Goal: Share content: Distribute website content to other platforms or users

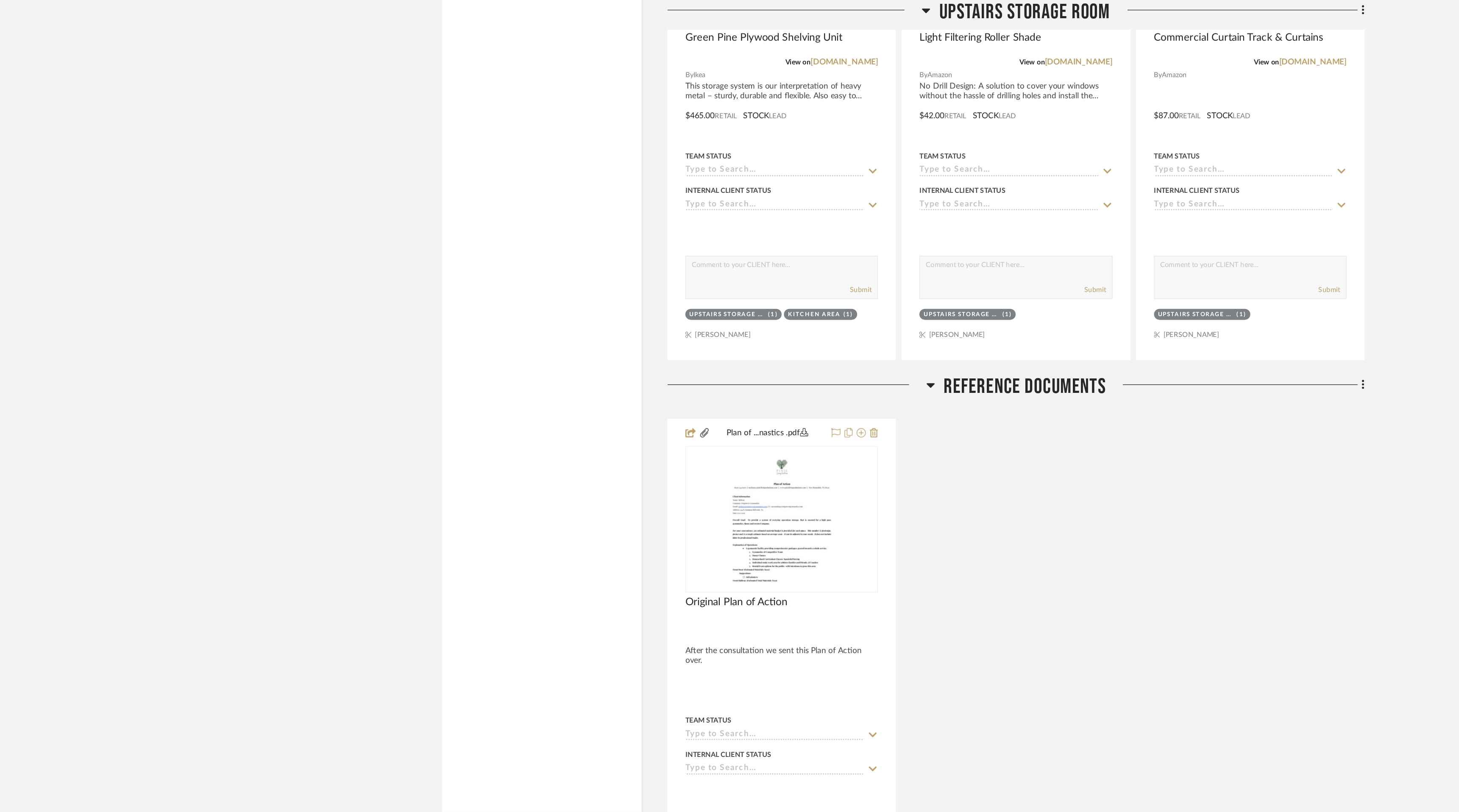
scroll to position [7166, 0]
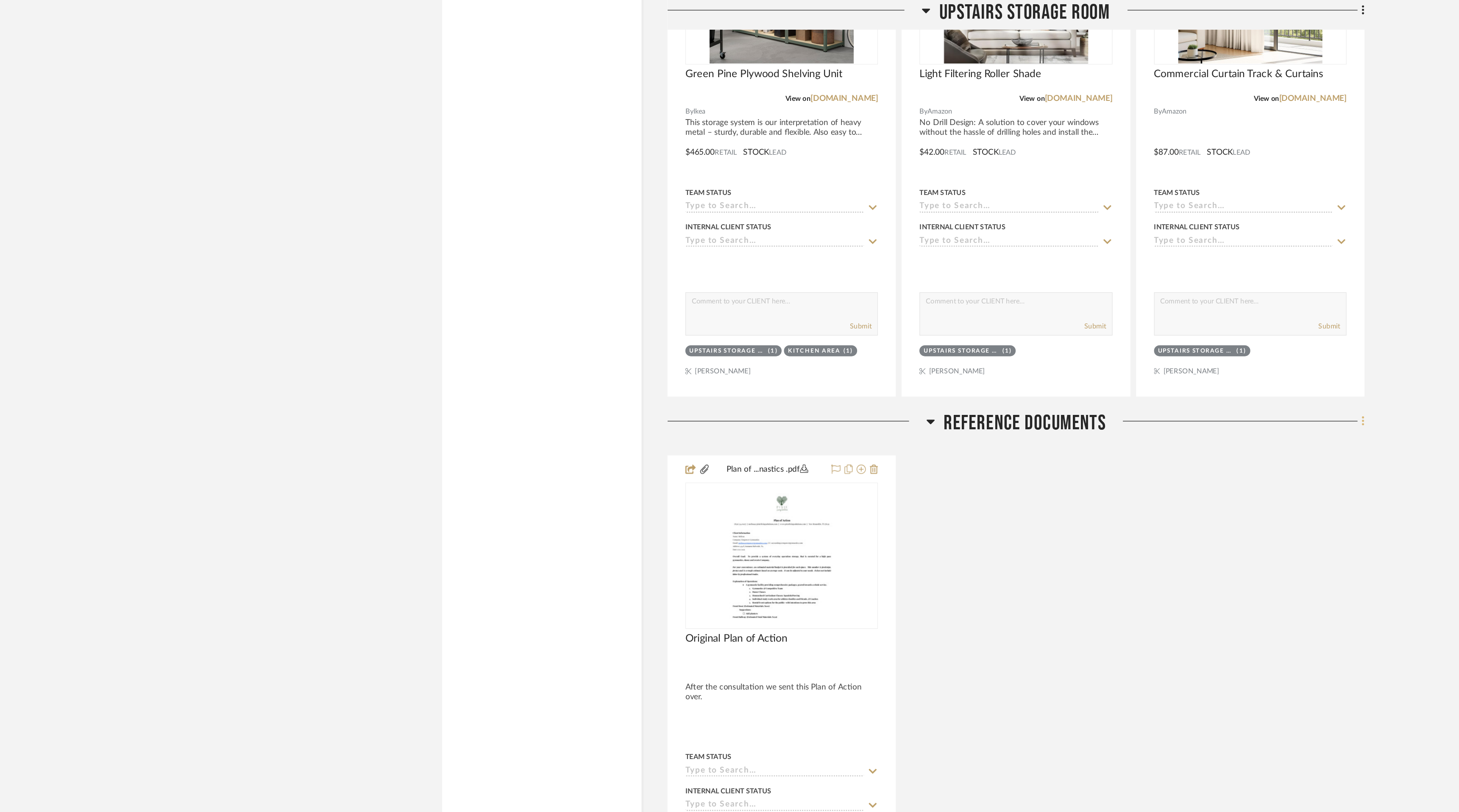
click at [1068, 309] on icon at bounding box center [1068, 310] width 2 height 9
click at [1041, 329] on span "Add New Item" at bounding box center [1025, 328] width 37 height 7
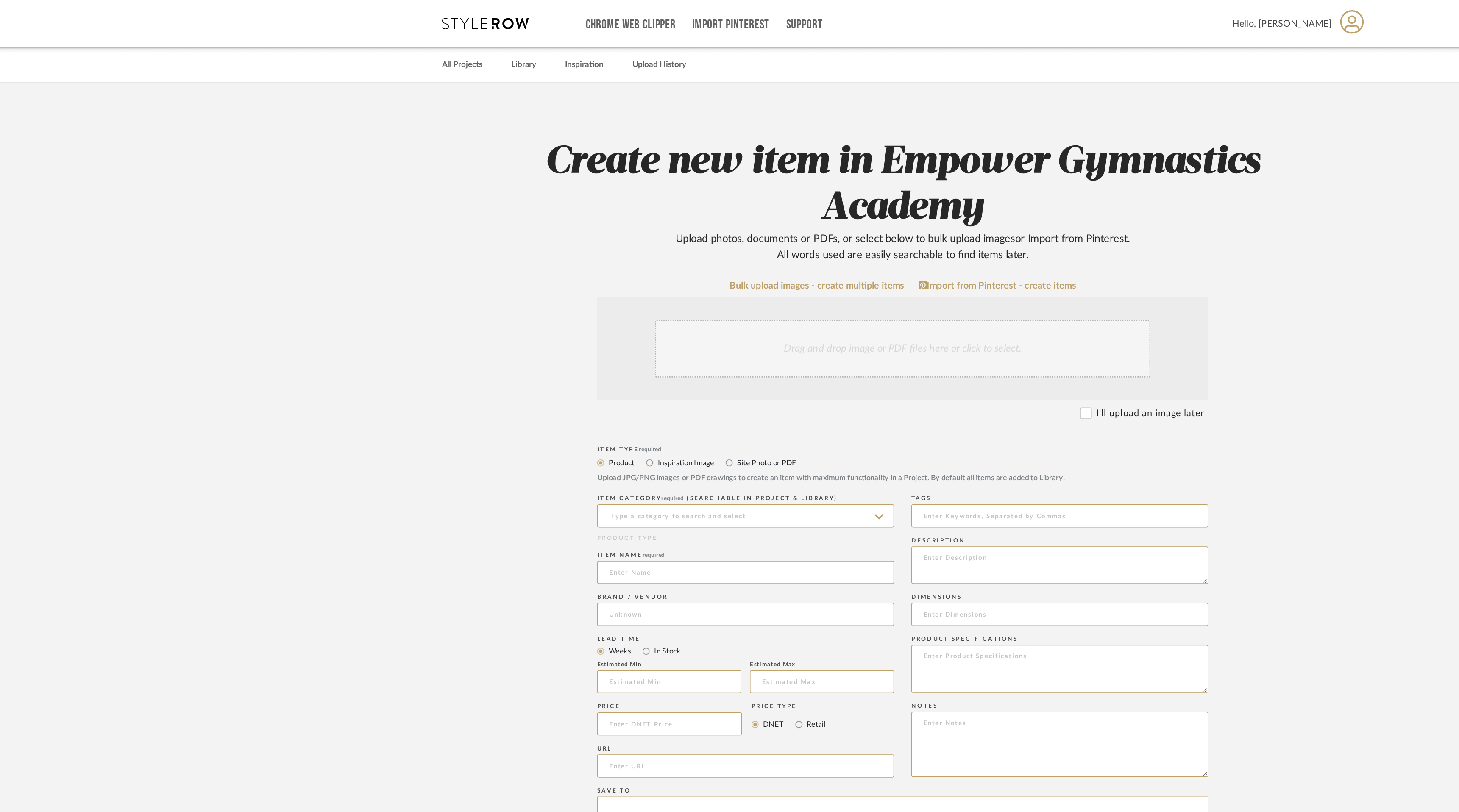
click at [721, 261] on div "Drag and drop image or PDF files here or click to select." at bounding box center [730, 256] width 364 height 42
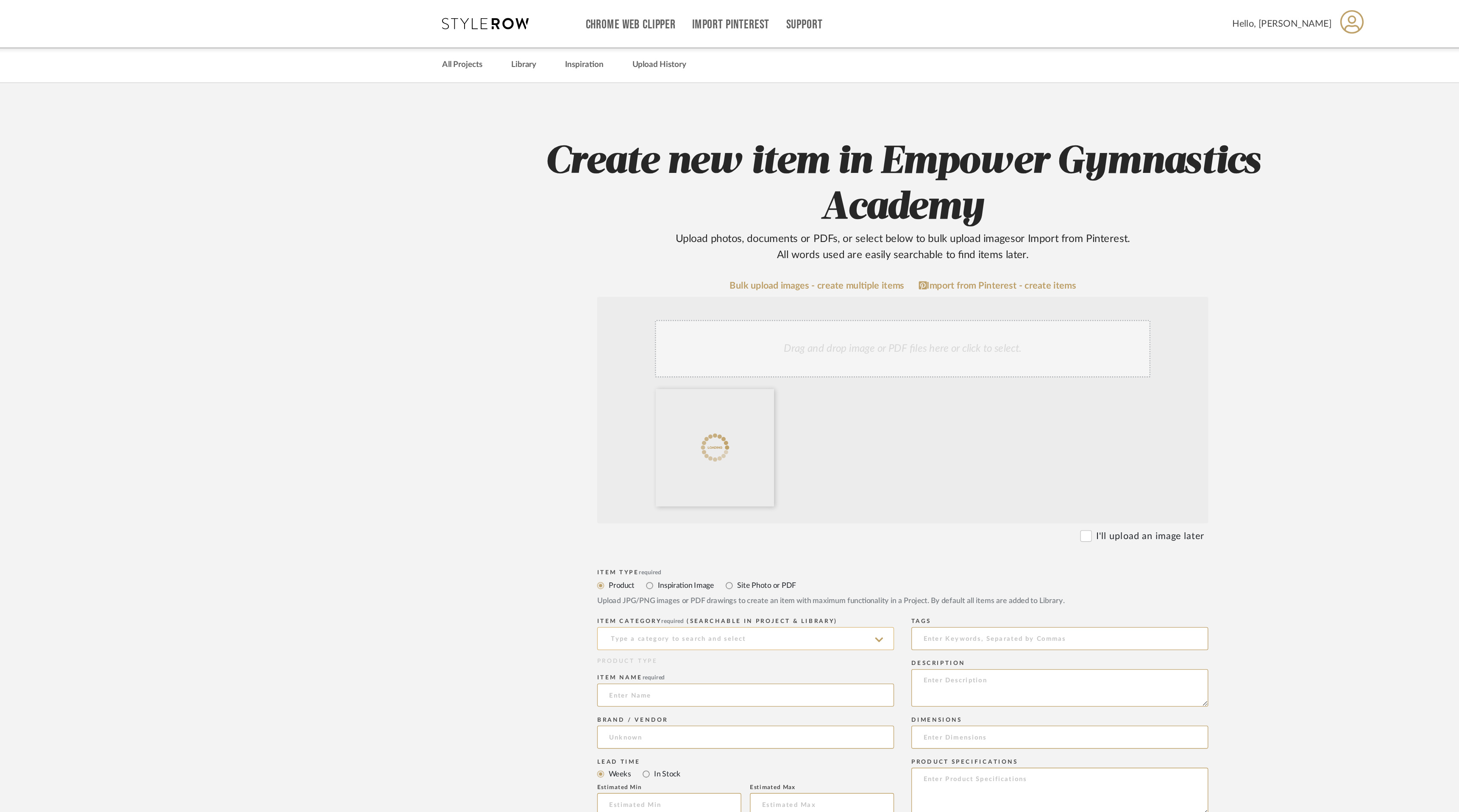
click at [584, 472] on input at bounding box center [614, 469] width 218 height 17
type input "Design Presentation"
click at [404, 480] on upload-items "Create new item in Empower Gymnastics Academy Upload photos, documents or PDFs,…" at bounding box center [730, 497] width 1459 height 872
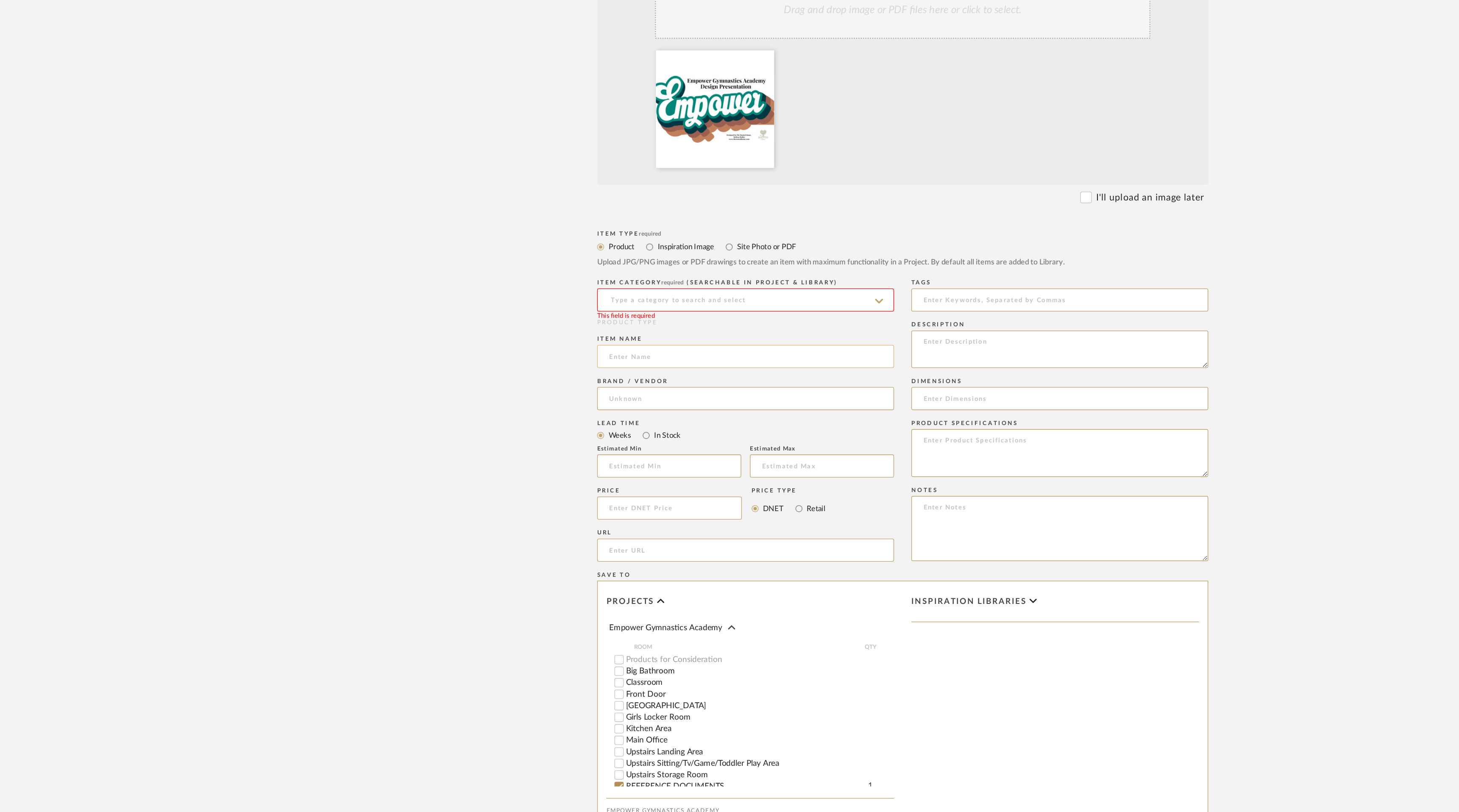
scroll to position [81, 0]
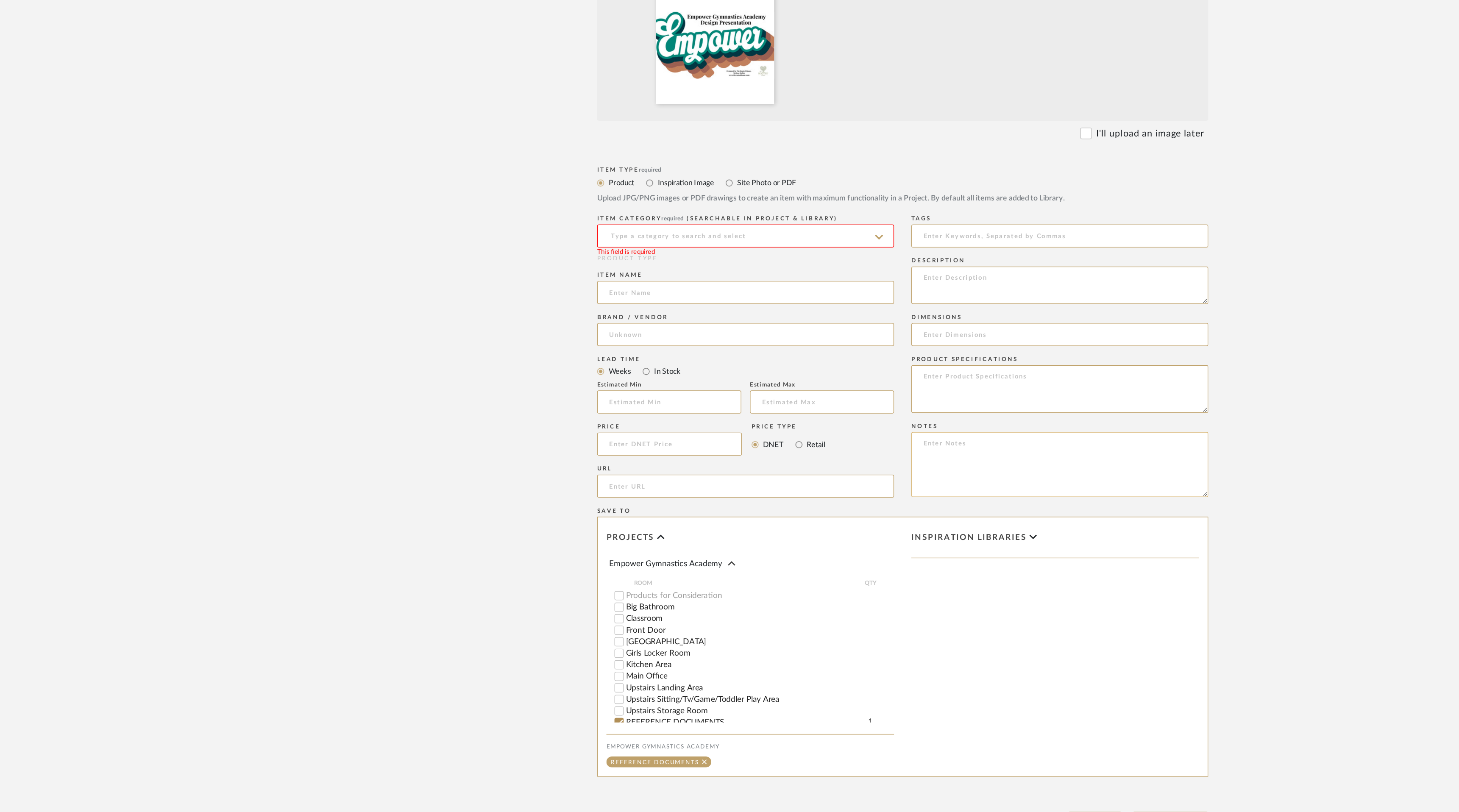
click at [759, 548] on textarea at bounding box center [845, 556] width 218 height 48
type textarea "Everything is in stock as of [DATE], [DATE]."
click at [793, 420] on textarea at bounding box center [845, 424] width 218 height 27
type textarea "E"
type textarea "R"
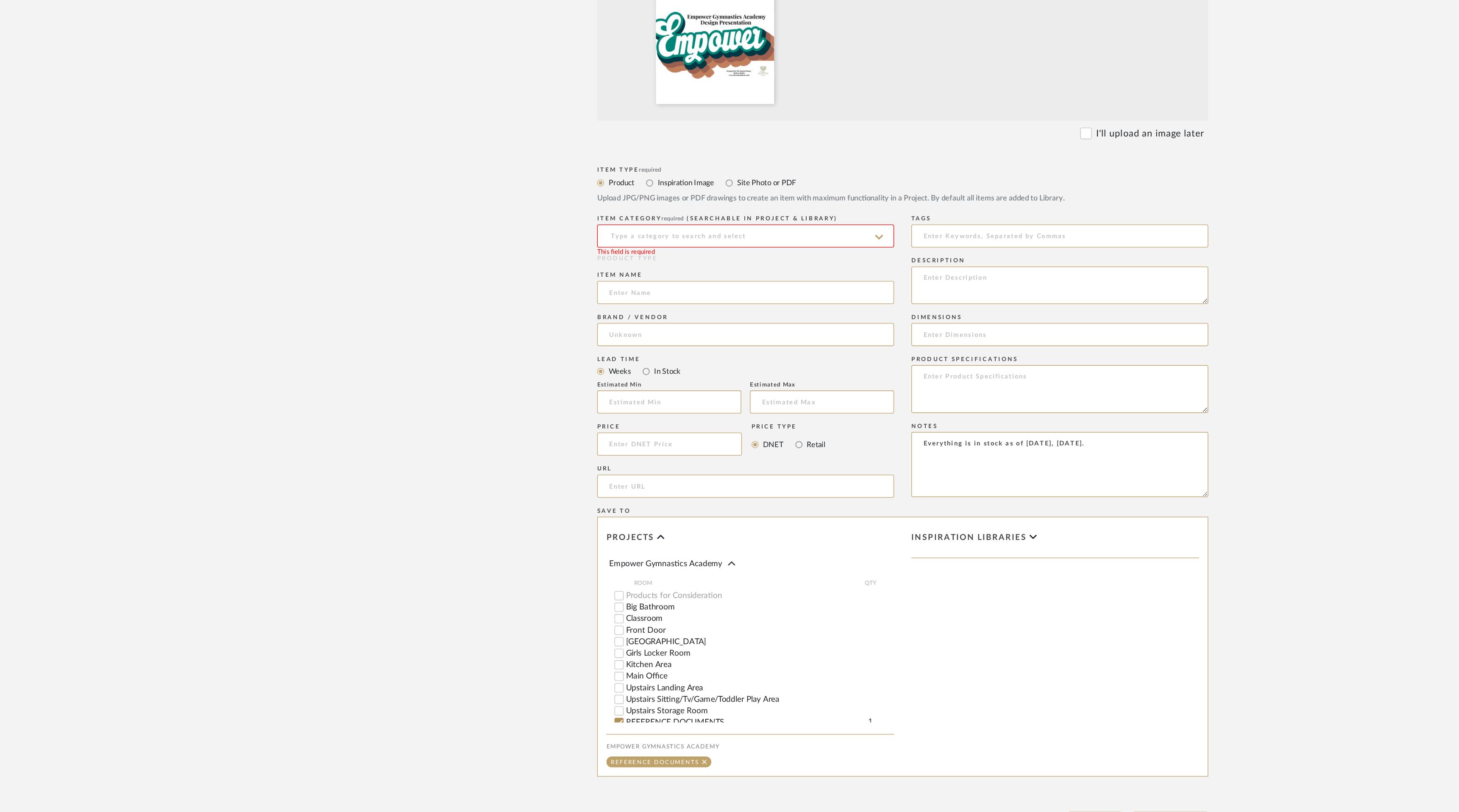
click at [710, 386] on icon at bounding box center [712, 389] width 6 height 7
click at [673, 384] on input at bounding box center [614, 388] width 218 height 17
click at [604, 349] on input "Site Photo or PDF" at bounding box center [601, 349] width 10 height 10
radio input "true"
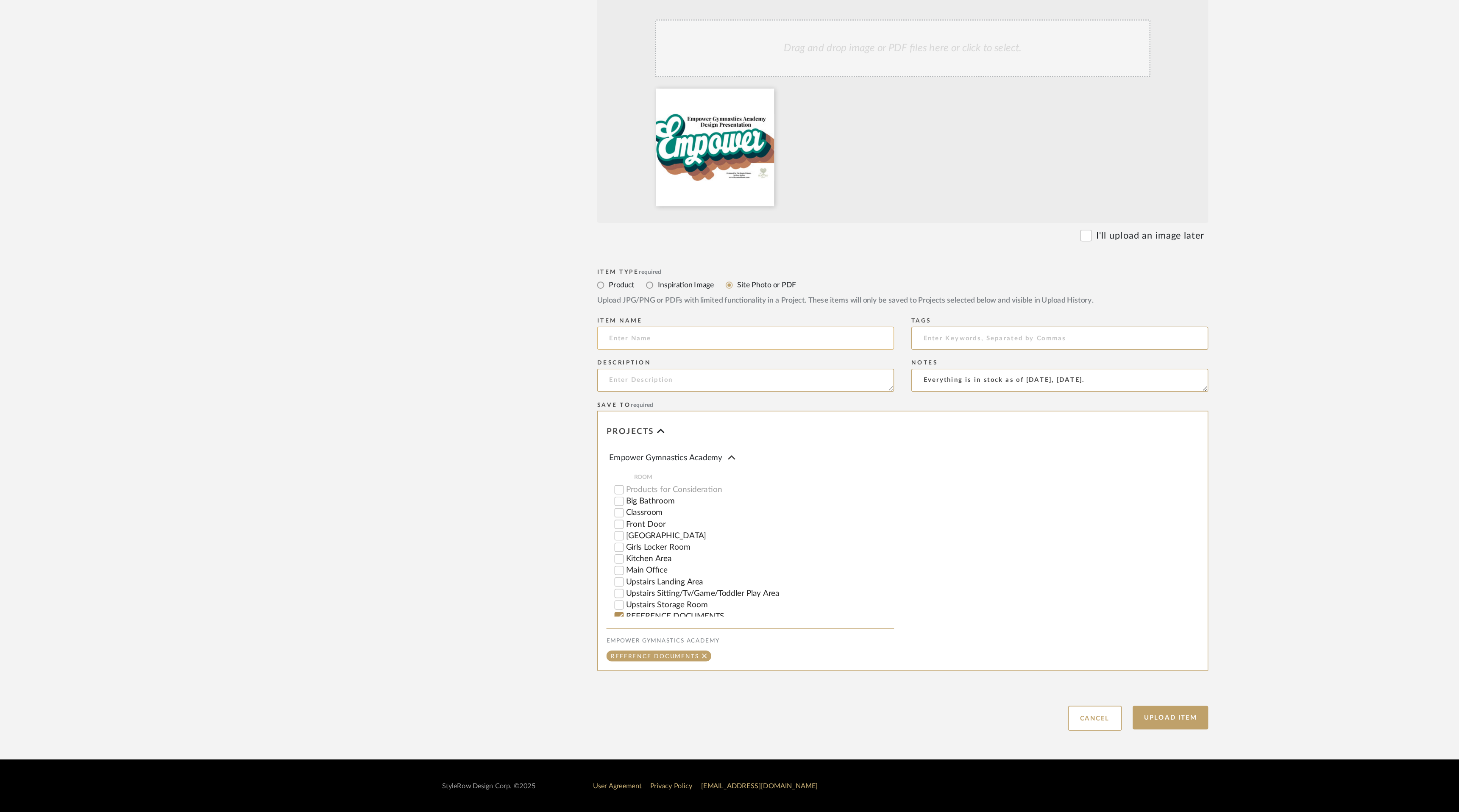
click at [584, 464] on input at bounding box center [614, 463] width 218 height 17
type input "Design Presentaiton"
click at [929, 742] on button "Upload Item" at bounding box center [927, 742] width 56 height 18
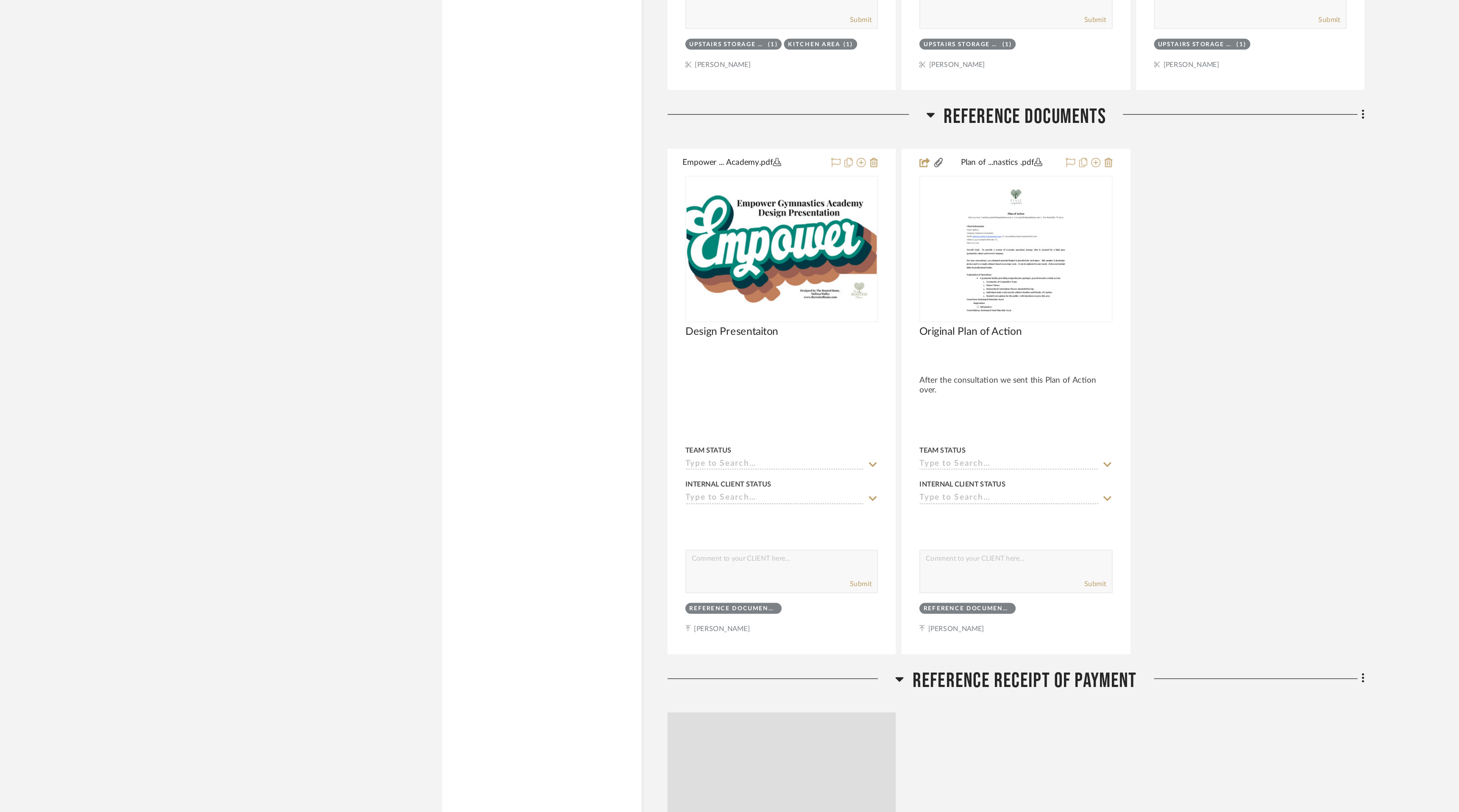
scroll to position [6490, 0]
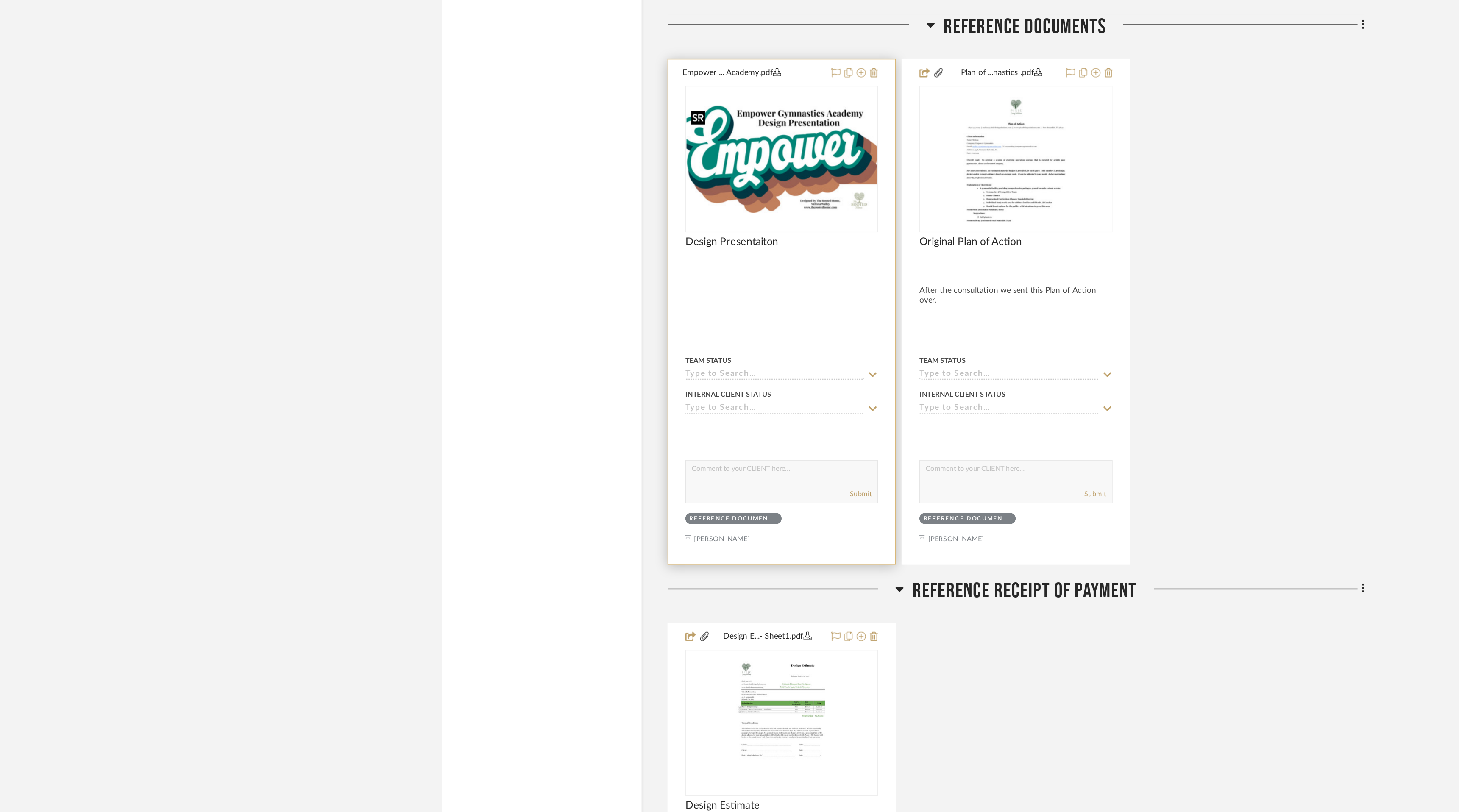
click at [666, 346] on img "0" at bounding box center [640, 332] width 140 height 79
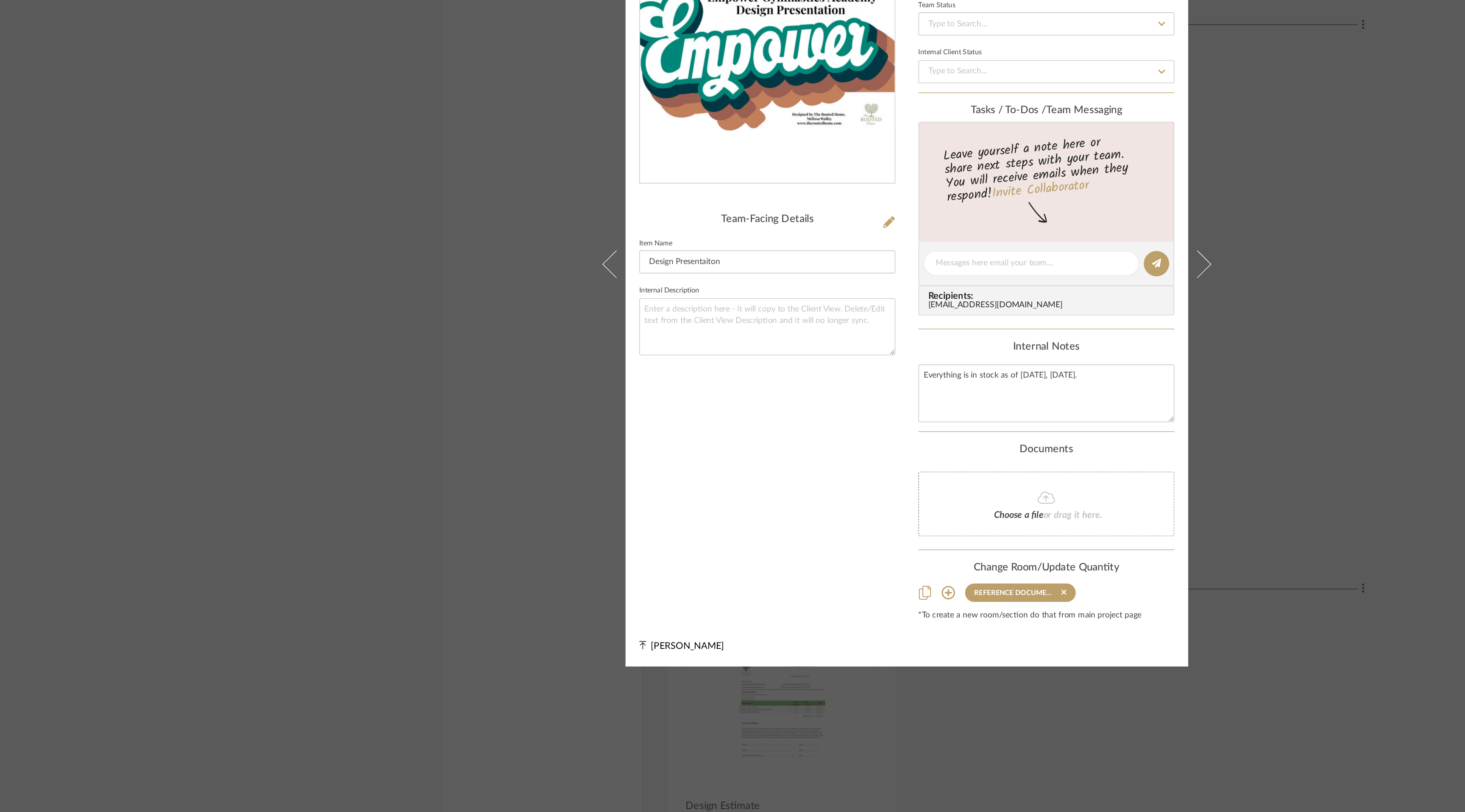
scroll to position [0, 0]
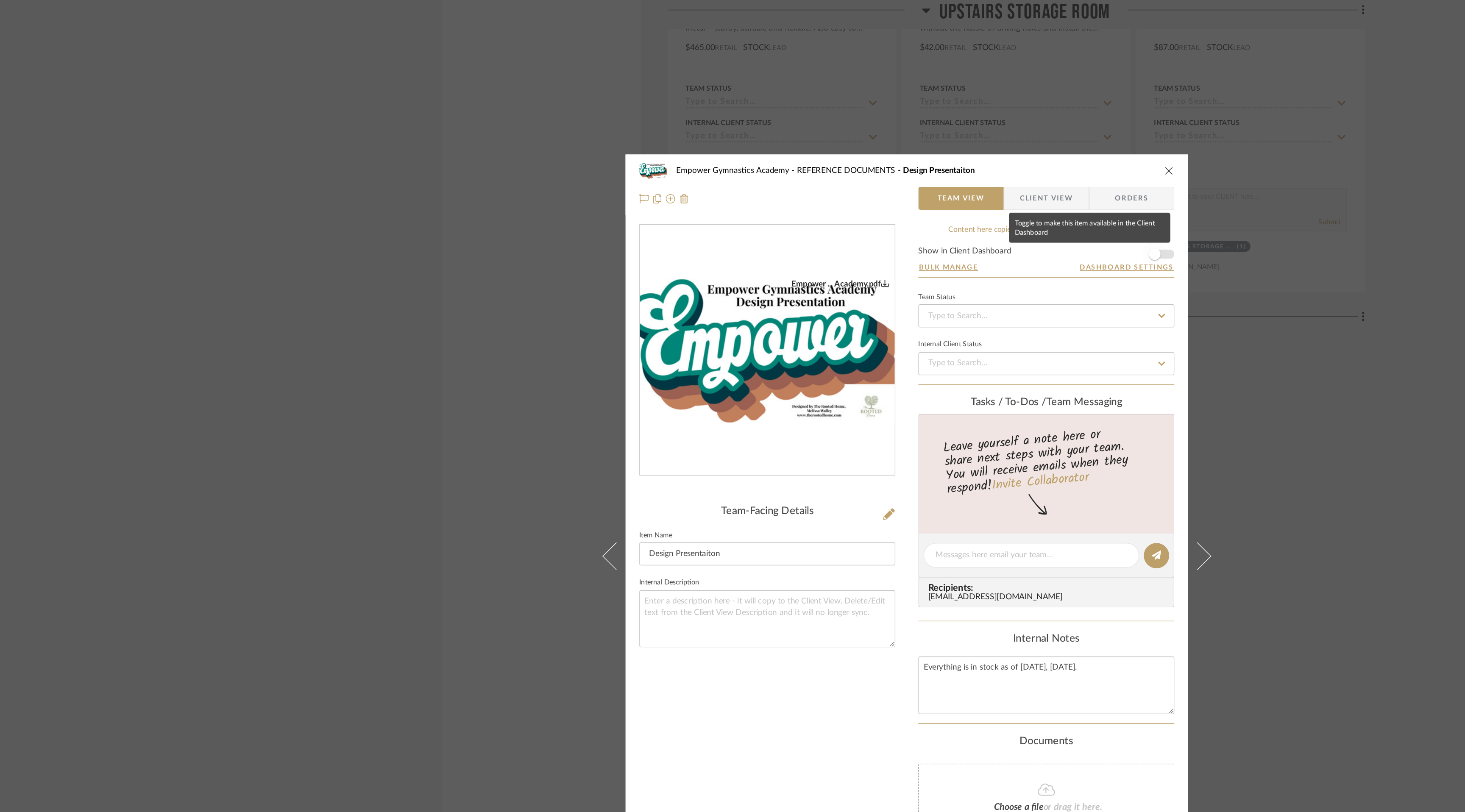
click at [919, 184] on span "button" at bounding box center [915, 187] width 19 height 19
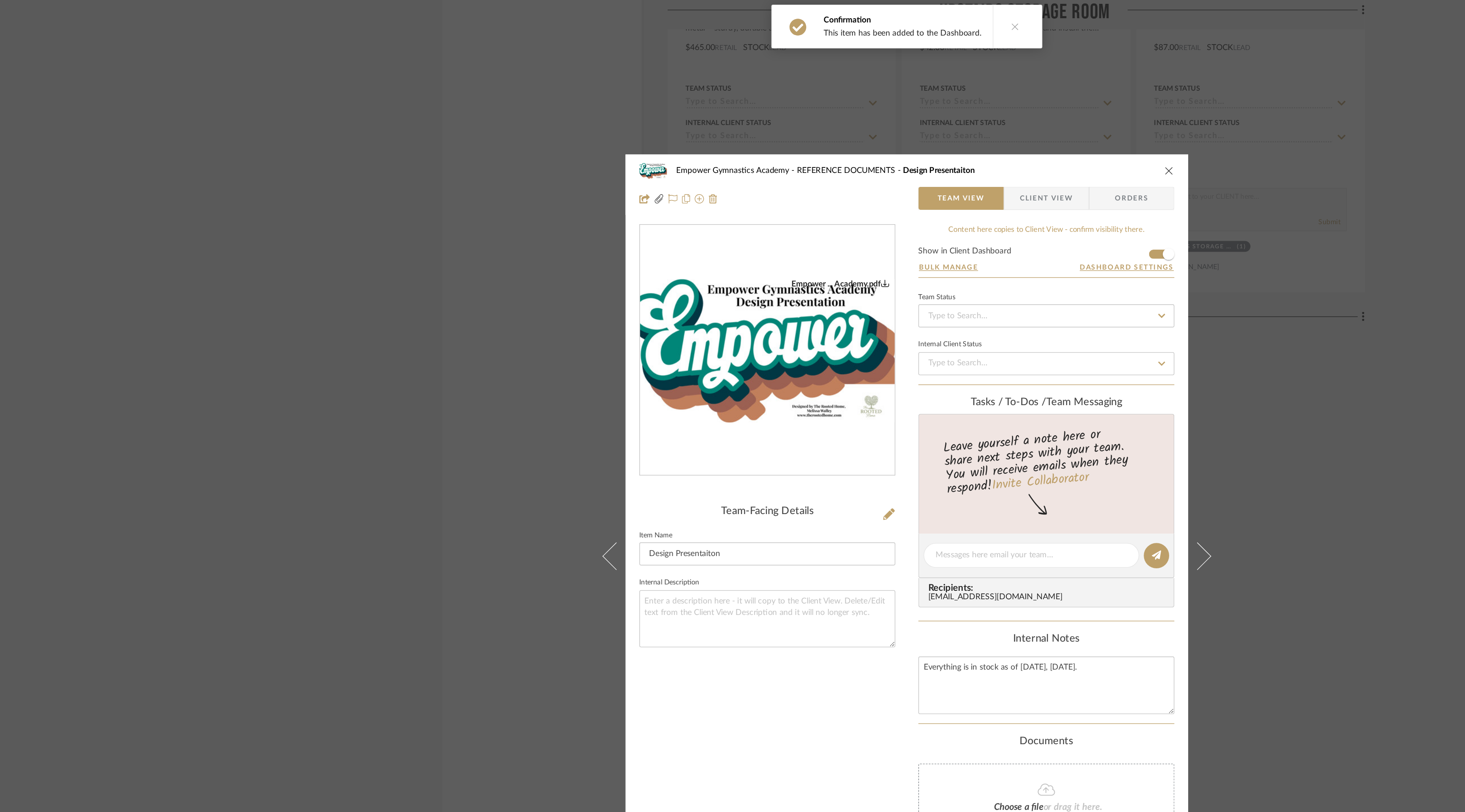
click at [923, 122] on icon "close" at bounding box center [926, 126] width 7 height 7
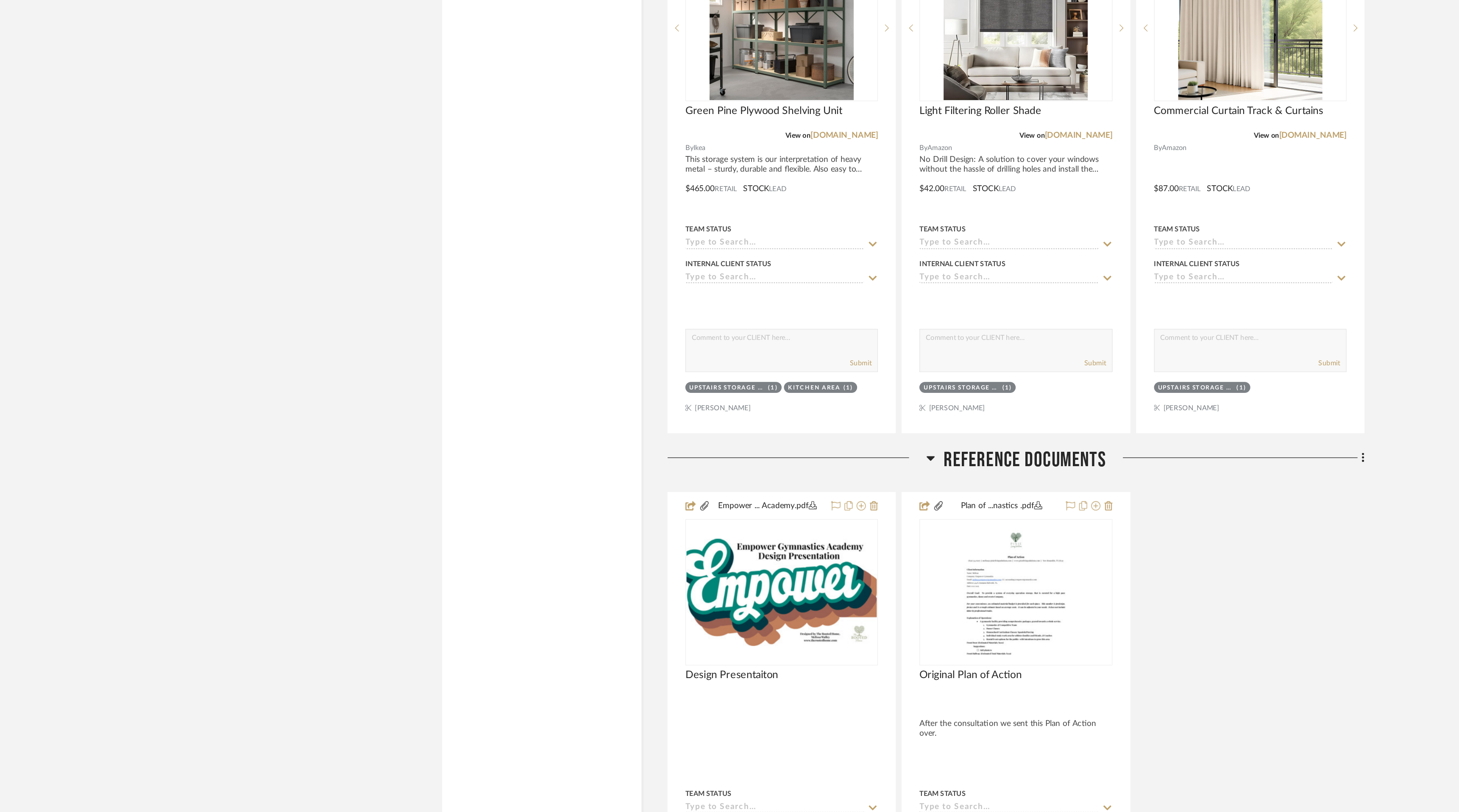
scroll to position [6390, 0]
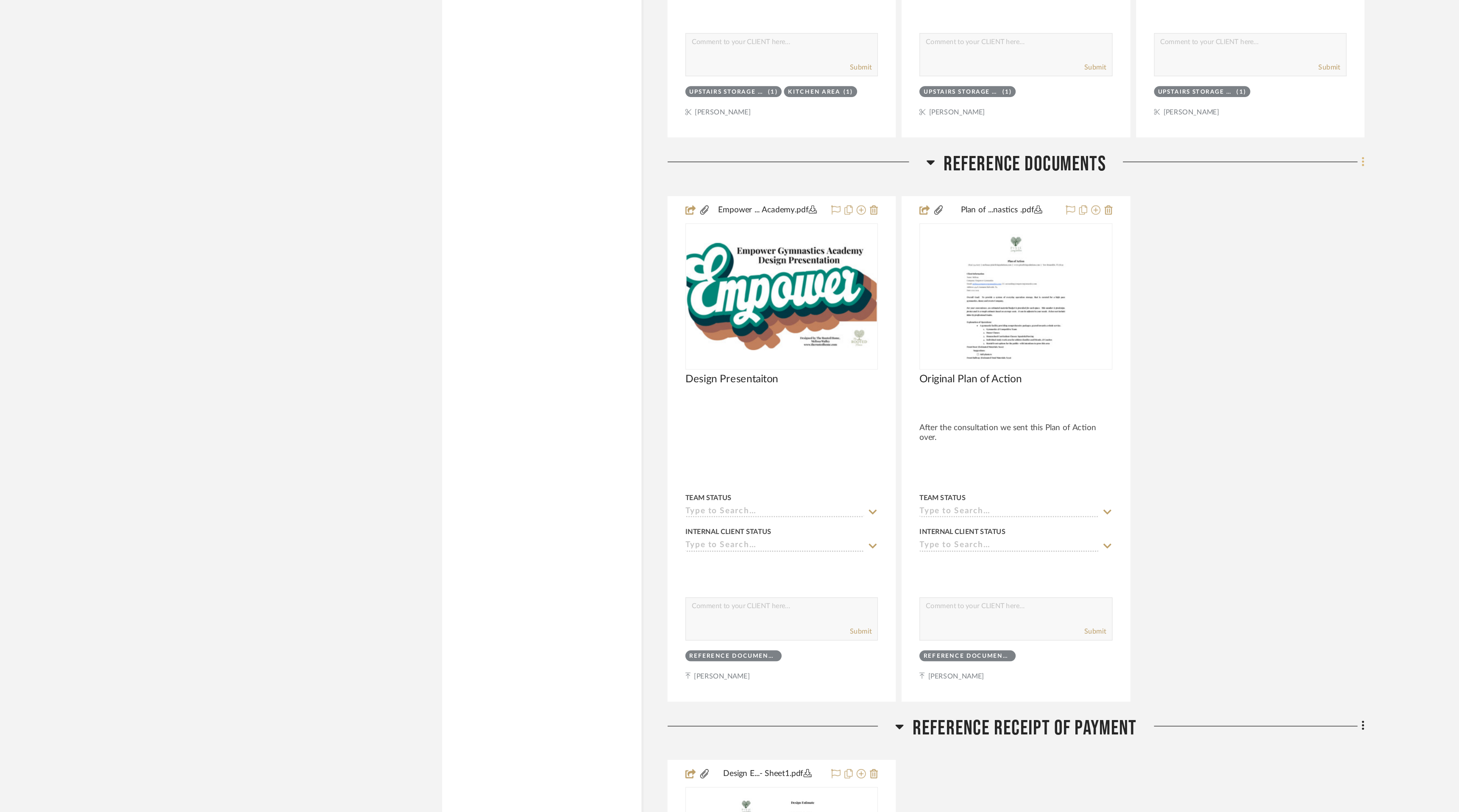
click at [1068, 333] on icon at bounding box center [1068, 334] width 2 height 9
click at [1047, 350] on span "Add New Item" at bounding box center [1029, 352] width 66 height 7
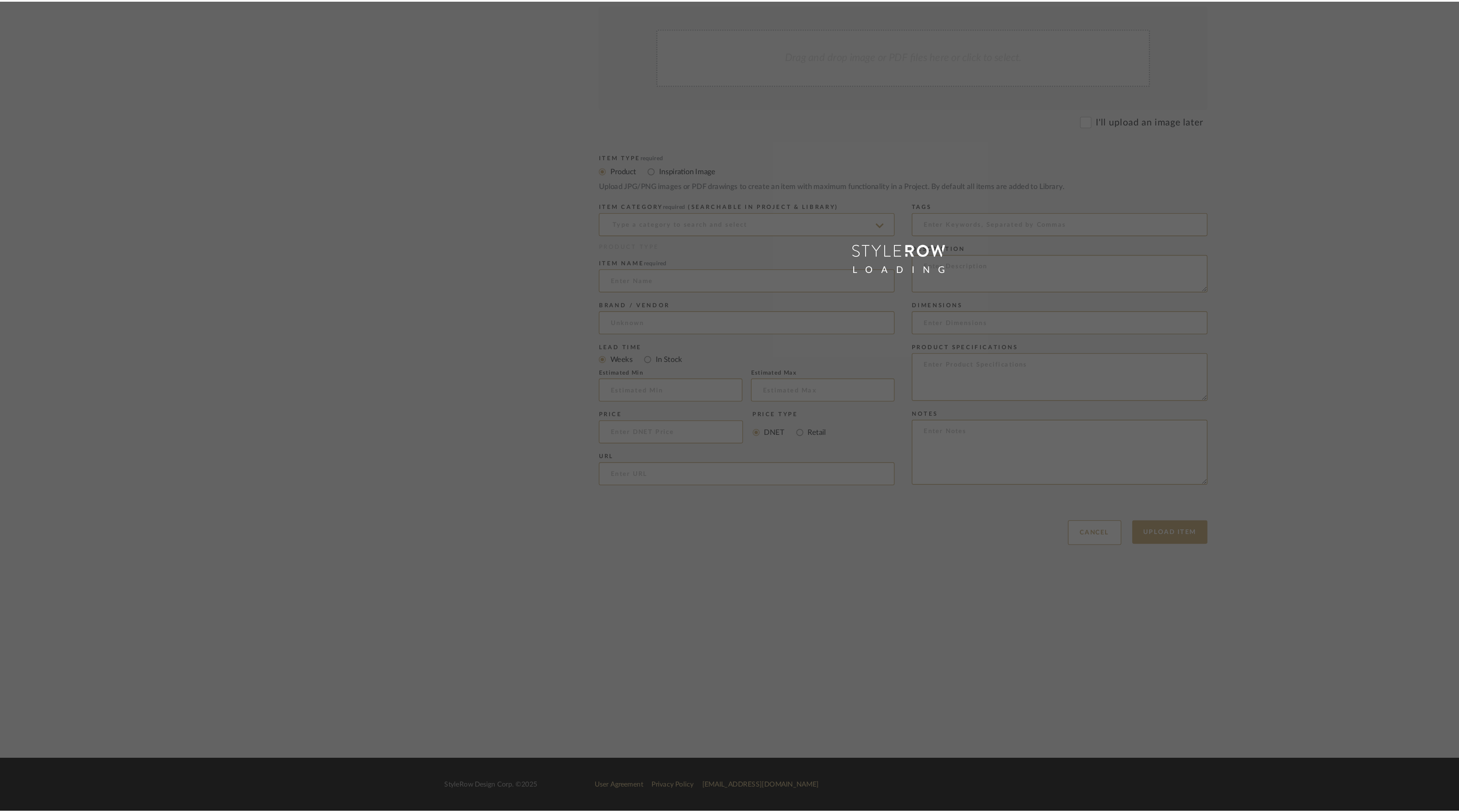
scroll to position [70, 0]
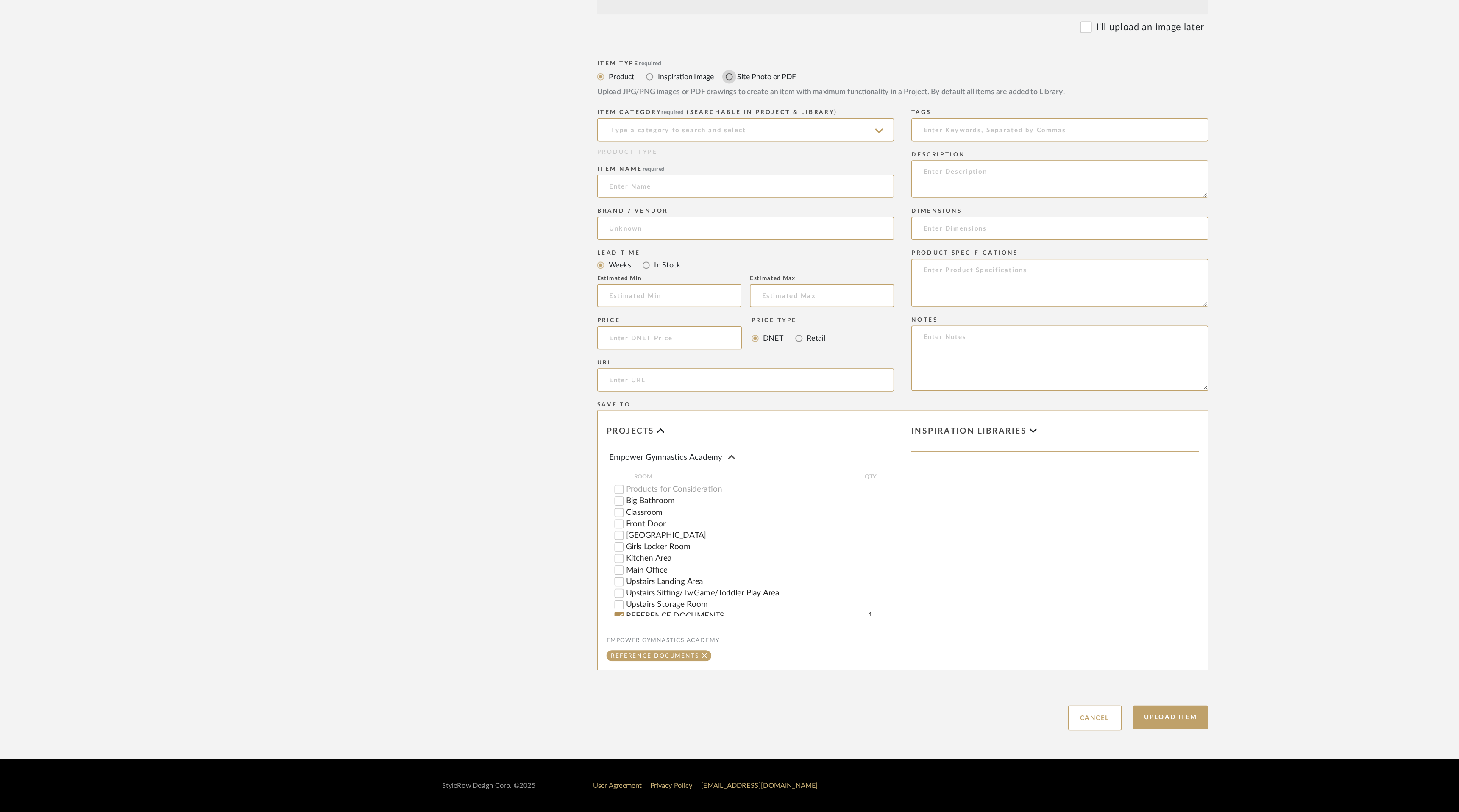
click at [603, 271] on input "Site Photo or PDF" at bounding box center [601, 271] width 10 height 10
radio input "true"
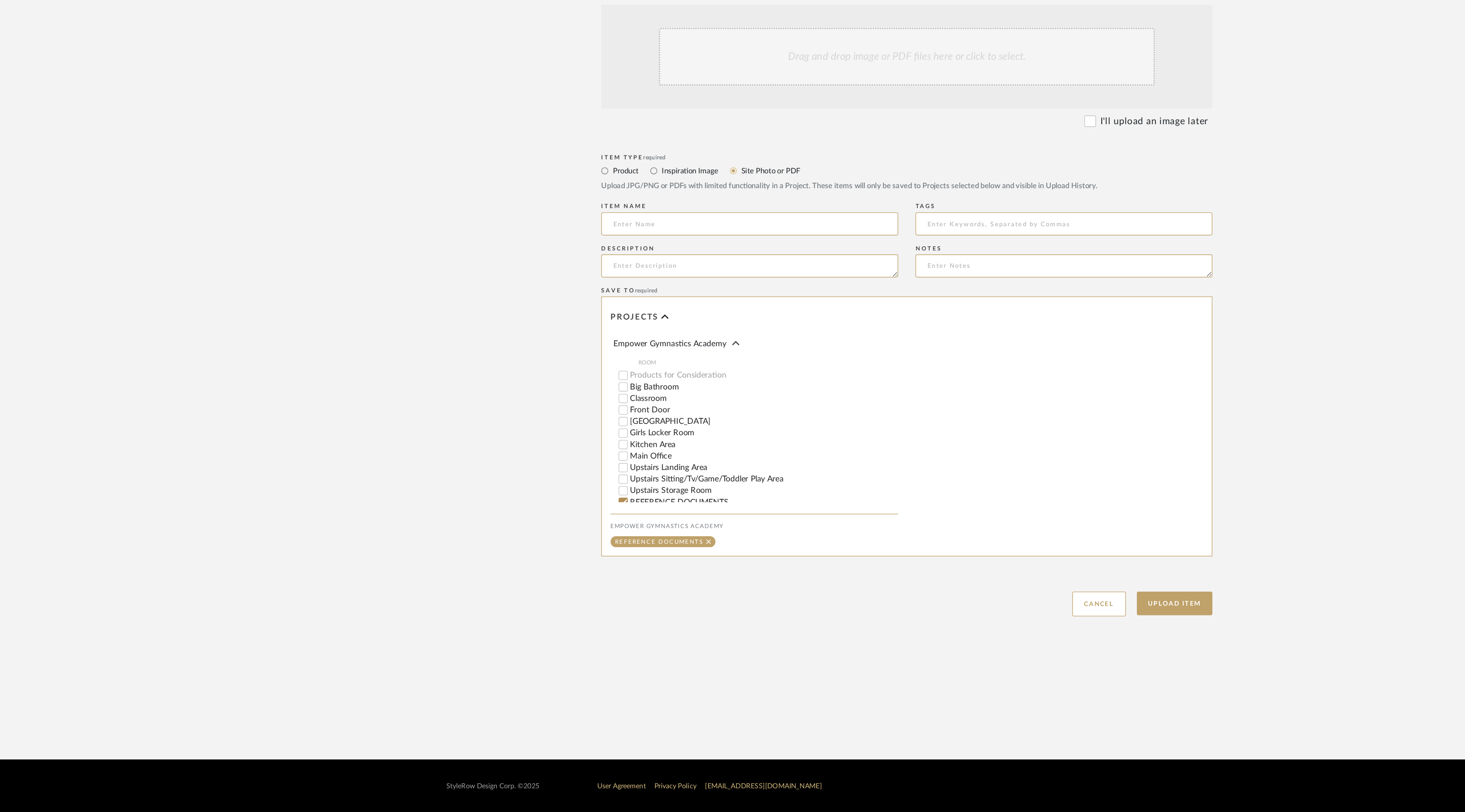
scroll to position [0, 0]
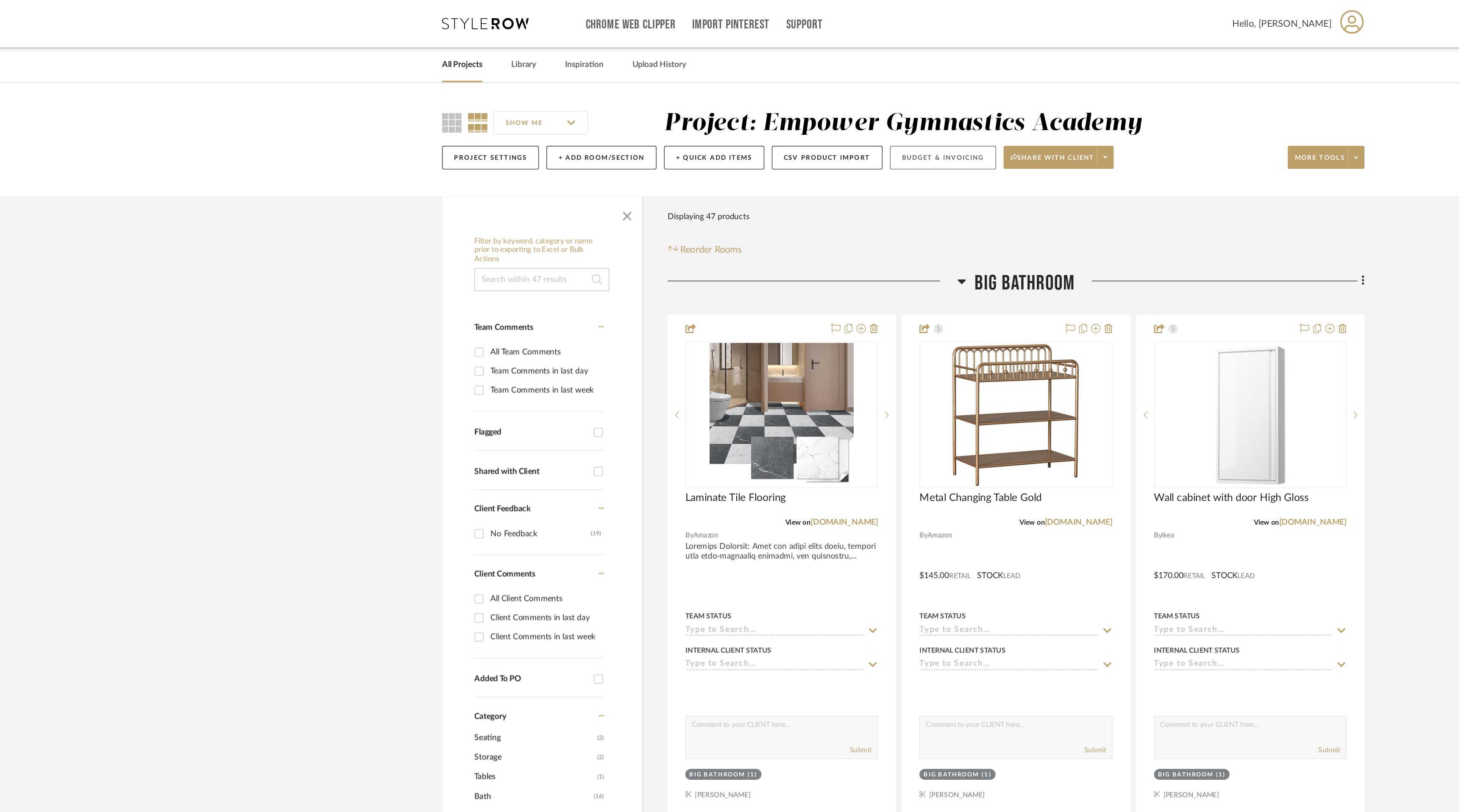
click at [768, 117] on button "Budget & Invoicing" at bounding box center [759, 116] width 78 height 18
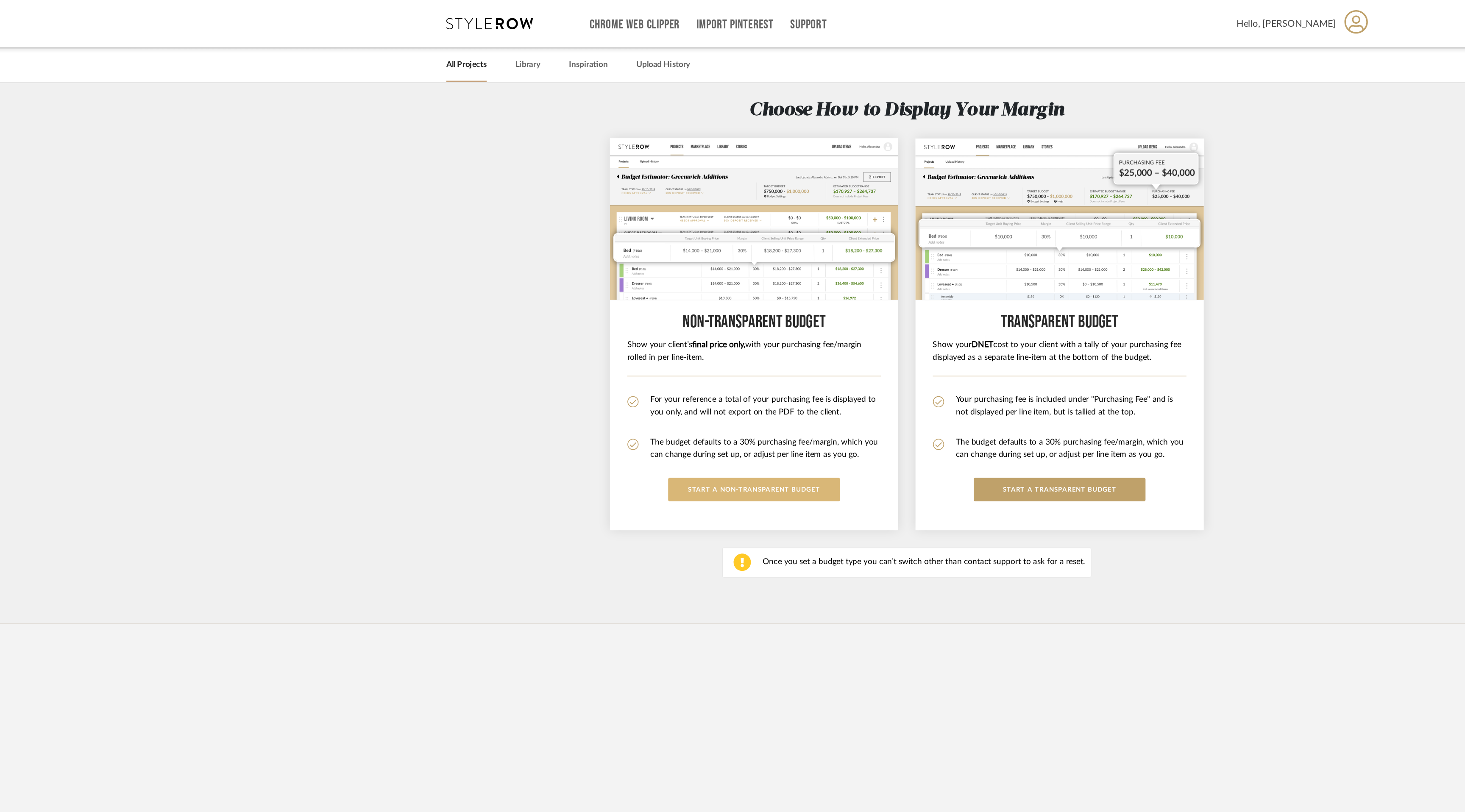
click at [626, 360] on button "START A Non-Transparent BUDGET" at bounding box center [620, 360] width 126 height 18
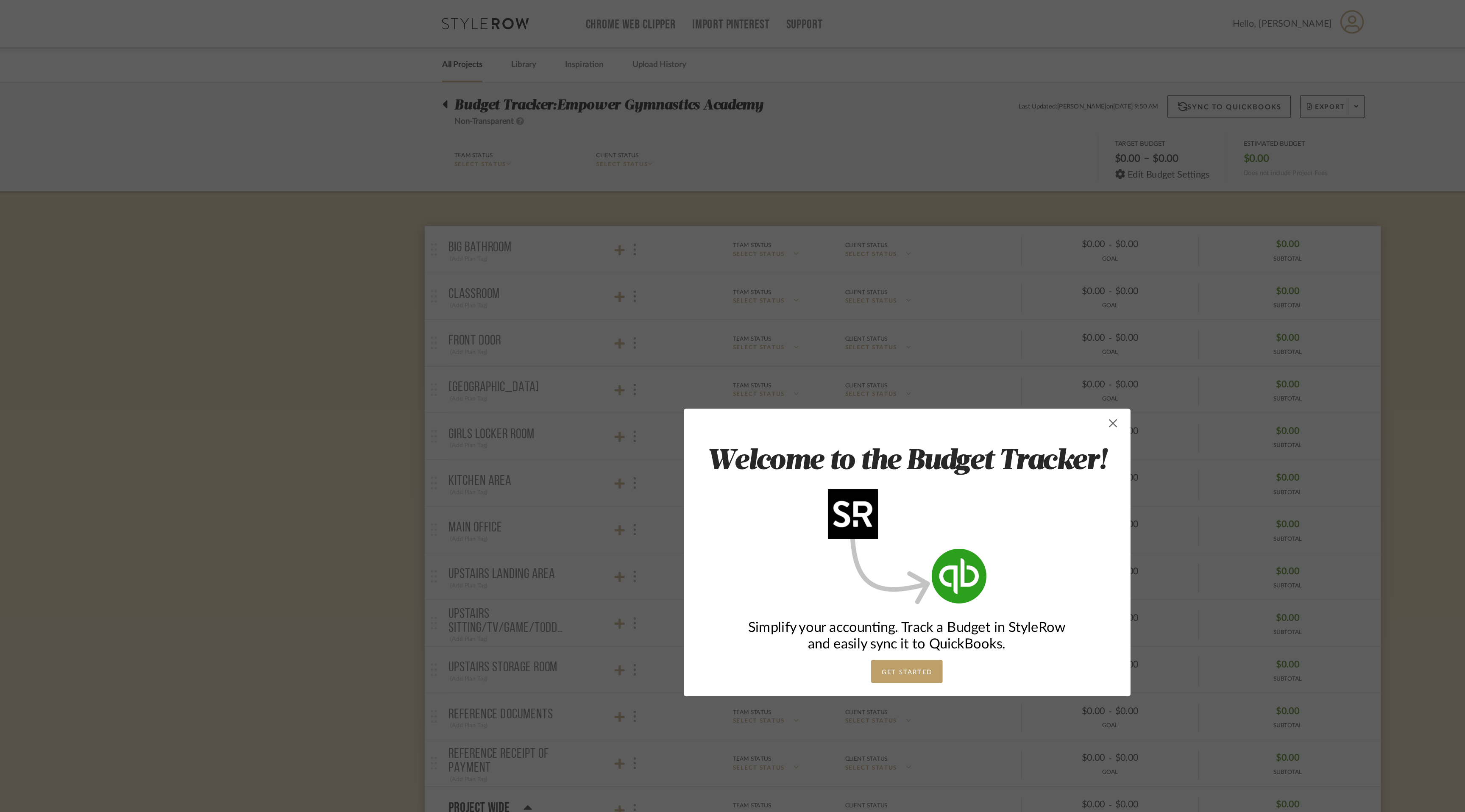
click at [880, 311] on span "button" at bounding box center [884, 311] width 17 height 17
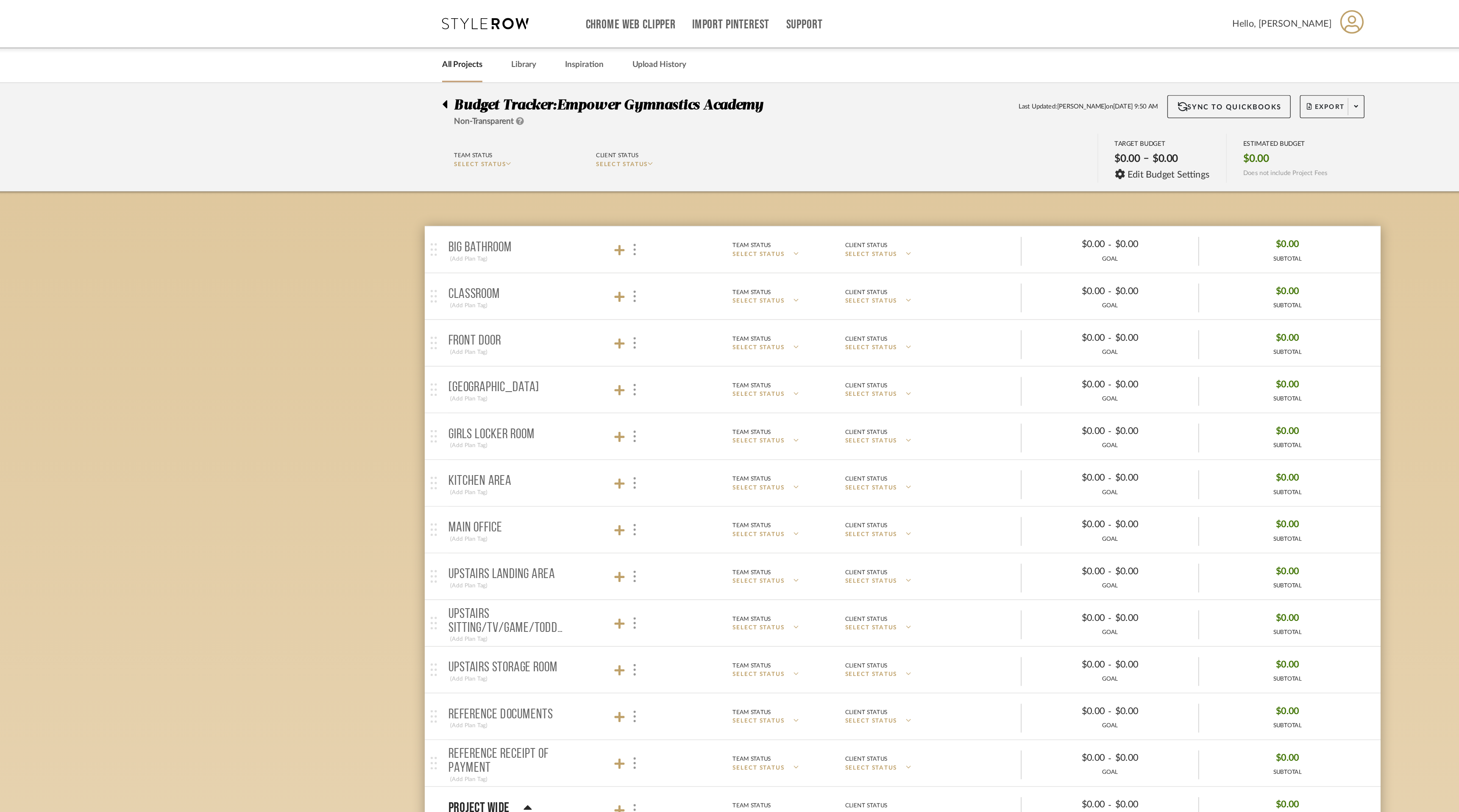
click at [391, 75] on icon at bounding box center [393, 76] width 4 height 10
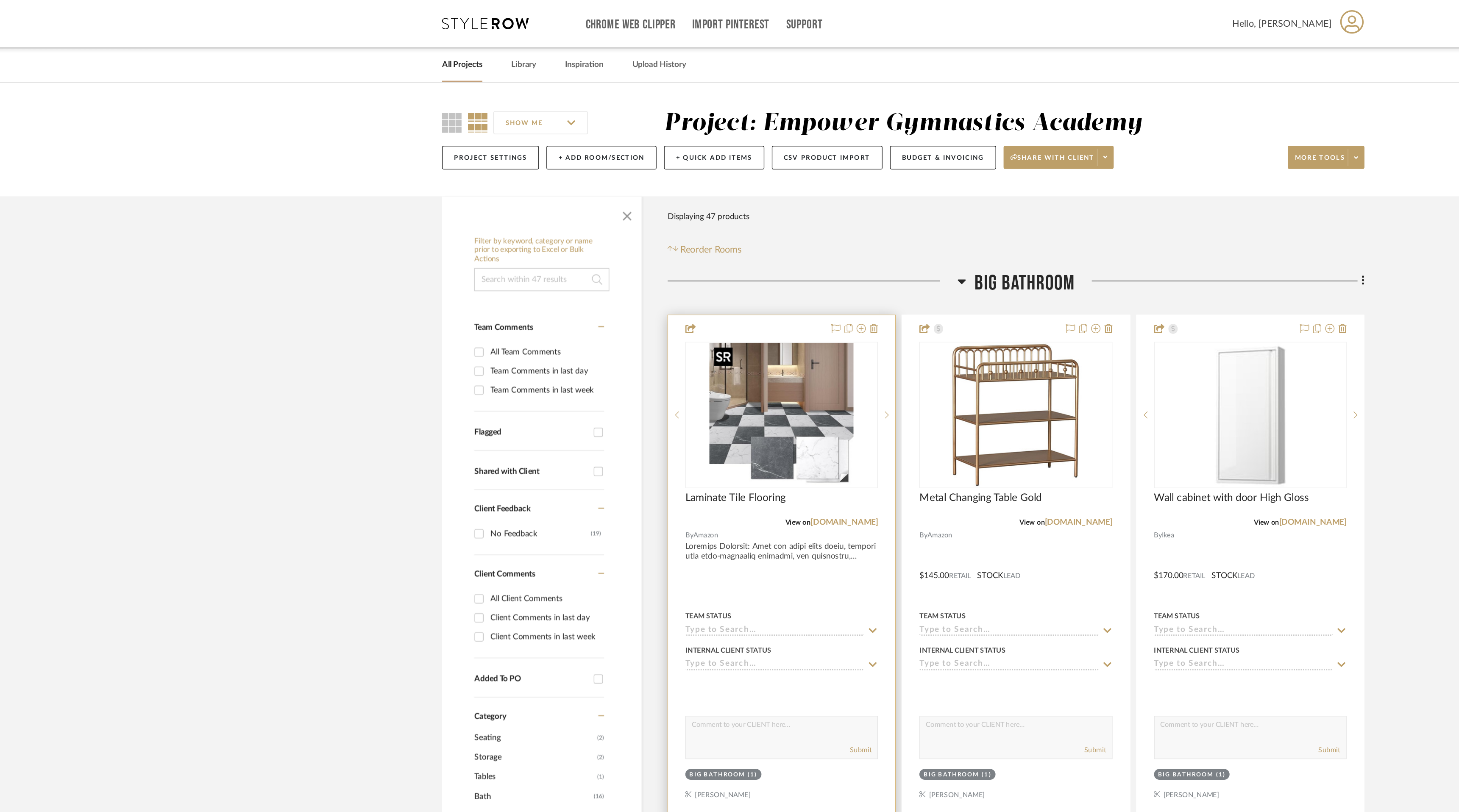
click at [631, 324] on img "0" at bounding box center [640, 305] width 106 height 106
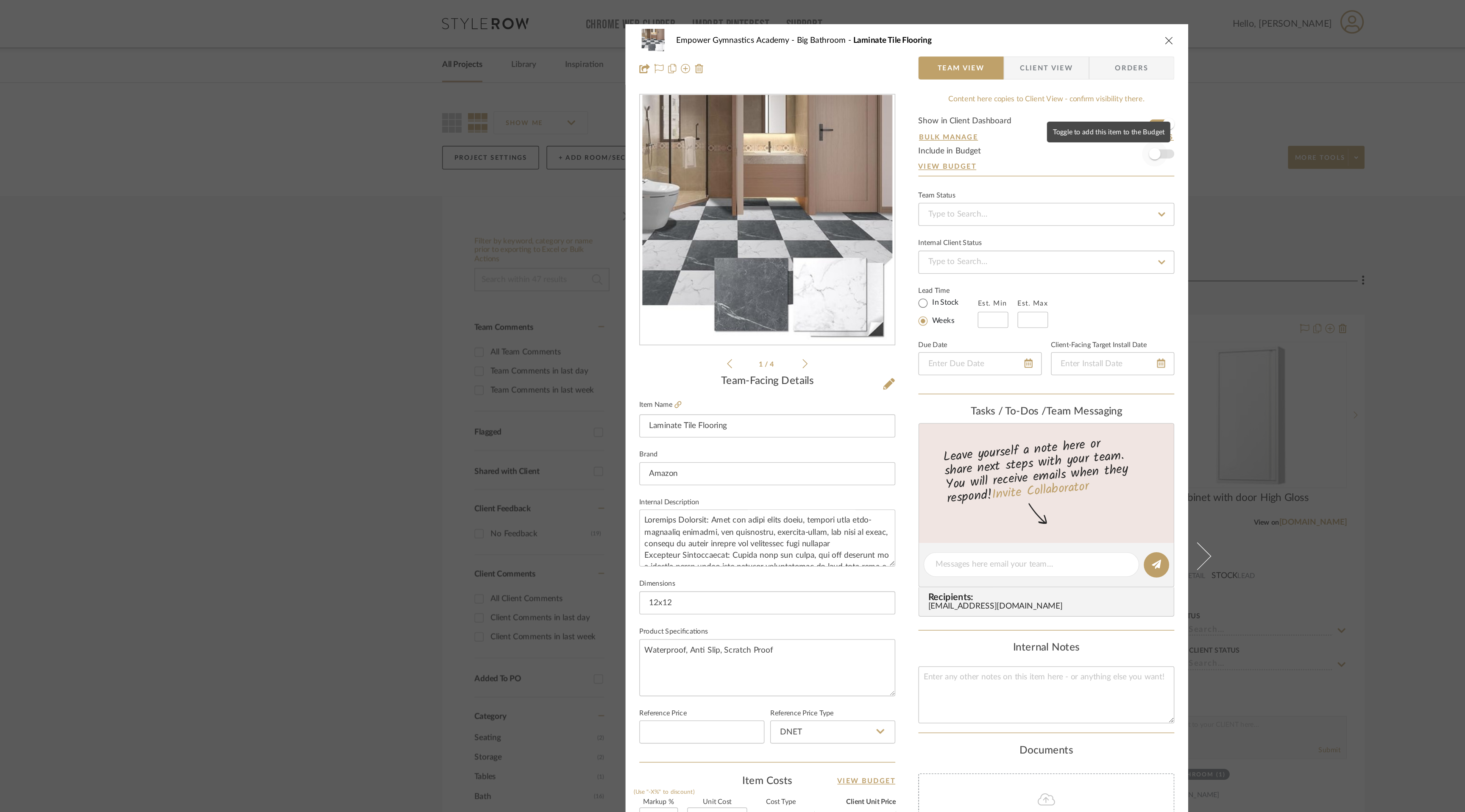
click at [919, 112] on span "button" at bounding box center [915, 113] width 19 height 19
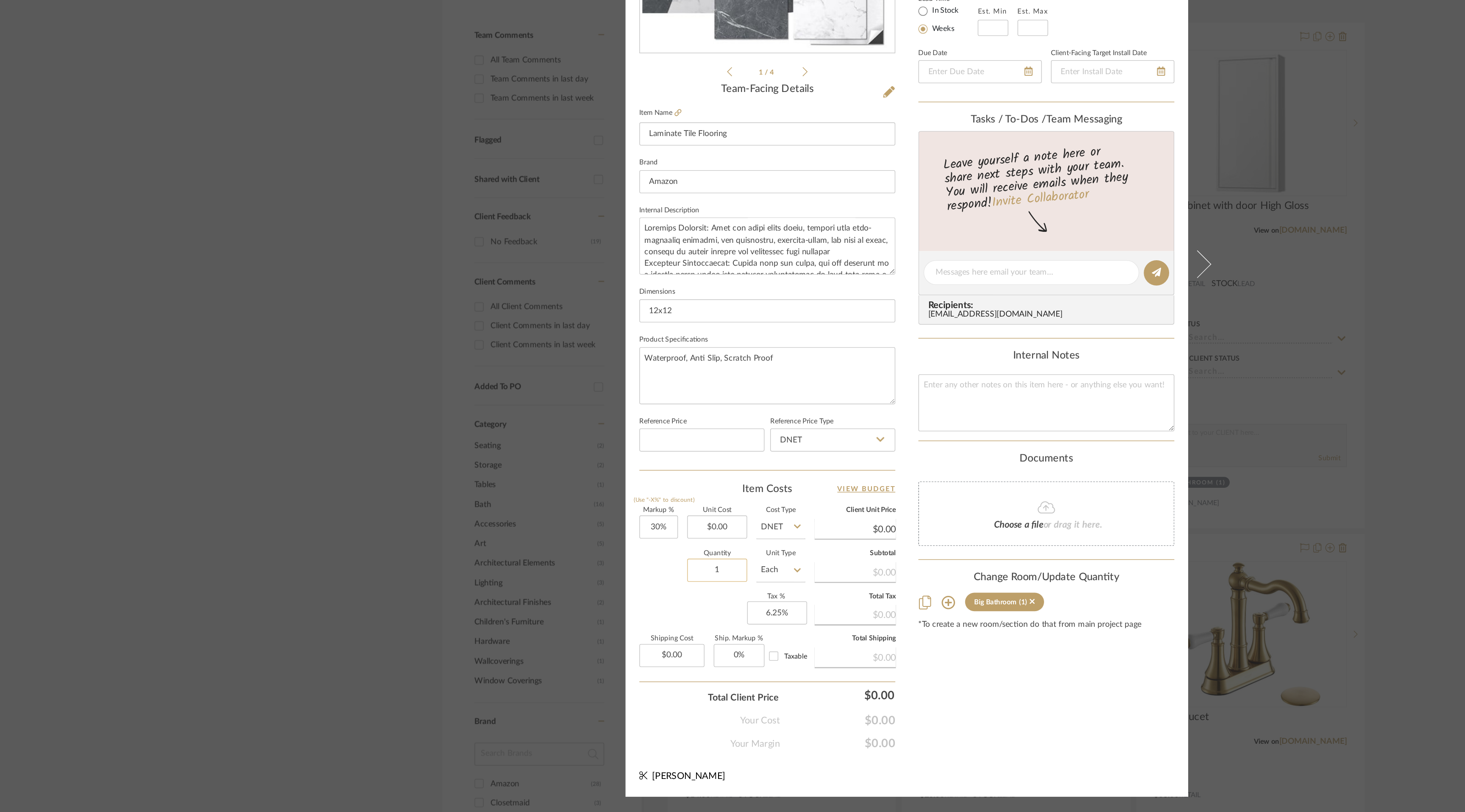
click at [596, 633] on input "1" at bounding box center [593, 634] width 44 height 17
type input "15"
click at [773, 720] on div "Content here copies to Client View - confirm visibility there. Show in Client D…" at bounding box center [835, 418] width 188 height 698
click at [589, 604] on input "0.00" at bounding box center [593, 602] width 44 height 17
type input "$2.00"
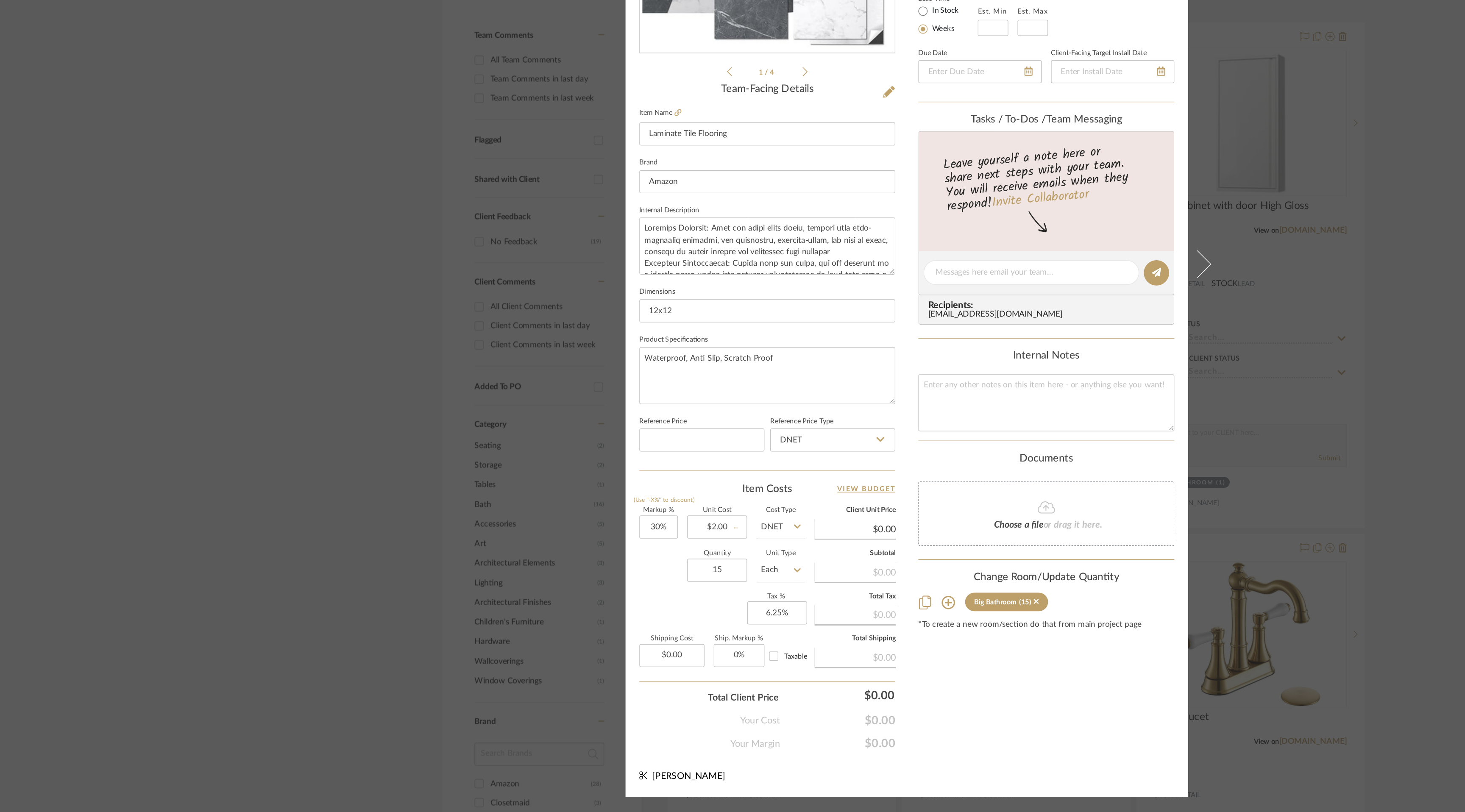
click at [793, 727] on div "Content here copies to Client View - confirm visibility there. Show in Client D…" at bounding box center [835, 418] width 188 height 698
type input "$2.60"
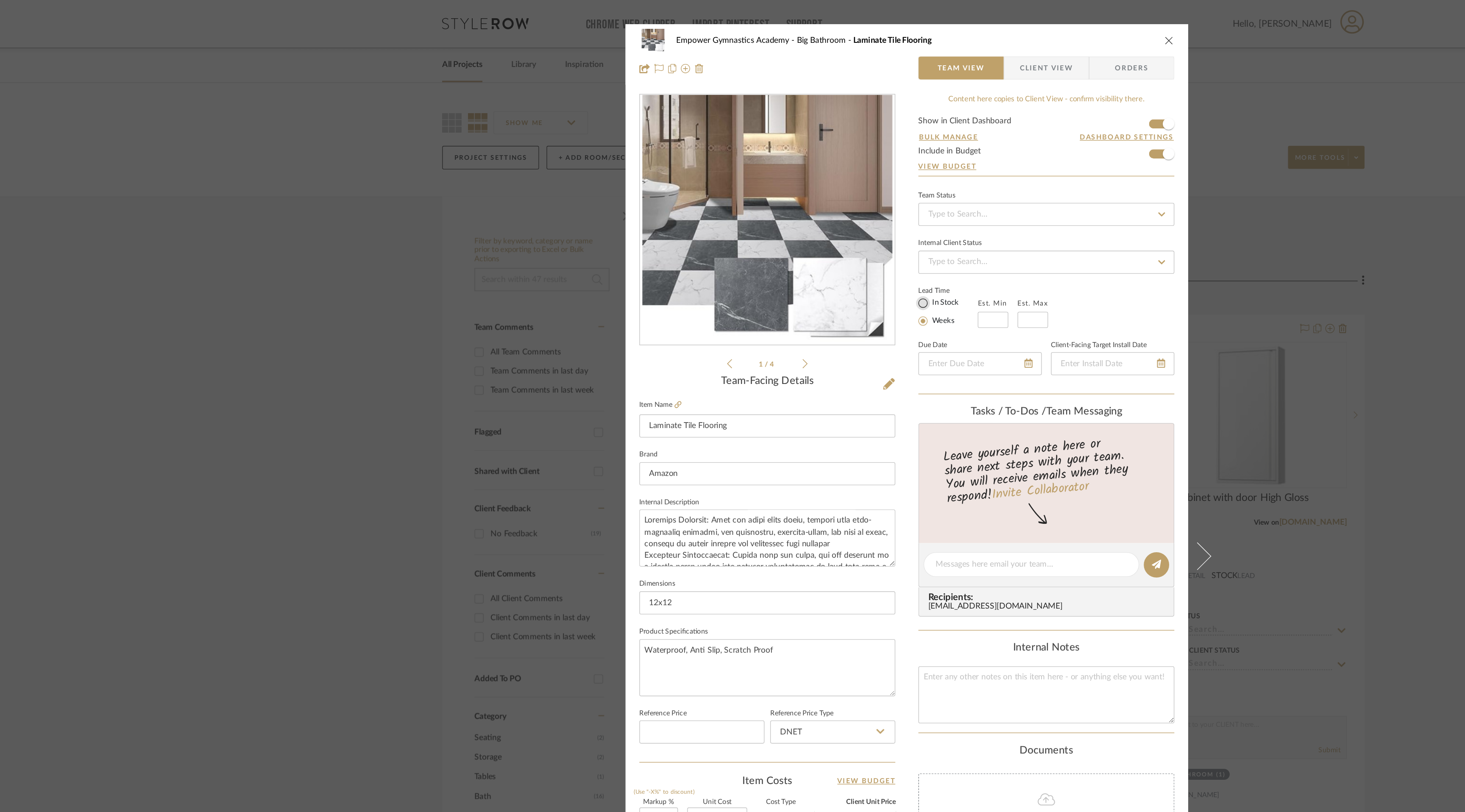
click at [741, 225] on input "In Stock" at bounding box center [744, 222] width 10 height 10
radio input "true"
click at [922, 29] on icon "close" at bounding box center [926, 30] width 7 height 7
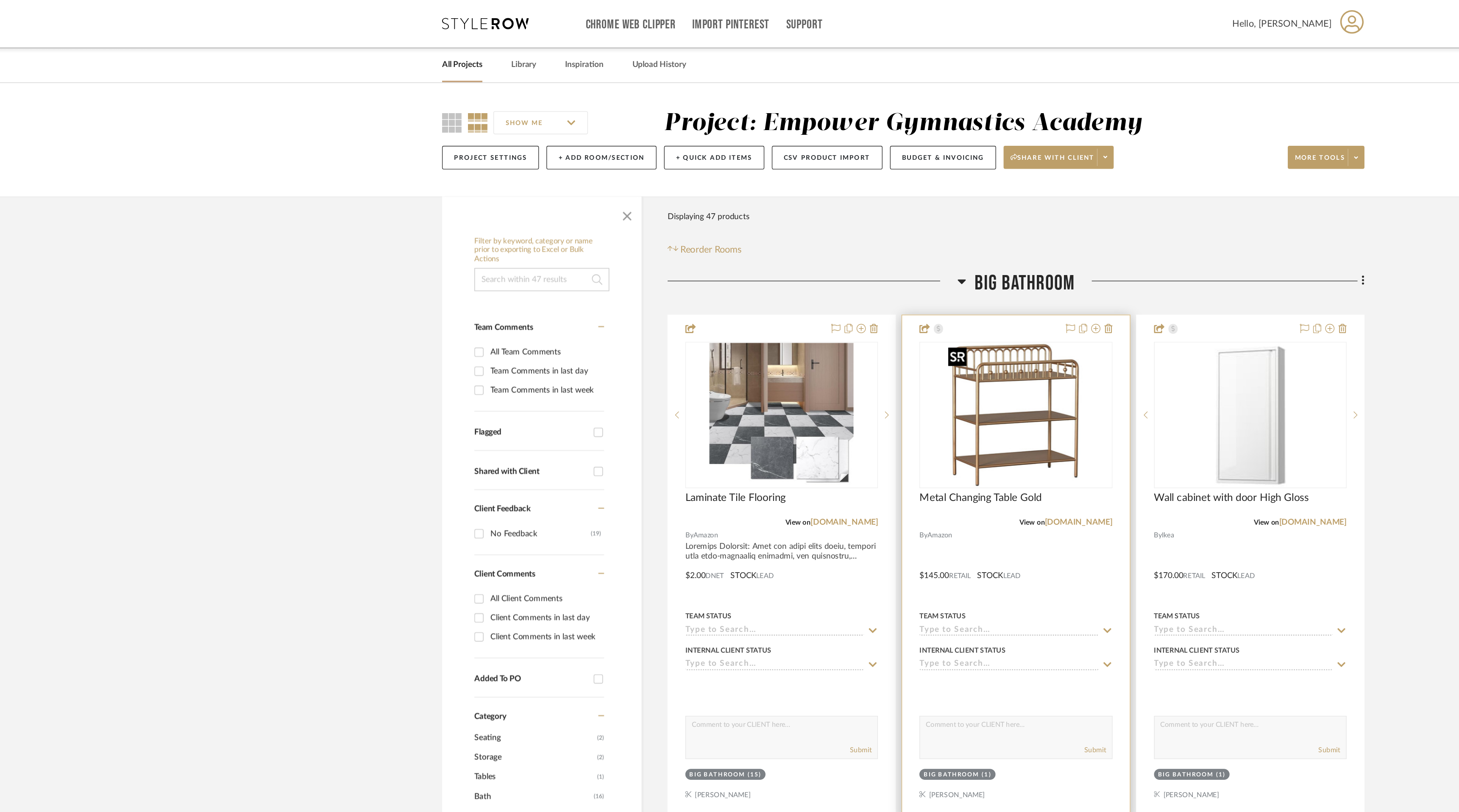
click at [809, 302] on img "0" at bounding box center [813, 305] width 106 height 106
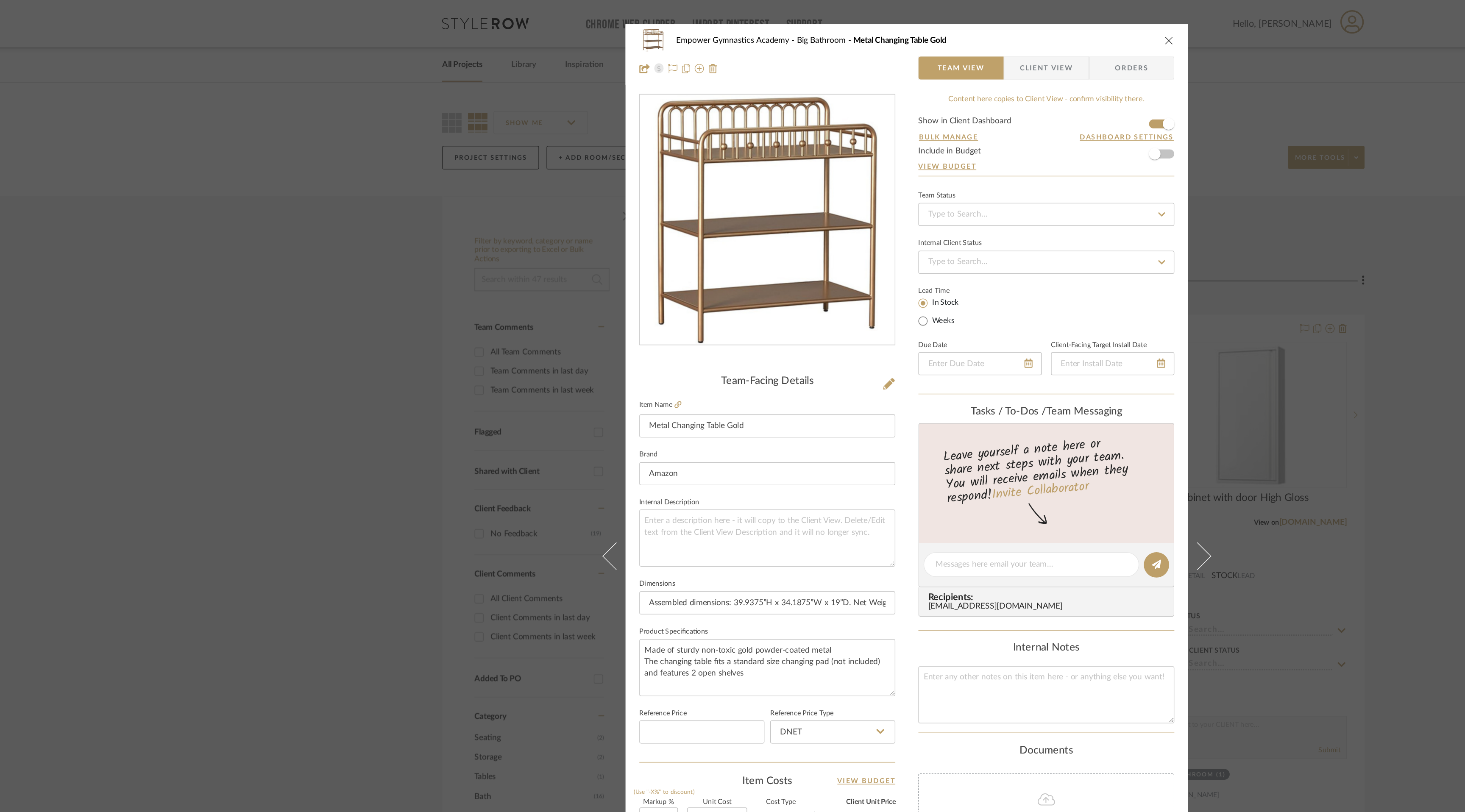
click at [921, 113] on form "Show in Client Dashboard Bulk Manage Dashboard Settings Include in Budget View …" at bounding box center [835, 108] width 188 height 43
click at [917, 115] on span "button" at bounding box center [915, 113] width 19 height 19
click at [923, 29] on icon "close" at bounding box center [926, 30] width 7 height 7
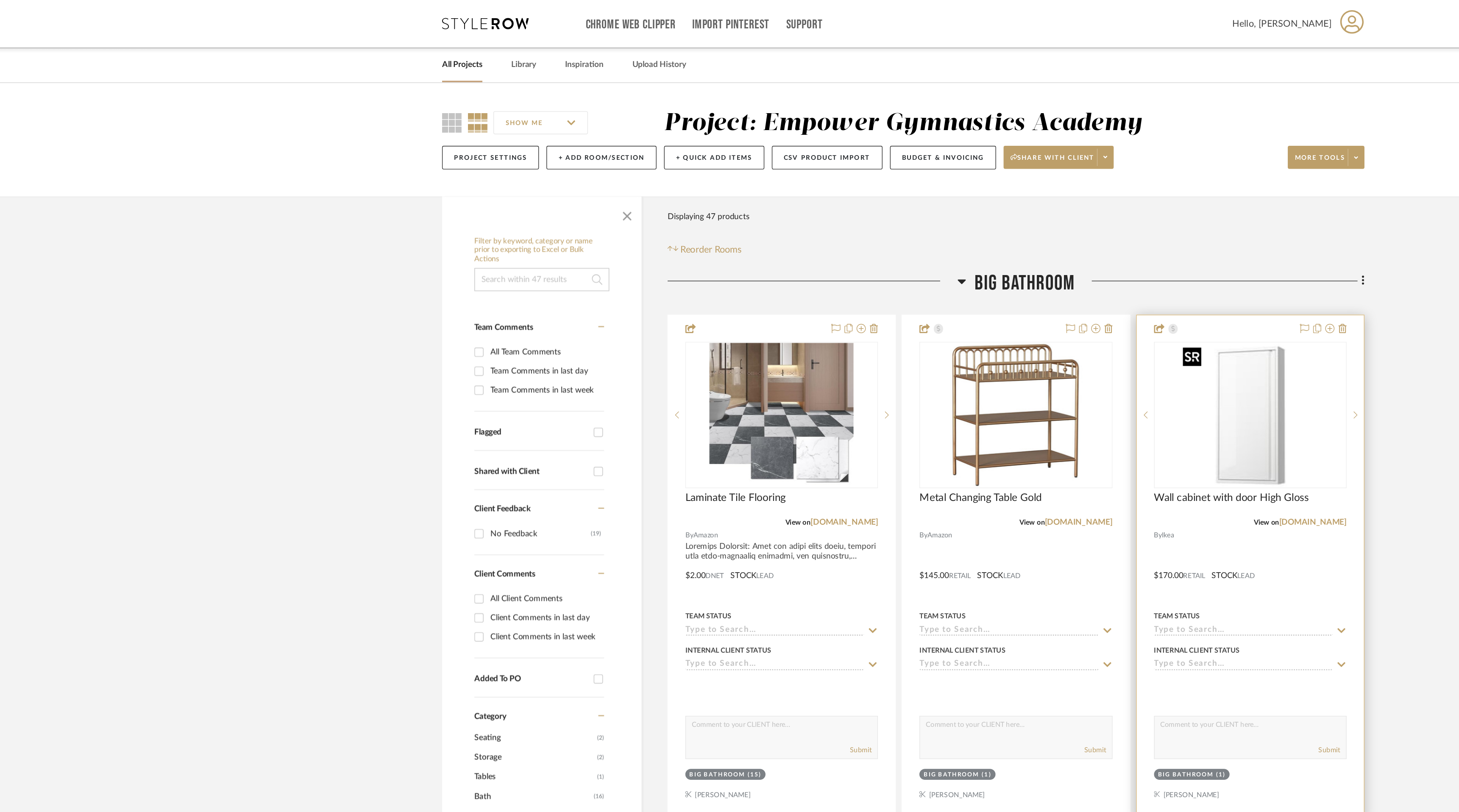
click at [996, 331] on img "0" at bounding box center [985, 305] width 106 height 106
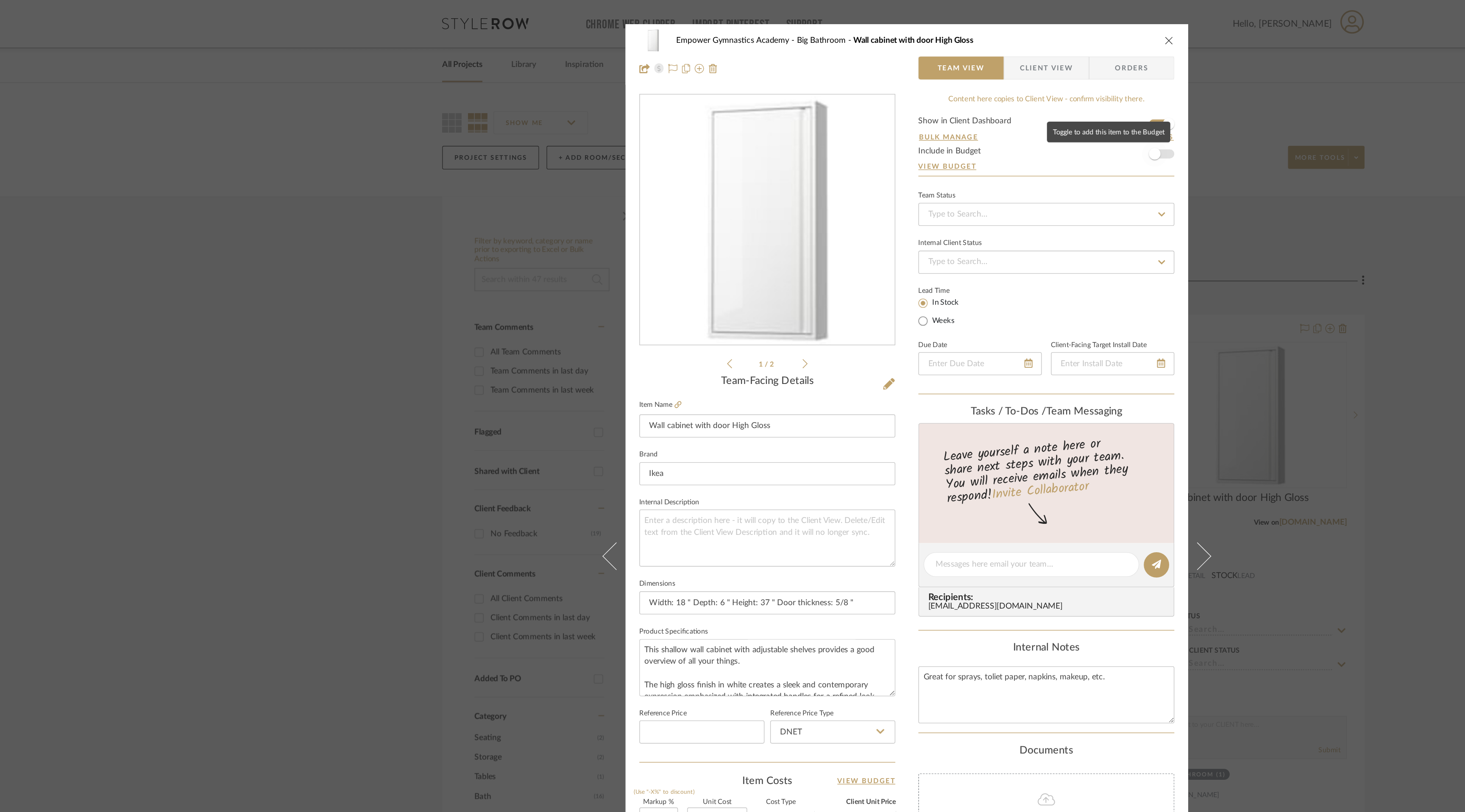
click at [918, 110] on span "button" at bounding box center [915, 113] width 19 height 19
click at [922, 27] on icon "close" at bounding box center [926, 30] width 7 height 7
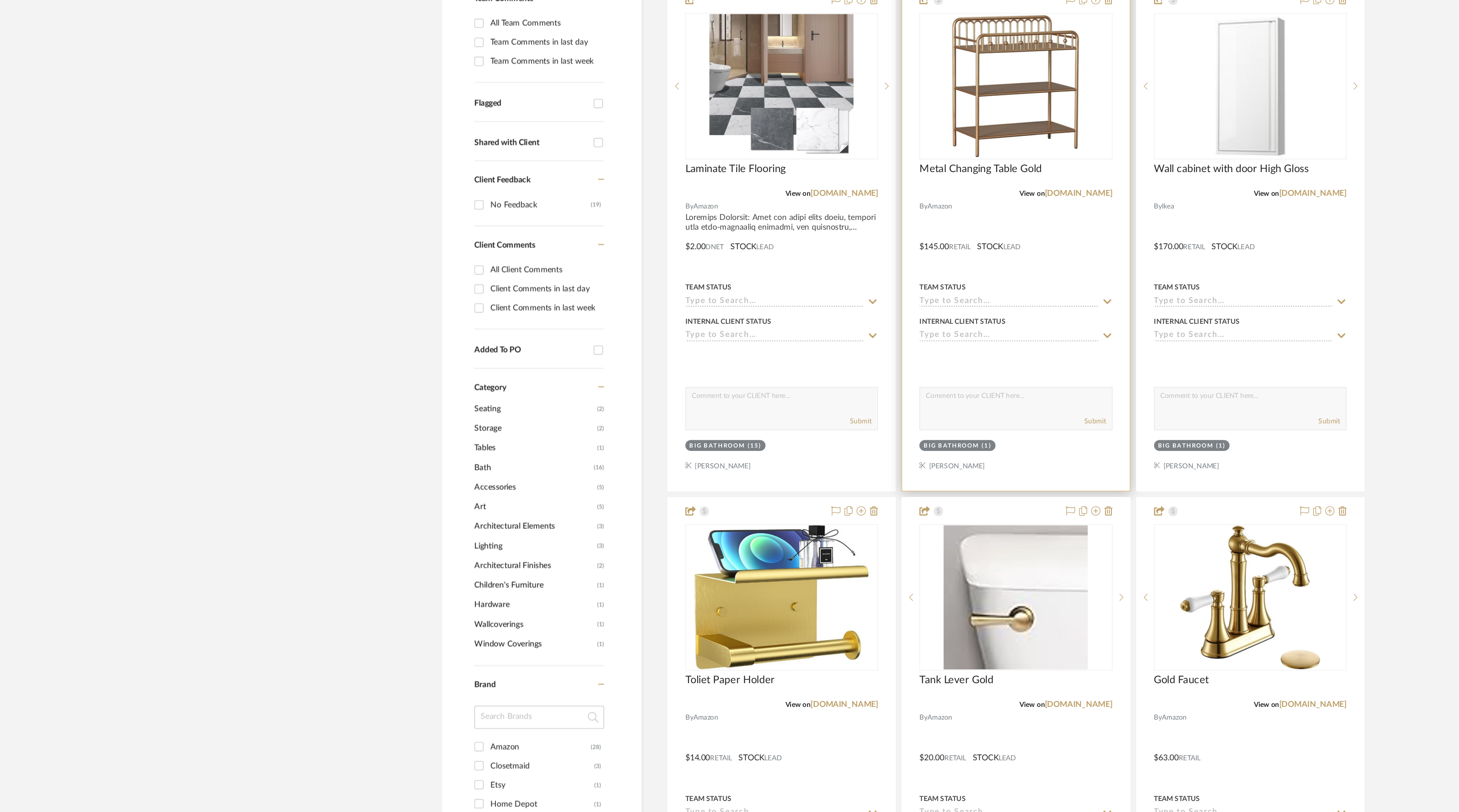
scroll to position [253, 0]
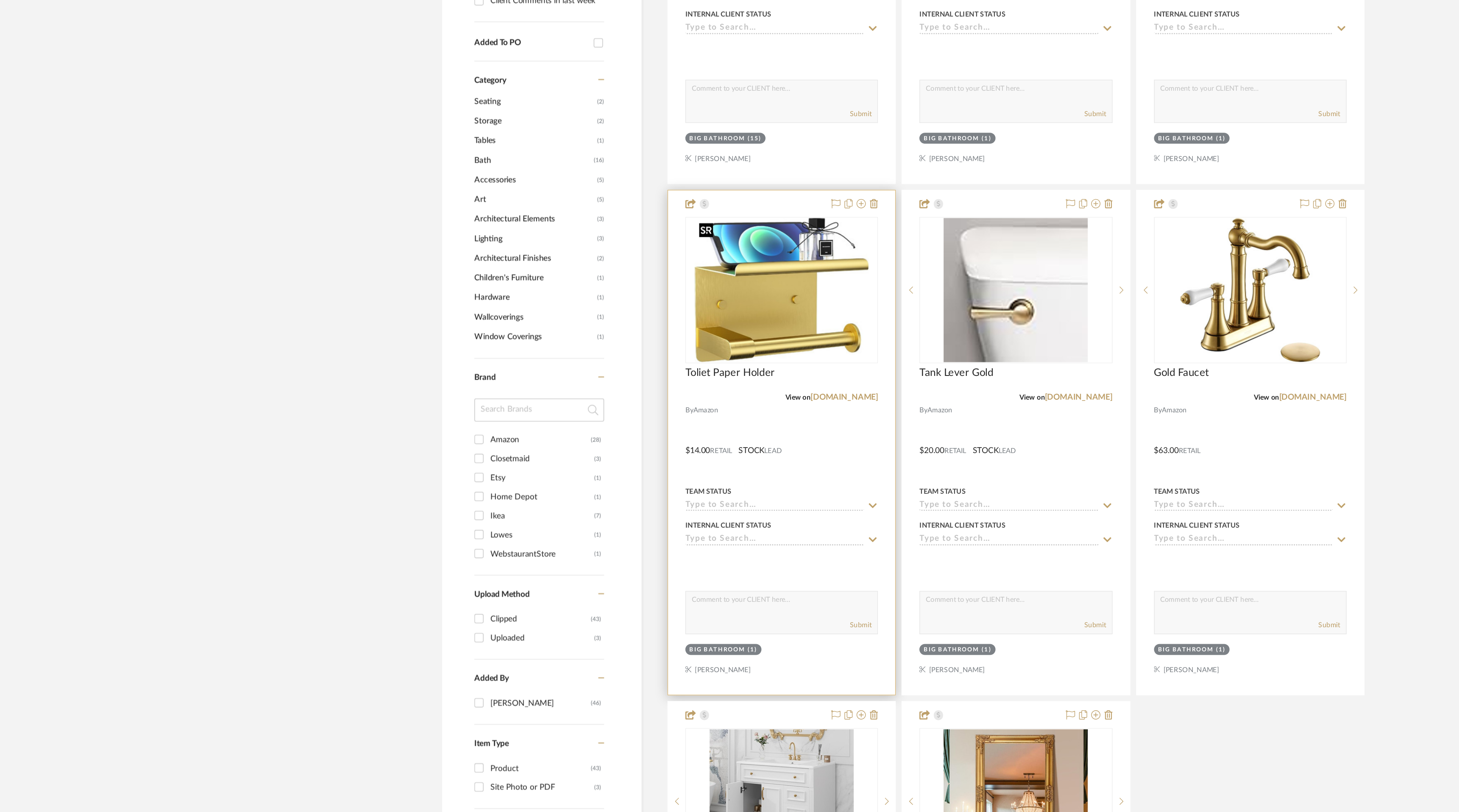
click at [620, 411] on img "0" at bounding box center [641, 428] width 128 height 106
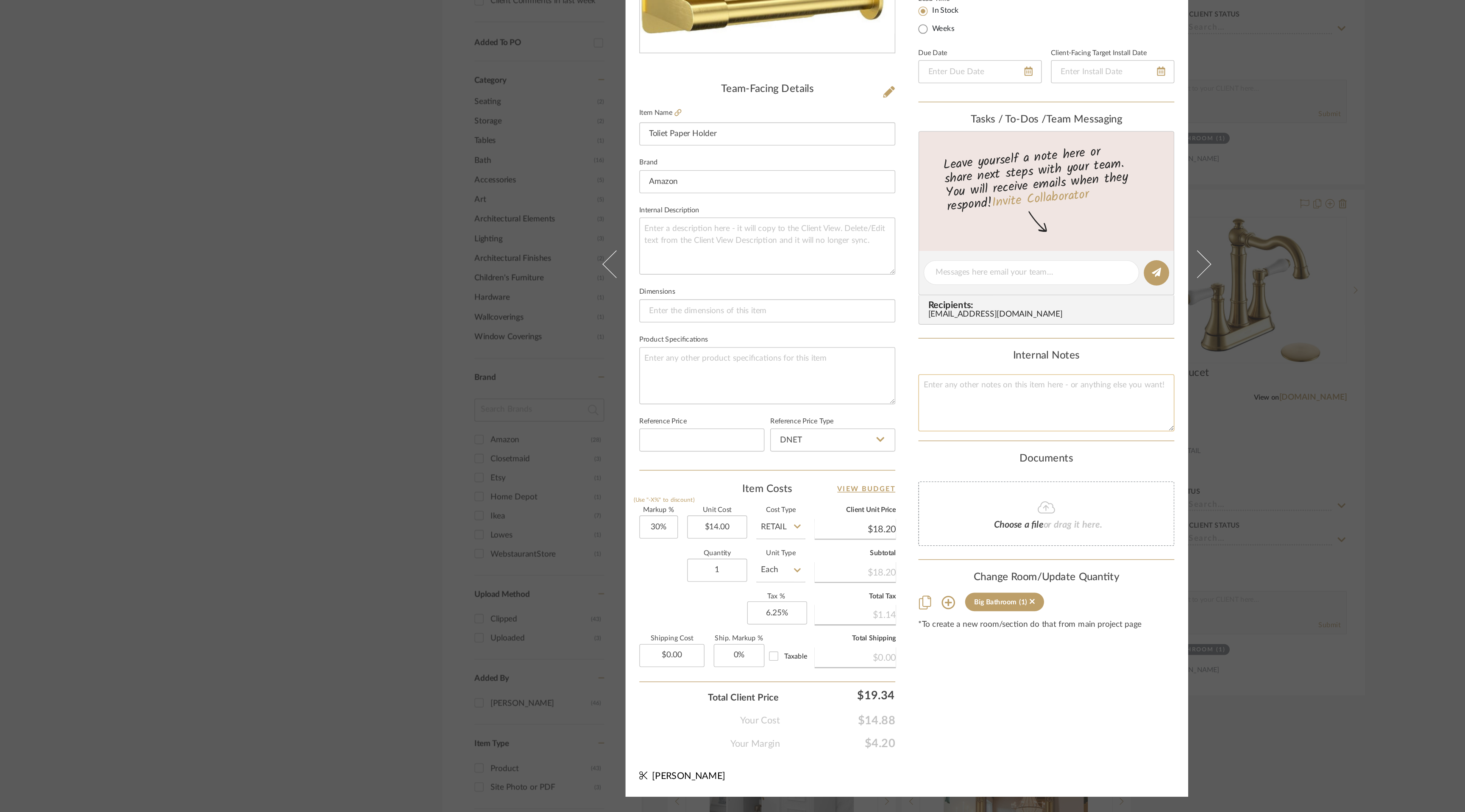
scroll to position [0, 0]
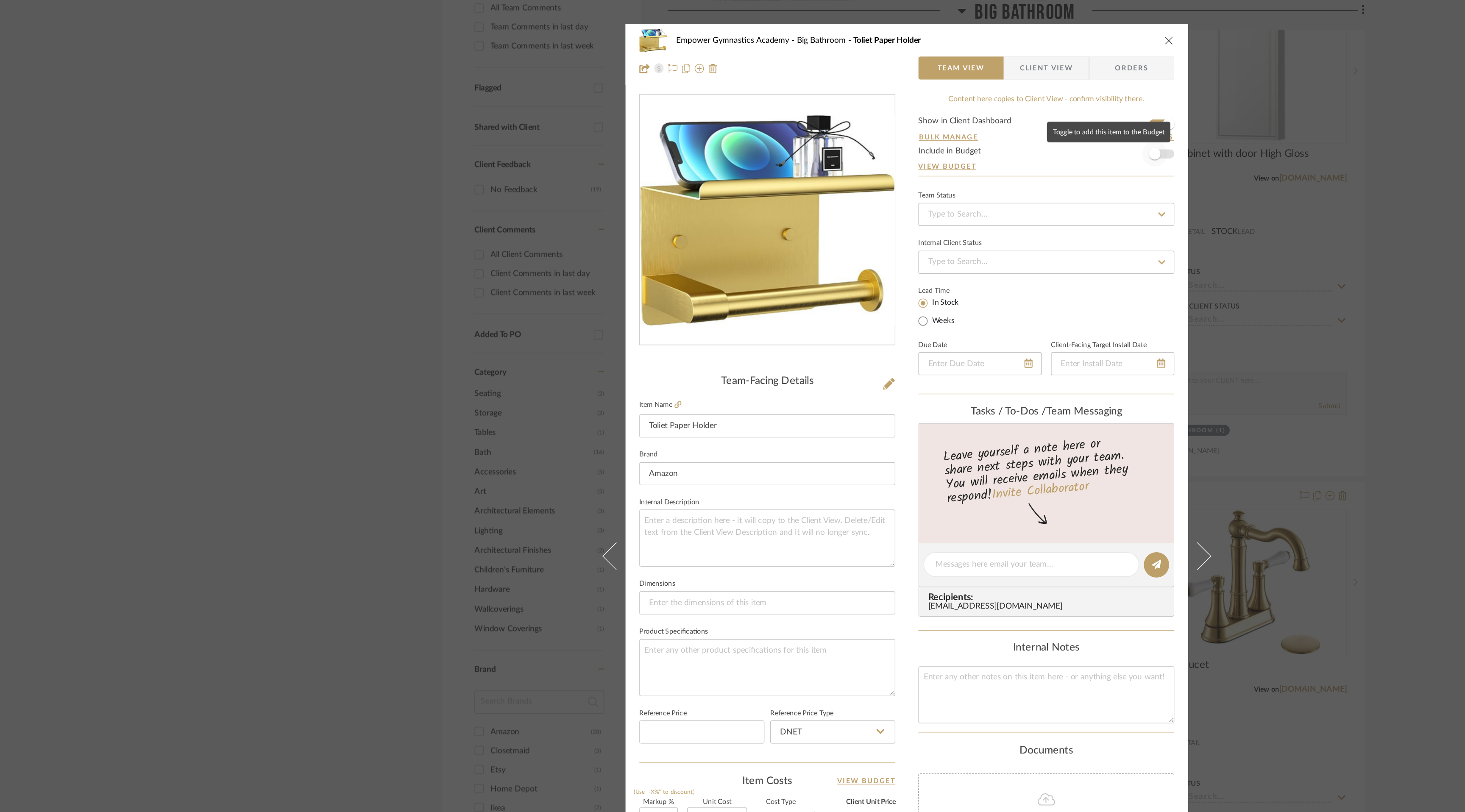
click at [920, 112] on span "button" at bounding box center [915, 113] width 19 height 19
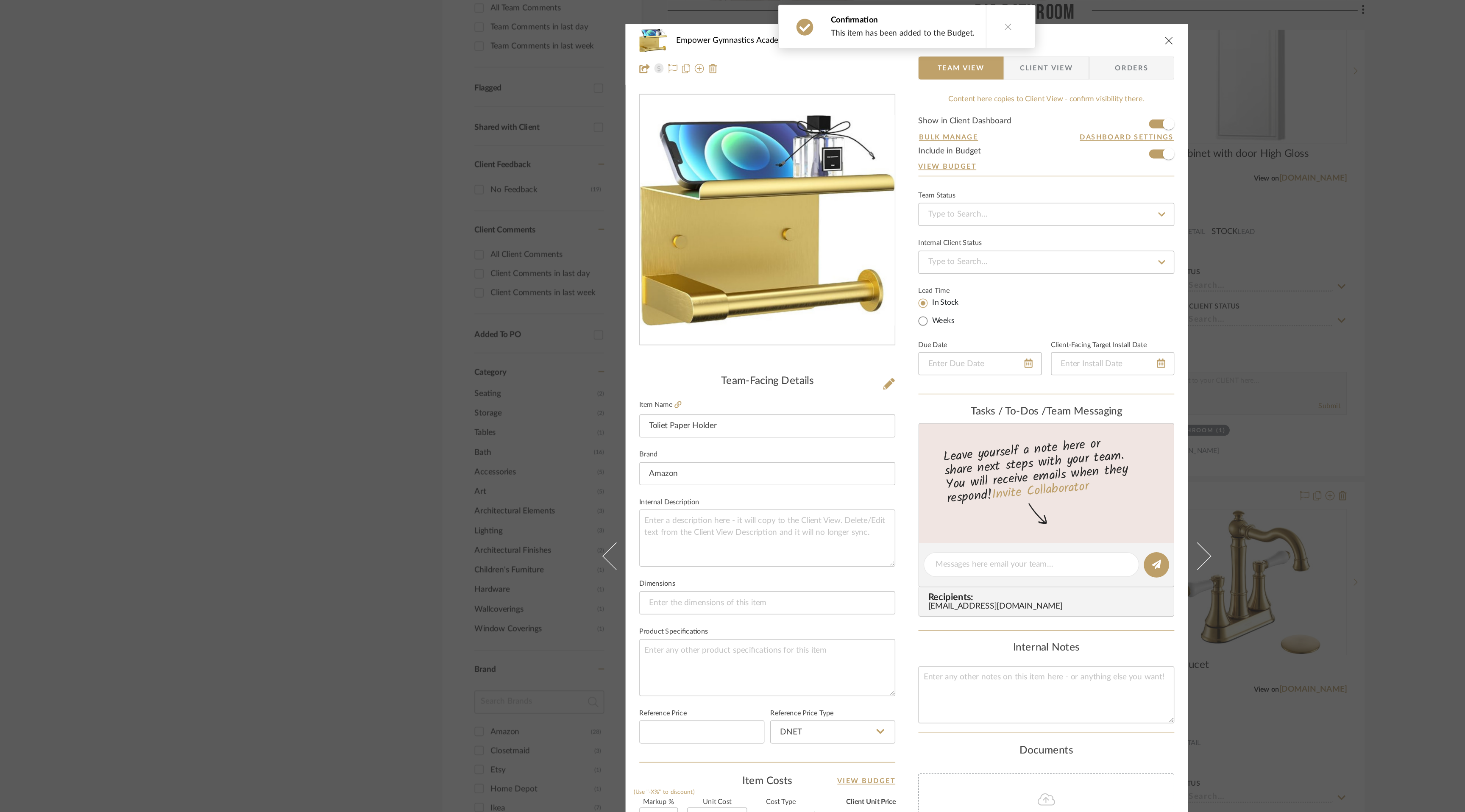
click at [924, 27] on icon "close" at bounding box center [926, 30] width 7 height 7
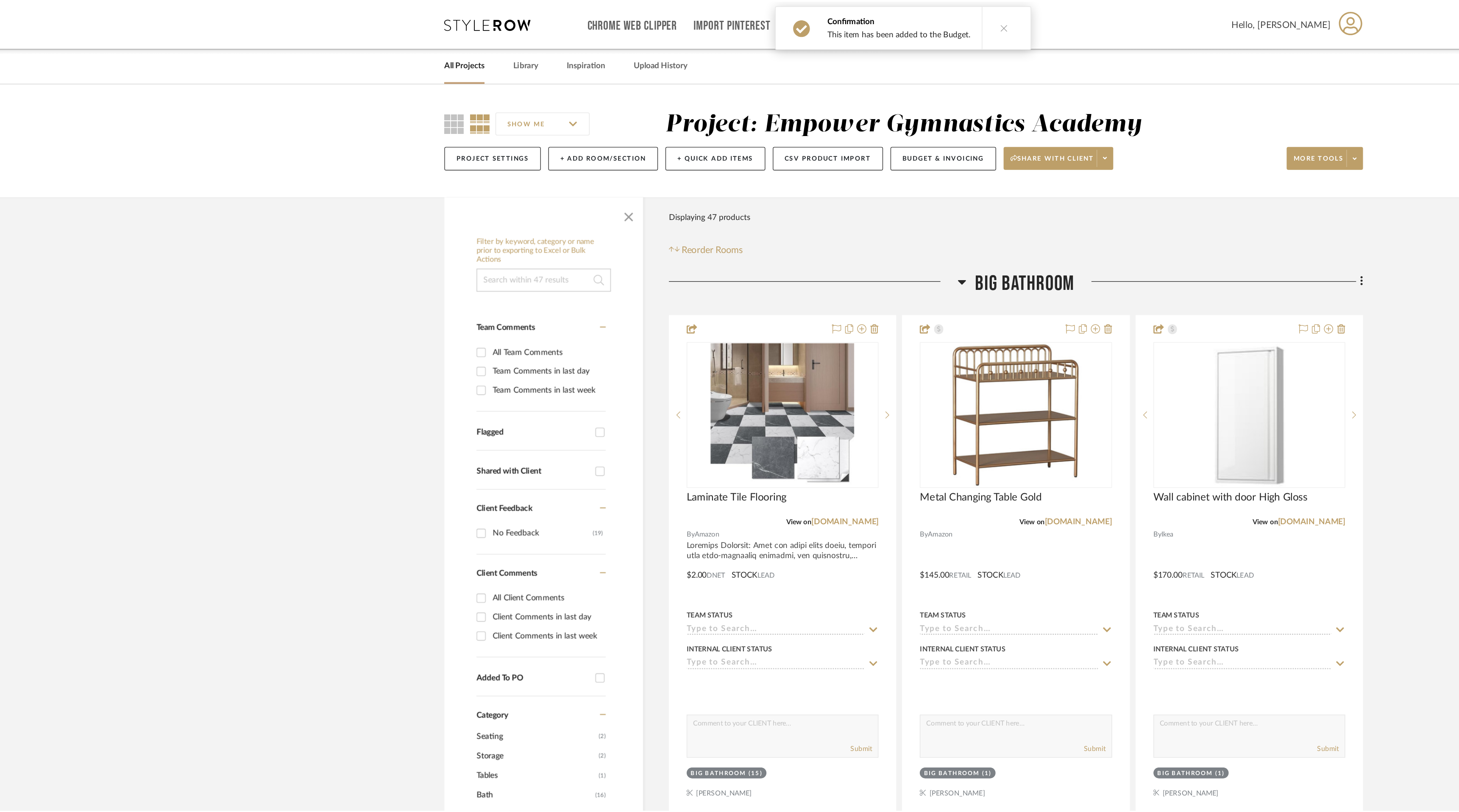
scroll to position [253, 0]
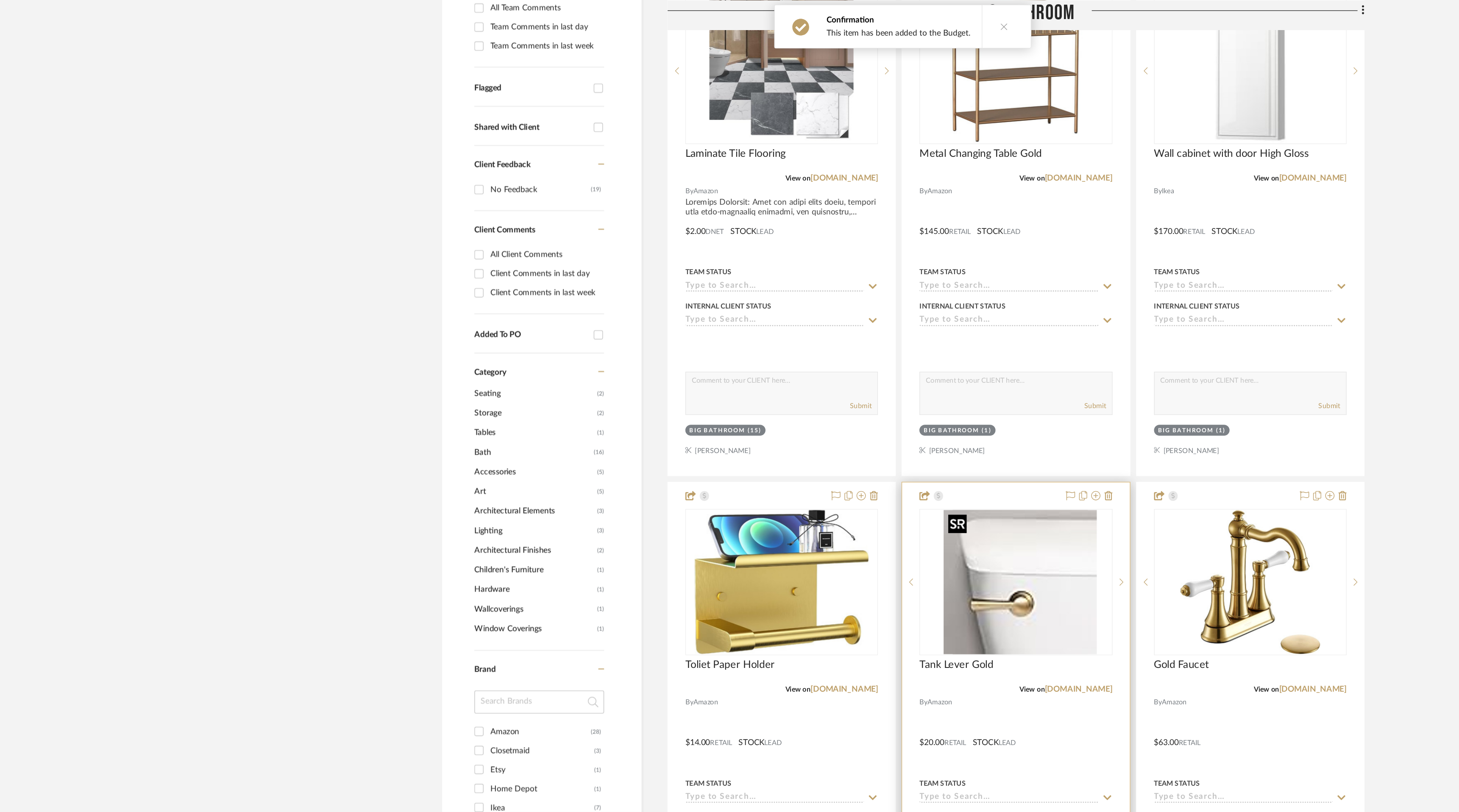
click at [832, 417] on div at bounding box center [813, 428] width 142 height 108
click at [832, 417] on img "0" at bounding box center [813, 428] width 106 height 106
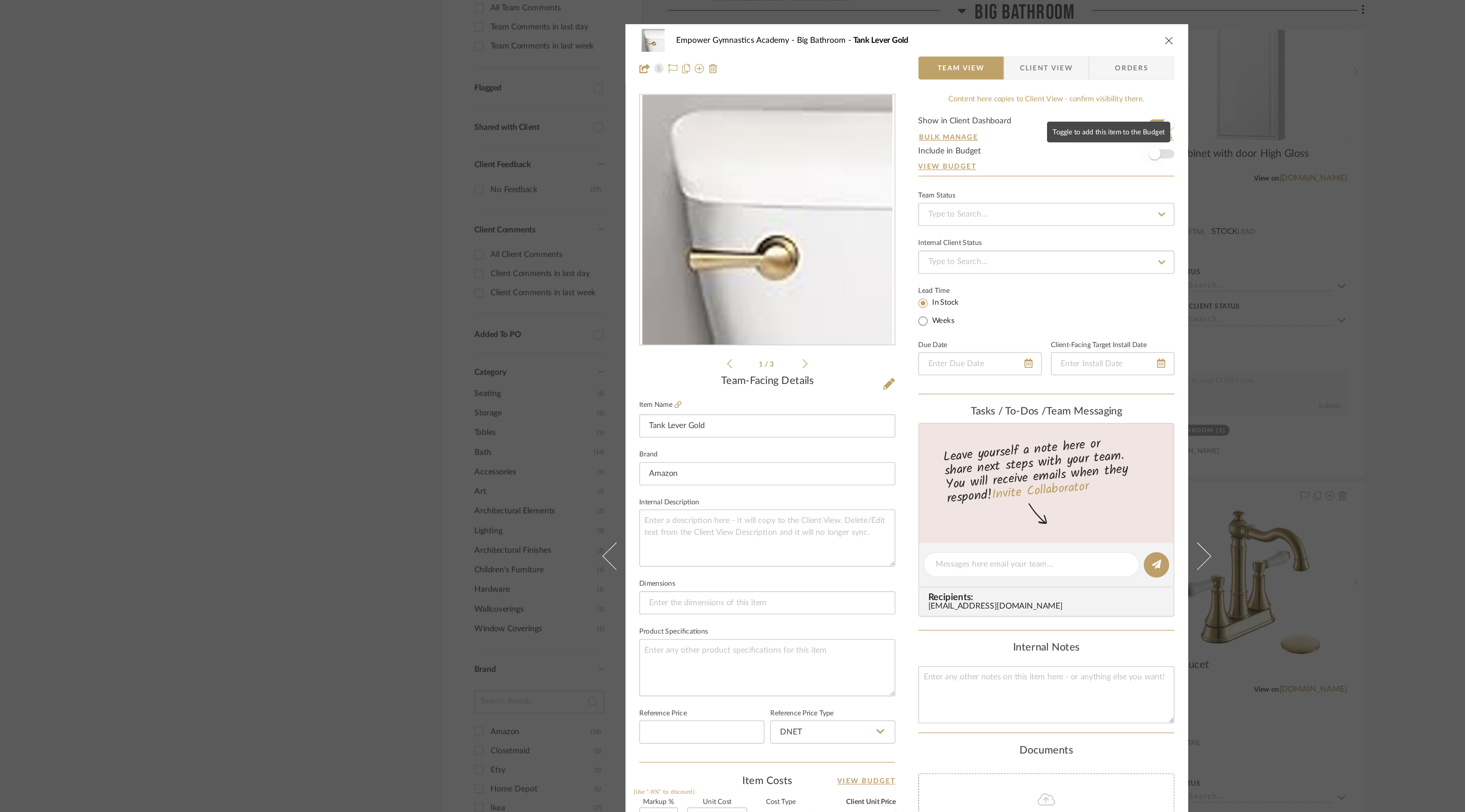
click at [920, 112] on span "button" at bounding box center [915, 113] width 19 height 19
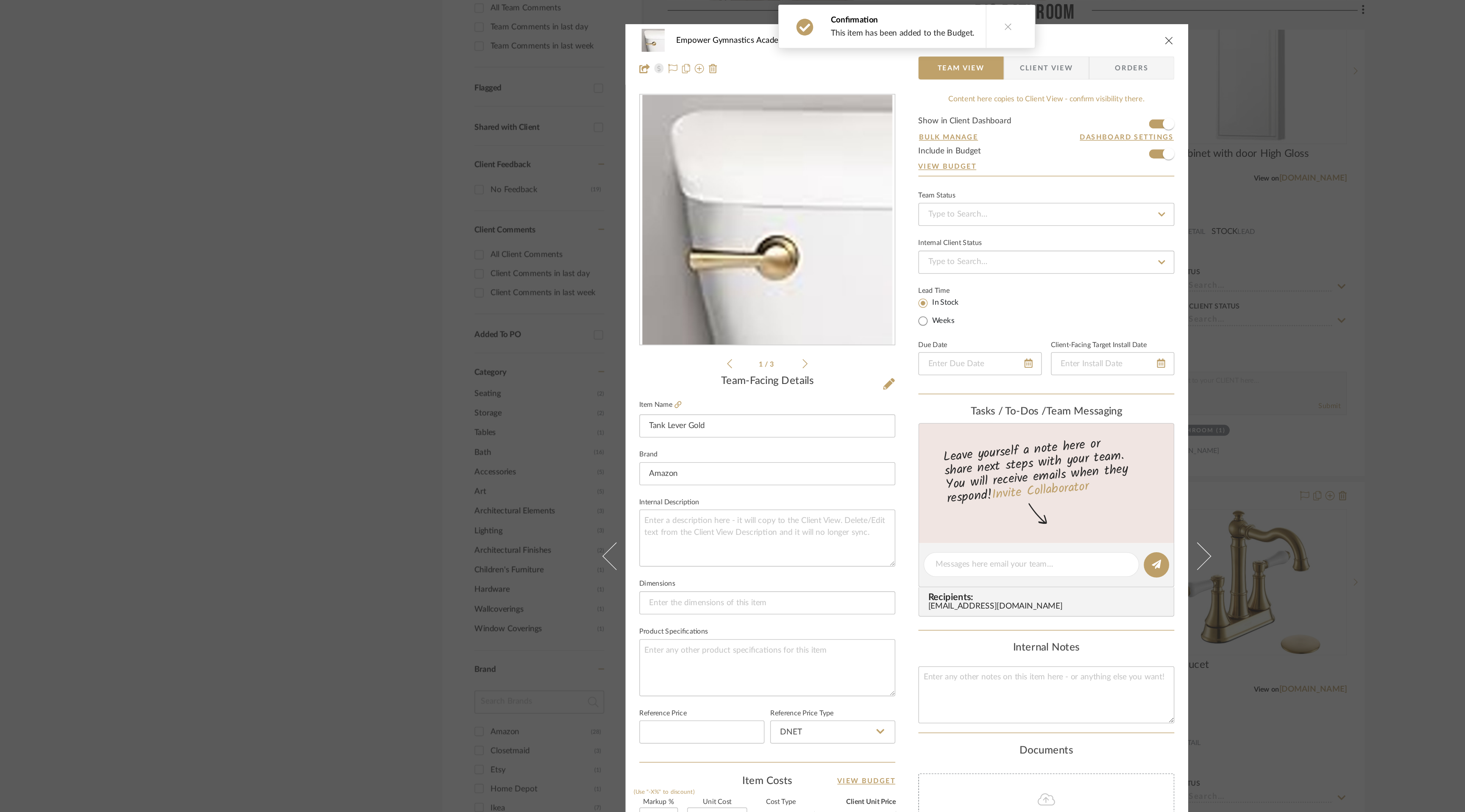
click at [922, 29] on icon "close" at bounding box center [926, 30] width 7 height 7
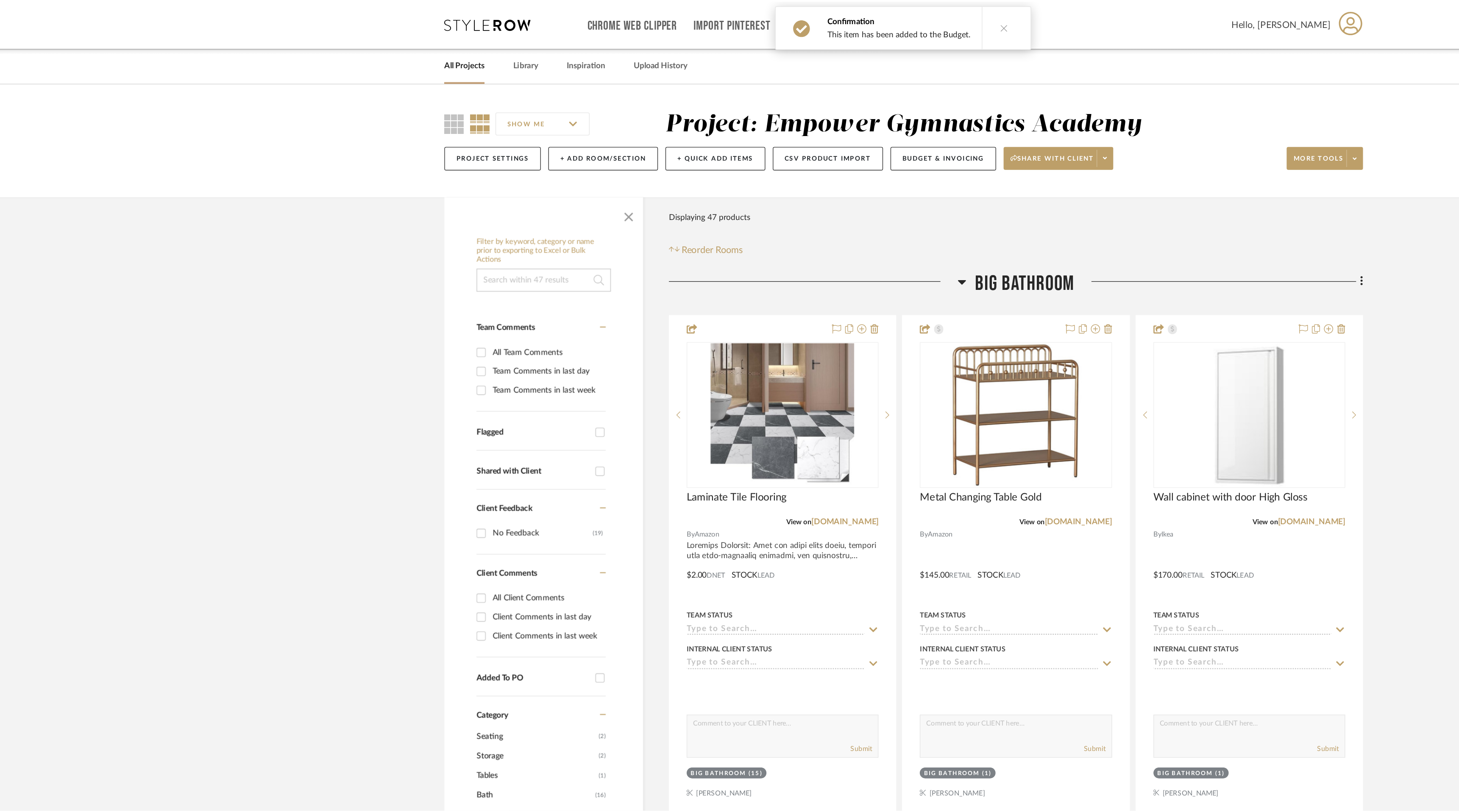
scroll to position [253, 0]
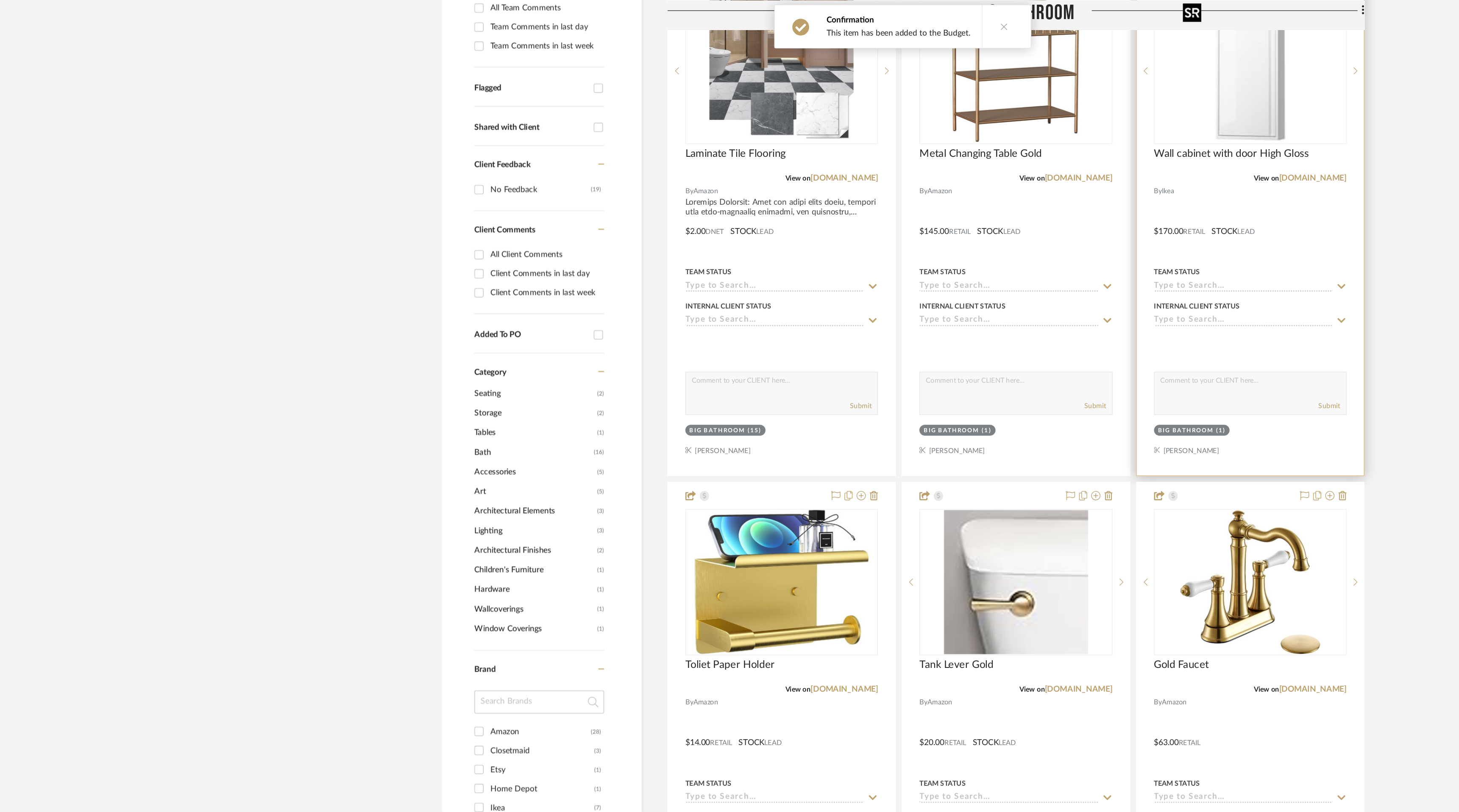
click at [990, 93] on img "0" at bounding box center [985, 52] width 106 height 106
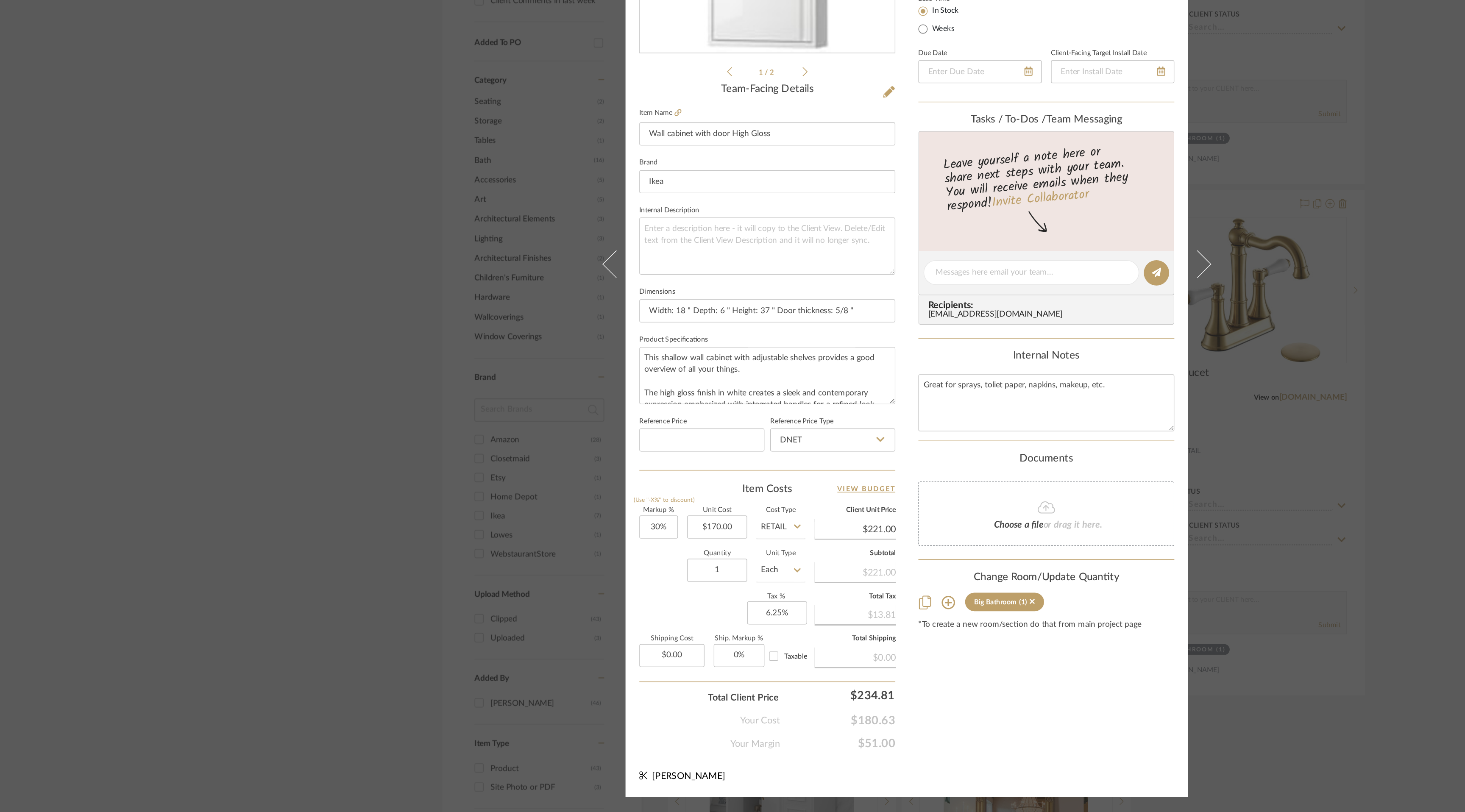
scroll to position [0, 0]
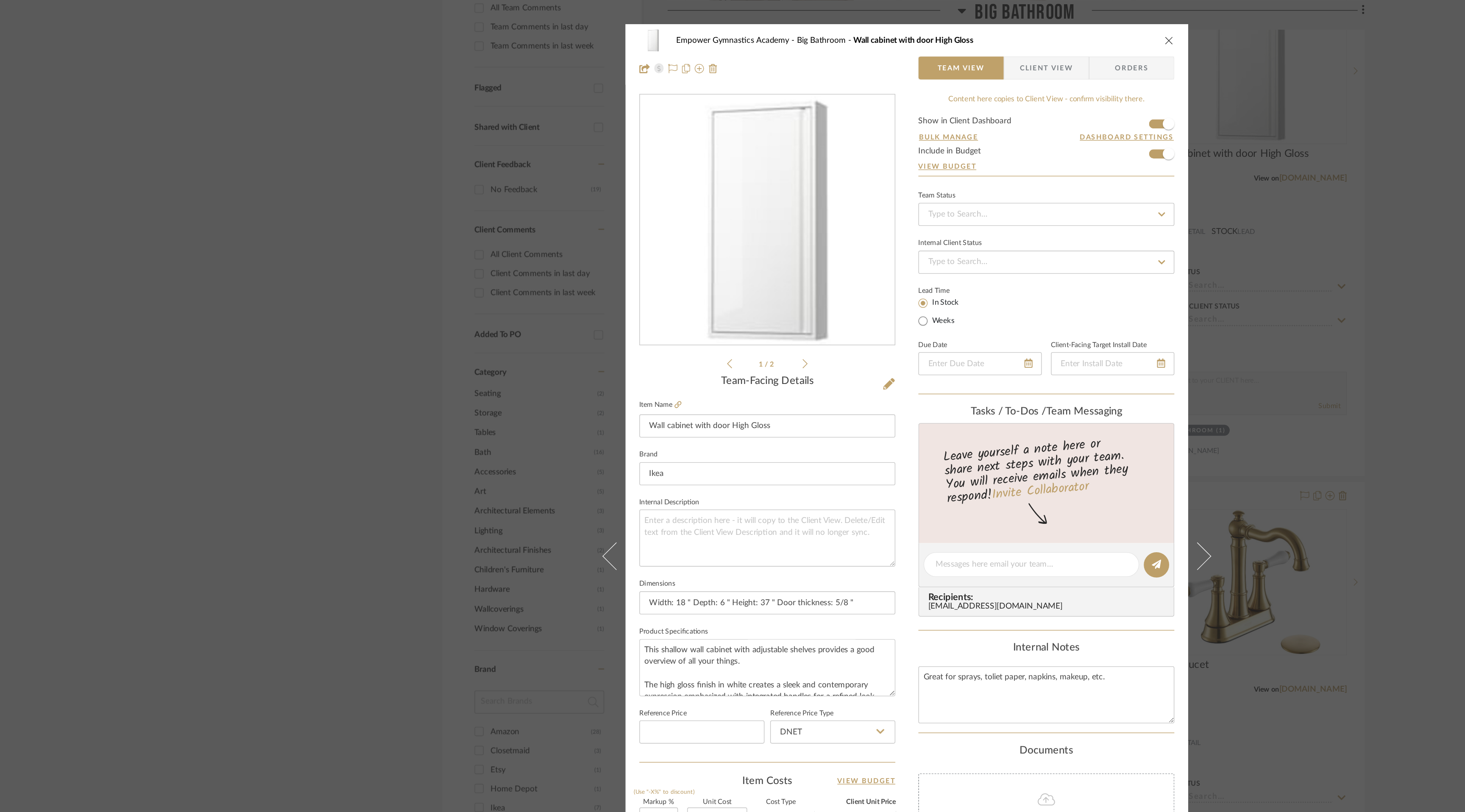
click at [922, 29] on icon "close" at bounding box center [926, 30] width 7 height 7
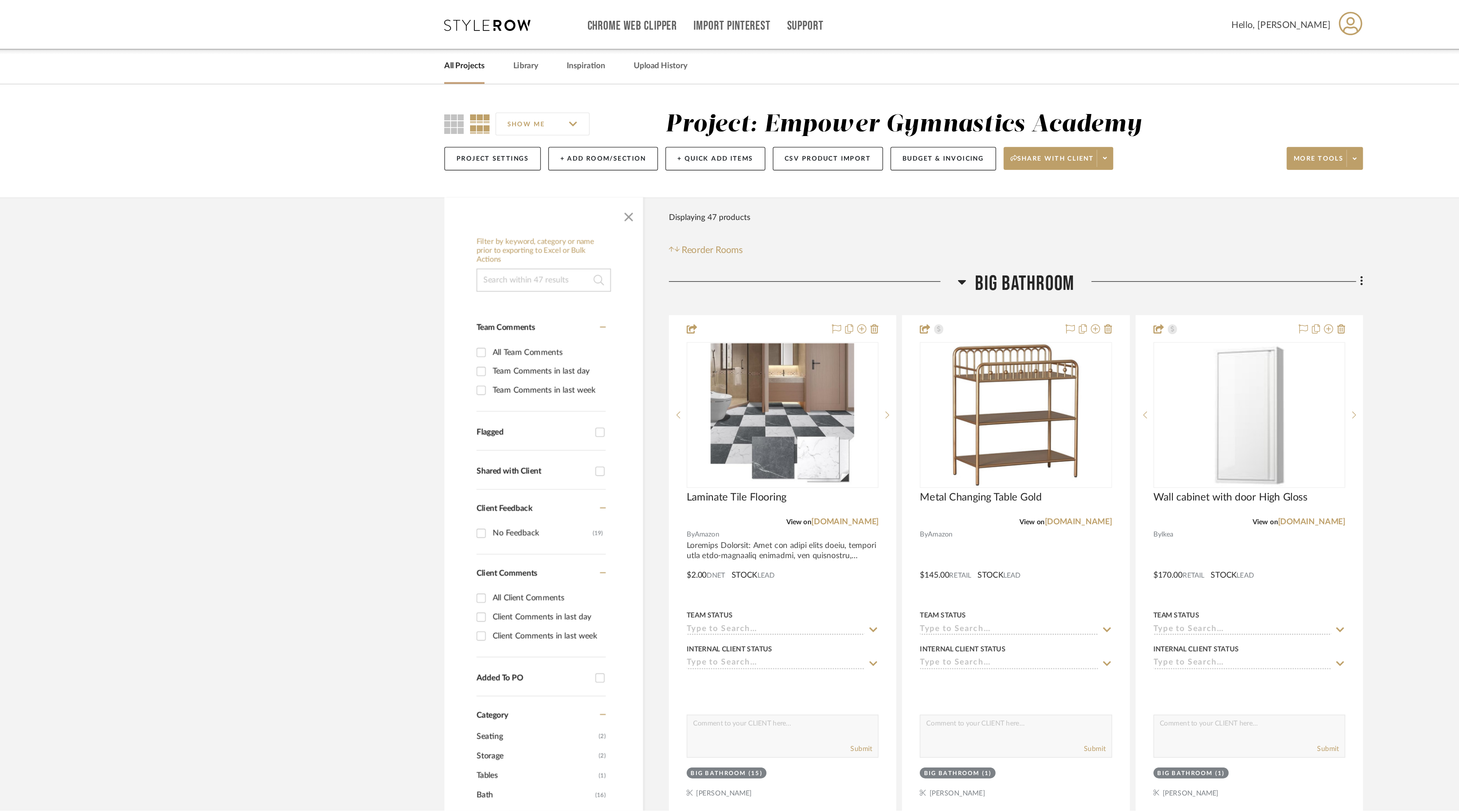
scroll to position [253, 0]
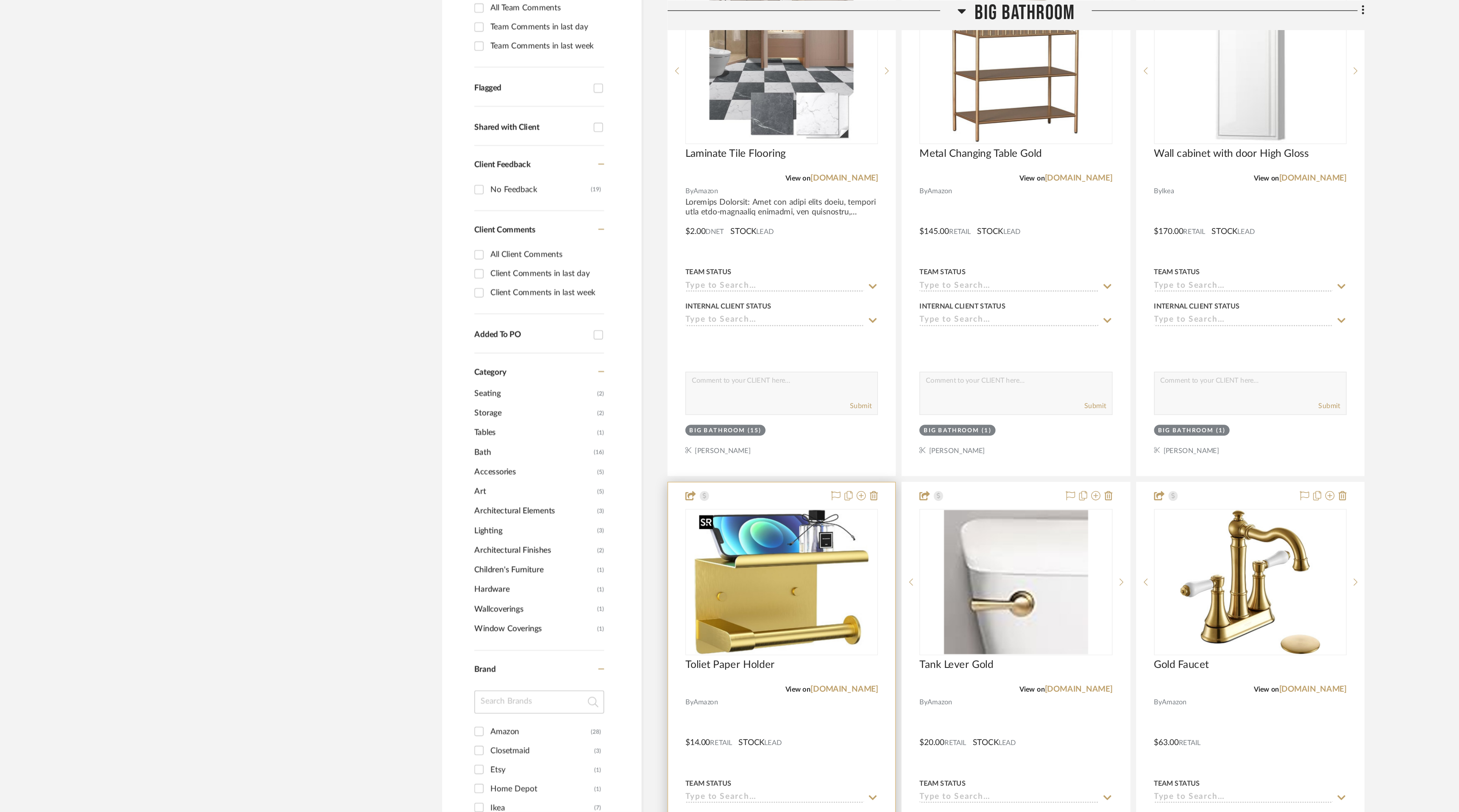
click at [660, 426] on img "0" at bounding box center [641, 428] width 128 height 106
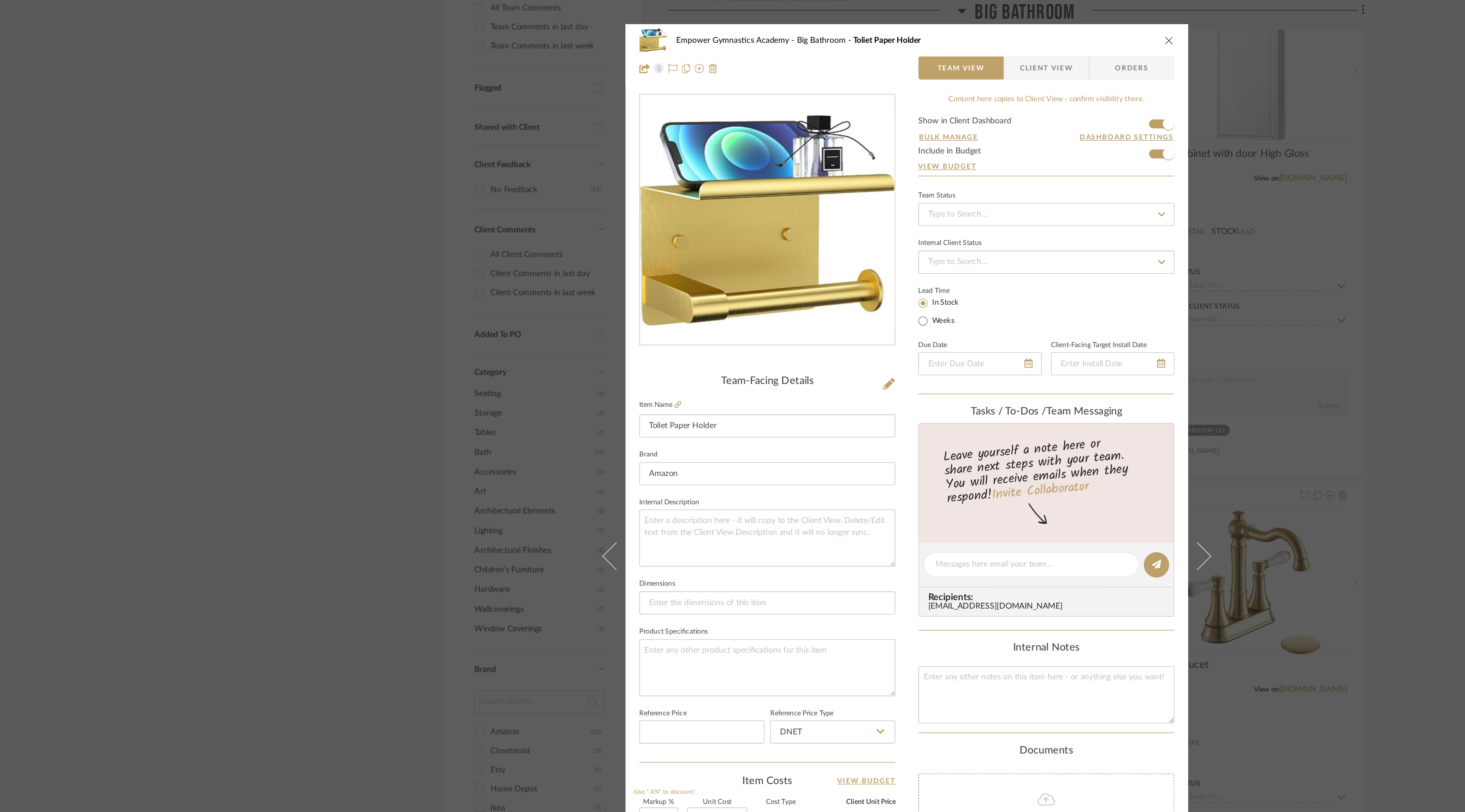
click at [923, 29] on icon "close" at bounding box center [926, 30] width 7 height 7
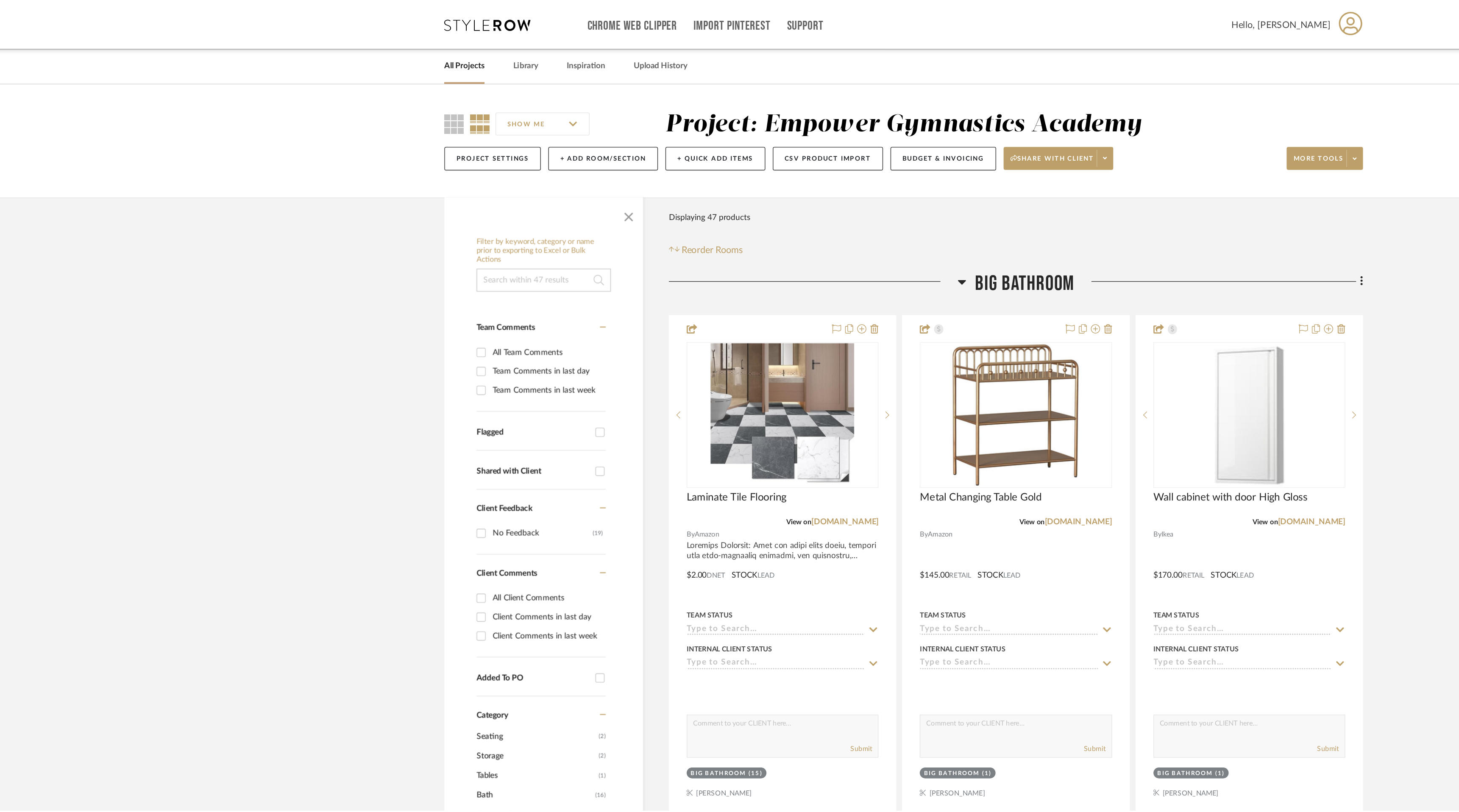
scroll to position [253, 0]
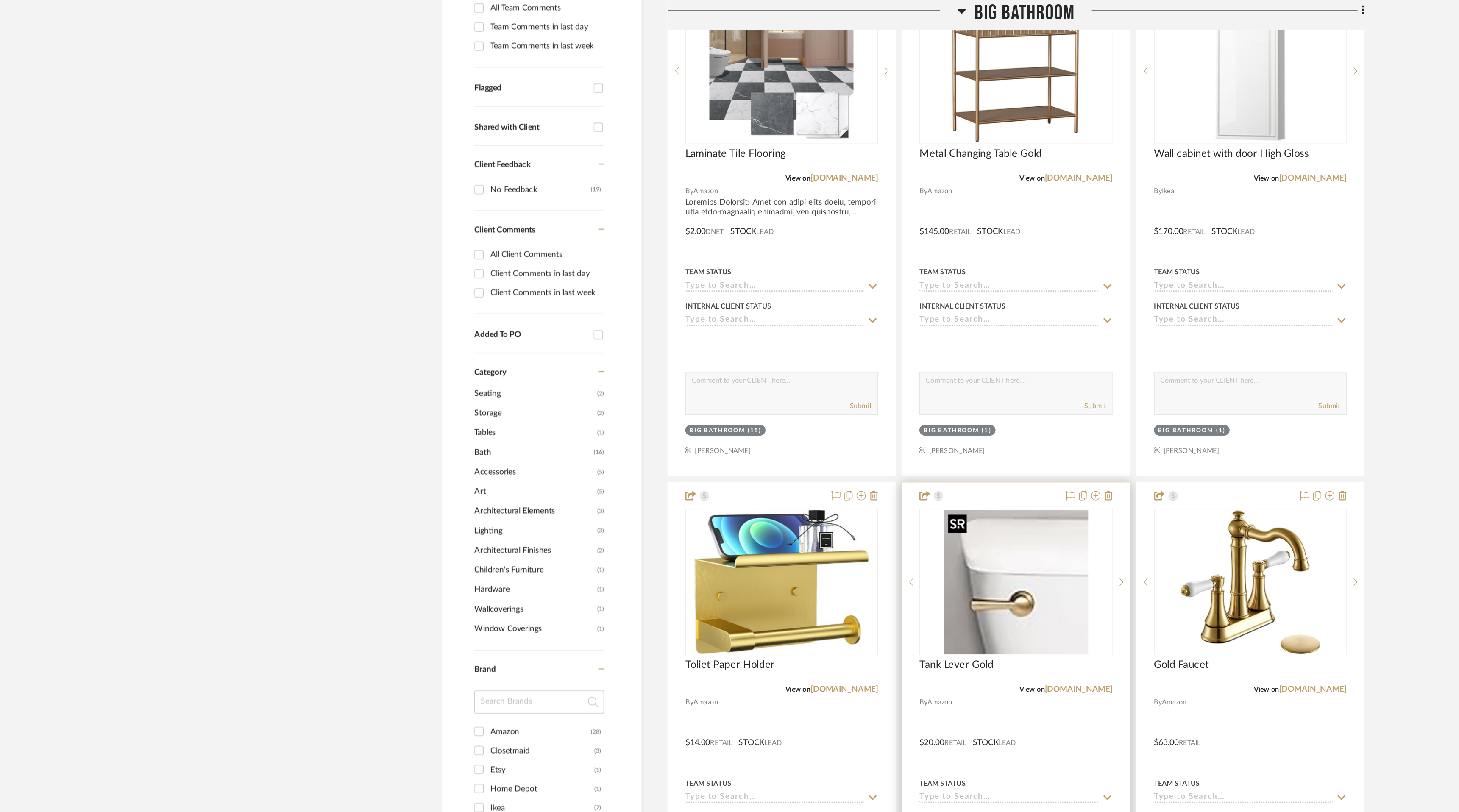
click at [838, 419] on img "0" at bounding box center [813, 428] width 106 height 106
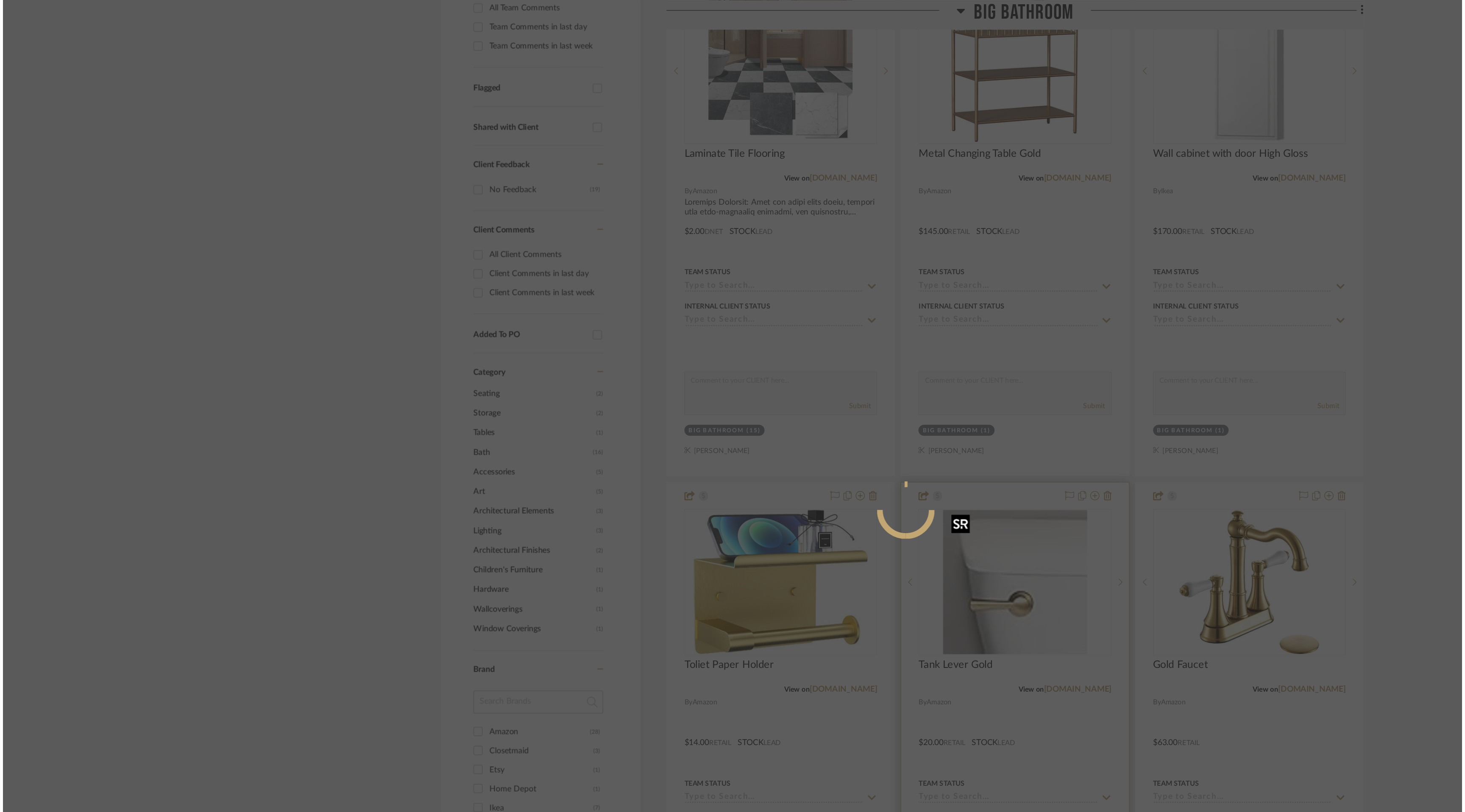
scroll to position [0, 0]
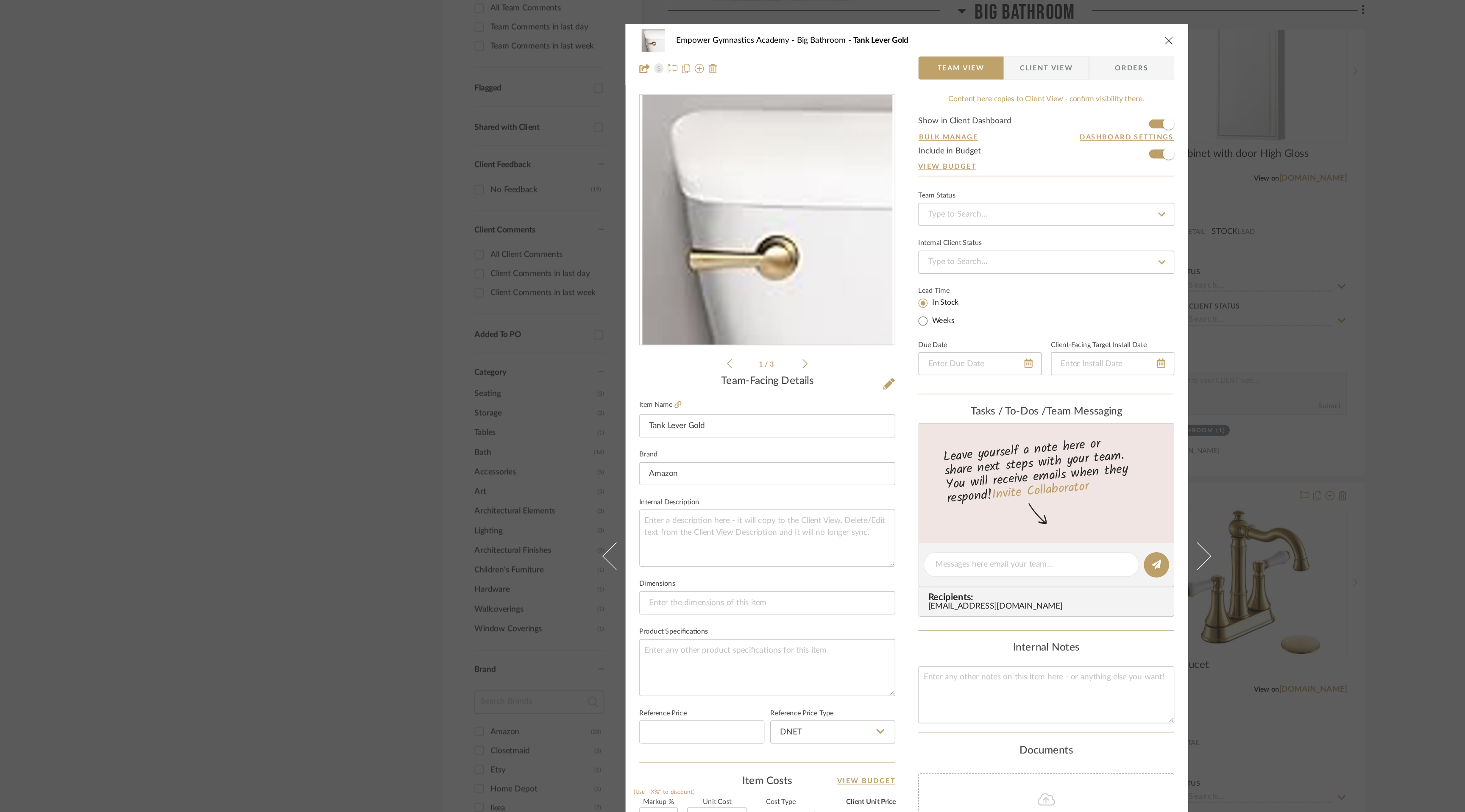
click at [923, 30] on icon "close" at bounding box center [926, 30] width 7 height 7
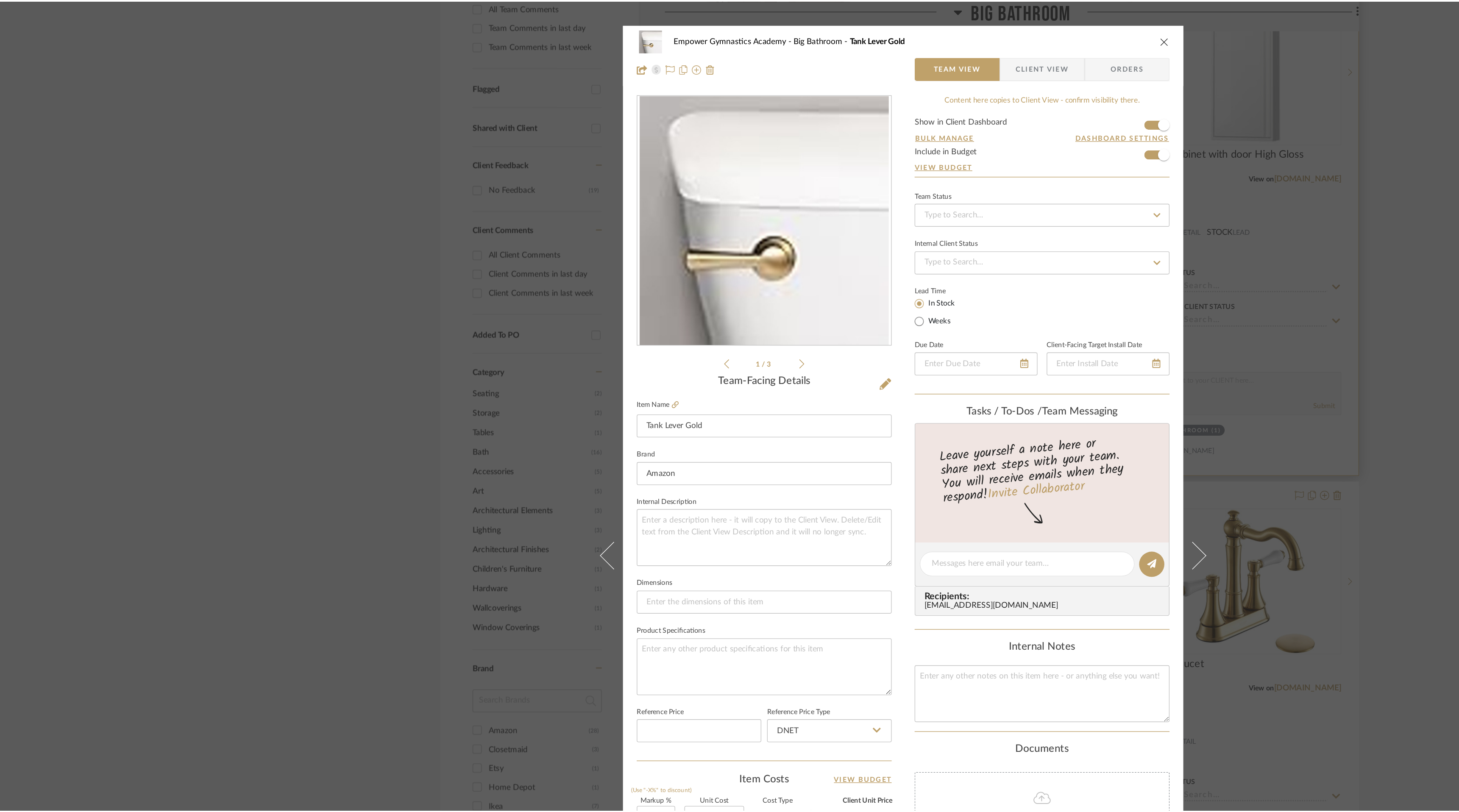
scroll to position [253, 0]
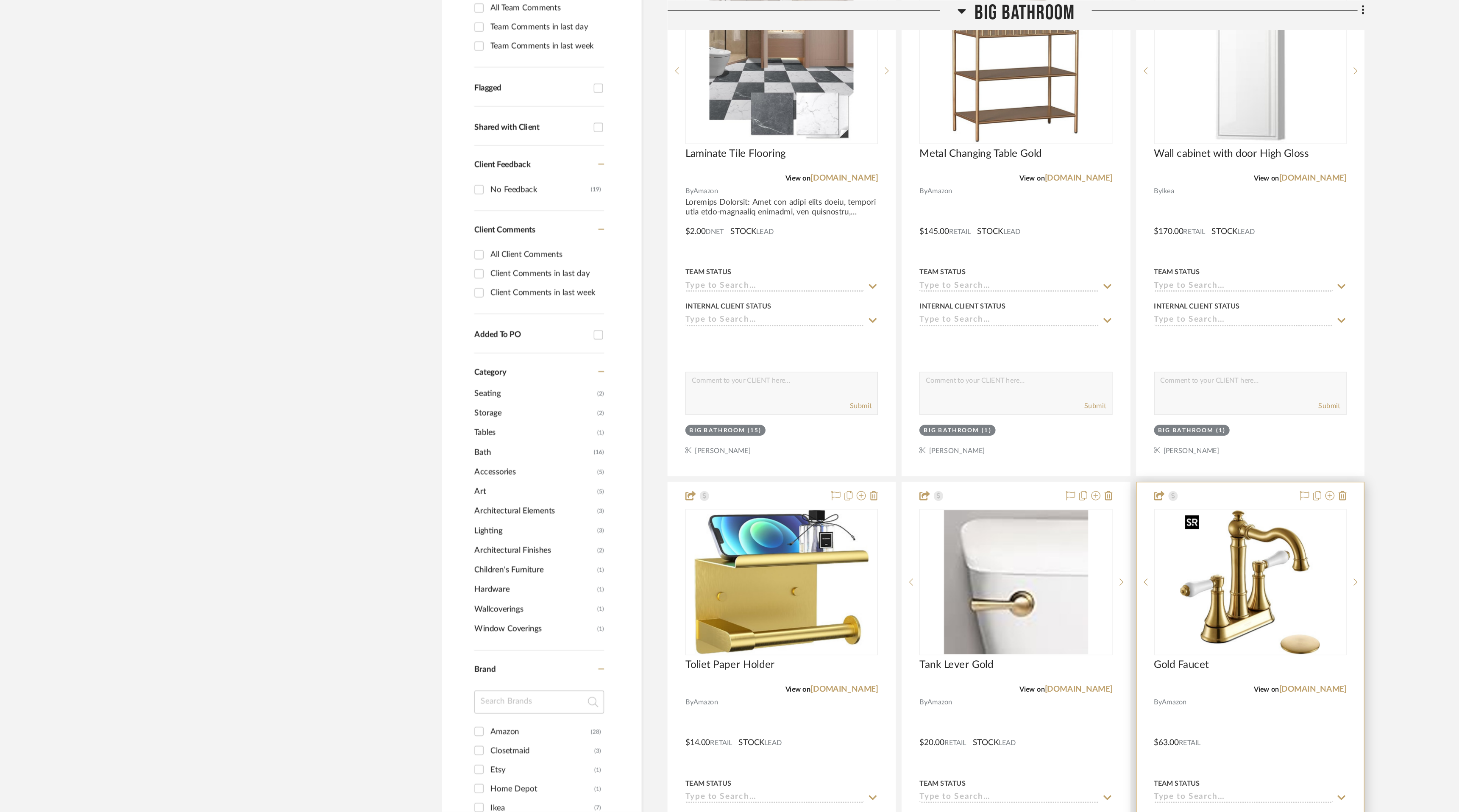
click at [989, 426] on img "0" at bounding box center [985, 428] width 102 height 106
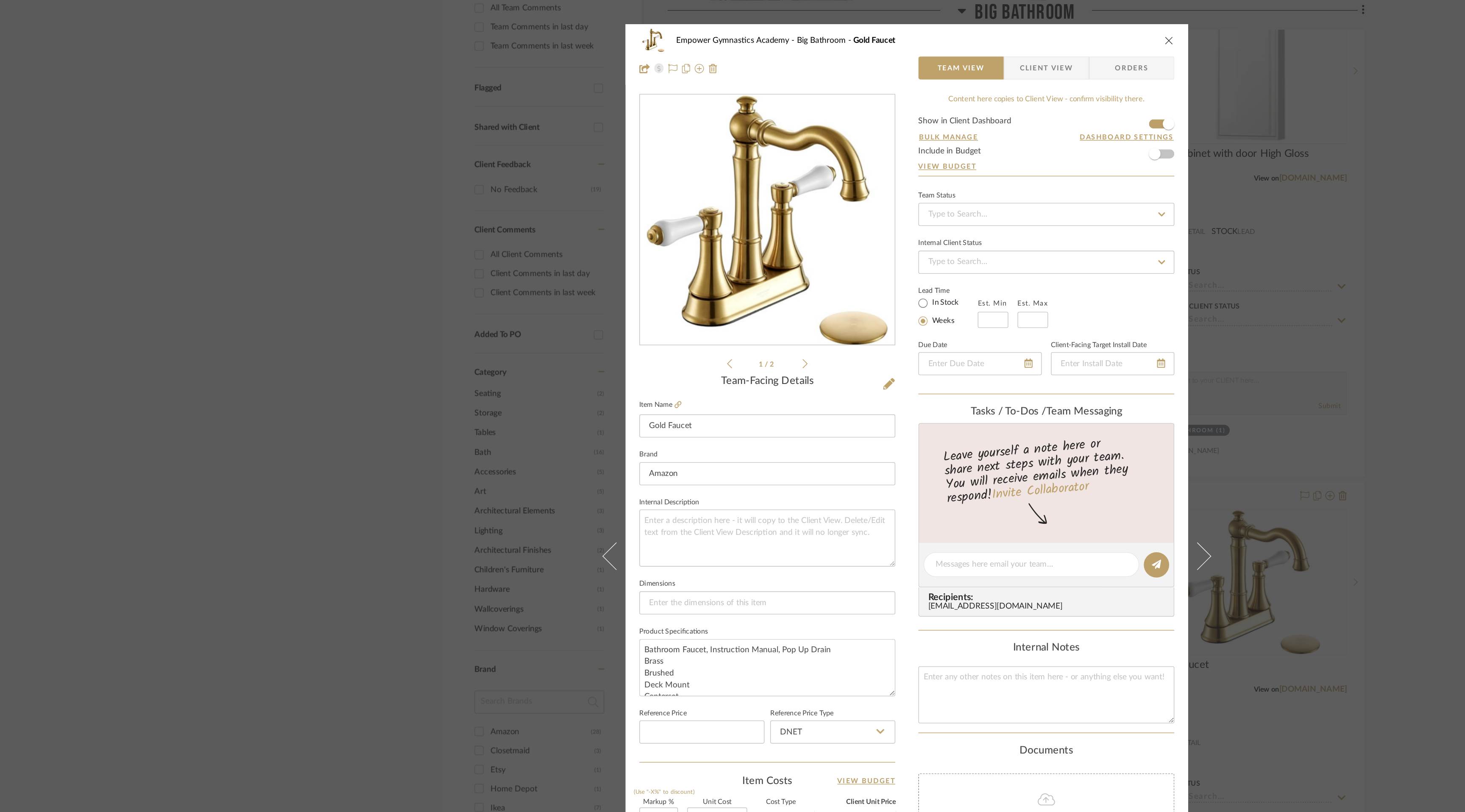
click at [921, 113] on form "Show in Client Dashboard Bulk Manage Dashboard Settings Include in Budget View …" at bounding box center [835, 108] width 188 height 43
click at [916, 112] on span "button" at bounding box center [915, 113] width 8 height 8
click at [922, 27] on icon "close" at bounding box center [926, 30] width 7 height 7
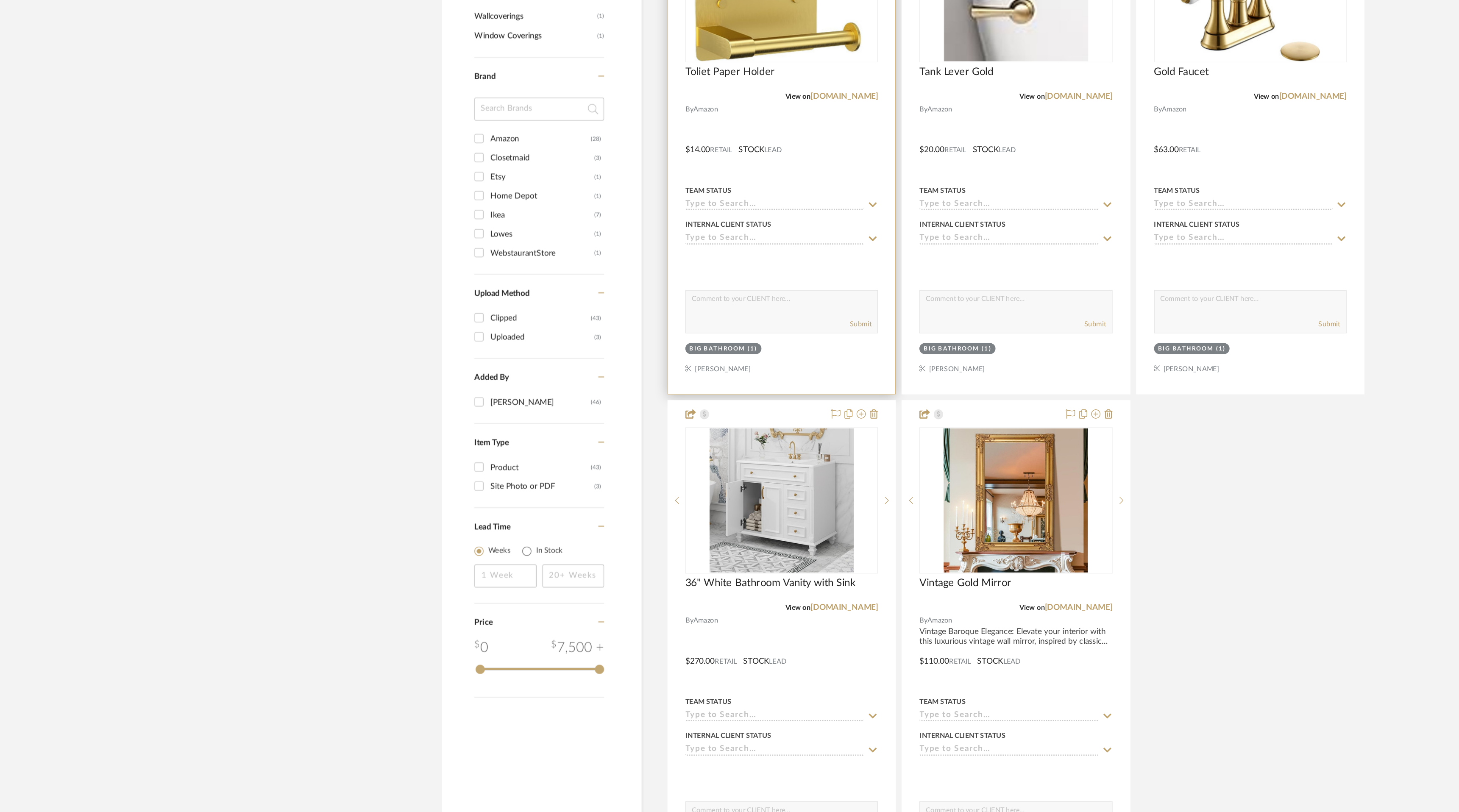
scroll to position [596, 0]
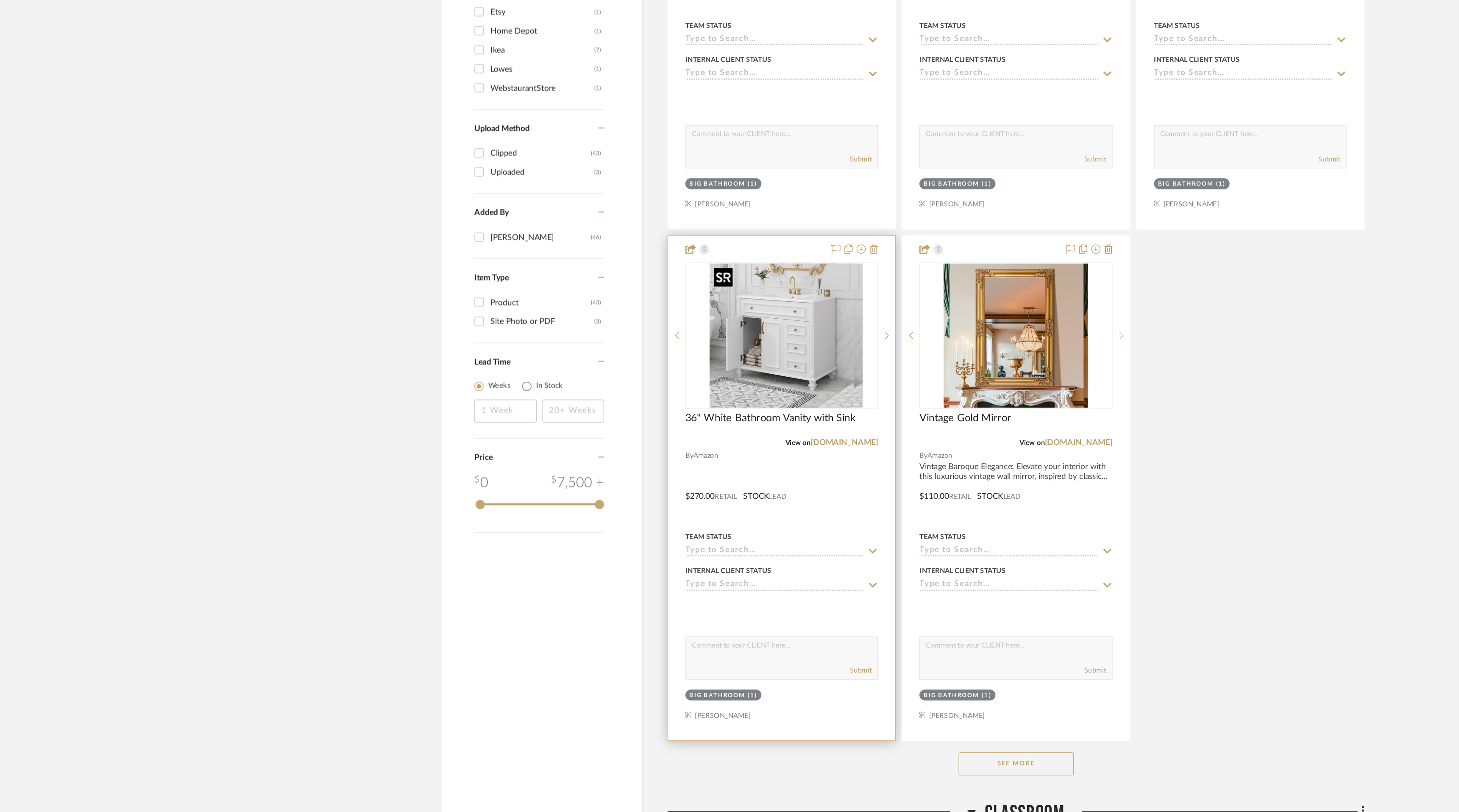
click at [642, 447] on img "0" at bounding box center [647, 462] width 106 height 106
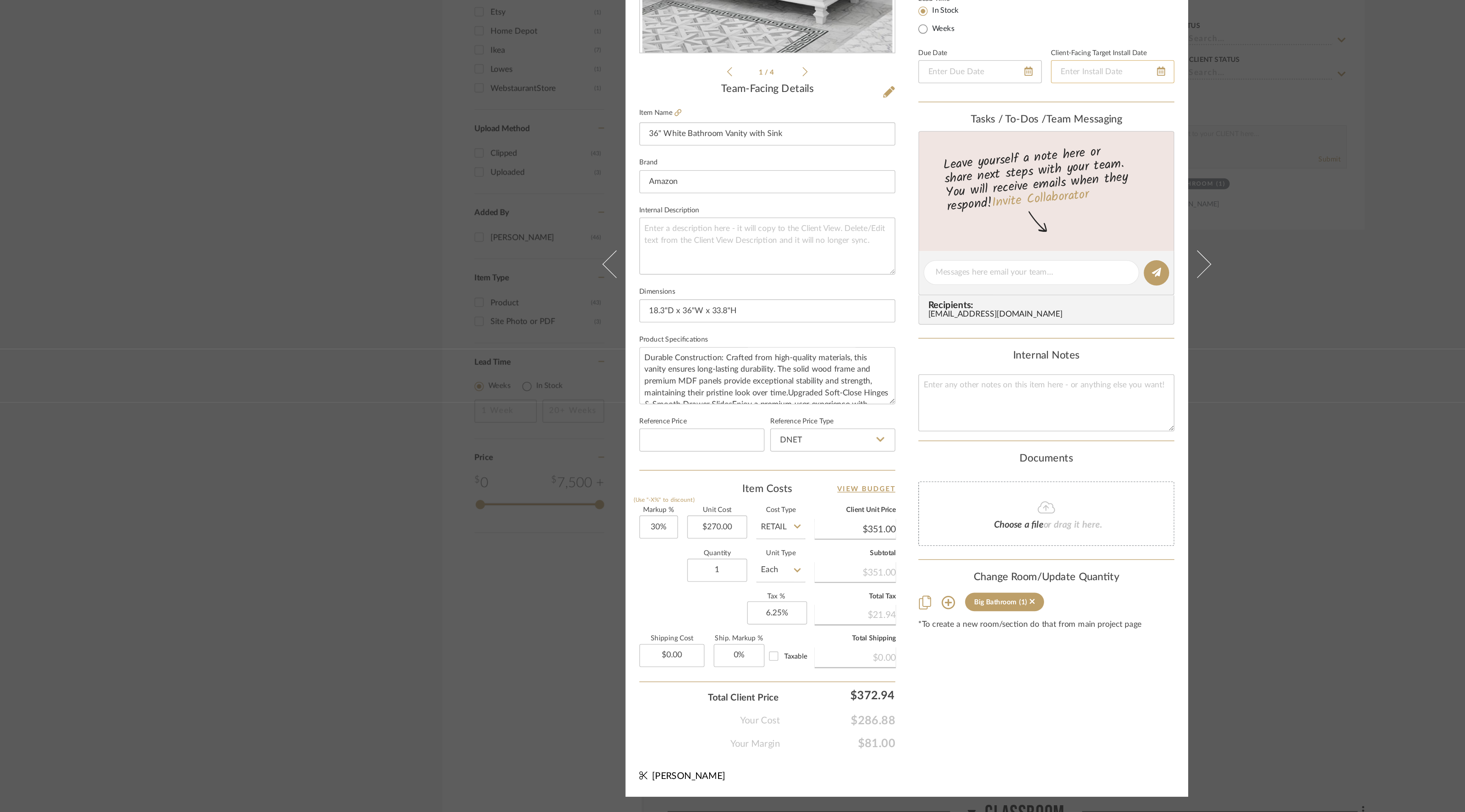
scroll to position [0, 0]
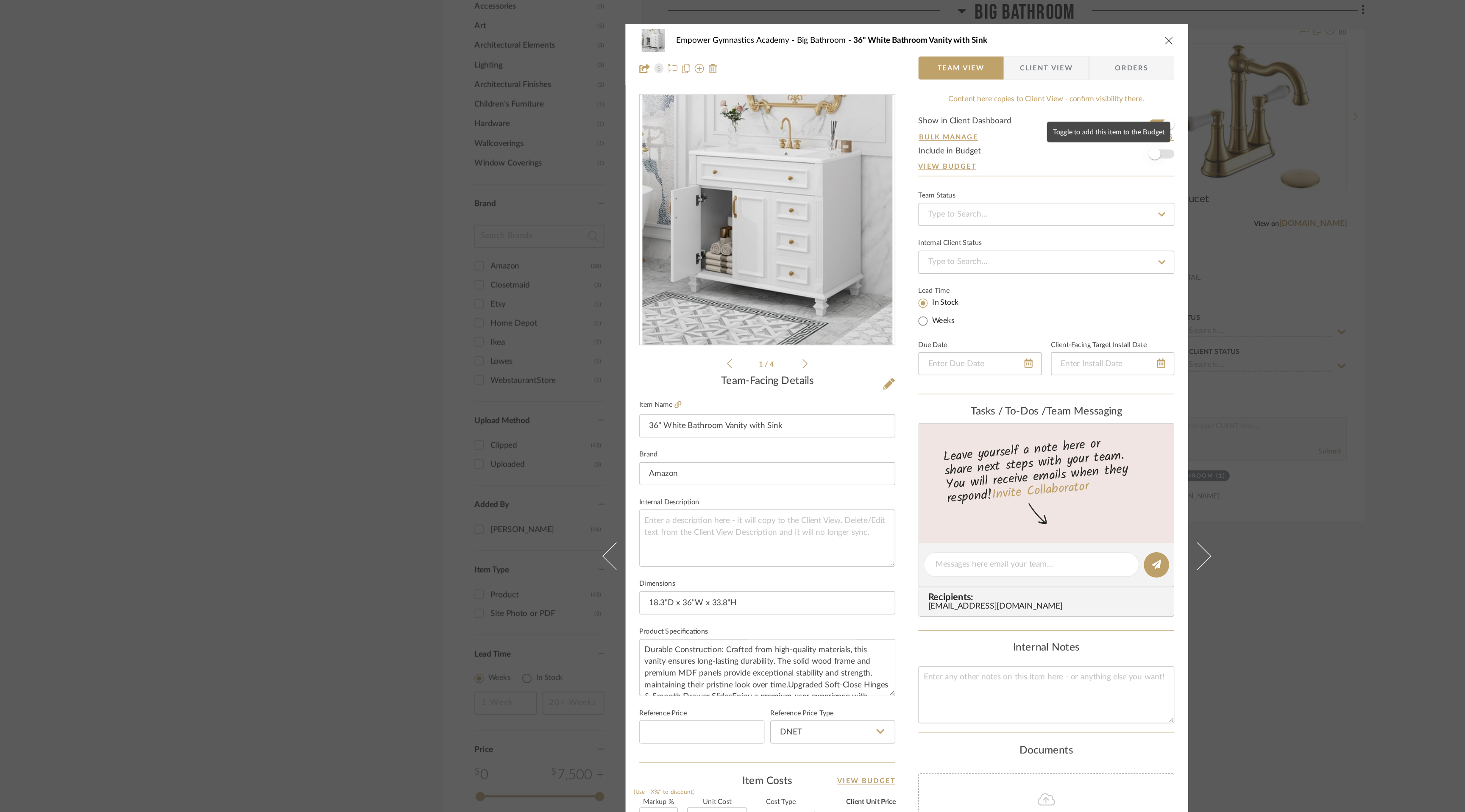
click at [917, 109] on span "button" at bounding box center [915, 113] width 19 height 19
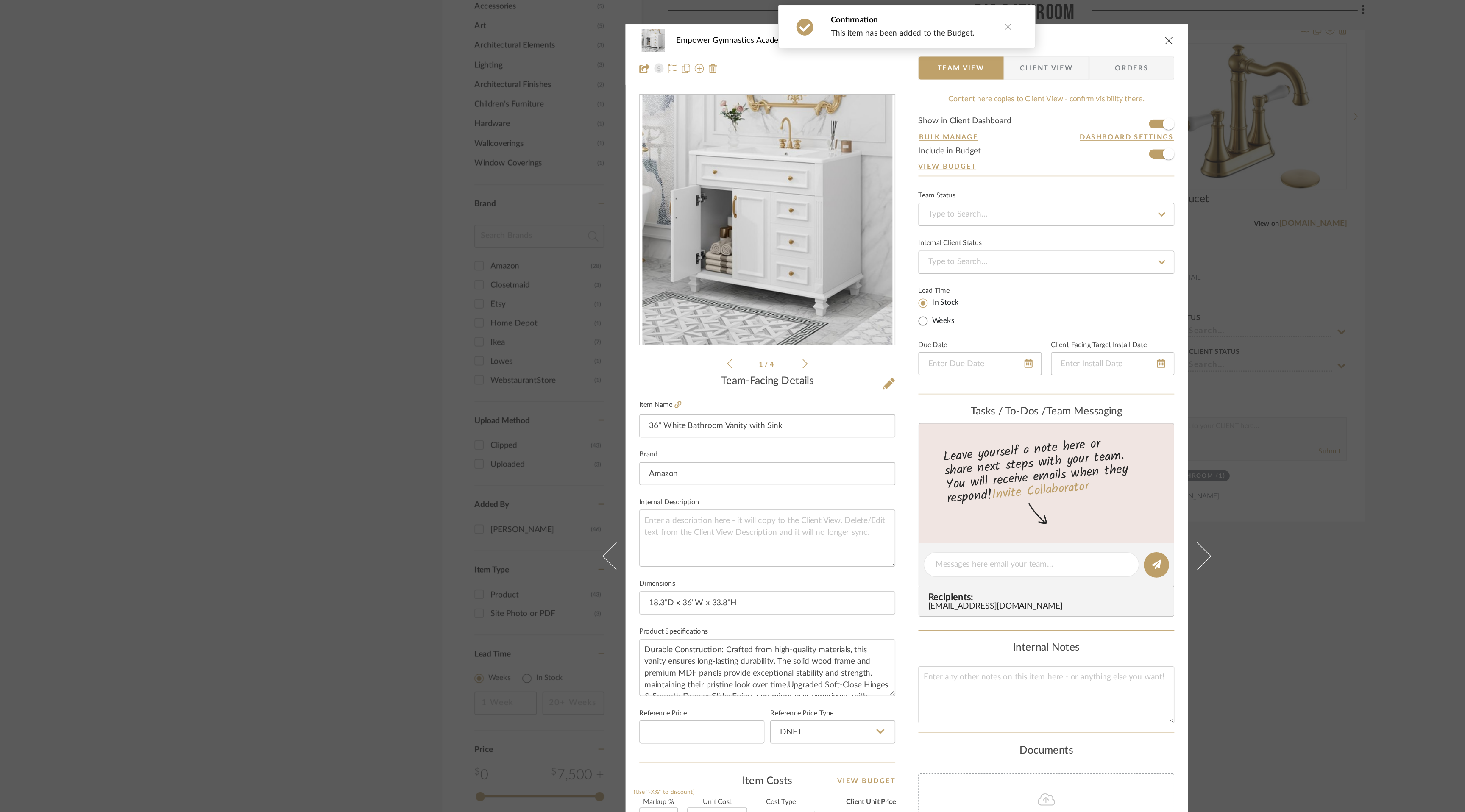
click at [923, 29] on icon "close" at bounding box center [926, 30] width 7 height 7
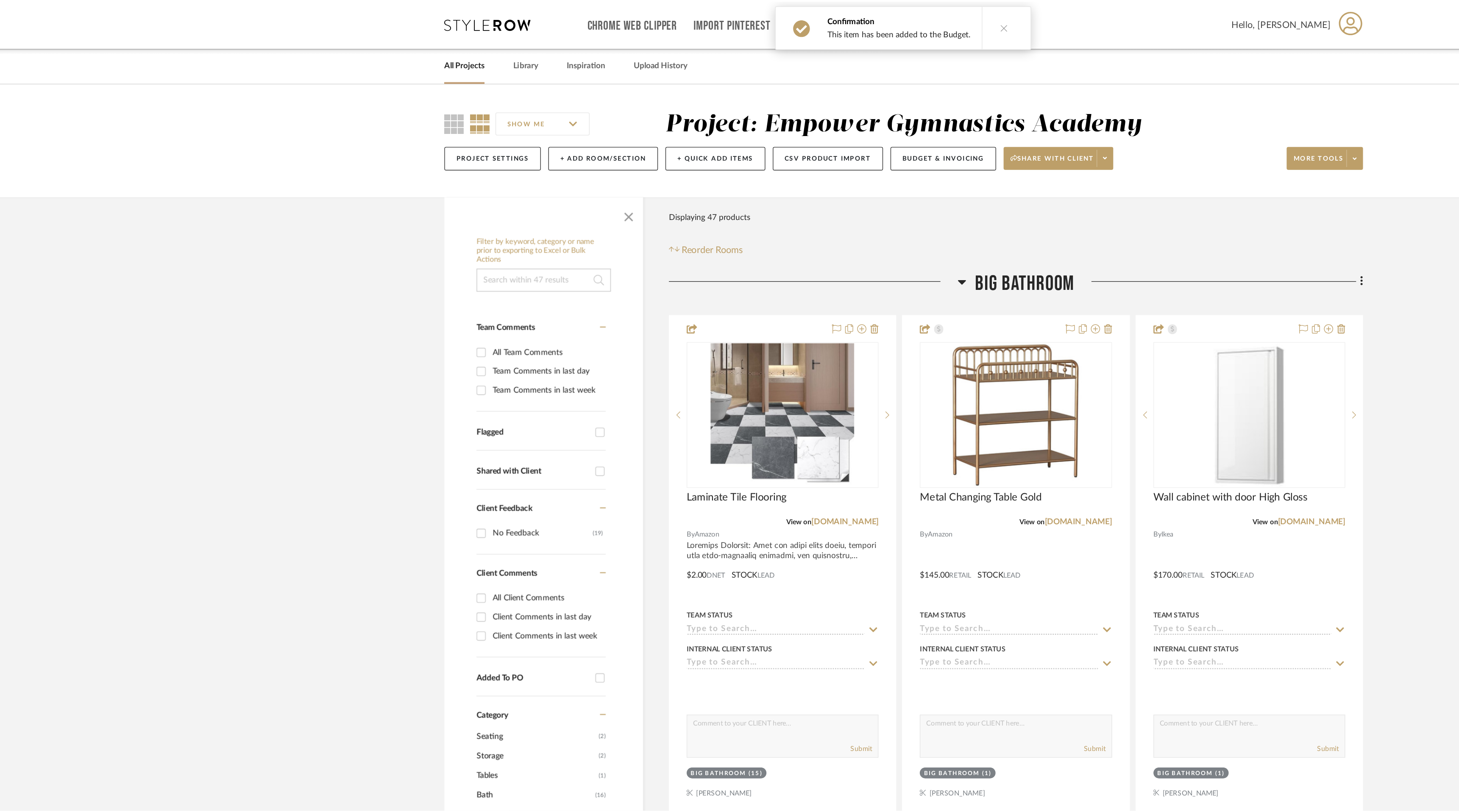
scroll to position [596, 0]
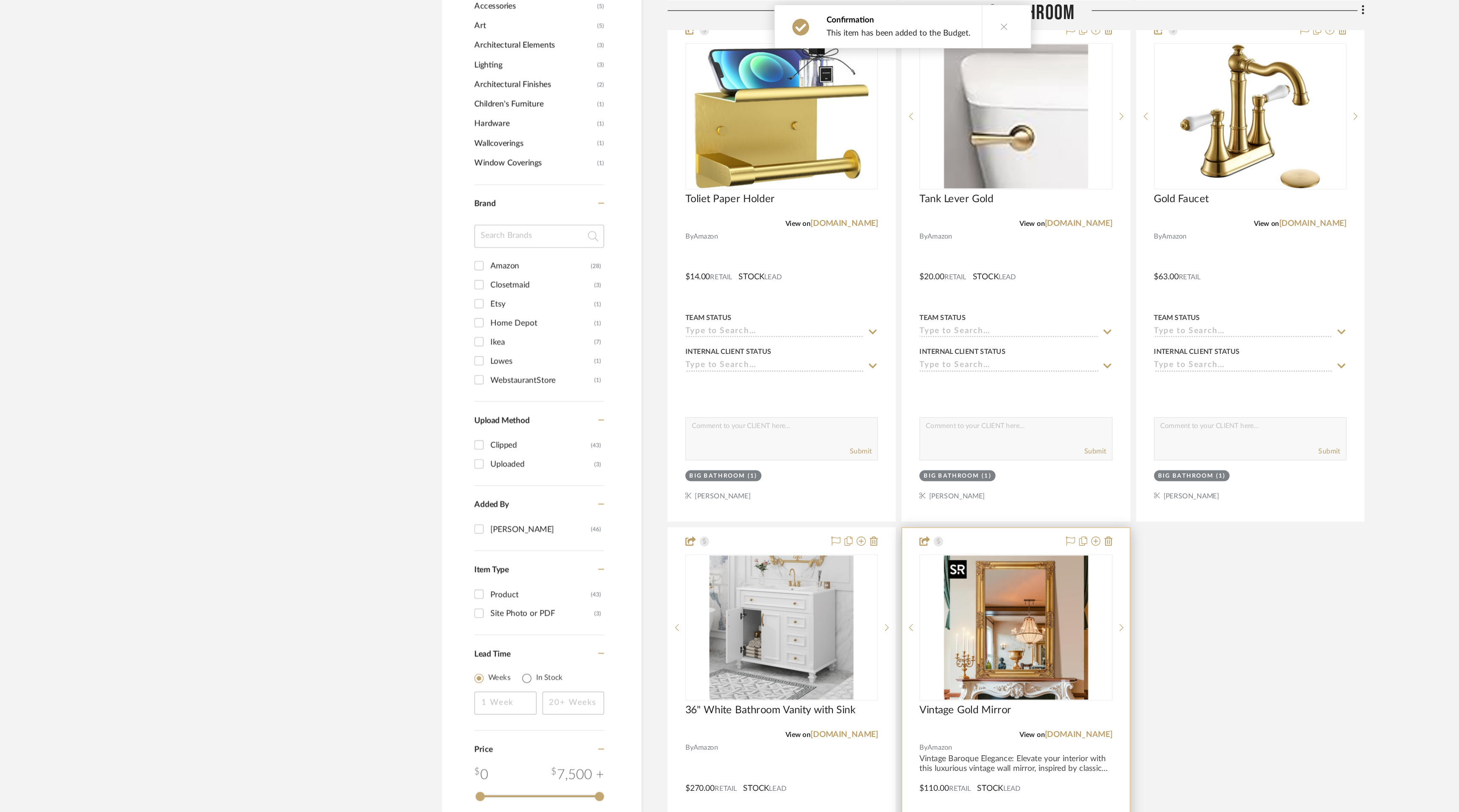
click at [814, 483] on img "0" at bounding box center [813, 462] width 106 height 106
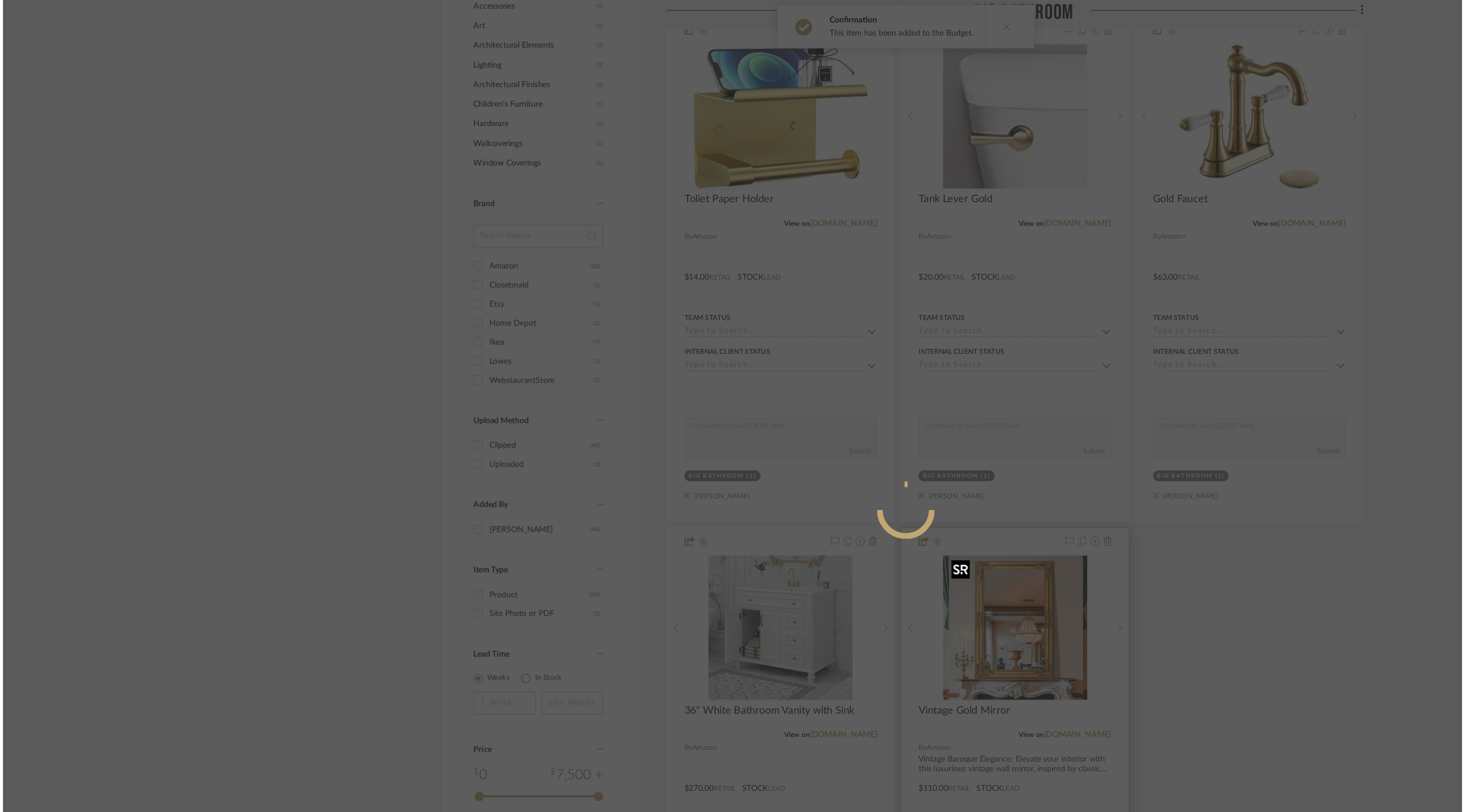
scroll to position [0, 0]
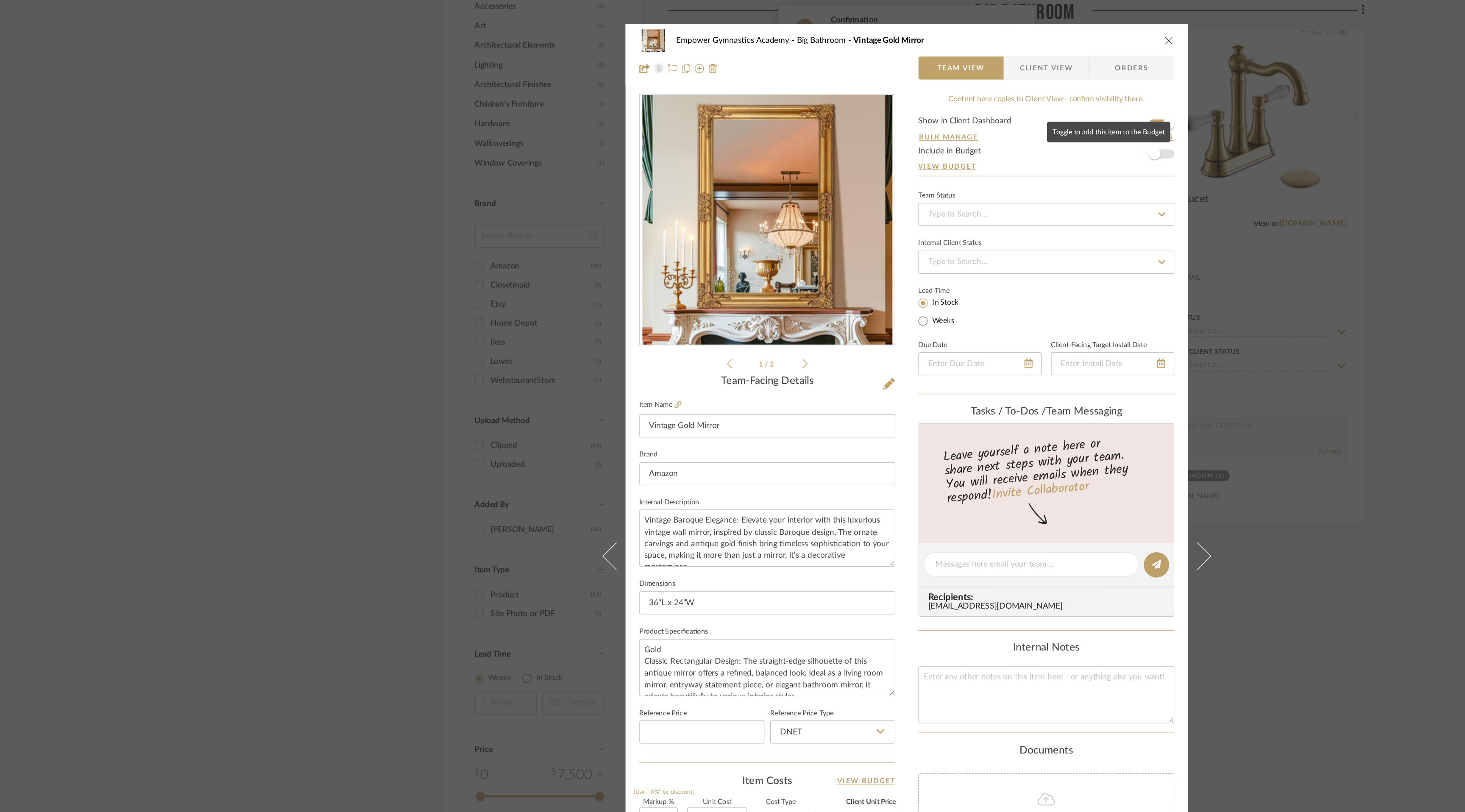
click at [917, 111] on span "button" at bounding box center [915, 113] width 19 height 19
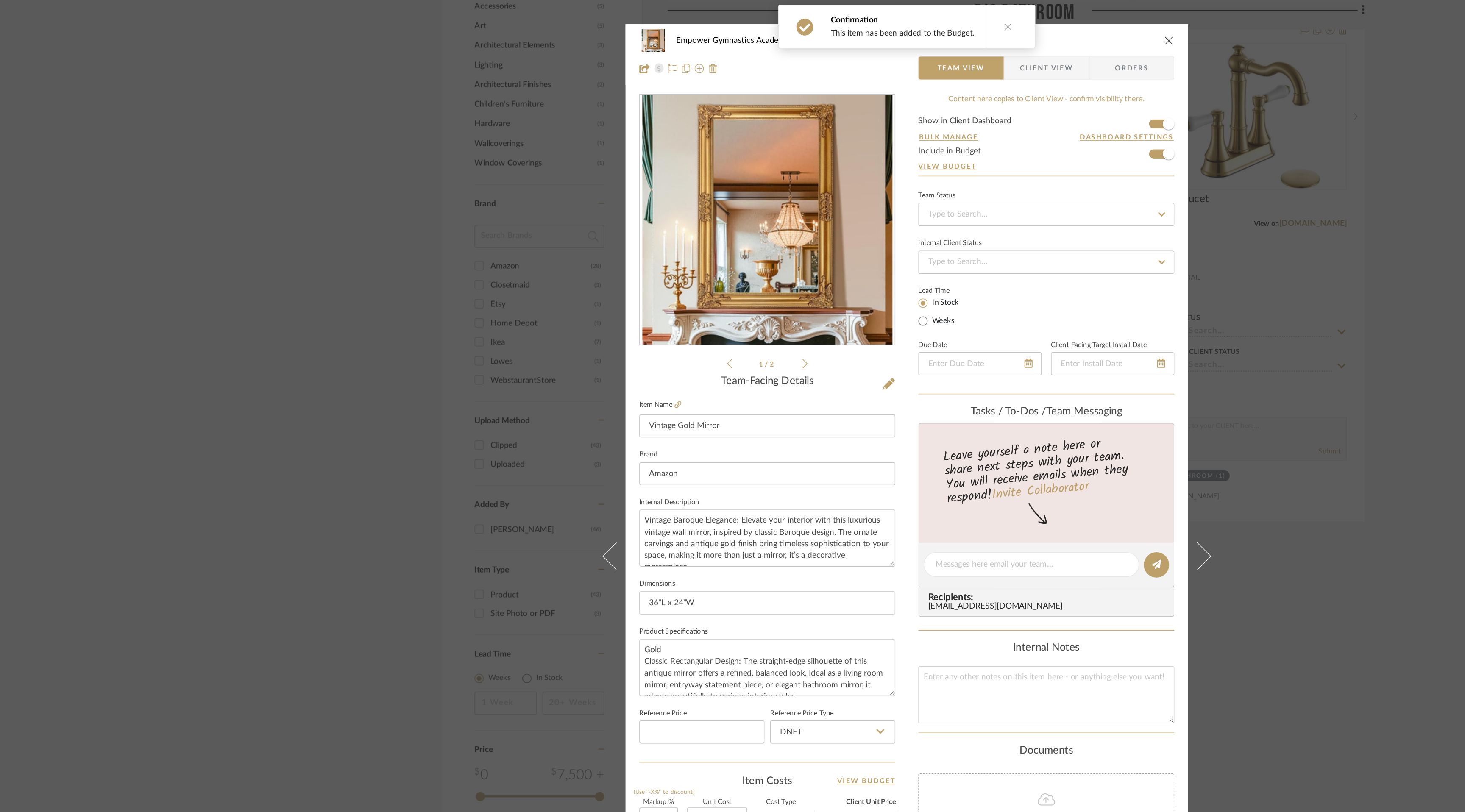
click at [922, 30] on icon "close" at bounding box center [926, 30] width 7 height 7
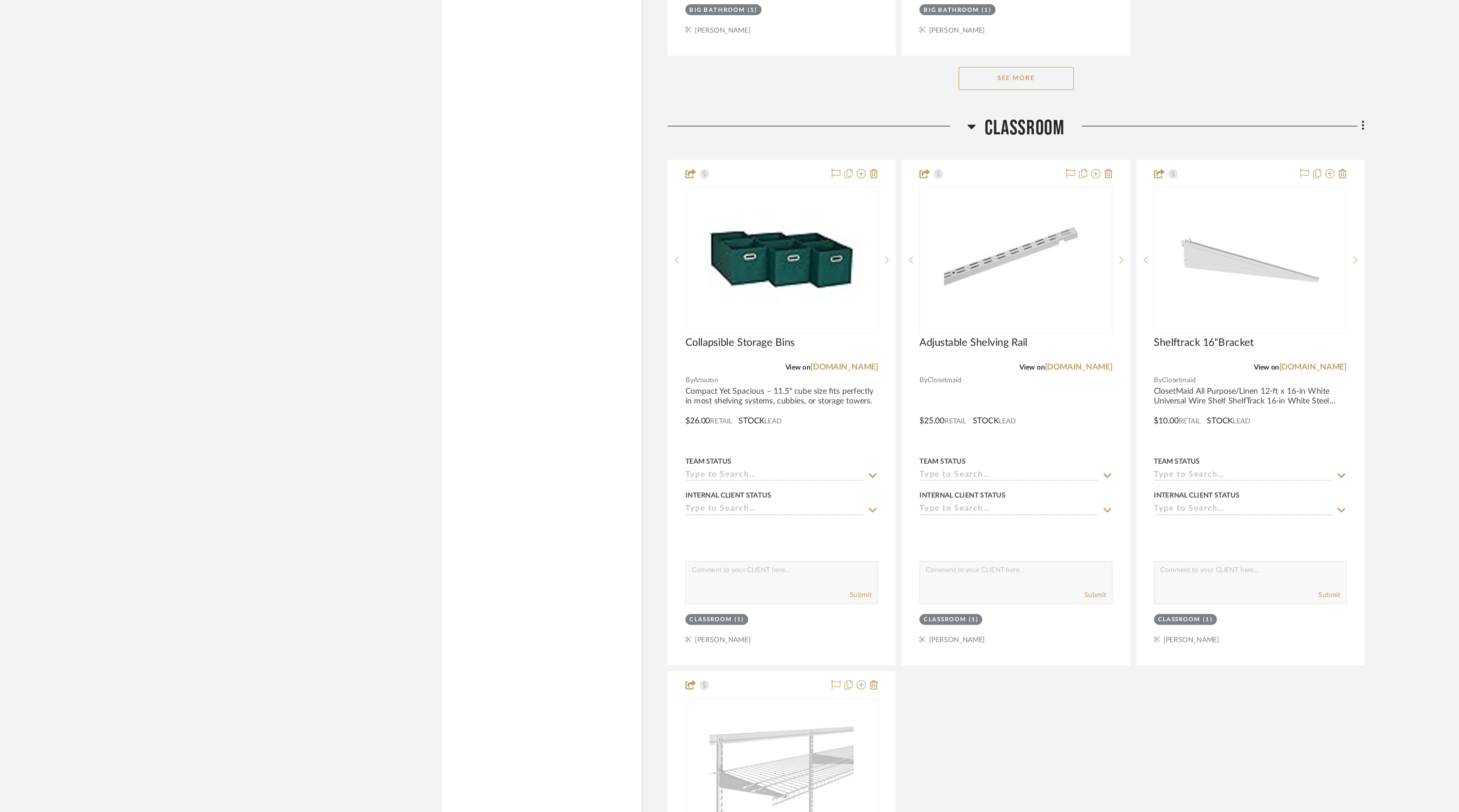
scroll to position [1099, 0]
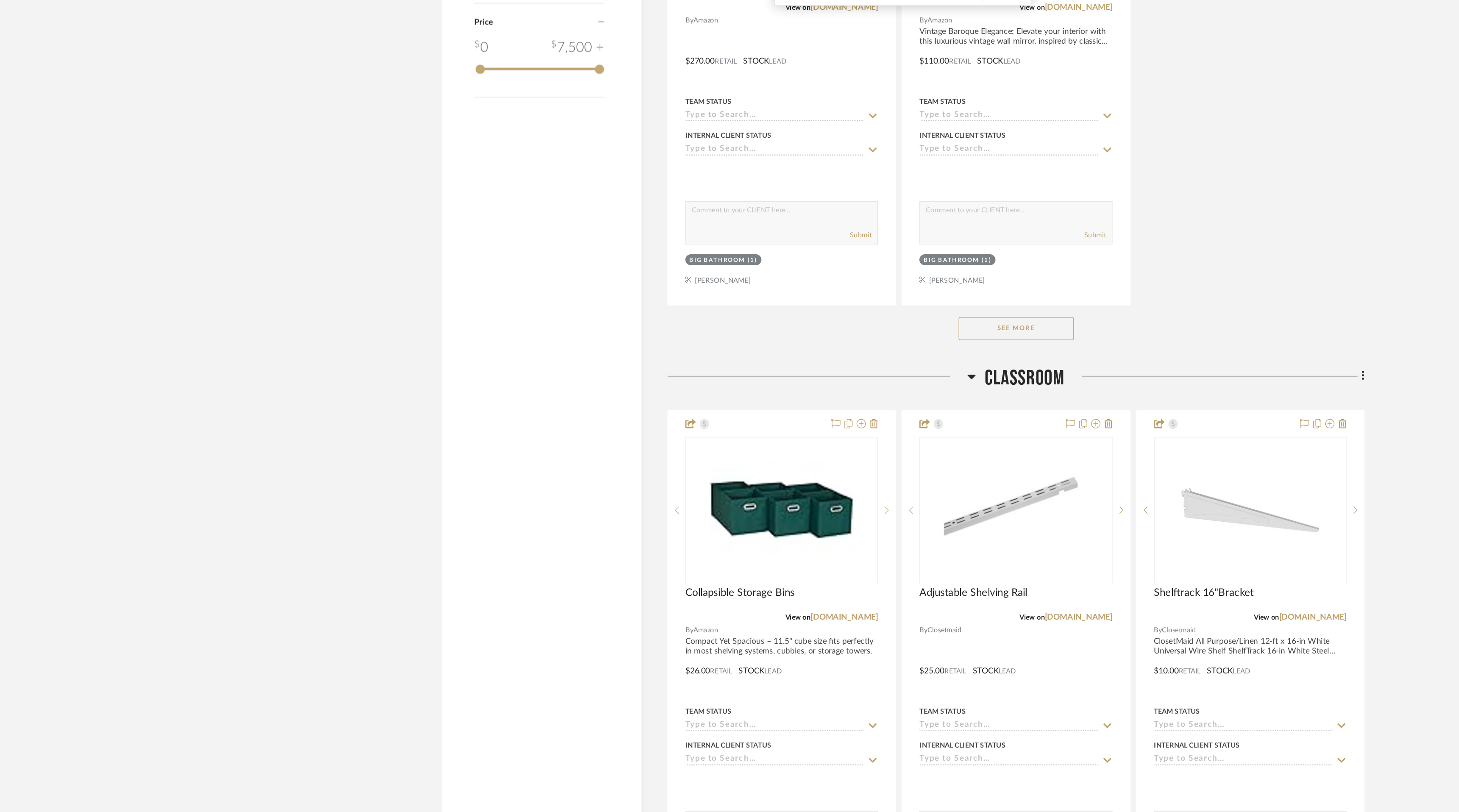
click at [821, 271] on button "See More" at bounding box center [813, 273] width 85 height 17
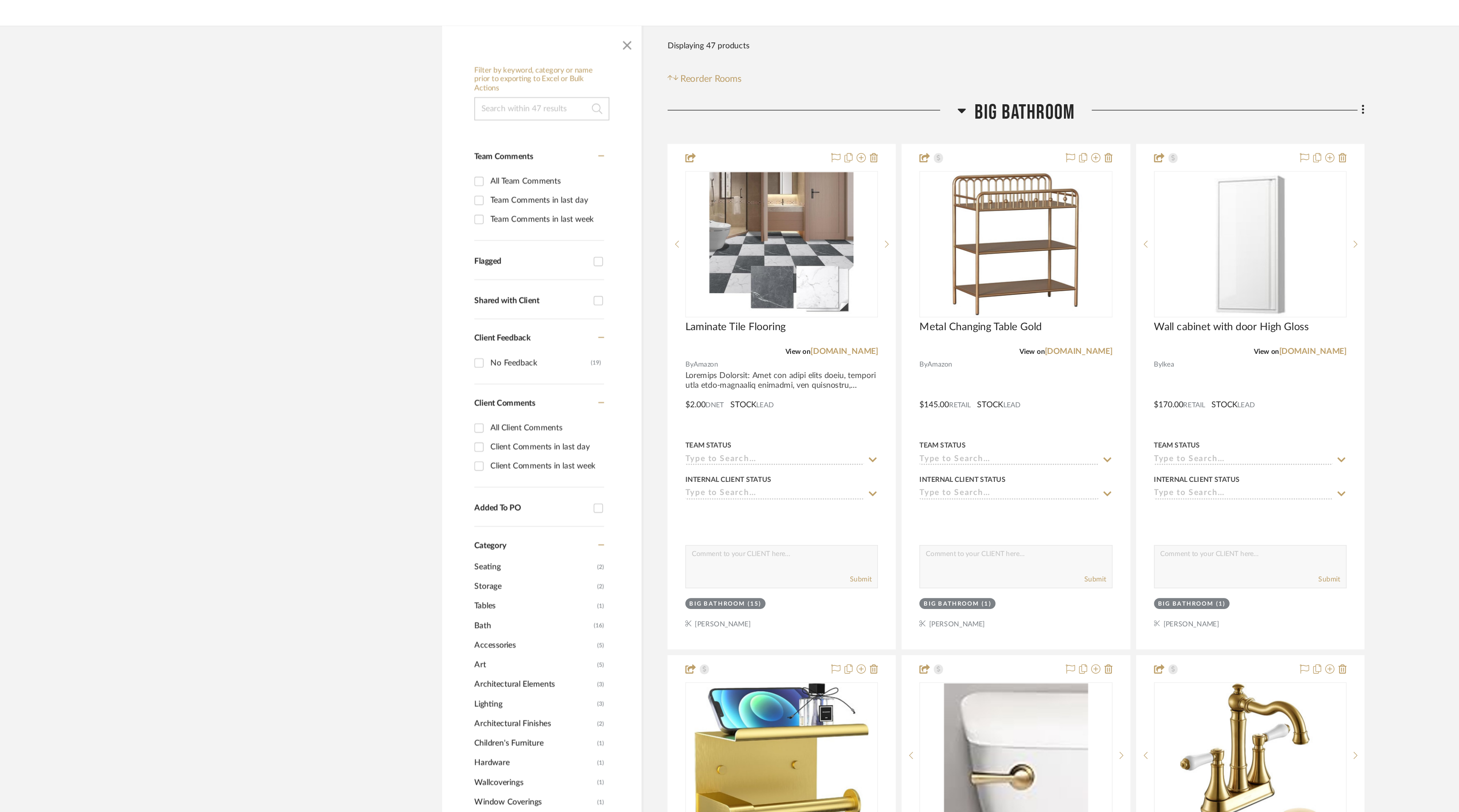
scroll to position [0, 0]
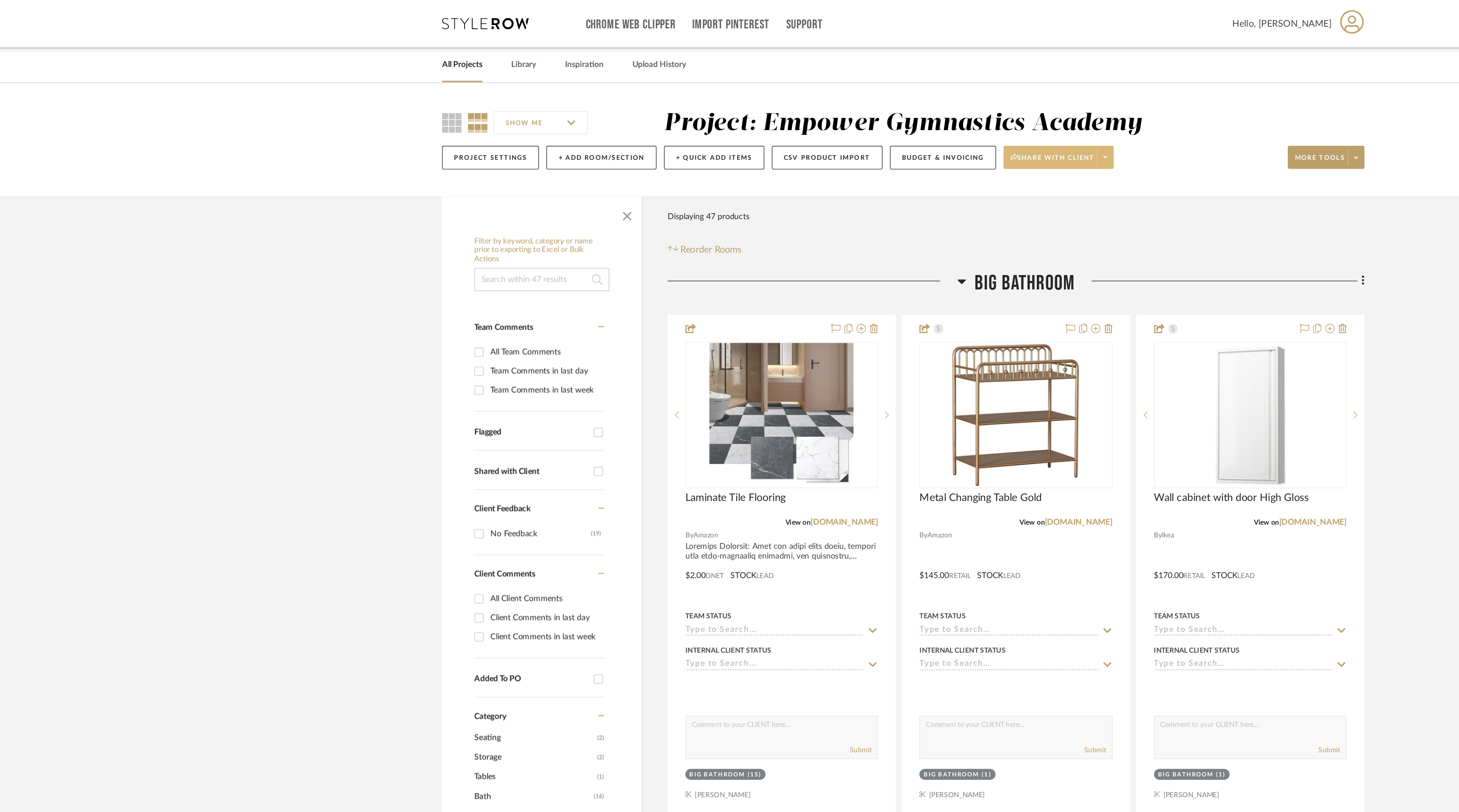
click at [875, 111] on span at bounding box center [878, 116] width 12 height 13
click at [1056, 113] on div at bounding box center [730, 406] width 1459 height 812
click at [1061, 116] on span at bounding box center [1063, 116] width 12 height 13
click at [1057, 197] on button "Bulk Actions" at bounding box center [1049, 201] width 71 height 20
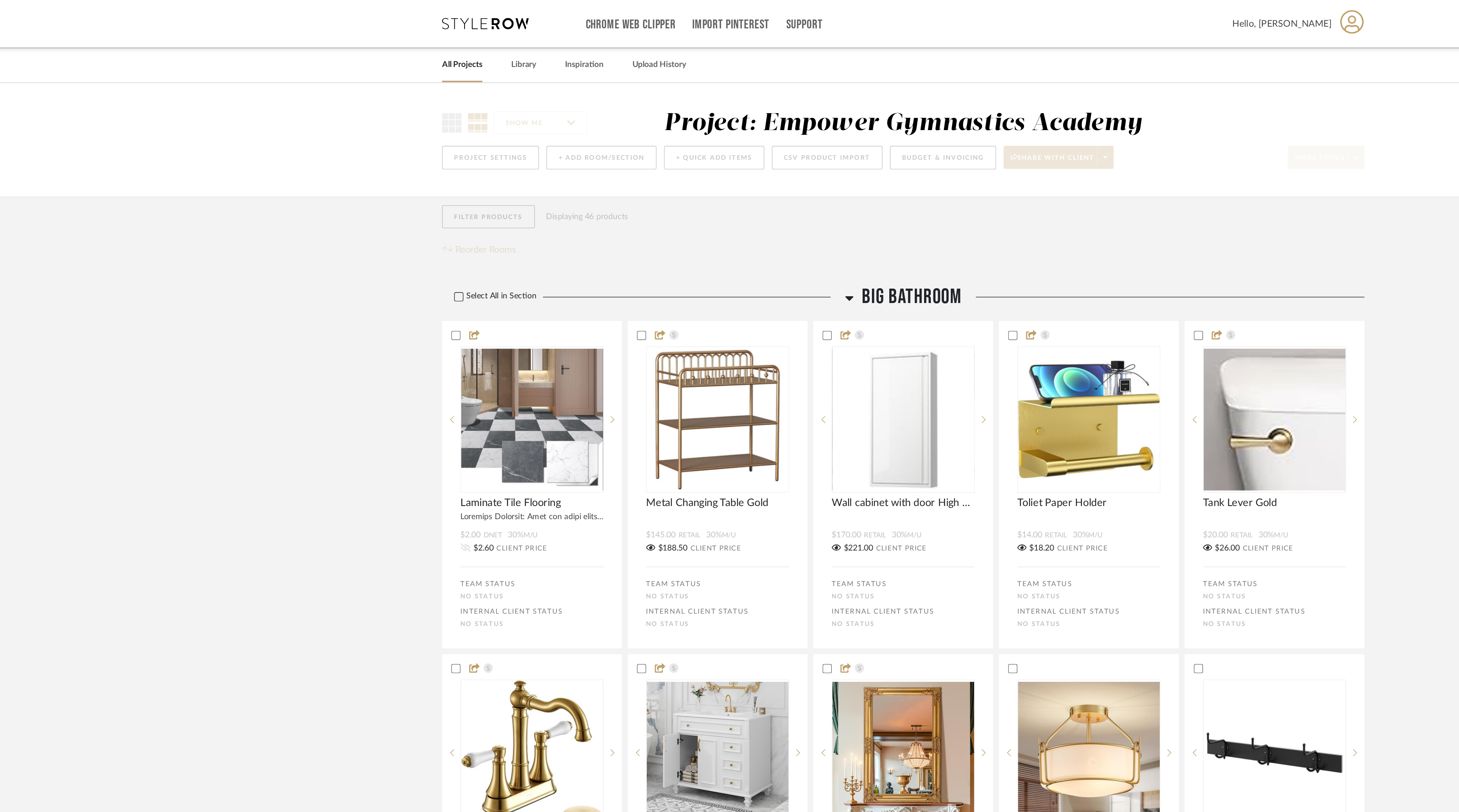
click at [402, 216] on icon at bounding box center [403, 218] width 6 height 6
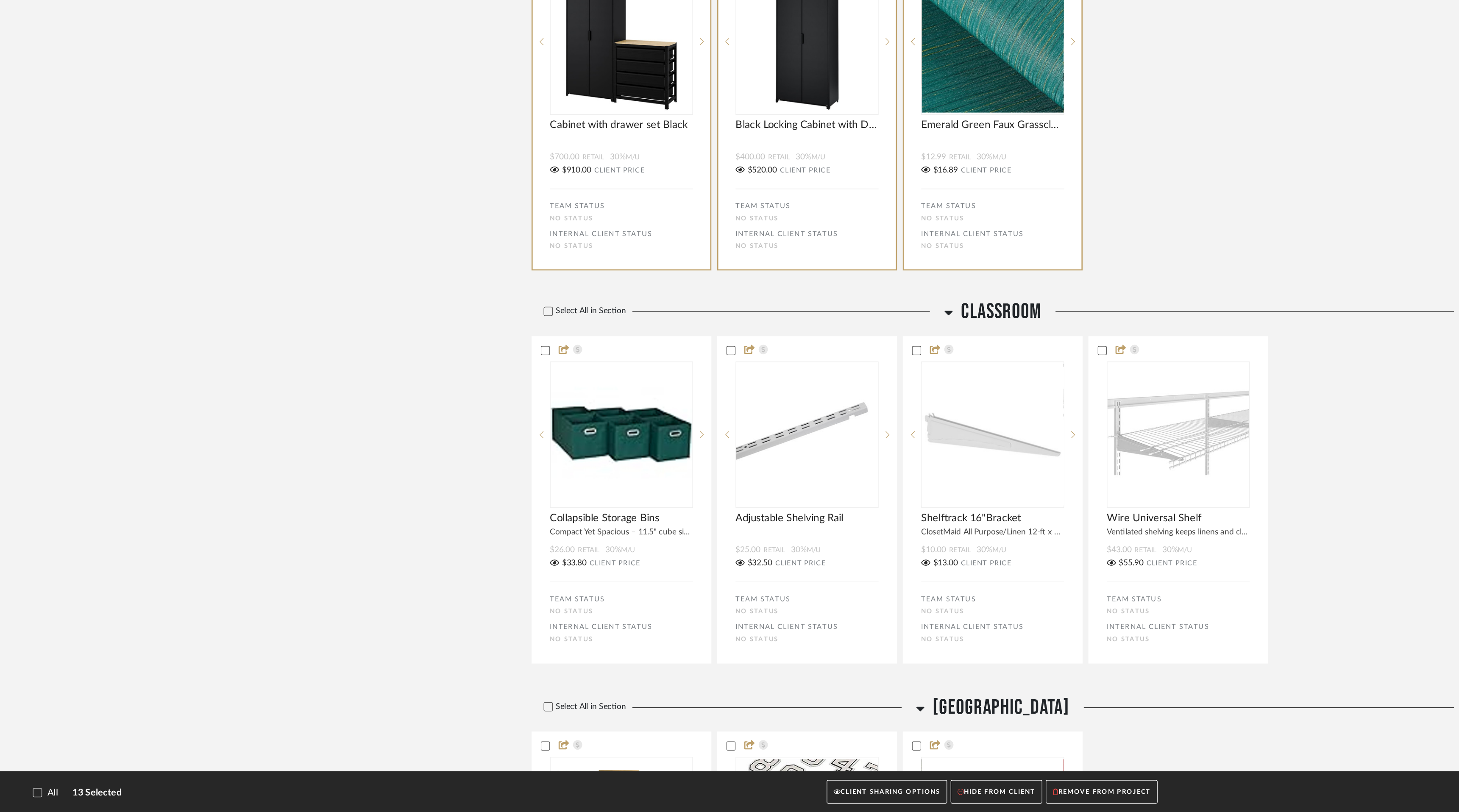
scroll to position [556, 0]
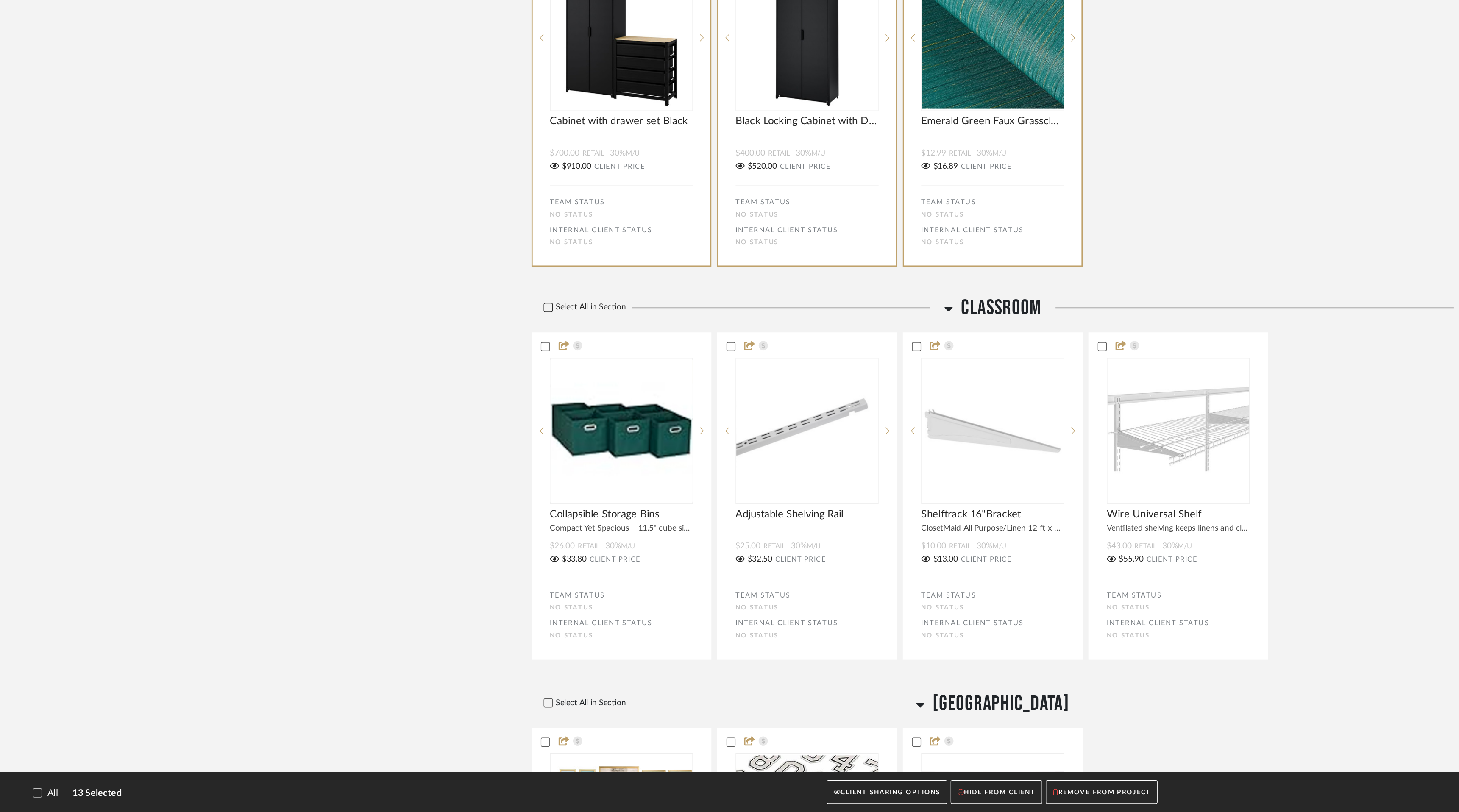
click at [404, 444] on icon at bounding box center [403, 441] width 6 height 6
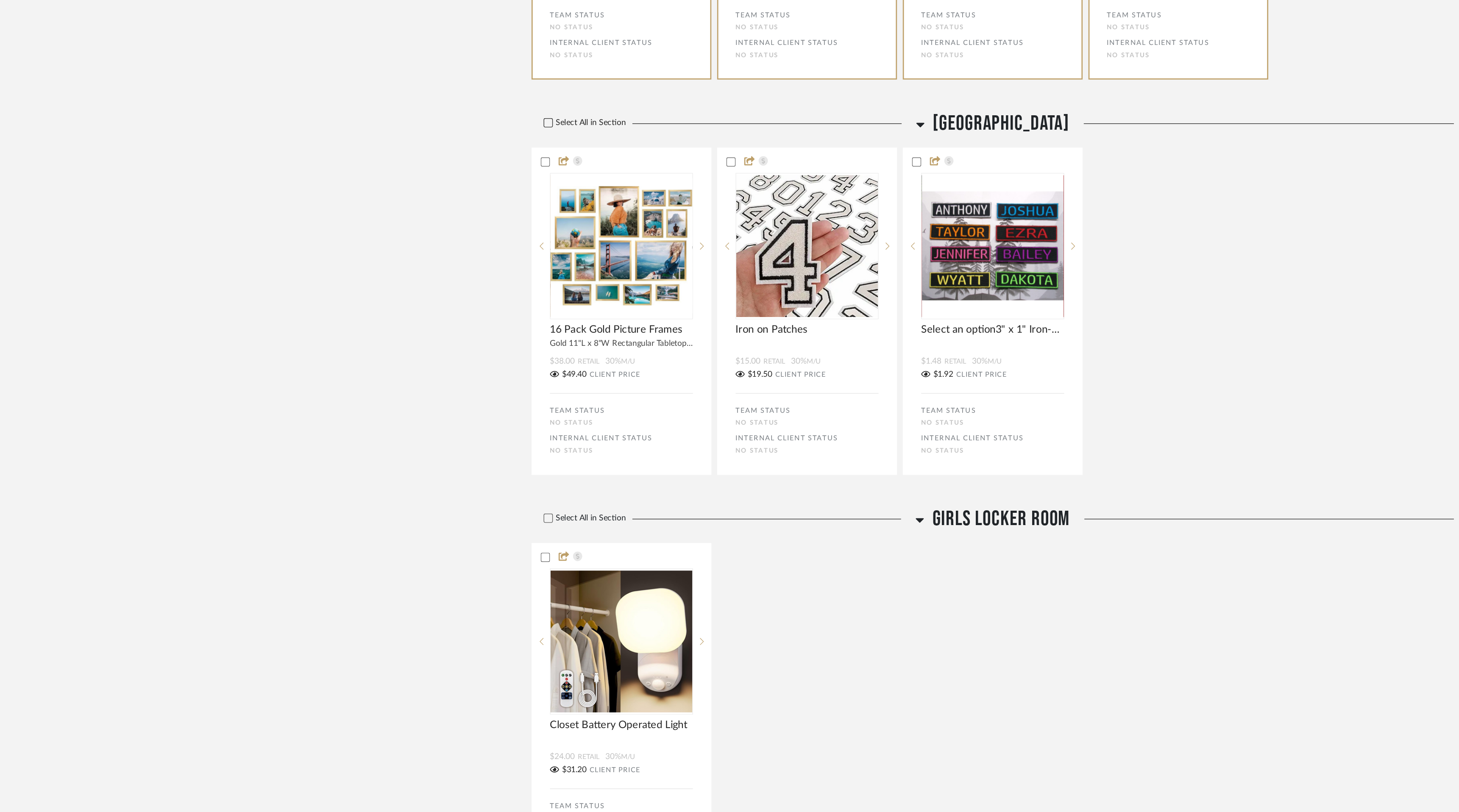
scroll to position [1063, 0]
click at [405, 228] on icon at bounding box center [403, 225] width 6 height 6
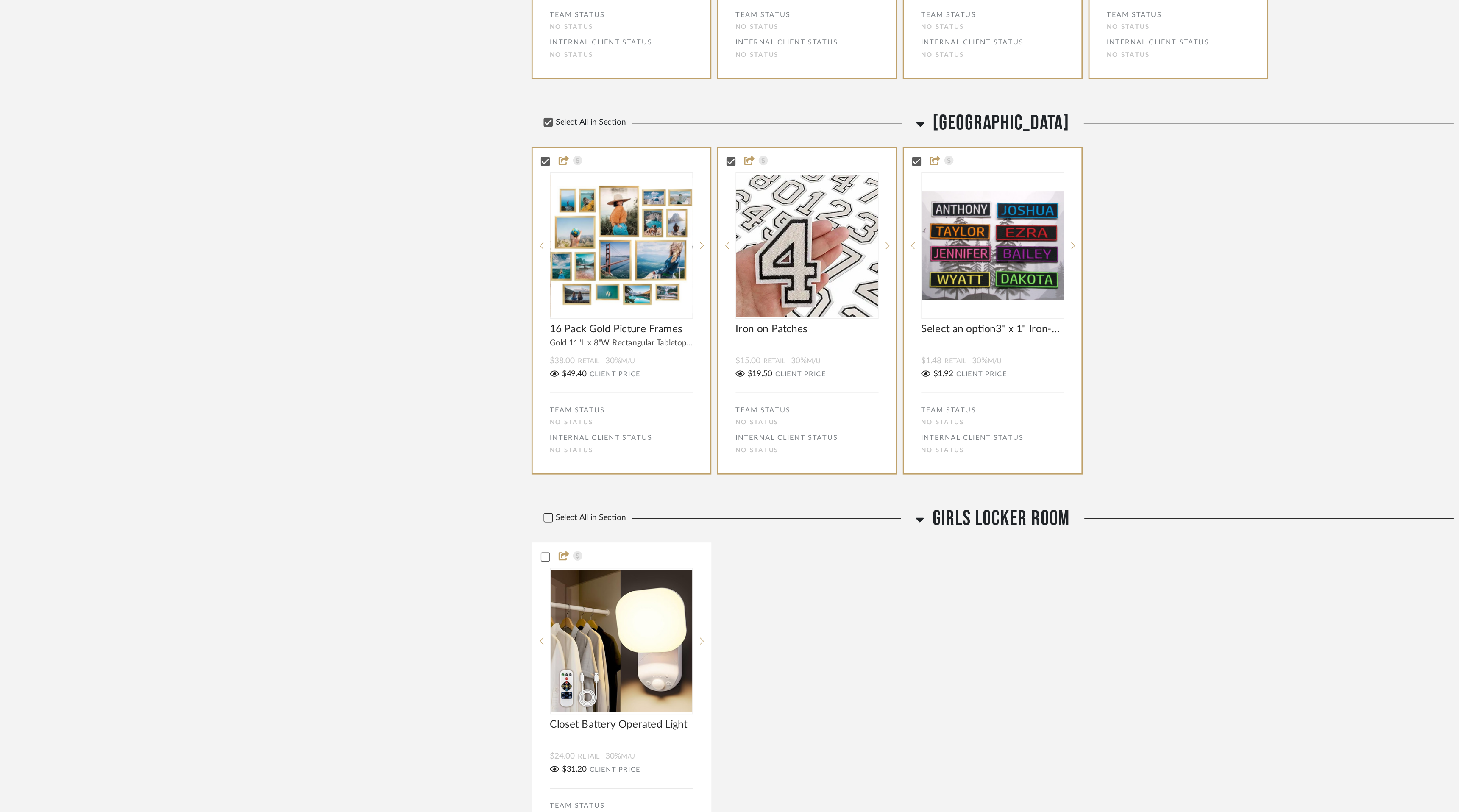
click at [404, 518] on icon at bounding box center [403, 515] width 6 height 6
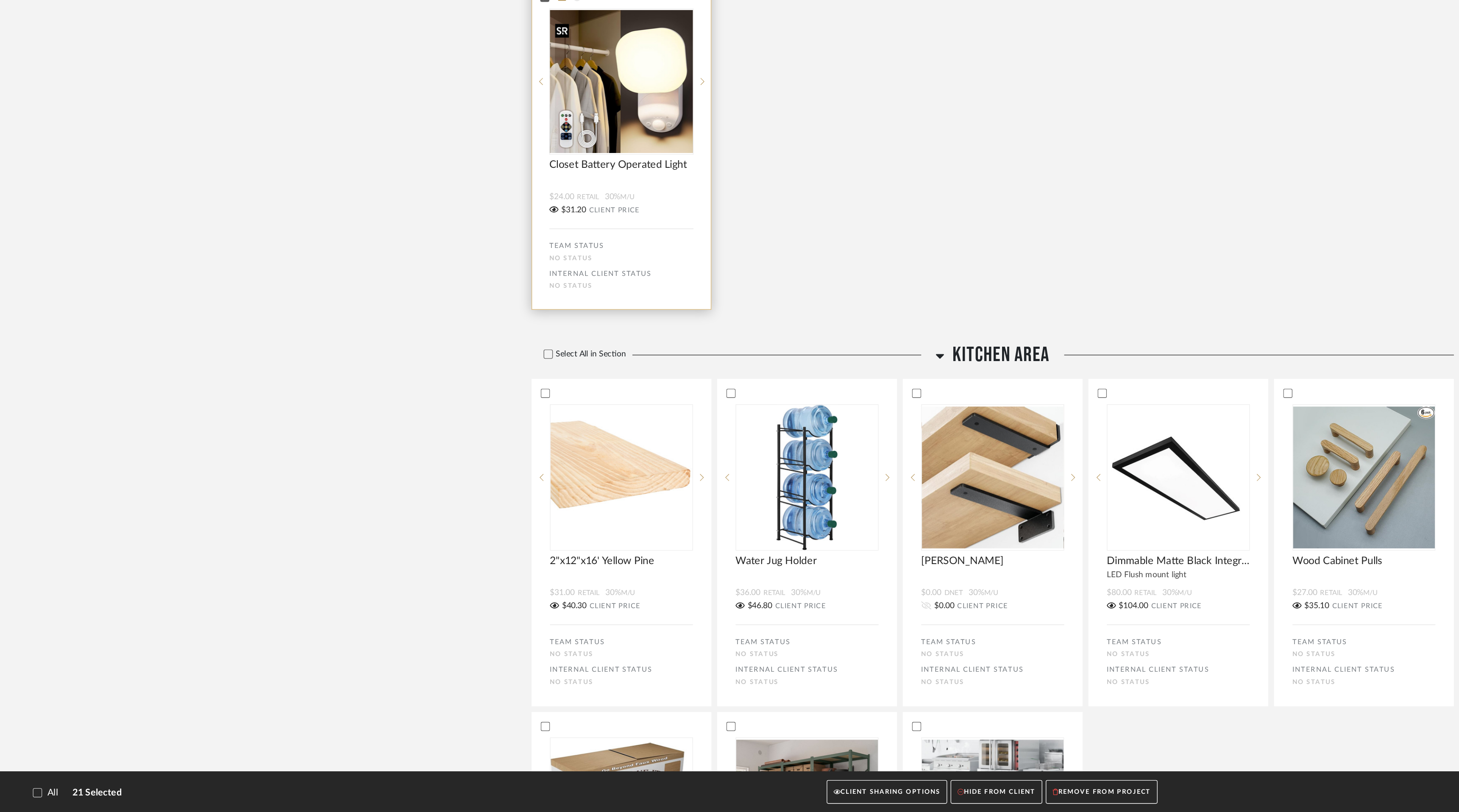
scroll to position [1423, 0]
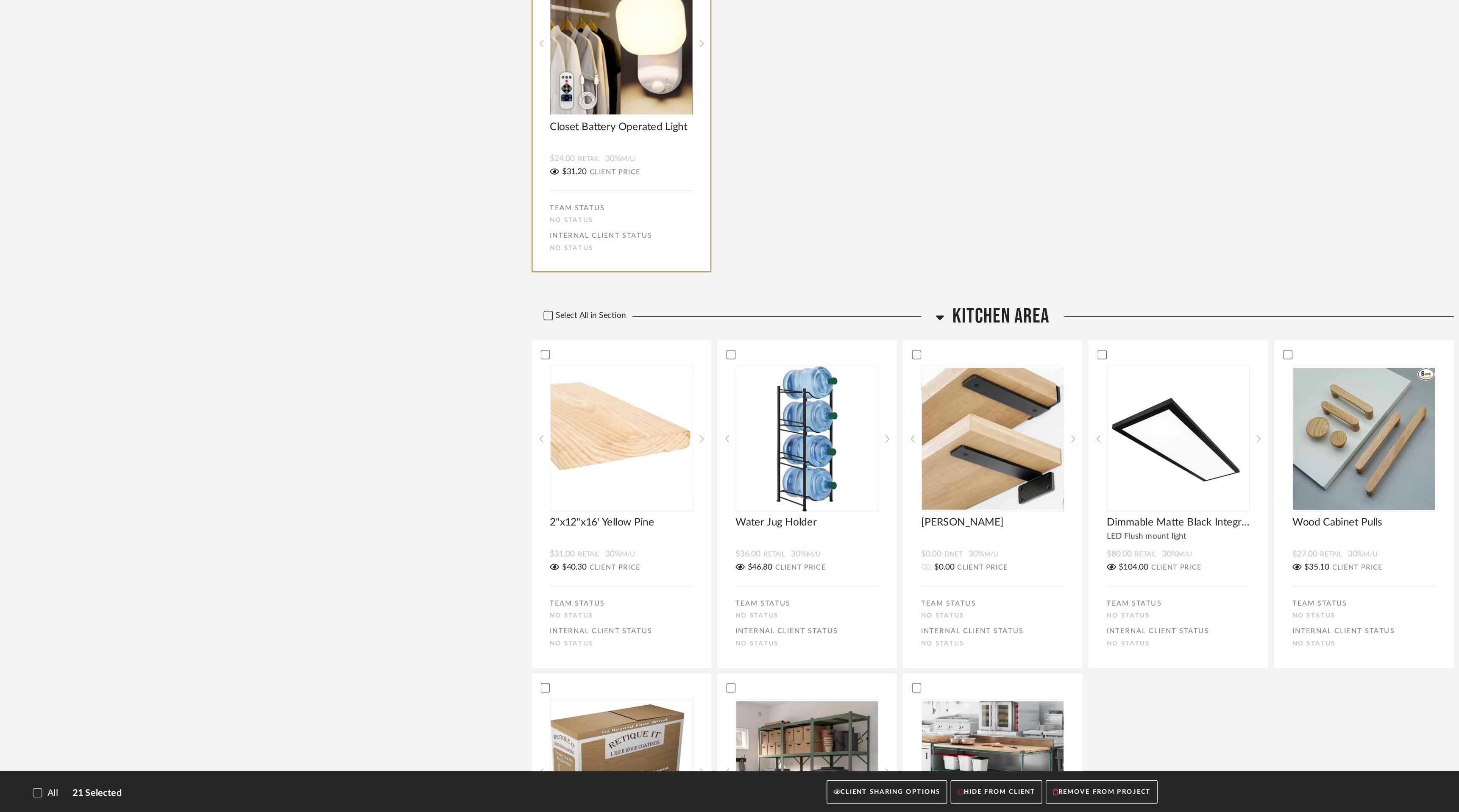
click at [404, 449] on icon at bounding box center [403, 447] width 5 height 4
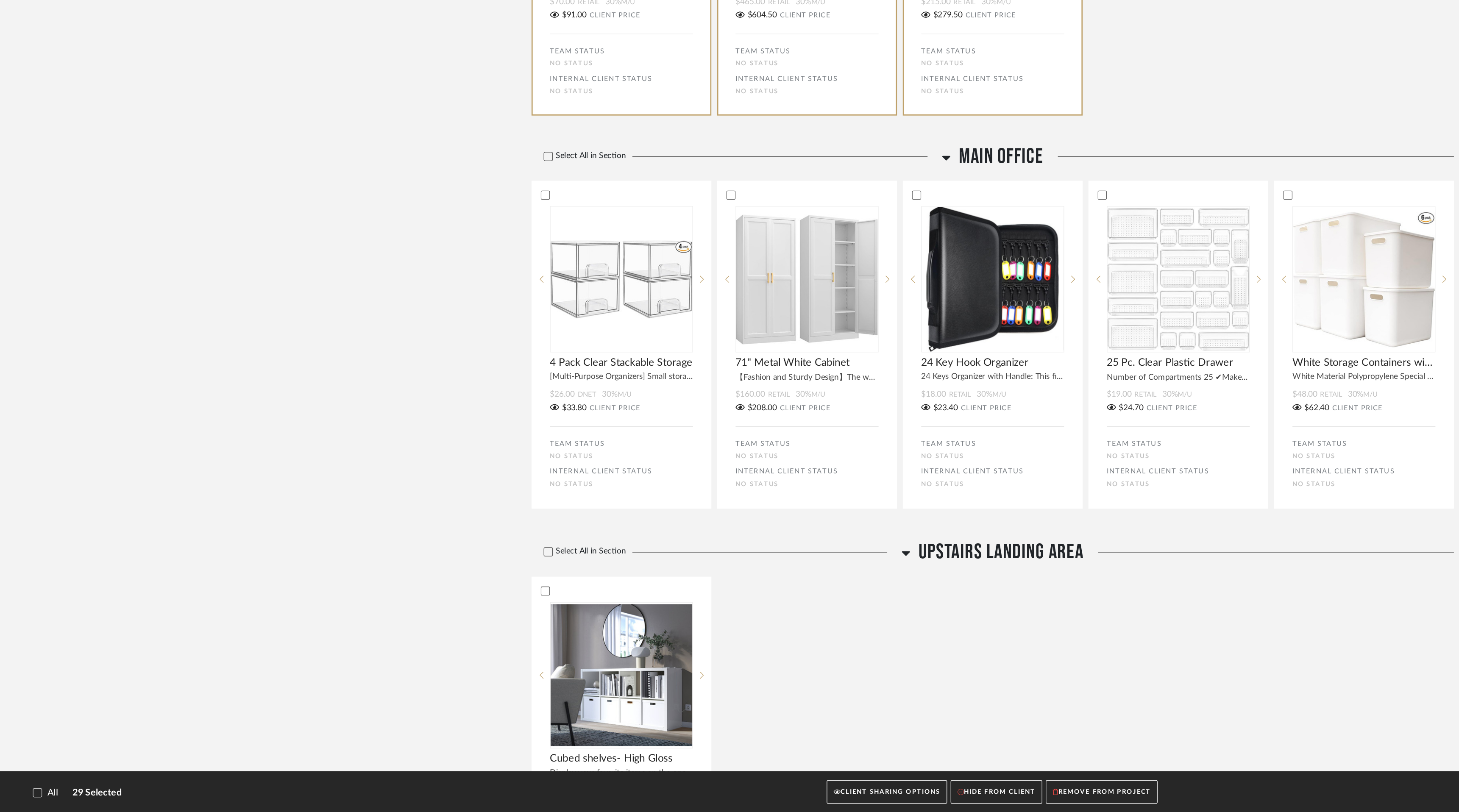
scroll to position [2100, 0]
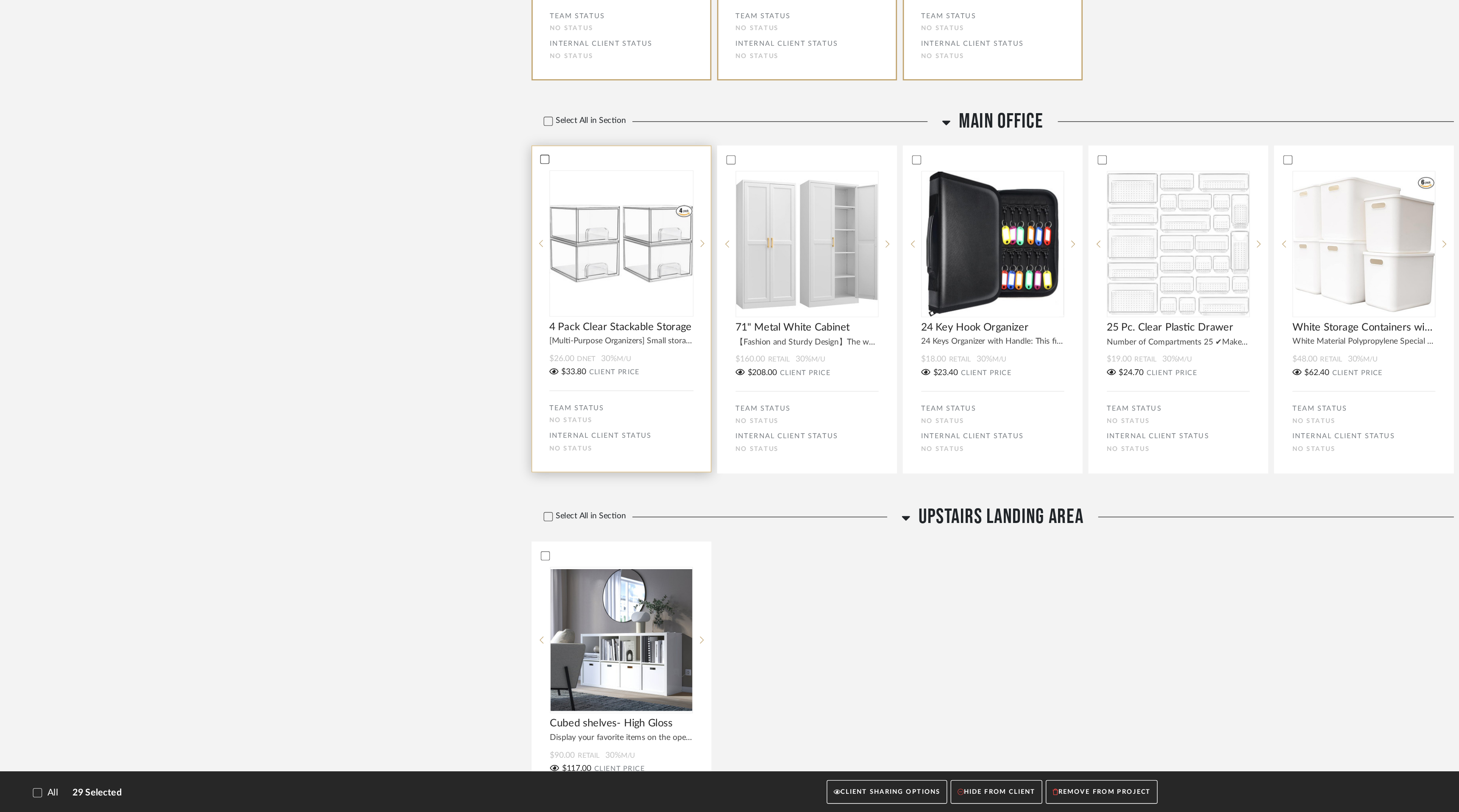
click at [399, 335] on icon at bounding box center [401, 332] width 6 height 6
click at [401, 626] on icon at bounding box center [401, 623] width 6 height 6
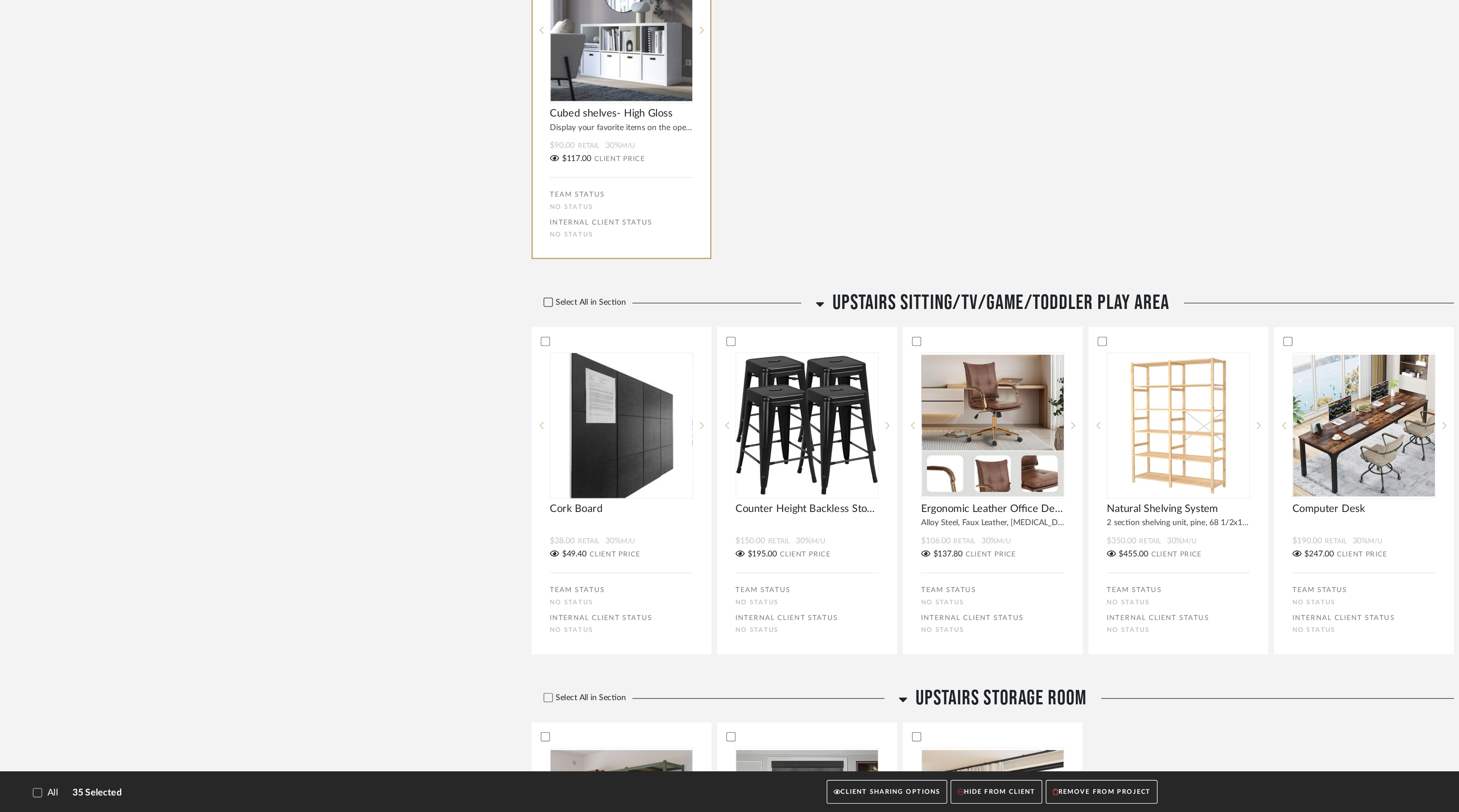
scroll to position [2549, 0]
click at [404, 439] on icon at bounding box center [403, 436] width 6 height 6
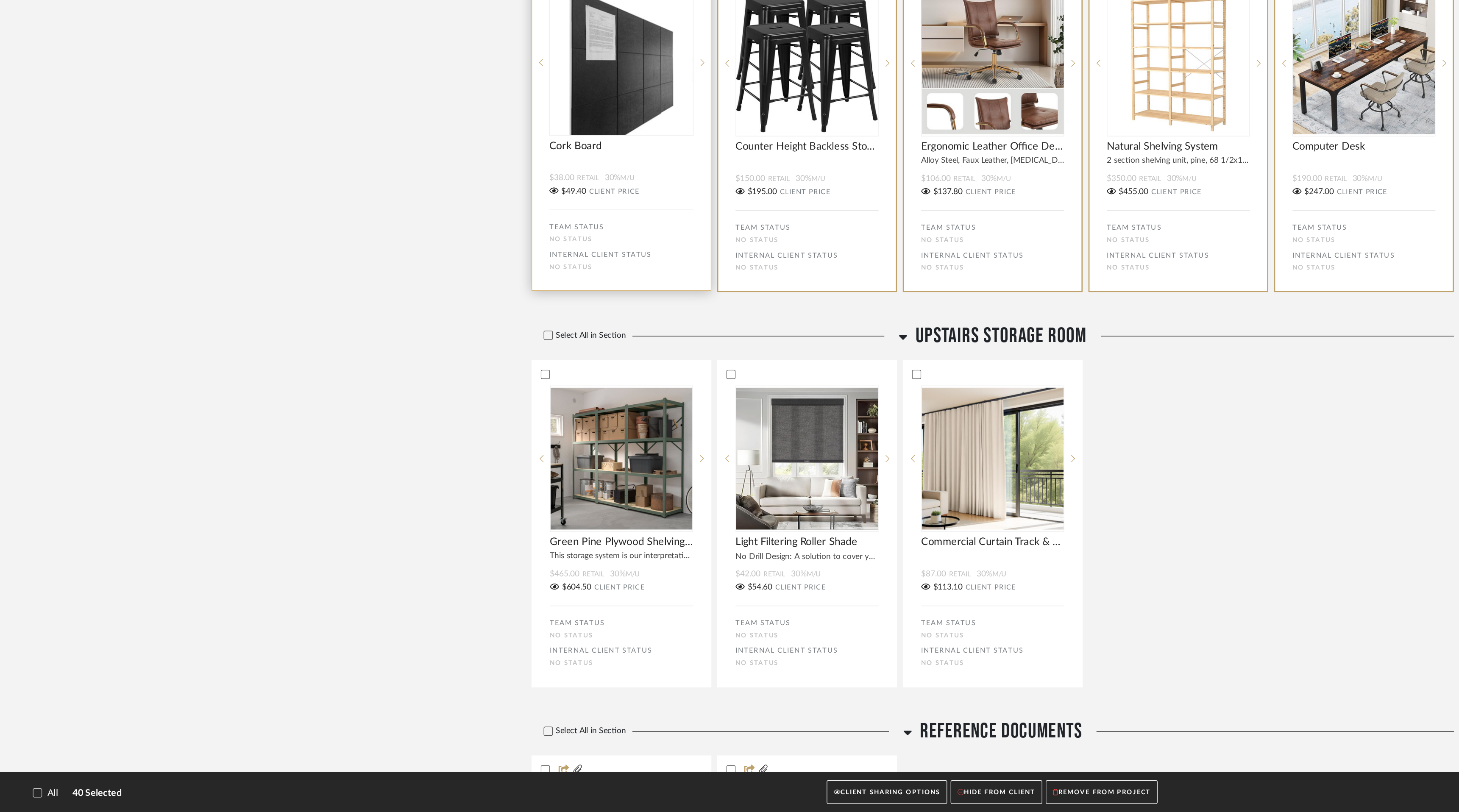
scroll to position [2920, 0]
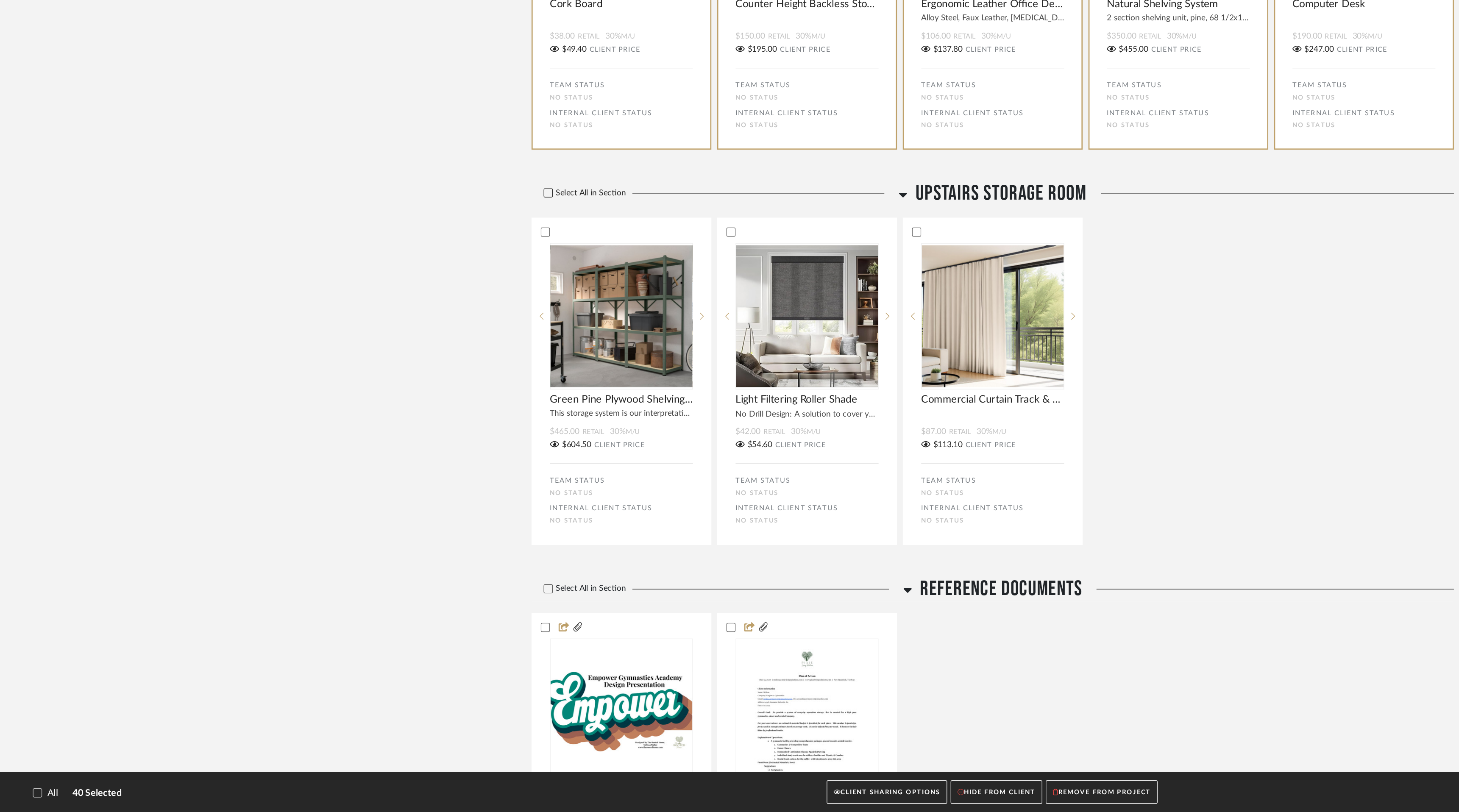
click at [404, 359] on icon at bounding box center [403, 356] width 5 height 4
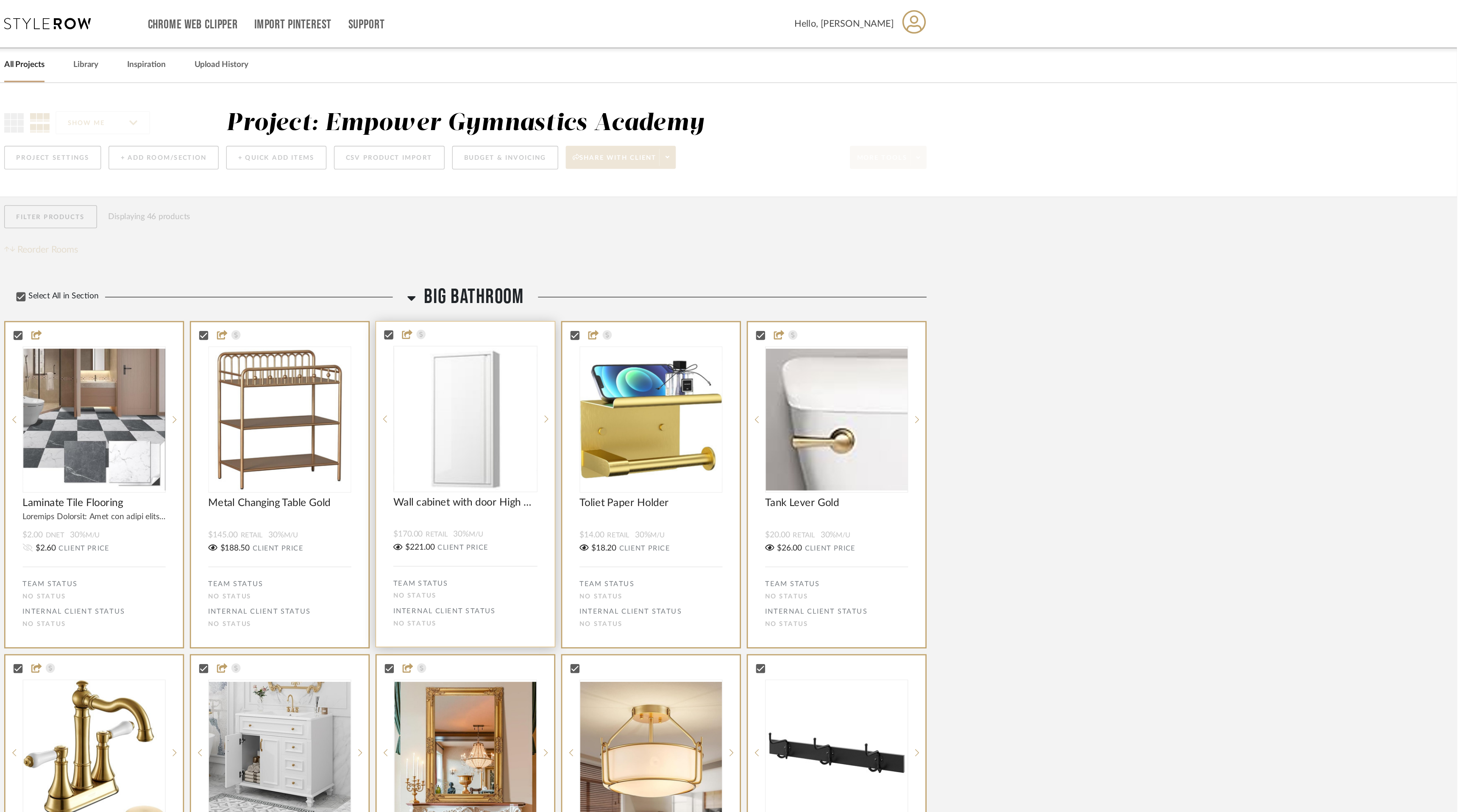
scroll to position [0, 0]
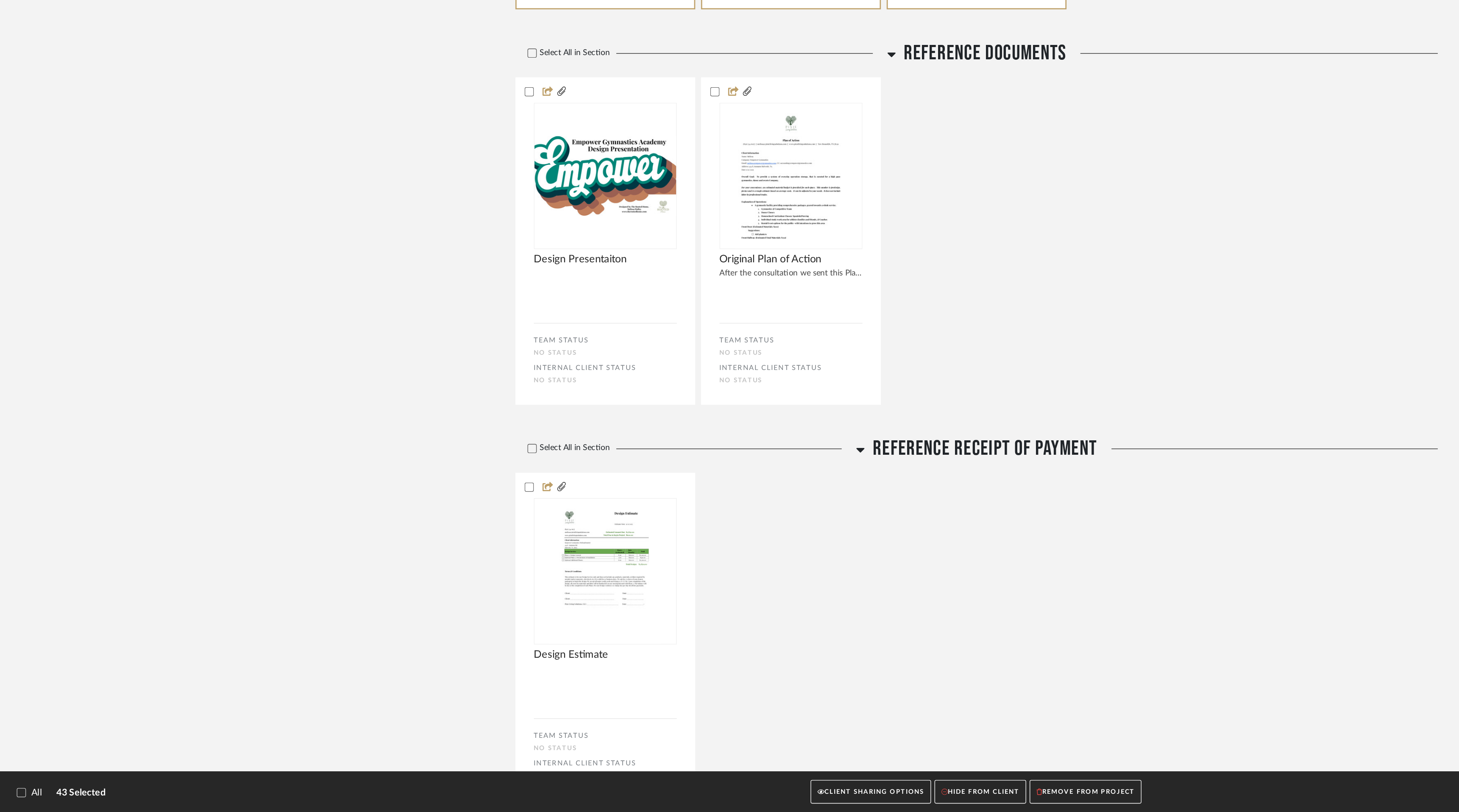
scroll to position [3373, 0]
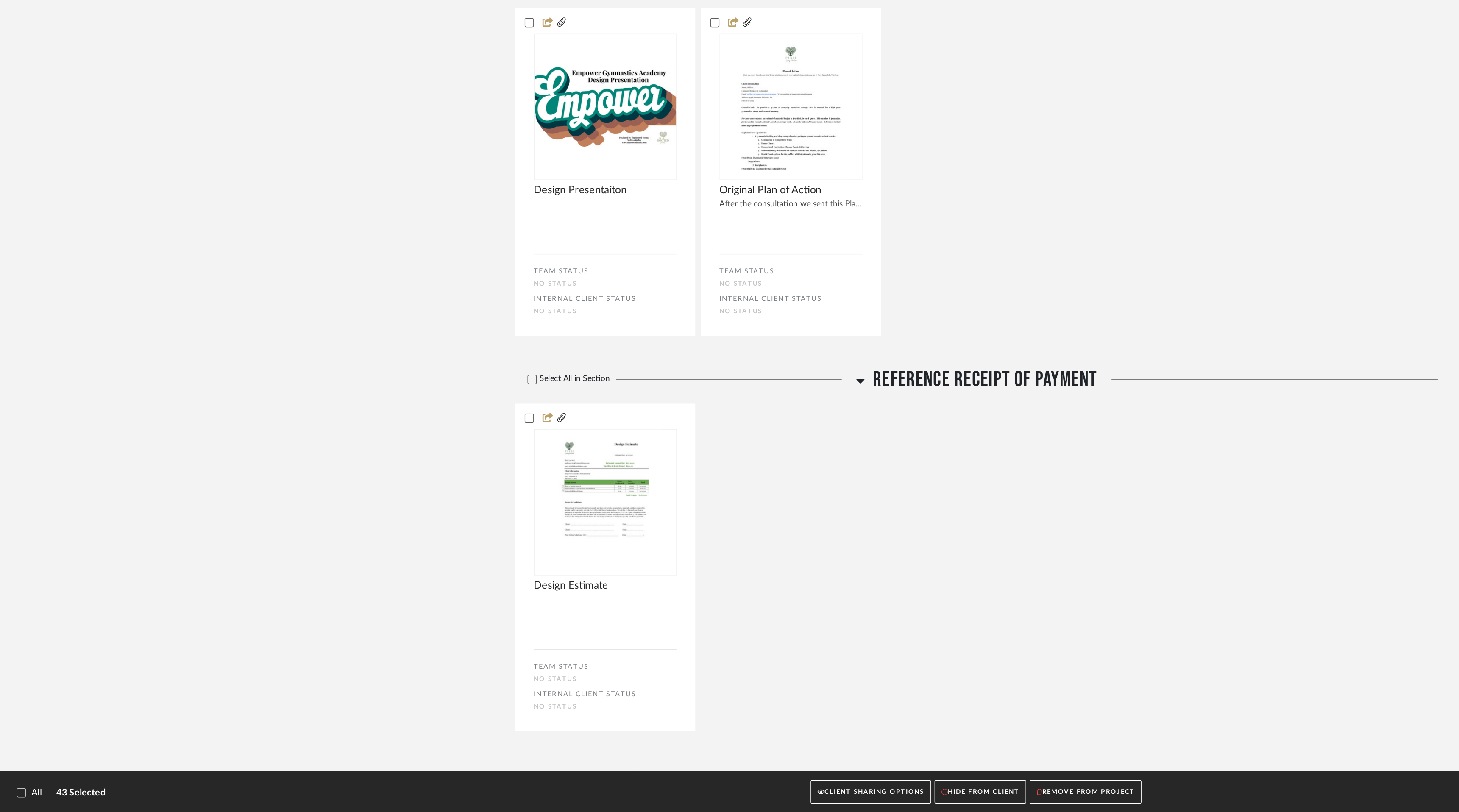
click at [640, 798] on button "CLIENT SHARING OPTIONS" at bounding box center [652, 797] width 88 height 18
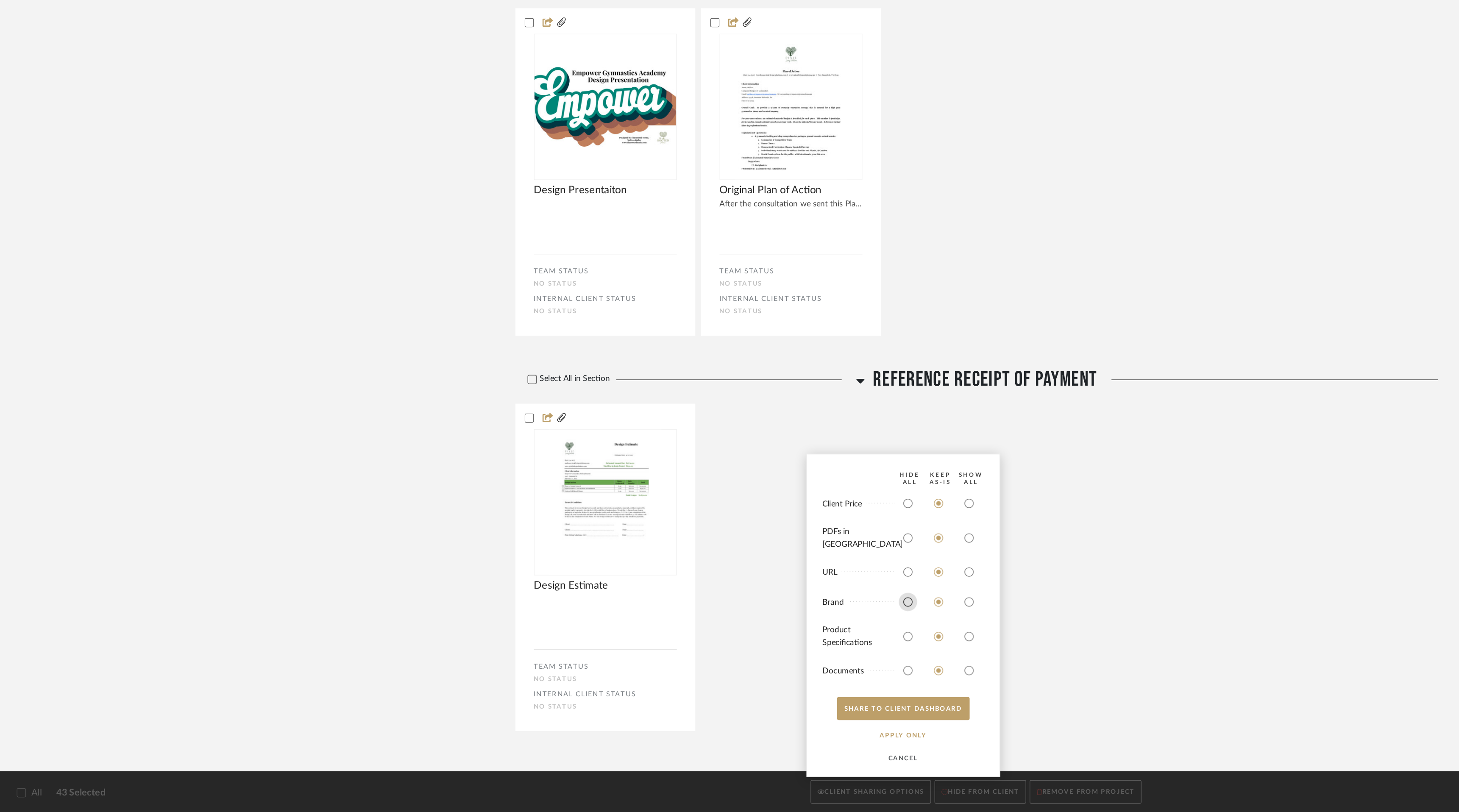
click at [679, 656] on input "radio" at bounding box center [679, 657] width 13 height 13
radio input "true"
click at [682, 735] on button "SHARE TO CLIENT Dashboard" at bounding box center [676, 735] width 98 height 17
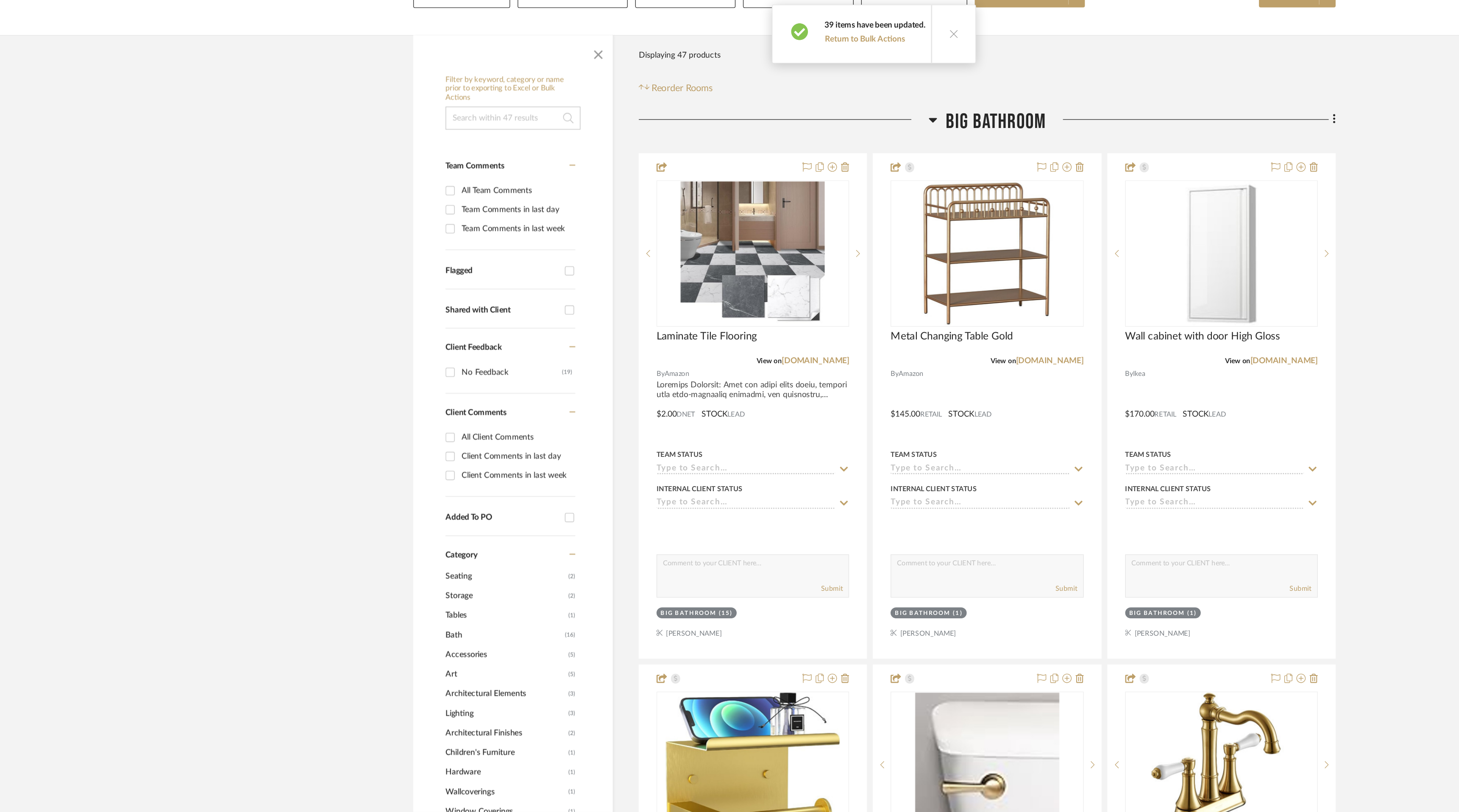
scroll to position [0, 0]
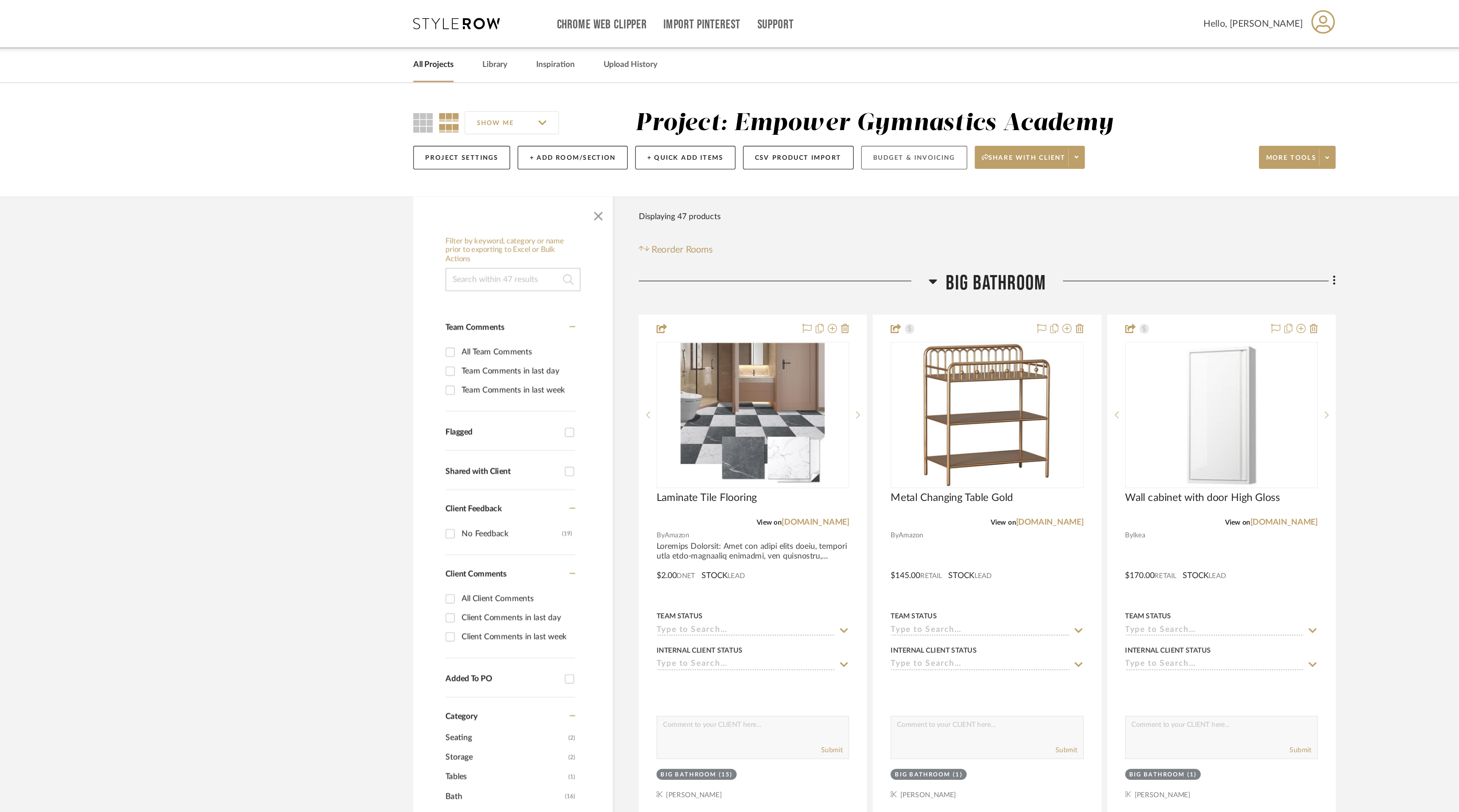
click at [777, 115] on button "Budget & Invoicing" at bounding box center [759, 116] width 78 height 18
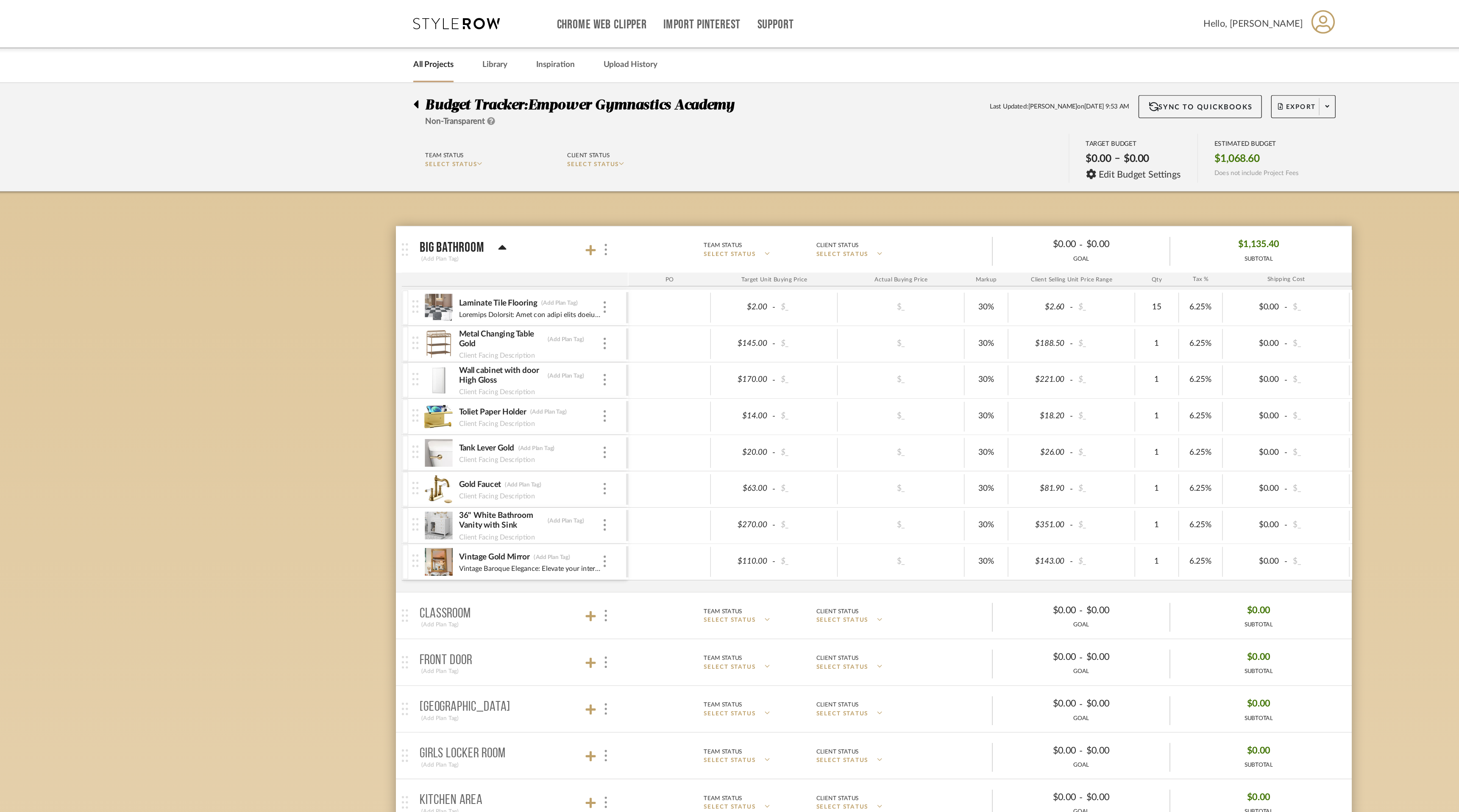
click at [393, 77] on icon at bounding box center [393, 77] width 4 height 6
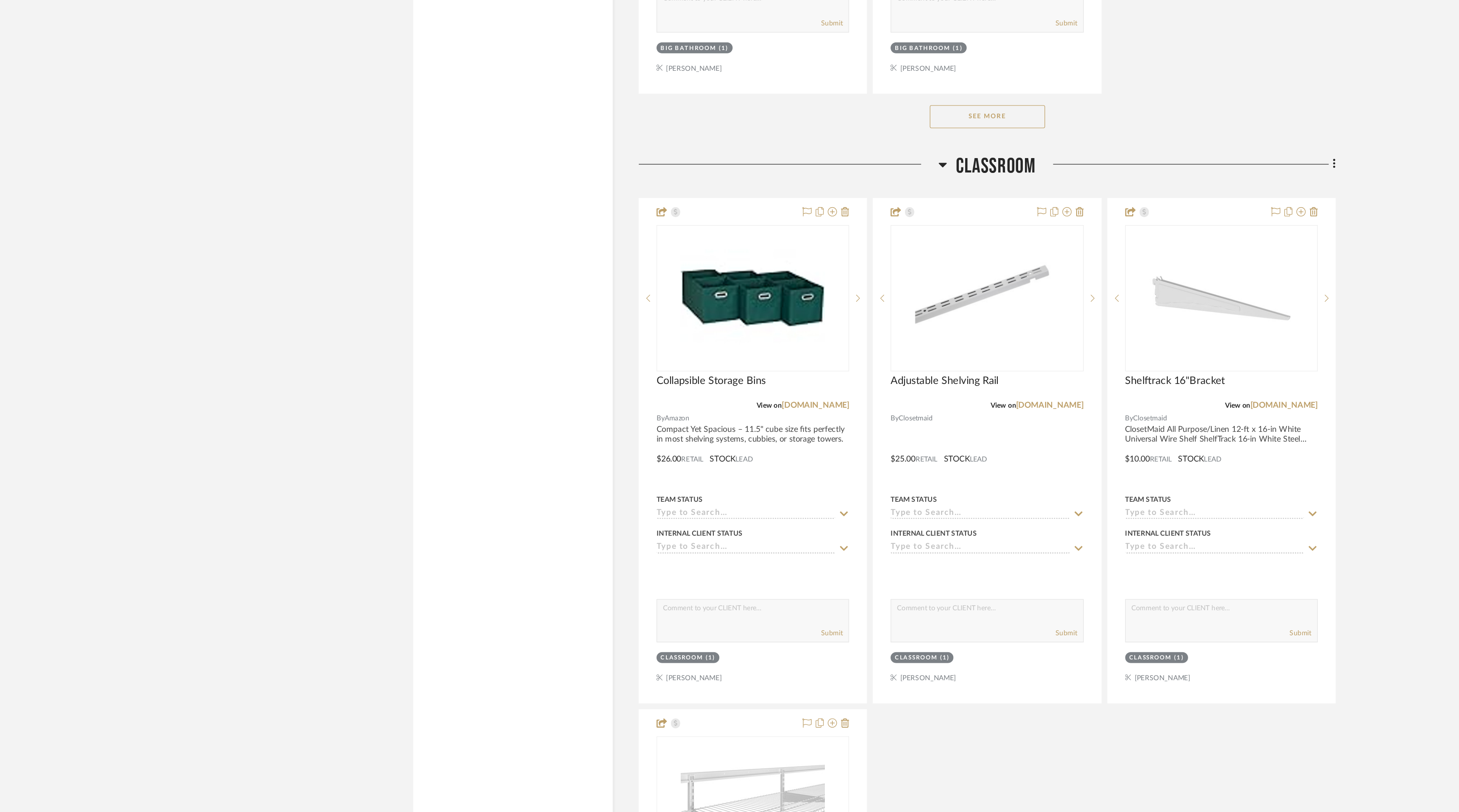
scroll to position [1087, 0]
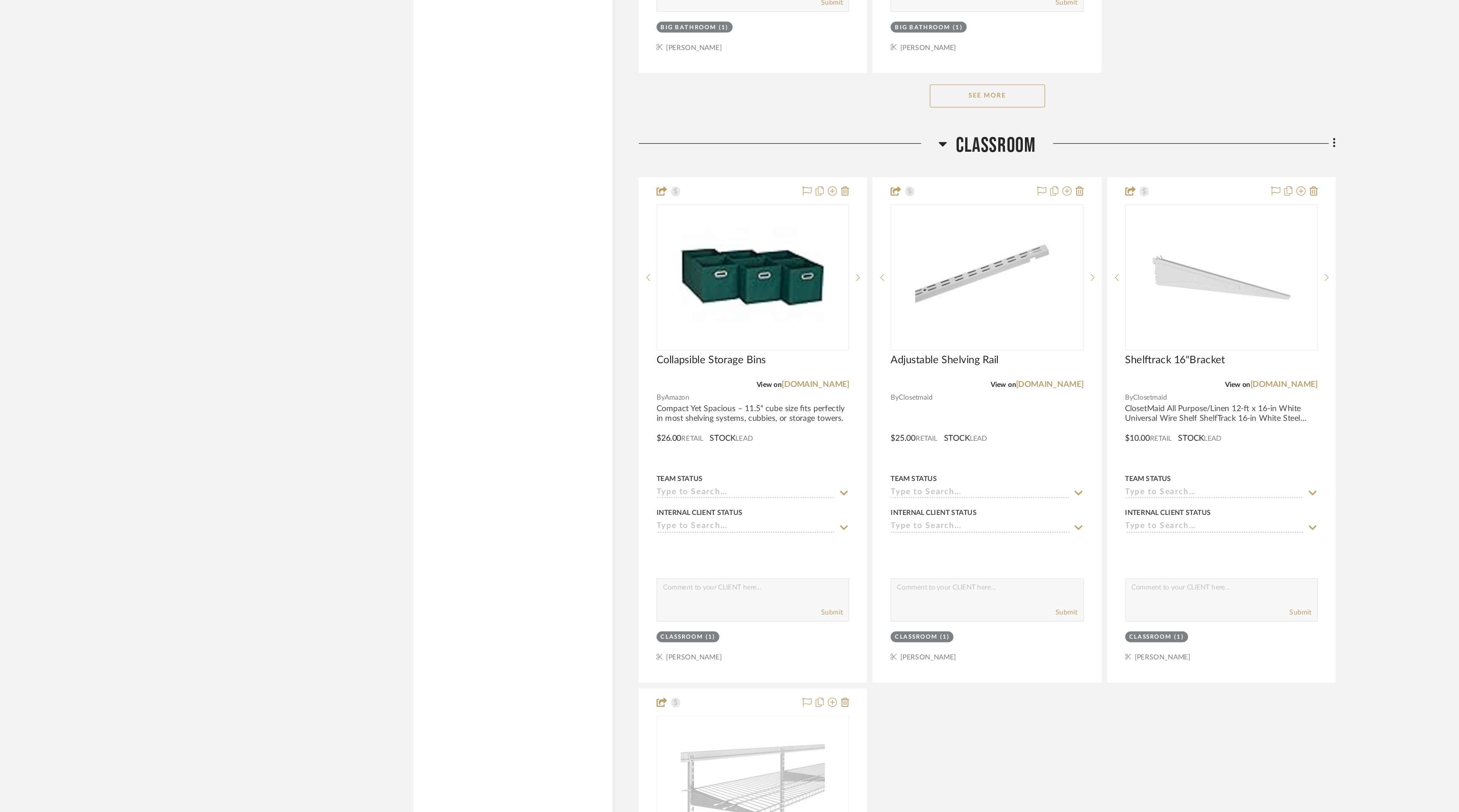
click at [810, 284] on button "See More" at bounding box center [813, 285] width 85 height 17
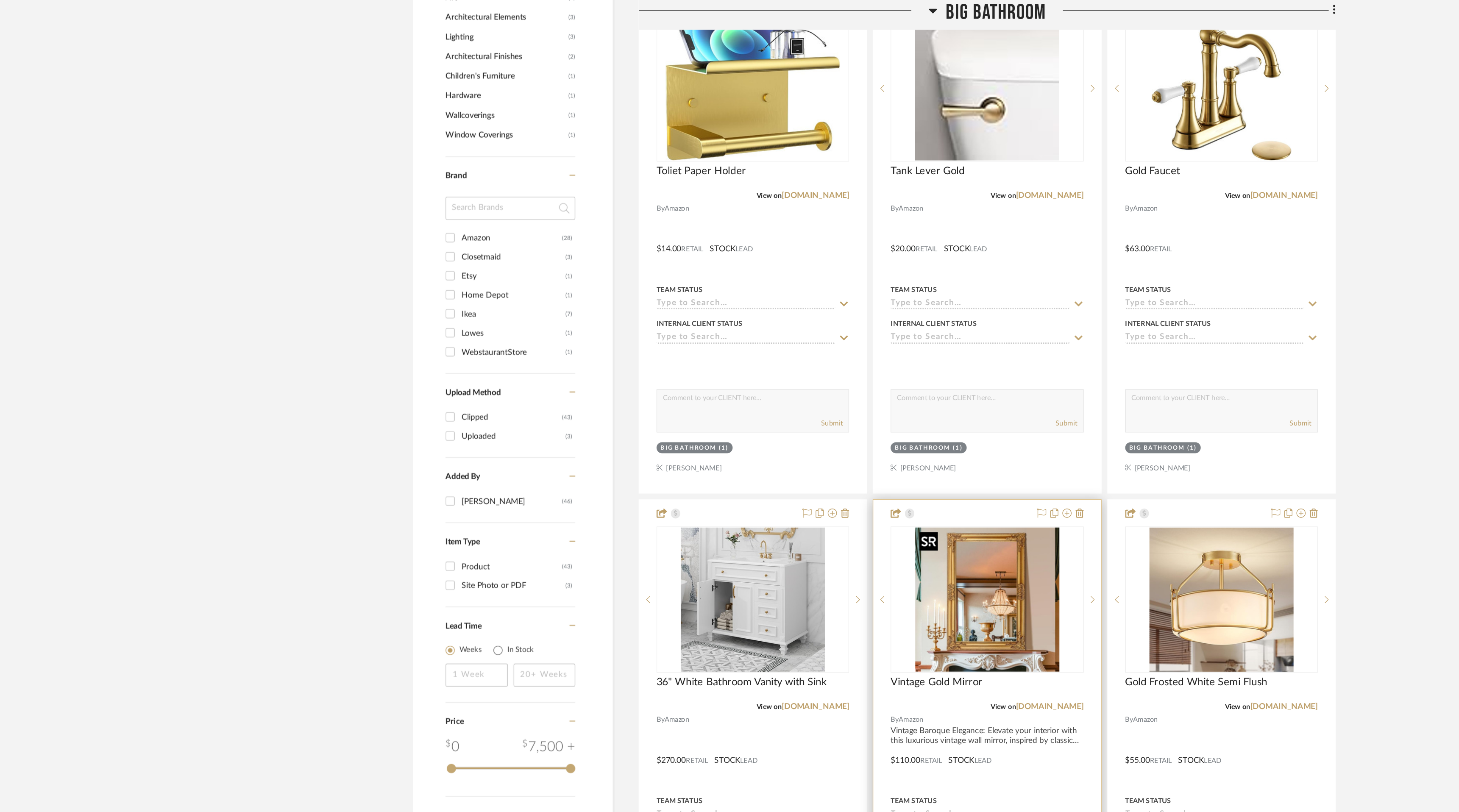
scroll to position [612, 0]
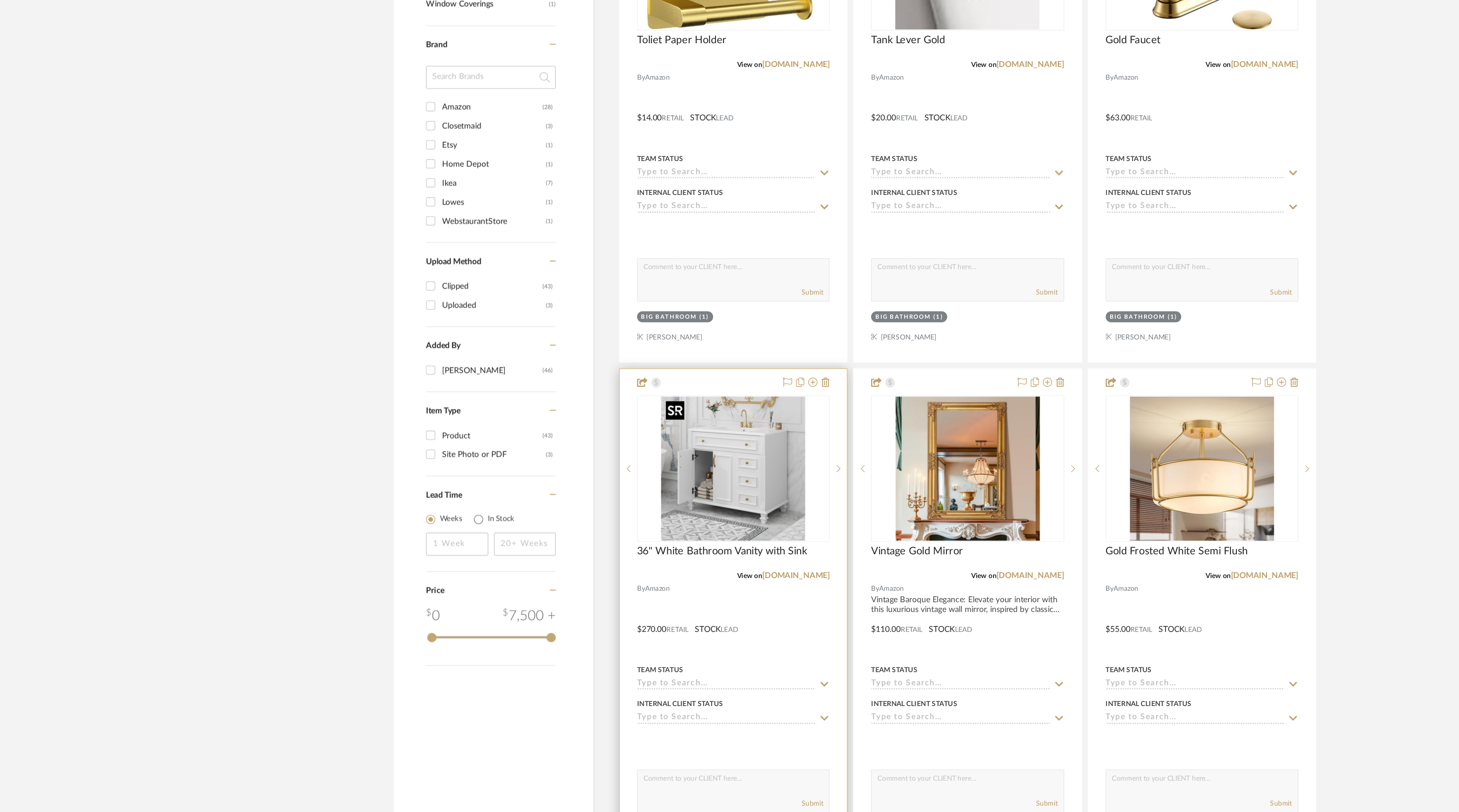
click at [644, 425] on img "0" at bounding box center [640, 445] width 106 height 106
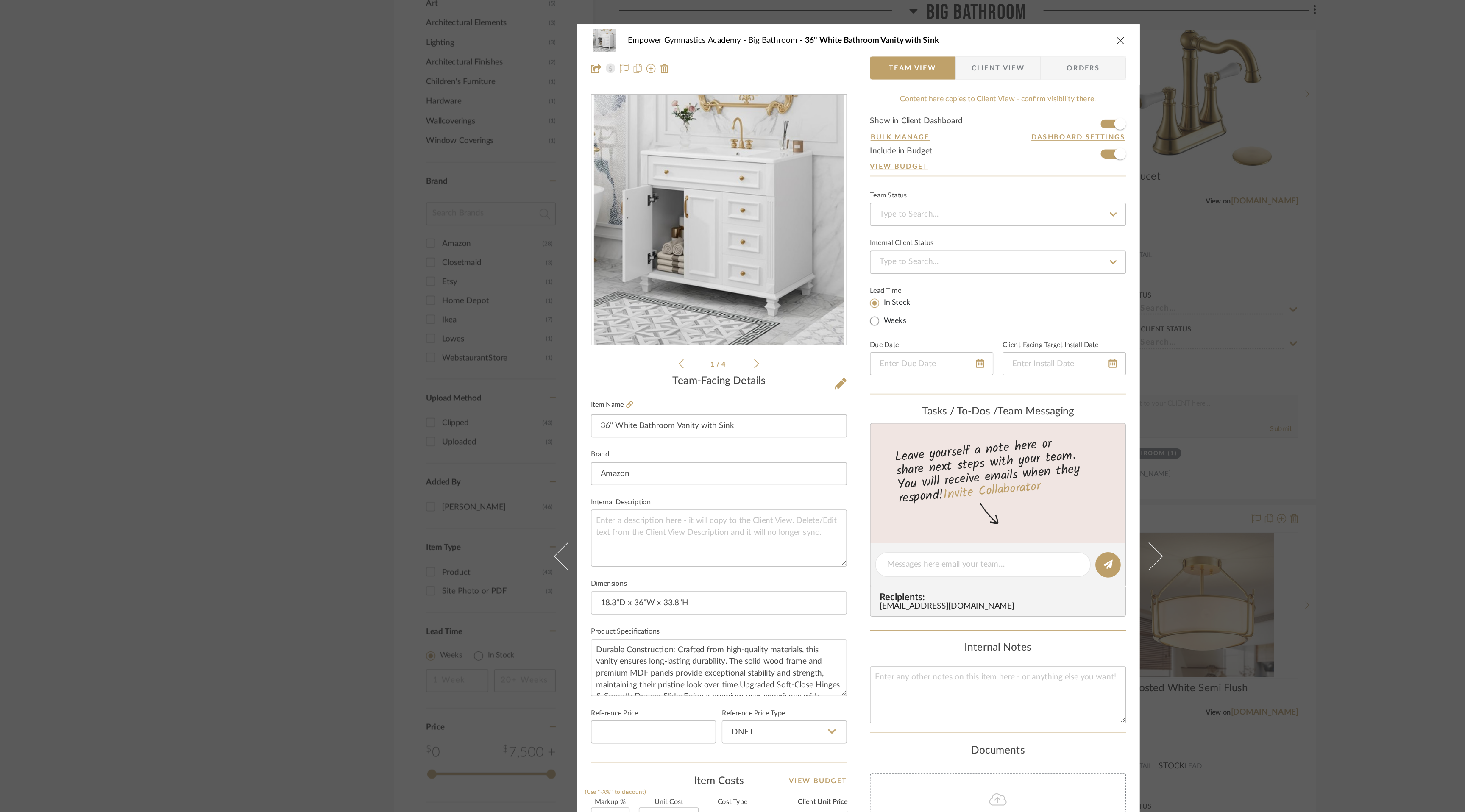
click at [923, 32] on icon "close" at bounding box center [926, 30] width 7 height 7
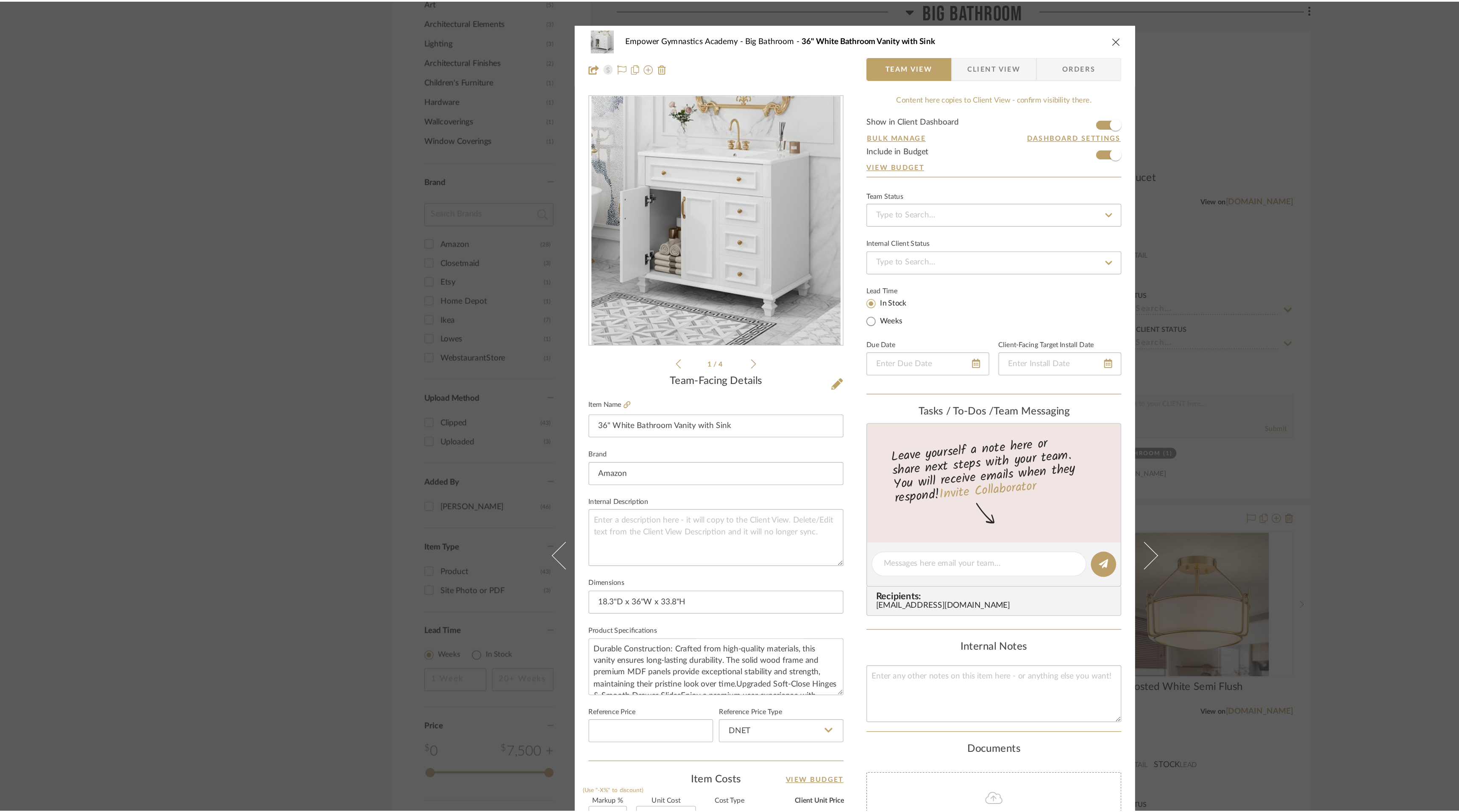
scroll to position [612, 0]
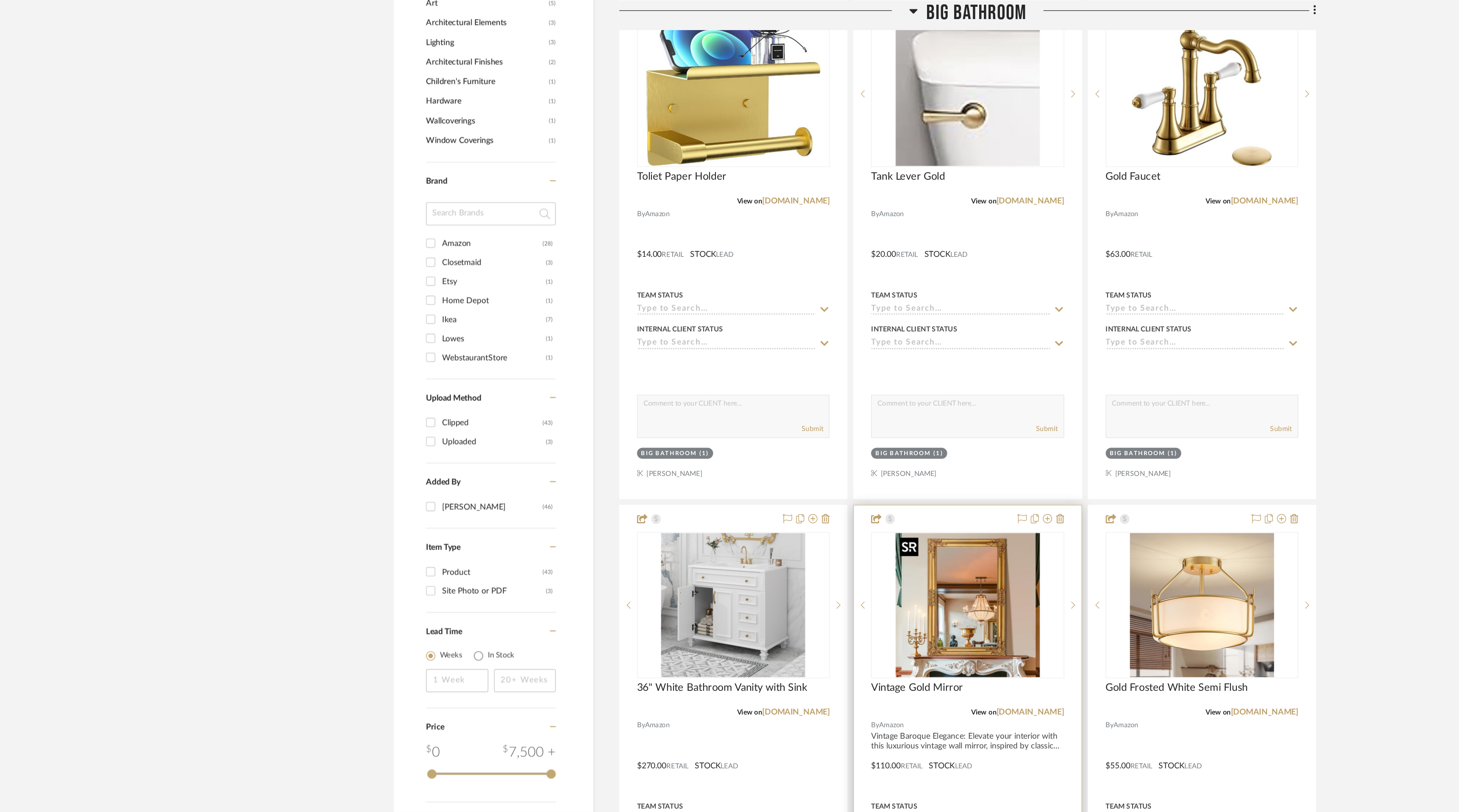
click at [808, 436] on img "0" at bounding box center [813, 445] width 106 height 106
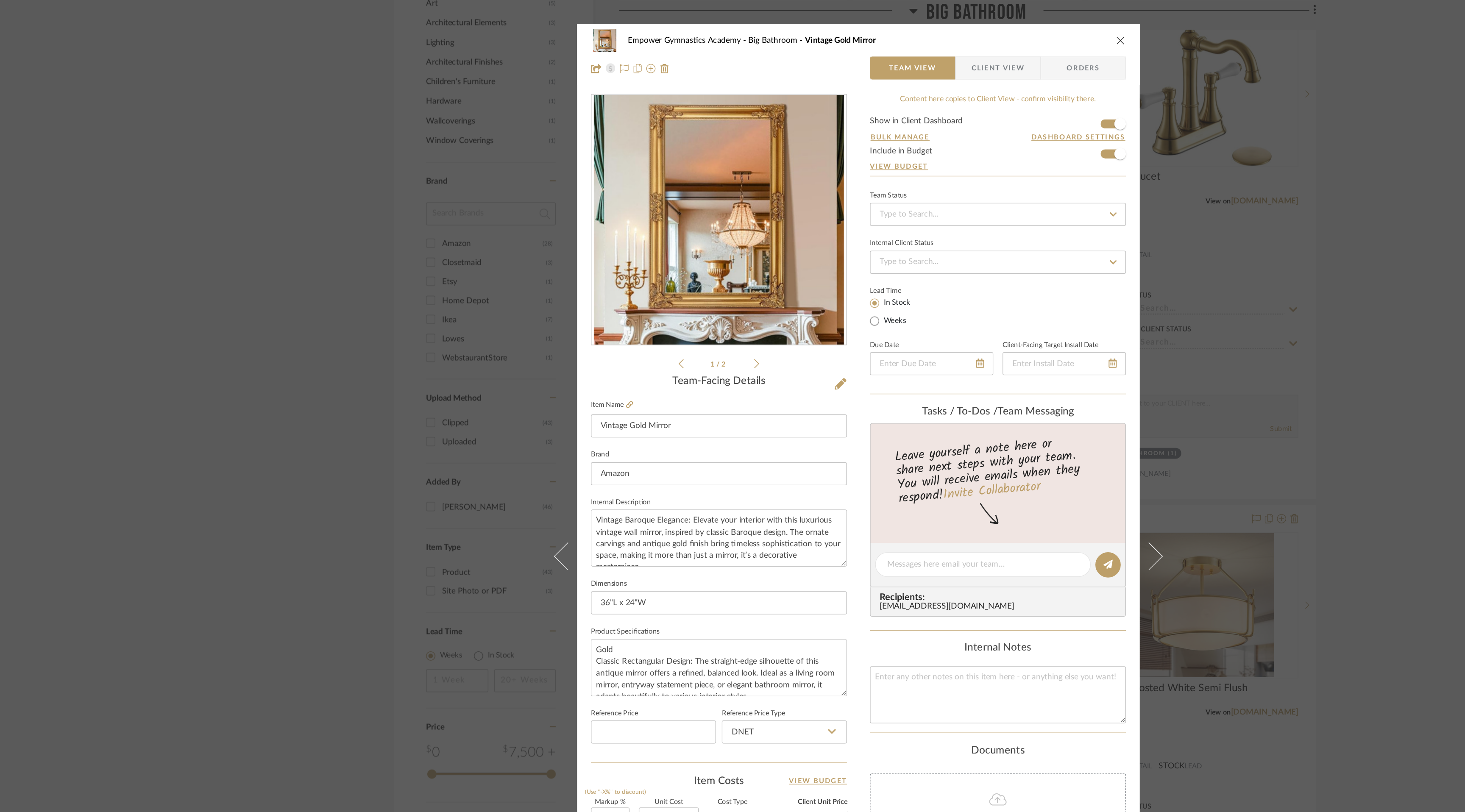
click at [922, 30] on icon "close" at bounding box center [926, 30] width 7 height 7
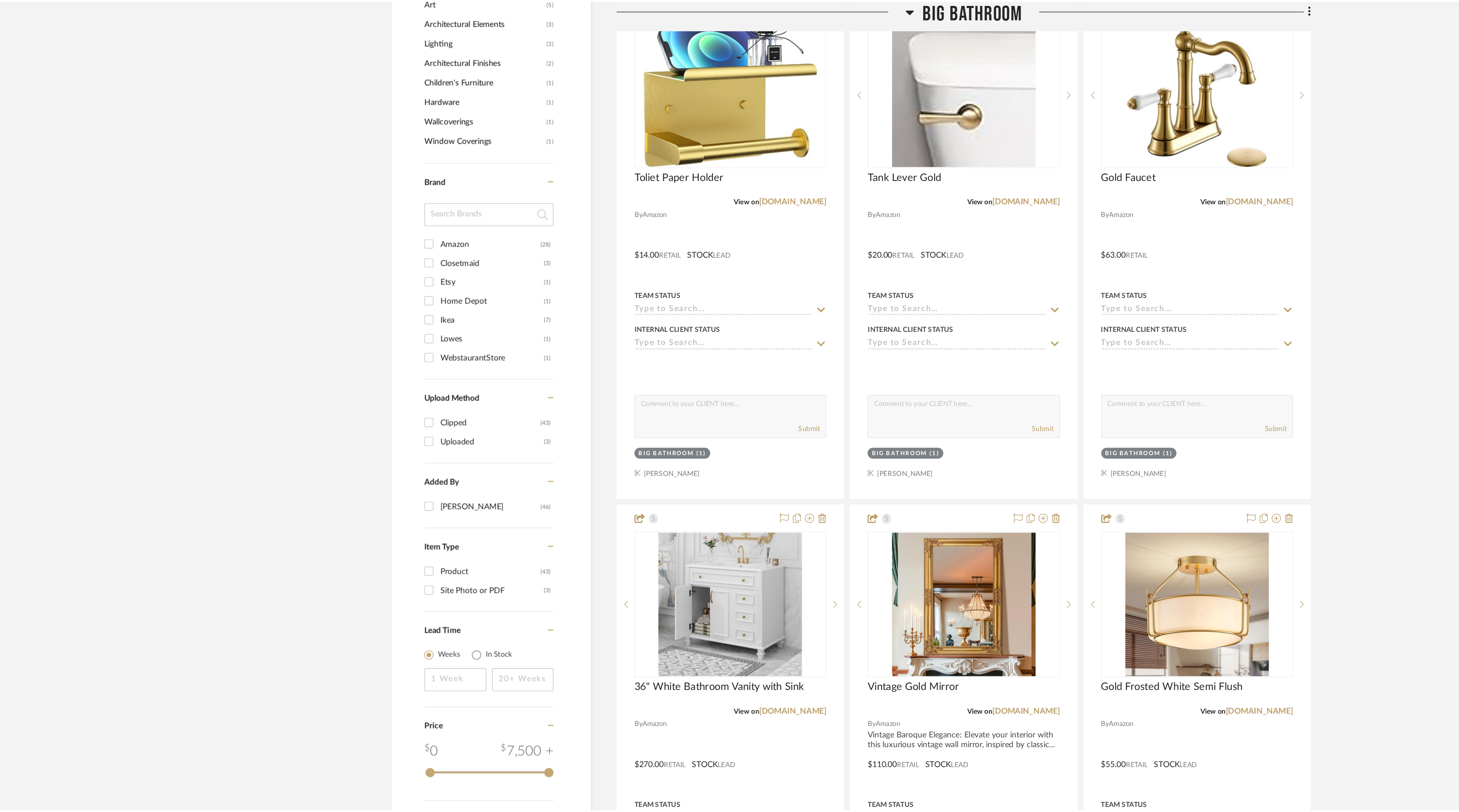
scroll to position [612, 0]
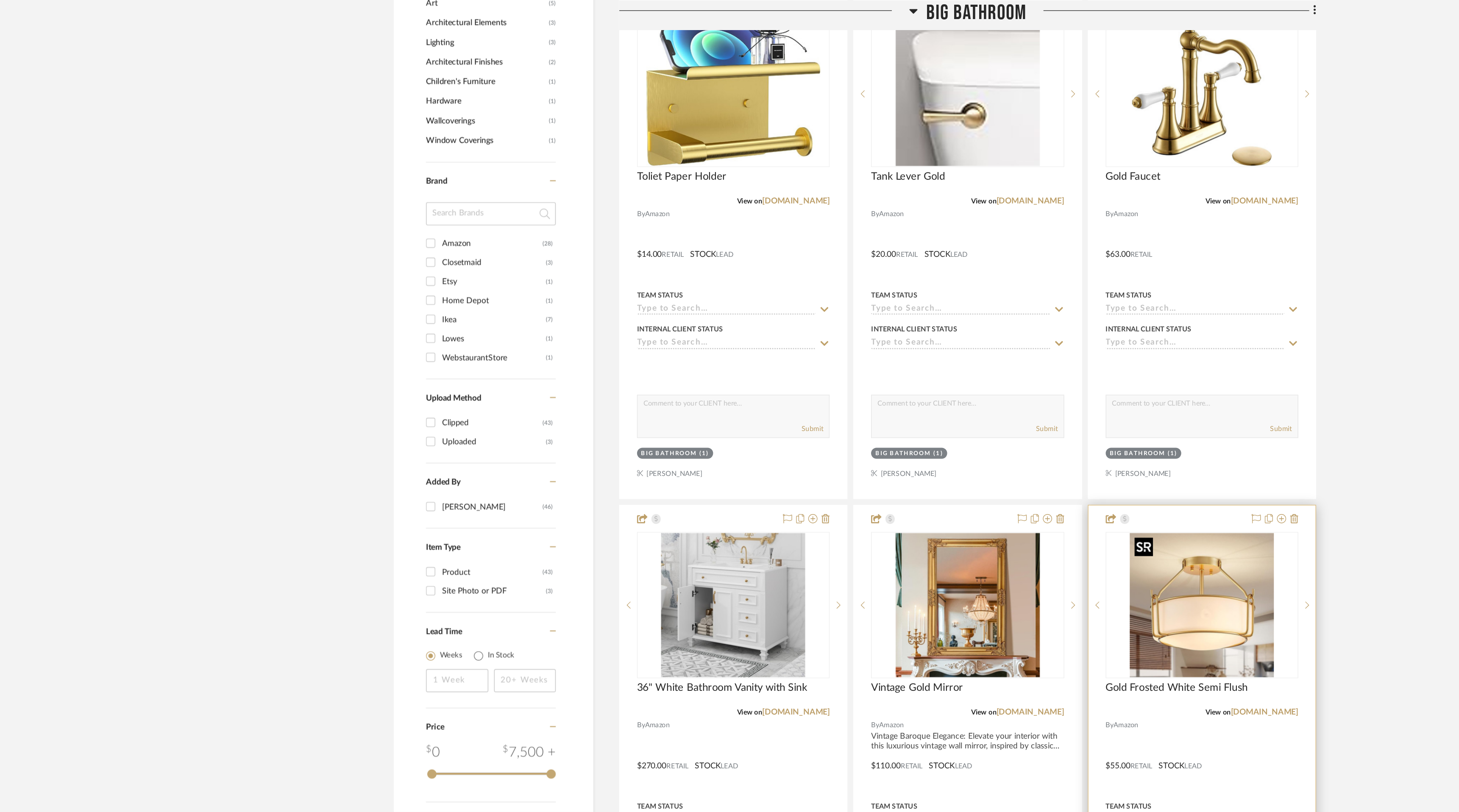
click at [978, 448] on img "0" at bounding box center [985, 445] width 106 height 106
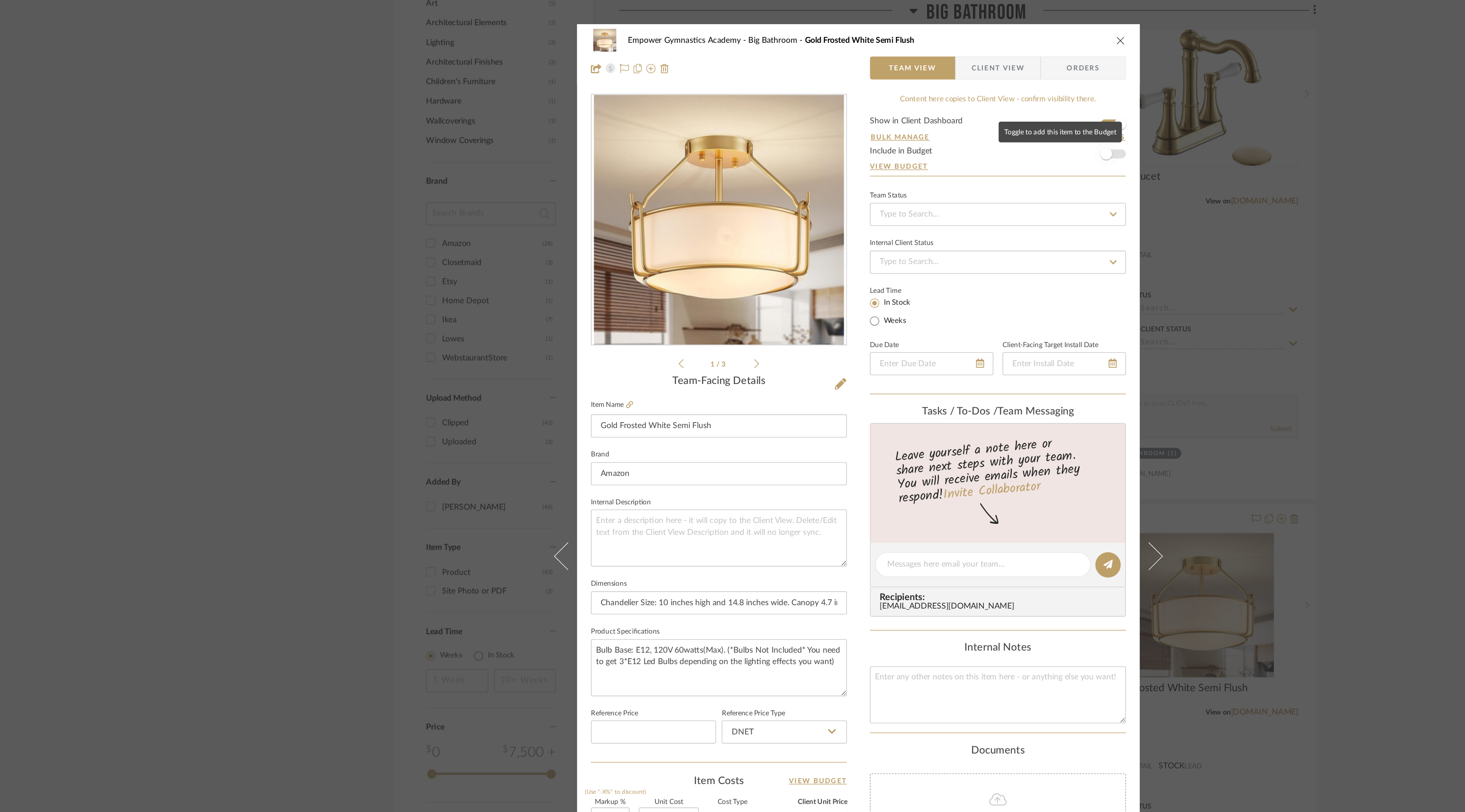
click at [920, 112] on span "button" at bounding box center [915, 113] width 19 height 19
click at [923, 26] on button "close" at bounding box center [925, 29] width 8 height 8
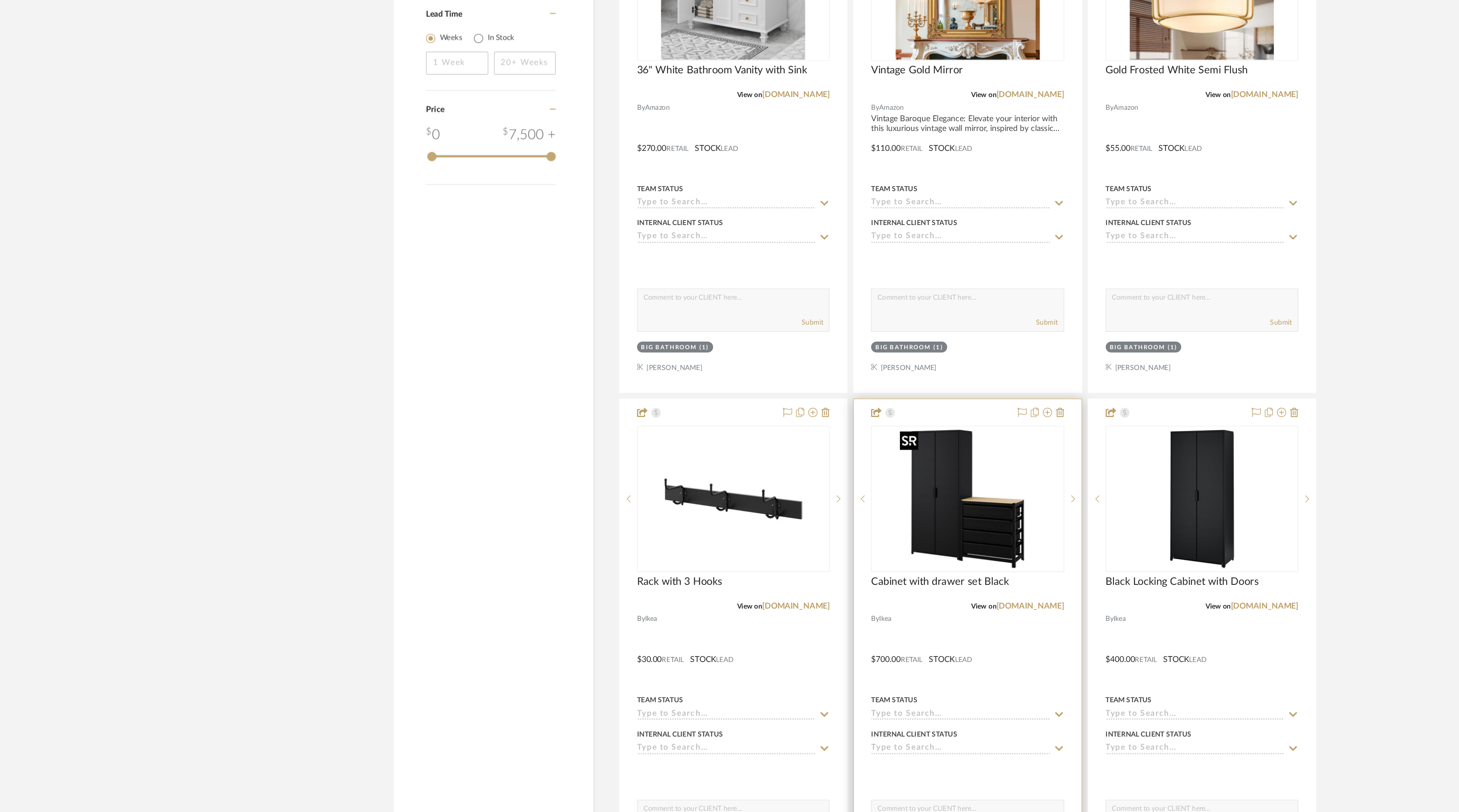
scroll to position [853, 0]
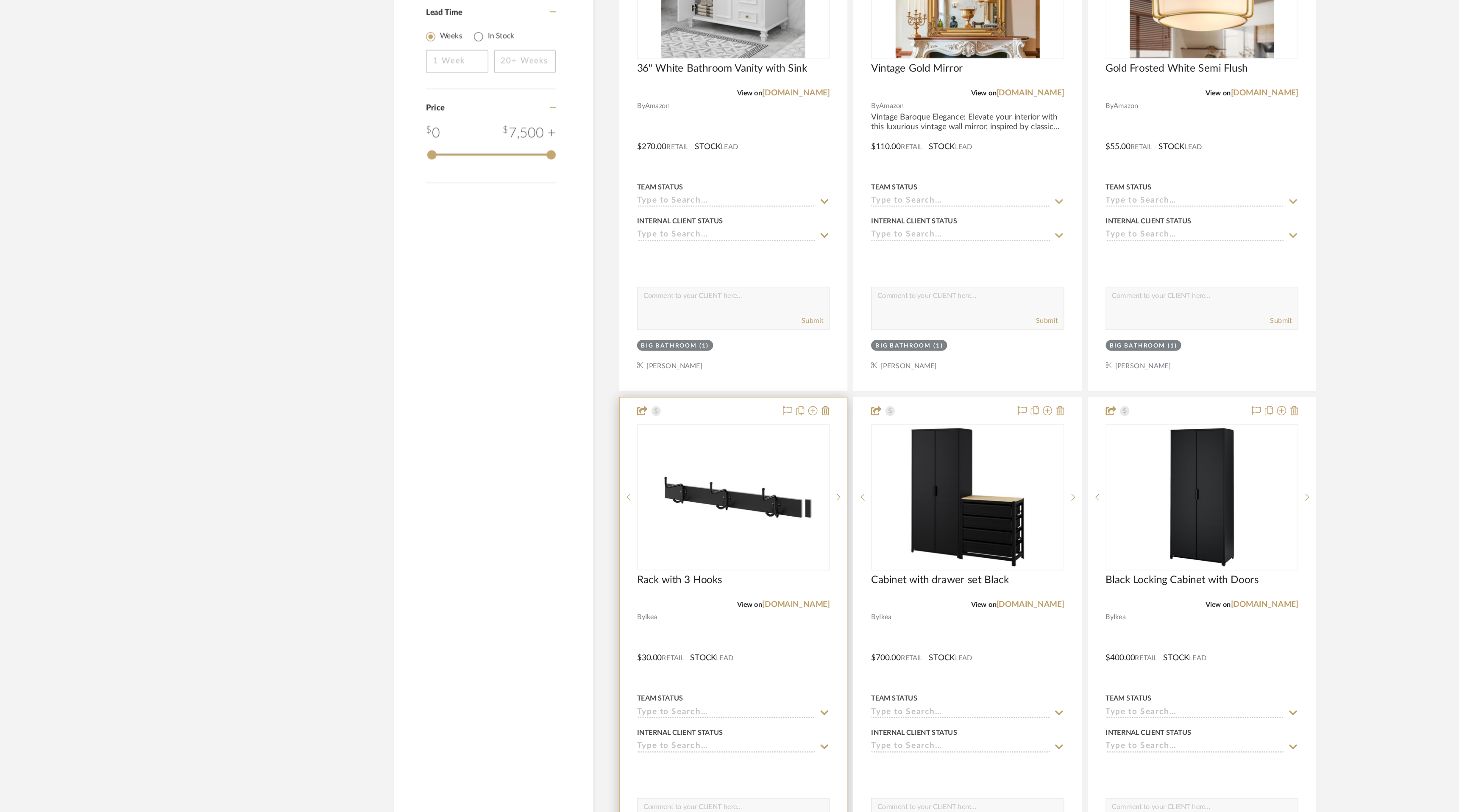
click at [697, 600] on div "0" at bounding box center [647, 580] width 154 height 107
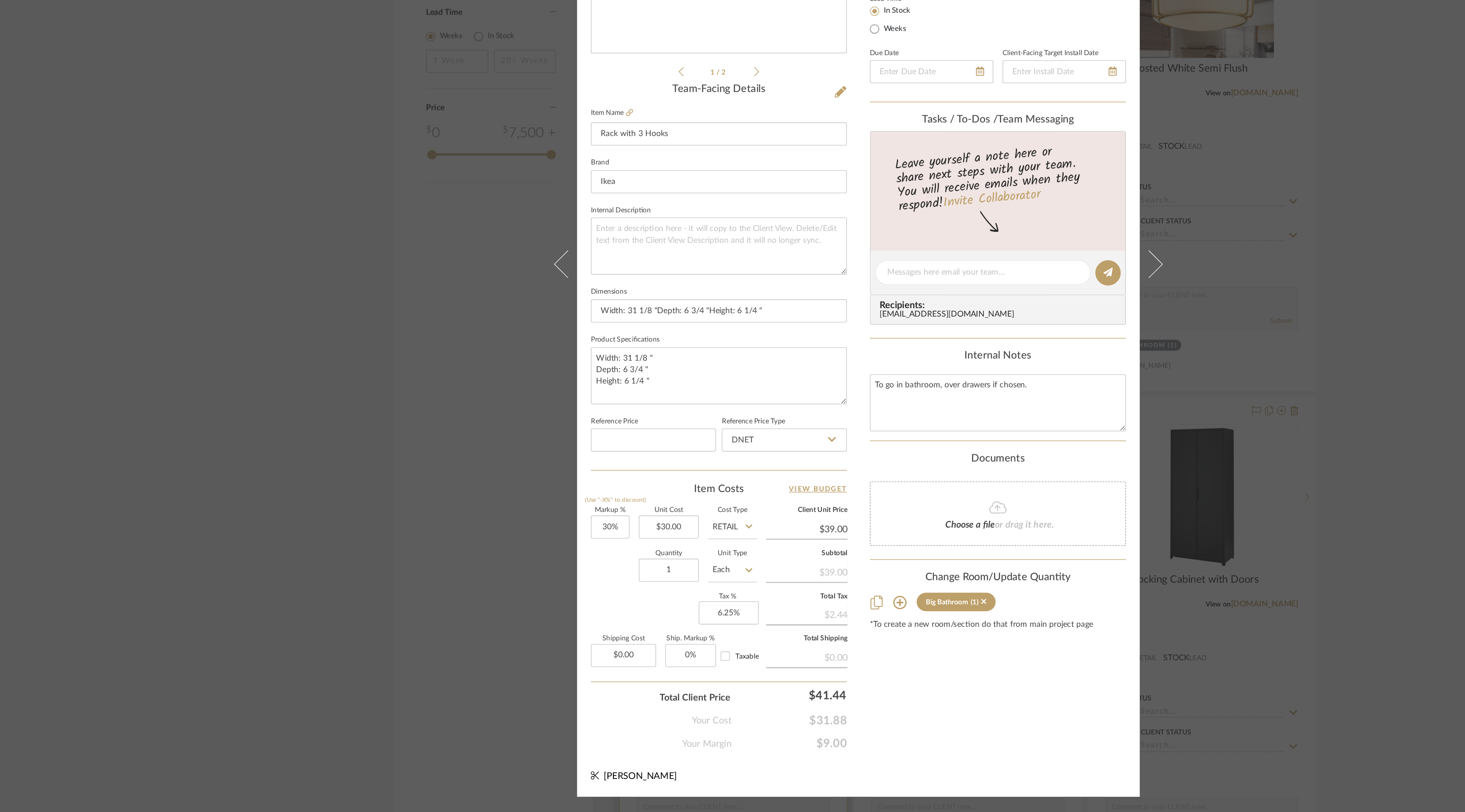
scroll to position [0, 0]
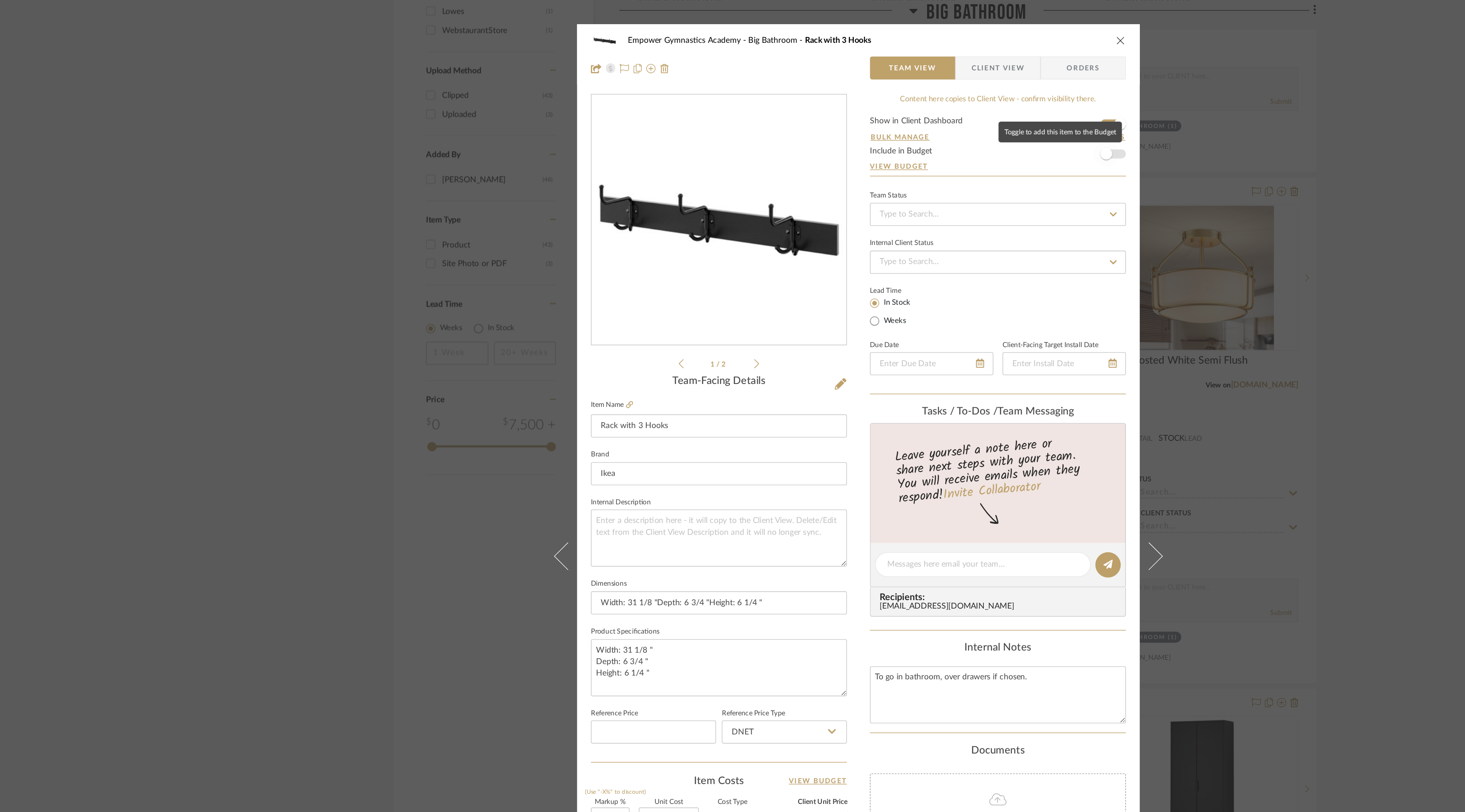
click at [919, 112] on span "button" at bounding box center [915, 113] width 19 height 19
click at [923, 29] on icon "close" at bounding box center [926, 30] width 7 height 7
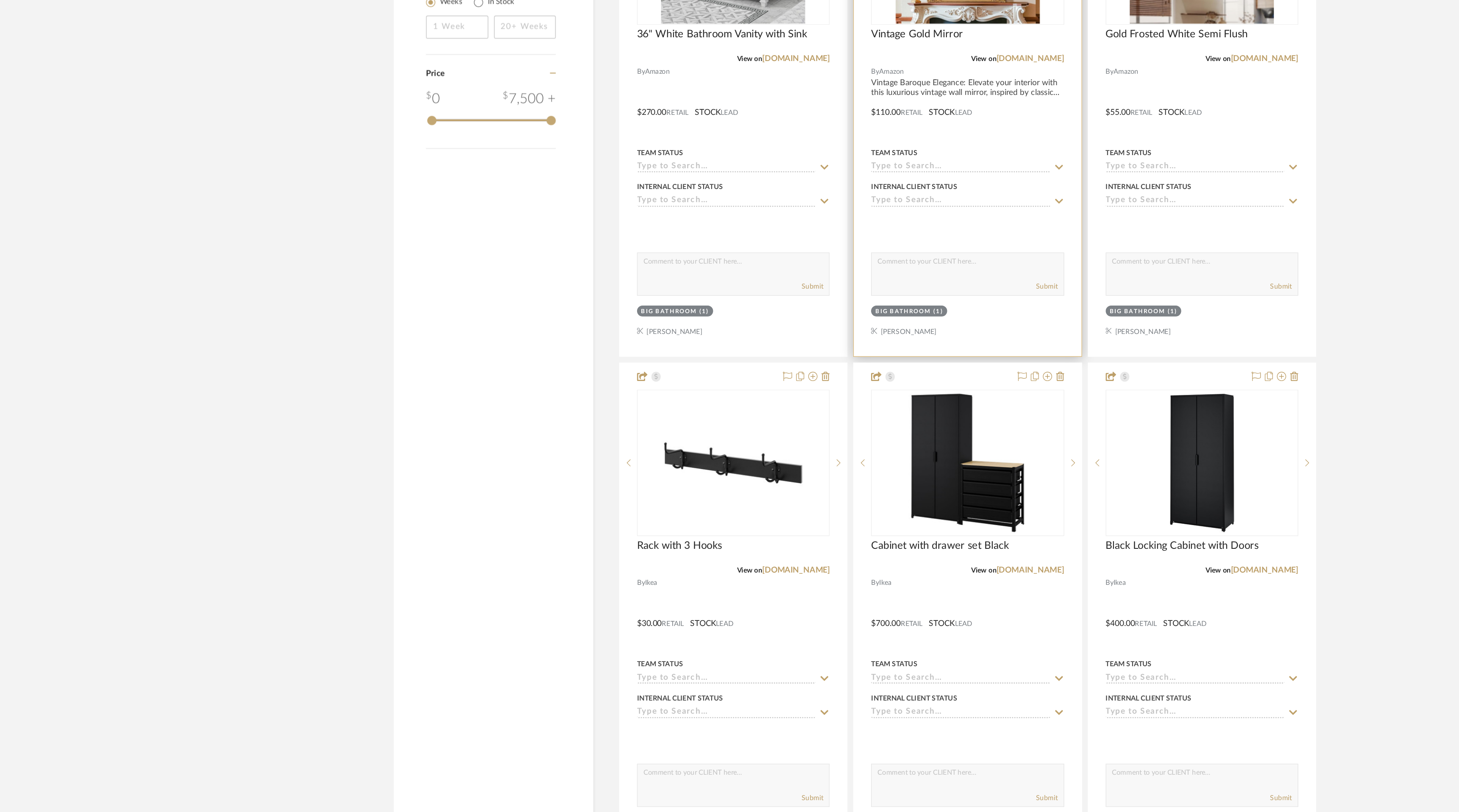
scroll to position [927, 0]
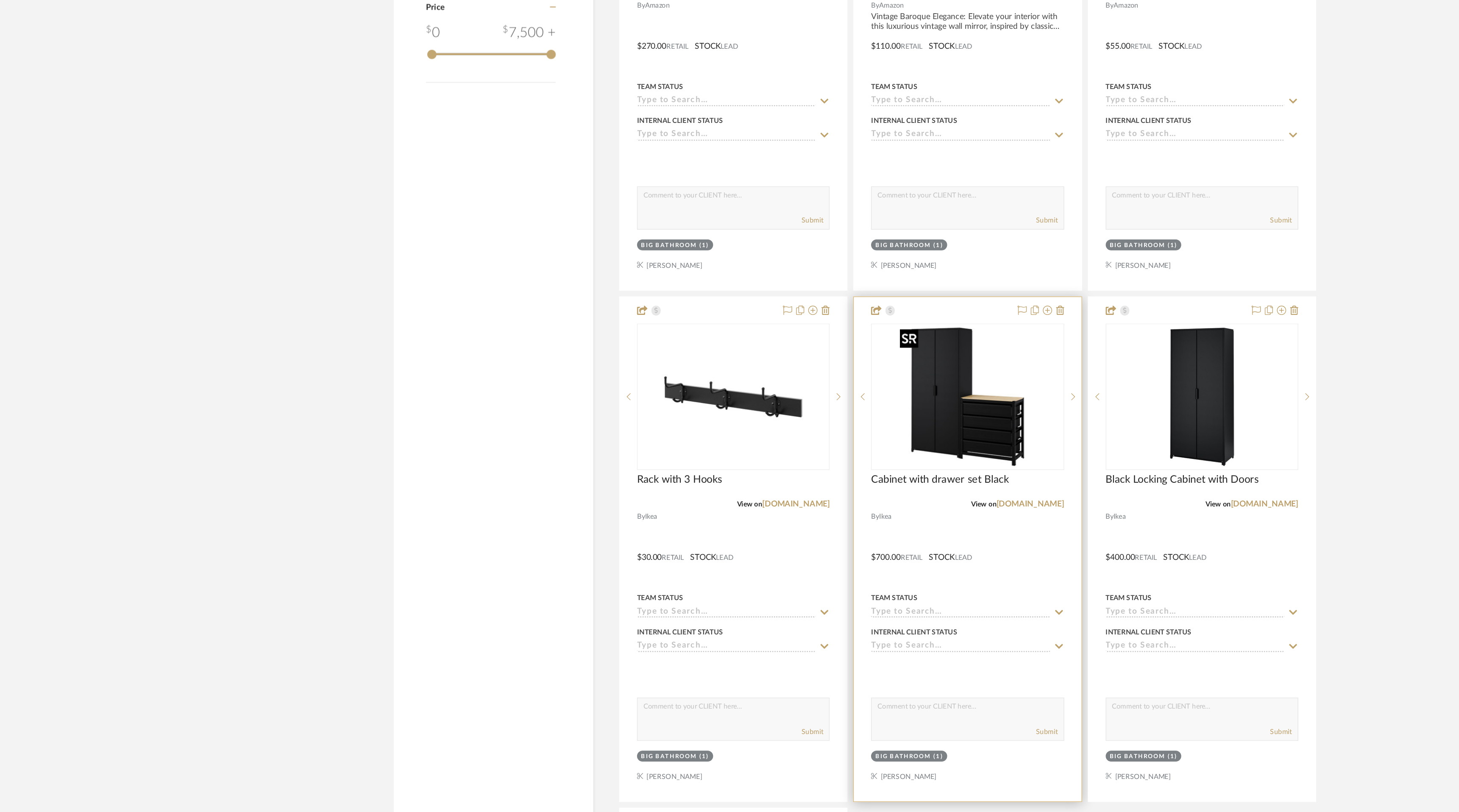
click at [821, 498] on img "0" at bounding box center [813, 506] width 106 height 106
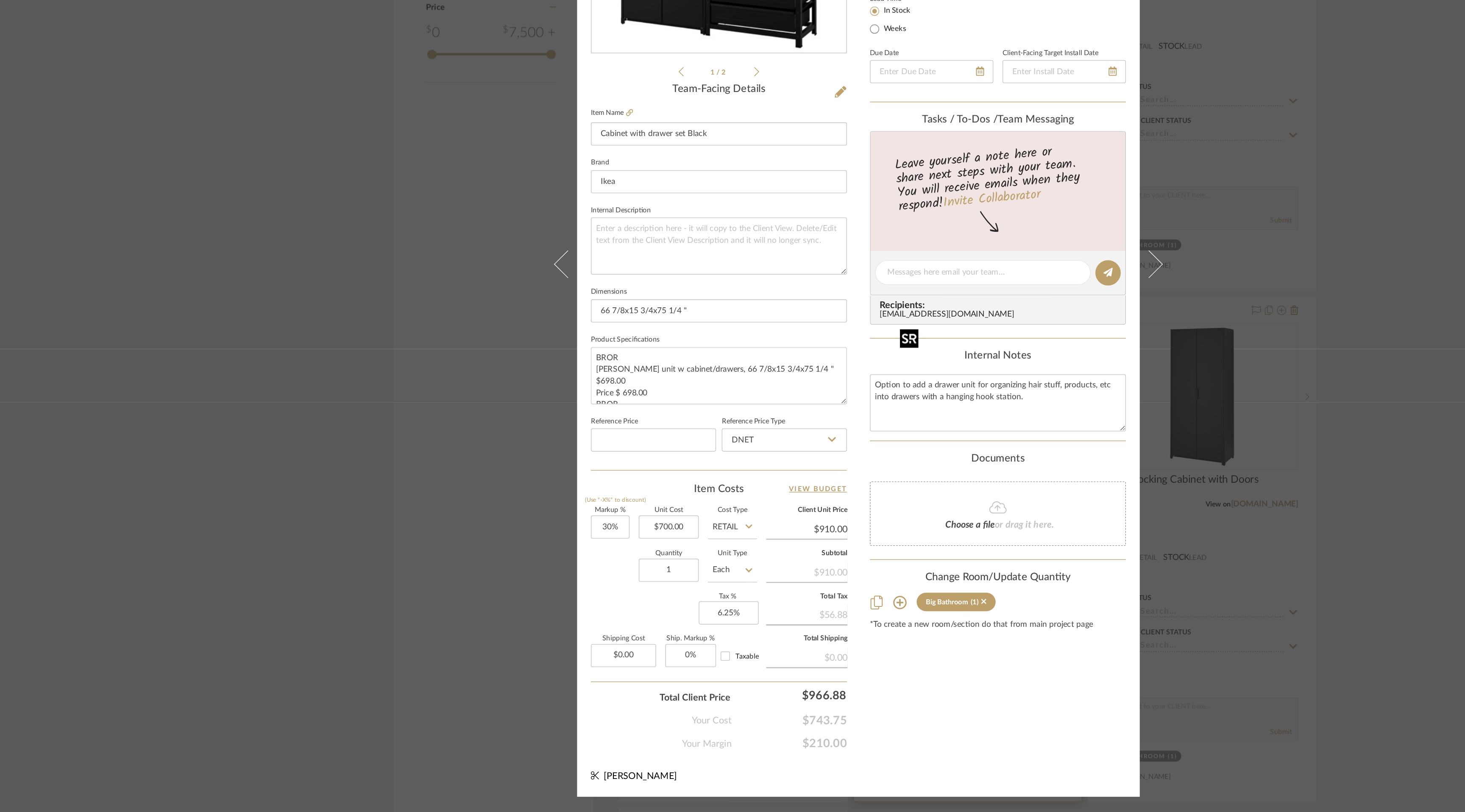
scroll to position [0, 0]
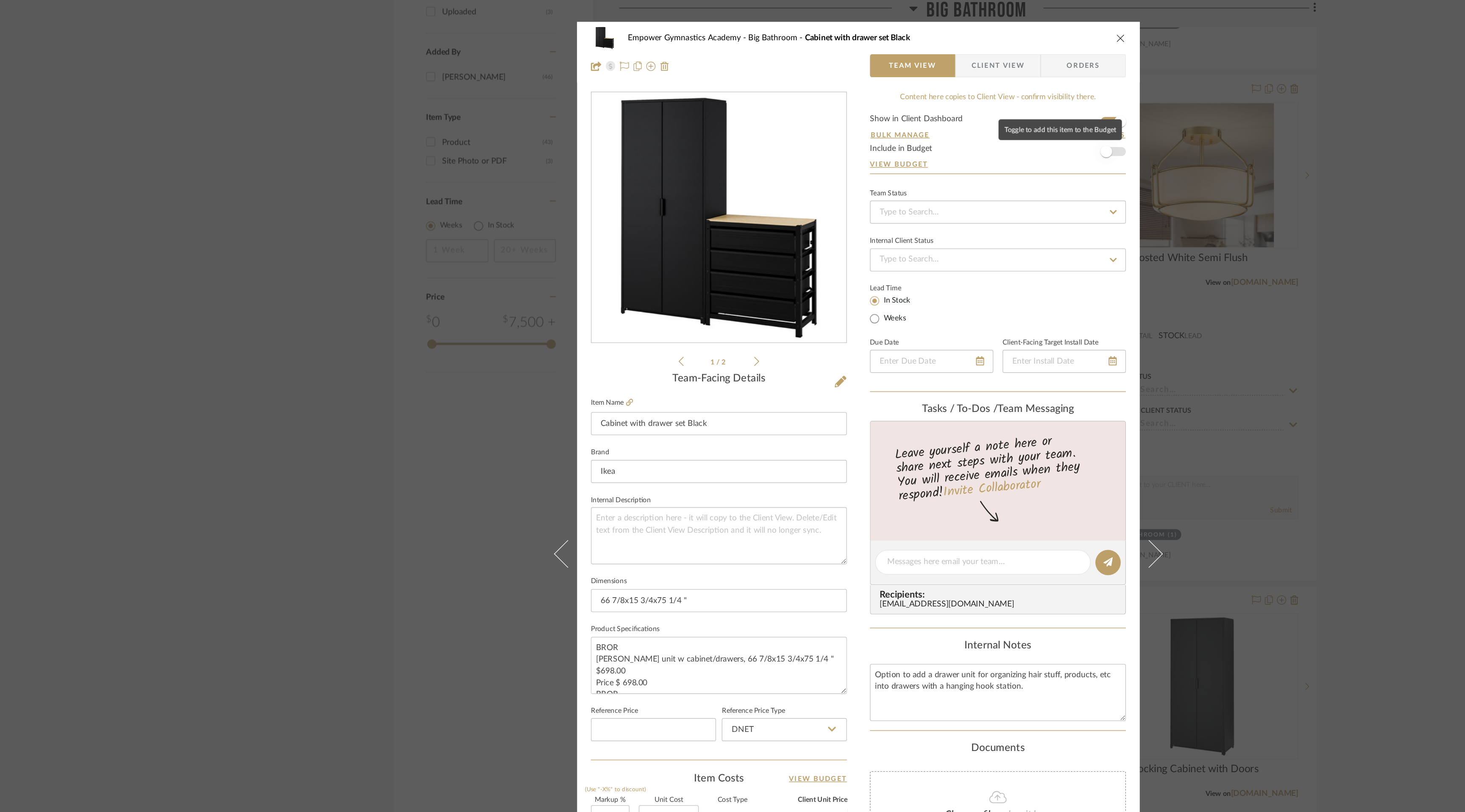
click at [920, 113] on span "button" at bounding box center [915, 113] width 19 height 19
click at [923, 28] on icon "close" at bounding box center [926, 30] width 7 height 7
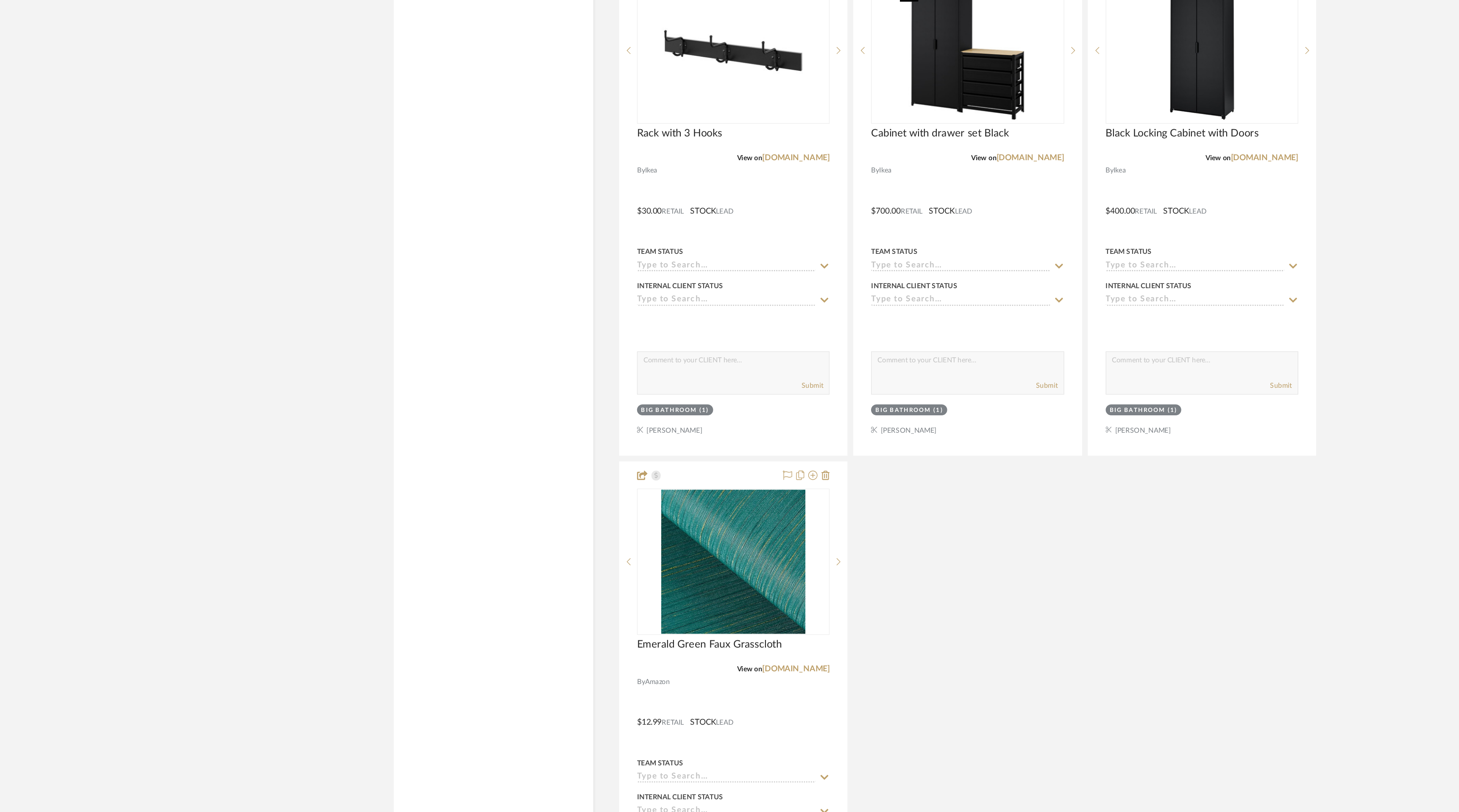
scroll to position [1199, 0]
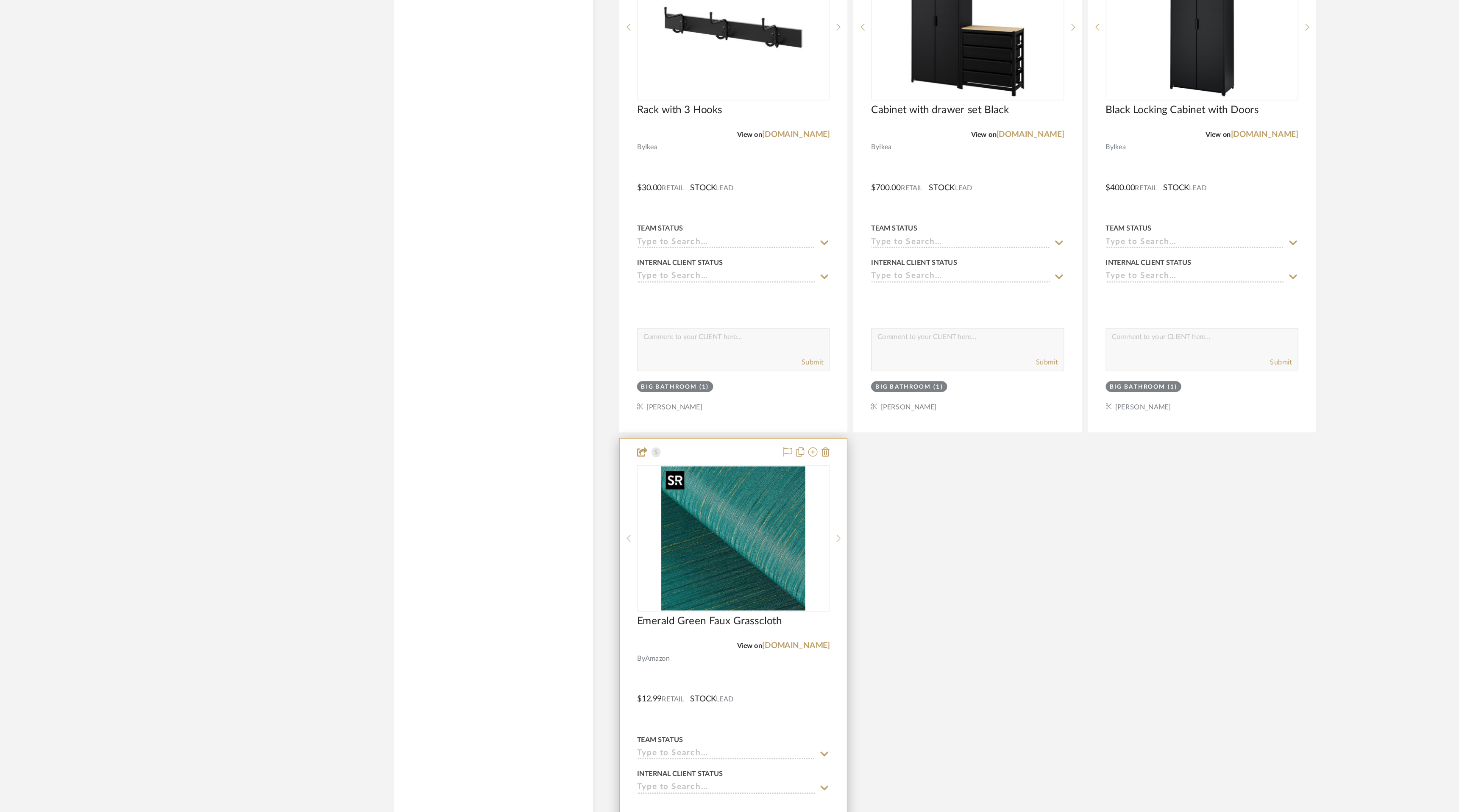
click at [656, 622] on img "0" at bounding box center [640, 611] width 106 height 106
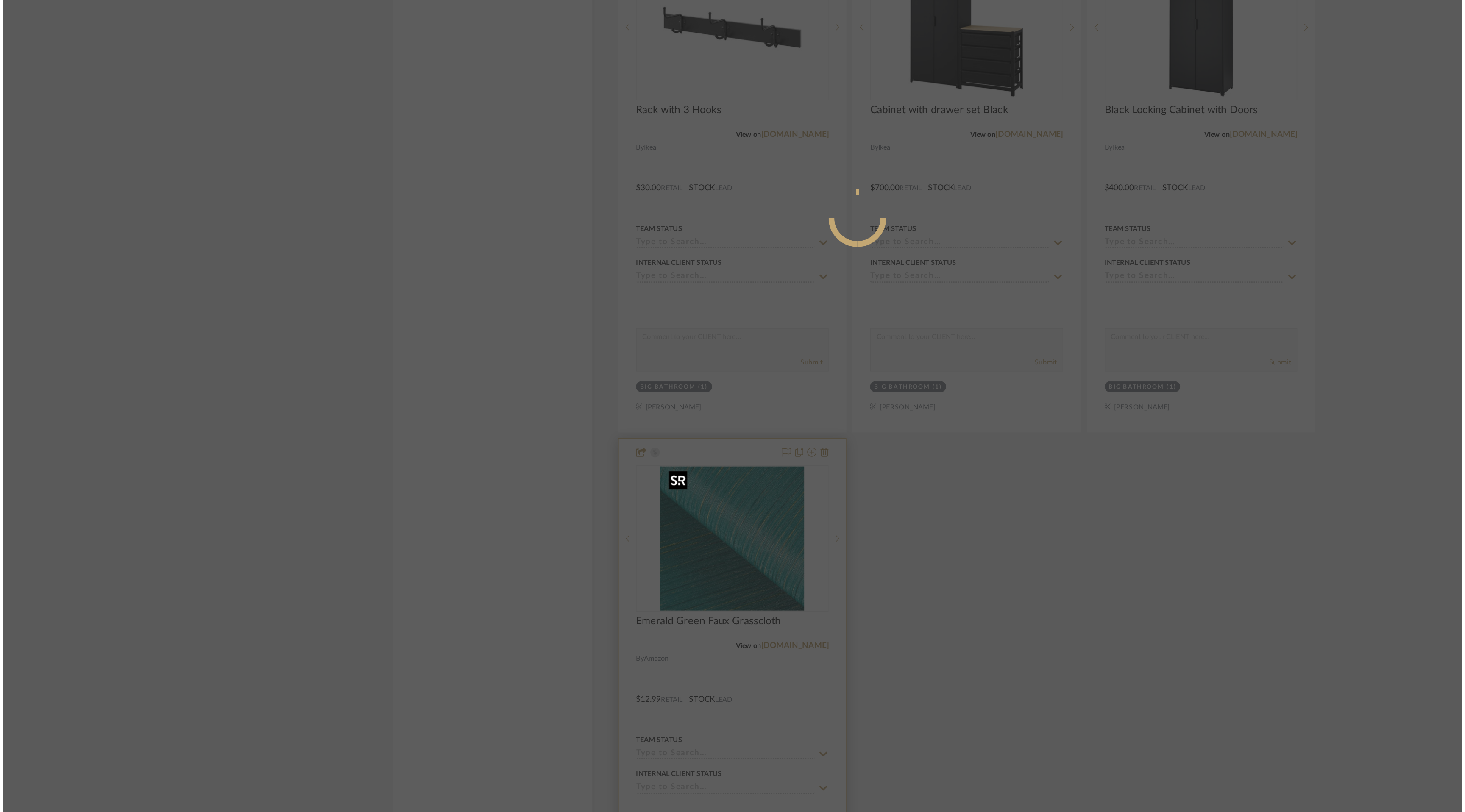
scroll to position [0, 0]
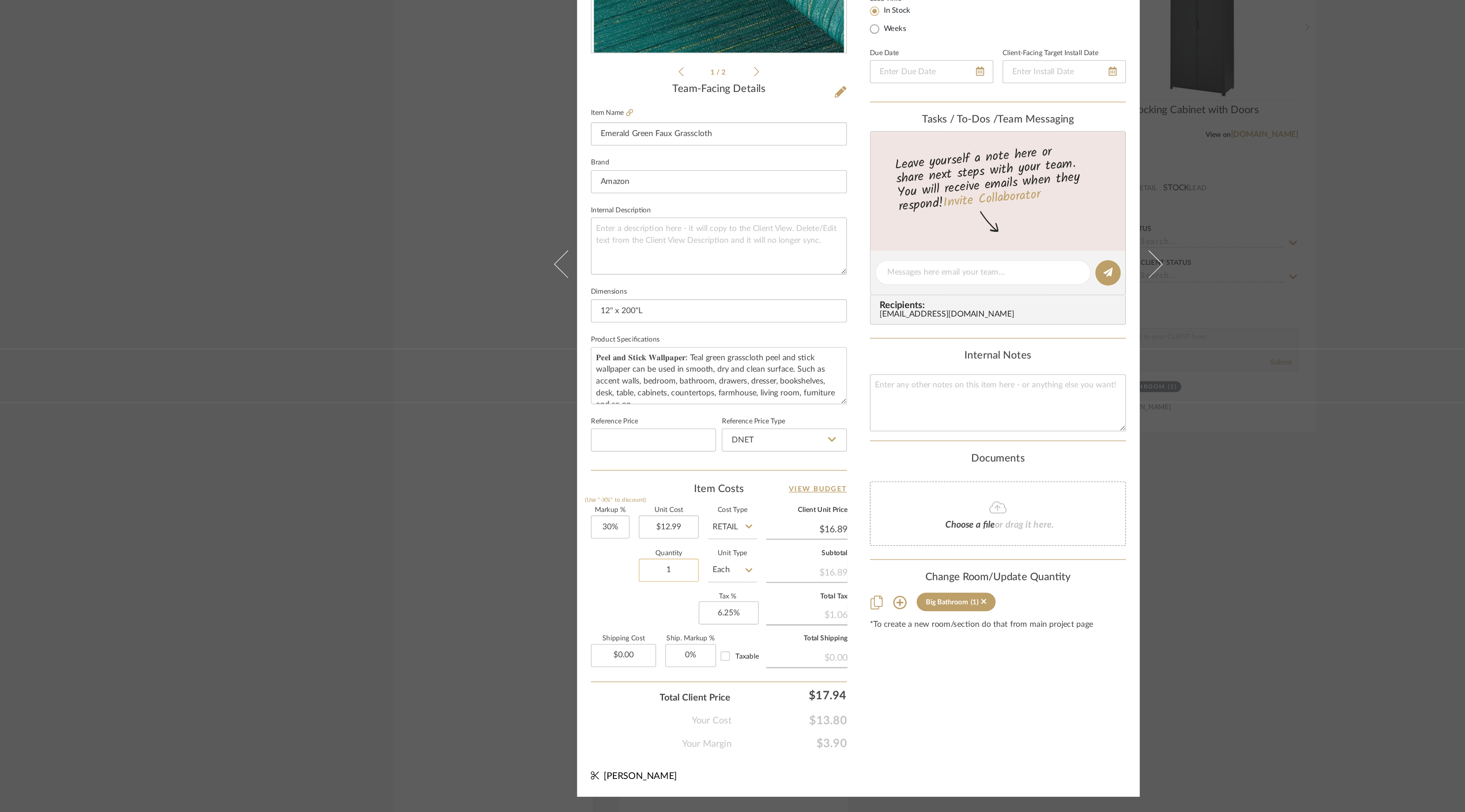
click at [597, 635] on input "1" at bounding box center [593, 634] width 44 height 17
type input "5"
click at [833, 753] on div "Content here copies to Client View - confirm visibility there. Show in Client D…" at bounding box center [835, 418] width 188 height 698
click at [591, 634] on input "5" at bounding box center [593, 634] width 44 height 17
type input "6"
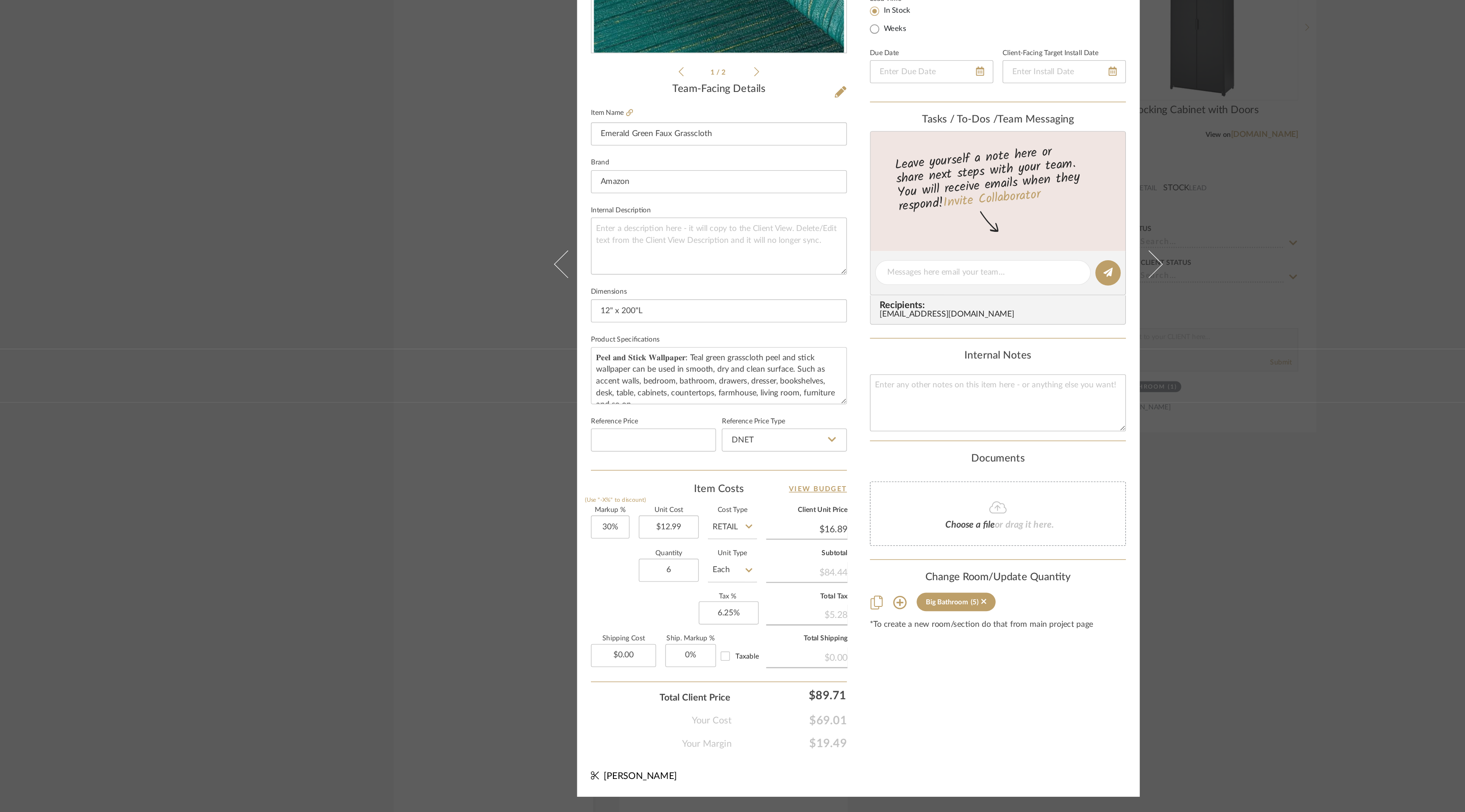
click at [851, 765] on div "Content here copies to Client View - confirm visibility there. Show in Client D…" at bounding box center [835, 418] width 188 height 698
click at [590, 634] on input "6" at bounding box center [593, 634] width 44 height 17
type input "10"
click at [816, 732] on div "Content here copies to Client View - confirm visibility there. Show in Client D…" at bounding box center [835, 418] width 188 height 698
click at [593, 636] on input "10" at bounding box center [593, 634] width 44 height 17
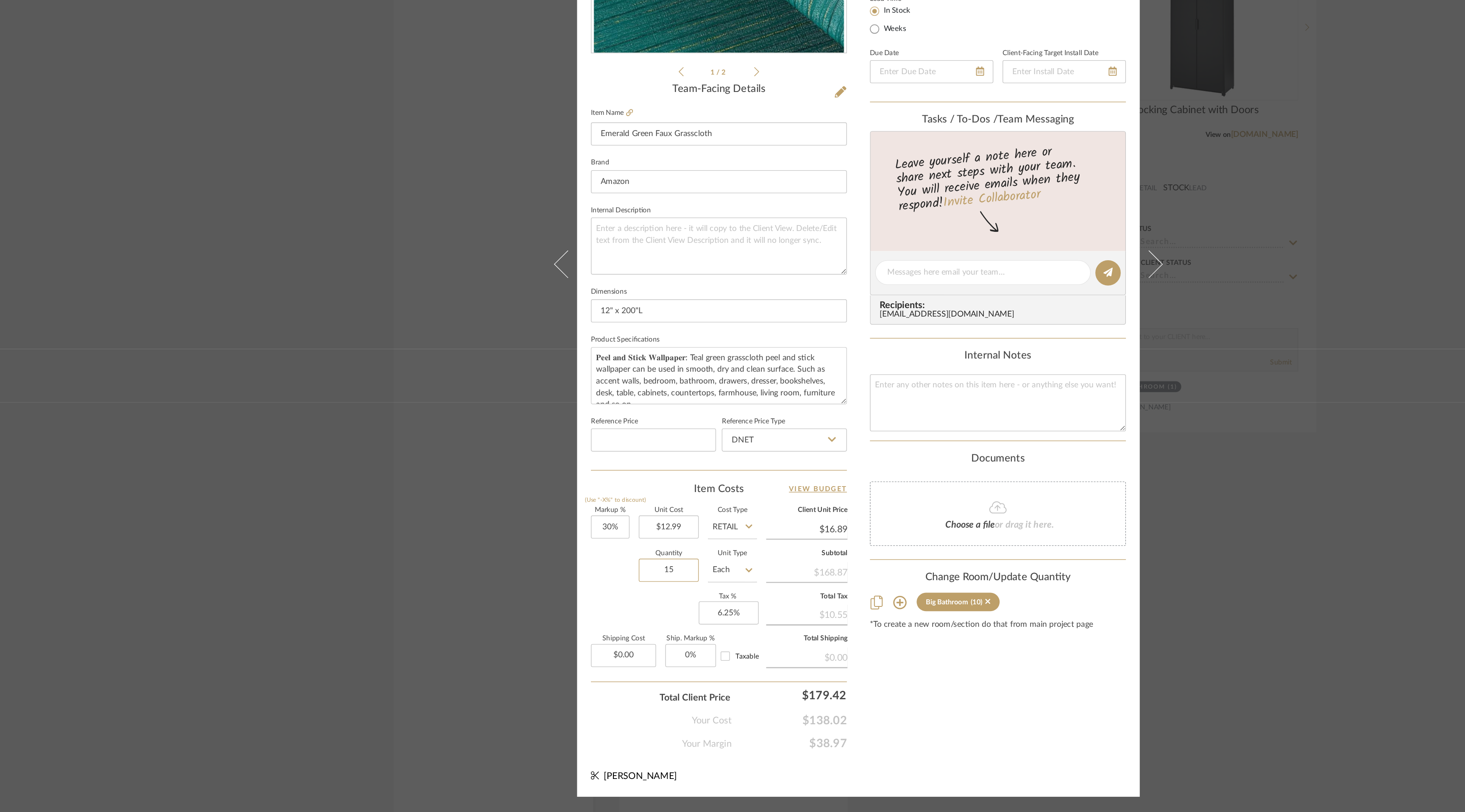
type input "15"
click at [861, 725] on div "Content here copies to Client View - confirm visibility there. Show in Client D…" at bounding box center [835, 418] width 188 height 698
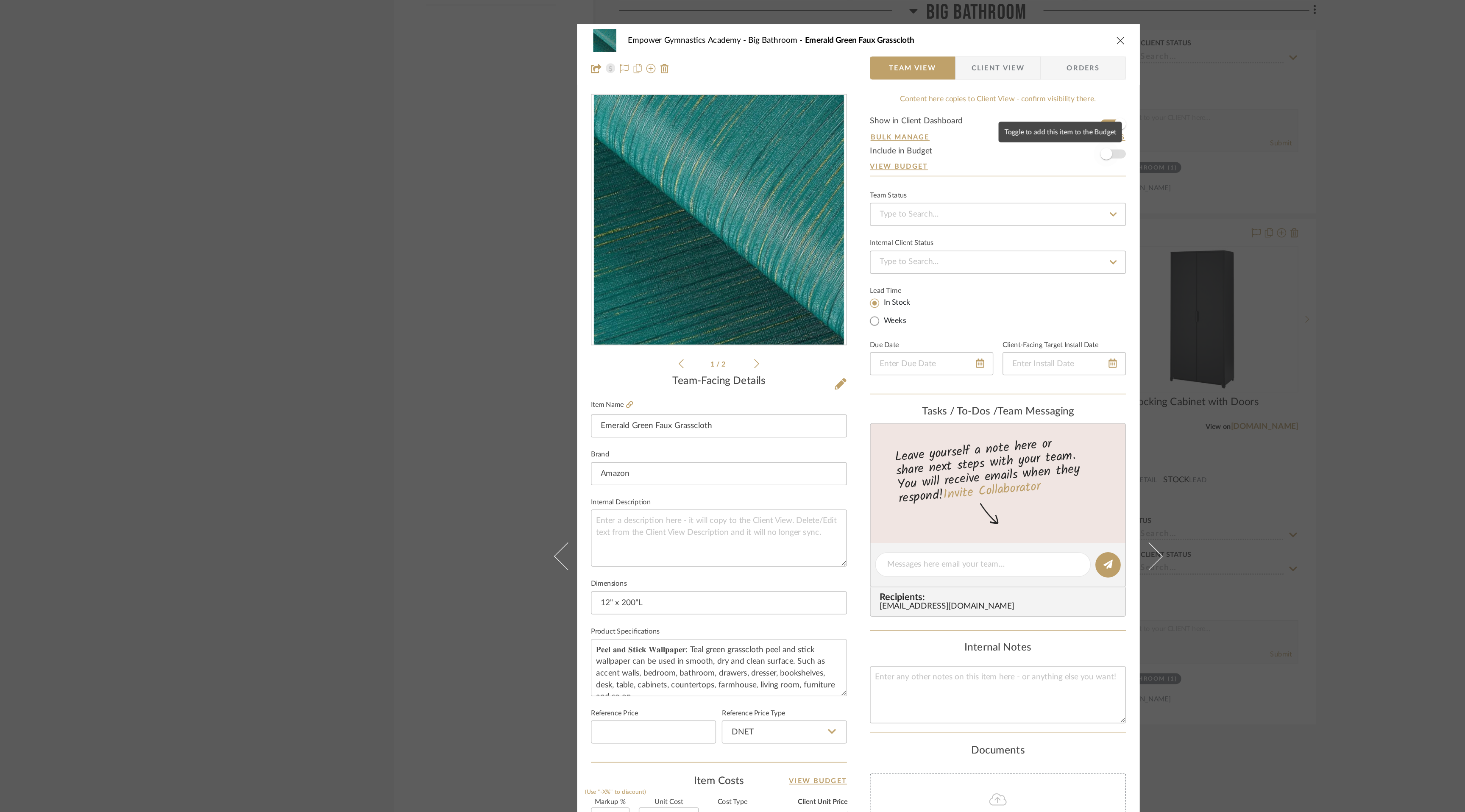
click at [919, 112] on span "button" at bounding box center [915, 113] width 19 height 19
click at [924, 29] on icon "close" at bounding box center [926, 30] width 7 height 7
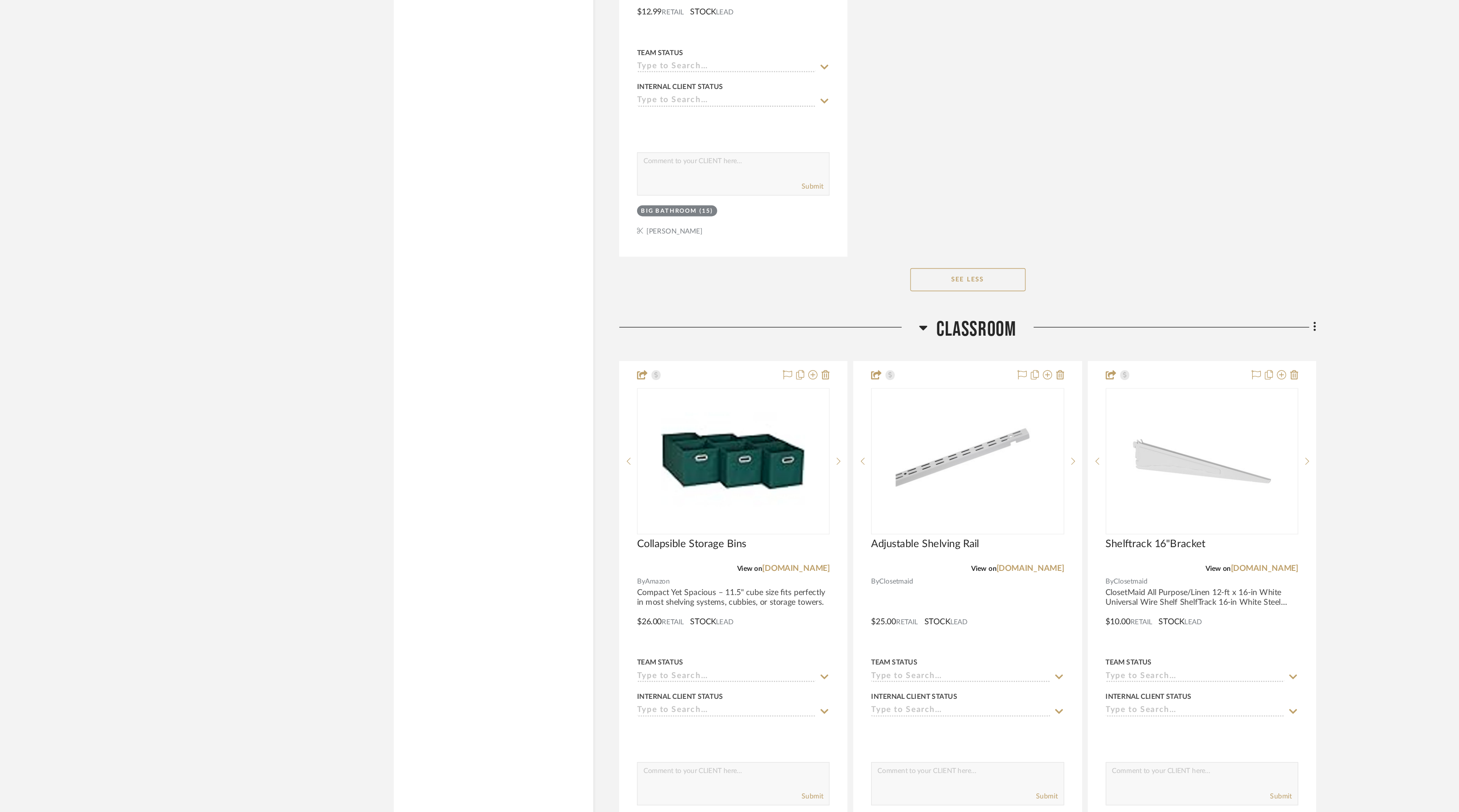
scroll to position [1711, 0]
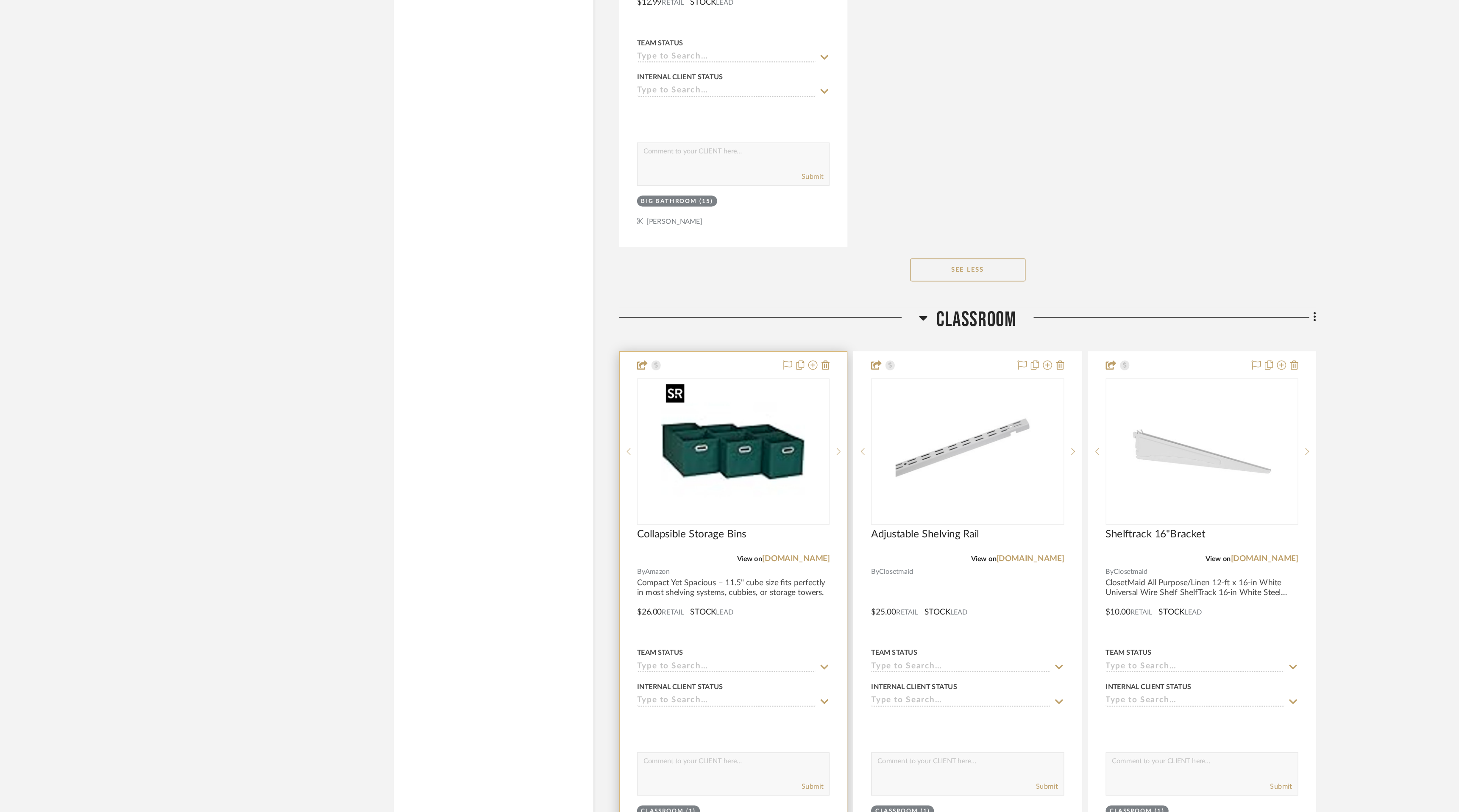
click at [658, 558] on img "0" at bounding box center [640, 546] width 106 height 106
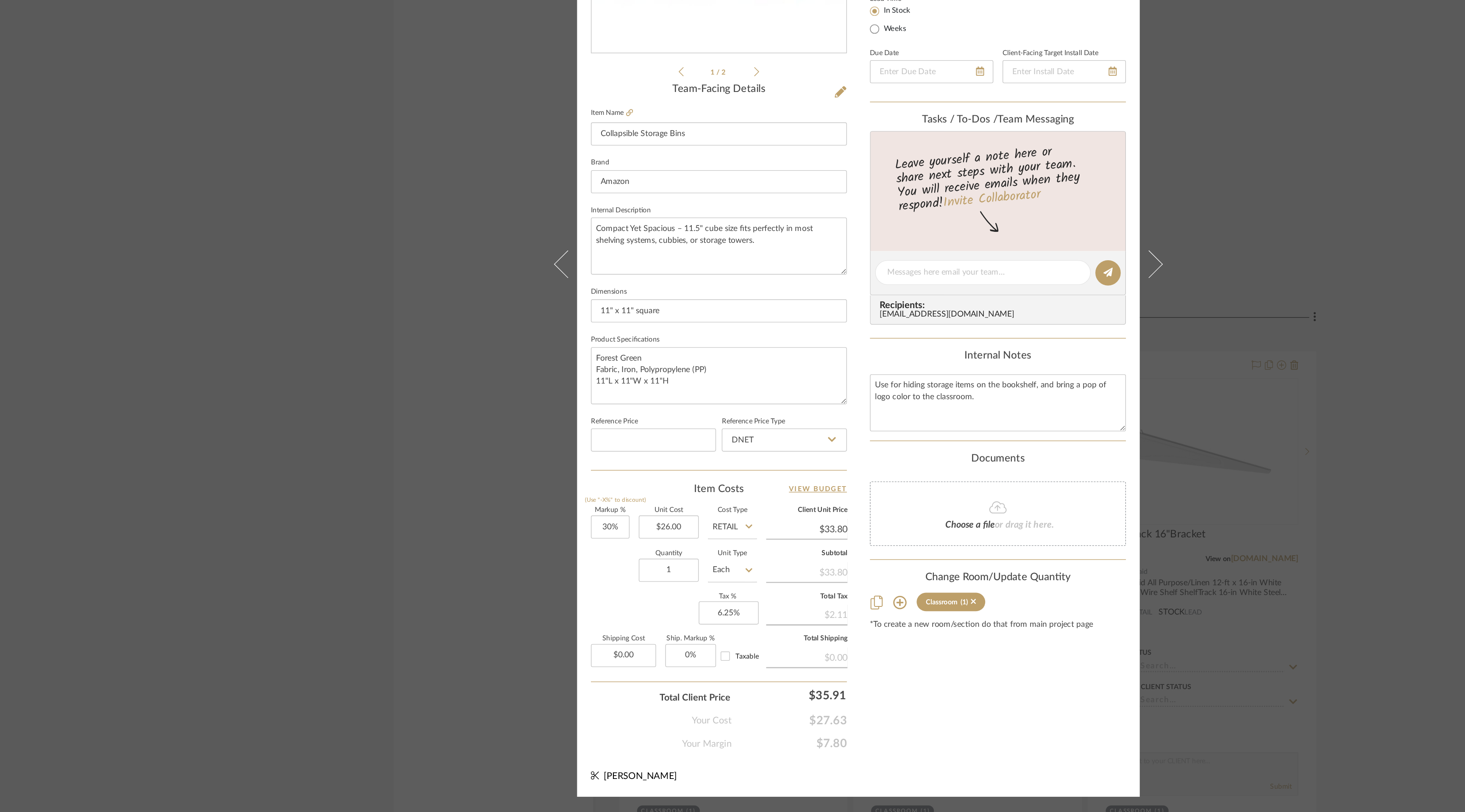
scroll to position [0, 0]
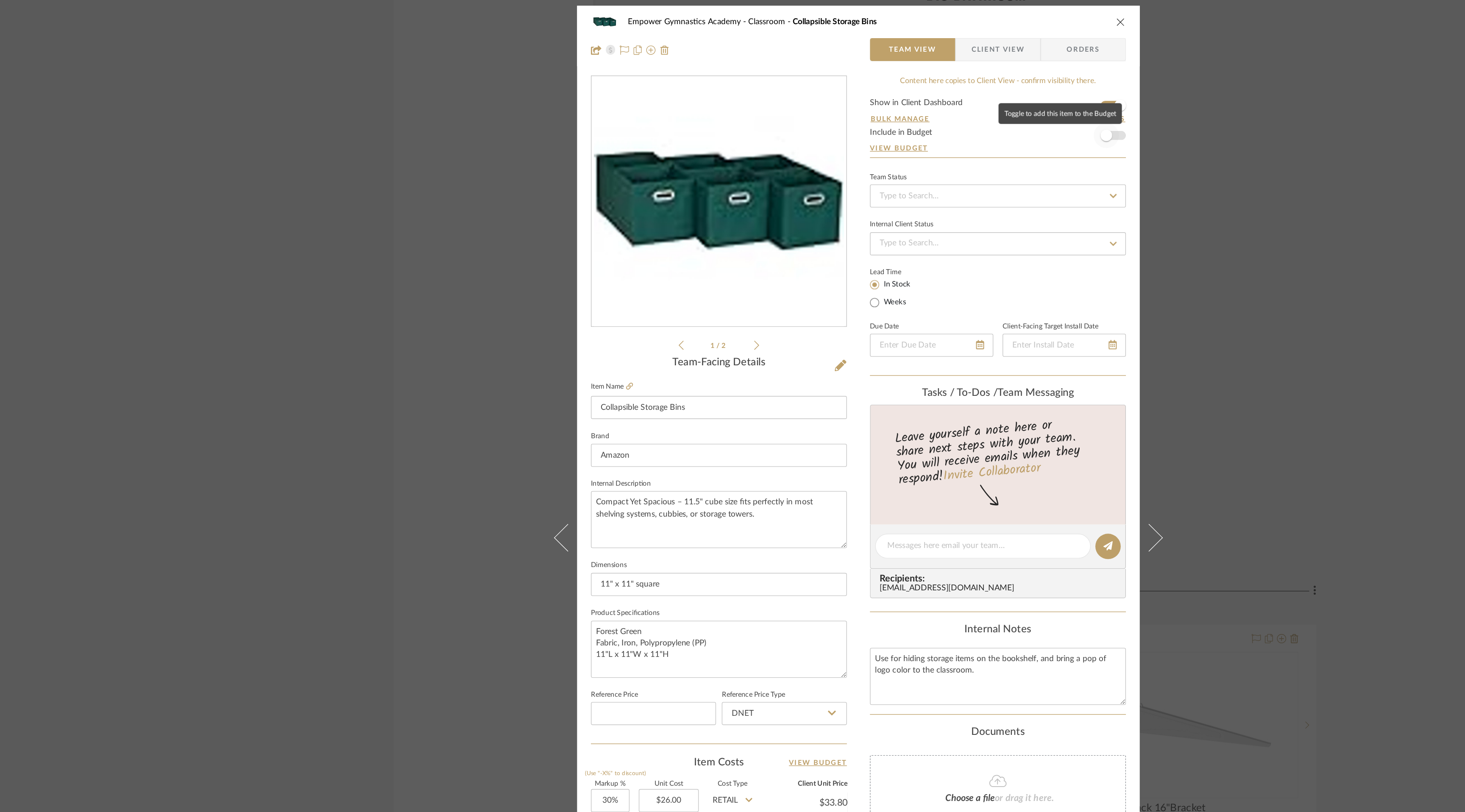
click at [919, 112] on span "button" at bounding box center [915, 113] width 19 height 19
click at [923, 27] on icon "close" at bounding box center [926, 30] width 7 height 7
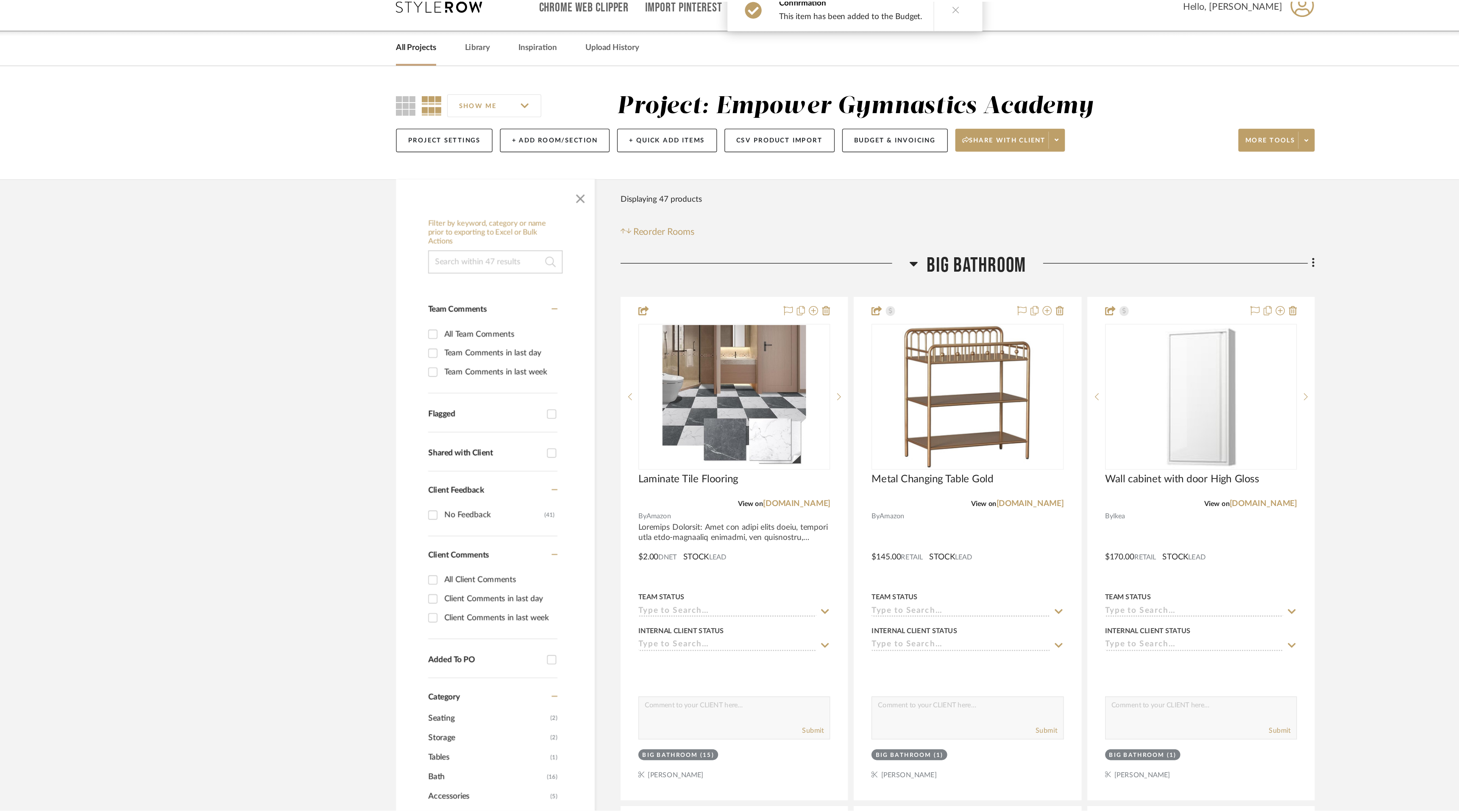
scroll to position [1711, 0]
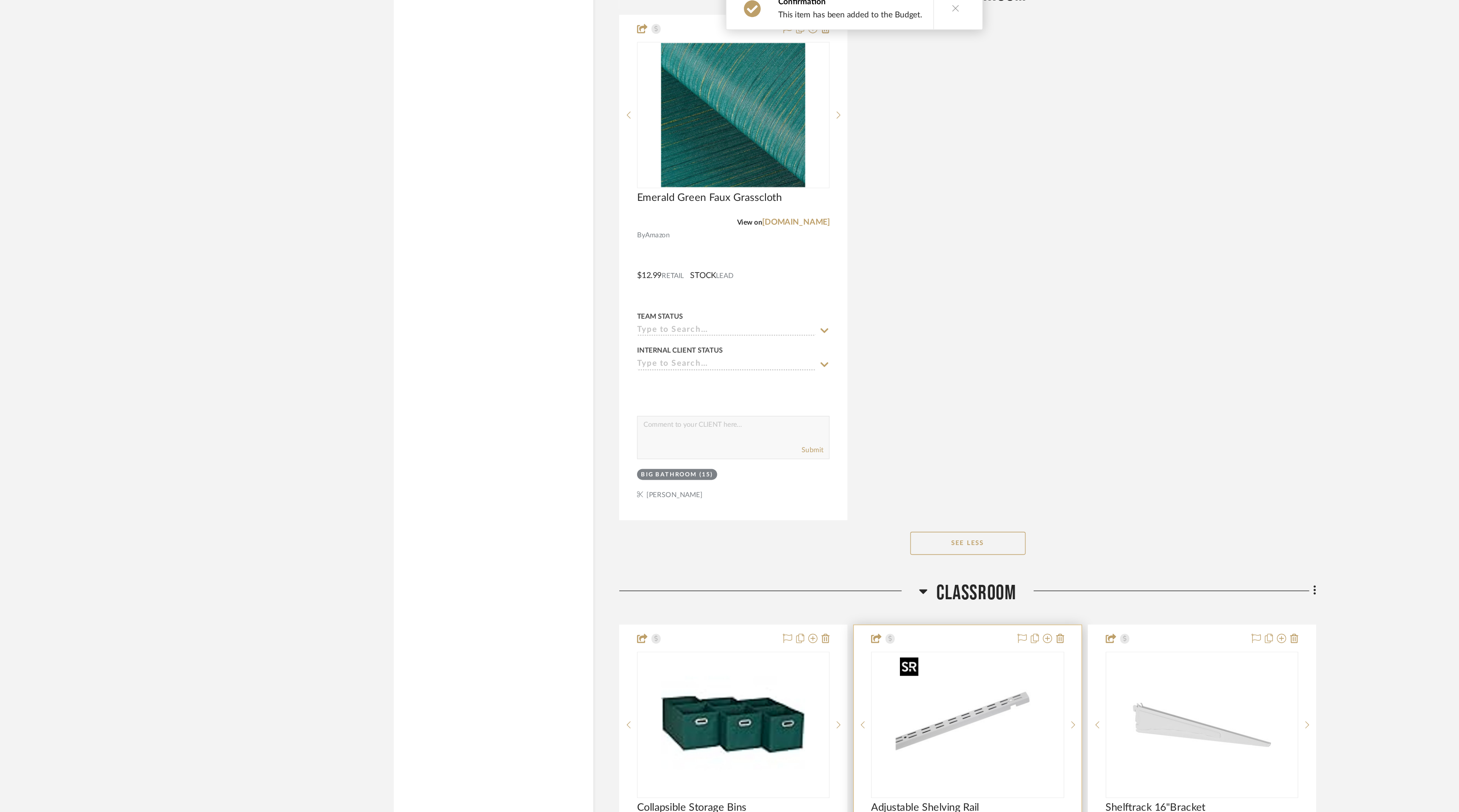
click at [814, 536] on img "0" at bounding box center [813, 546] width 106 height 106
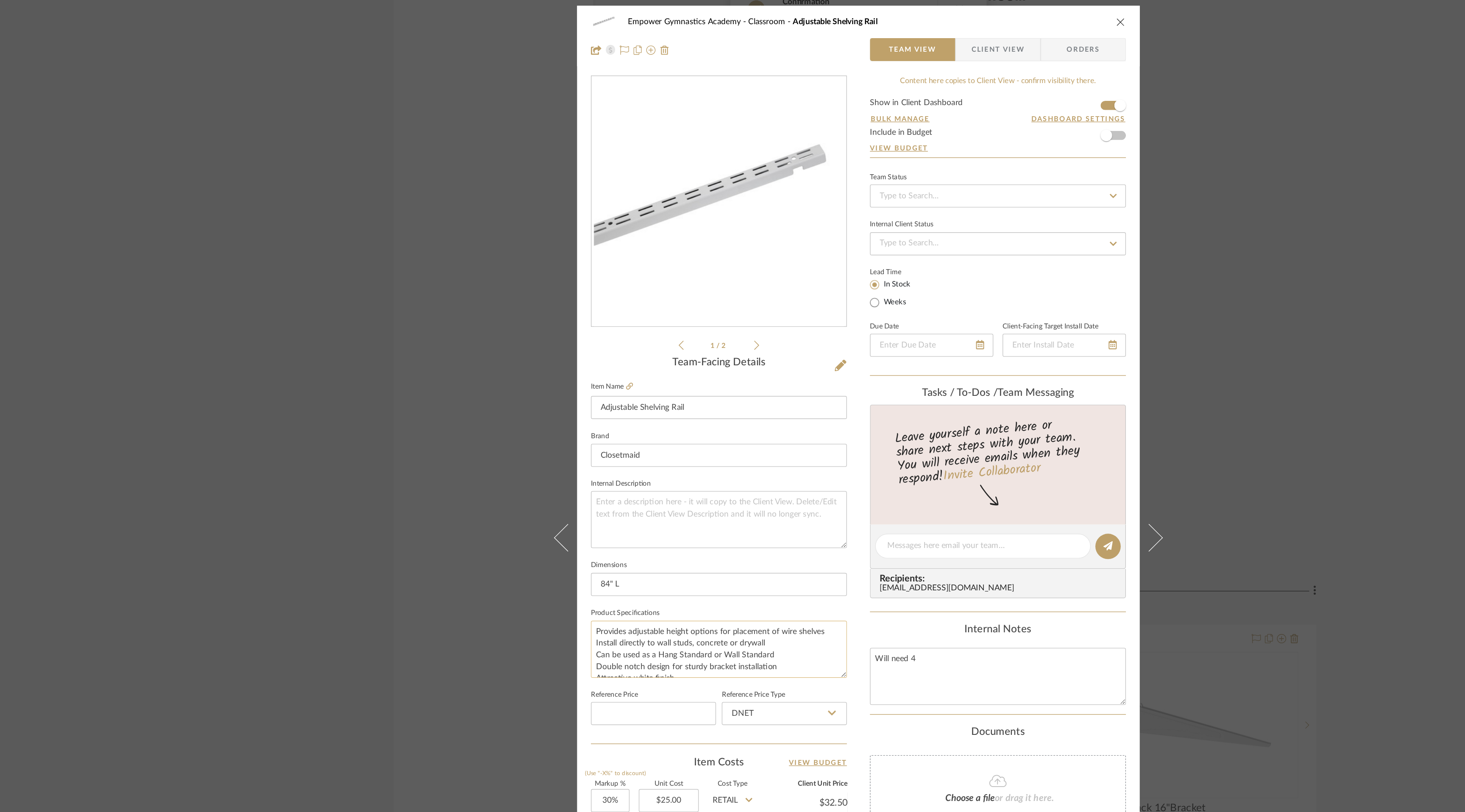
scroll to position [8, 0]
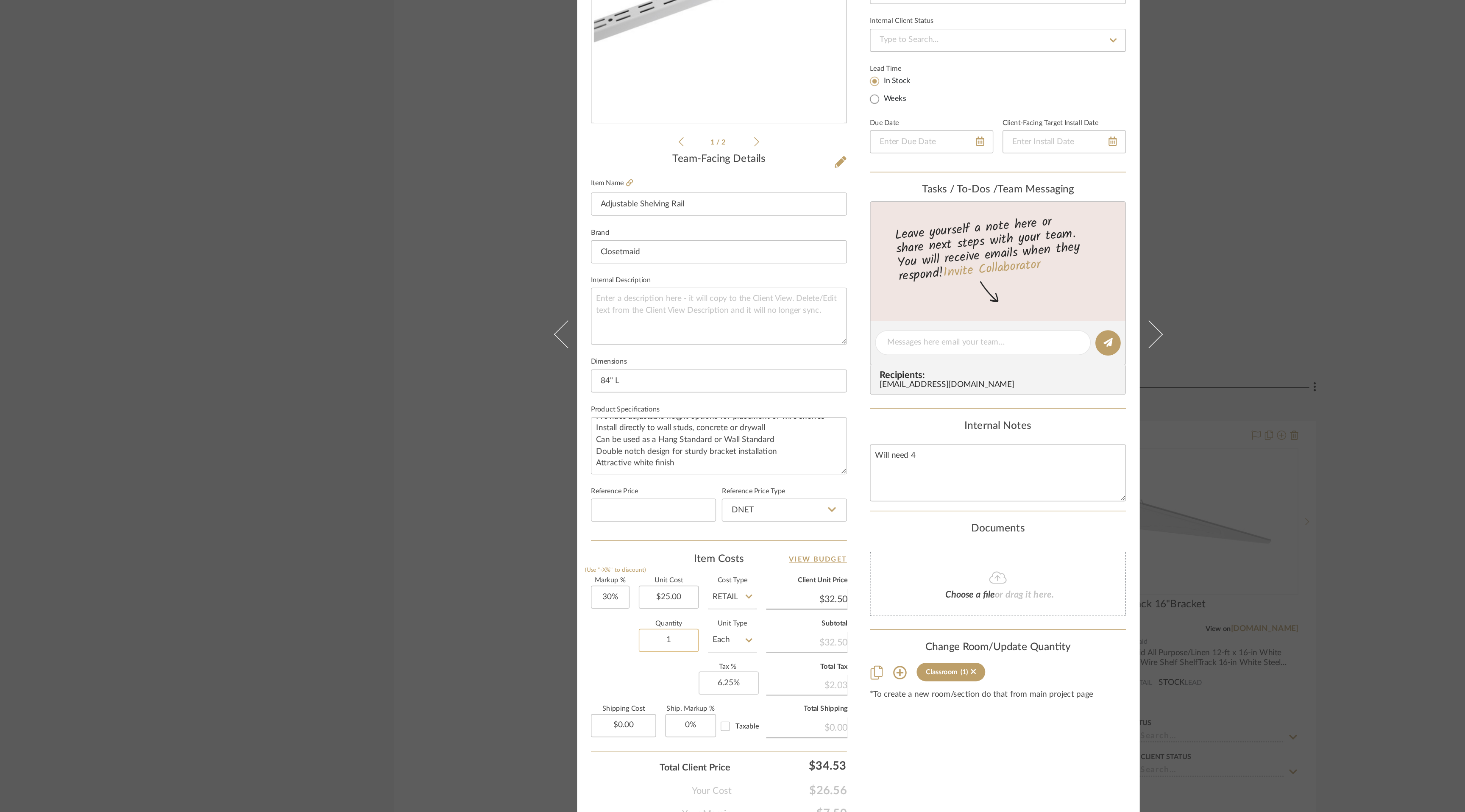
click at [592, 632] on input "1" at bounding box center [593, 634] width 44 height 17
type input "4"
click at [861, 719] on div "Content here copies to Client View - confirm visibility there. Show in Client D…" at bounding box center [835, 418] width 188 height 698
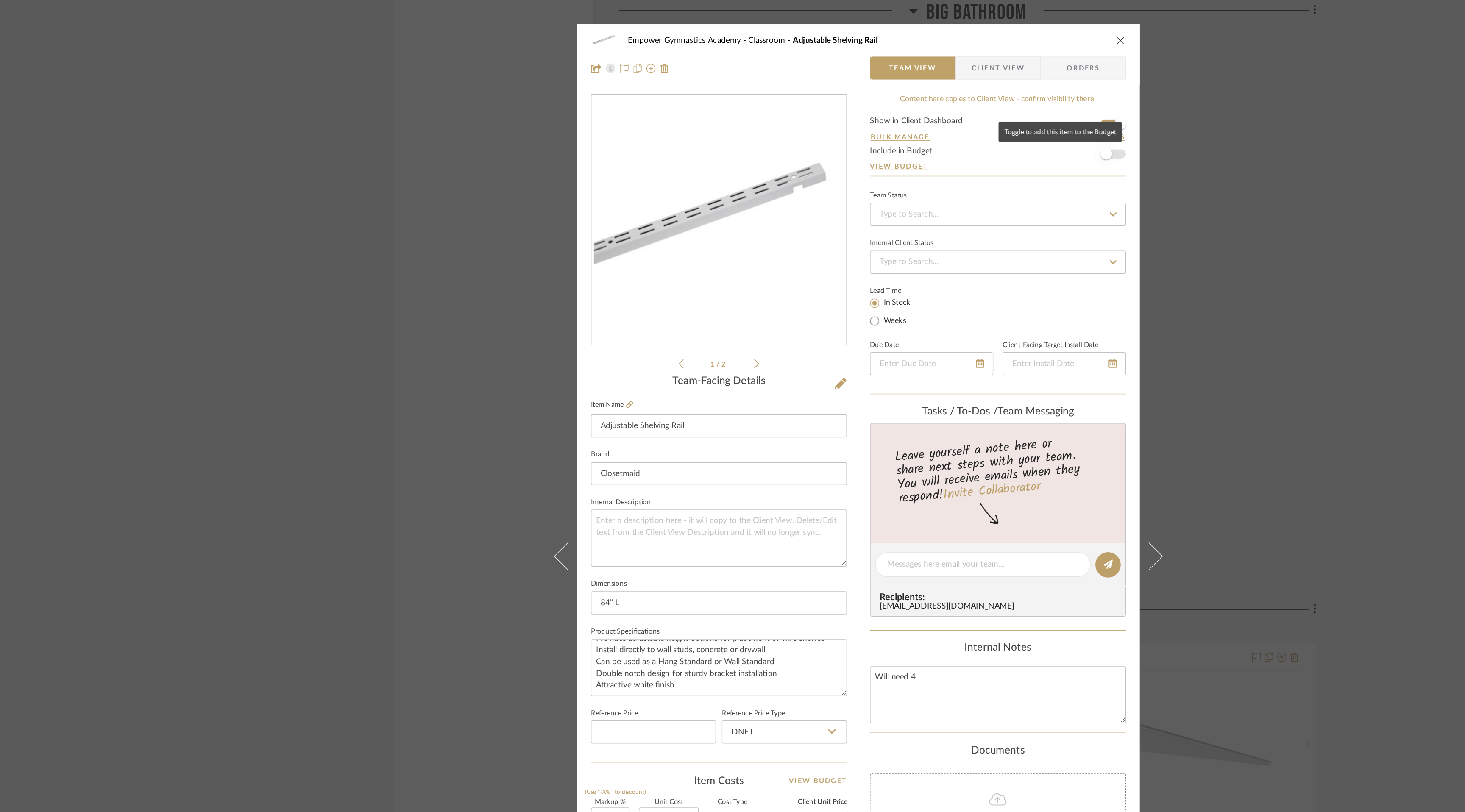
click at [918, 112] on span "button" at bounding box center [915, 113] width 19 height 19
click at [922, 29] on icon "close" at bounding box center [926, 30] width 7 height 7
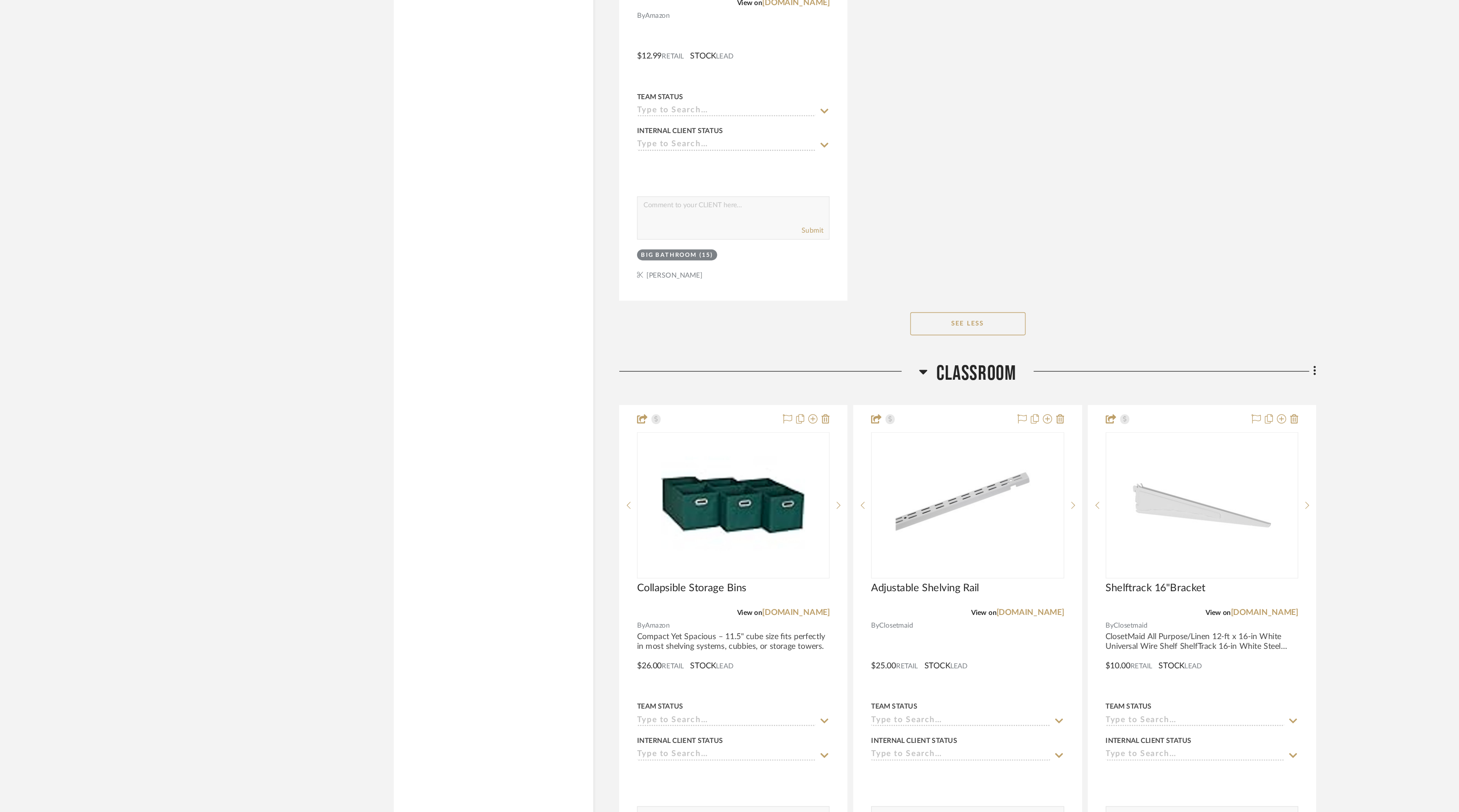
scroll to position [1814, 0]
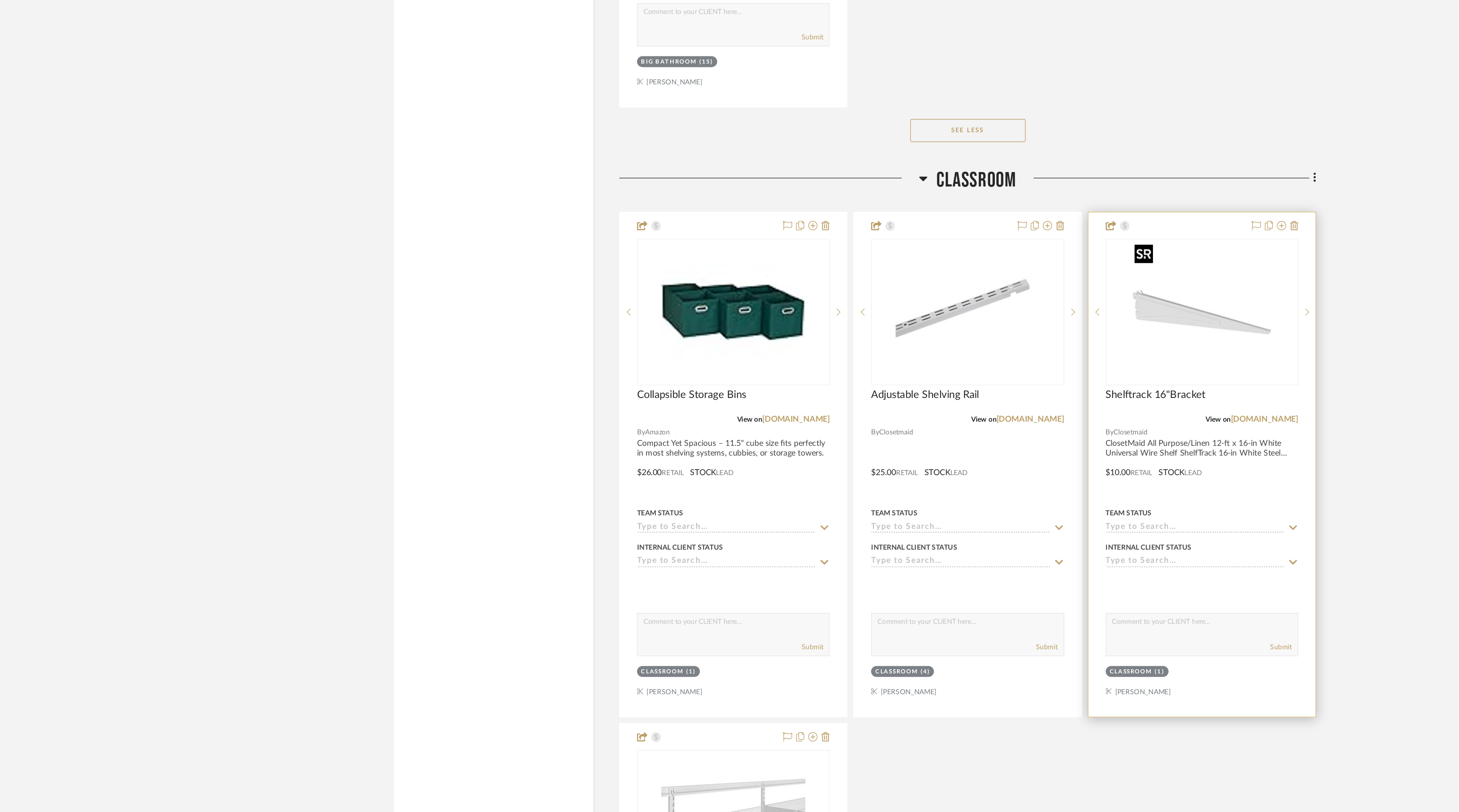
click at [961, 458] on img "0" at bounding box center [985, 444] width 106 height 106
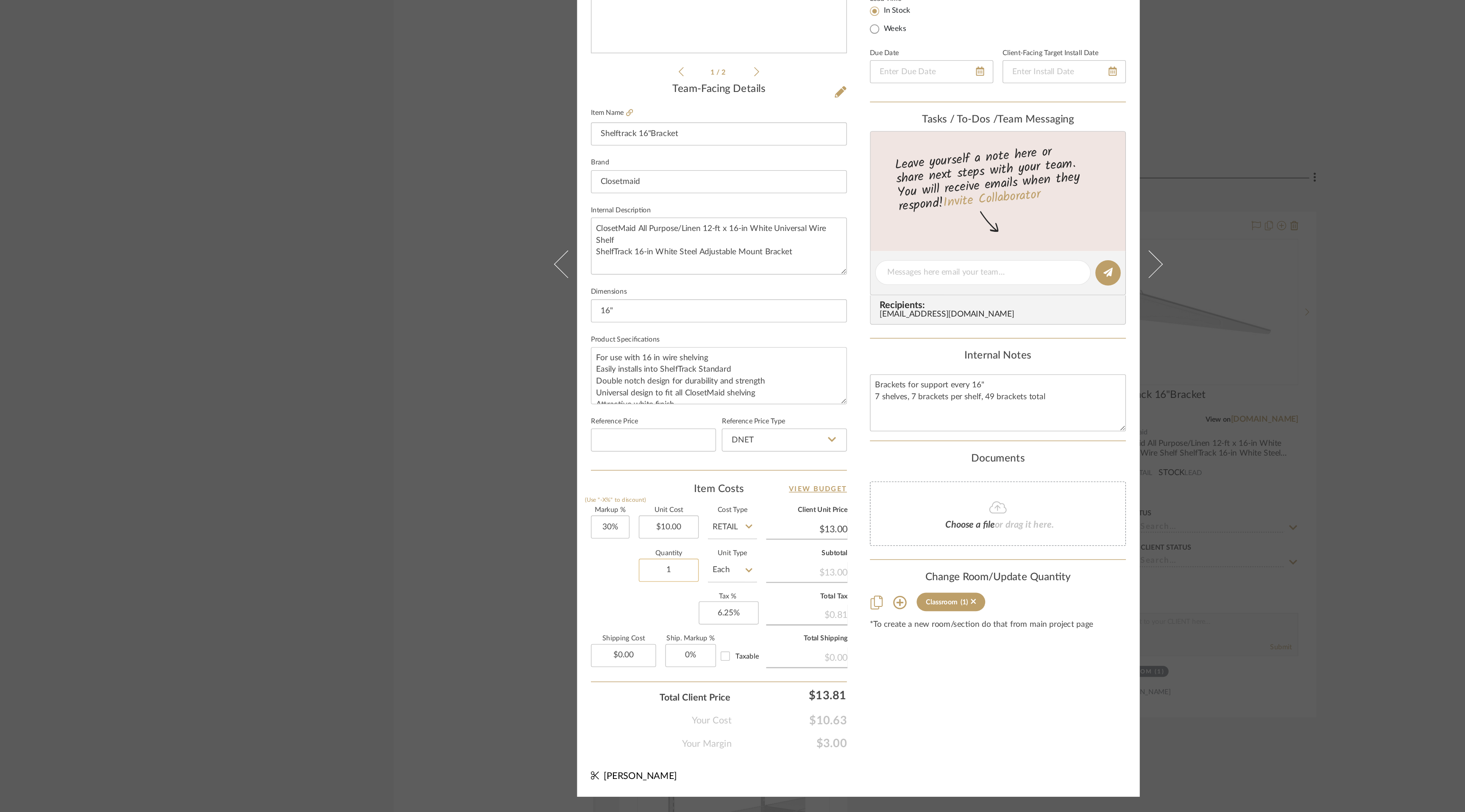
click at [595, 632] on input "1" at bounding box center [593, 634] width 44 height 17
type input "50"
click at [795, 767] on div "Empower Gymnastics Academy Classroom Shelftrack 16"Bracket Team View Client Vie…" at bounding box center [732, 409] width 414 height 783
click at [597, 636] on input "50" at bounding box center [593, 634] width 44 height 17
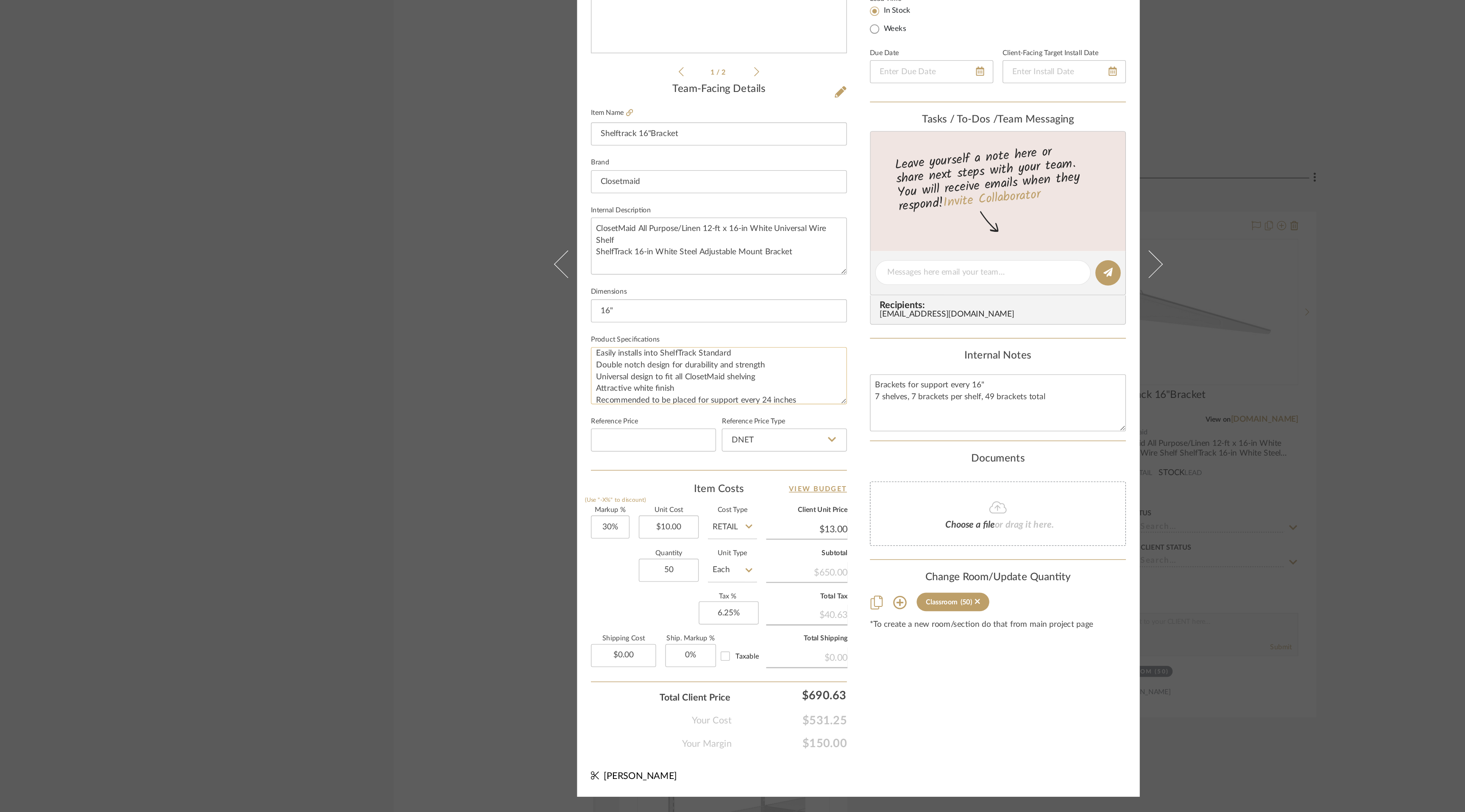
click at [632, 490] on textarea "For use with 16 in wire shelving Easily installs into ShelfTrack Standard Doubl…" at bounding box center [630, 491] width 188 height 42
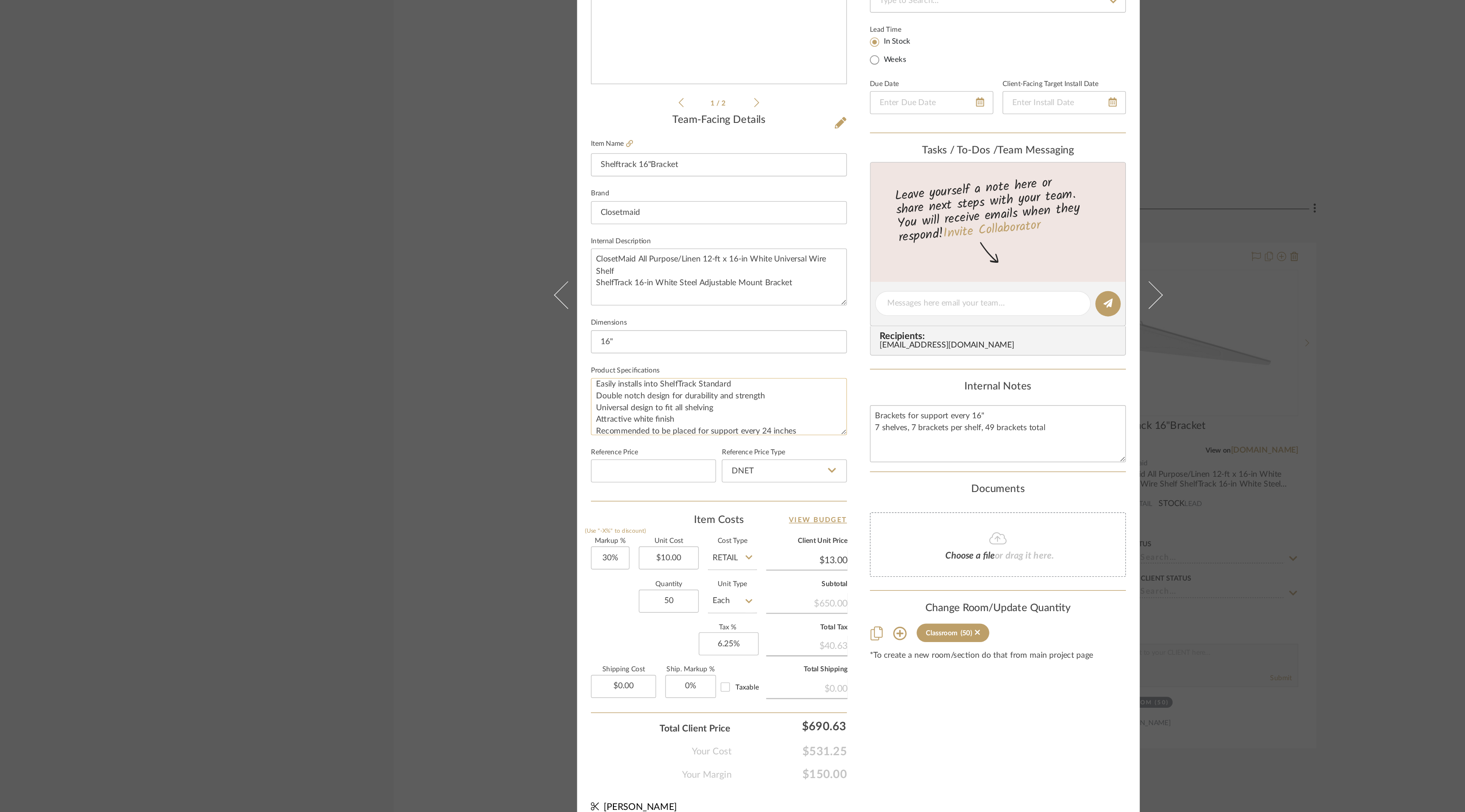
click at [637, 474] on textarea "For use with 16 in wire shelving Easily installs into ShelfTrack Standard Doubl…" at bounding box center [630, 491] width 188 height 42
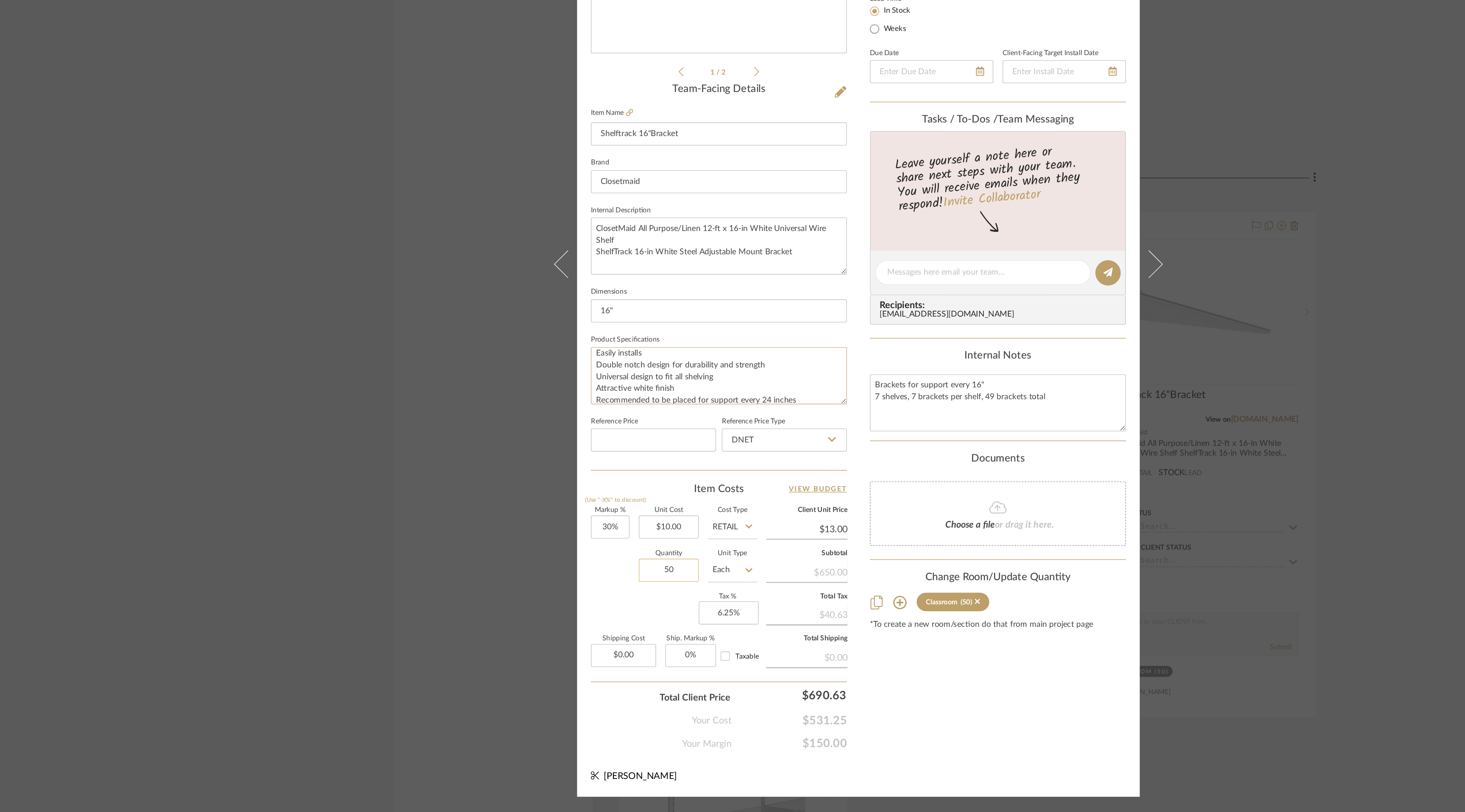
type textarea "For use with 16 in wire shelving Easily installs Double notch design for durabi…"
click at [594, 634] on input "50" at bounding box center [593, 634] width 44 height 17
type input "35"
click at [826, 726] on div "Content here copies to Client View - confirm visibility there. Show in Client D…" at bounding box center [835, 418] width 188 height 698
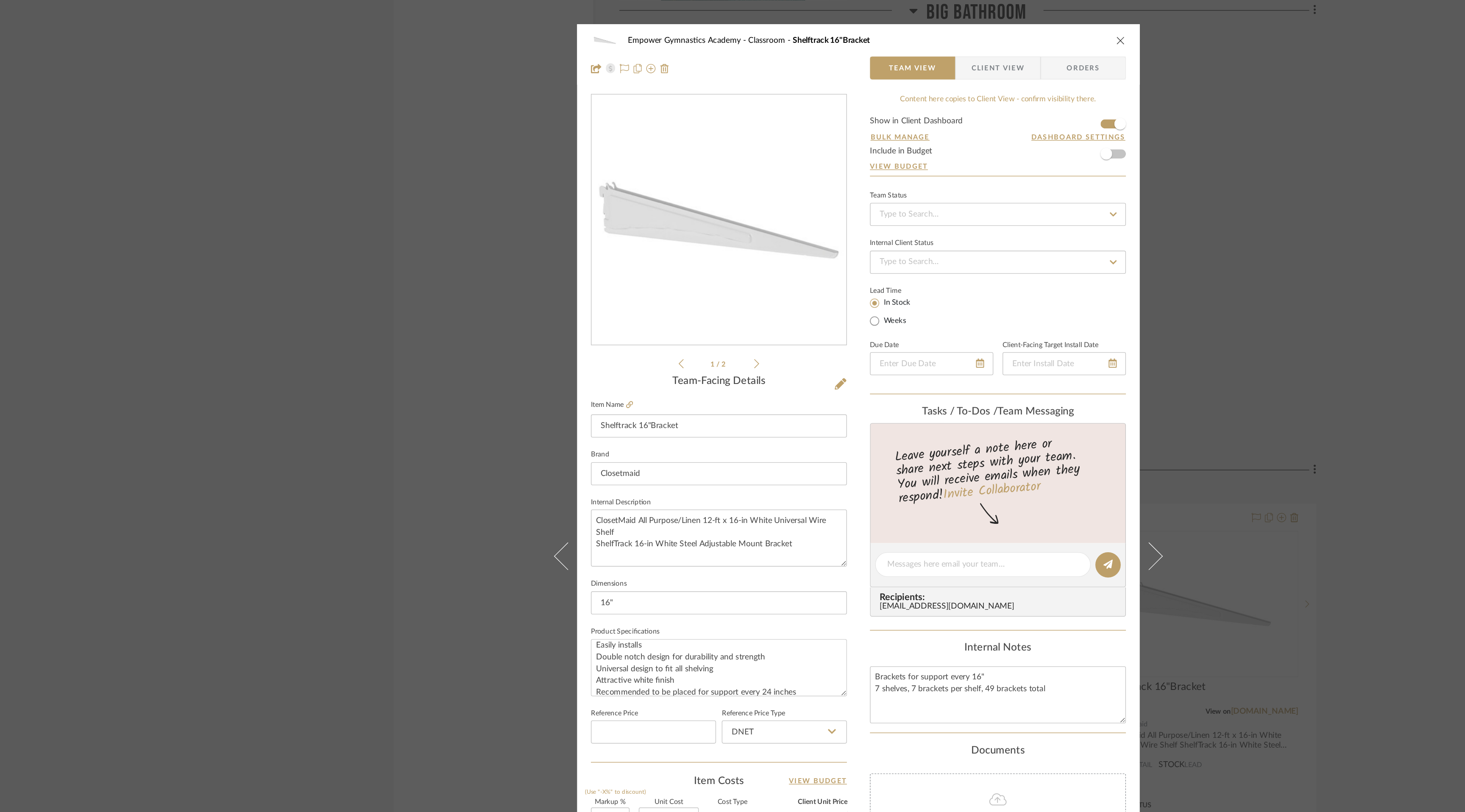
click at [921, 112] on form "Show in Client Dashboard Bulk Manage Dashboard Settings Include in Budget View …" at bounding box center [835, 108] width 188 height 43
click at [919, 112] on span "button" at bounding box center [915, 113] width 19 height 19
click at [925, 27] on icon "close" at bounding box center [926, 30] width 7 height 7
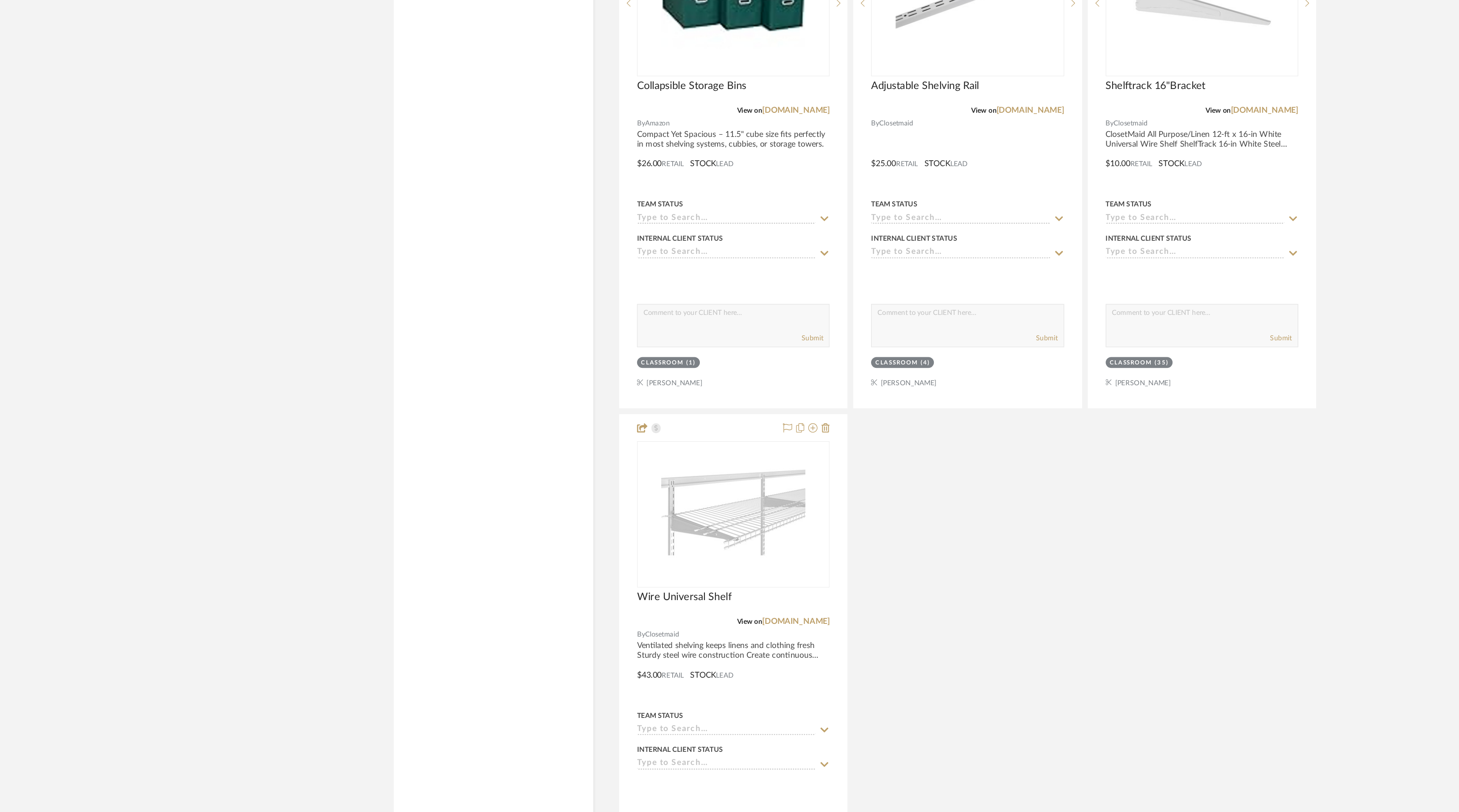
scroll to position [2041, 0]
click at [677, 602] on img "0" at bounding box center [623, 592] width 106 height 106
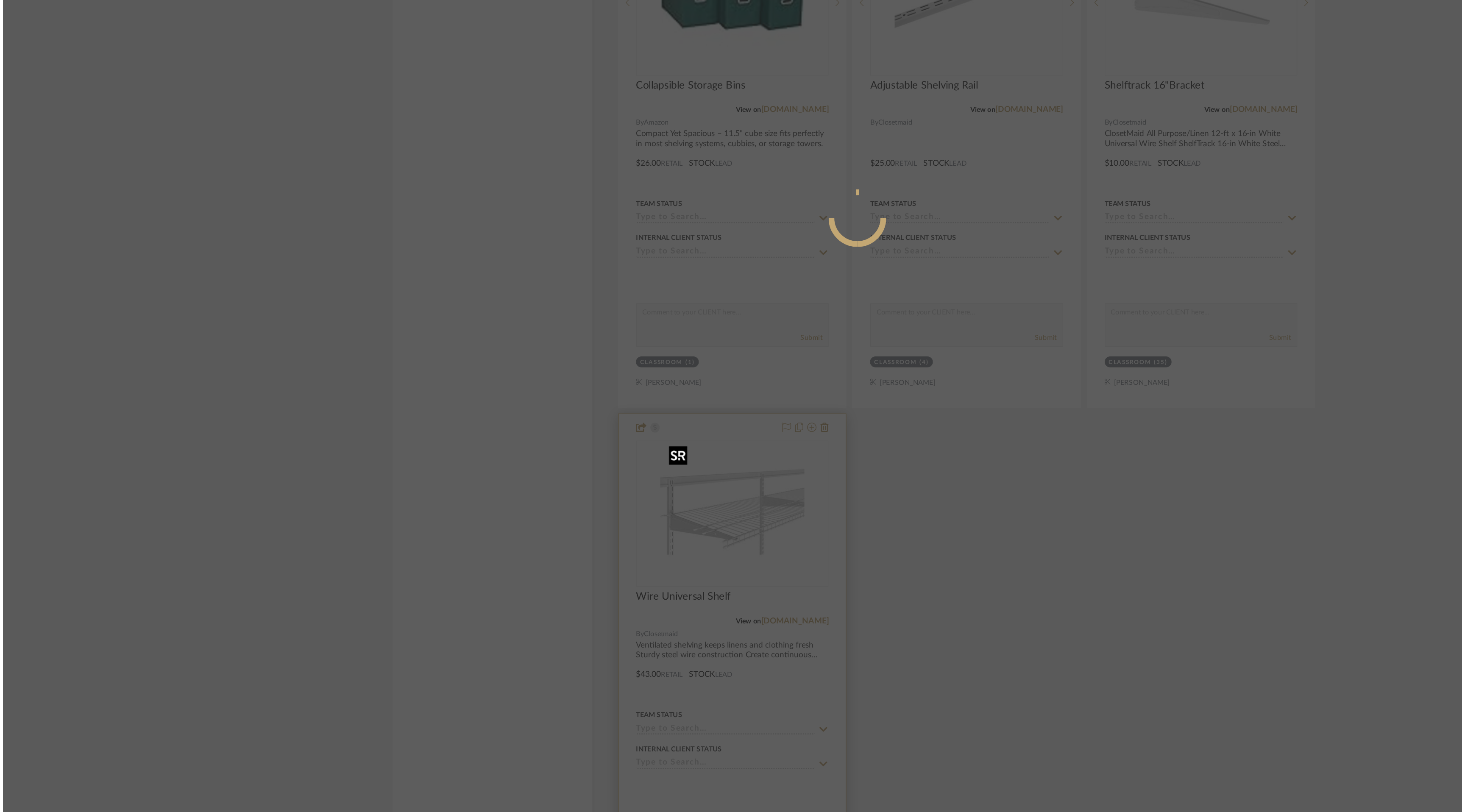
scroll to position [0, 0]
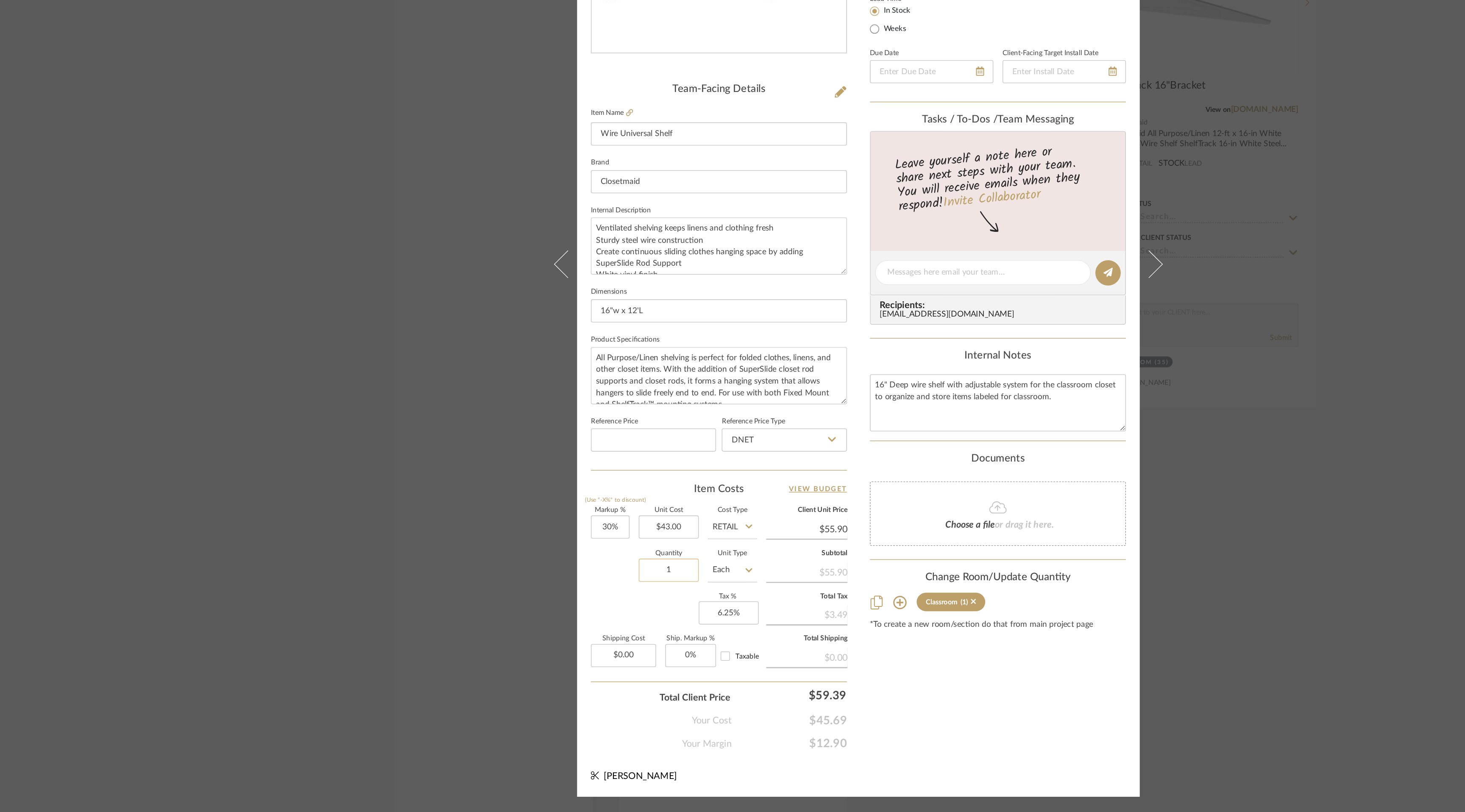
click at [594, 634] on input "1" at bounding box center [593, 634] width 44 height 17
type input "7"
click at [803, 724] on div "Content here copies to Client View - confirm visibility there. Show in Client D…" at bounding box center [835, 418] width 188 height 698
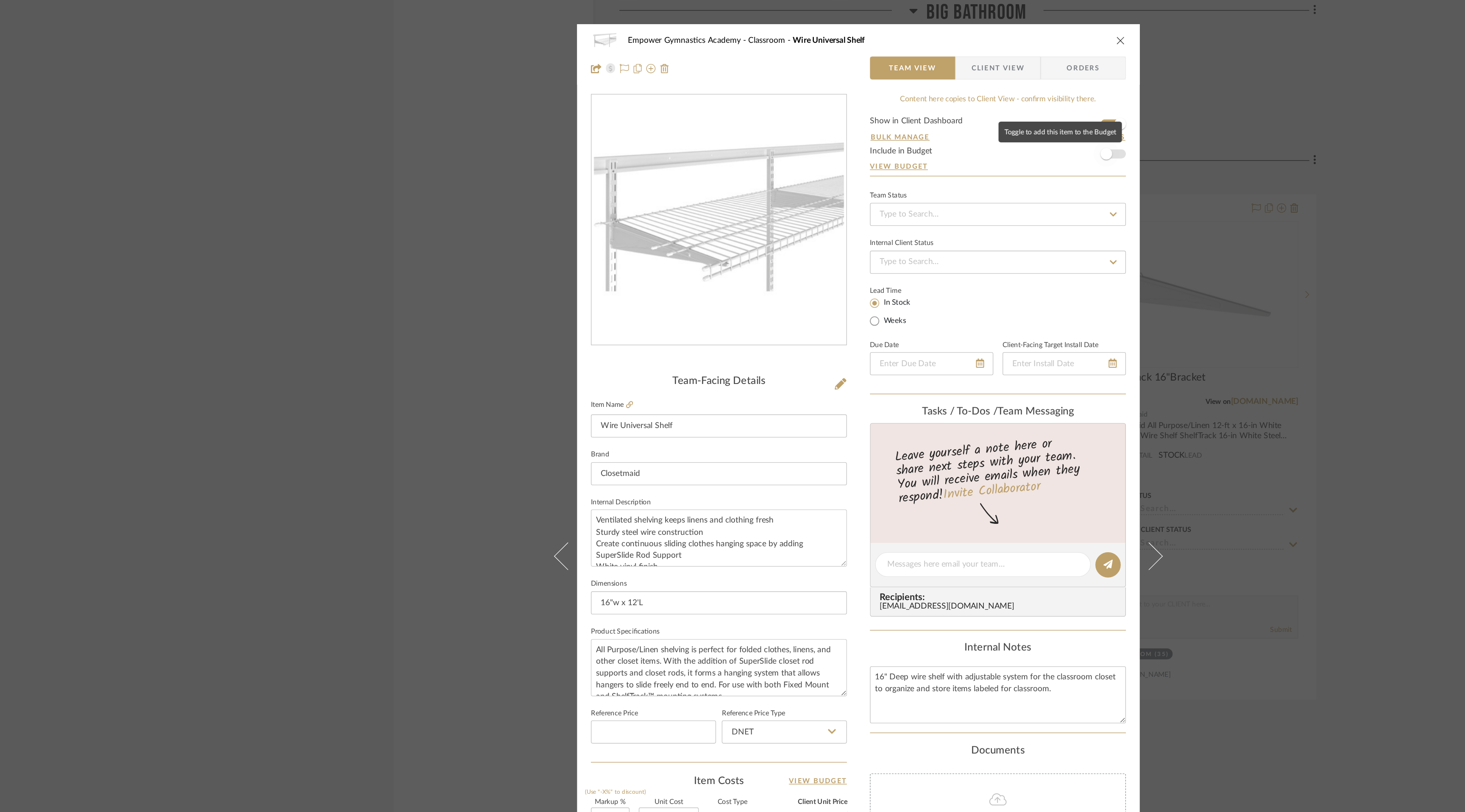
click at [918, 113] on span "button" at bounding box center [915, 113] width 19 height 19
click at [924, 28] on icon "close" at bounding box center [926, 30] width 7 height 7
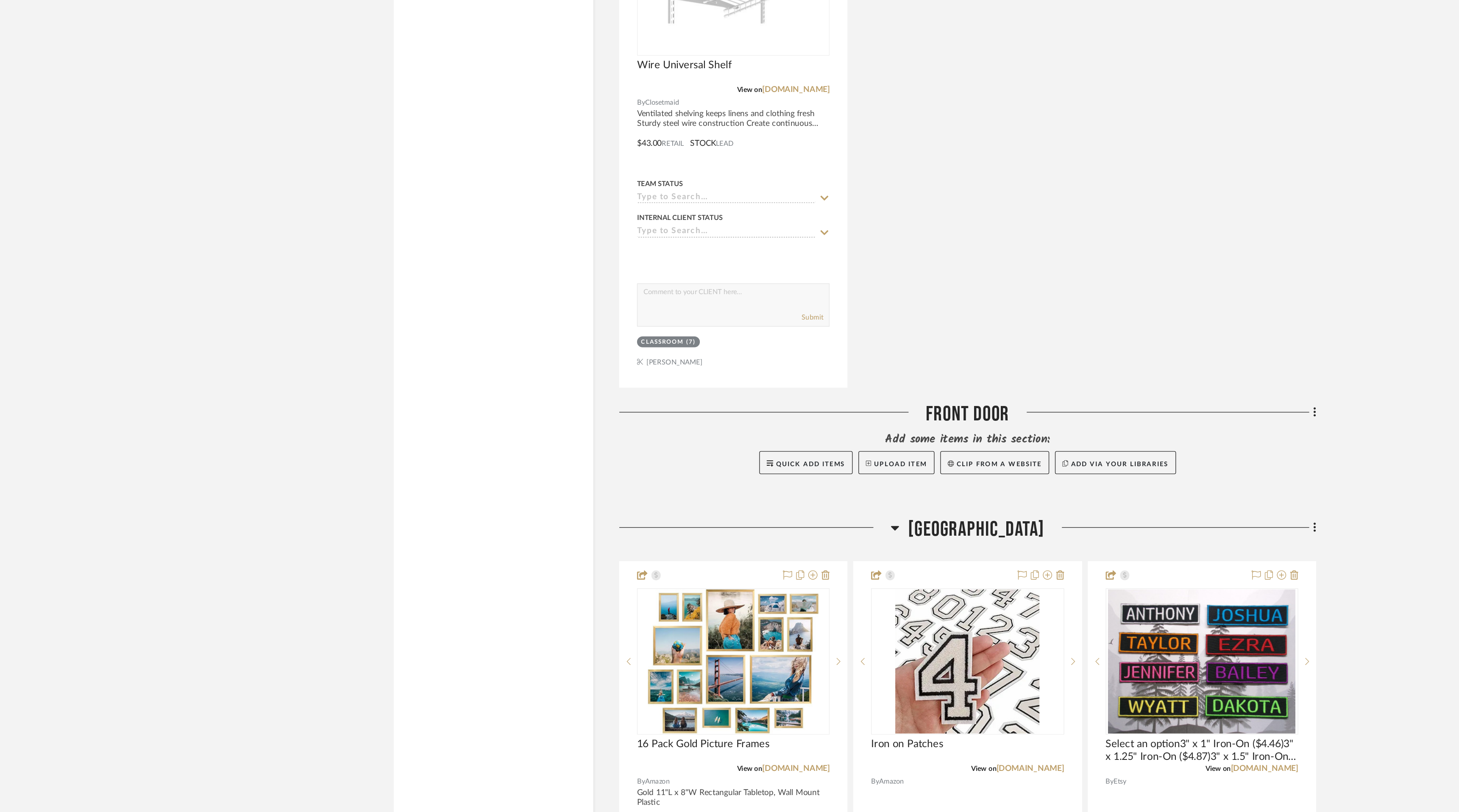
scroll to position [2544, 0]
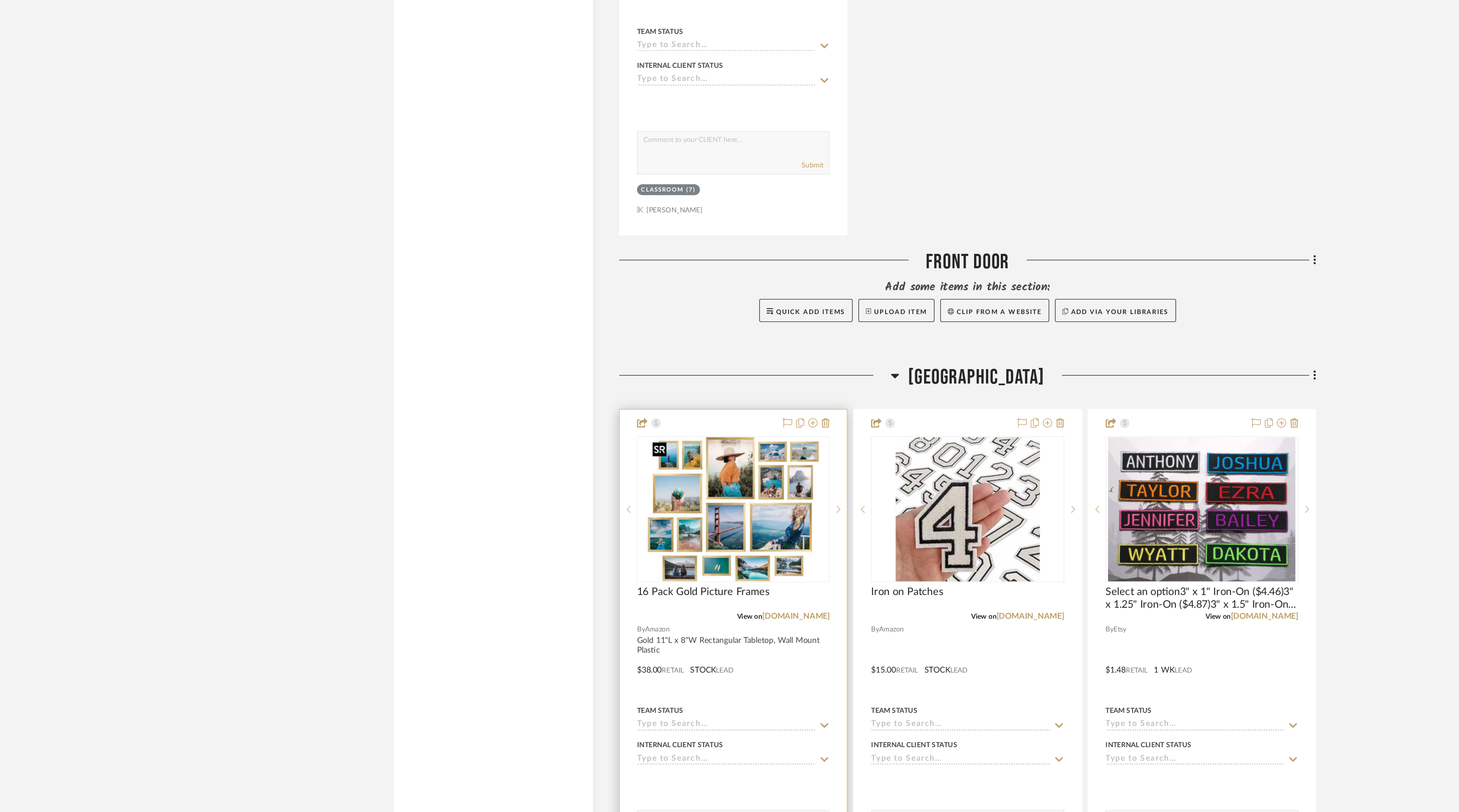
click at [677, 581] on img "0" at bounding box center [641, 589] width 126 height 106
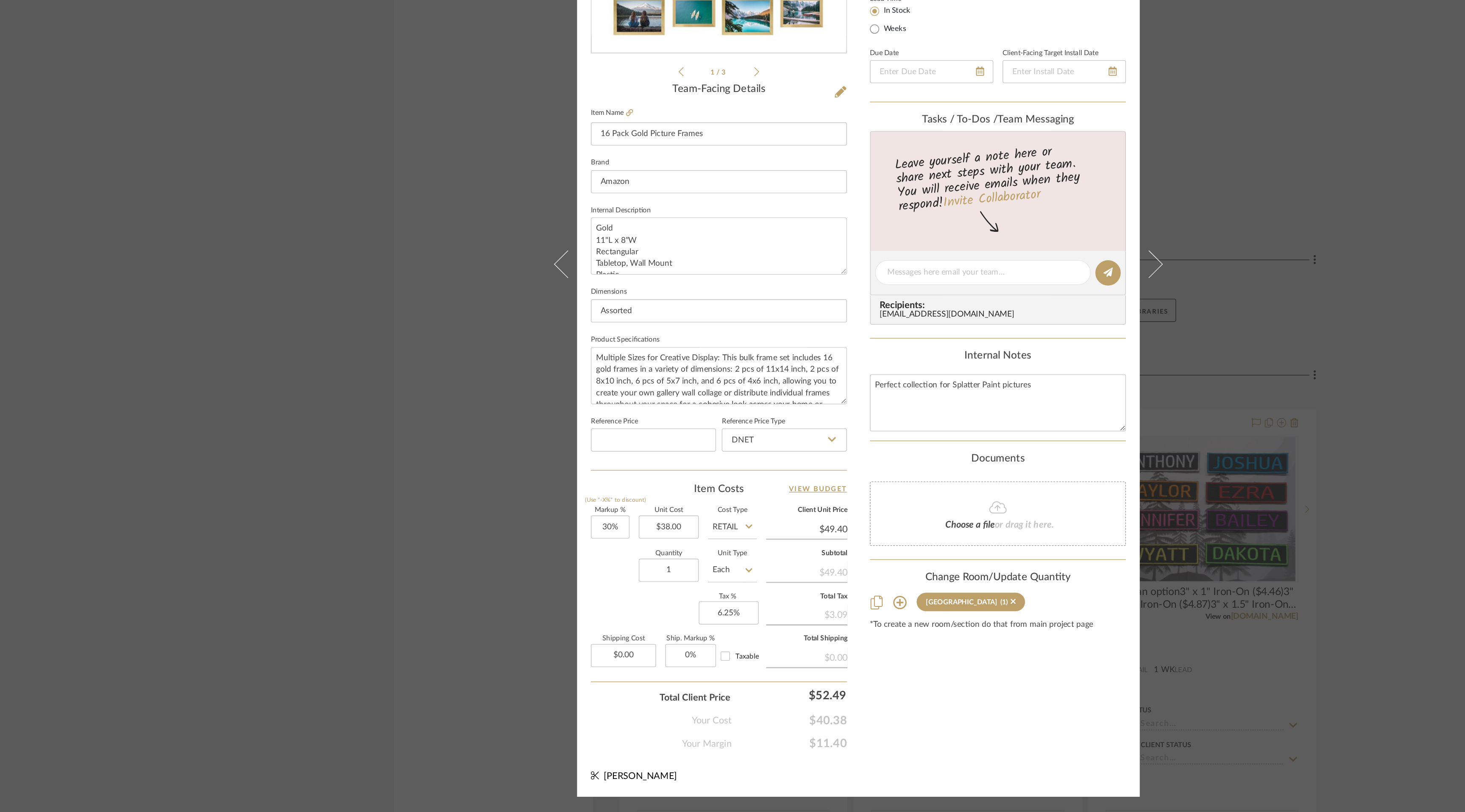
scroll to position [0, 0]
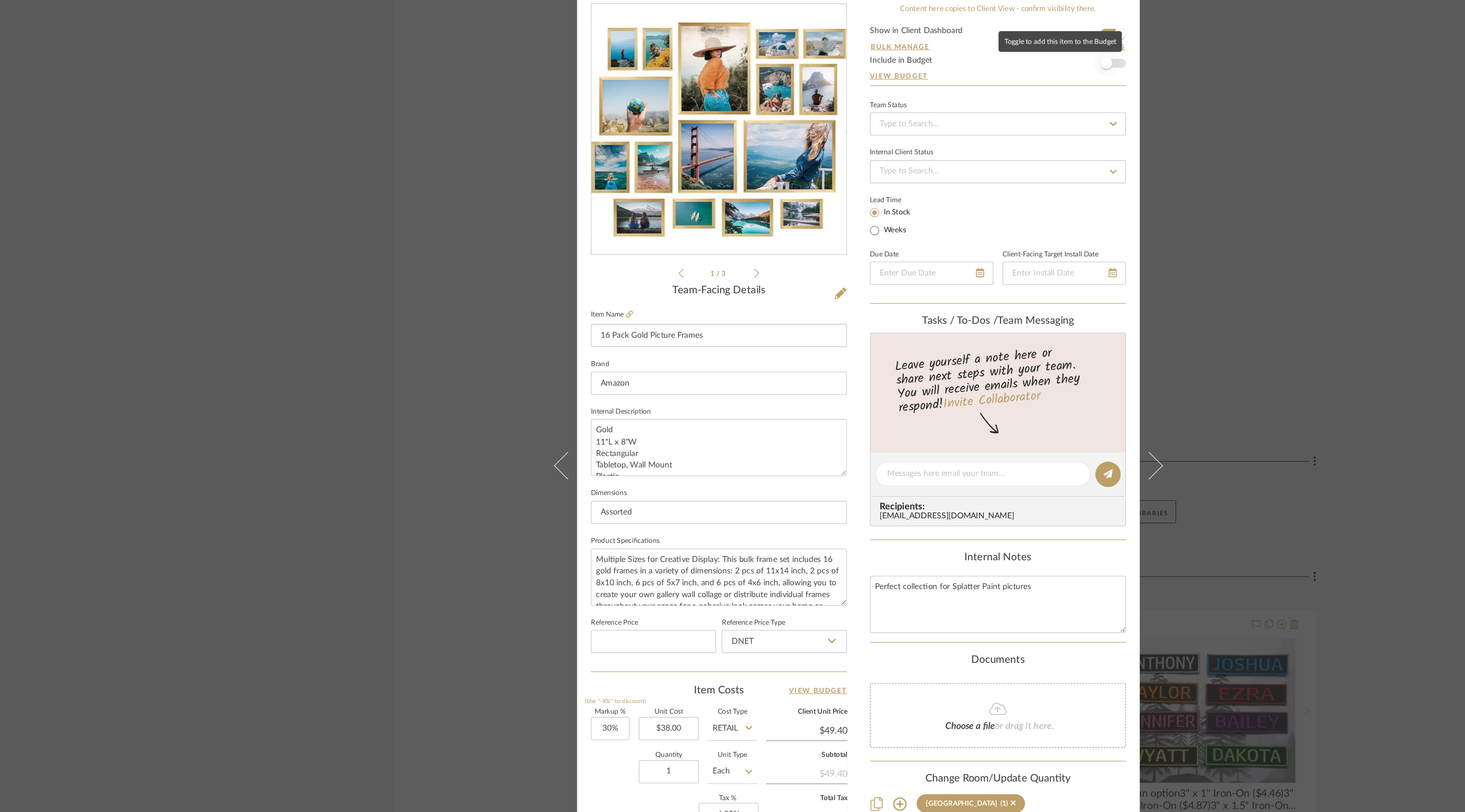
click at [921, 111] on span "button" at bounding box center [915, 113] width 19 height 19
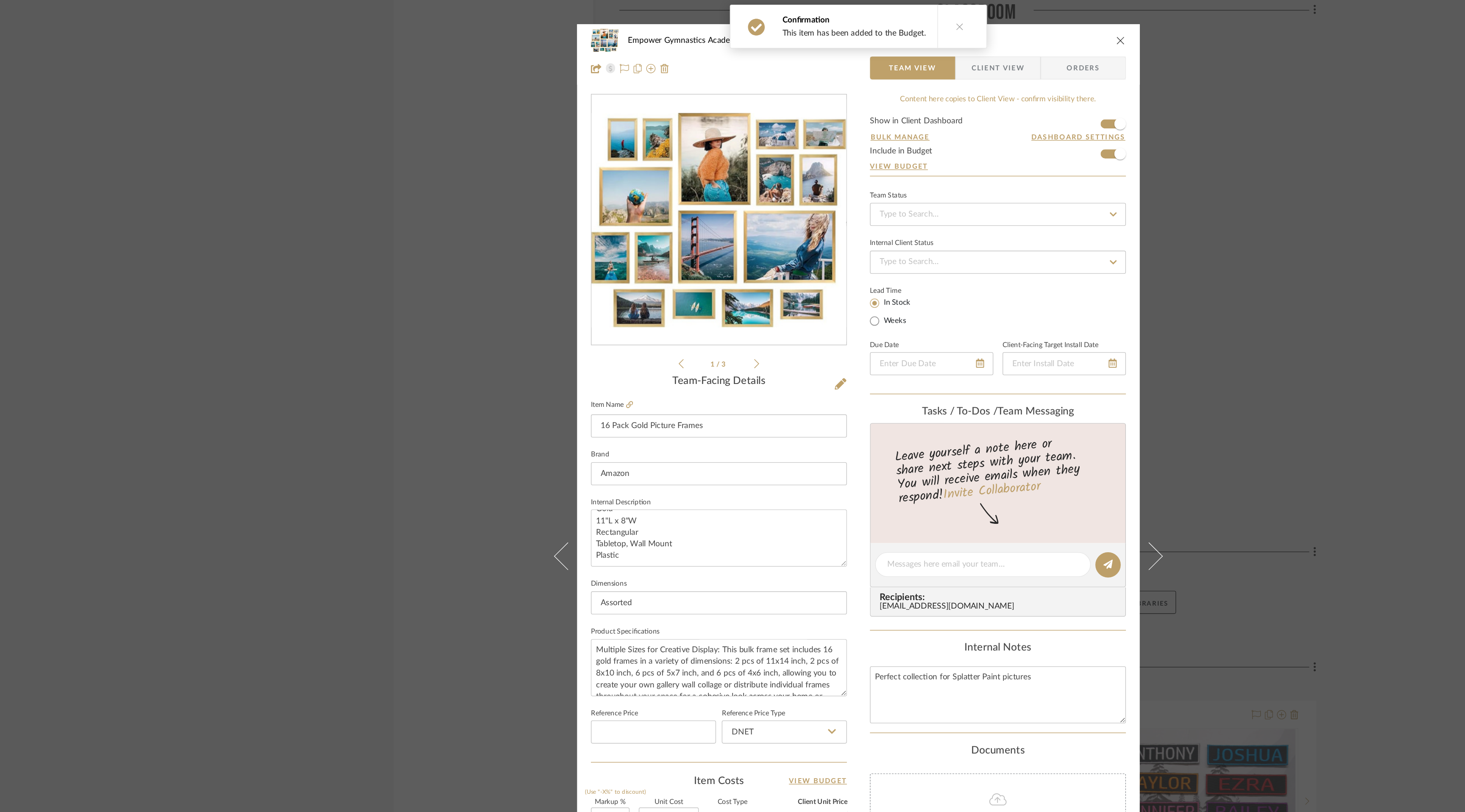
click at [923, 26] on icon "close" at bounding box center [926, 30] width 7 height 7
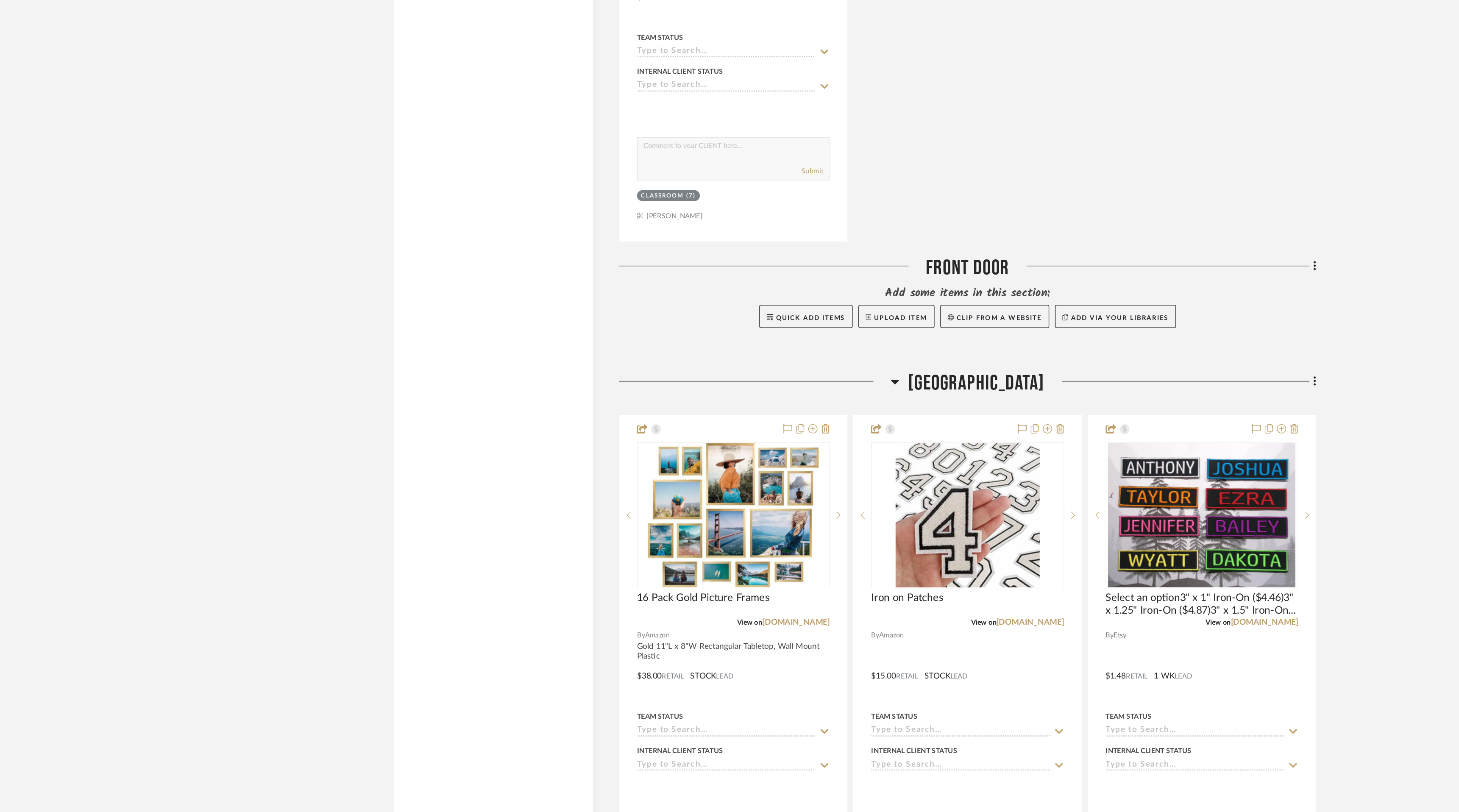
scroll to position [2606, 0]
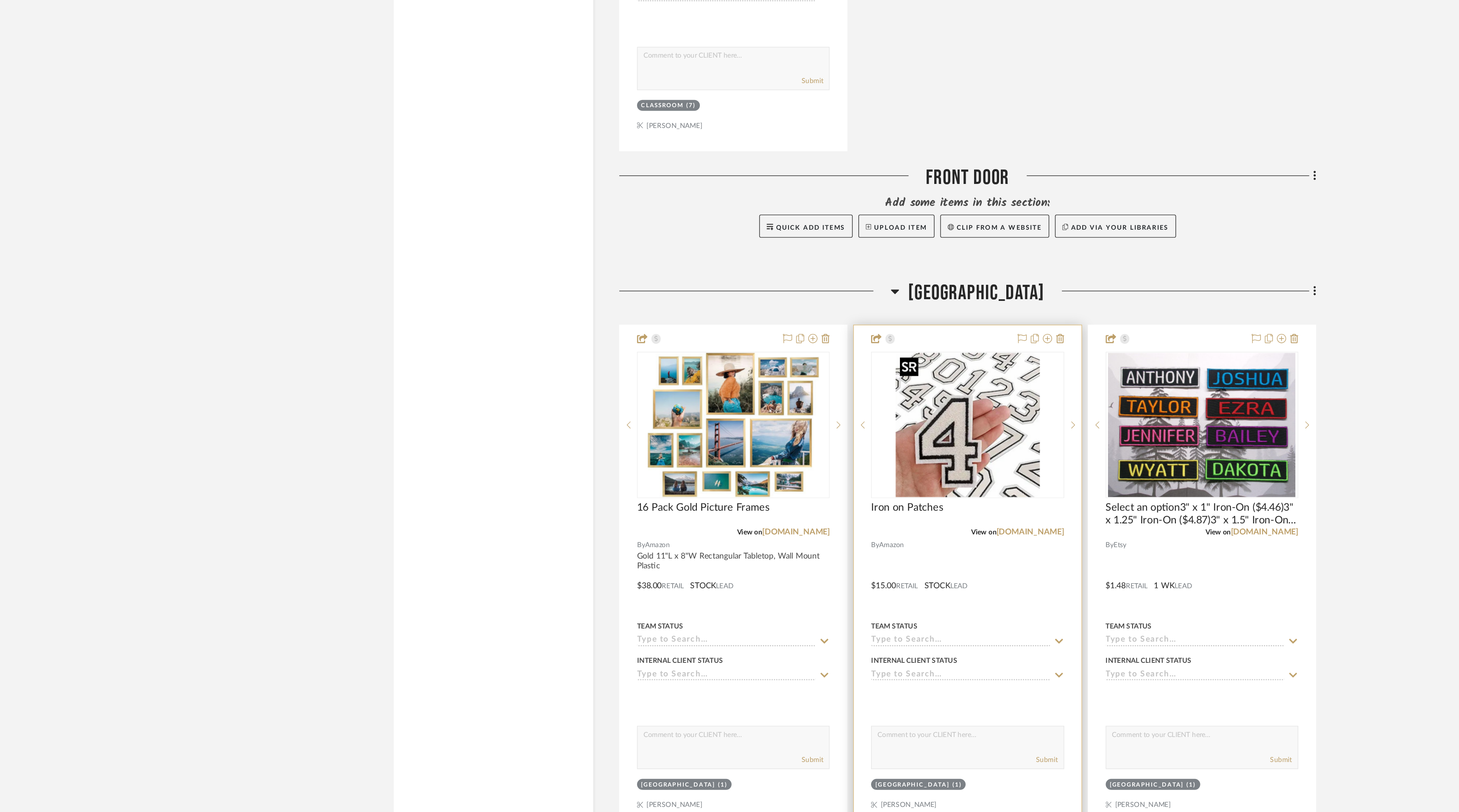
click at [812, 549] on img "0" at bounding box center [813, 527] width 106 height 106
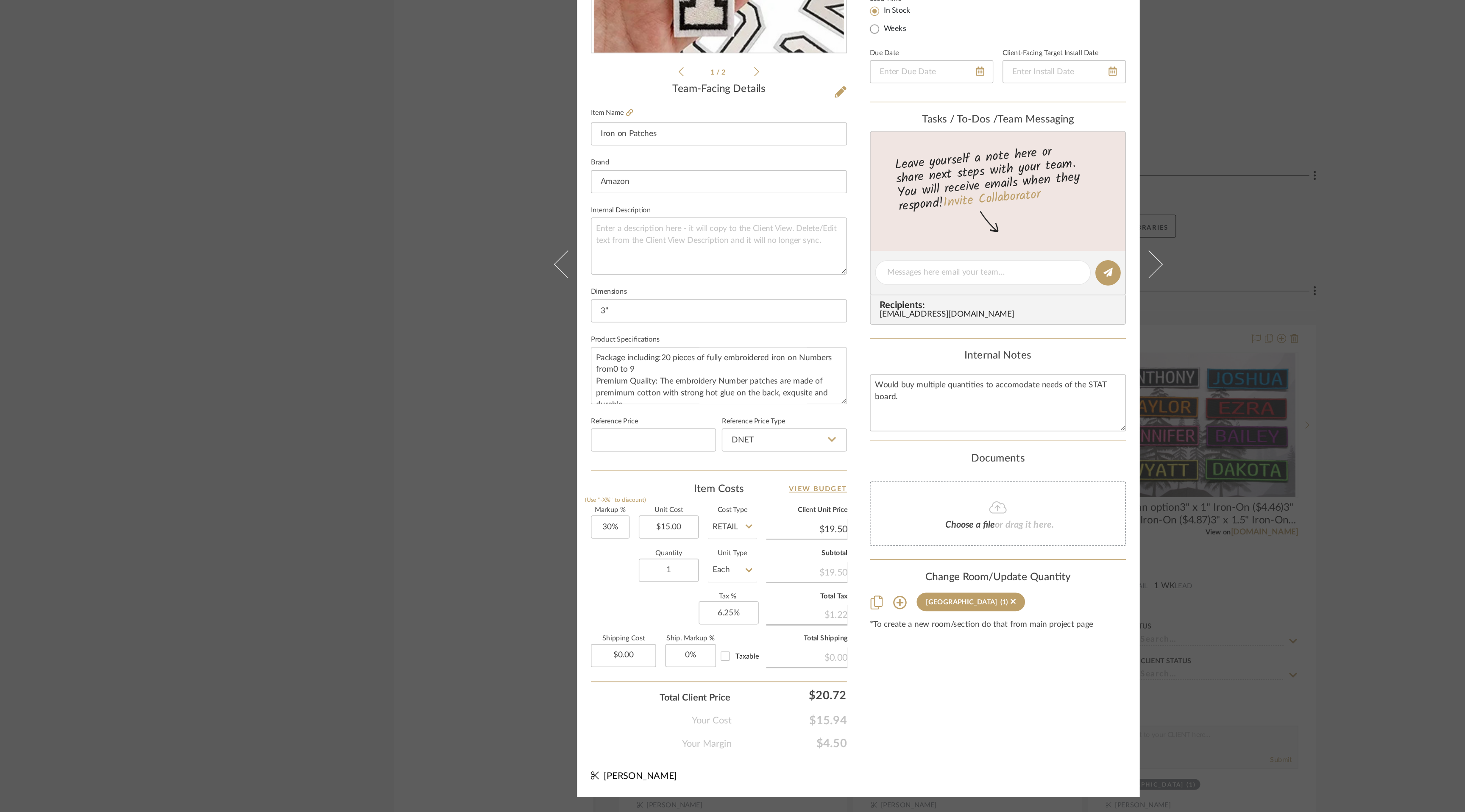
scroll to position [0, 0]
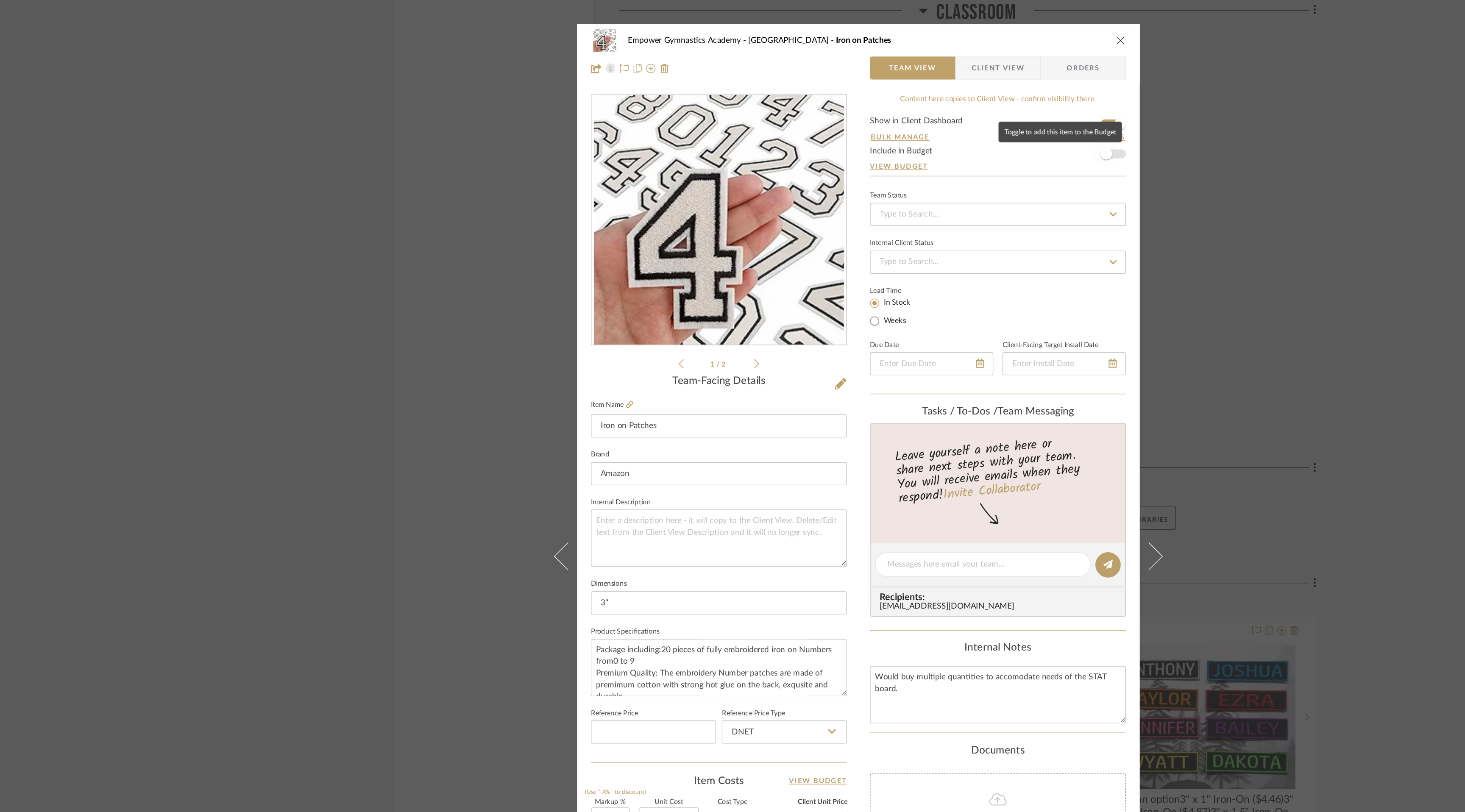
click at [917, 114] on span "button" at bounding box center [915, 113] width 19 height 19
click at [924, 27] on icon "close" at bounding box center [926, 30] width 7 height 7
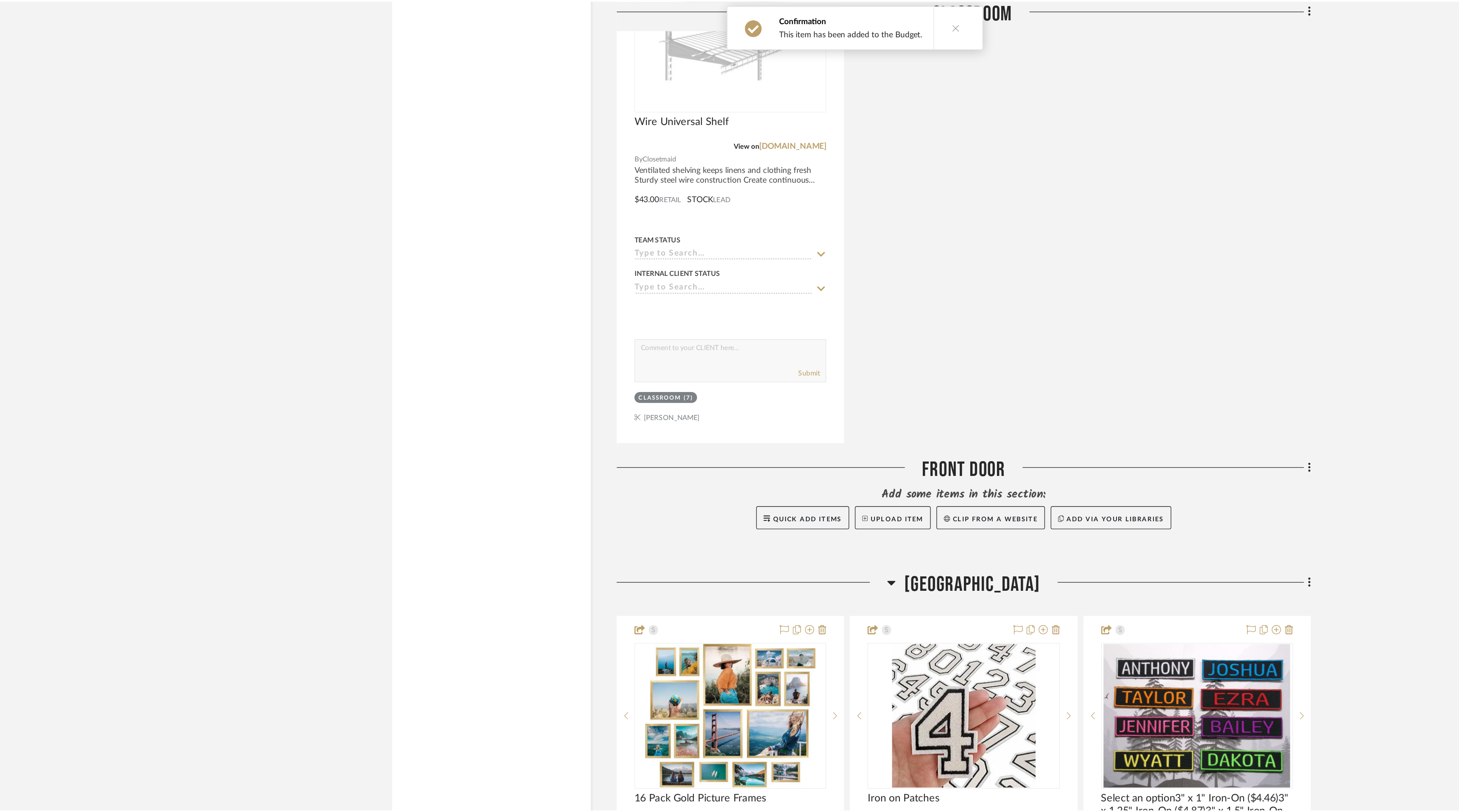
scroll to position [2606, 0]
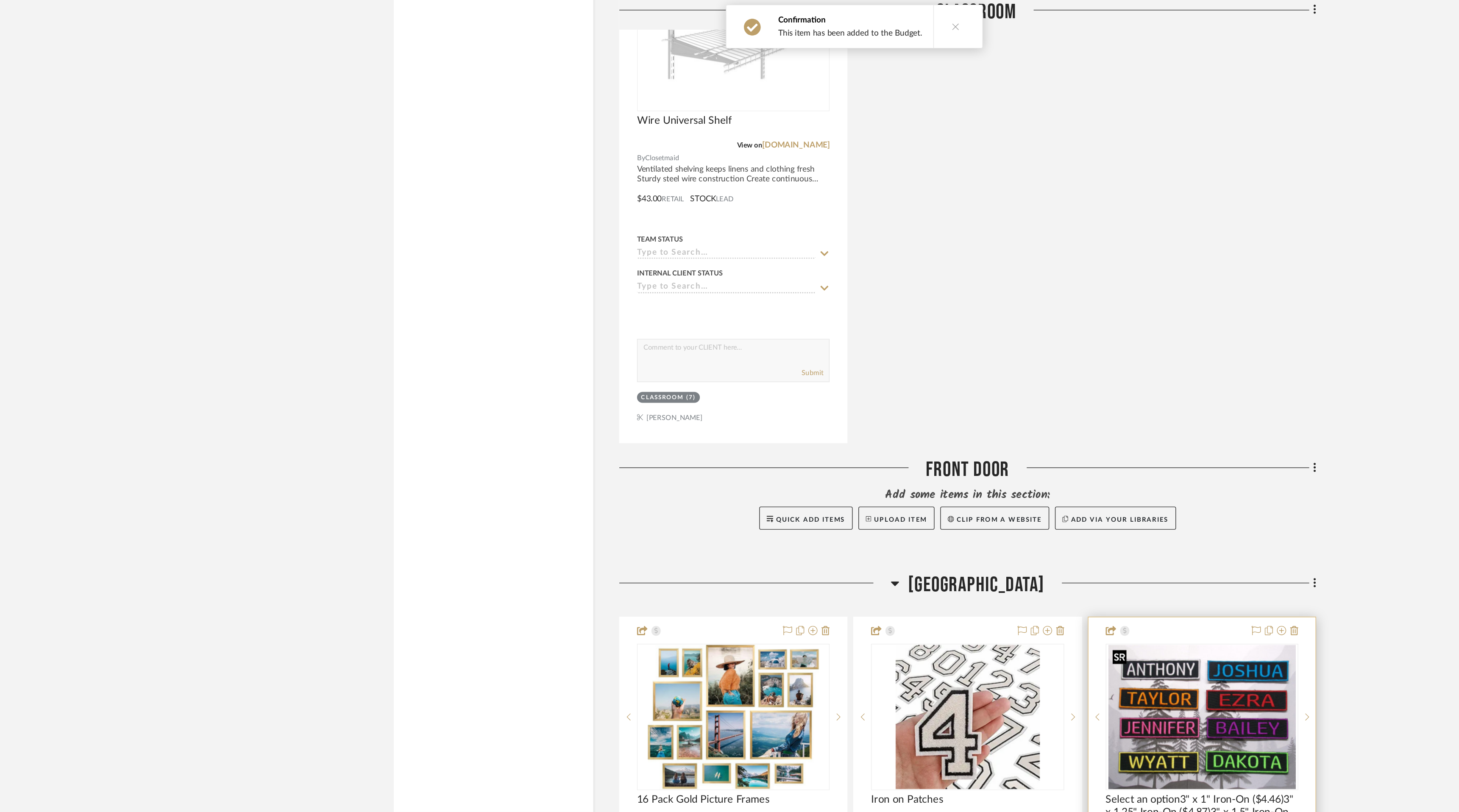
click at [975, 530] on div at bounding box center [985, 527] width 142 height 108
click at [803, 507] on img "0" at bounding box center [813, 527] width 106 height 106
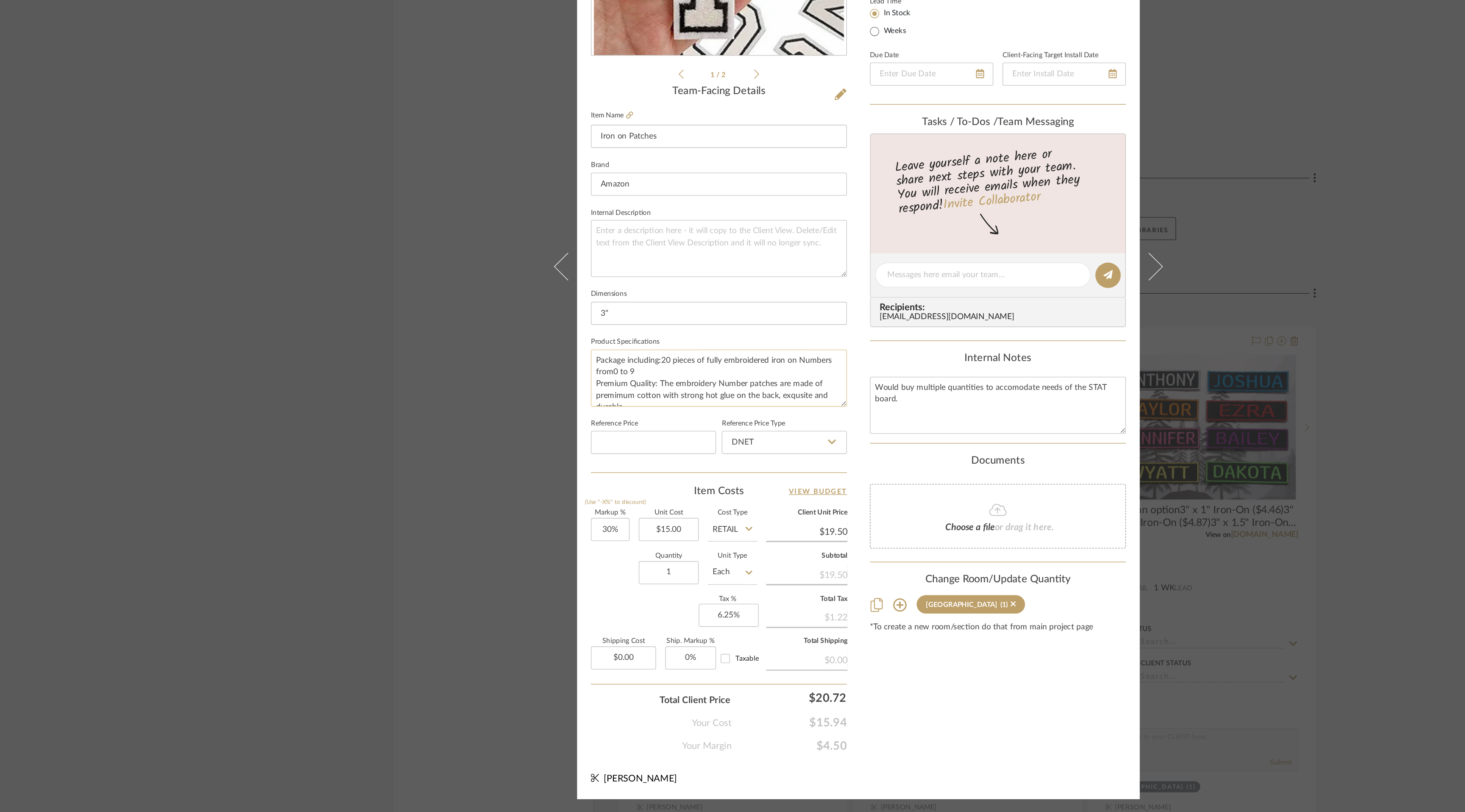
scroll to position [0, 0]
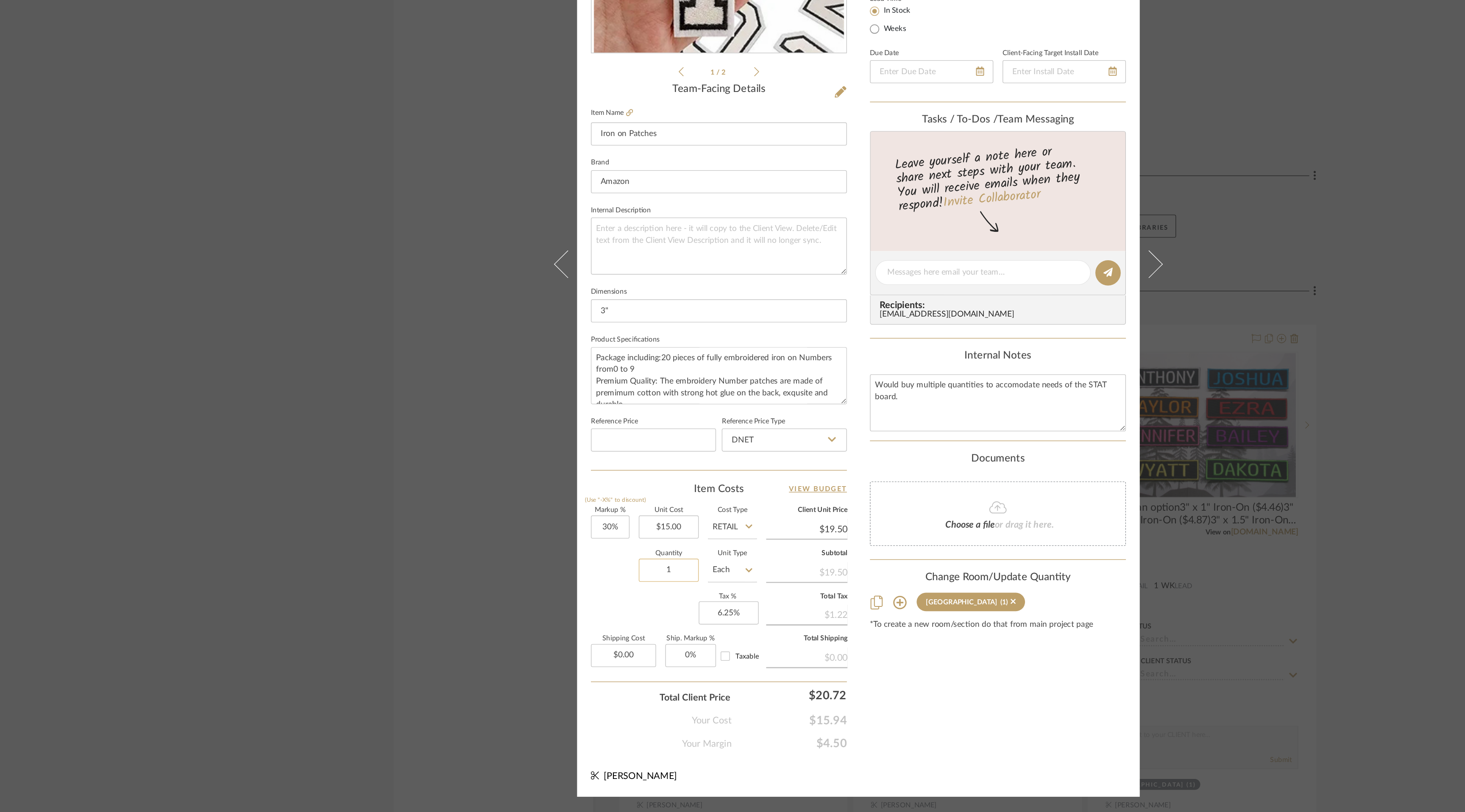
click at [590, 636] on input "1" at bounding box center [593, 634] width 44 height 17
type input "4"
click at [824, 744] on div "Content here copies to Client View - confirm visibility there. Show in Client D…" at bounding box center [835, 418] width 188 height 698
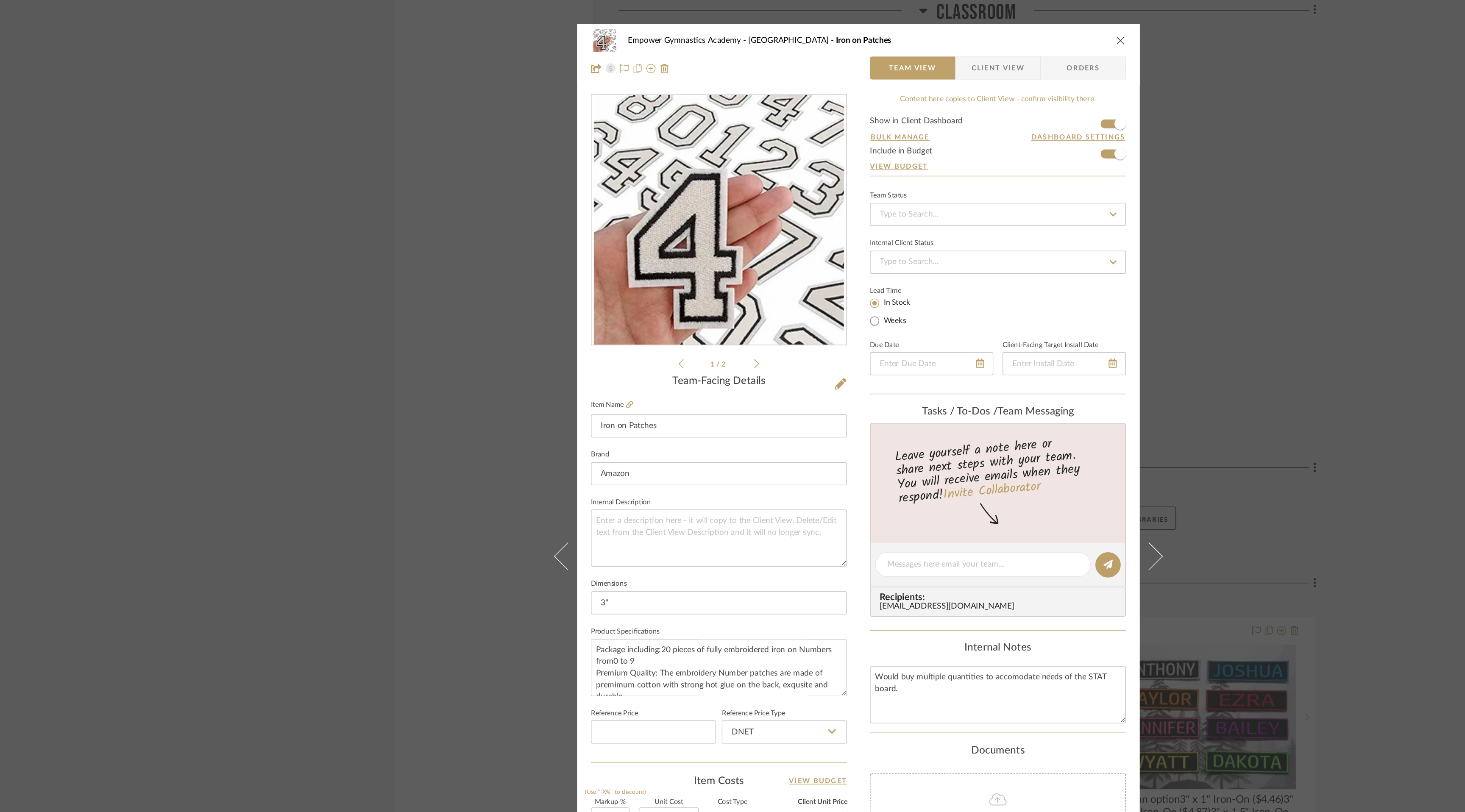
click at [922, 30] on icon "close" at bounding box center [926, 30] width 7 height 7
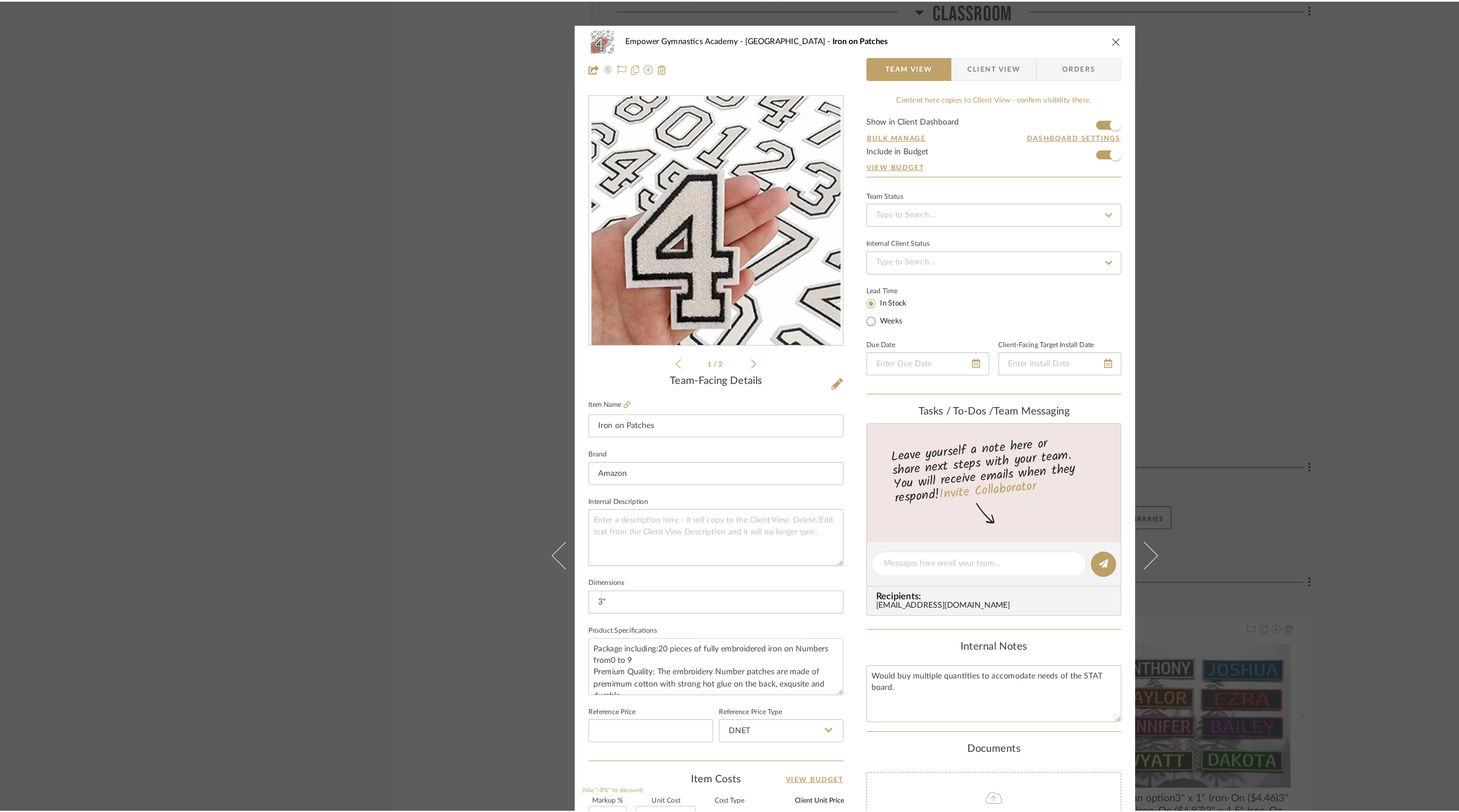
scroll to position [2606, 0]
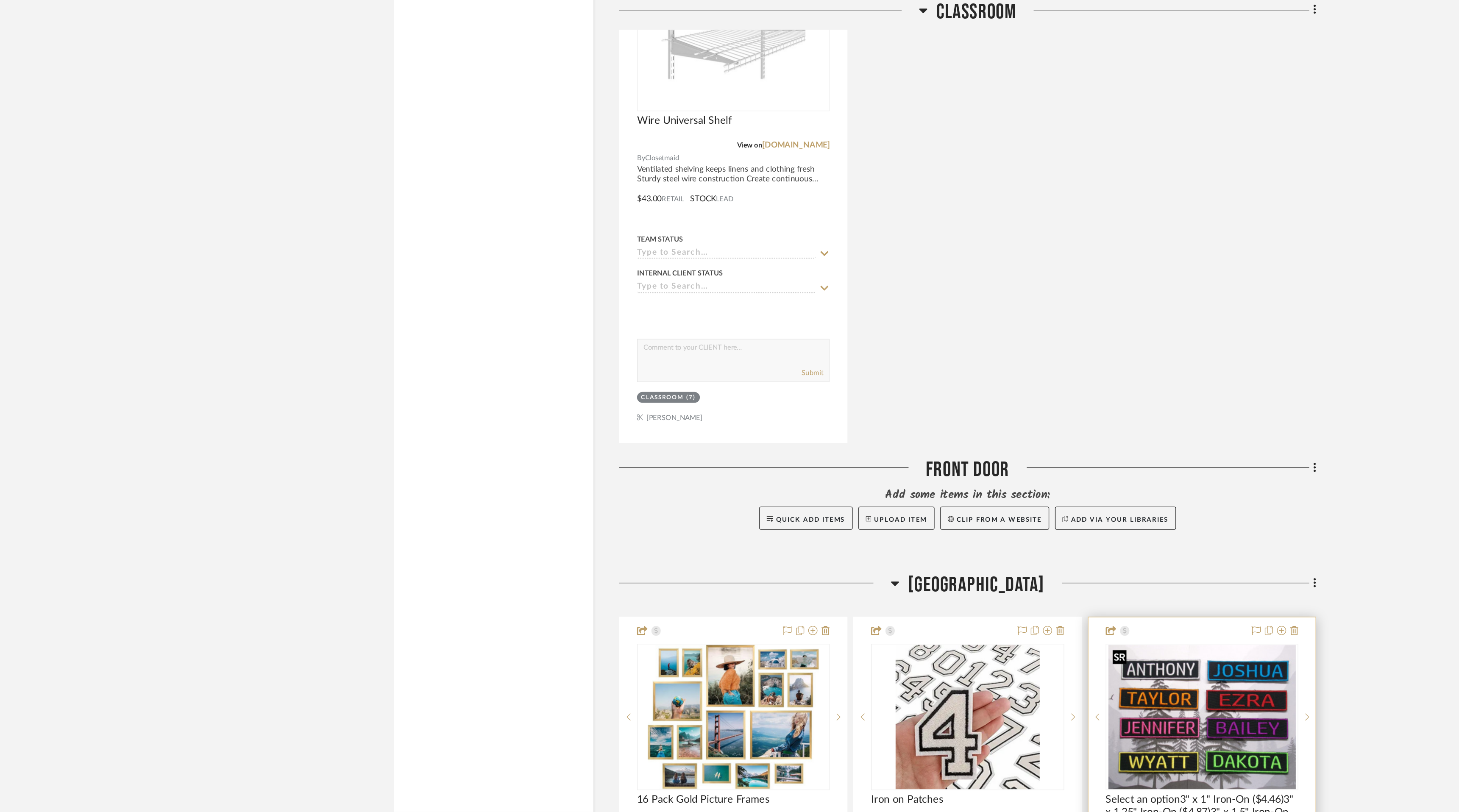
click at [994, 533] on img "0" at bounding box center [985, 527] width 138 height 106
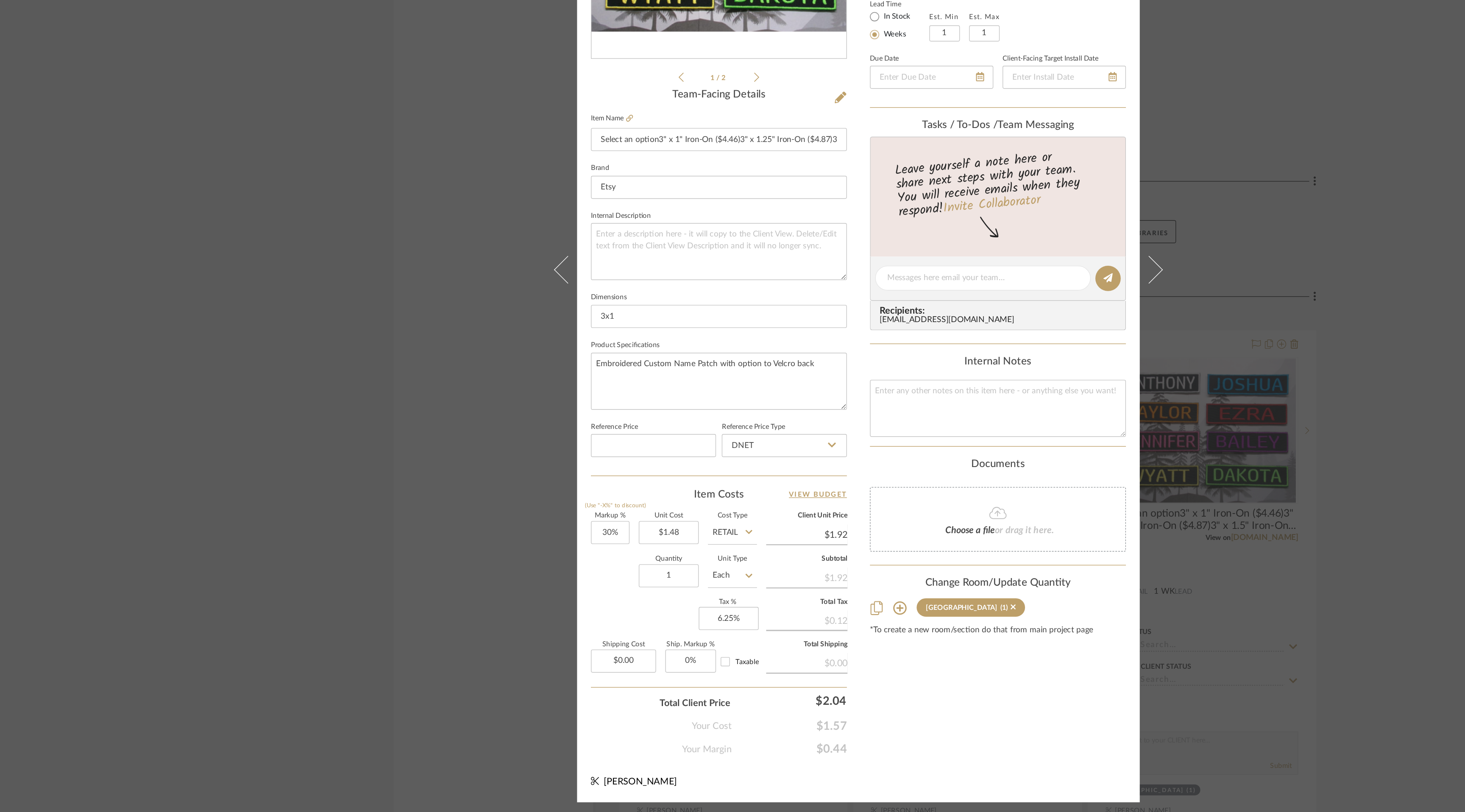
scroll to position [0, 0]
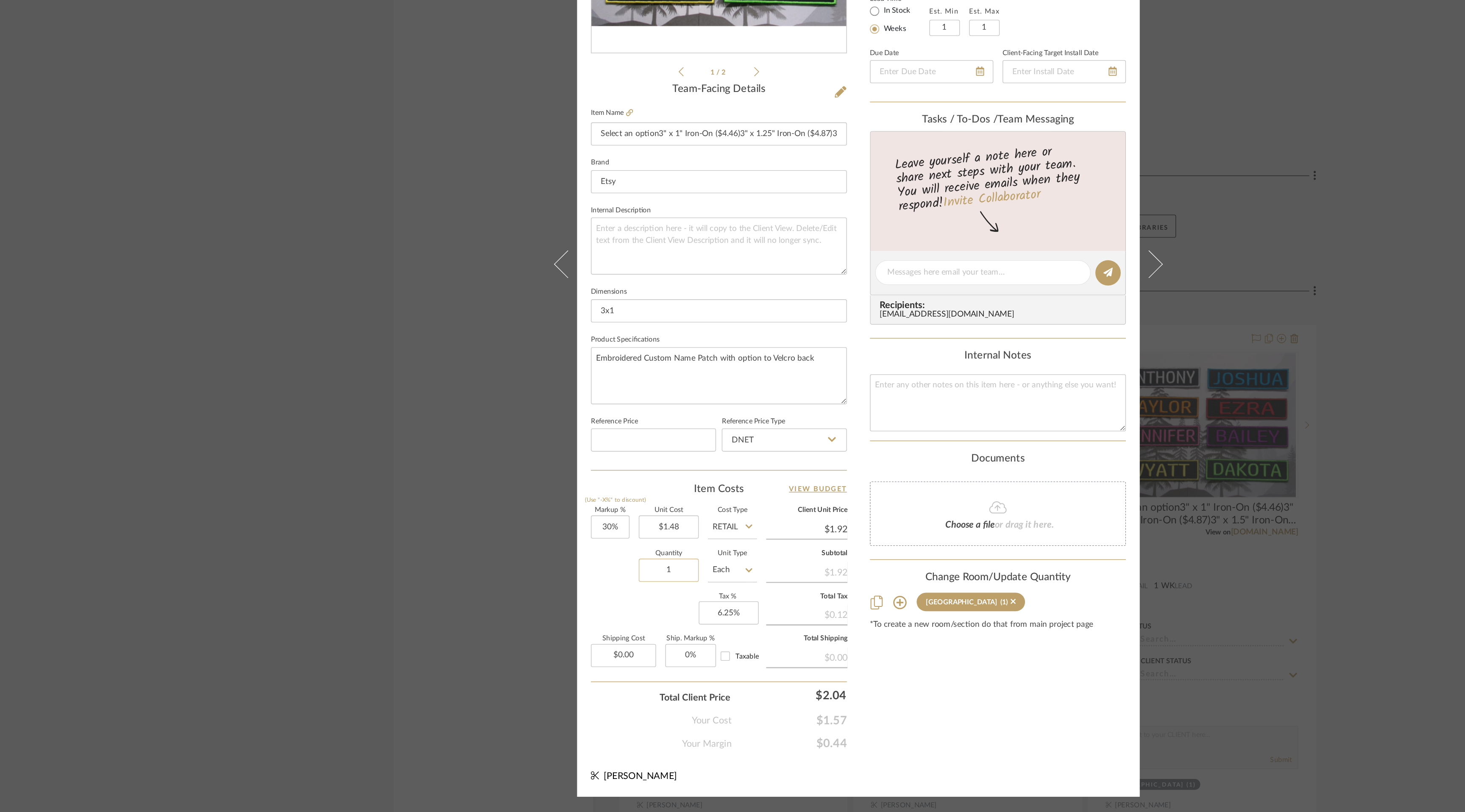
click at [590, 636] on input "1" at bounding box center [593, 634] width 44 height 17
type input "20"
click at [817, 768] on div "Empower Gymnastics Academy Front Hallway Team View Client View Orders 1 / 2 Tea…" at bounding box center [732, 409] width 414 height 783
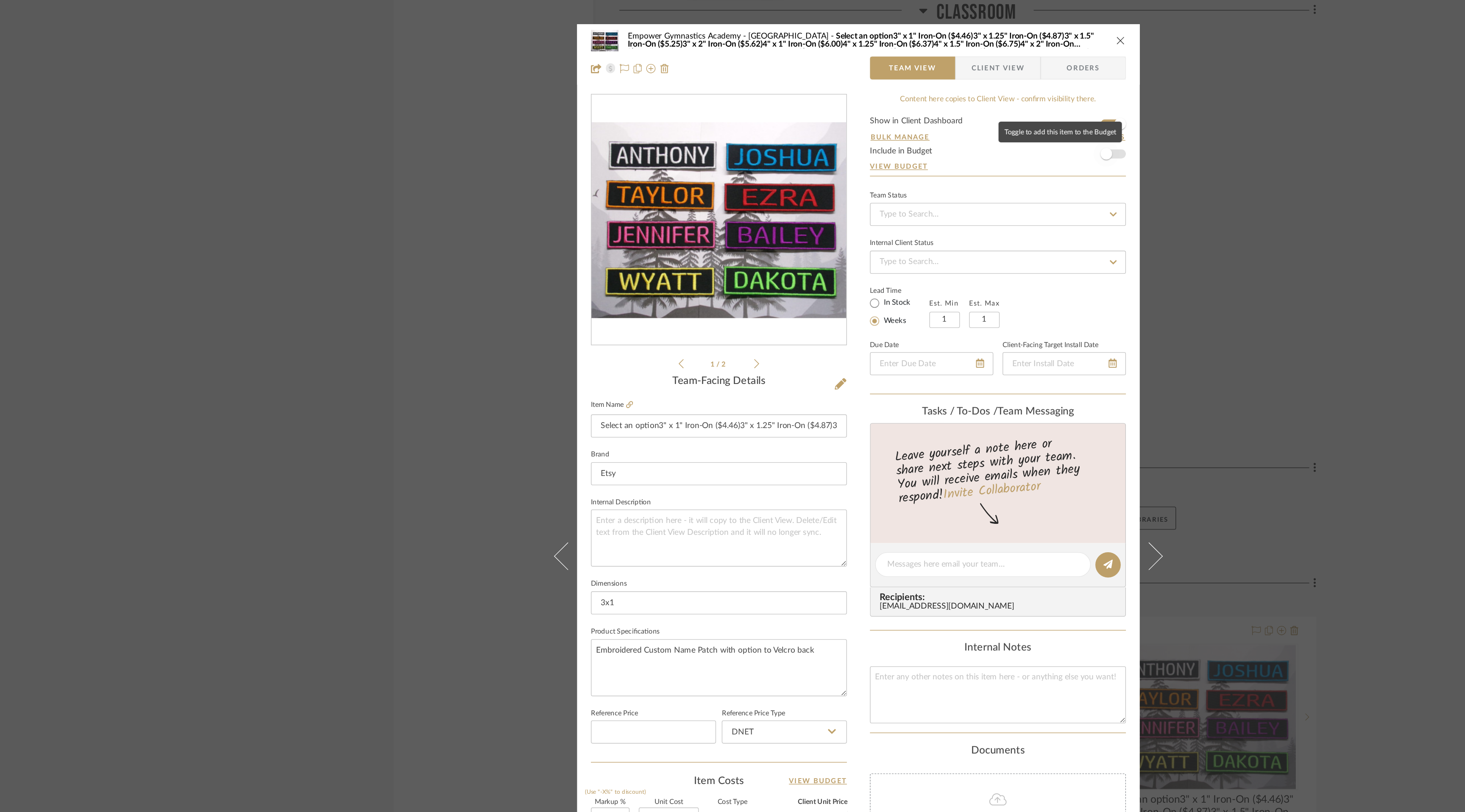
click at [920, 112] on span "button" at bounding box center [915, 113] width 19 height 19
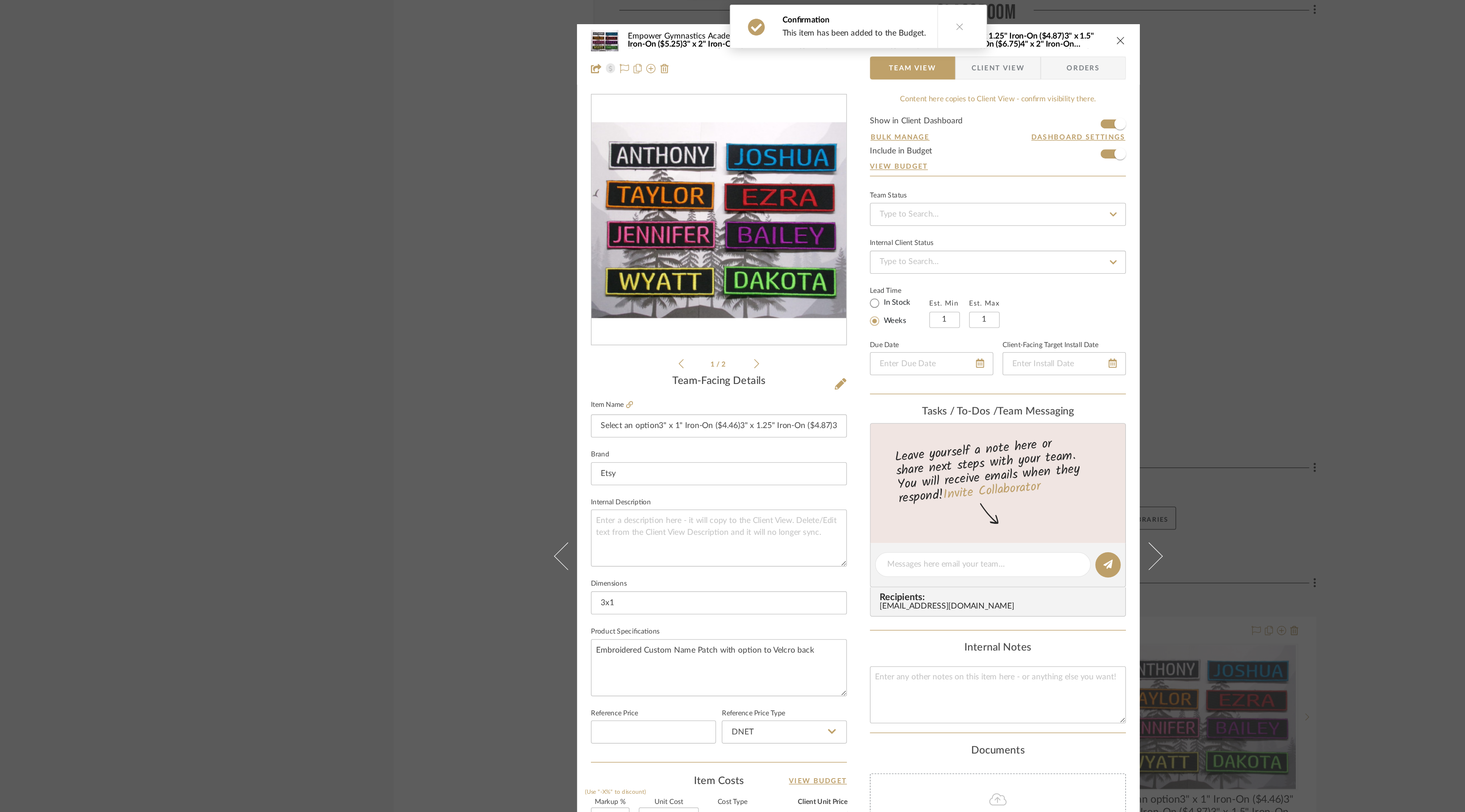
click at [922, 29] on icon "close" at bounding box center [926, 30] width 7 height 7
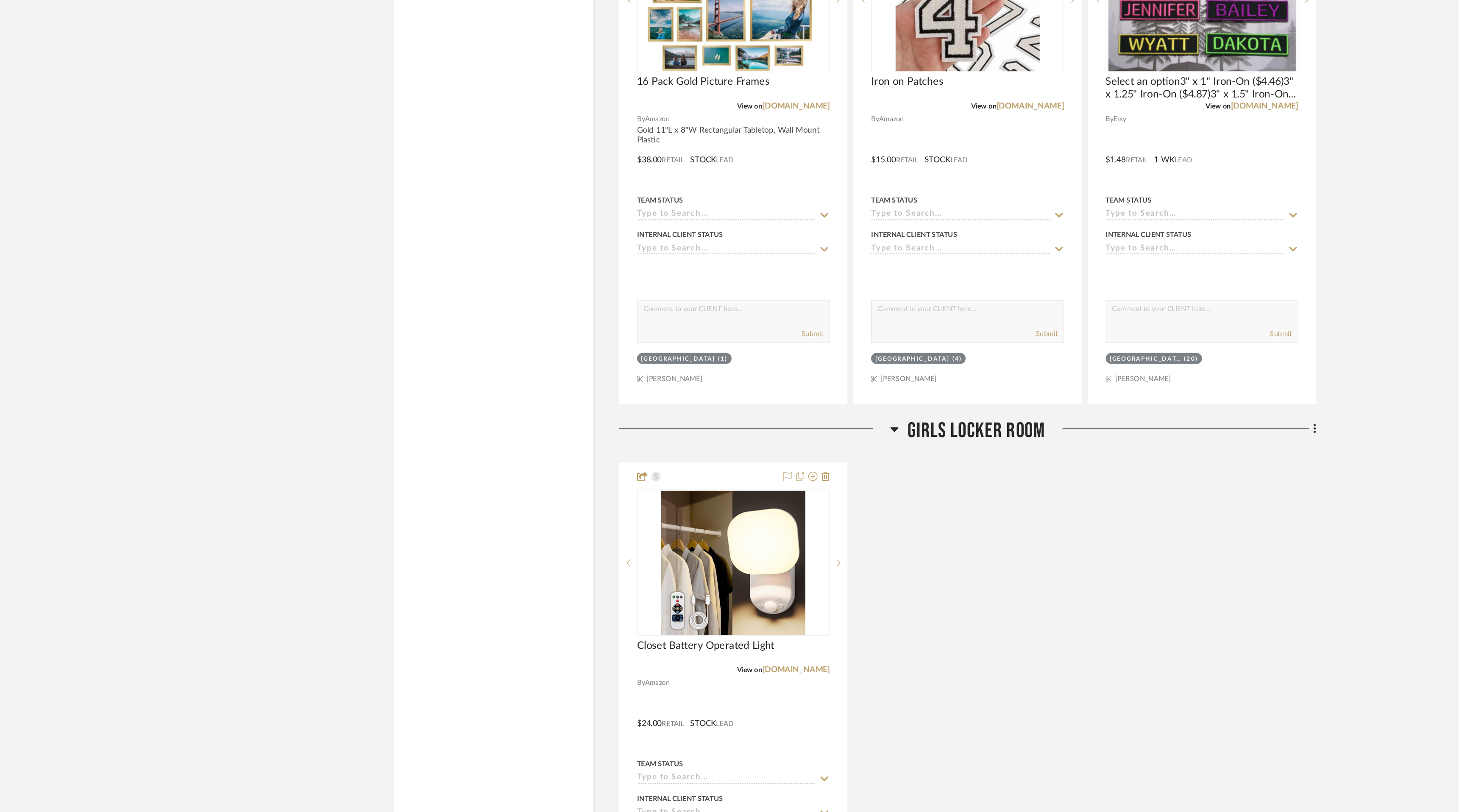
scroll to position [2948, 0]
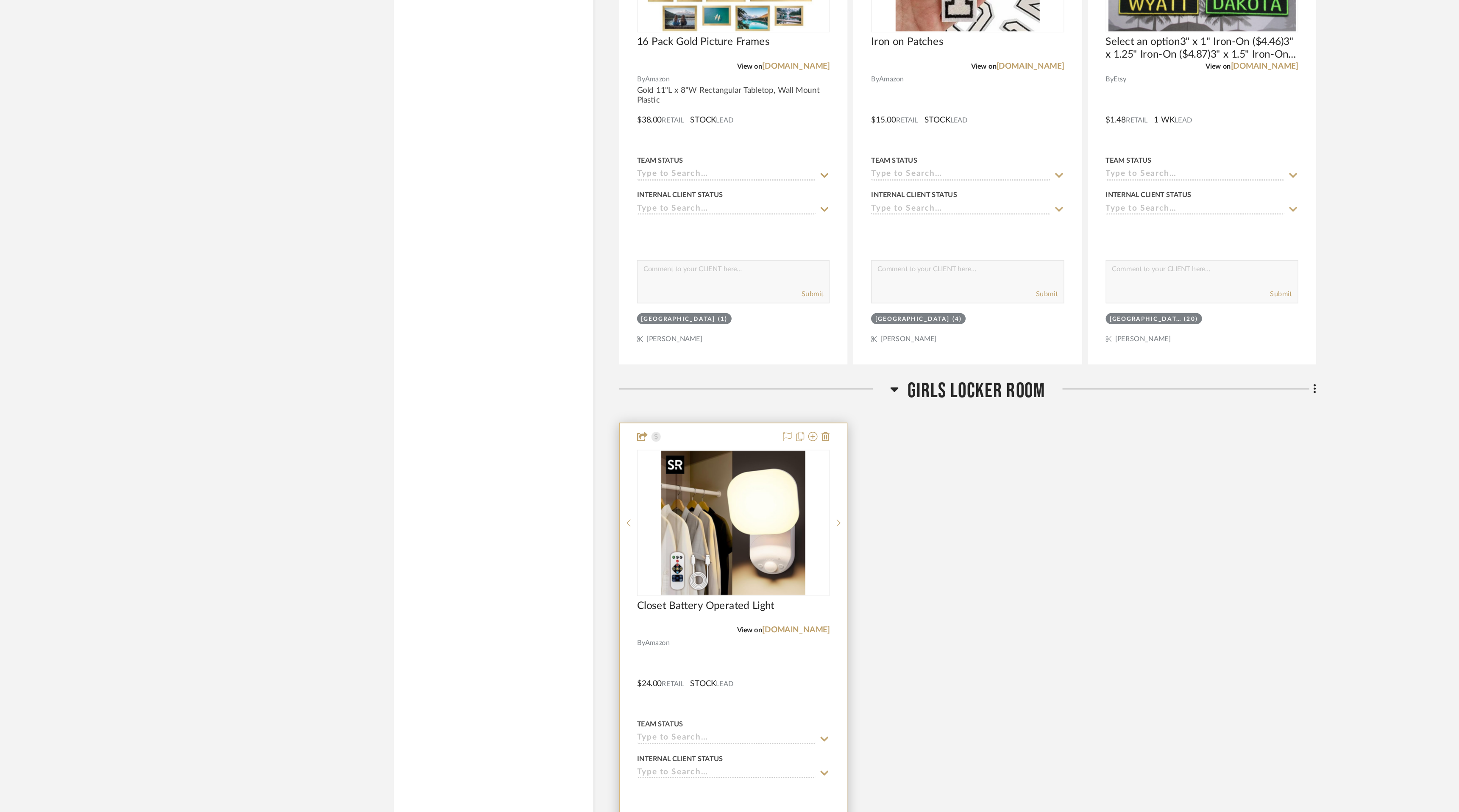
click at [0, 0] on img at bounding box center [0, 0] width 0 height 0
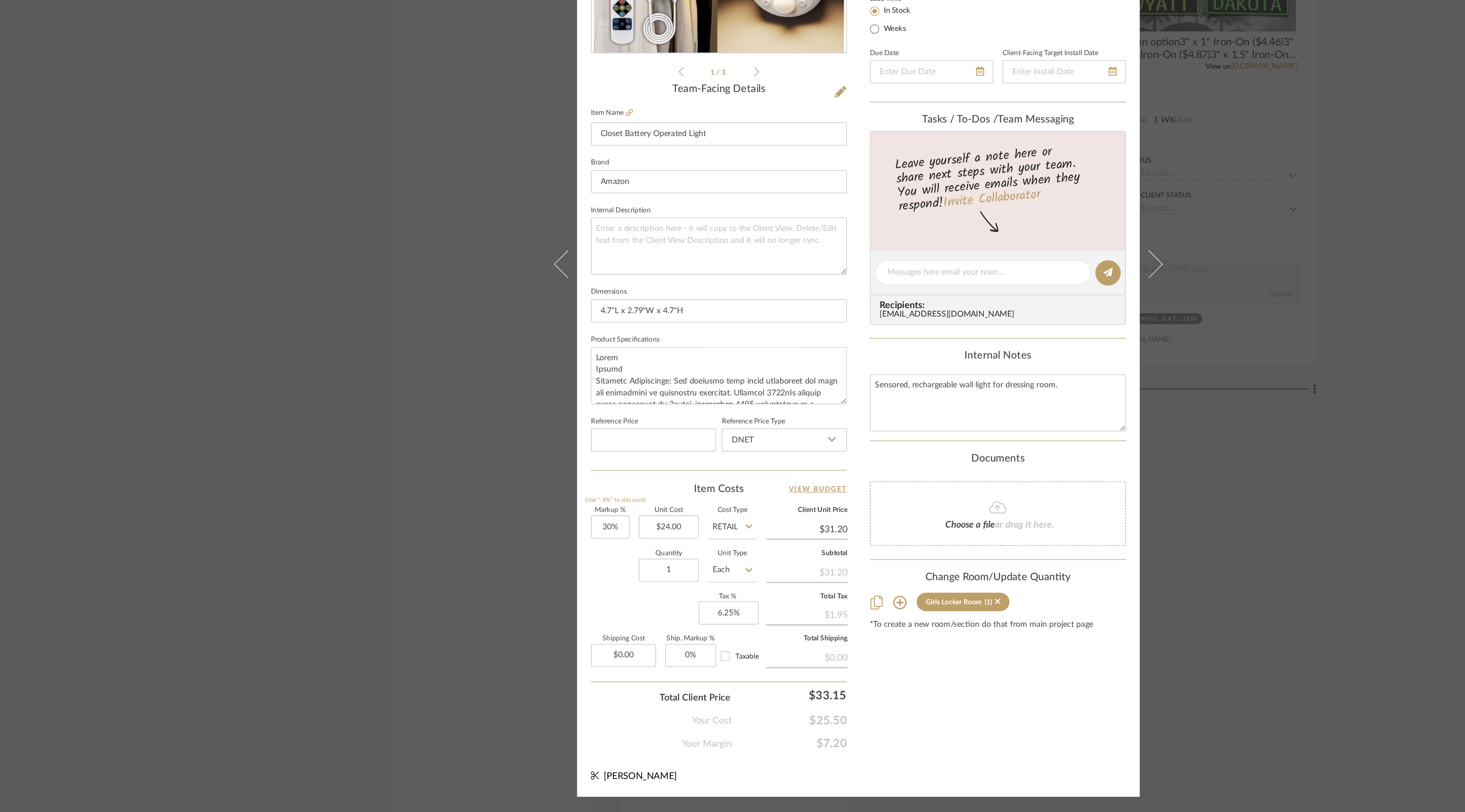
scroll to position [0, 0]
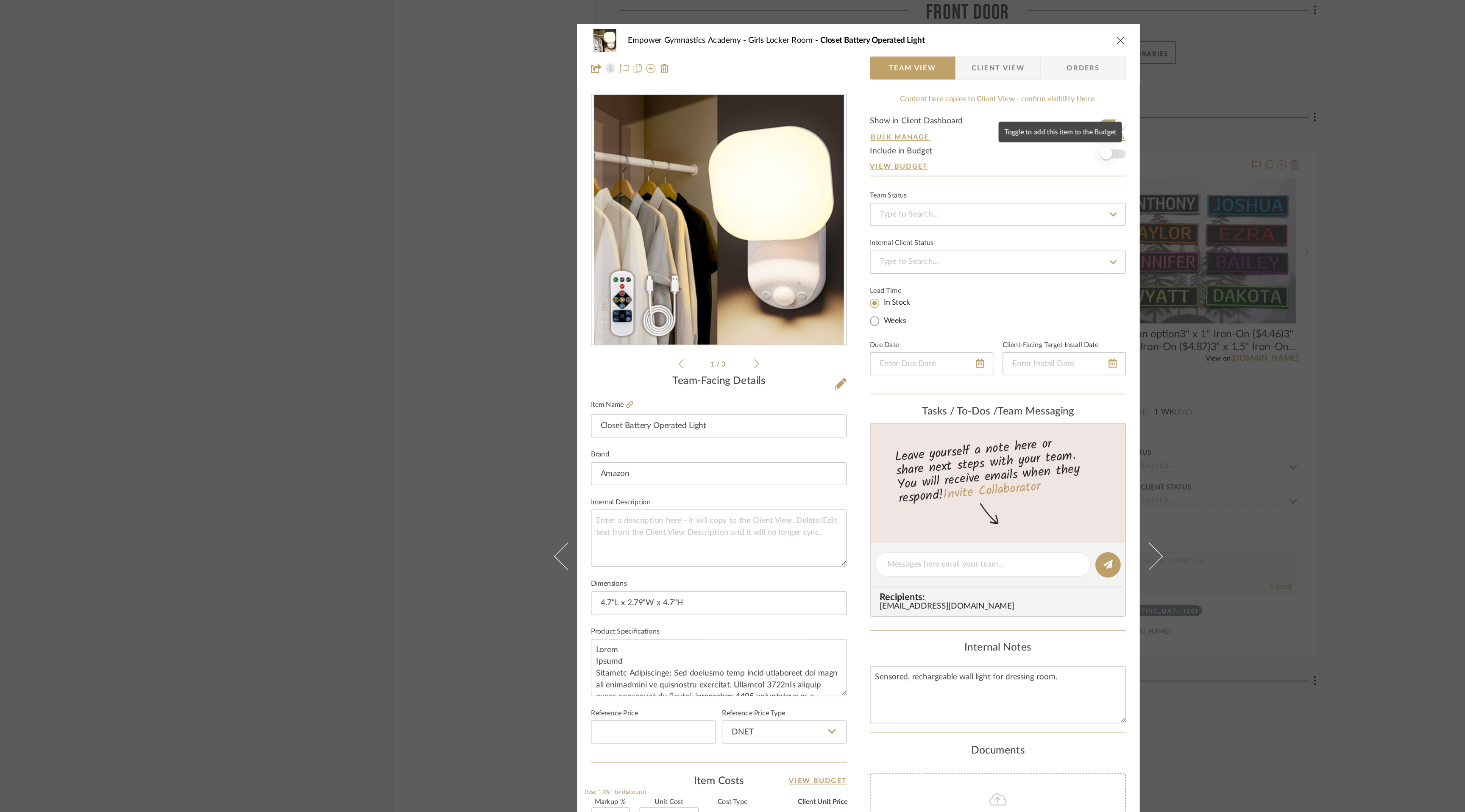
click at [920, 112] on span "button" at bounding box center [915, 113] width 19 height 19
click at [922, 32] on icon "close" at bounding box center [926, 30] width 7 height 7
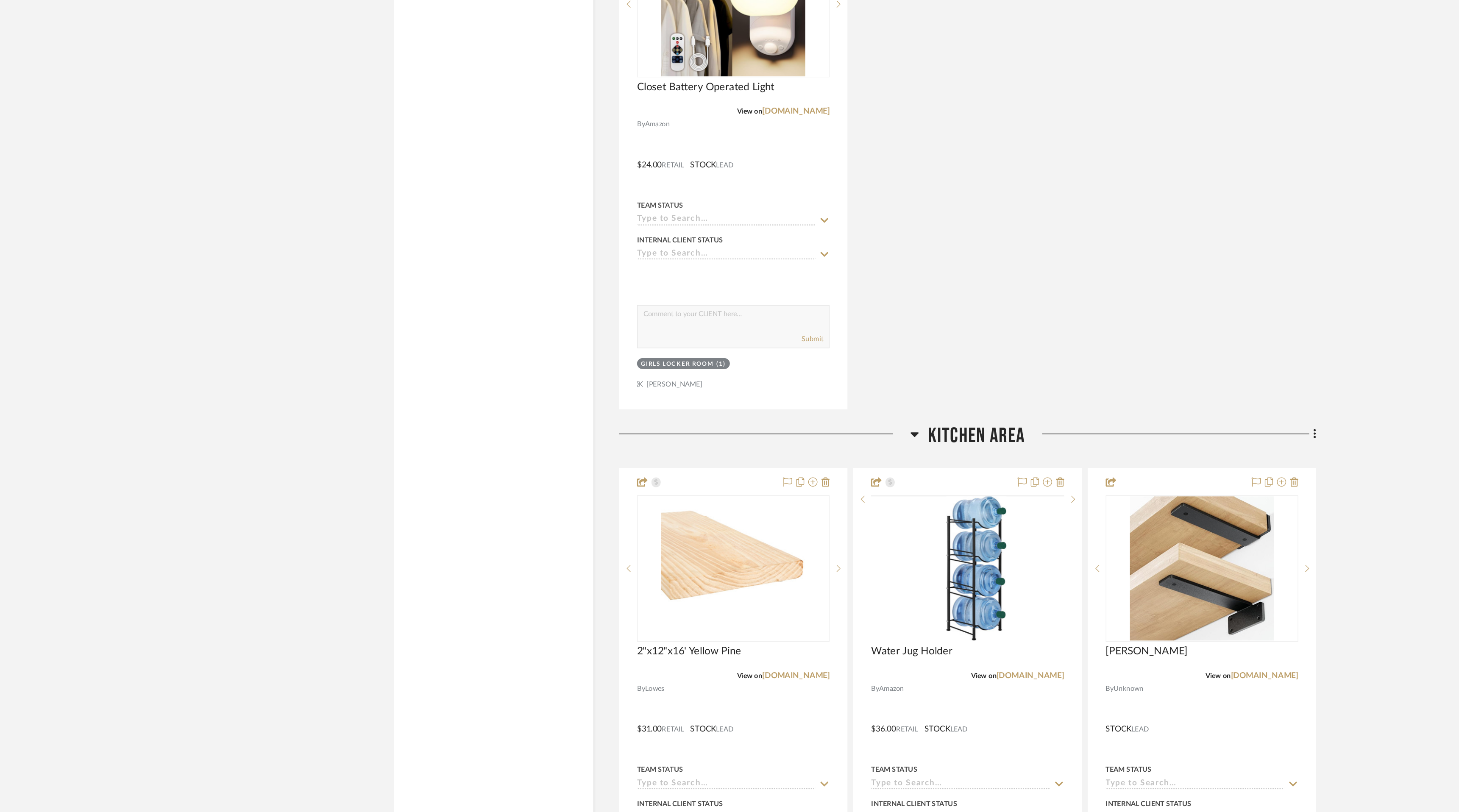
scroll to position [3460, 0]
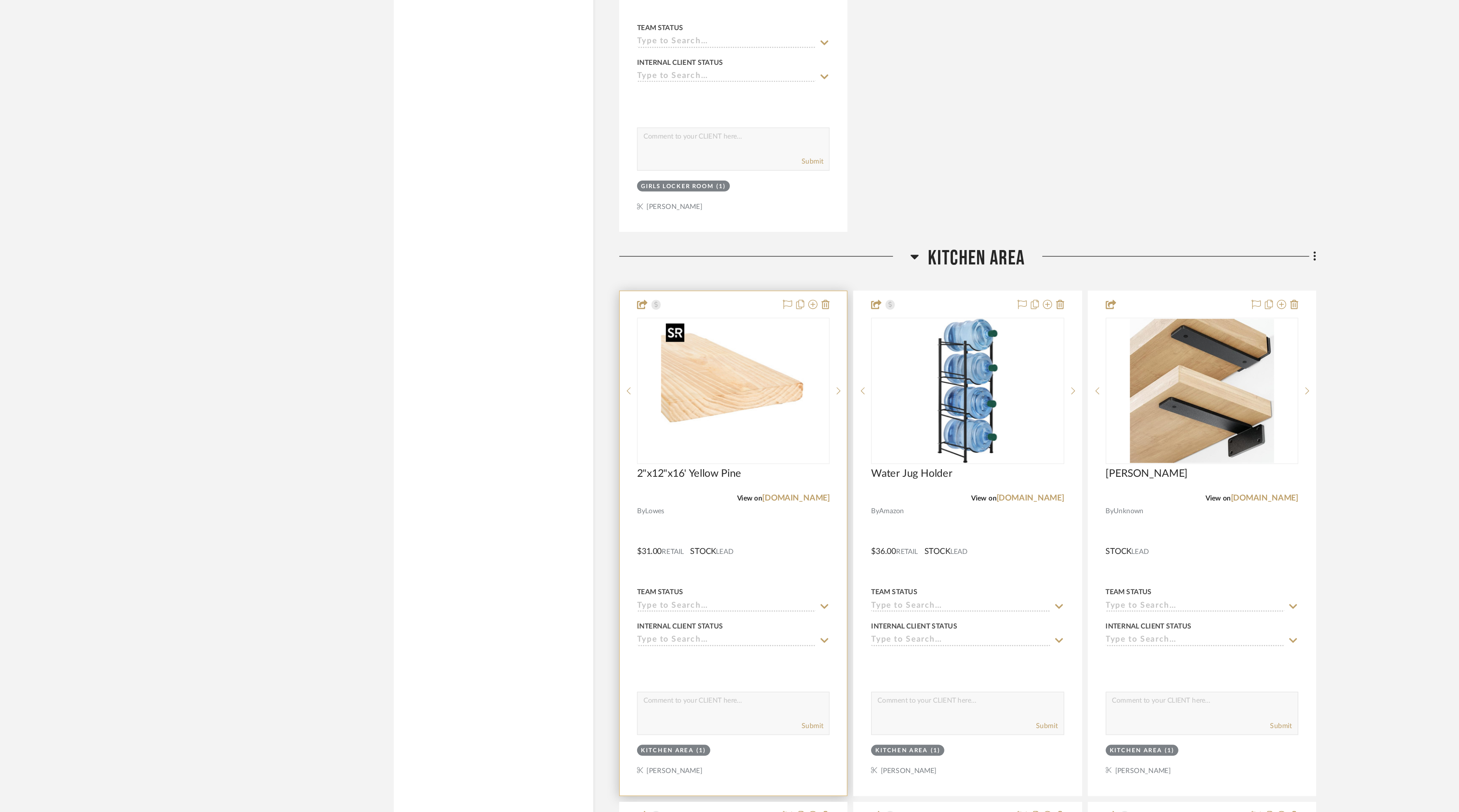
click at [0, 0] on img at bounding box center [0, 0] width 0 height 0
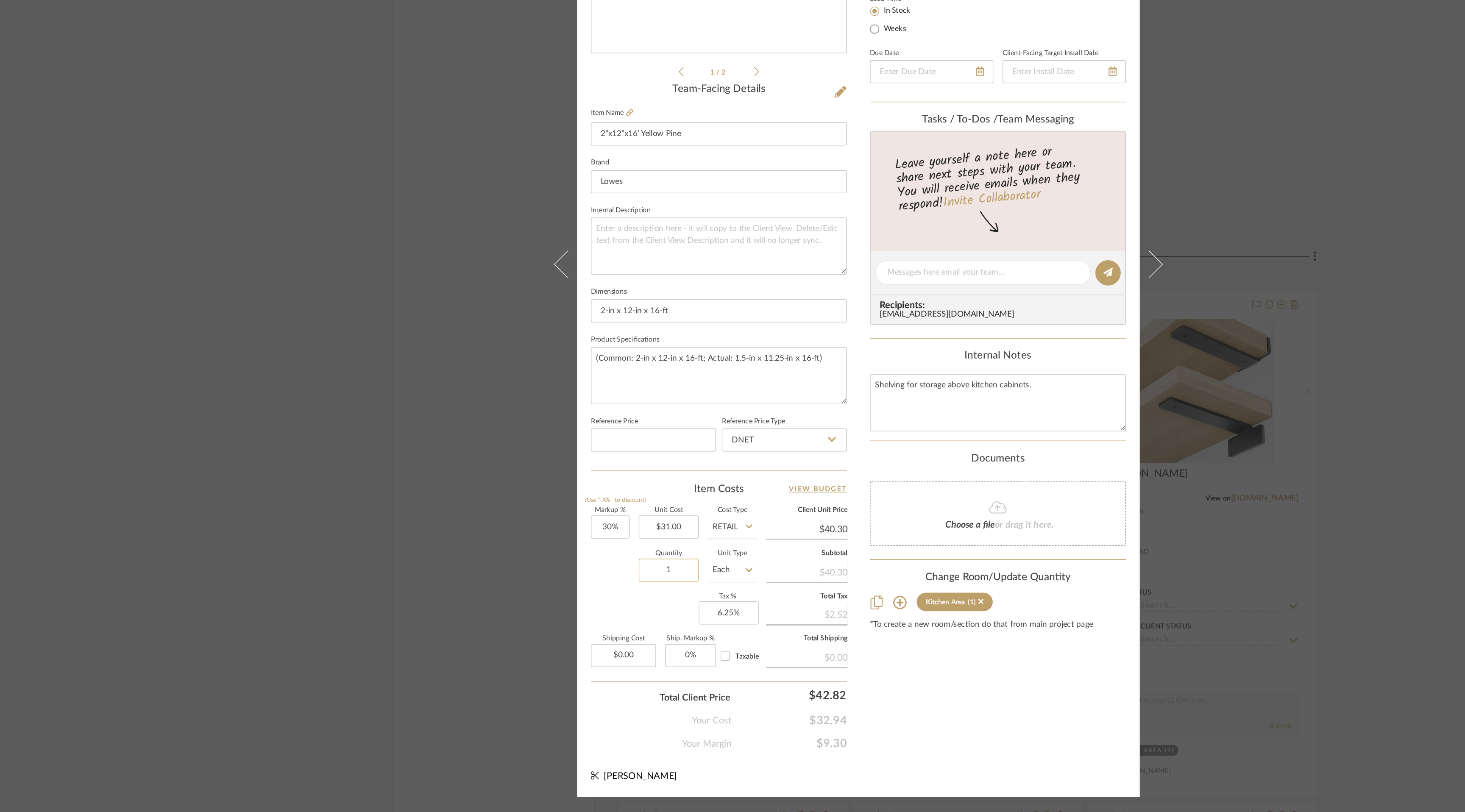
click at [593, 632] on input "1" at bounding box center [593, 634] width 44 height 17
type input "2"
click at [844, 750] on div "Content here copies to Client View - confirm visibility there. Show in Client D…" at bounding box center [835, 418] width 188 height 698
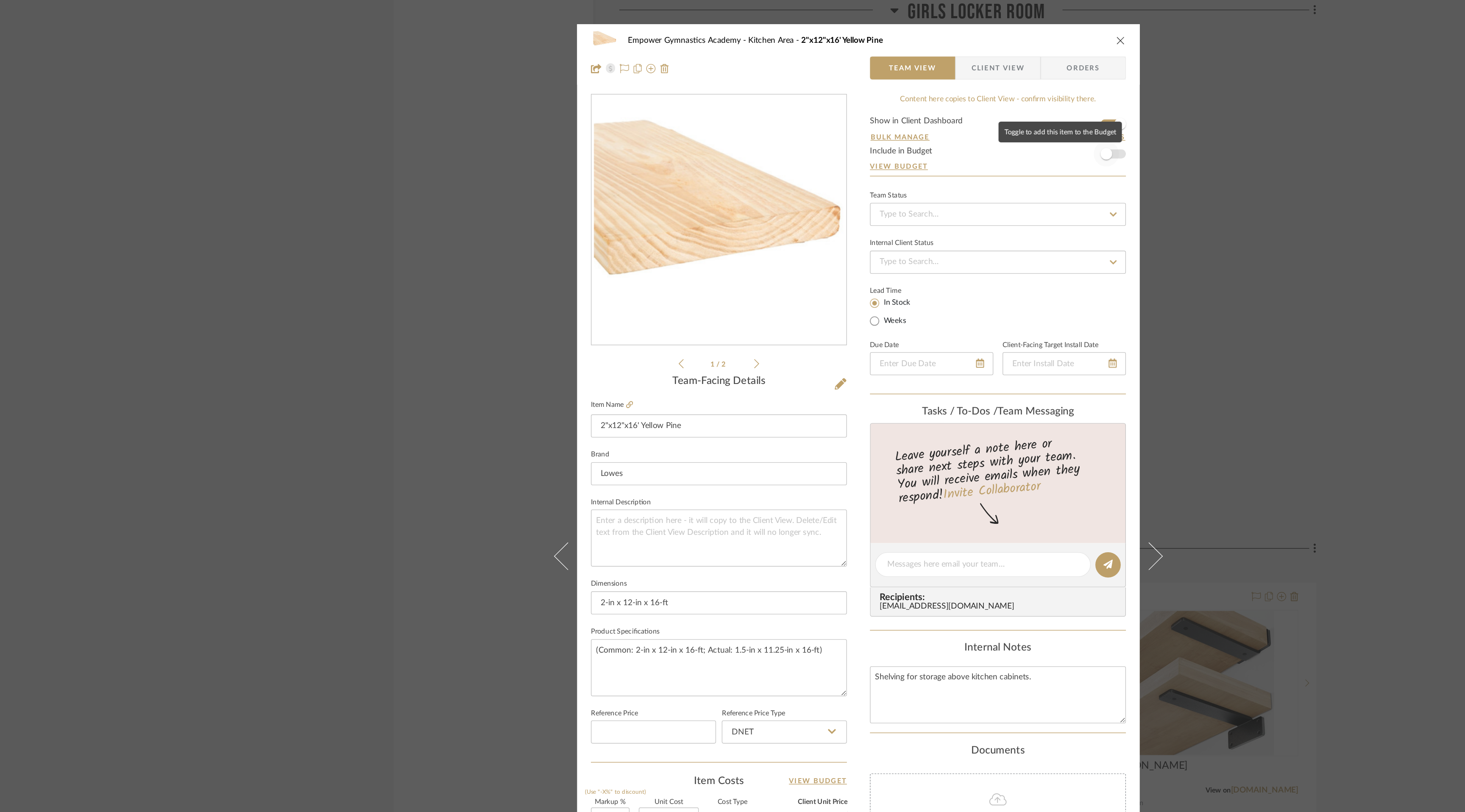
click at [920, 113] on span "button" at bounding box center [915, 113] width 19 height 19
click at [923, 30] on icon "close" at bounding box center [926, 30] width 7 height 7
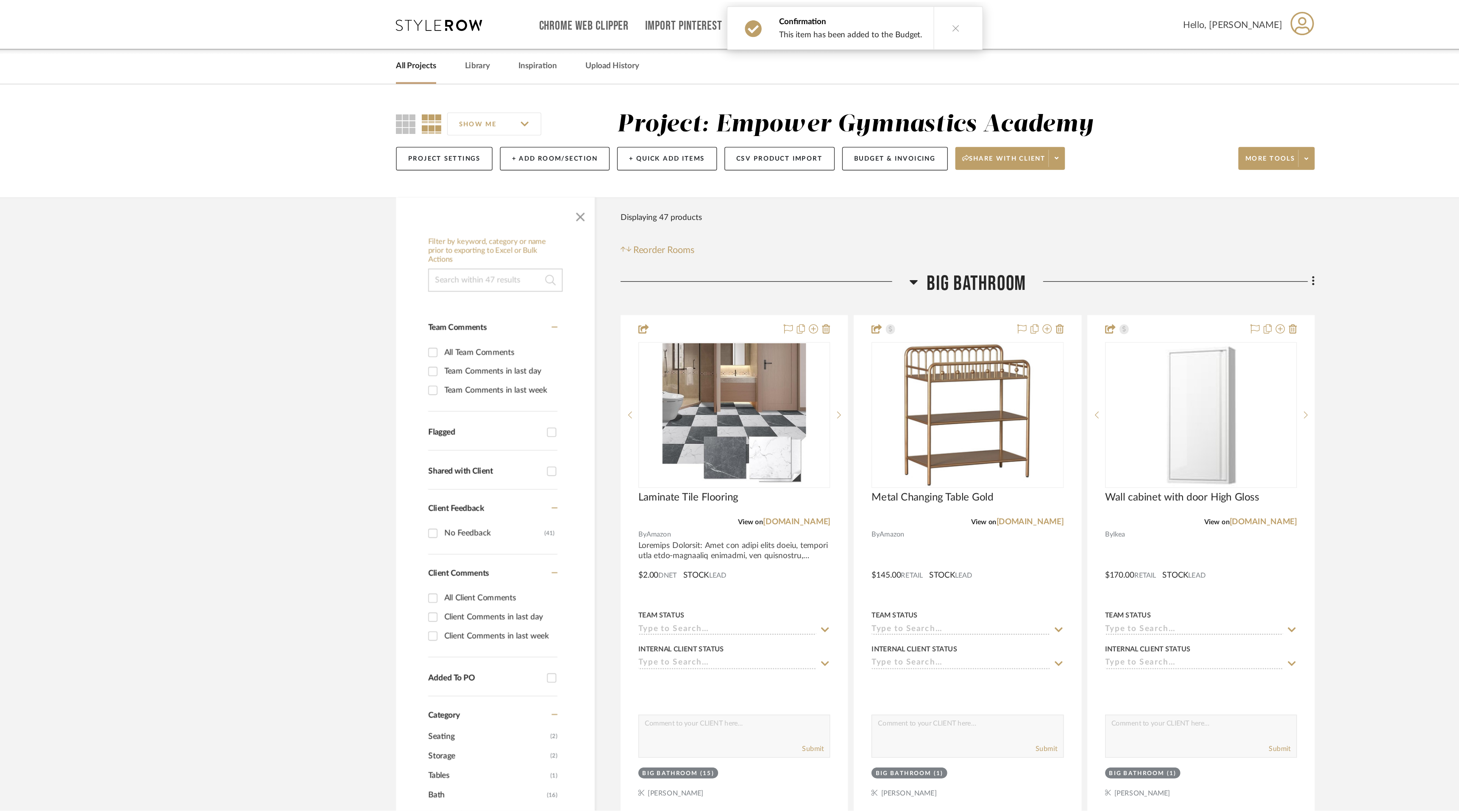
scroll to position [3460, 0]
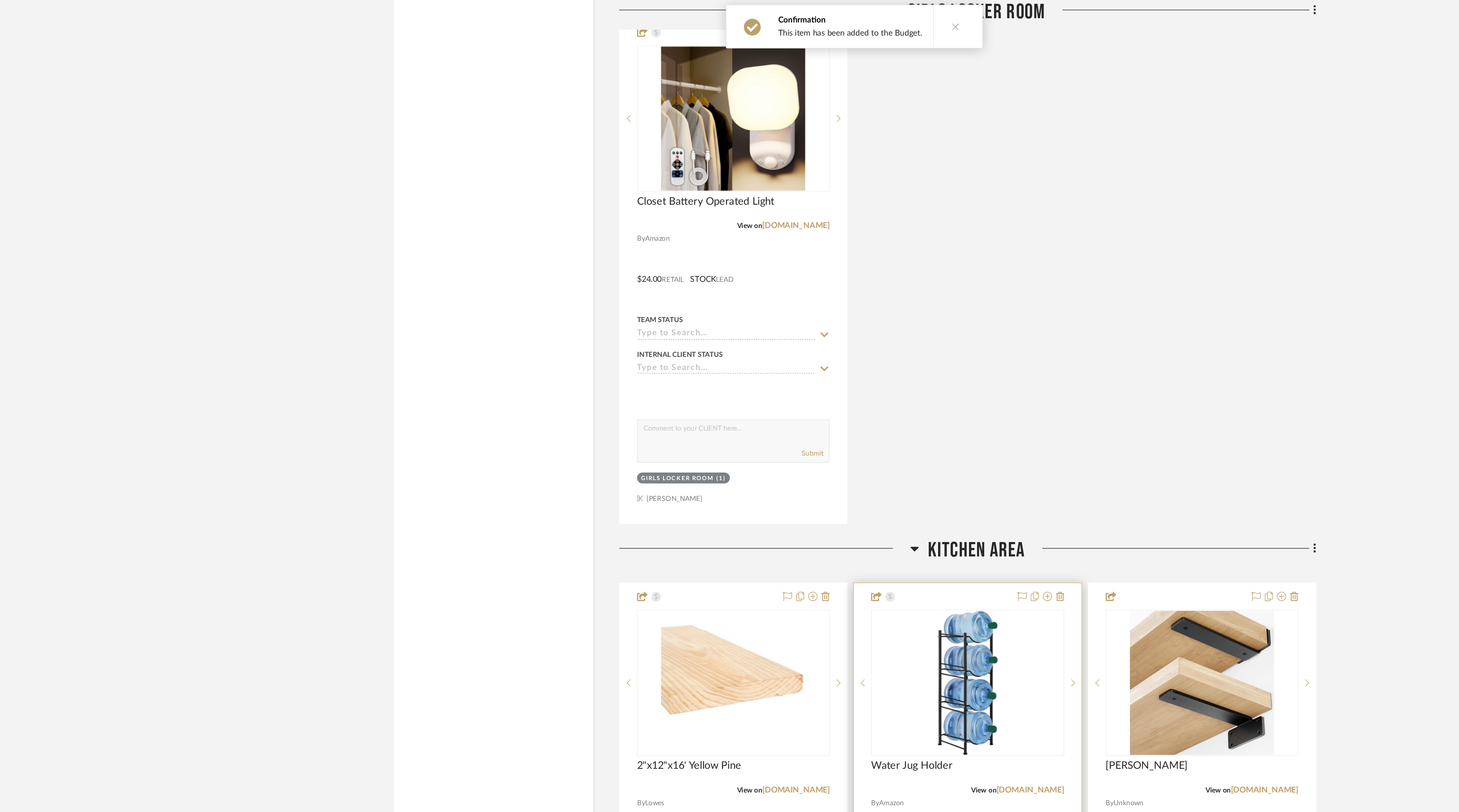
click at [865, 518] on div "0" at bounding box center [813, 502] width 141 height 107
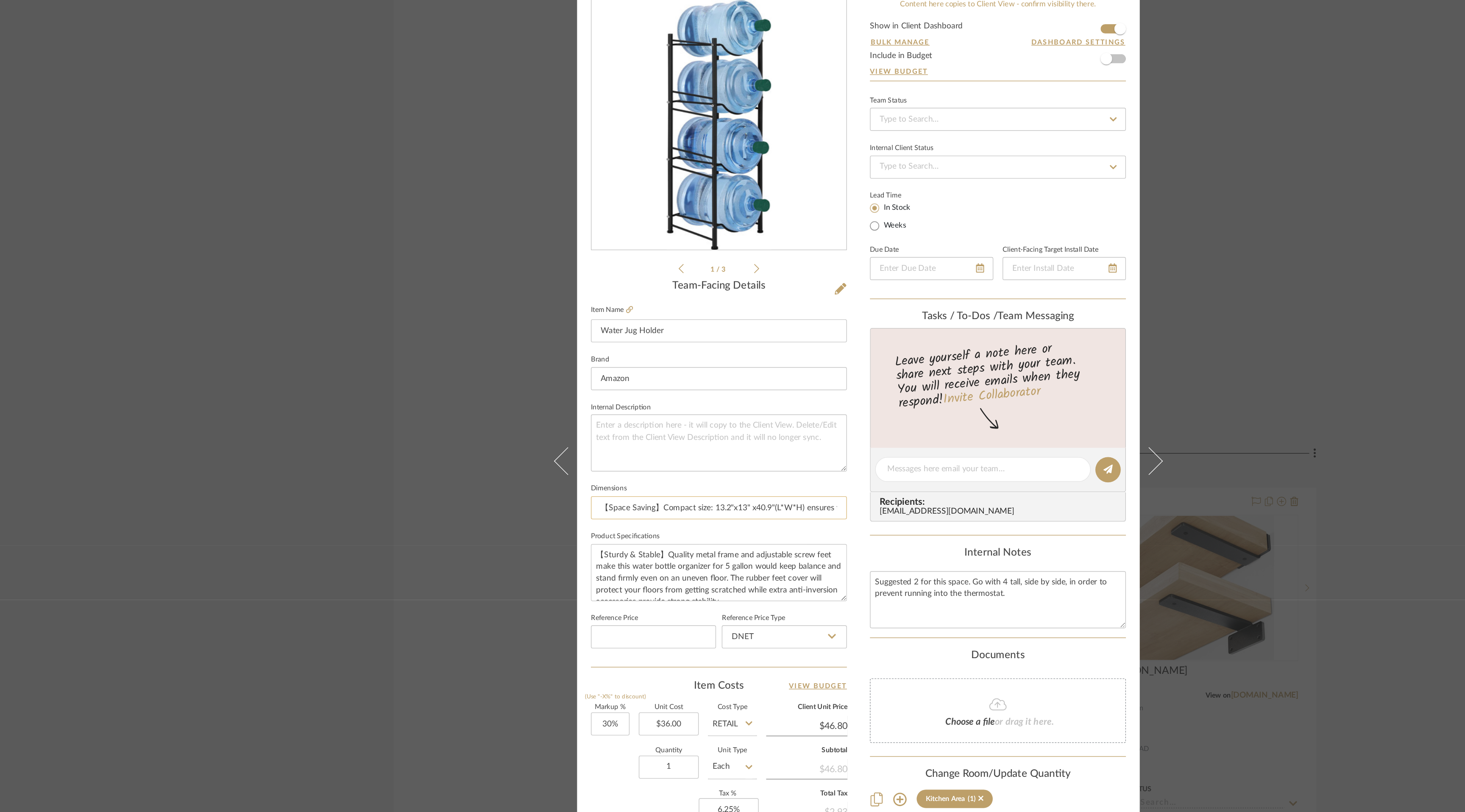
scroll to position [0, 0]
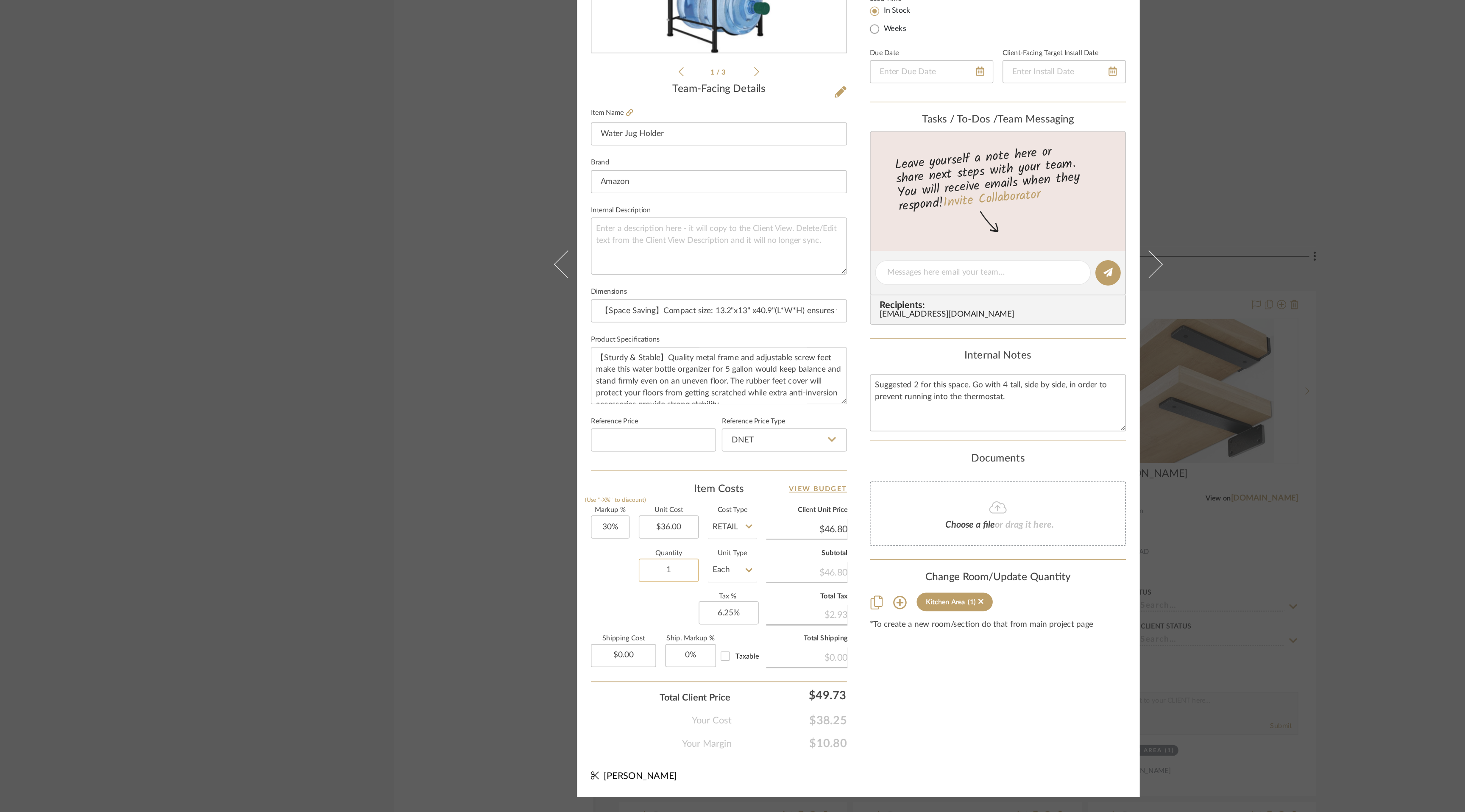
click at [594, 632] on input "1" at bounding box center [593, 634] width 44 height 17
type input "2"
click at [846, 722] on div "Content here copies to Client View - confirm visibility there. Show in Client D…" at bounding box center [835, 418] width 188 height 698
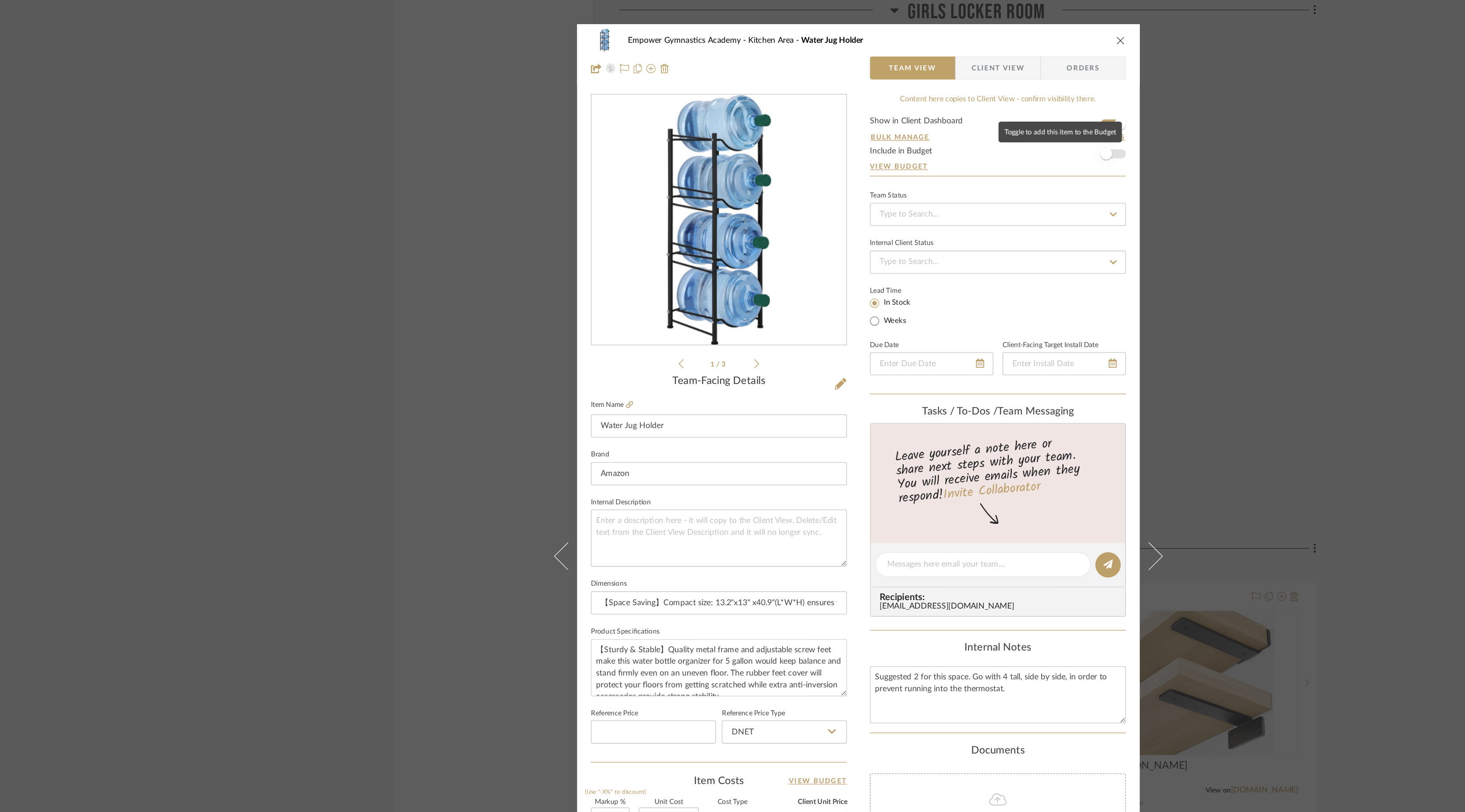
click at [917, 112] on span "button" at bounding box center [915, 113] width 19 height 19
click at [923, 30] on icon "close" at bounding box center [926, 30] width 7 height 7
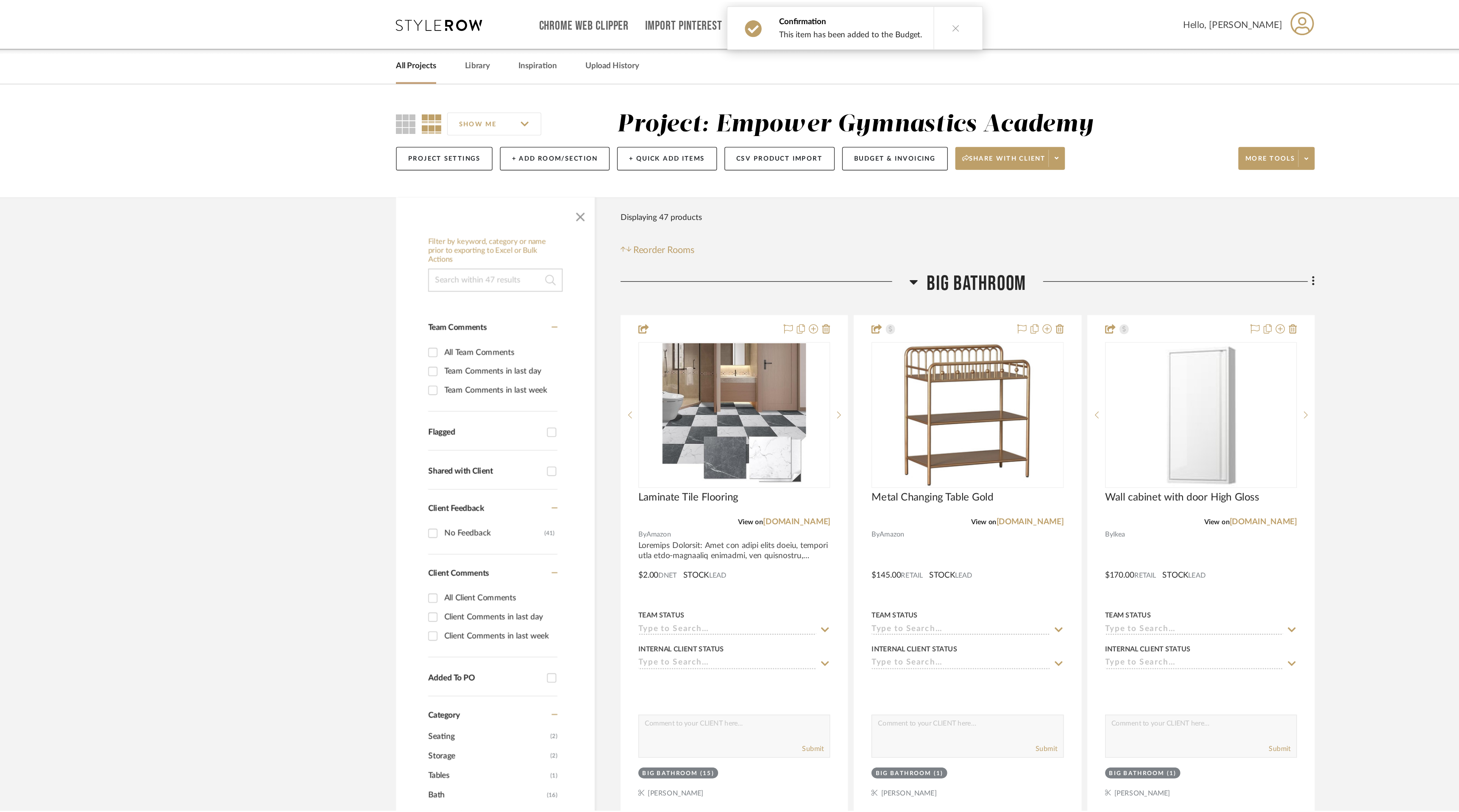
scroll to position [3460, 0]
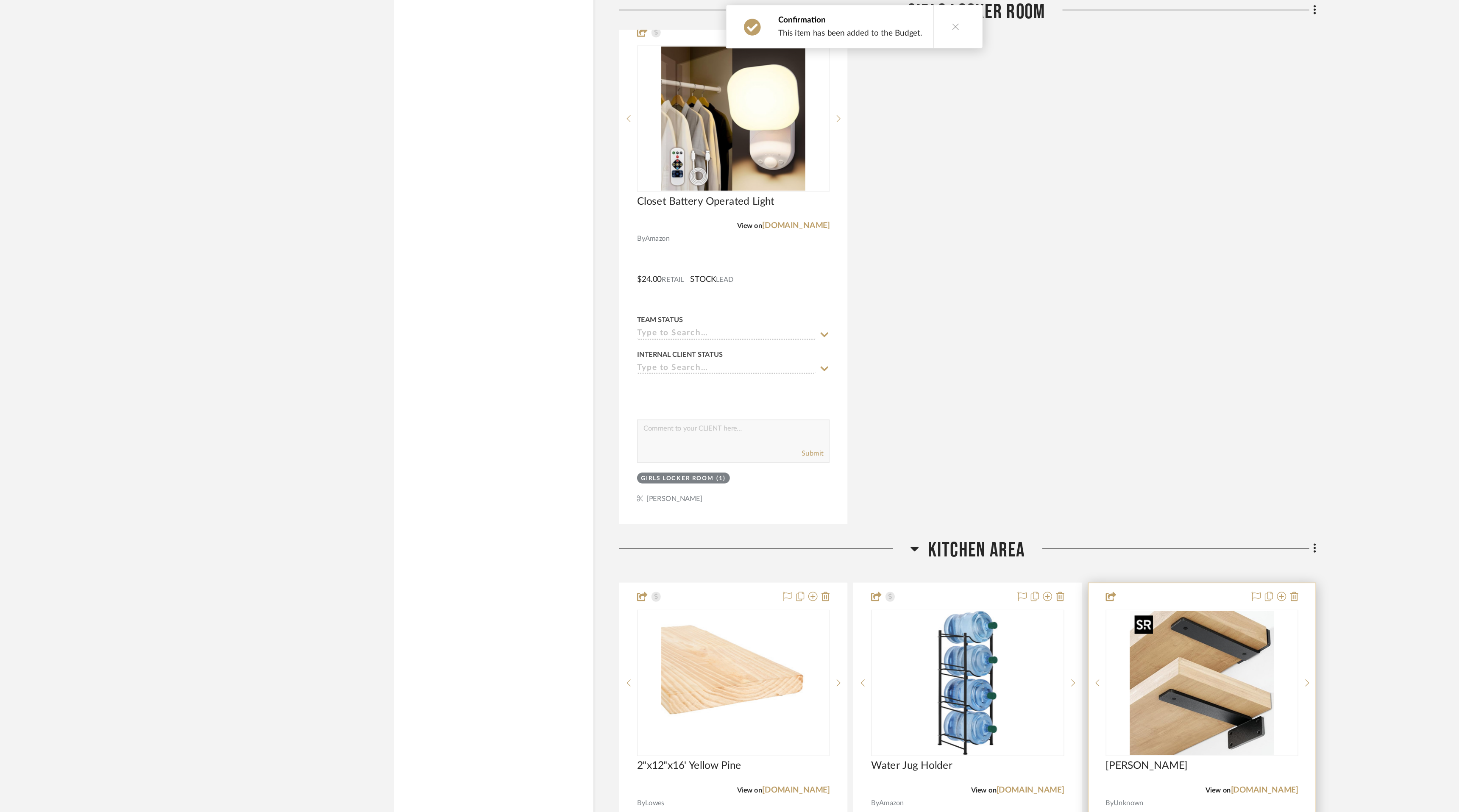
click at [964, 507] on img "0" at bounding box center [985, 502] width 106 height 106
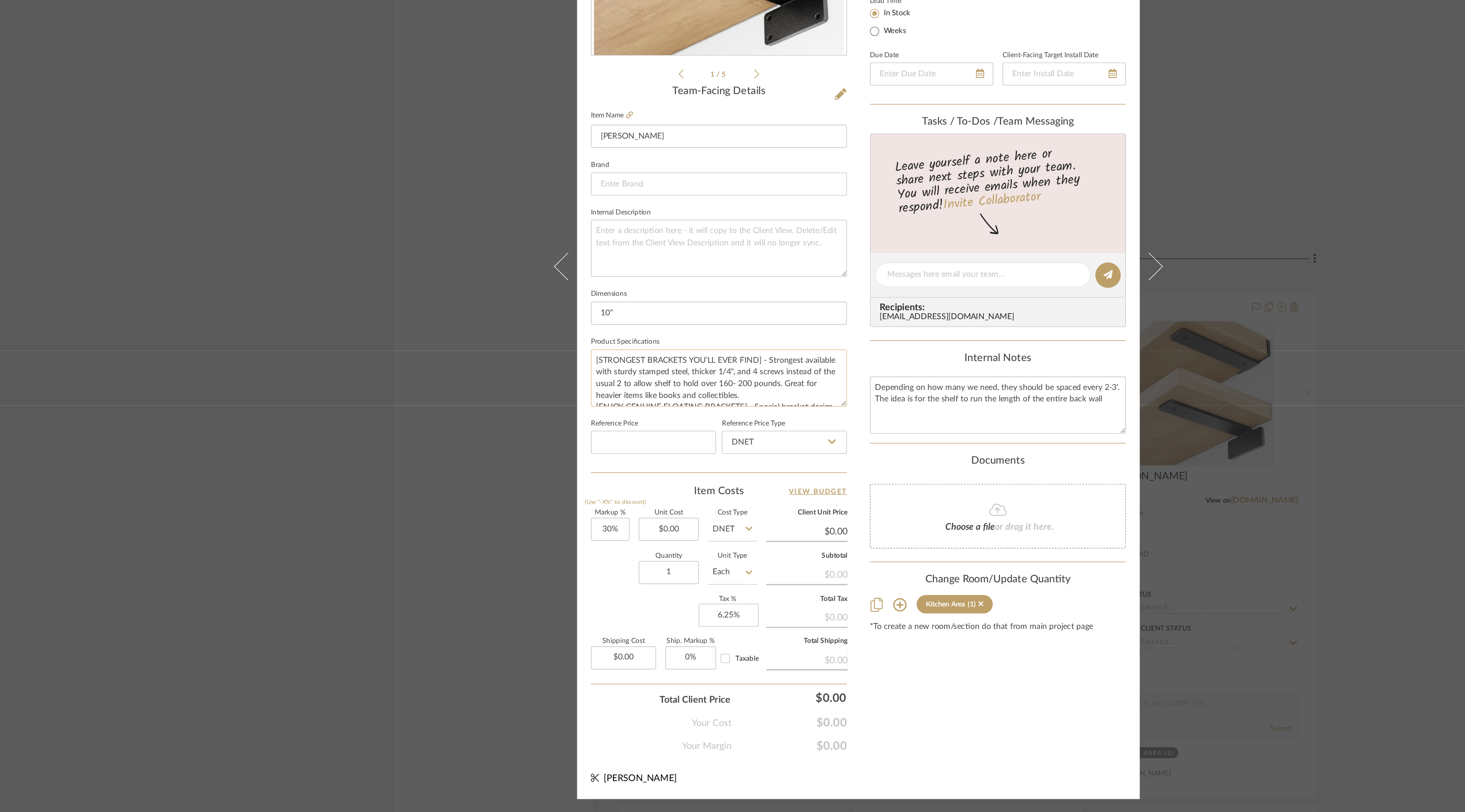
scroll to position [0, 0]
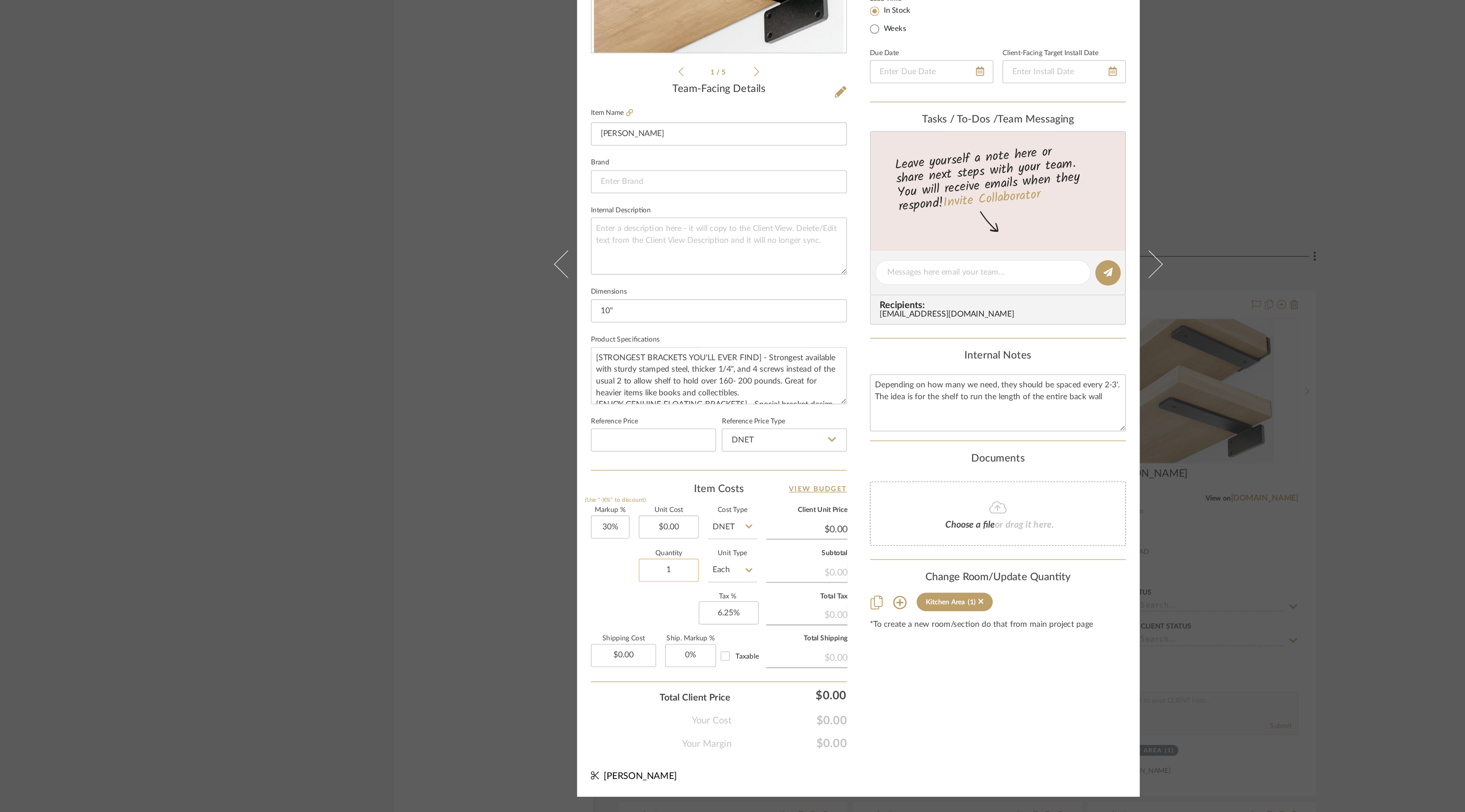
click at [596, 635] on input "1" at bounding box center [593, 634] width 44 height 17
type input "2"
click at [827, 732] on div "Content here copies to Client View - confirm visibility there. Show in Client D…" at bounding box center [835, 418] width 188 height 698
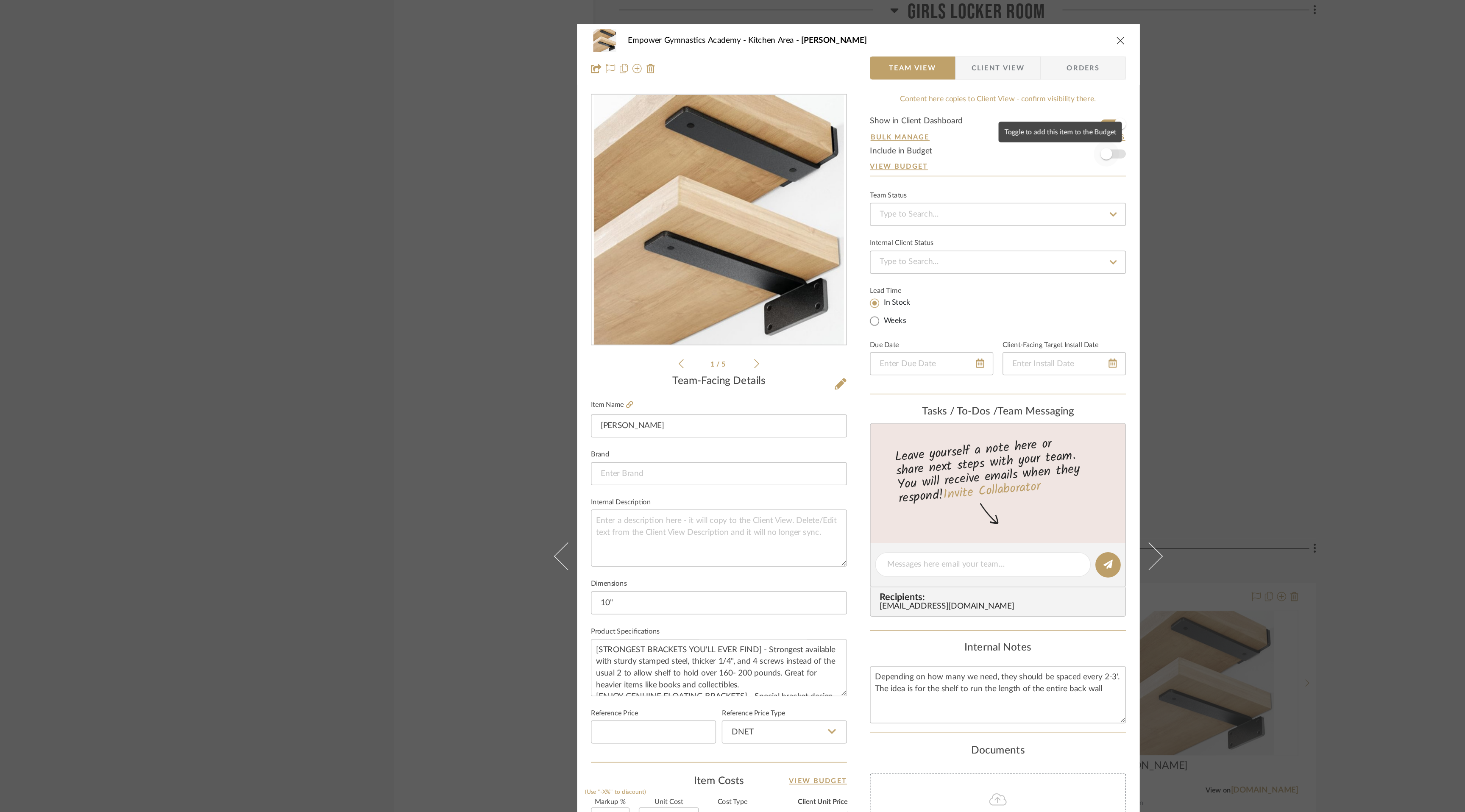
click at [917, 115] on span "button" at bounding box center [915, 113] width 19 height 19
click at [923, 29] on icon "close" at bounding box center [926, 30] width 7 height 7
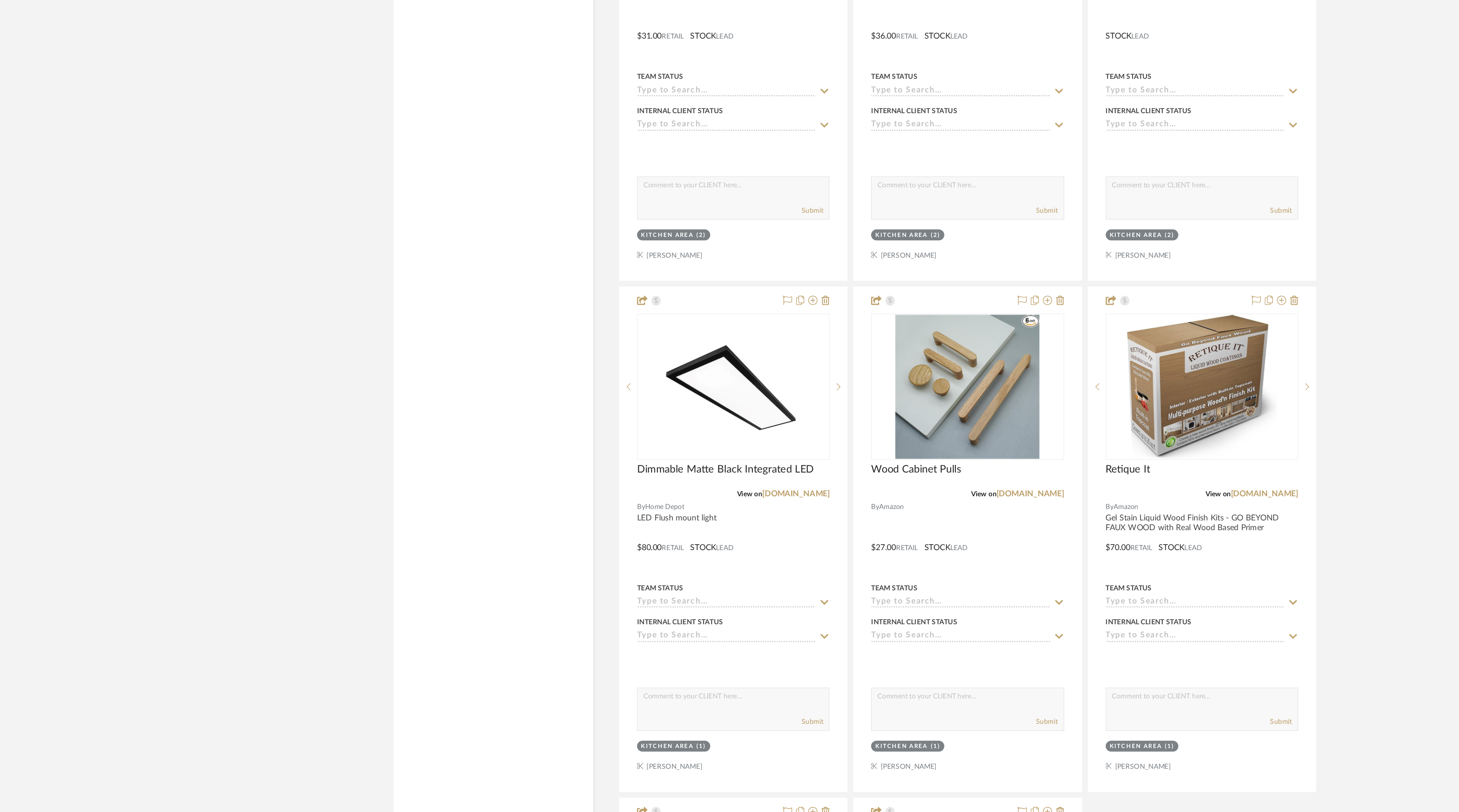
scroll to position [3905, 0]
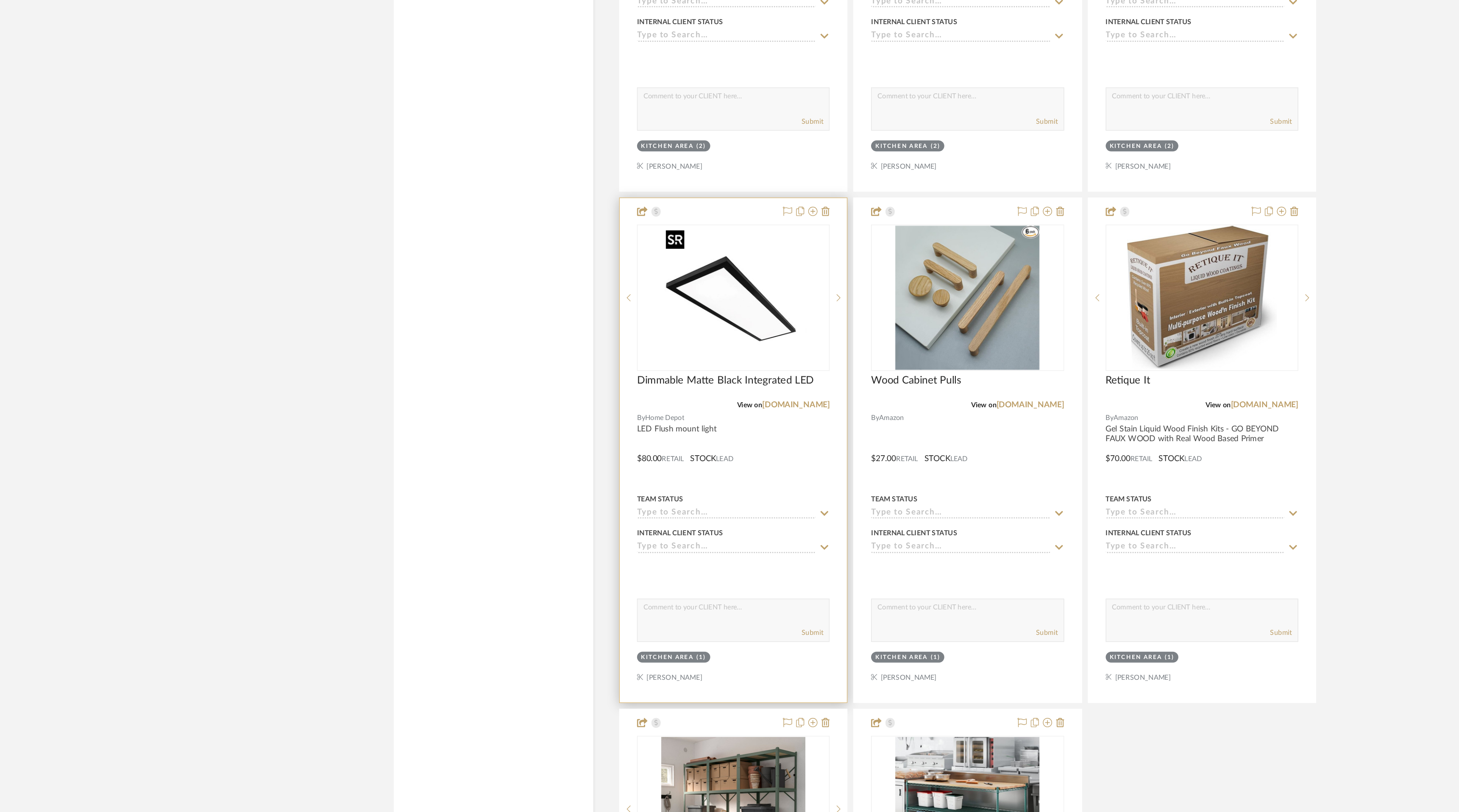
click at [653, 455] on div at bounding box center [641, 433] width 142 height 108
click at [646, 449] on img "0" at bounding box center [640, 433] width 106 height 106
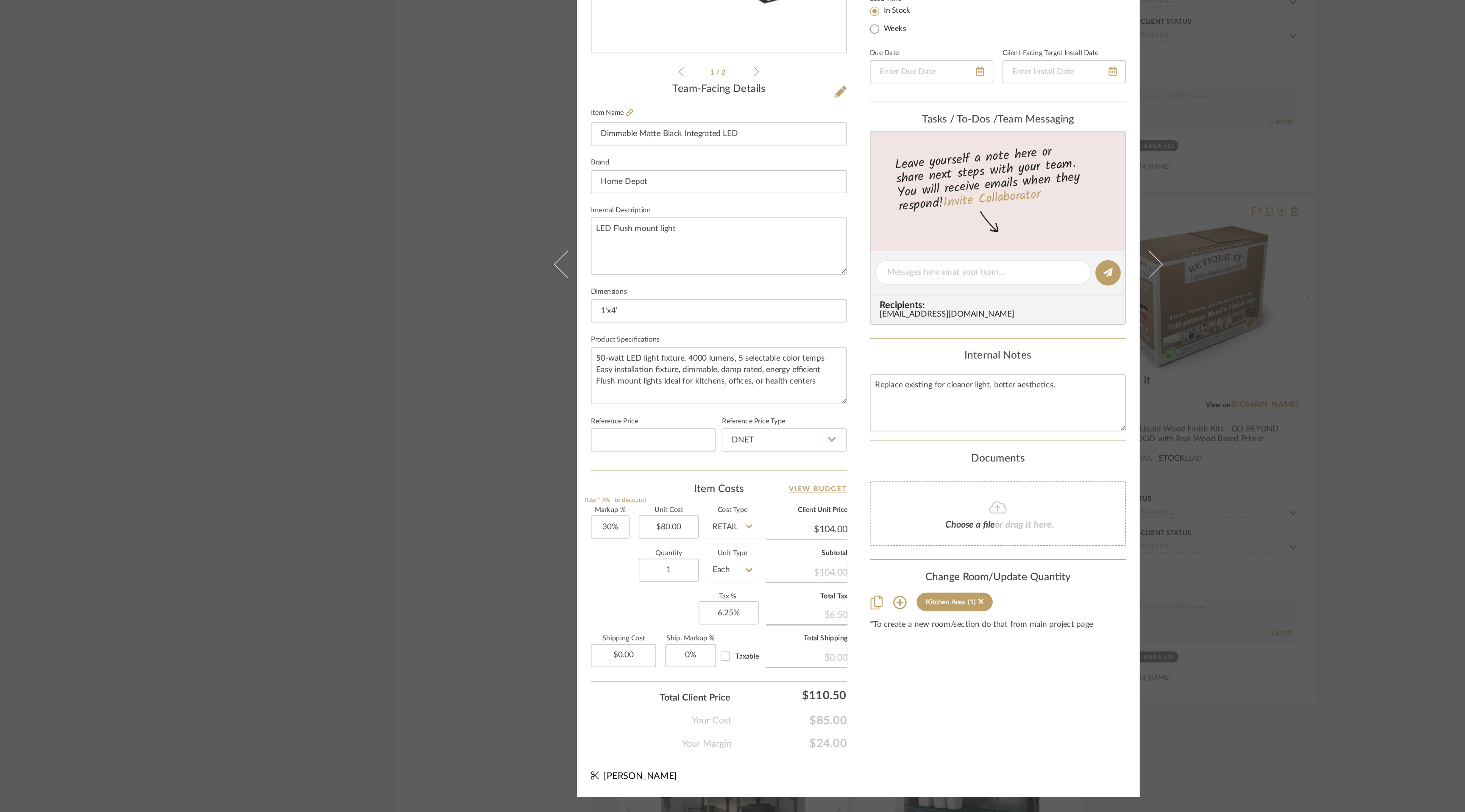
scroll to position [0, 0]
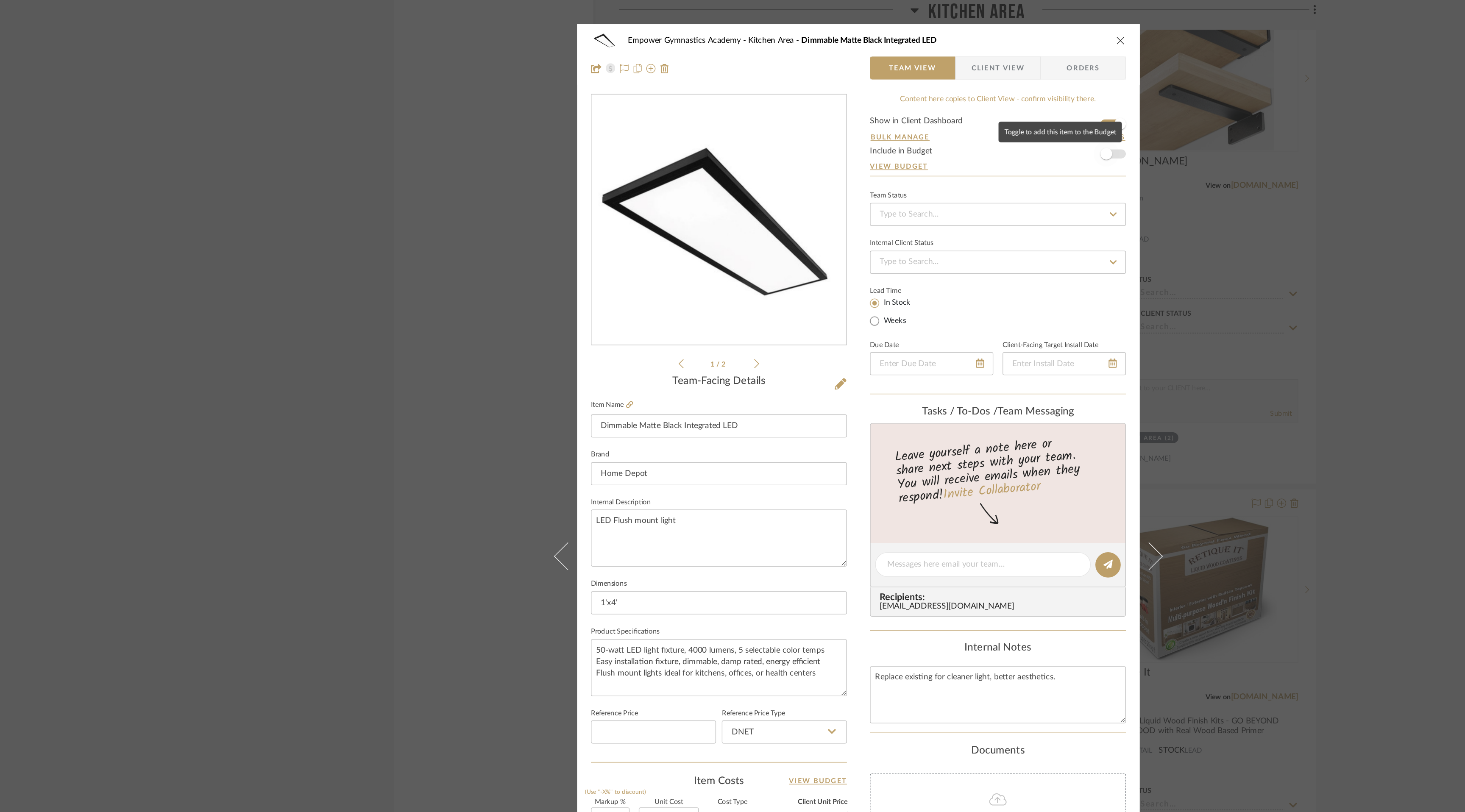
click at [914, 116] on span "button" at bounding box center [915, 113] width 8 height 8
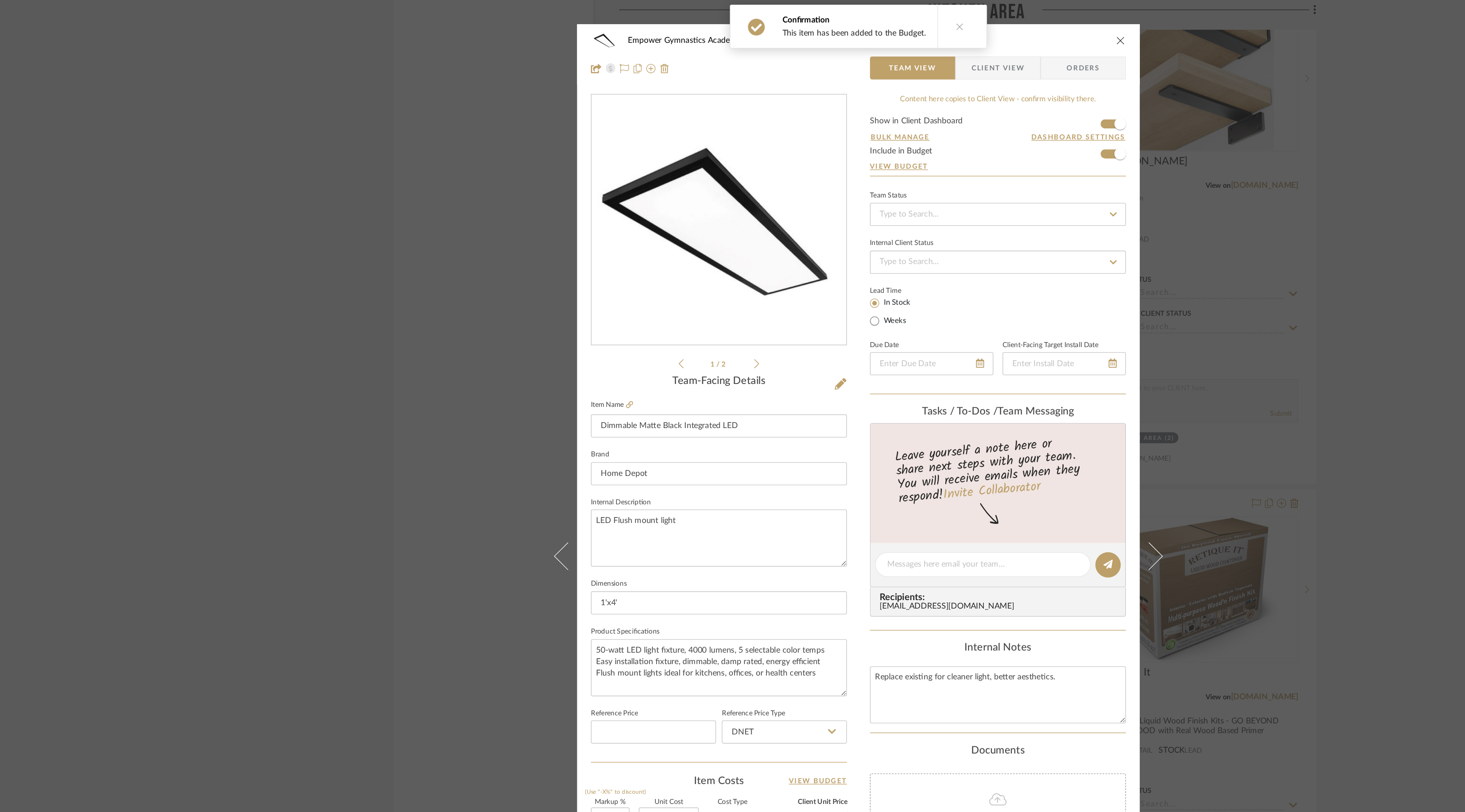
click at [922, 29] on icon "close" at bounding box center [926, 30] width 7 height 7
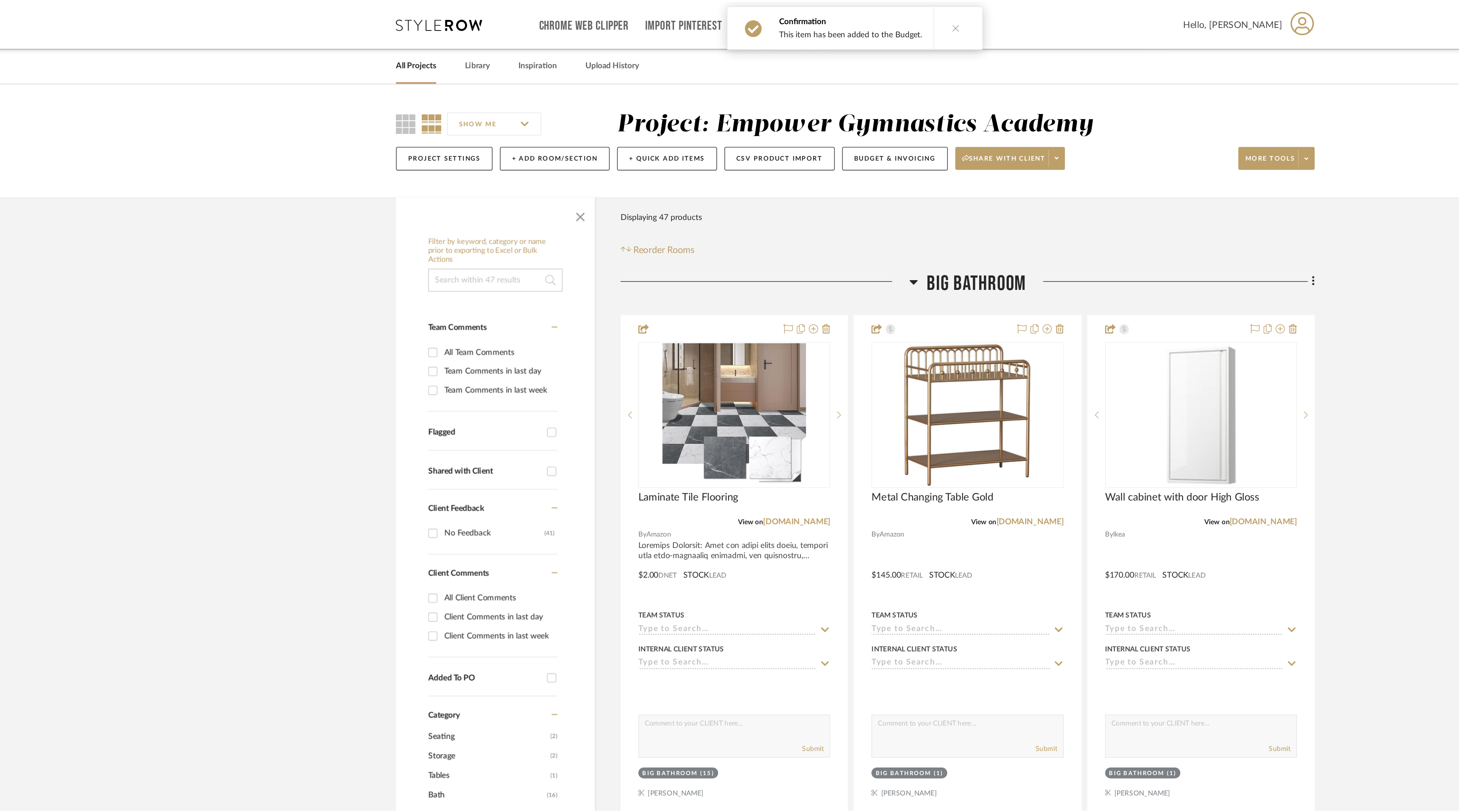
scroll to position [3905, 0]
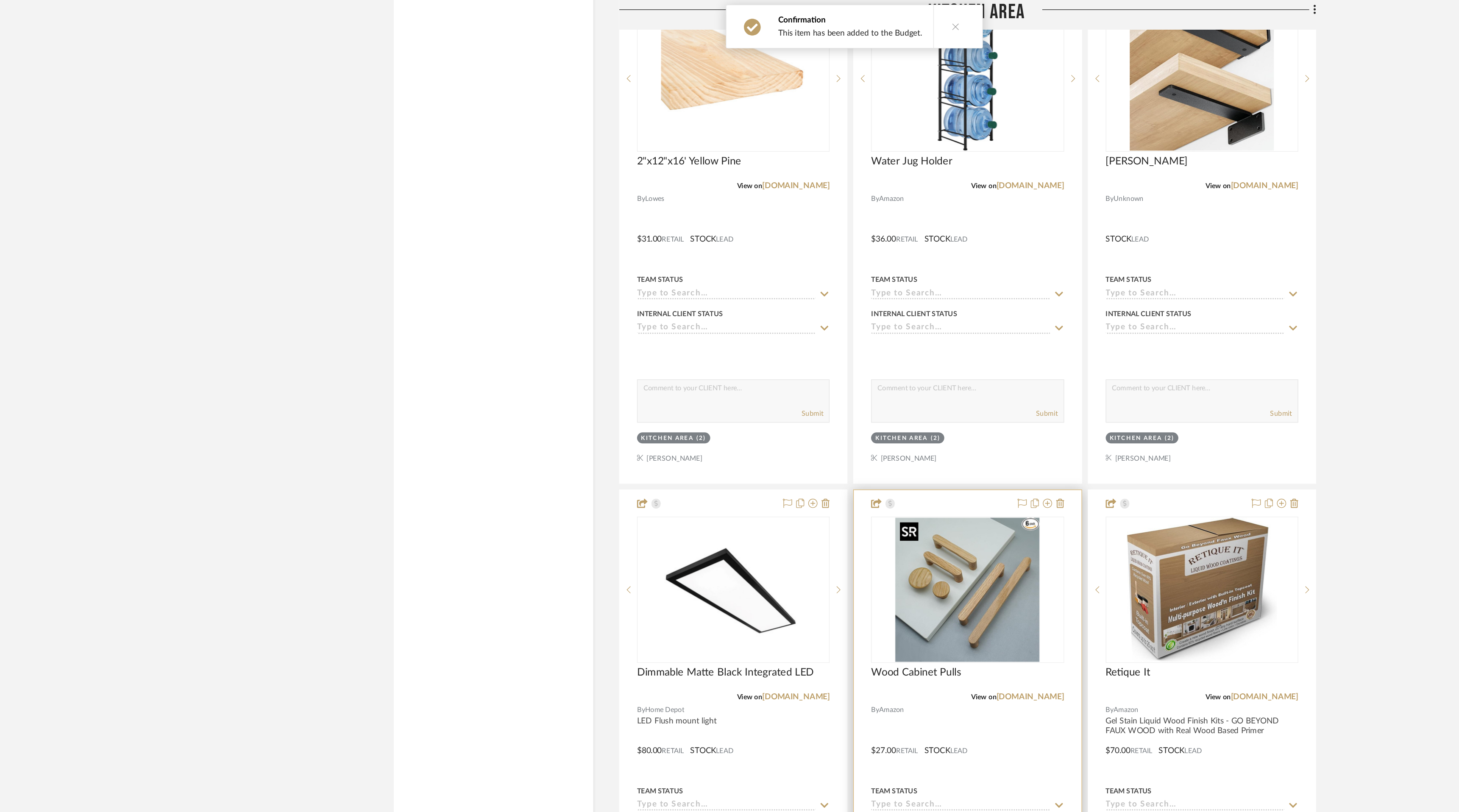
click at [850, 449] on img "0" at bounding box center [813, 433] width 106 height 106
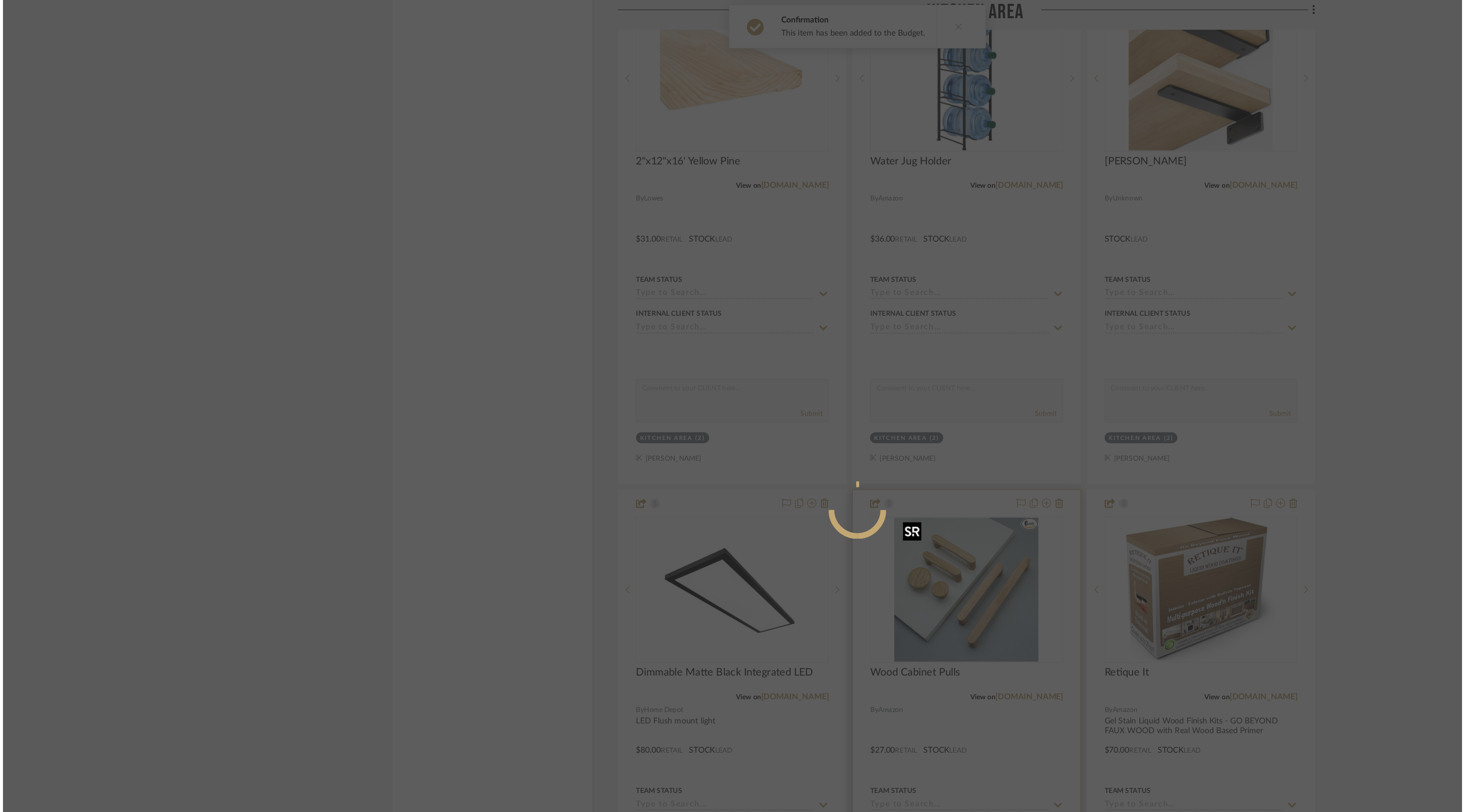
scroll to position [0, 0]
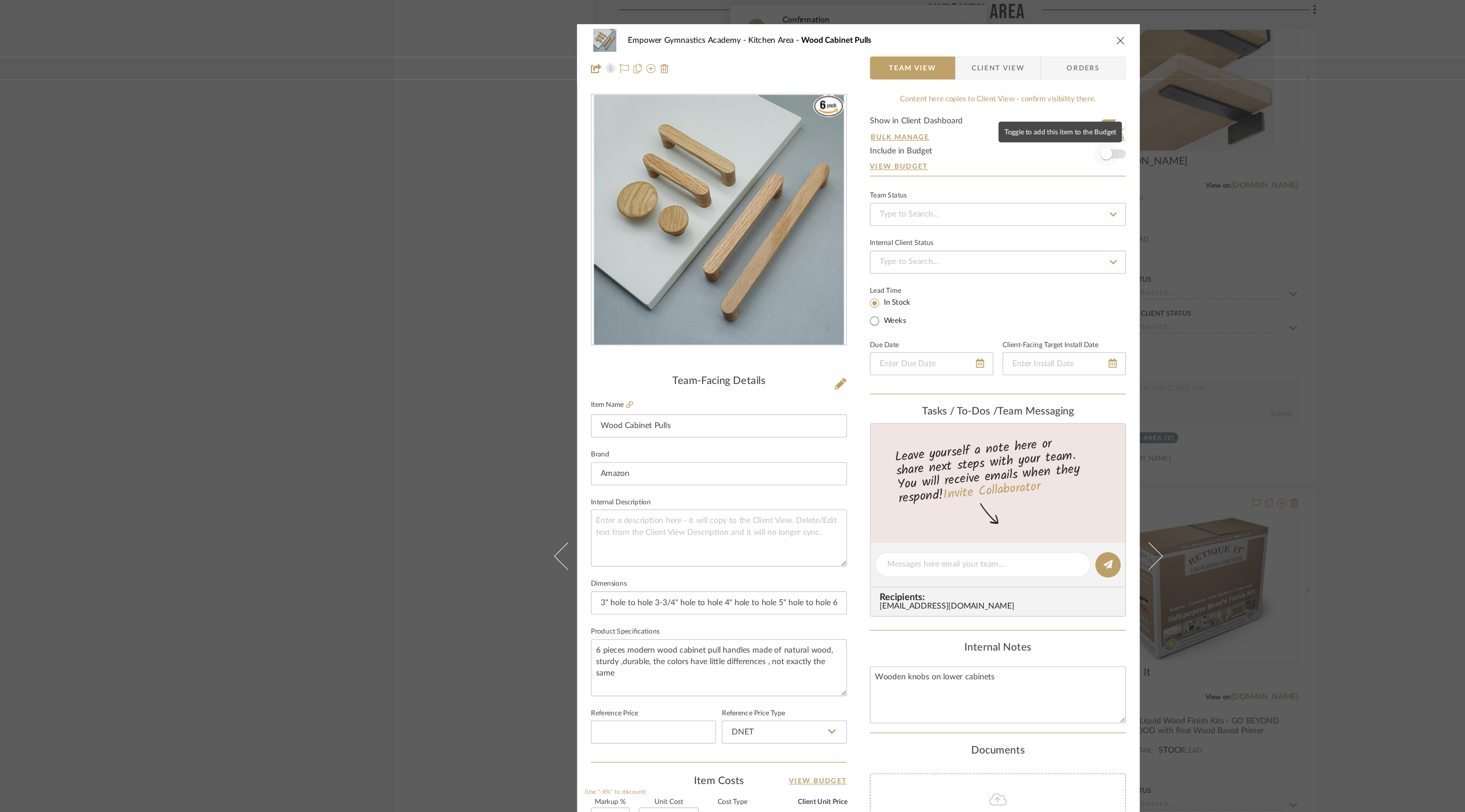
click at [919, 113] on span "button" at bounding box center [915, 113] width 19 height 19
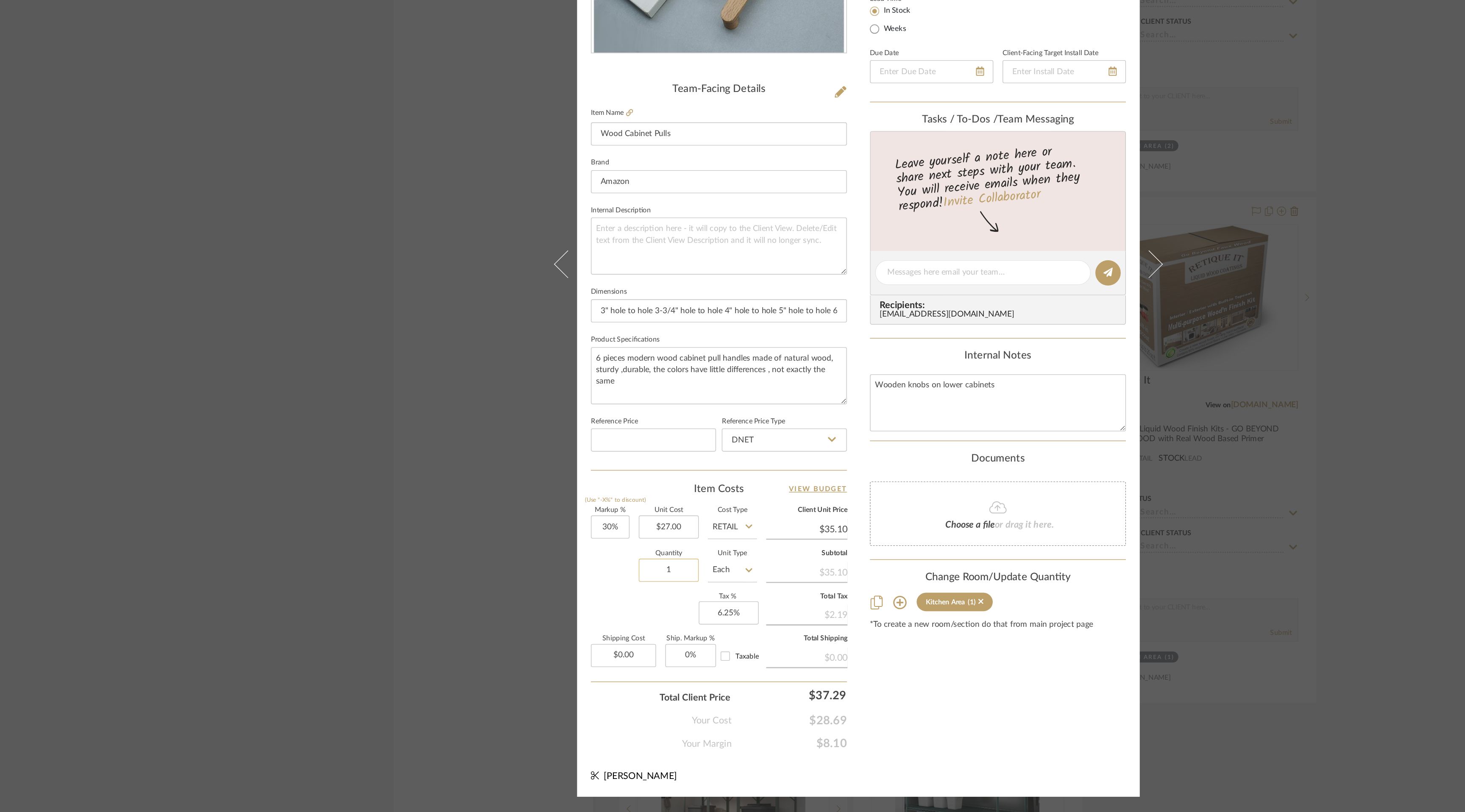
click at [592, 631] on input "1" at bounding box center [593, 634] width 44 height 17
type input "2"
click at [854, 741] on div "Content here copies to Client View - confirm visibility there. Show in Client D…" at bounding box center [835, 418] width 188 height 698
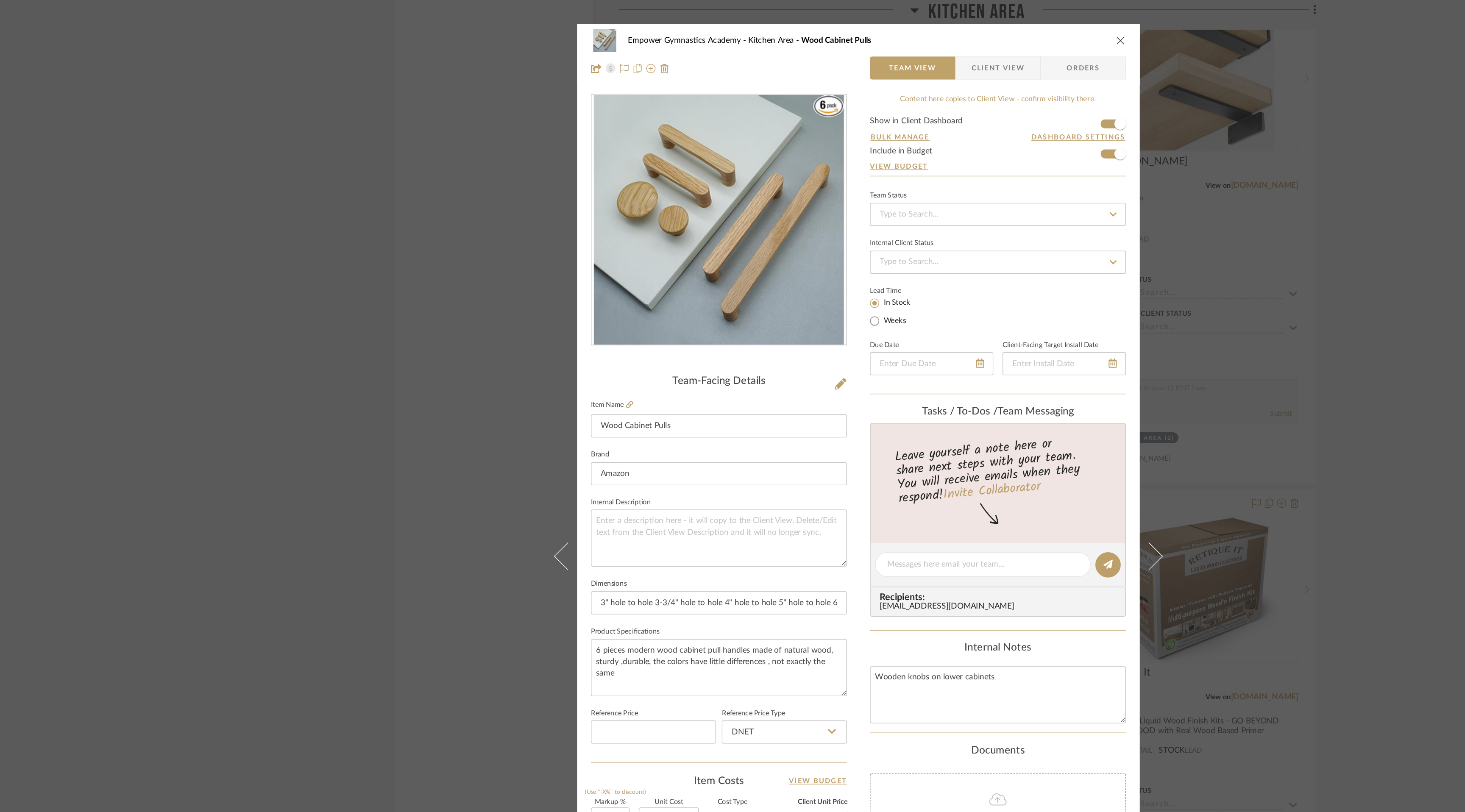
click at [922, 27] on icon "close" at bounding box center [926, 30] width 7 height 7
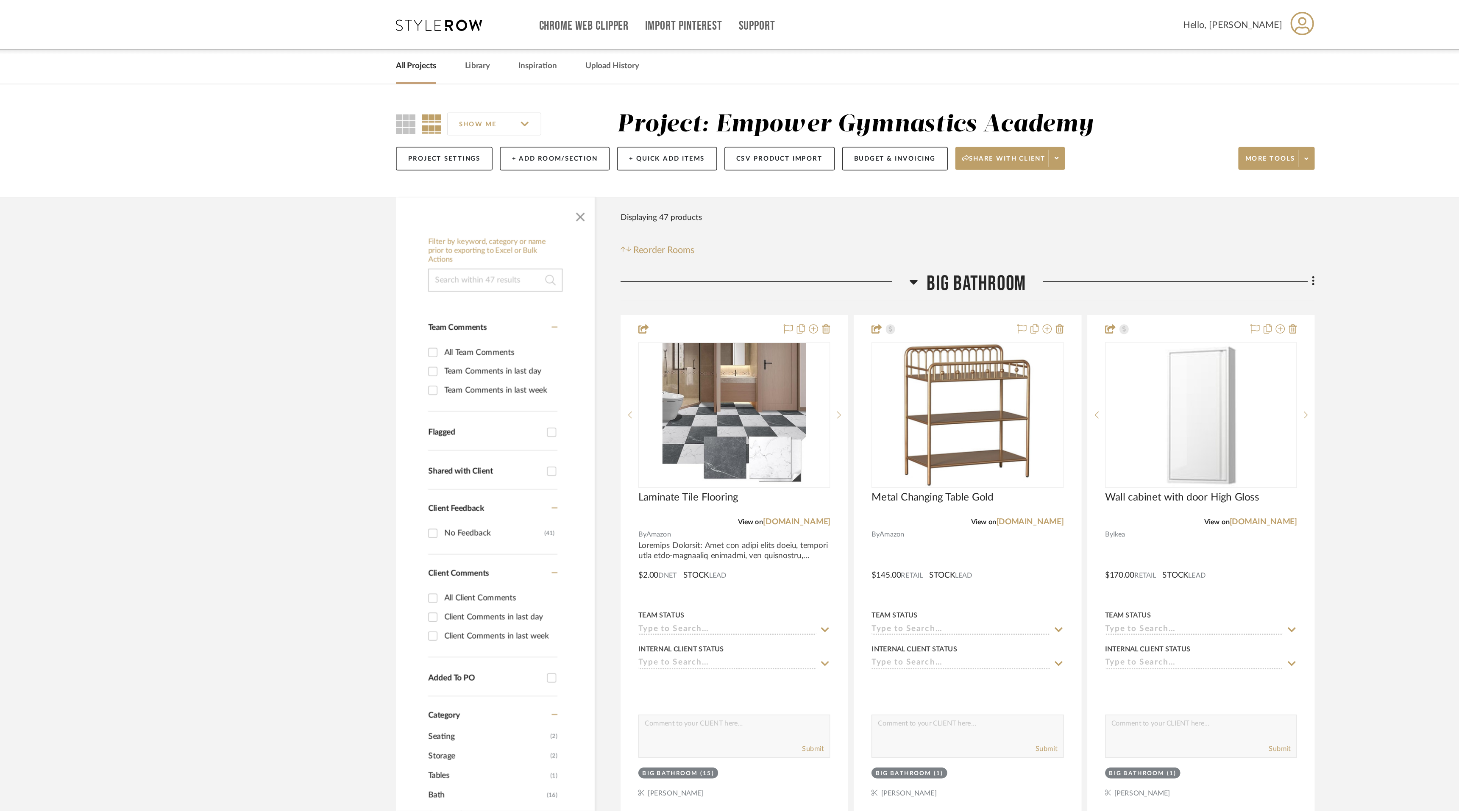
scroll to position [3905, 0]
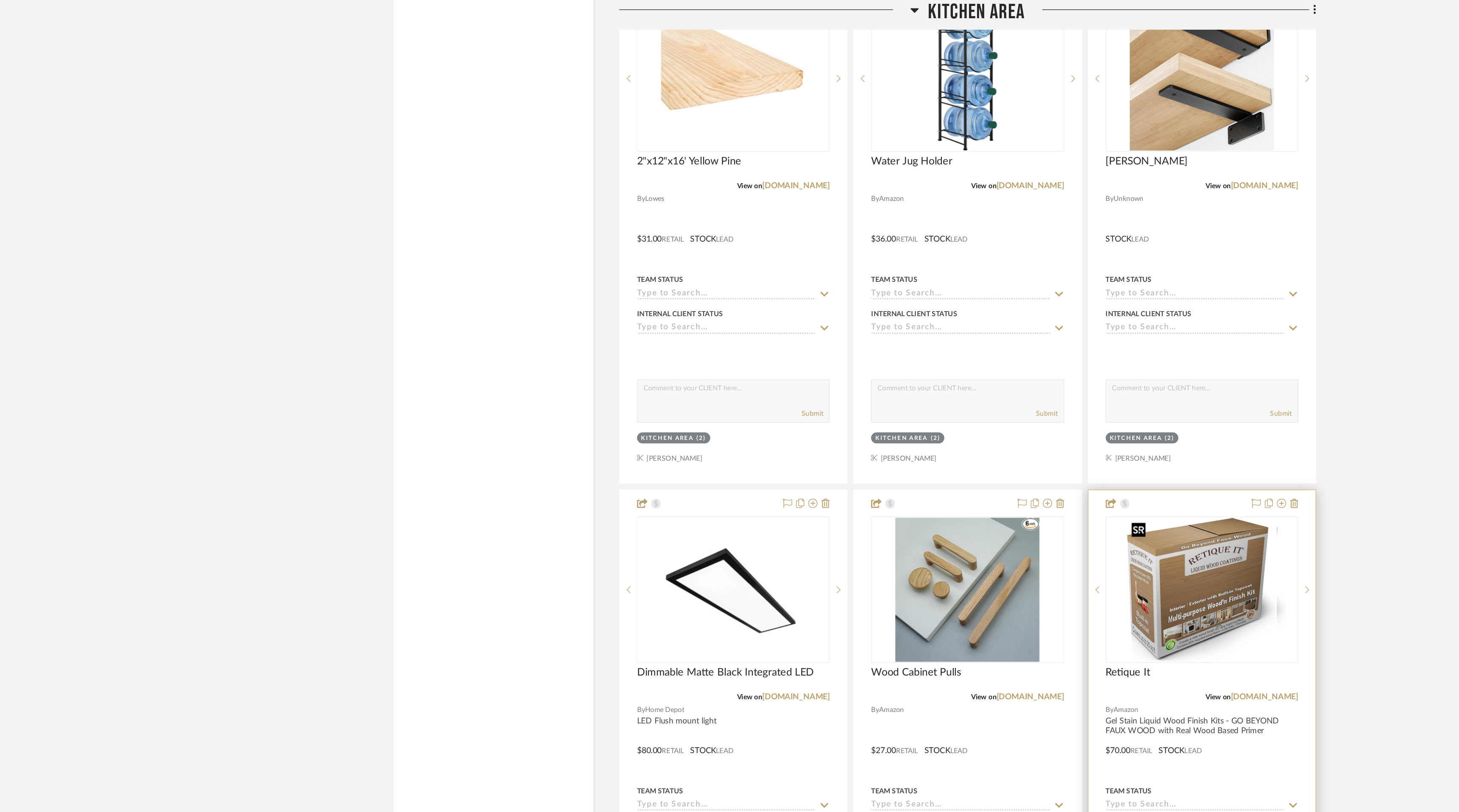
click at [980, 432] on div at bounding box center [985, 433] width 142 height 108
click at [968, 429] on img "0" at bounding box center [985, 433] width 110 height 106
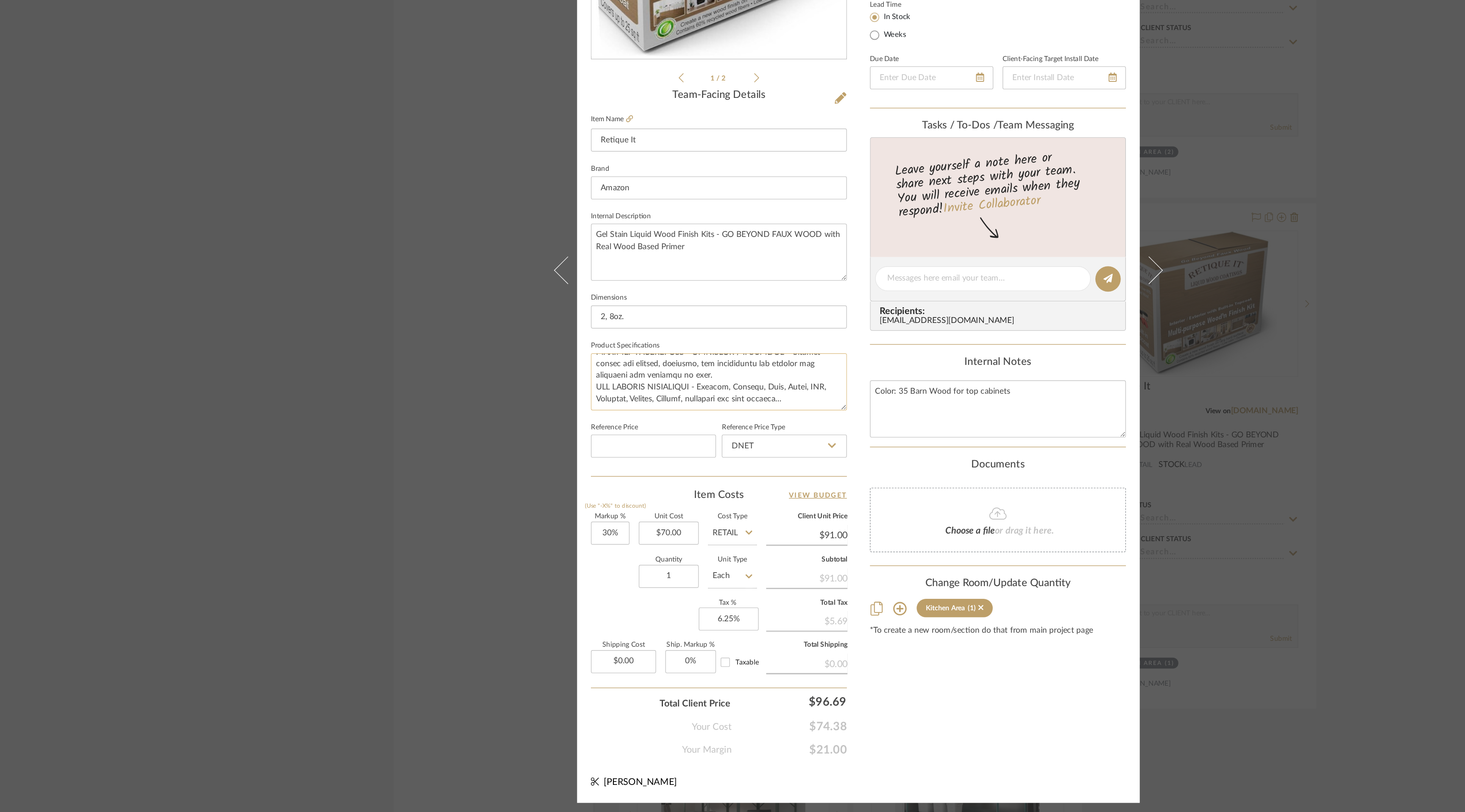
scroll to position [0, 0]
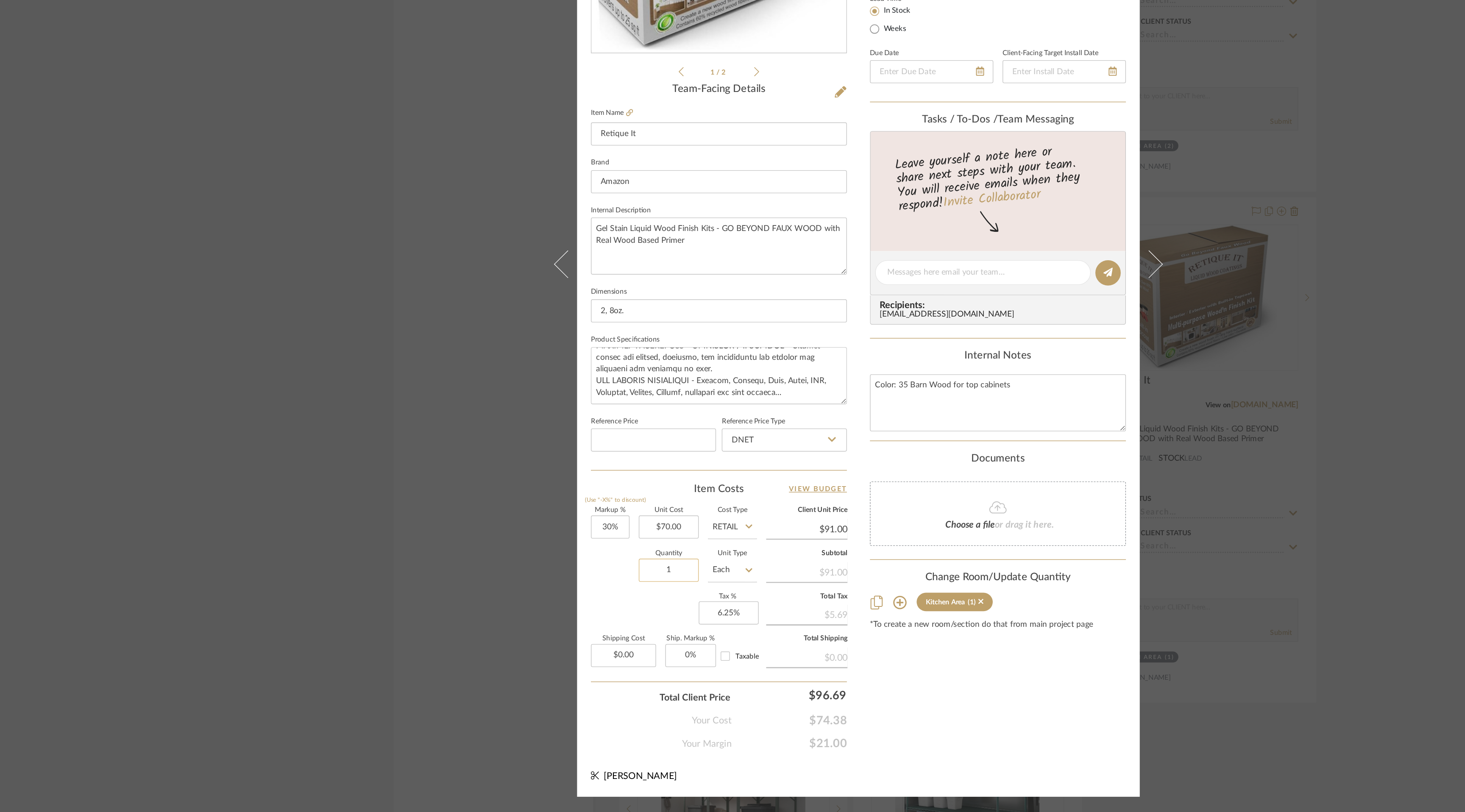
click at [592, 635] on input "1" at bounding box center [593, 634] width 44 height 17
type input "2"
click at [850, 726] on div "Content here copies to Client View - confirm visibility there. Show in Client D…" at bounding box center [835, 418] width 188 height 698
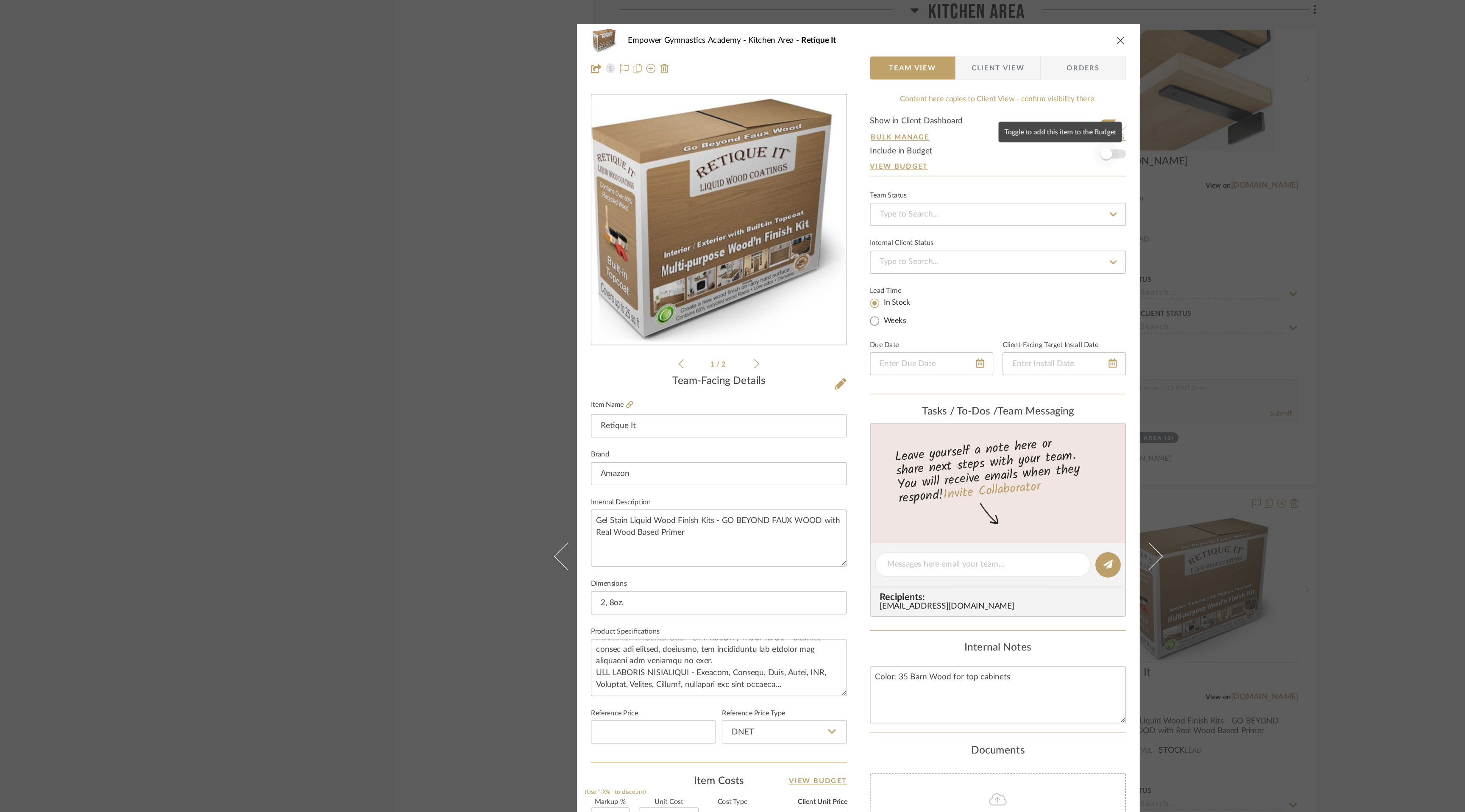
click at [914, 113] on span "button" at bounding box center [915, 113] width 8 height 8
click at [922, 31] on icon "close" at bounding box center [926, 30] width 7 height 7
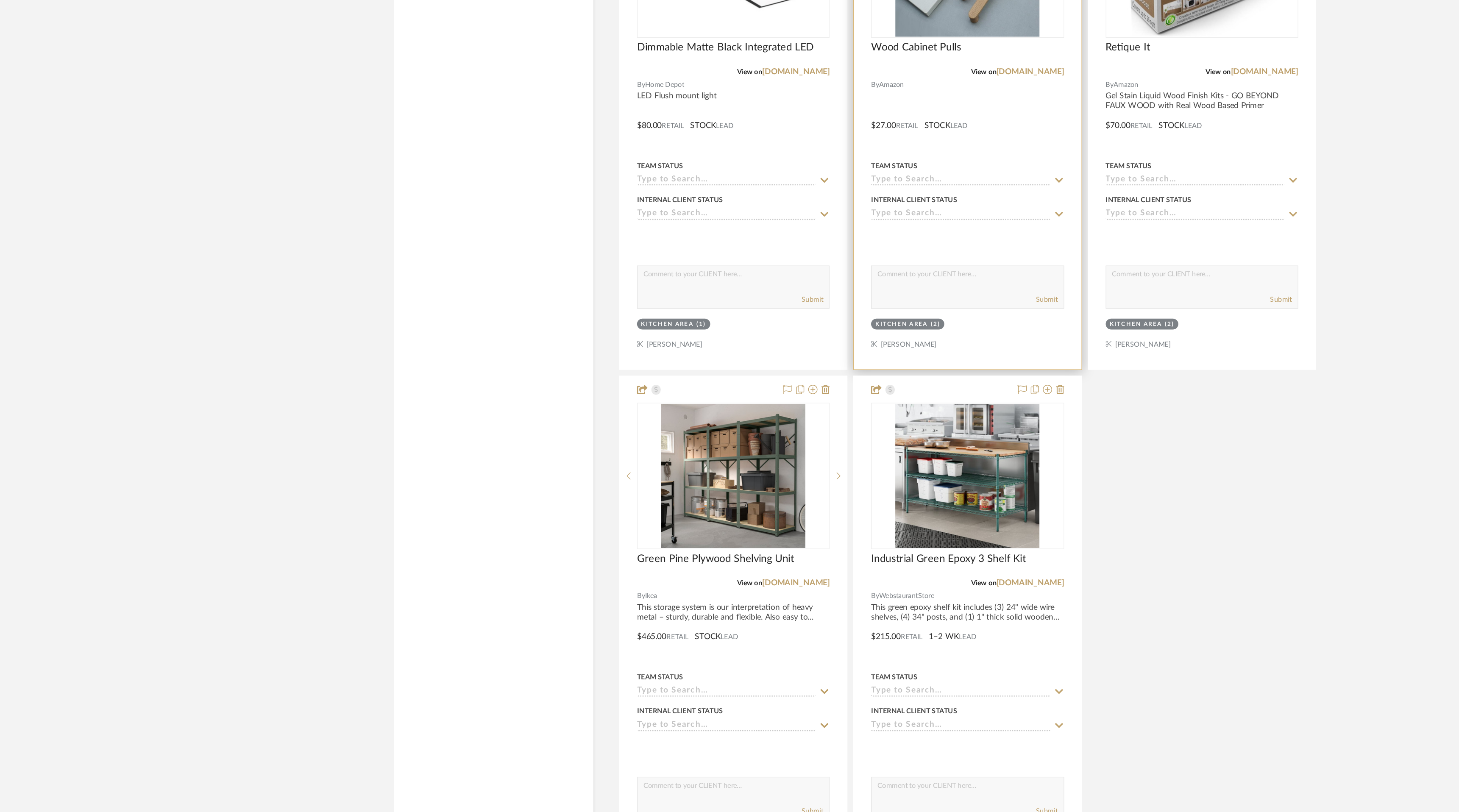
scroll to position [4195, 0]
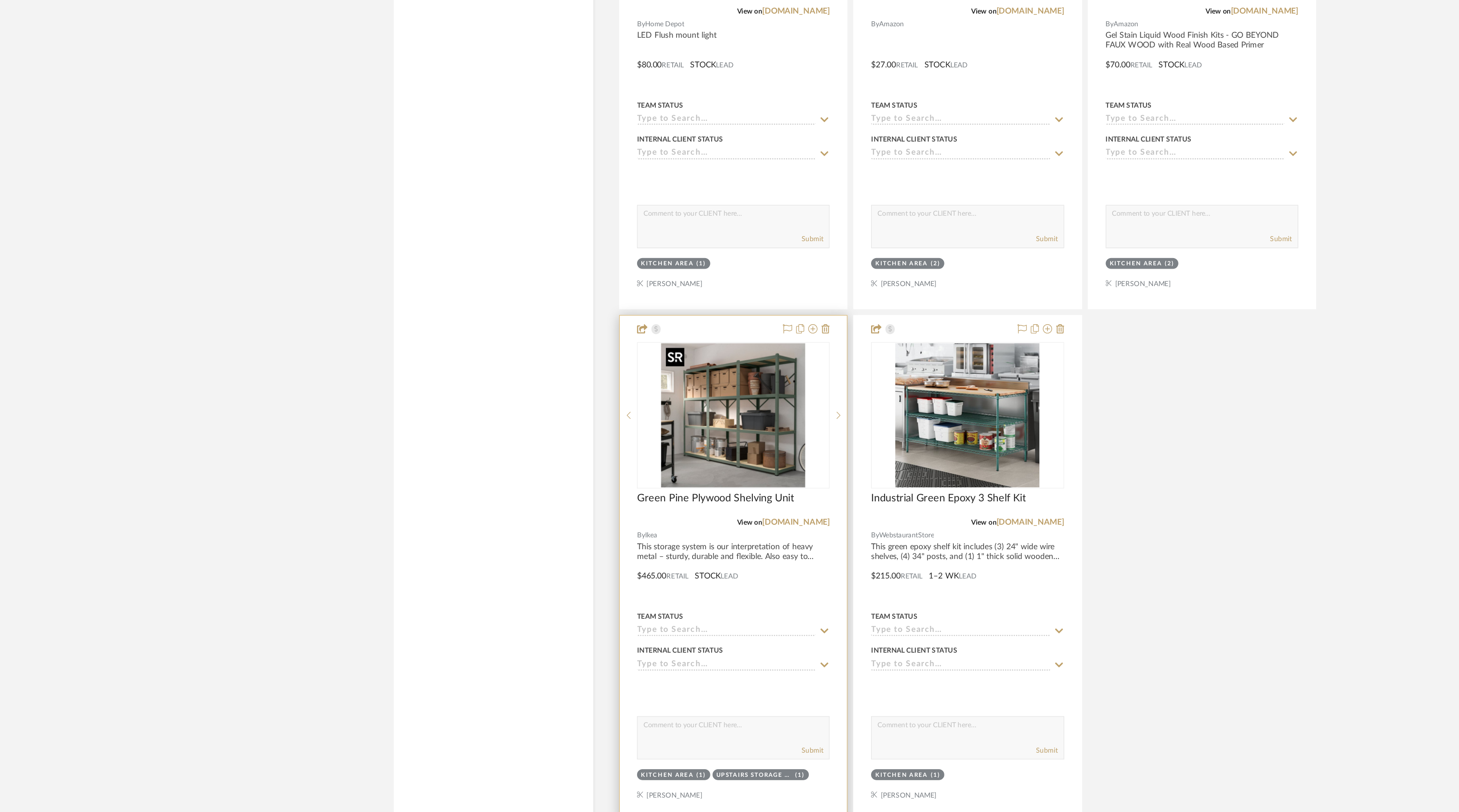
click at [0, 0] on img at bounding box center [0, 0] width 0 height 0
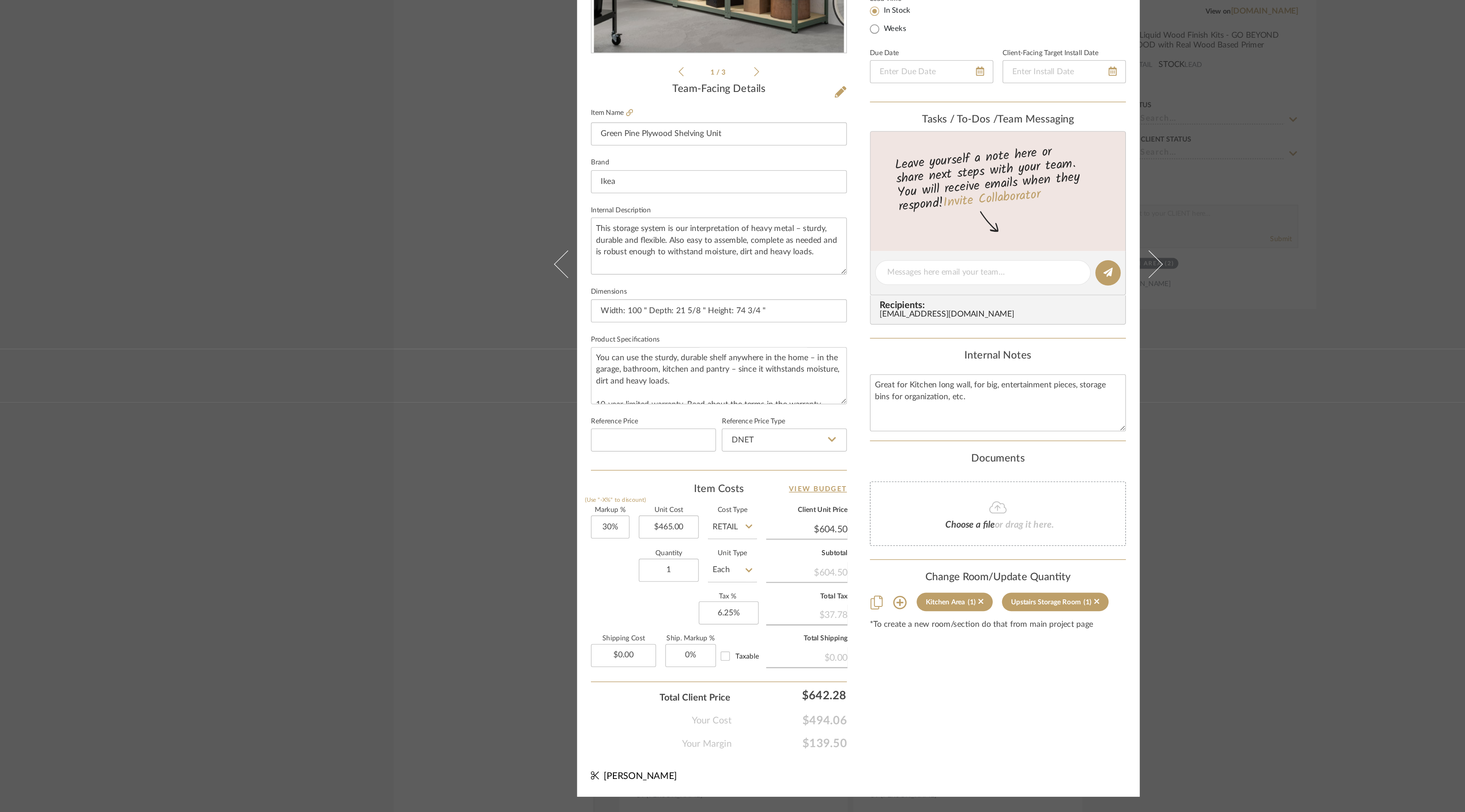
scroll to position [0, 0]
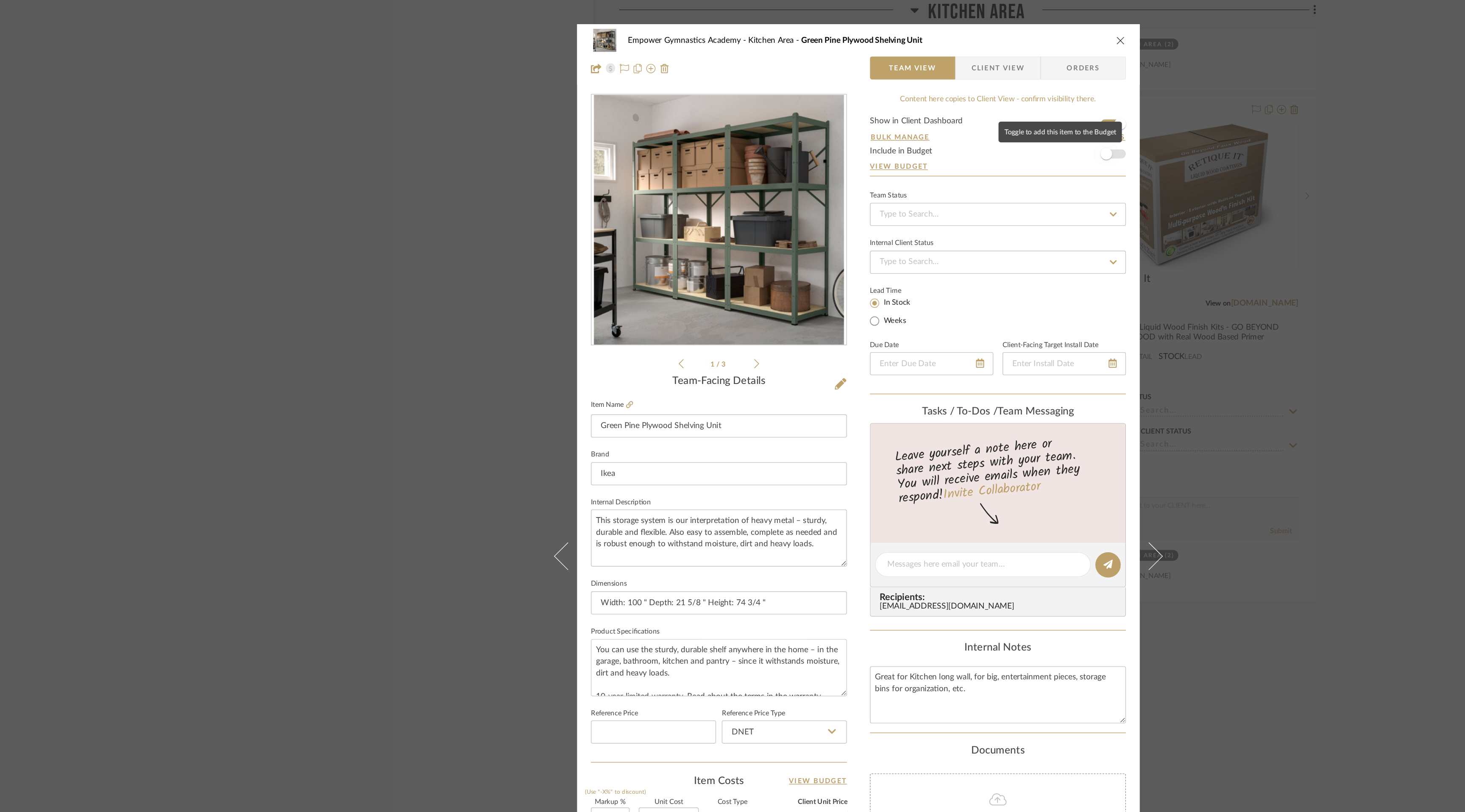
click at [916, 114] on span "button" at bounding box center [915, 113] width 8 height 8
click at [923, 27] on icon "close" at bounding box center [926, 30] width 7 height 7
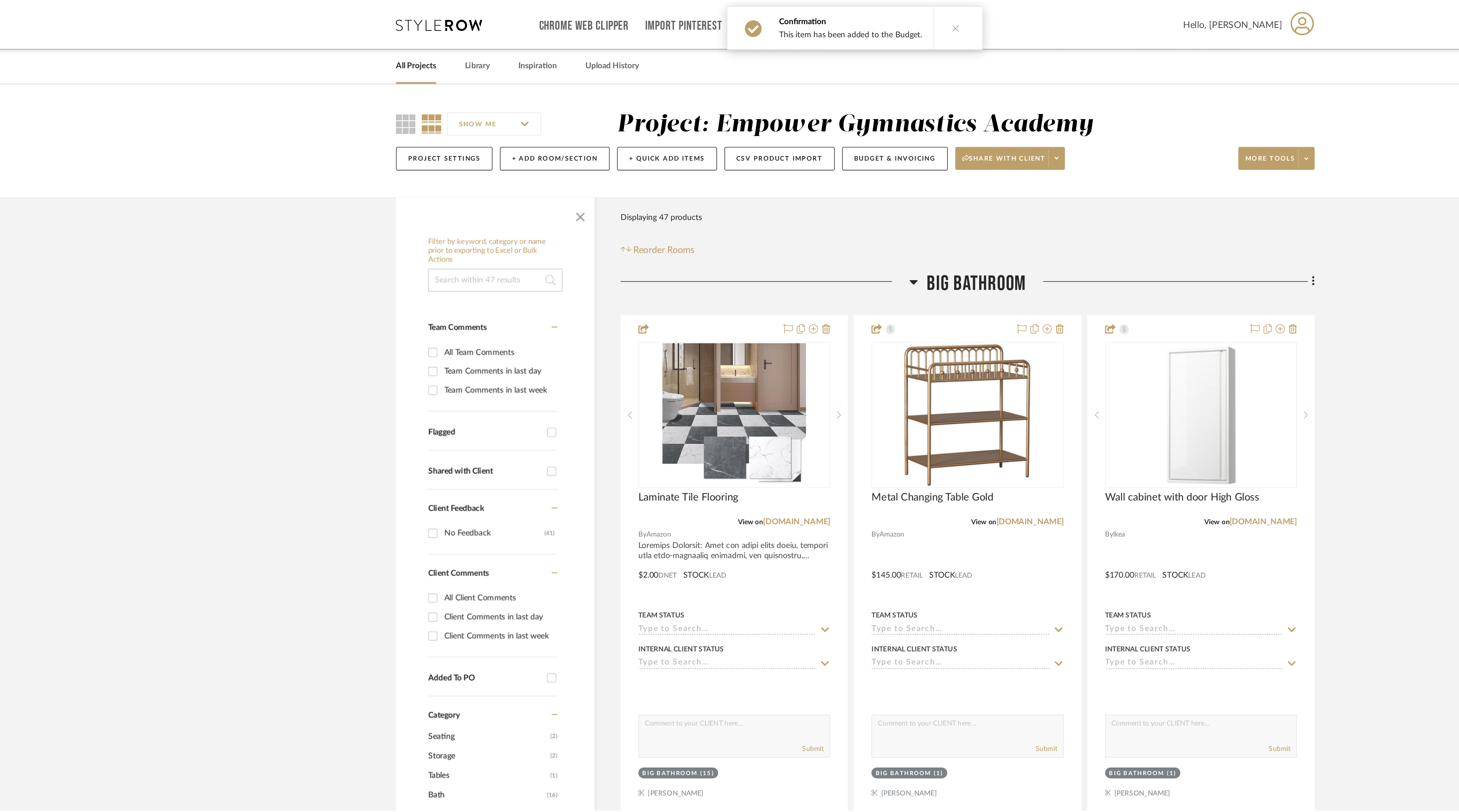
scroll to position [4195, 0]
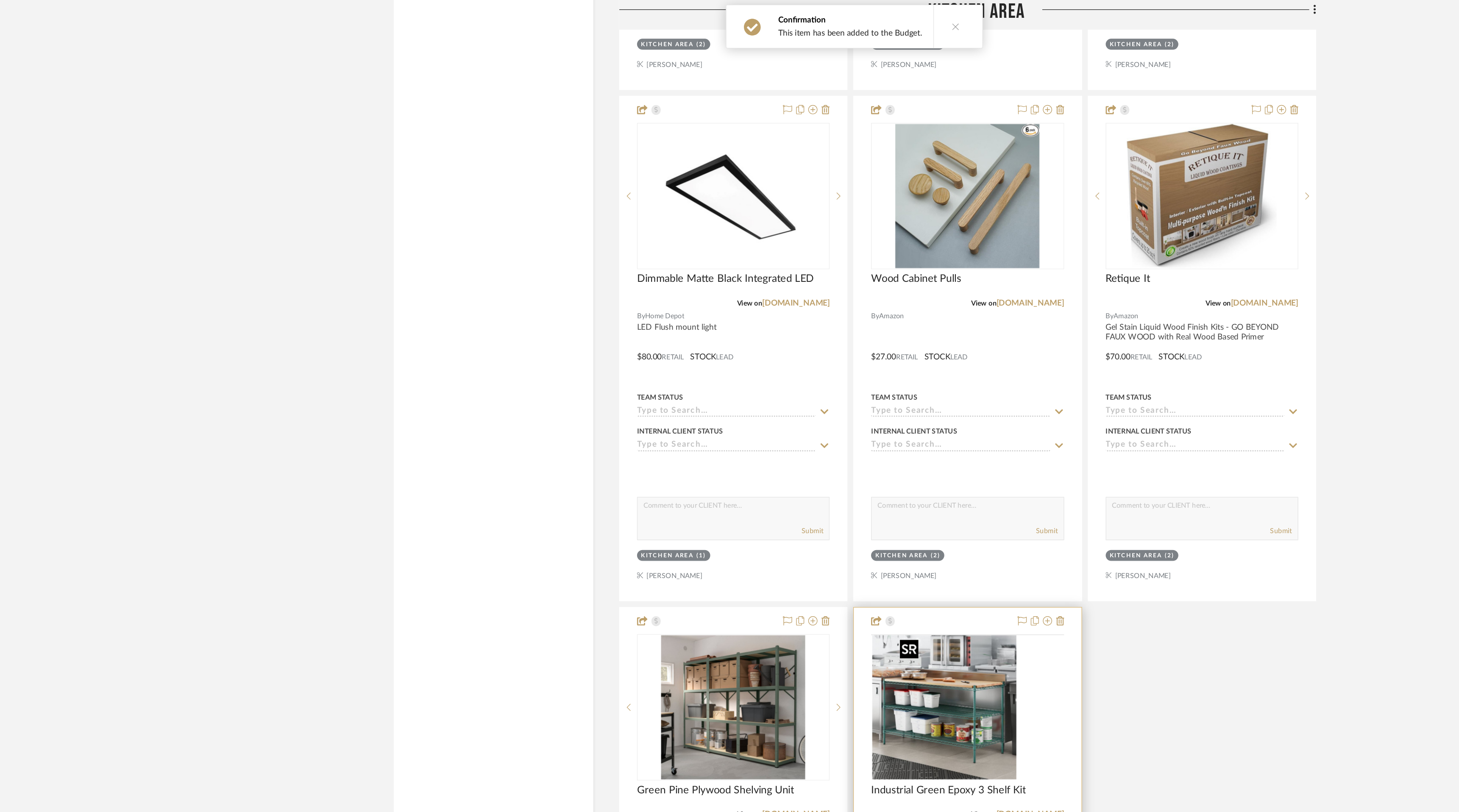
click at [821, 467] on div at bounding box center [813, 466] width 142 height 1
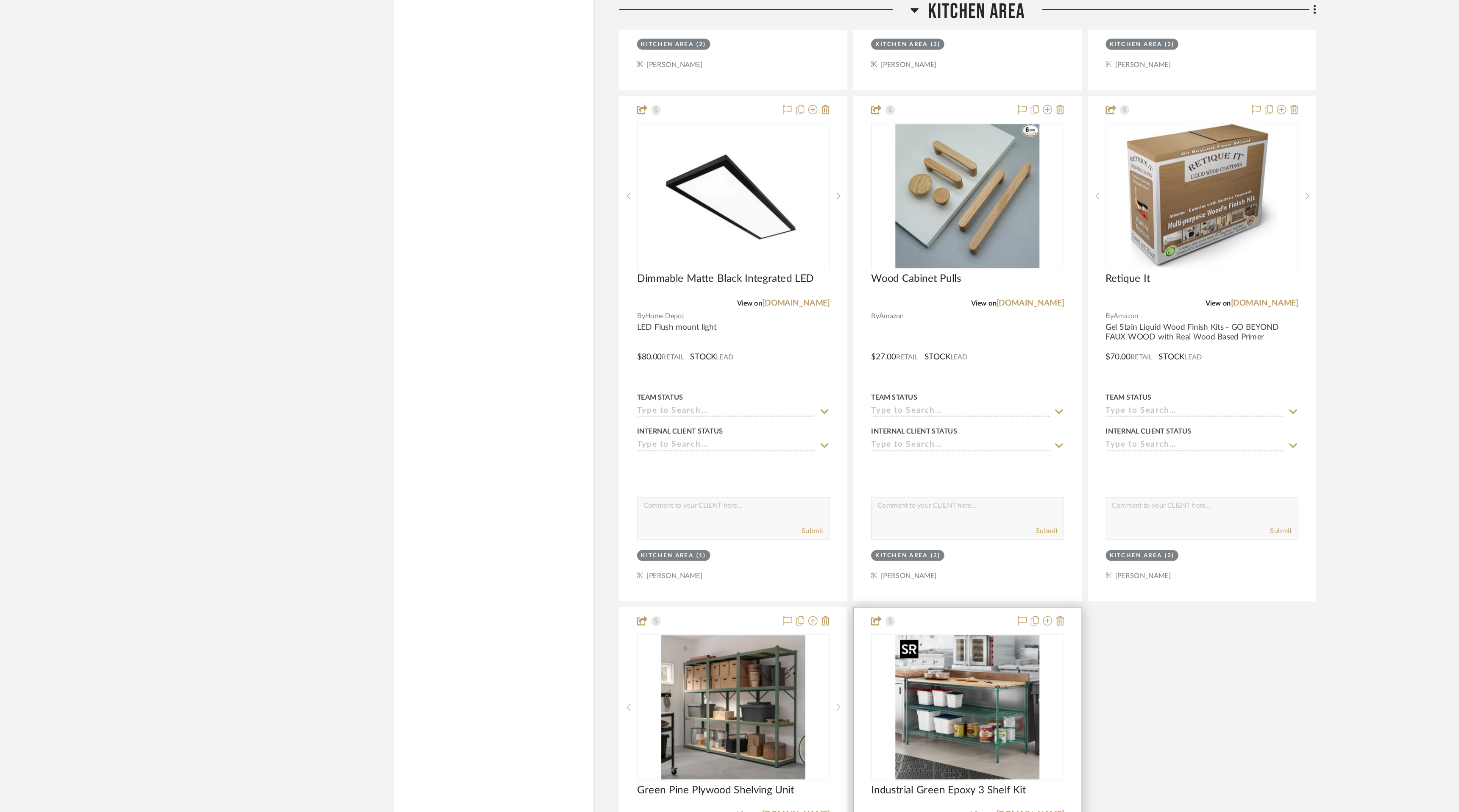
click at [812, 500] on img "0" at bounding box center [813, 520] width 106 height 106
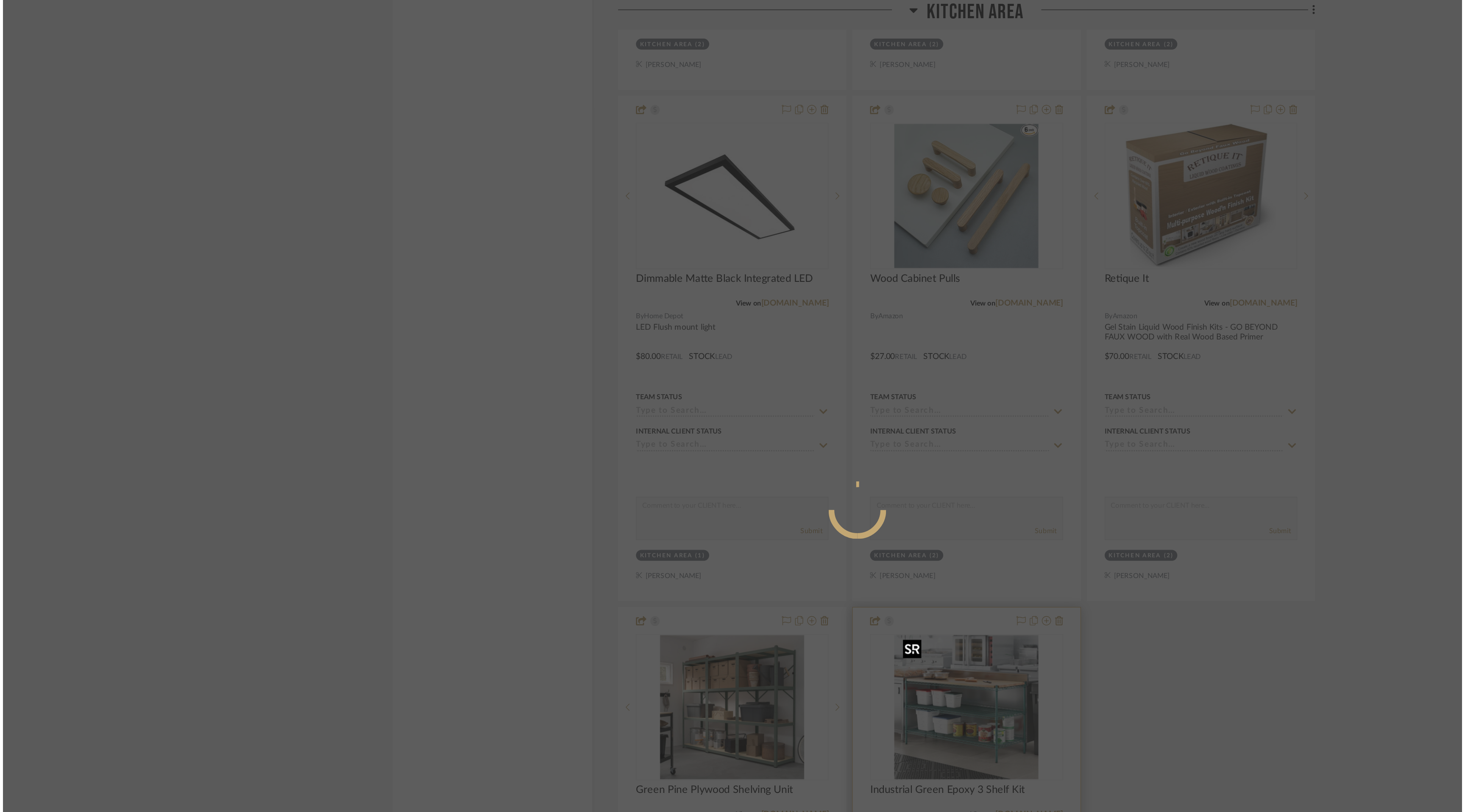
scroll to position [0, 0]
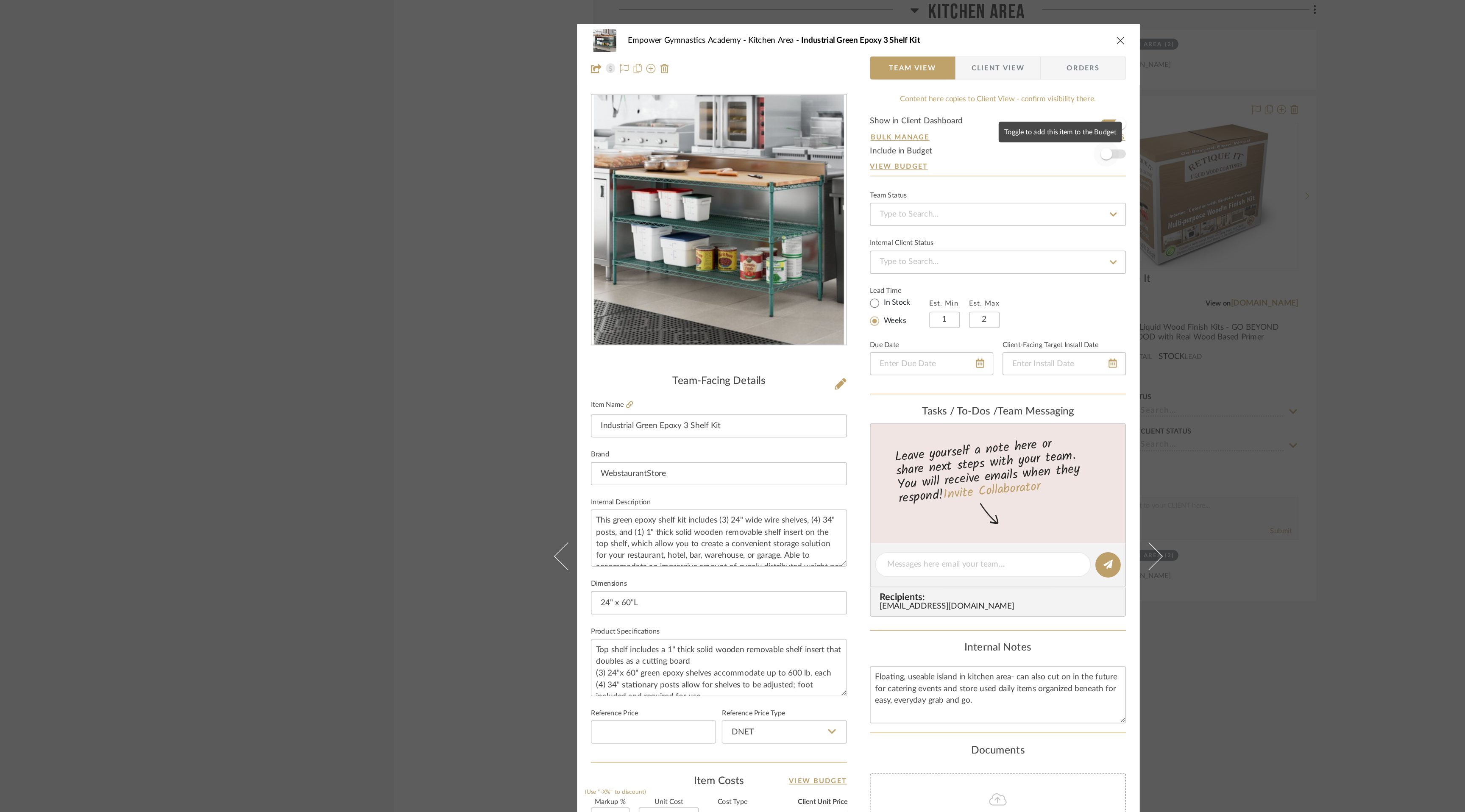
click at [917, 114] on span "button" at bounding box center [915, 113] width 19 height 19
click at [922, 29] on icon "close" at bounding box center [926, 30] width 7 height 7
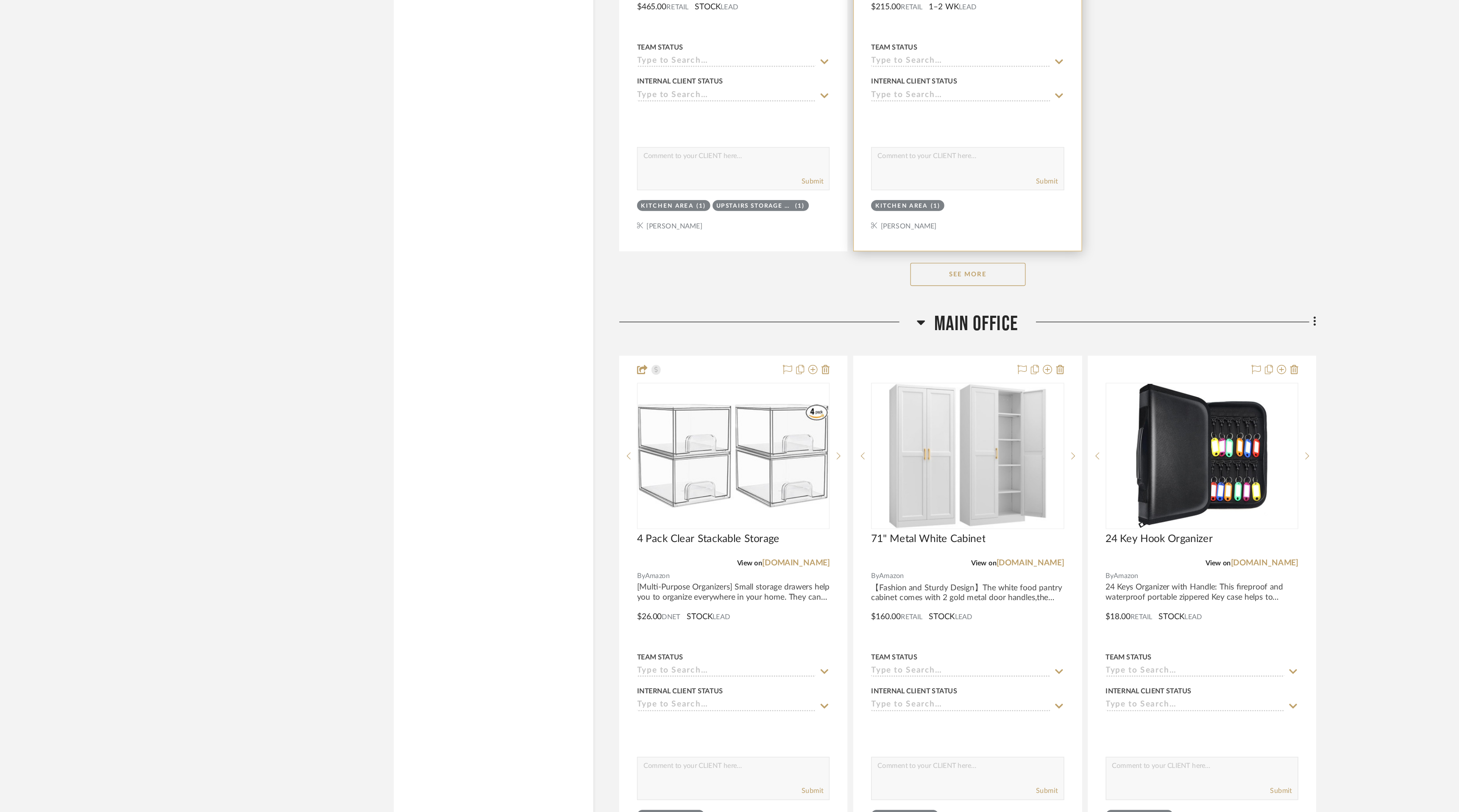
scroll to position [4654, 0]
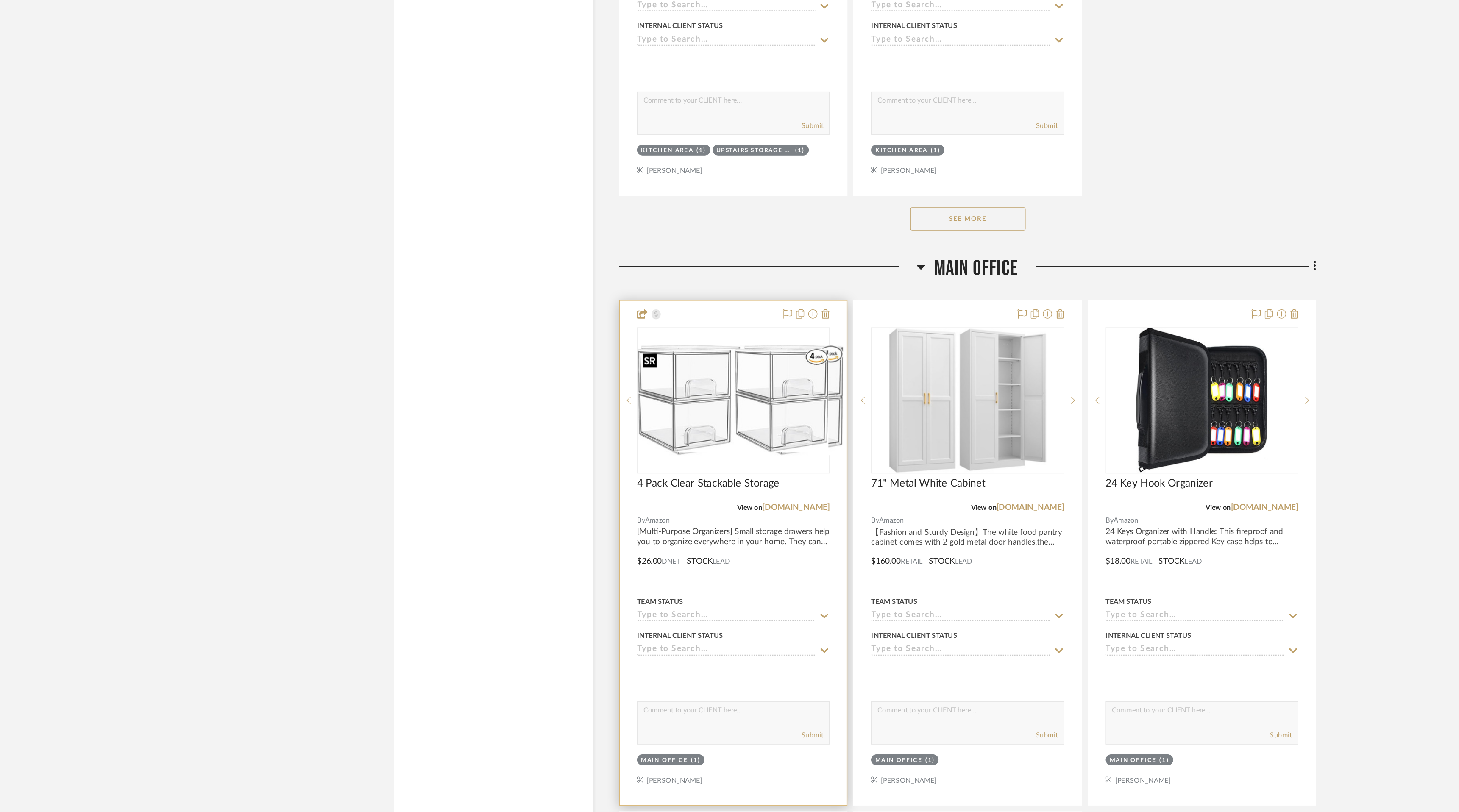
click at [656, 481] on img "0" at bounding box center [648, 509] width 149 height 81
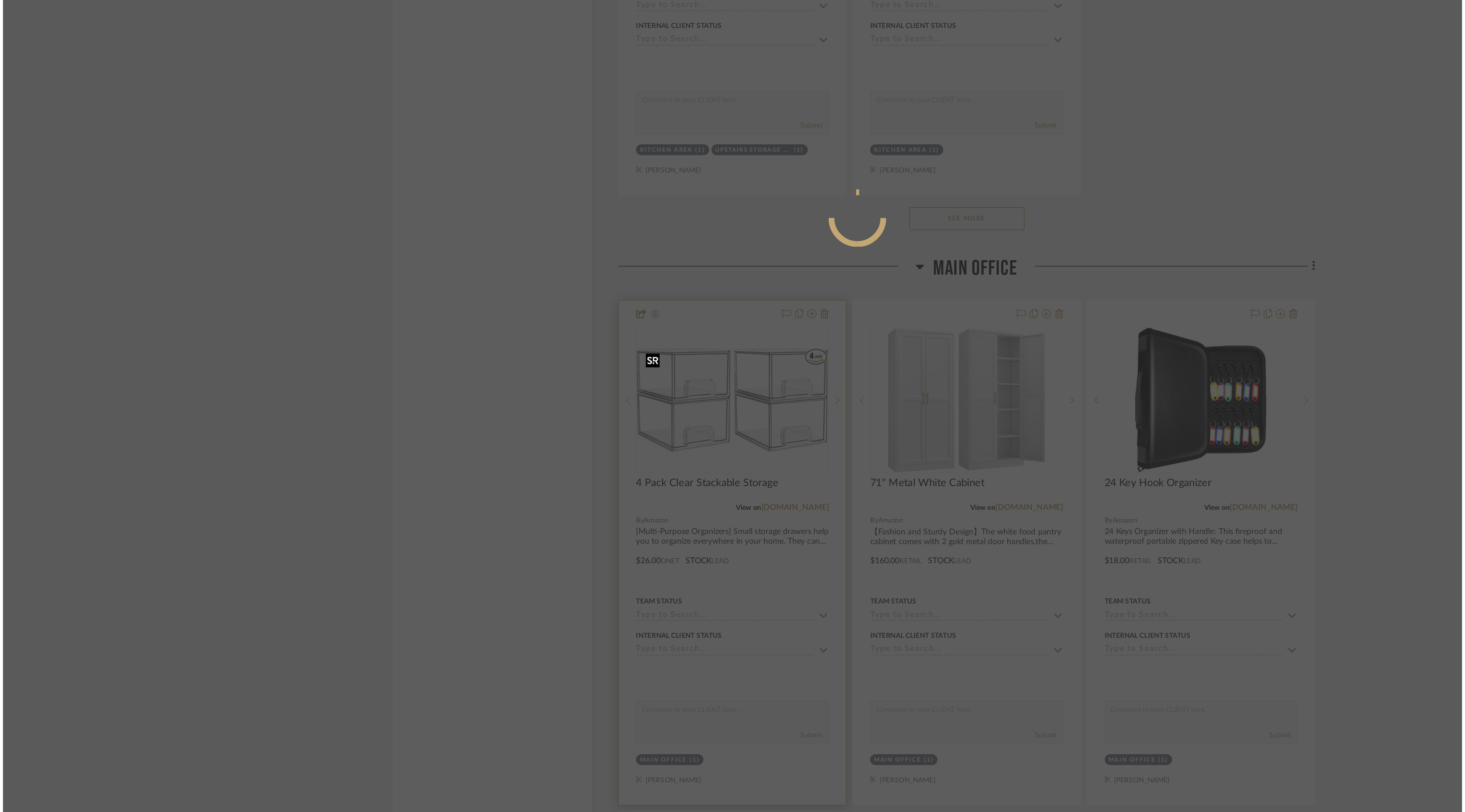
scroll to position [0, 0]
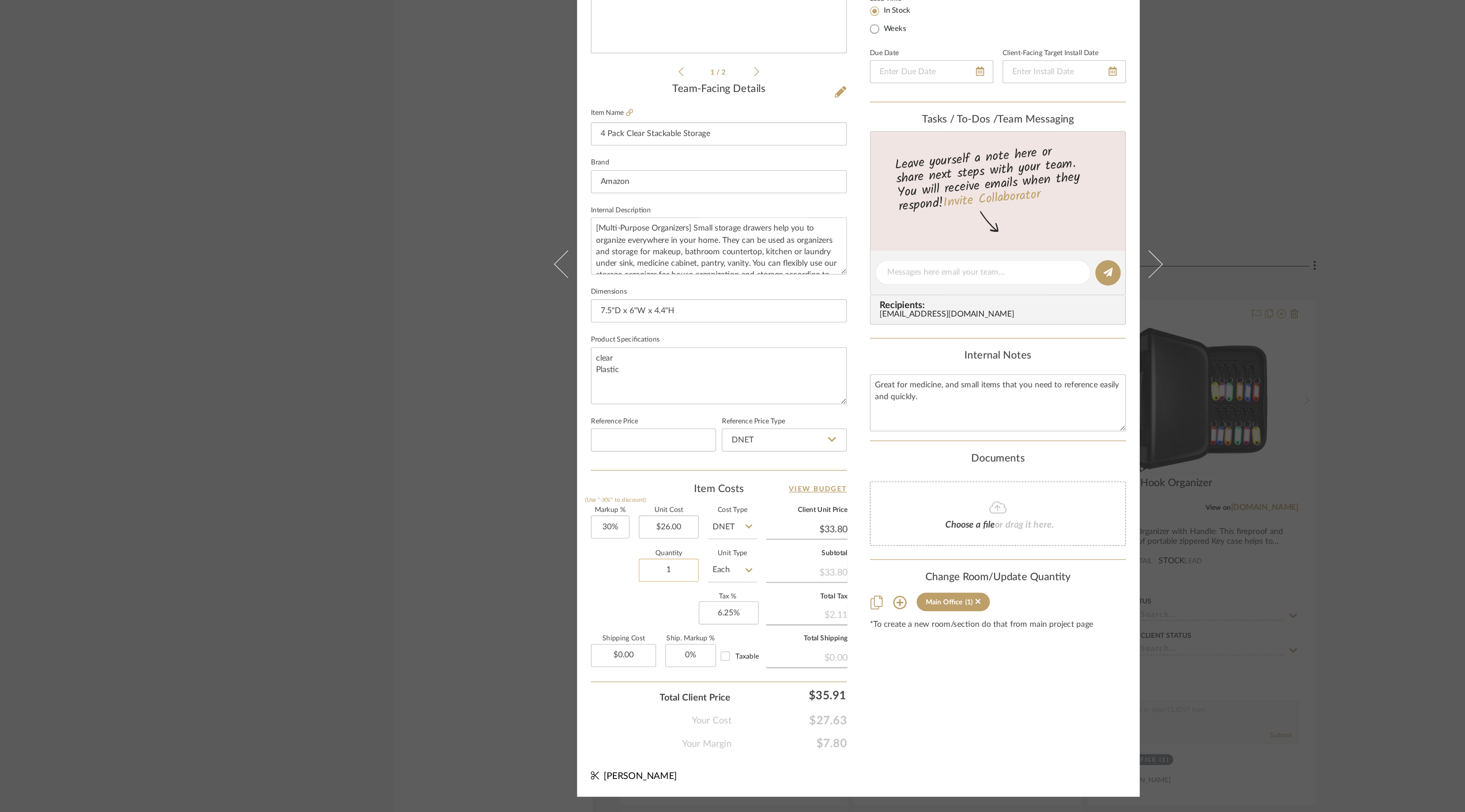
click at [589, 633] on input "1" at bounding box center [593, 634] width 44 height 17
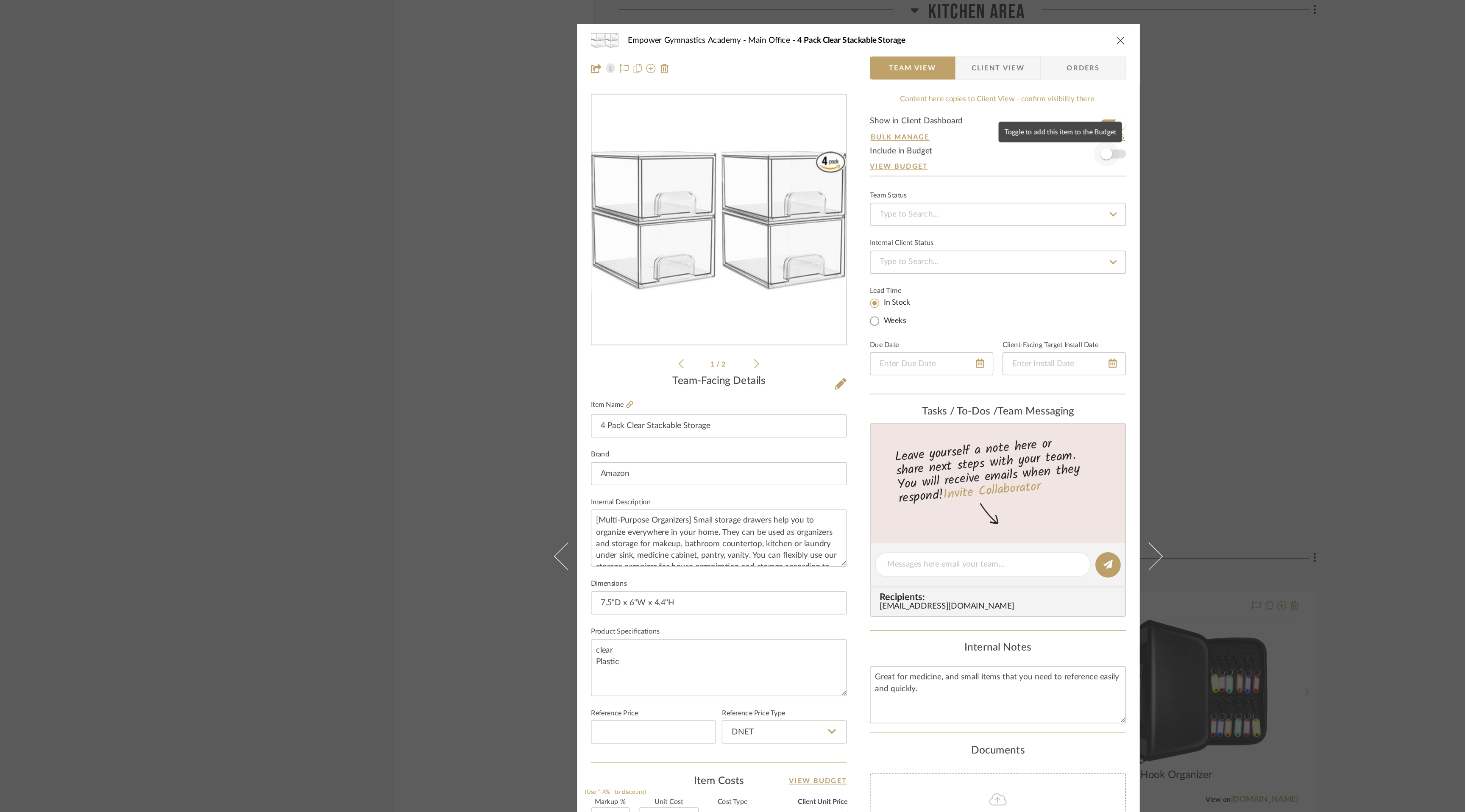
type input "2"
click at [919, 113] on span "button" at bounding box center [915, 113] width 19 height 19
click at [924, 29] on icon "close" at bounding box center [926, 30] width 7 height 7
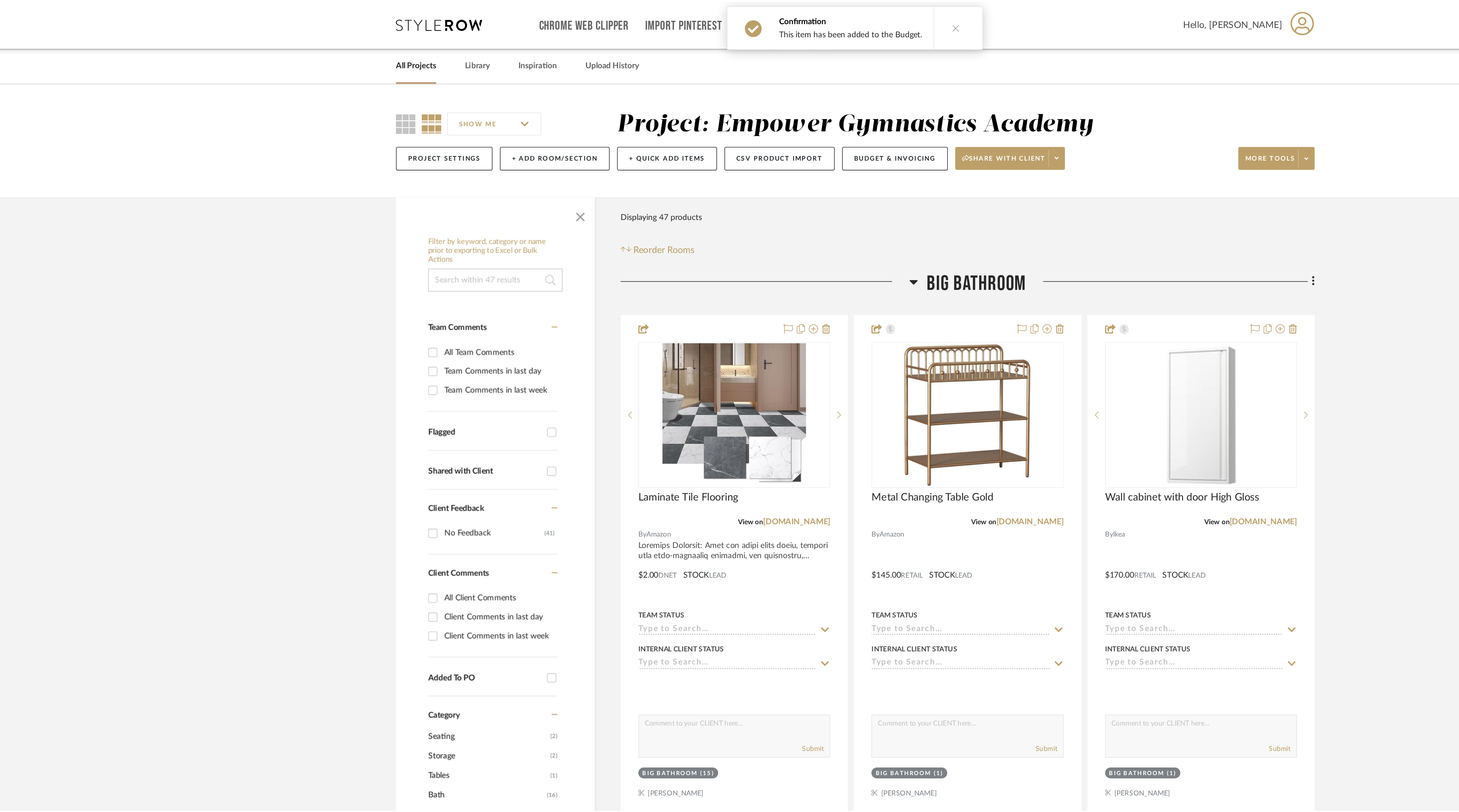
scroll to position [4654, 0]
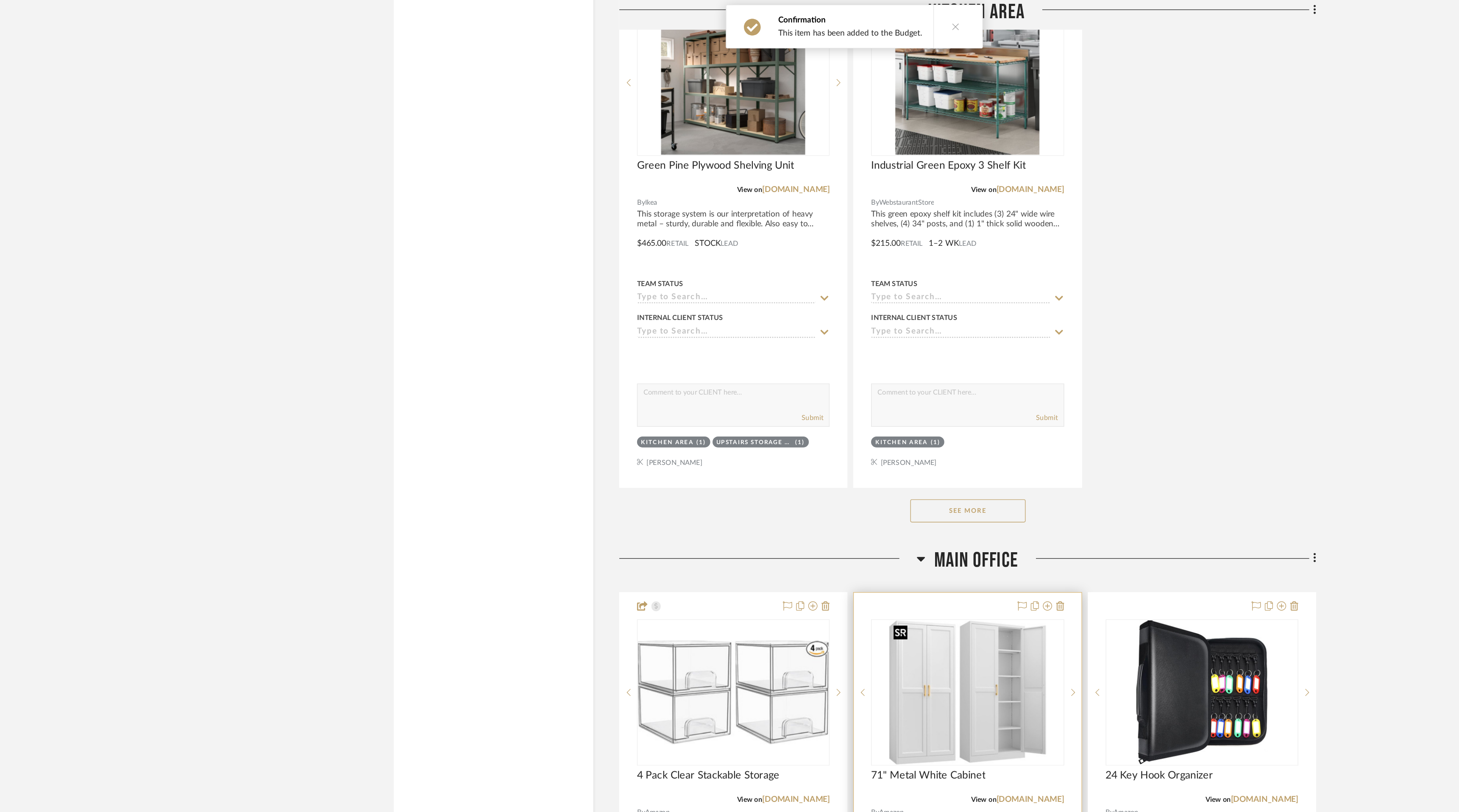
click at [834, 512] on img "0" at bounding box center [813, 509] width 116 height 106
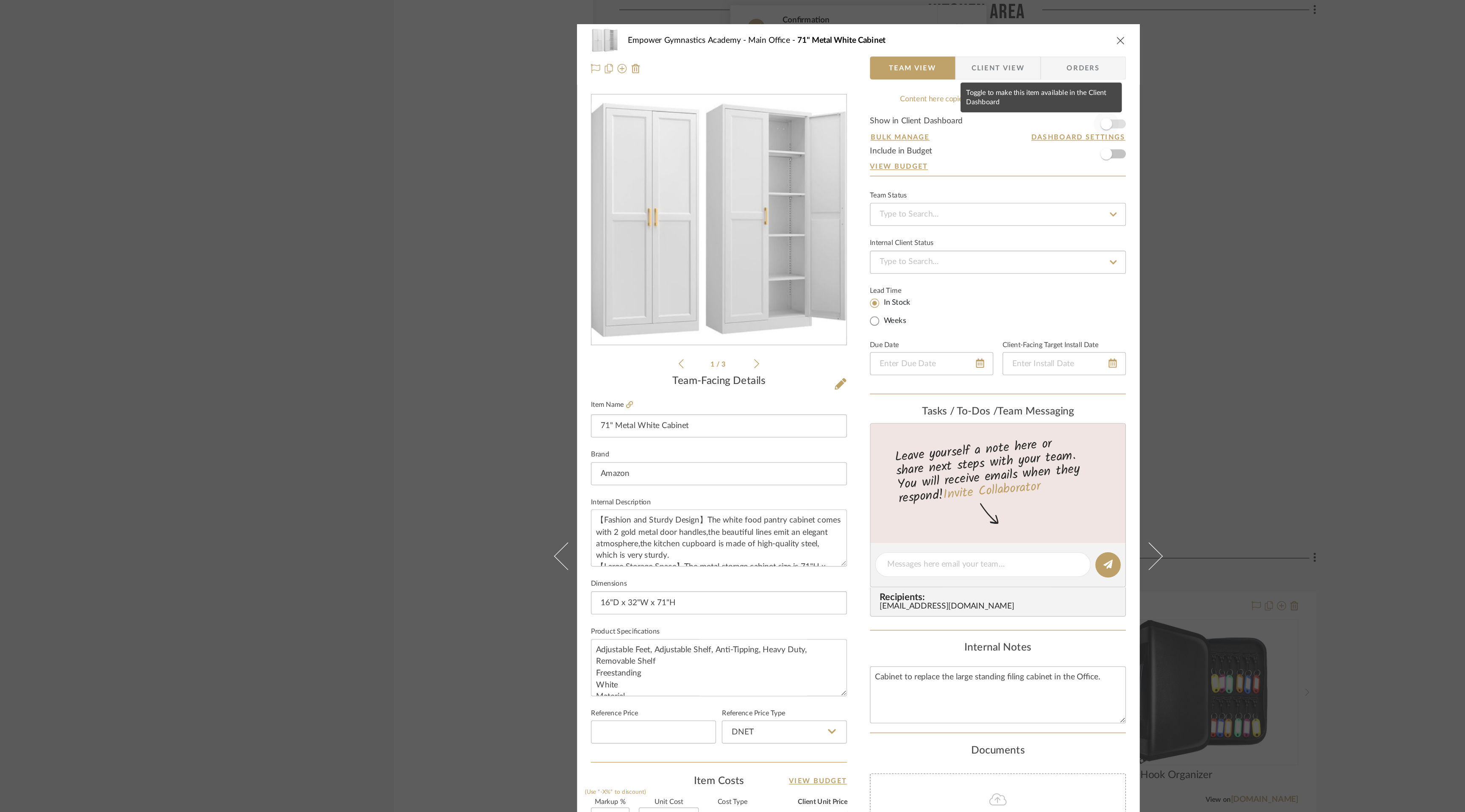
click at [919, 86] on span "button" at bounding box center [915, 91] width 19 height 19
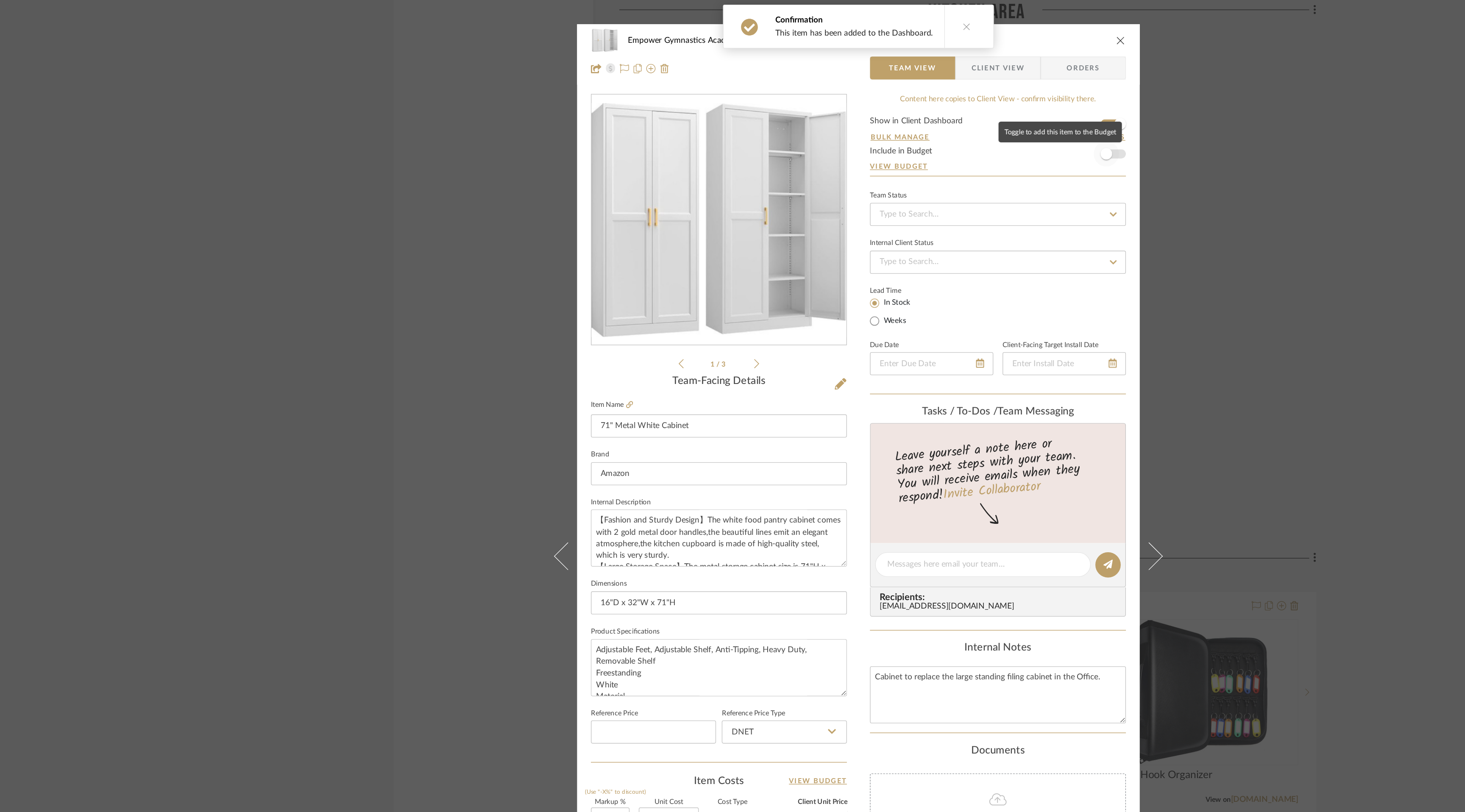
click at [917, 110] on span "button" at bounding box center [915, 113] width 19 height 19
click at [924, 27] on icon "close" at bounding box center [926, 30] width 7 height 7
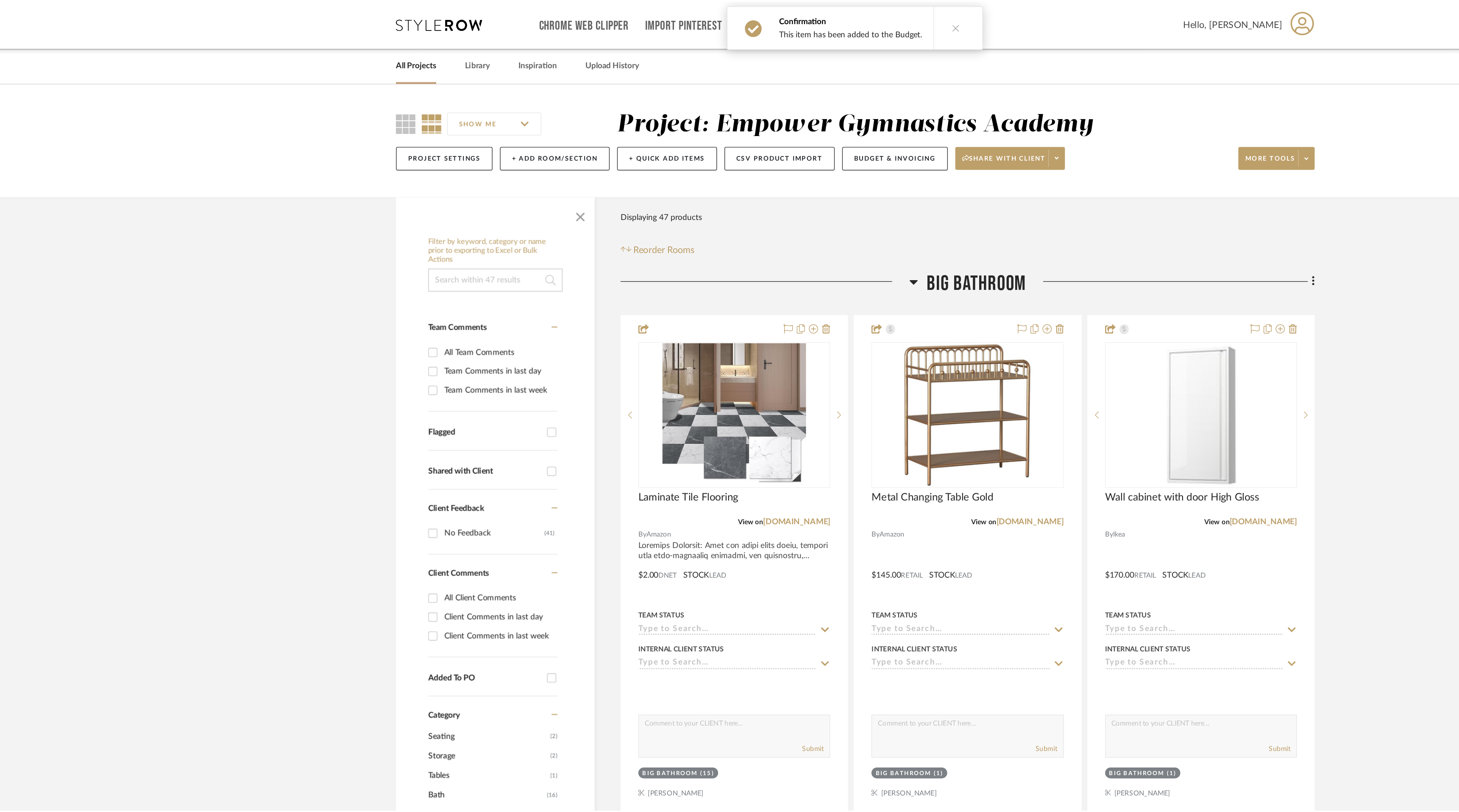
scroll to position [4654, 0]
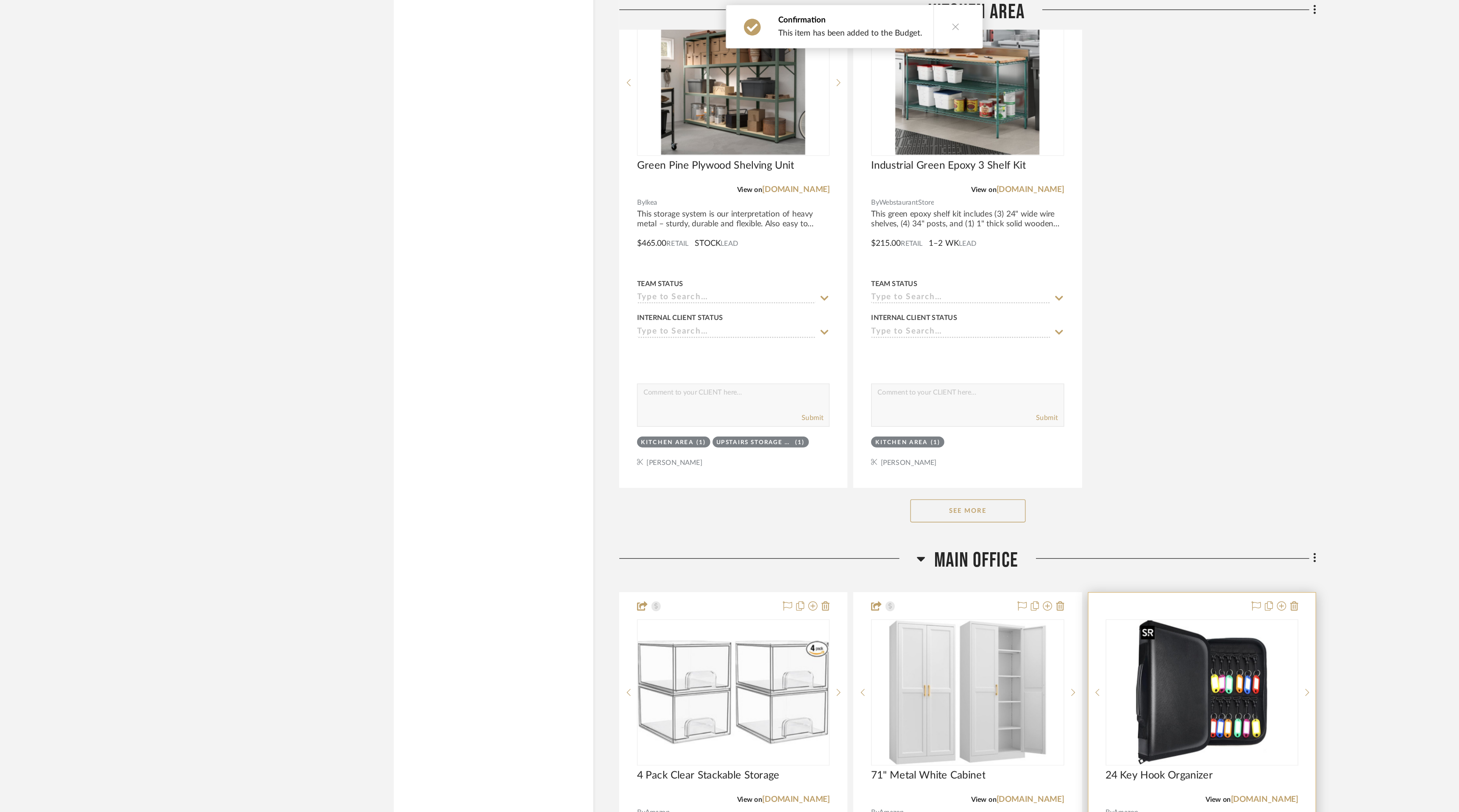
click at [992, 526] on div at bounding box center [985, 509] width 142 height 108
click at [989, 481] on img "0" at bounding box center [985, 509] width 97 height 106
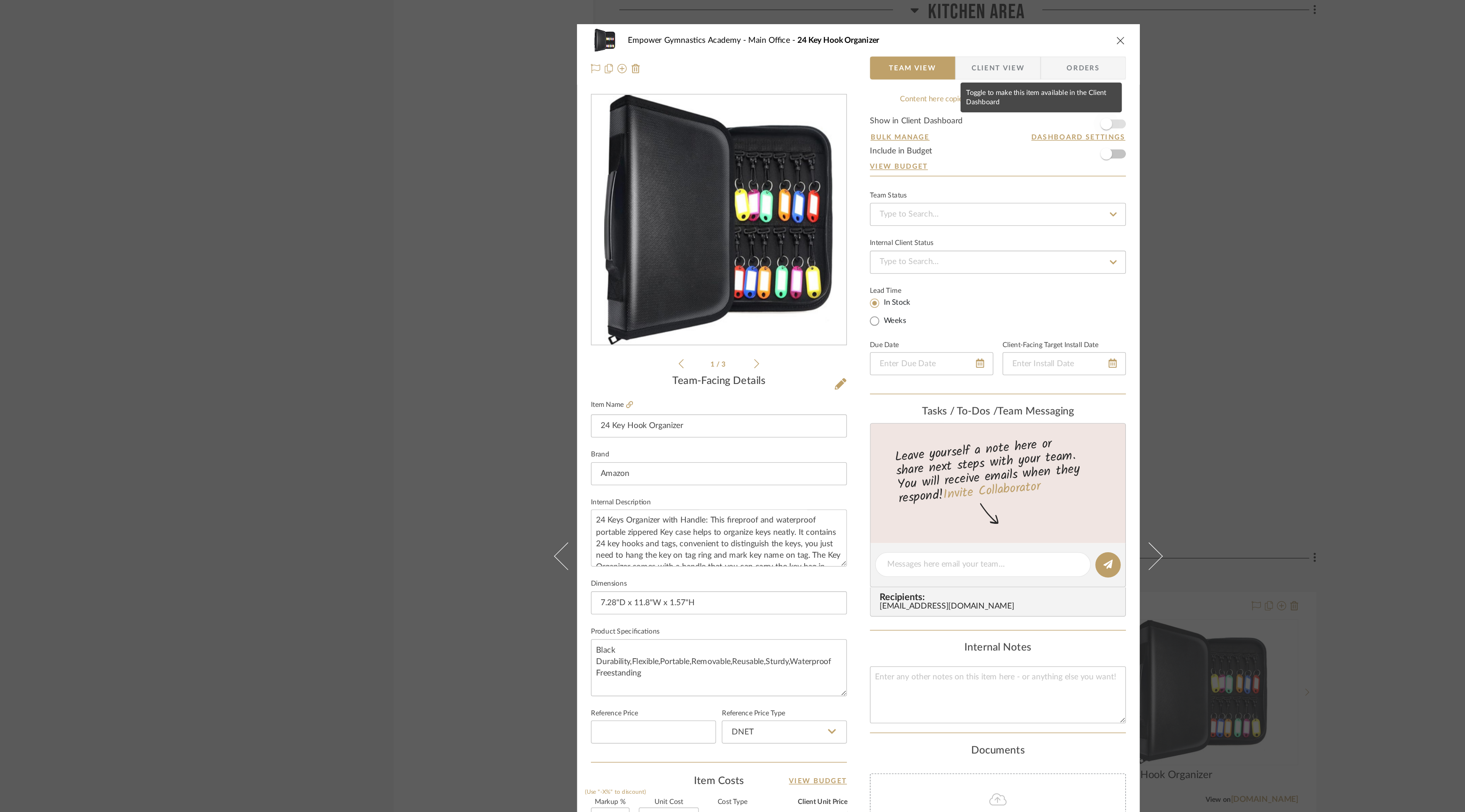
click at [921, 90] on span "button" at bounding box center [915, 91] width 19 height 19
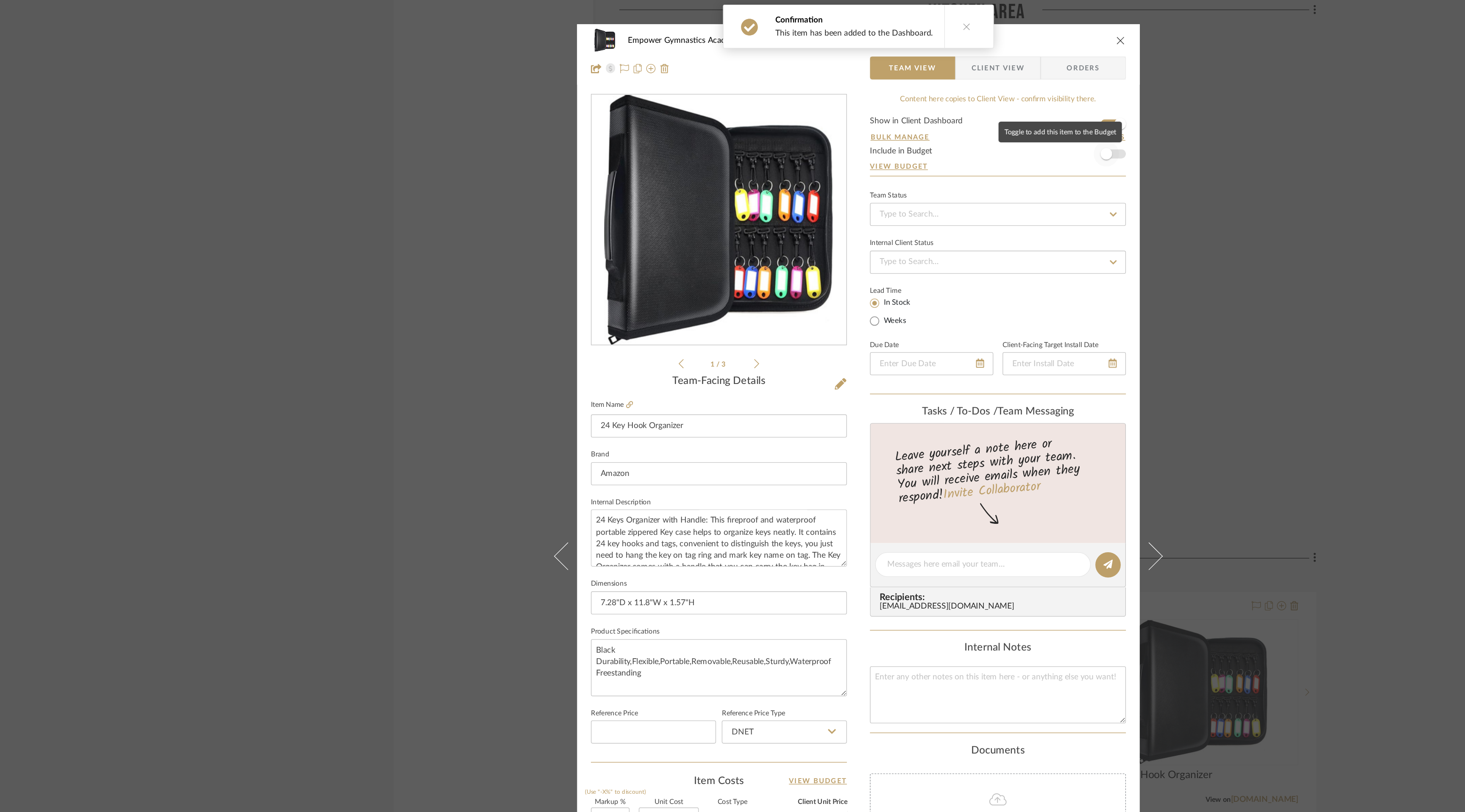
click at [921, 114] on span "button" at bounding box center [915, 113] width 19 height 19
click at [924, 28] on icon "close" at bounding box center [926, 30] width 7 height 7
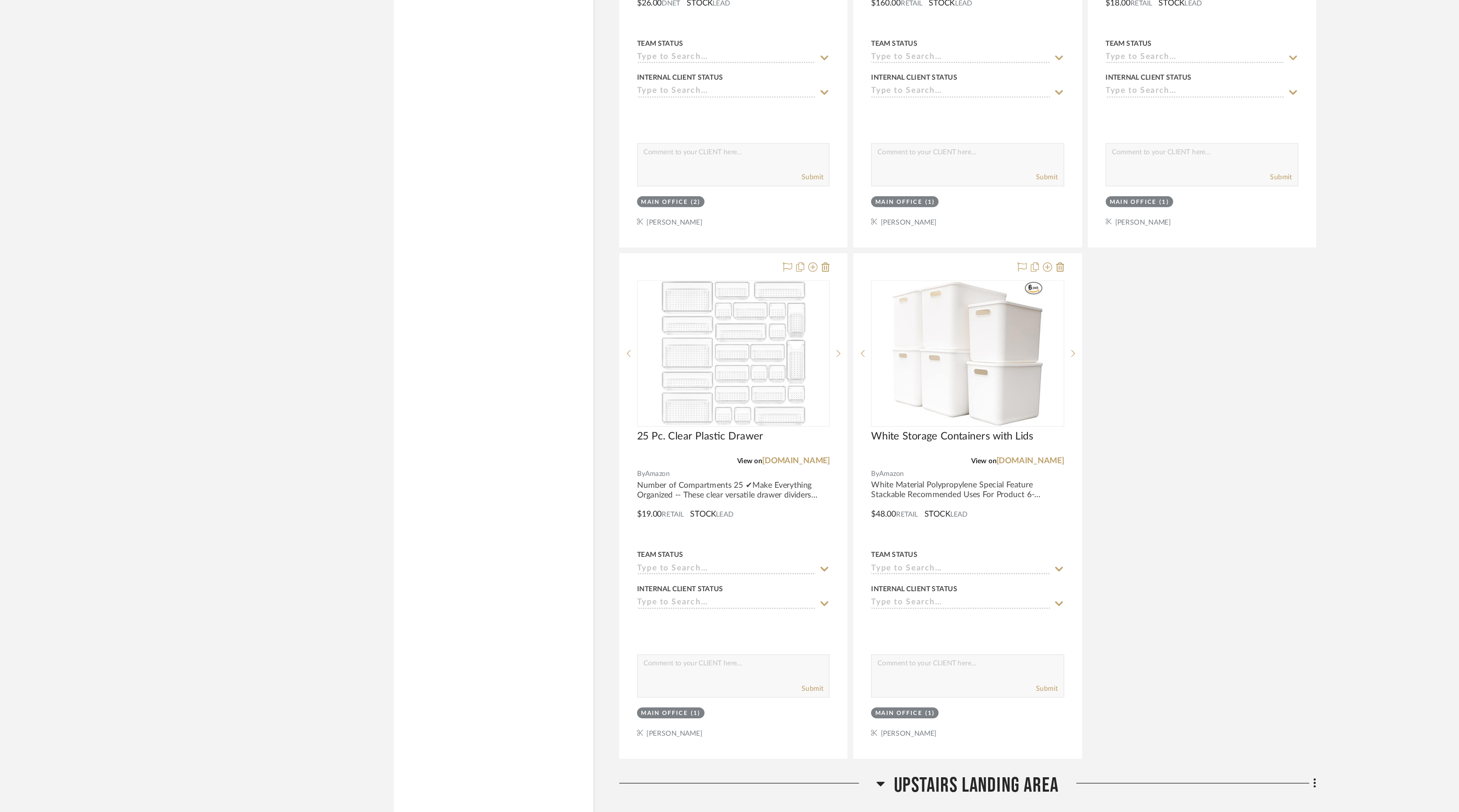
scroll to position [5102, 0]
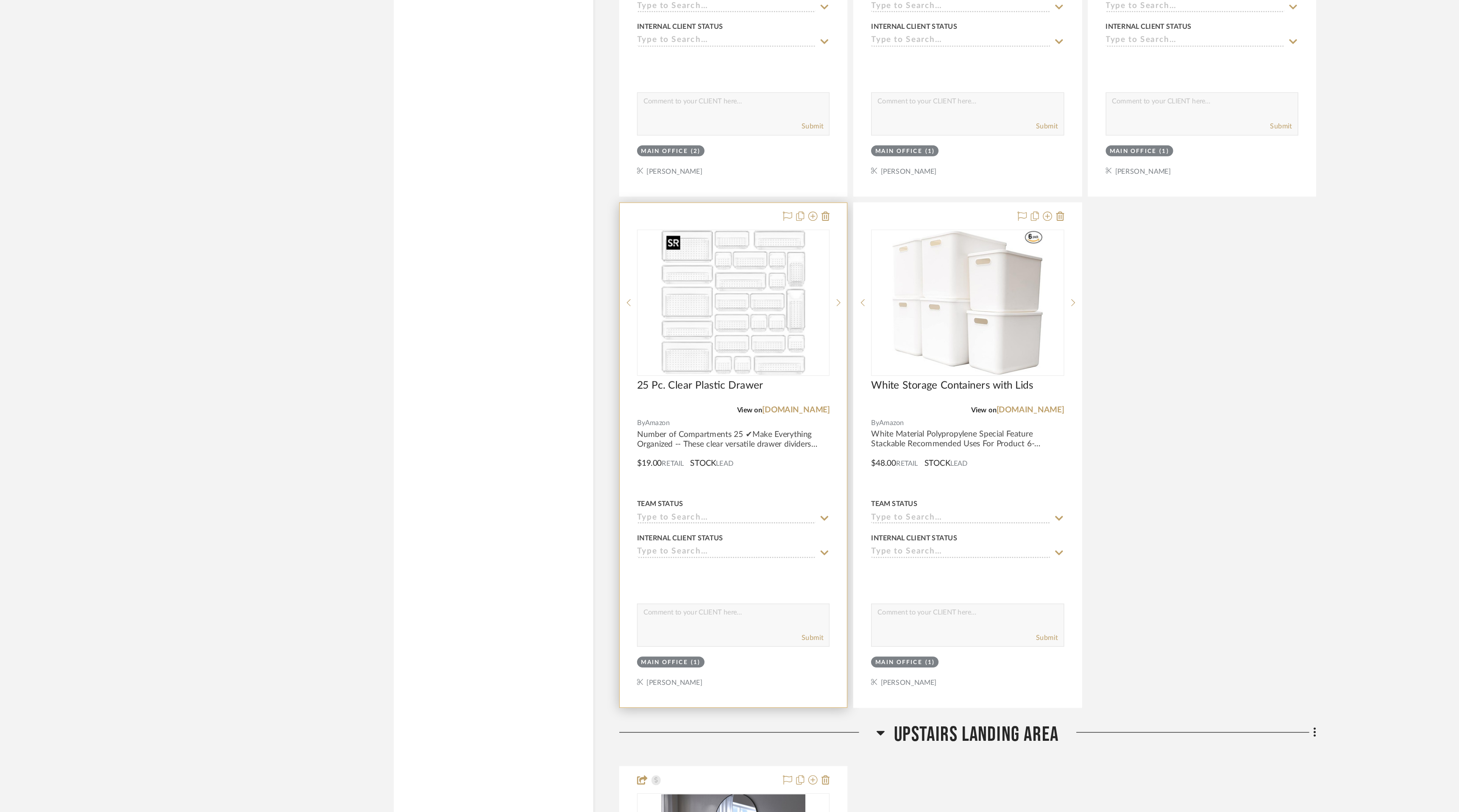
click at [654, 446] on img "0" at bounding box center [641, 437] width 105 height 106
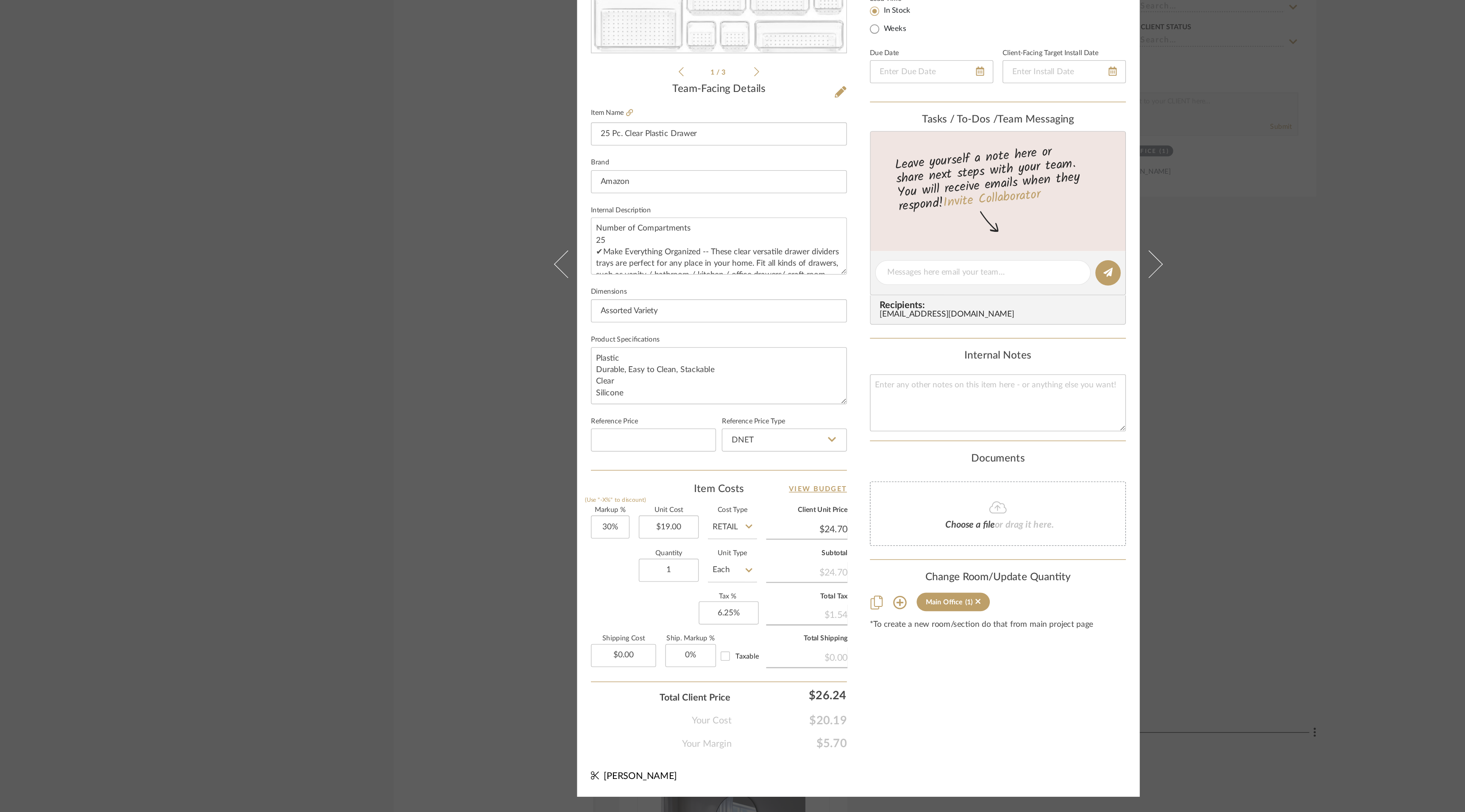
scroll to position [0, 0]
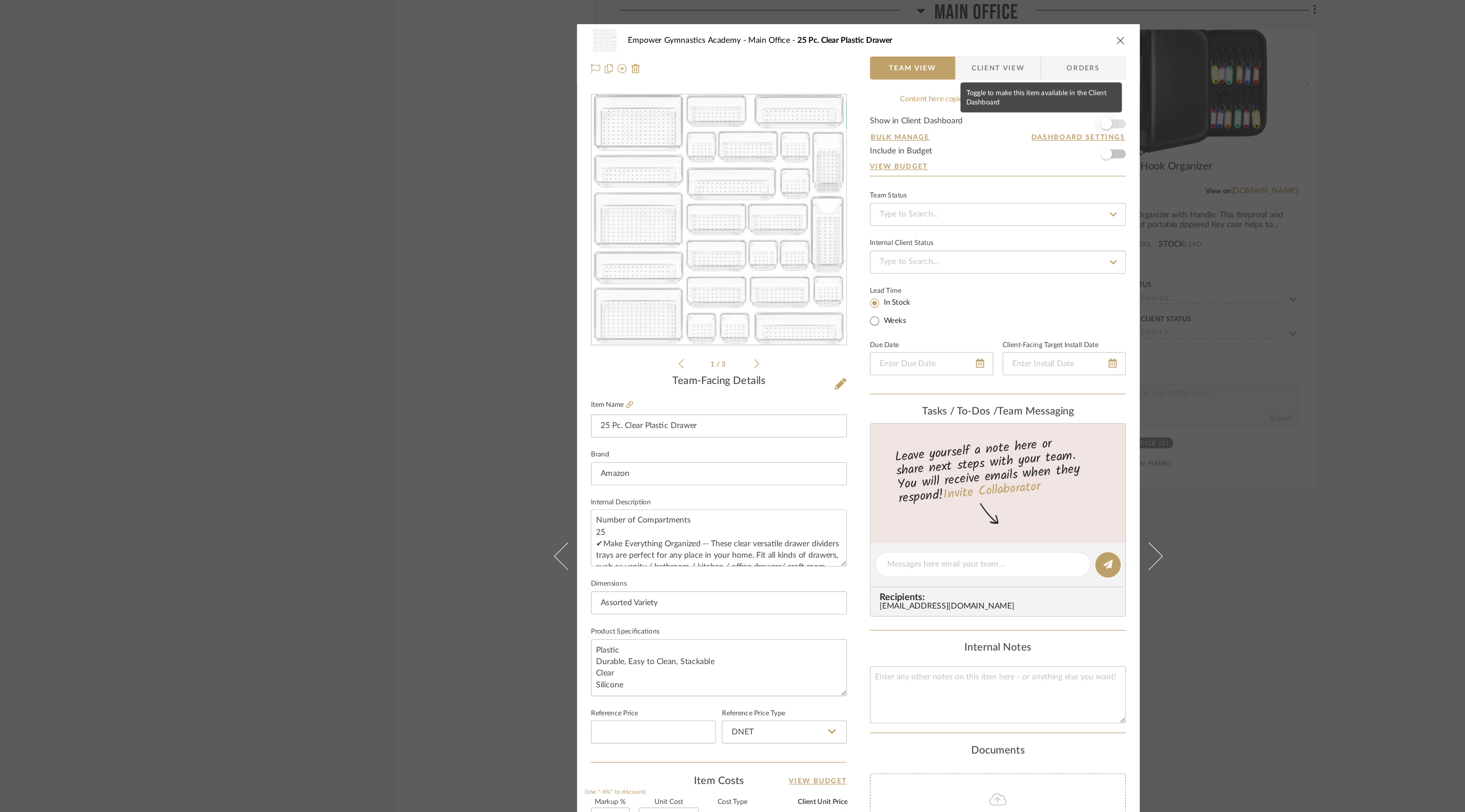
click at [918, 92] on span "button" at bounding box center [915, 91] width 19 height 19
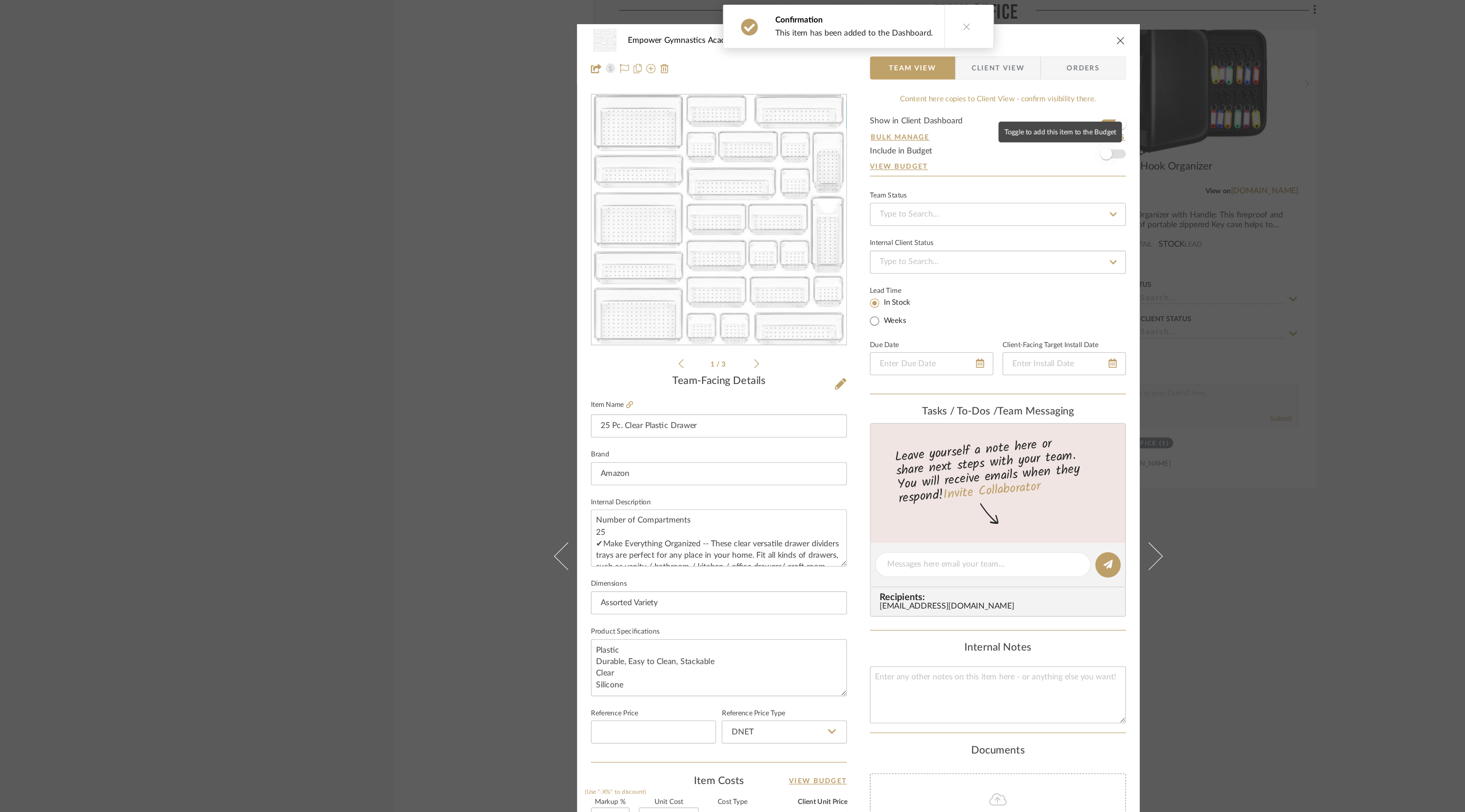
click at [920, 115] on span "button" at bounding box center [915, 113] width 19 height 19
click at [924, 27] on icon "close" at bounding box center [926, 30] width 7 height 7
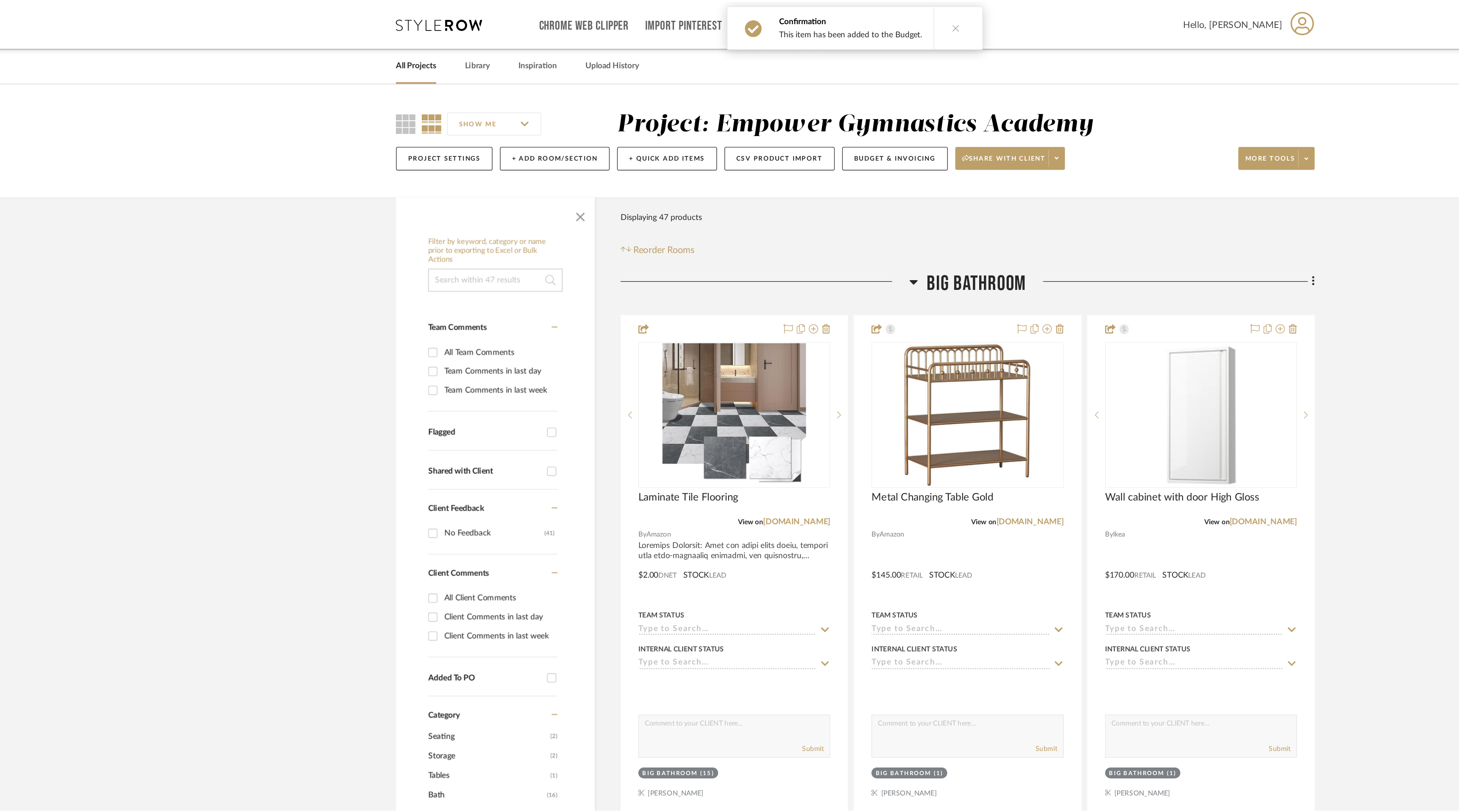
scroll to position [5102, 0]
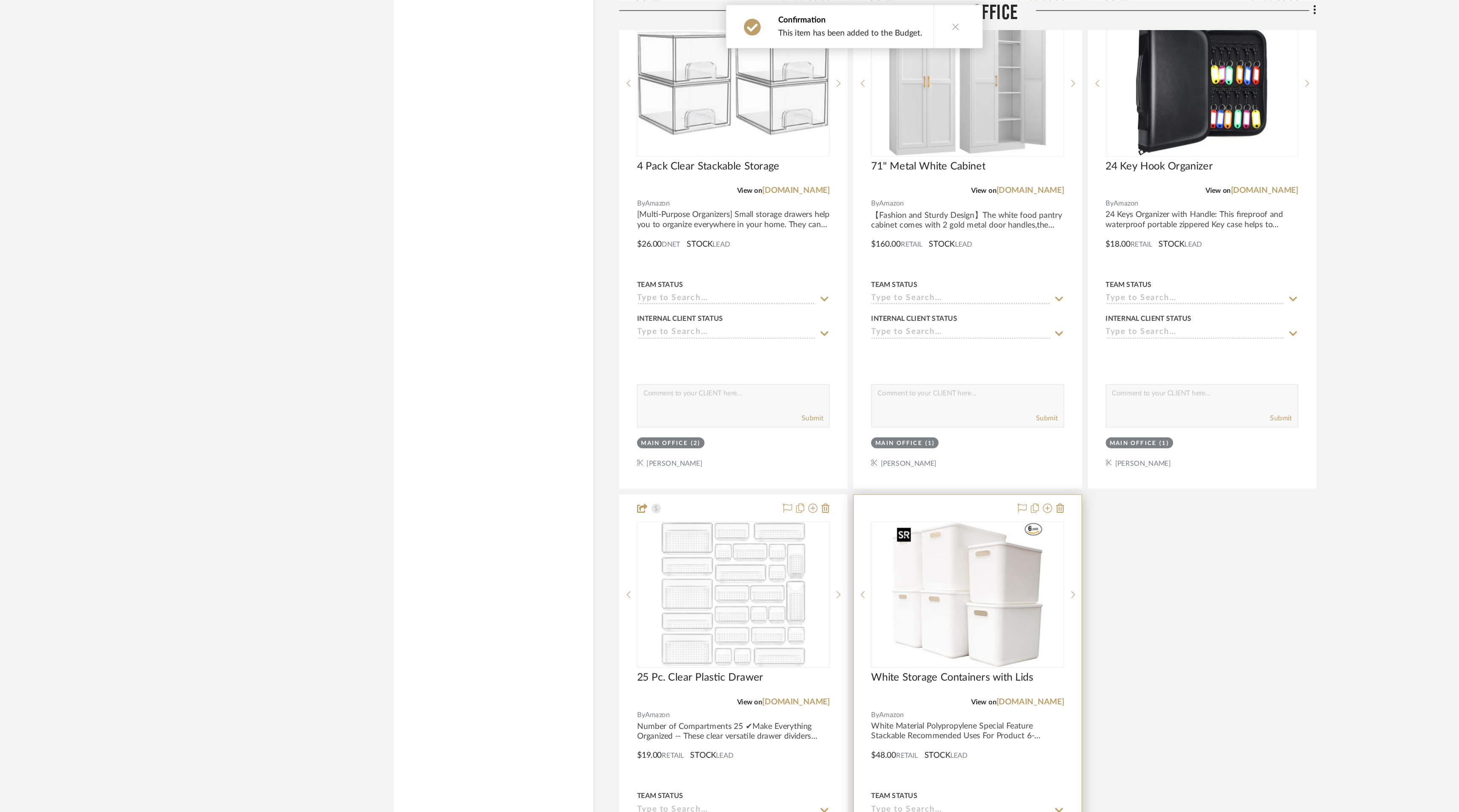
click at [830, 475] on img "0" at bounding box center [813, 437] width 111 height 106
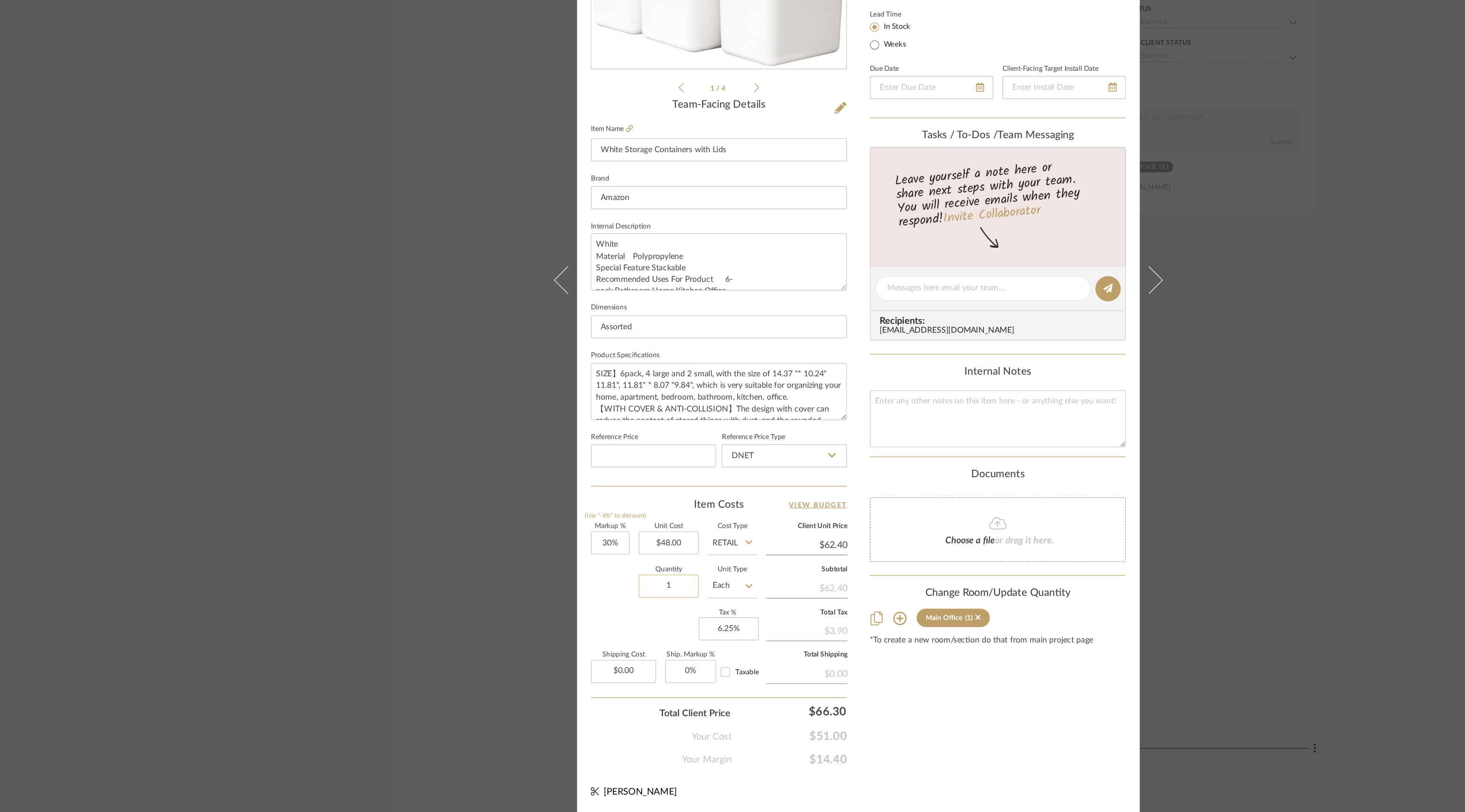
click at [598, 634] on input "1" at bounding box center [593, 634] width 44 height 17
type input "3"
click at [841, 749] on div "Content here copies to Client View - confirm visibility there. Show in Client D…" at bounding box center [835, 418] width 188 height 698
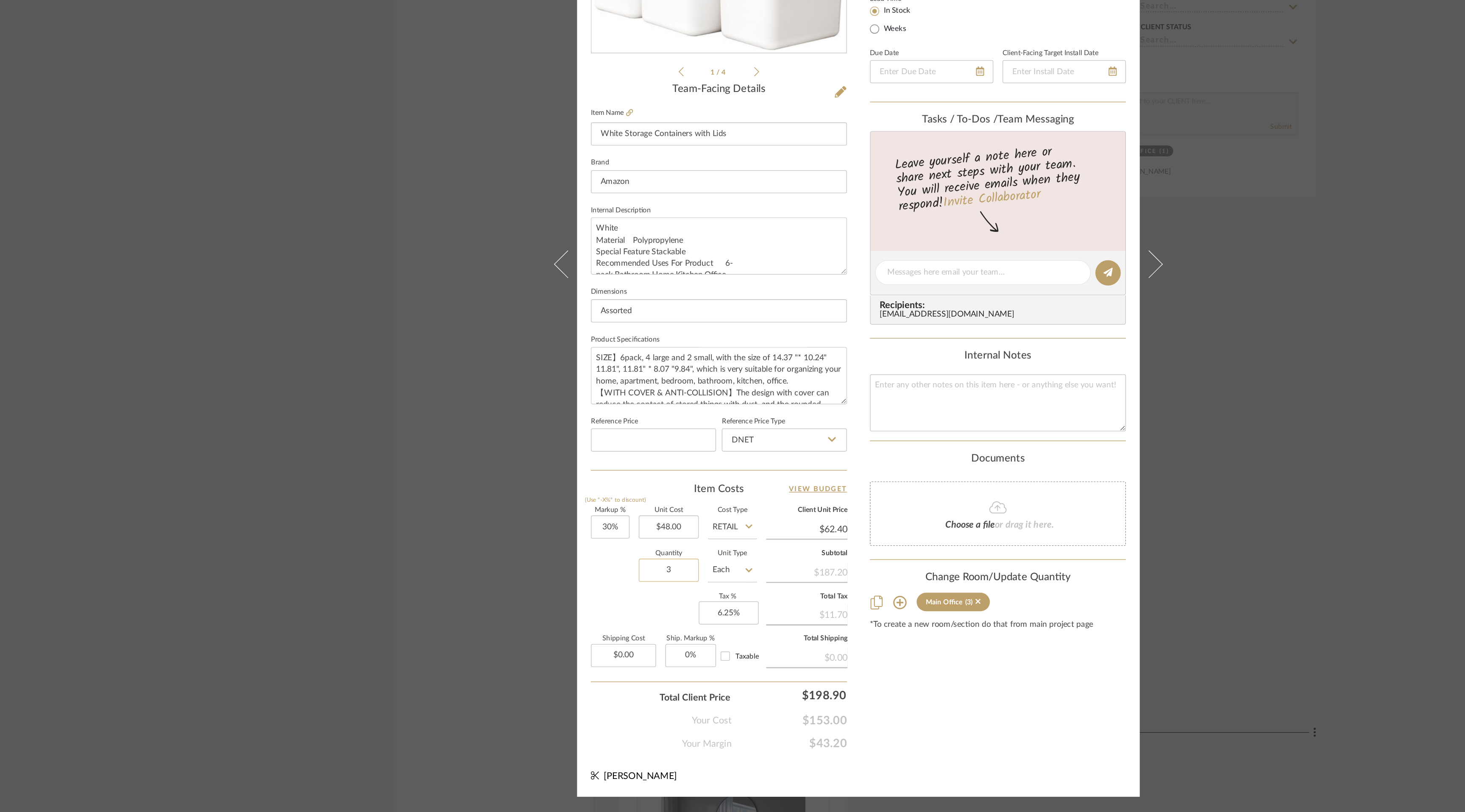
click at [590, 636] on input "3" at bounding box center [593, 634] width 44 height 17
type input "4"
click at [820, 762] on div "Content here copies to Client View - confirm visibility there. Show in Client D…" at bounding box center [835, 418] width 188 height 698
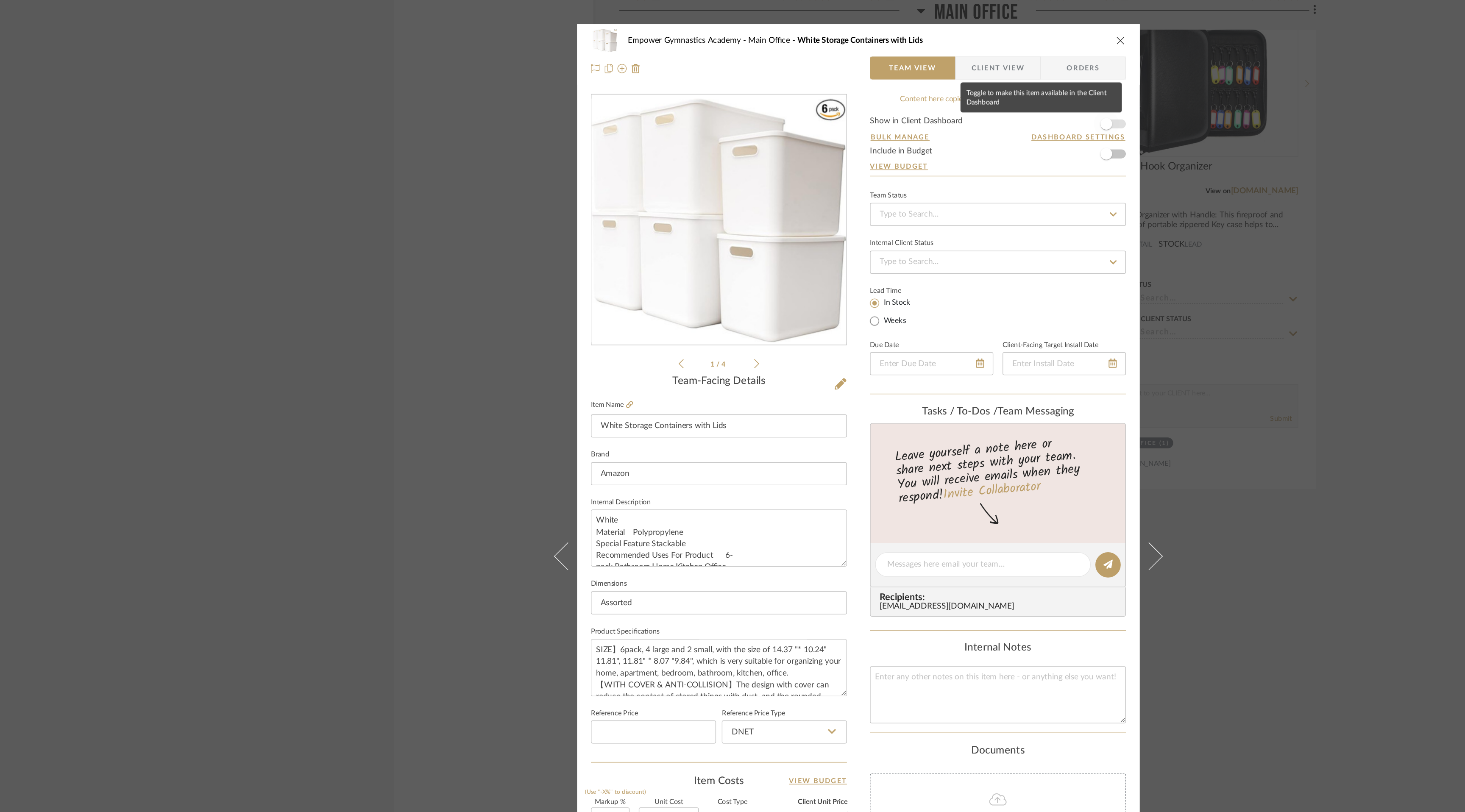
click at [920, 90] on span "button" at bounding box center [915, 91] width 19 height 19
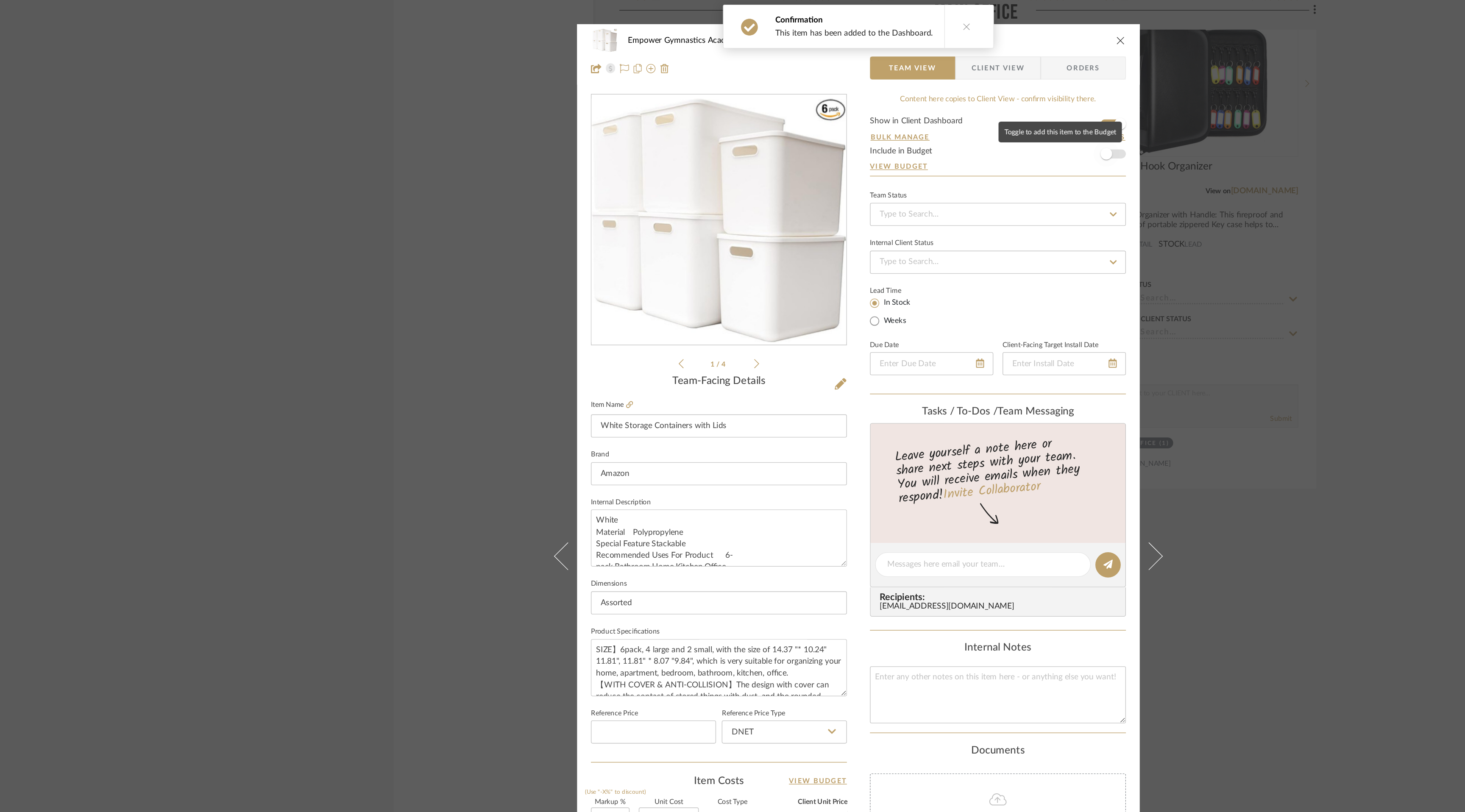
click at [920, 112] on span "button" at bounding box center [915, 113] width 19 height 19
click at [922, 29] on icon "close" at bounding box center [926, 30] width 7 height 7
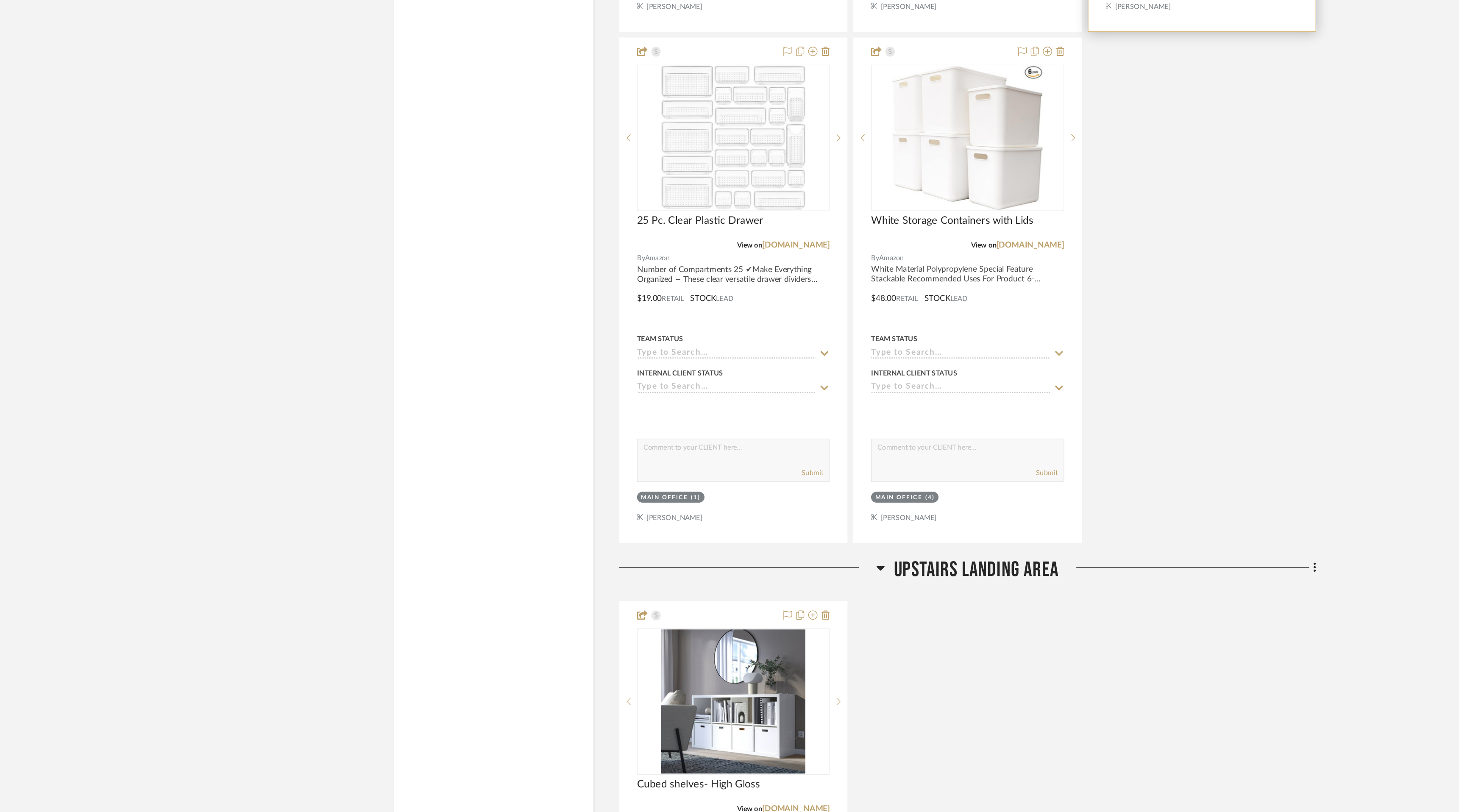
scroll to position [5512, 0]
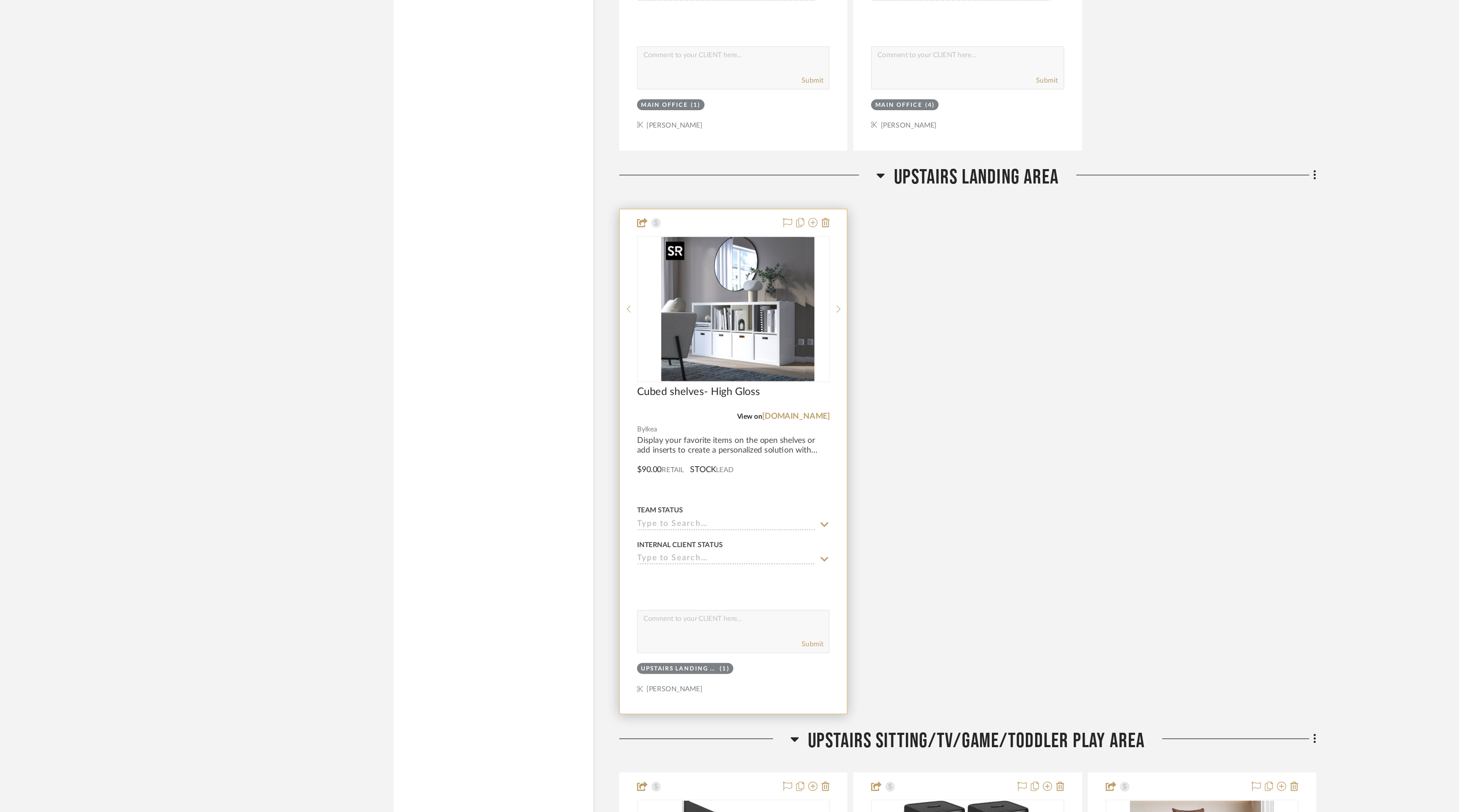
click at [659, 462] on div at bounding box center [641, 442] width 142 height 108
click at [660, 483] on img "0" at bounding box center [640, 442] width 106 height 106
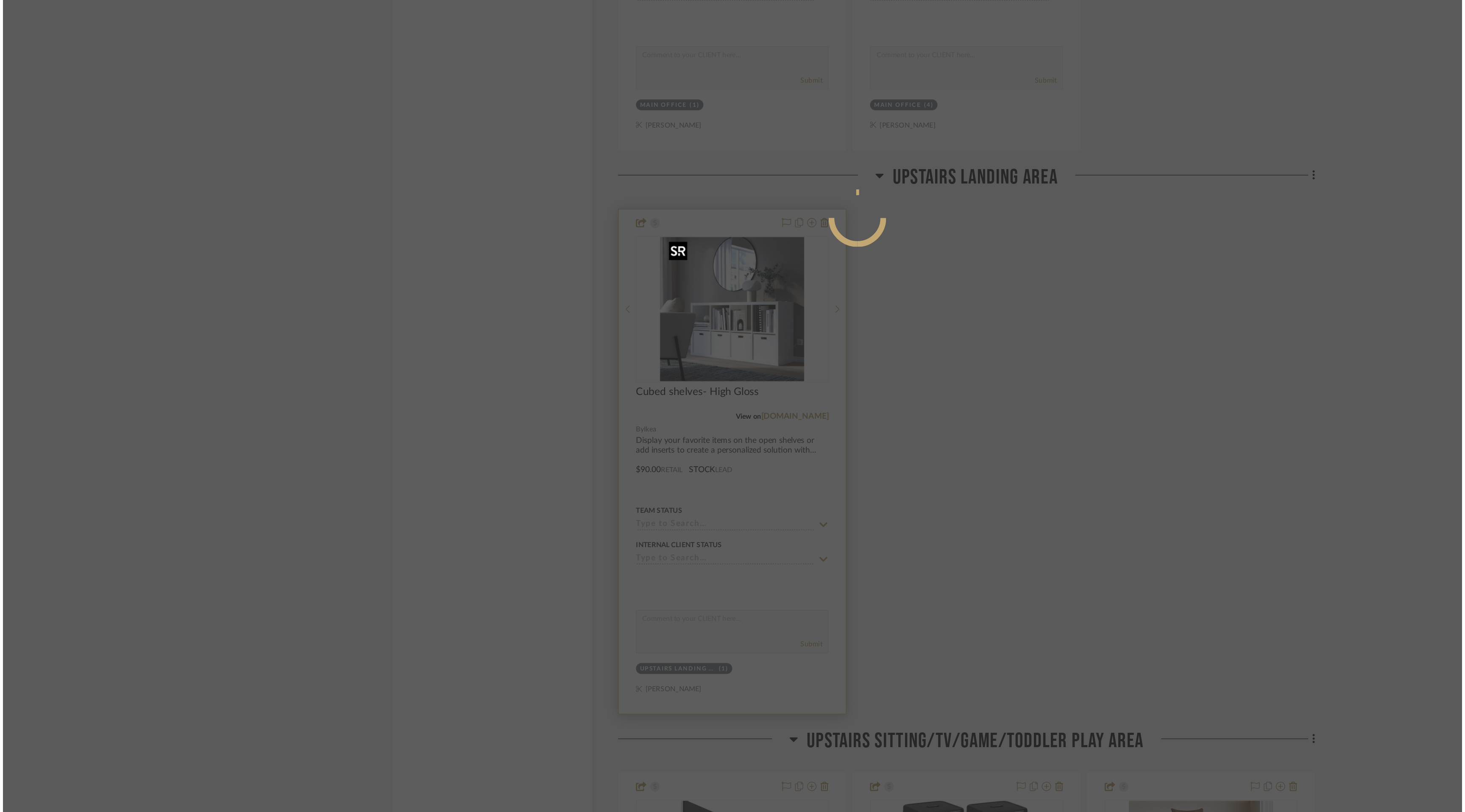
scroll to position [0, 0]
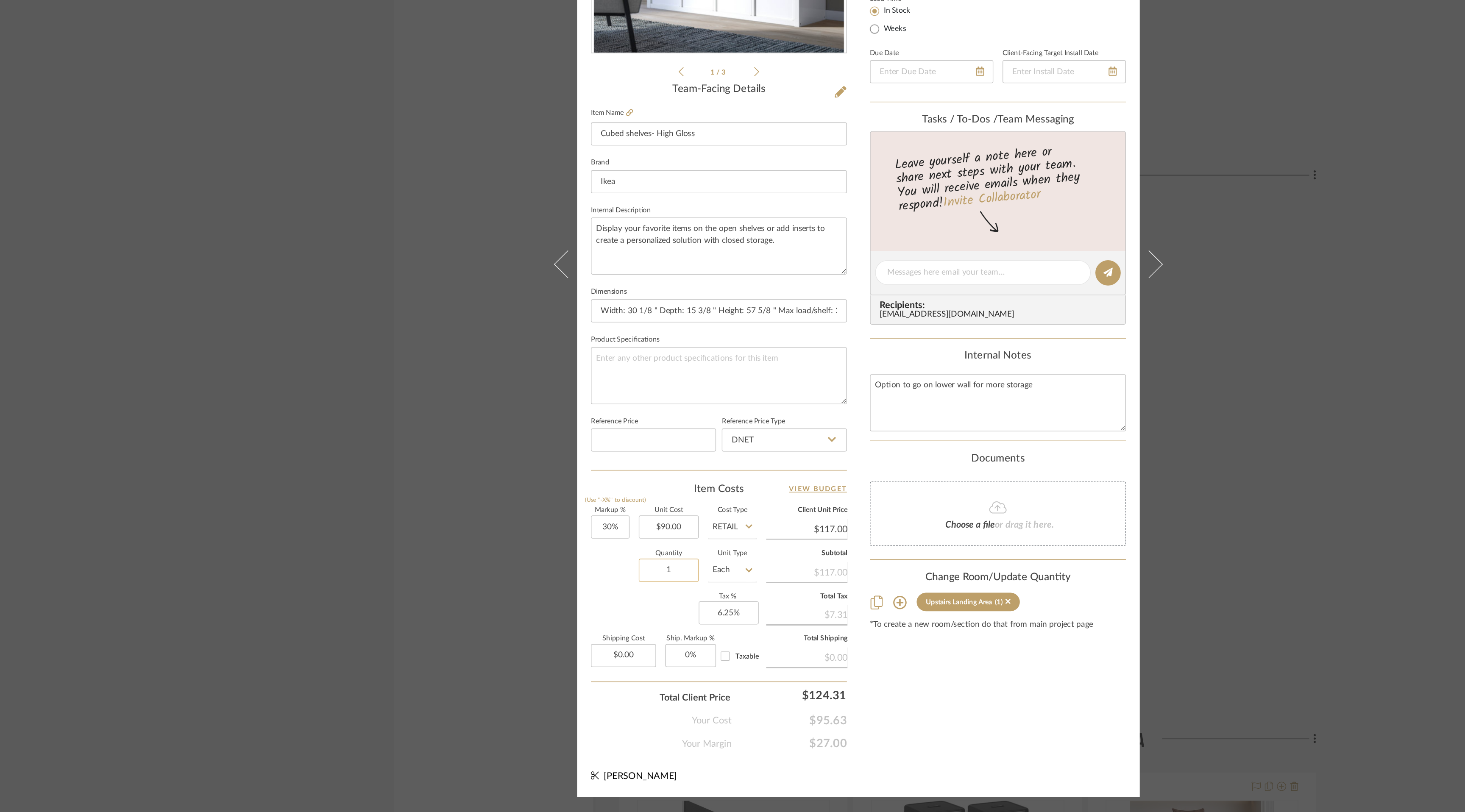
click at [593, 635] on input "1" at bounding box center [593, 634] width 44 height 17
type input "2"
click at [871, 763] on div "Content here copies to Client View - confirm visibility there. Show in Client D…" at bounding box center [835, 418] width 188 height 698
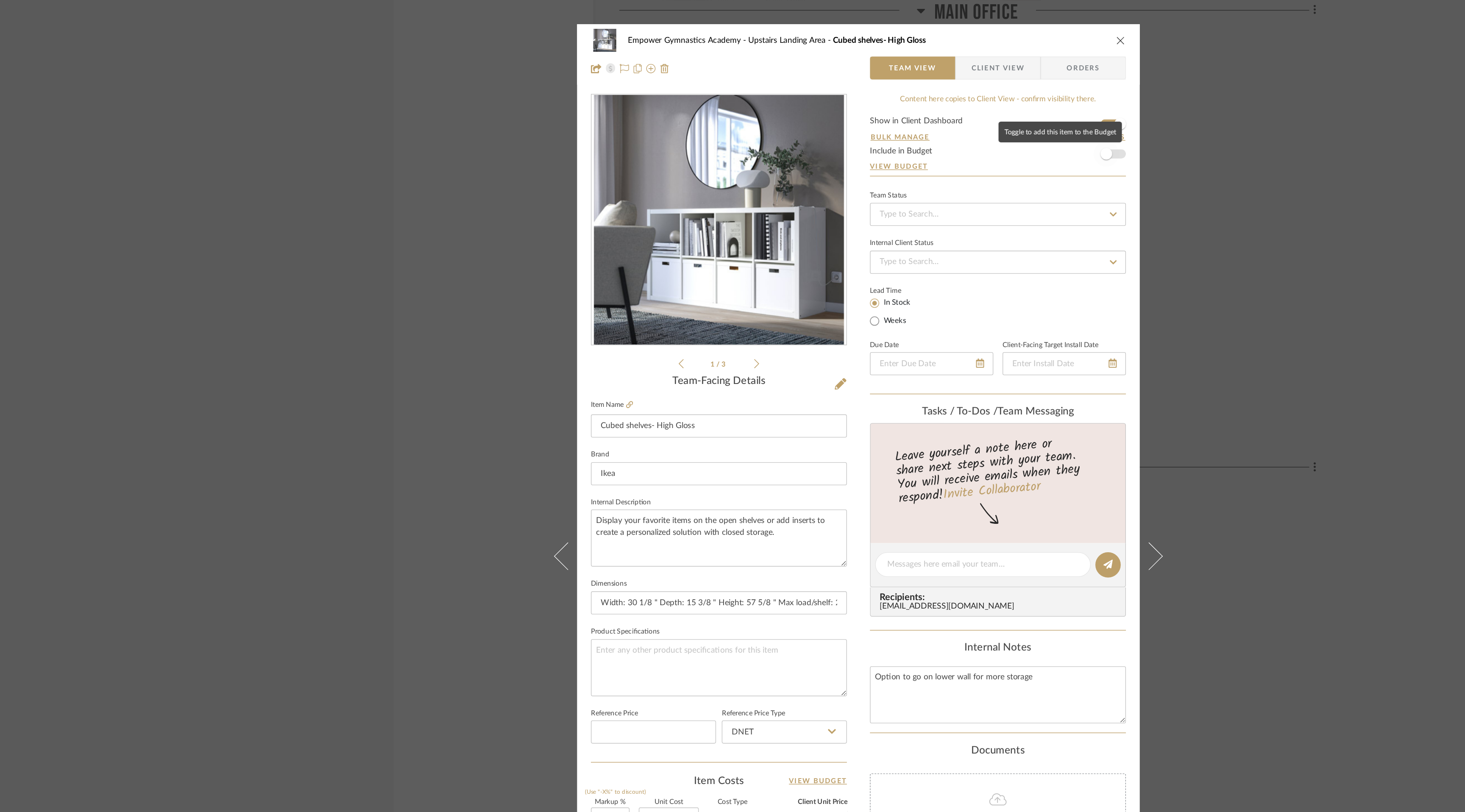
click at [919, 115] on span "button" at bounding box center [915, 113] width 19 height 19
click at [922, 29] on icon "close" at bounding box center [926, 30] width 7 height 7
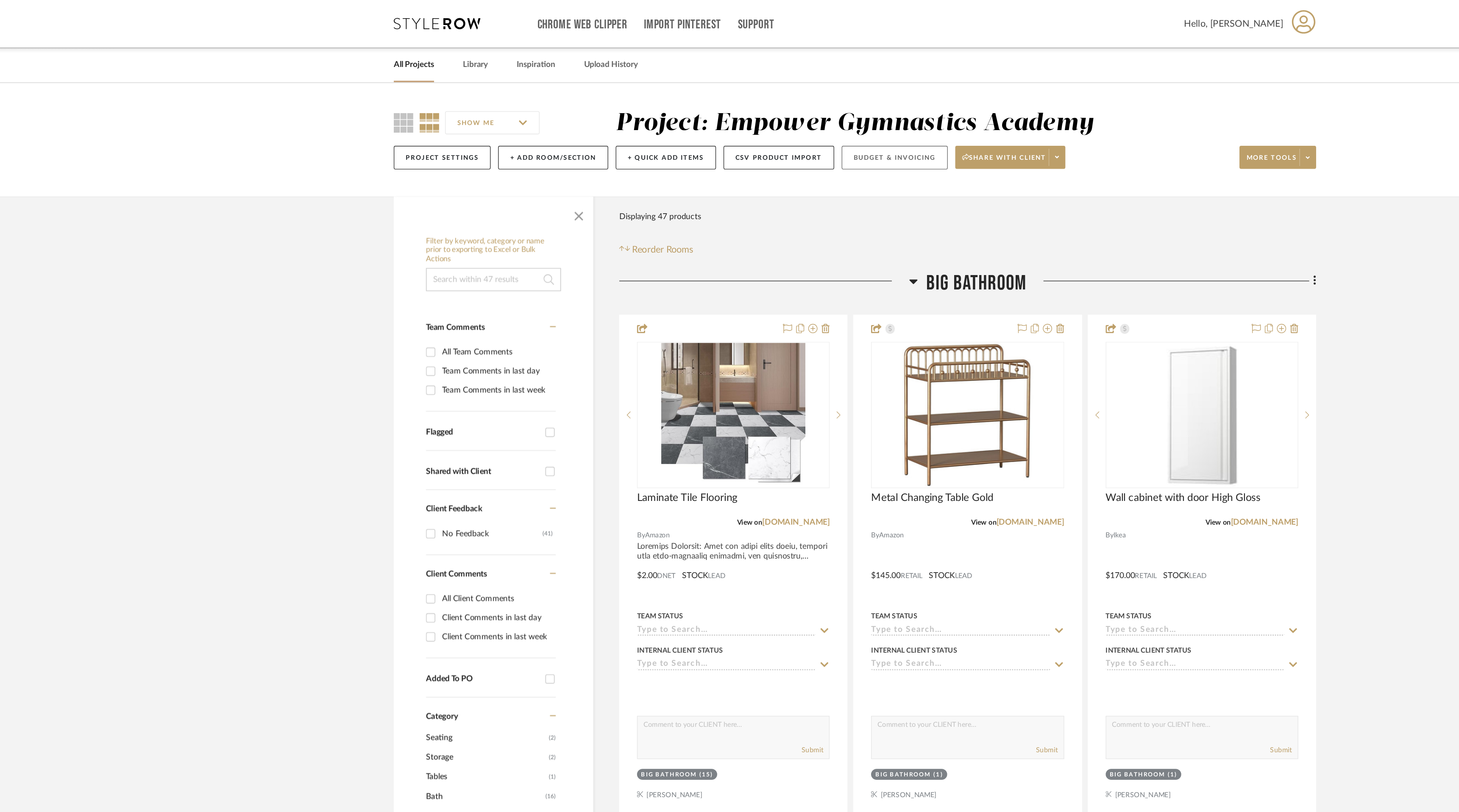
click at [777, 116] on button "Budget & Invoicing" at bounding box center [759, 116] width 78 height 18
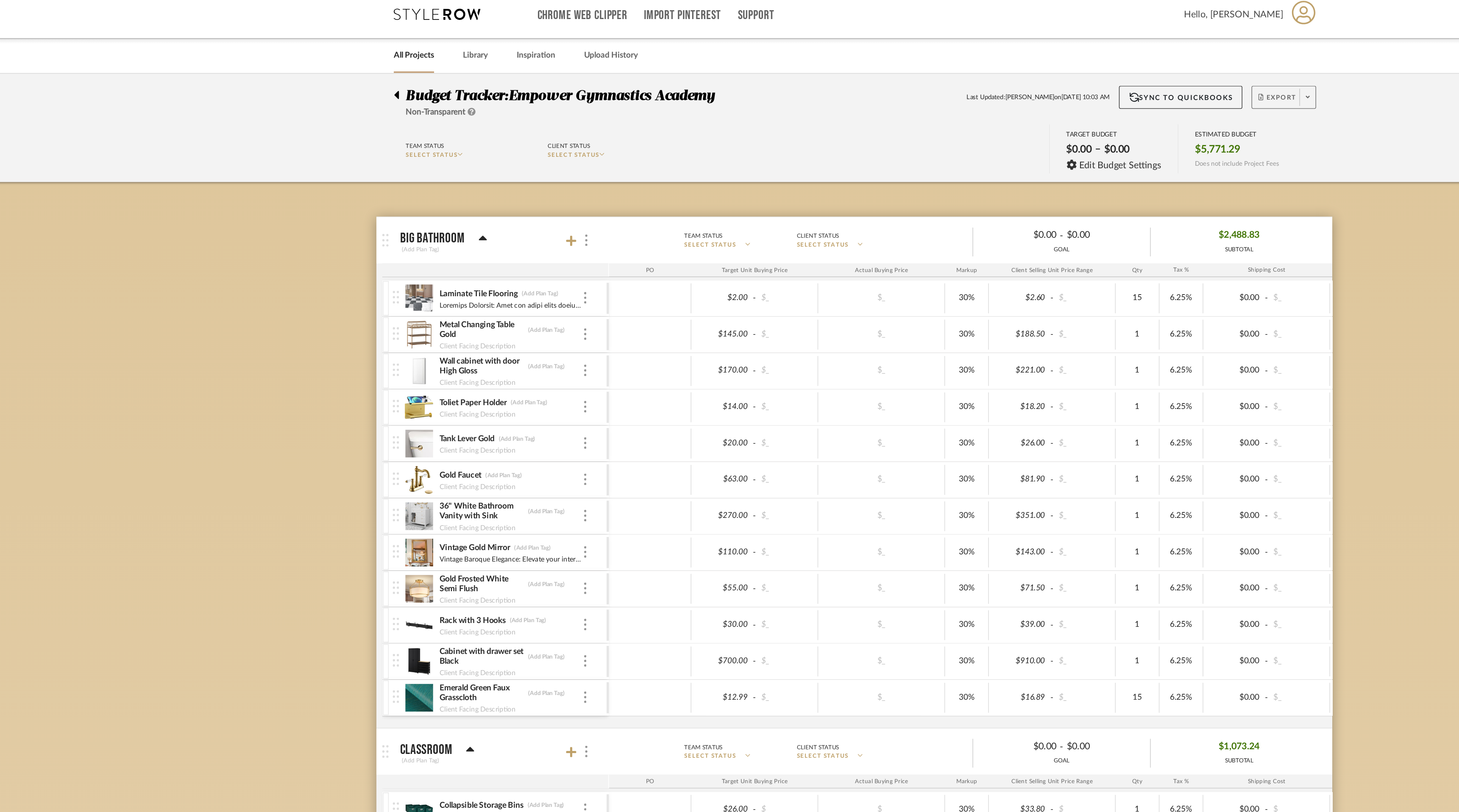
click at [1062, 79] on icon at bounding box center [1062, 78] width 3 height 2
click at [801, 56] on div at bounding box center [730, 406] width 1459 height 812
click at [1061, 76] on icon at bounding box center [1062, 78] width 3 height 5
click at [1066, 99] on span "Export PDF" at bounding box center [1060, 103] width 64 height 7
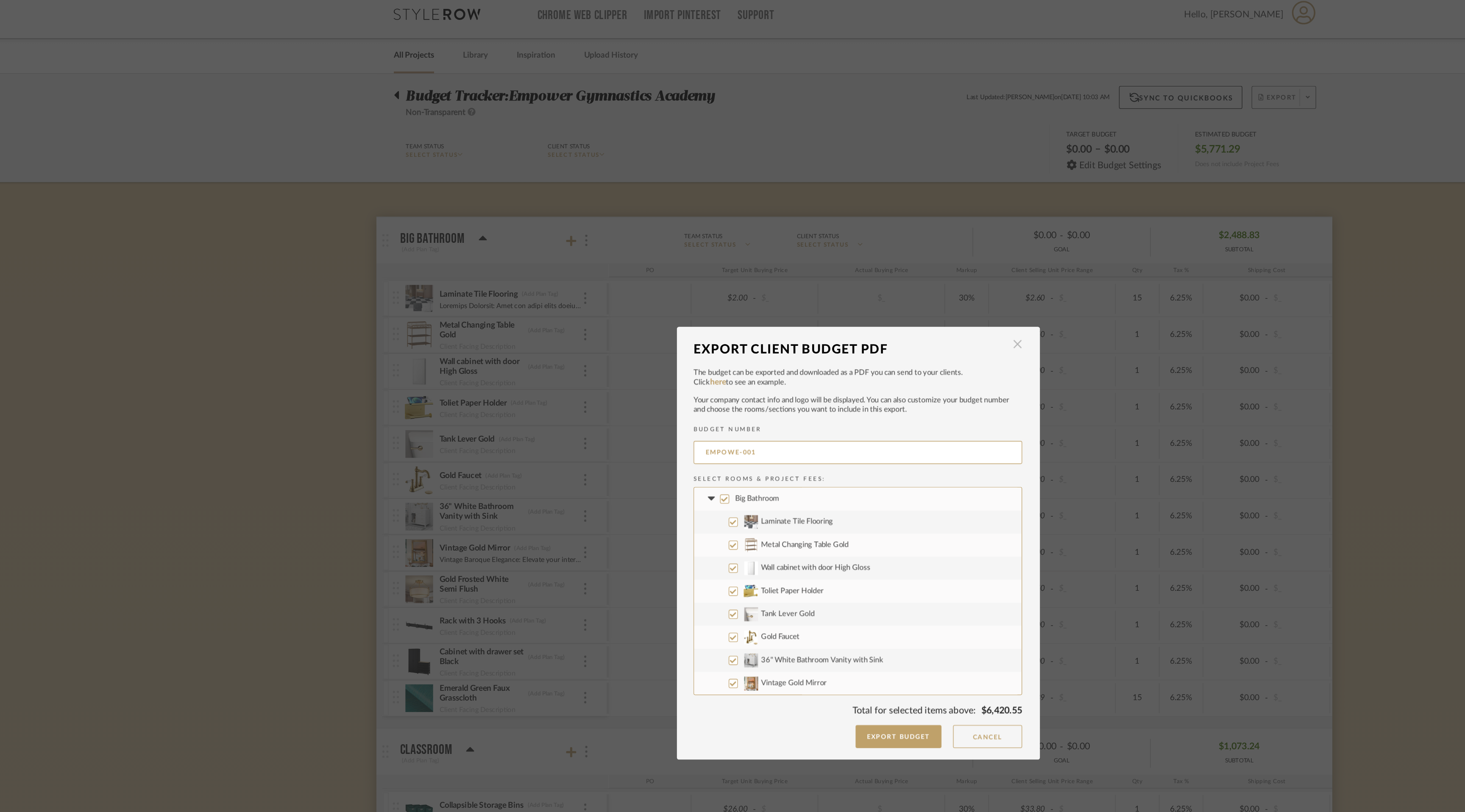
click at [848, 259] on span "button" at bounding box center [850, 260] width 17 height 17
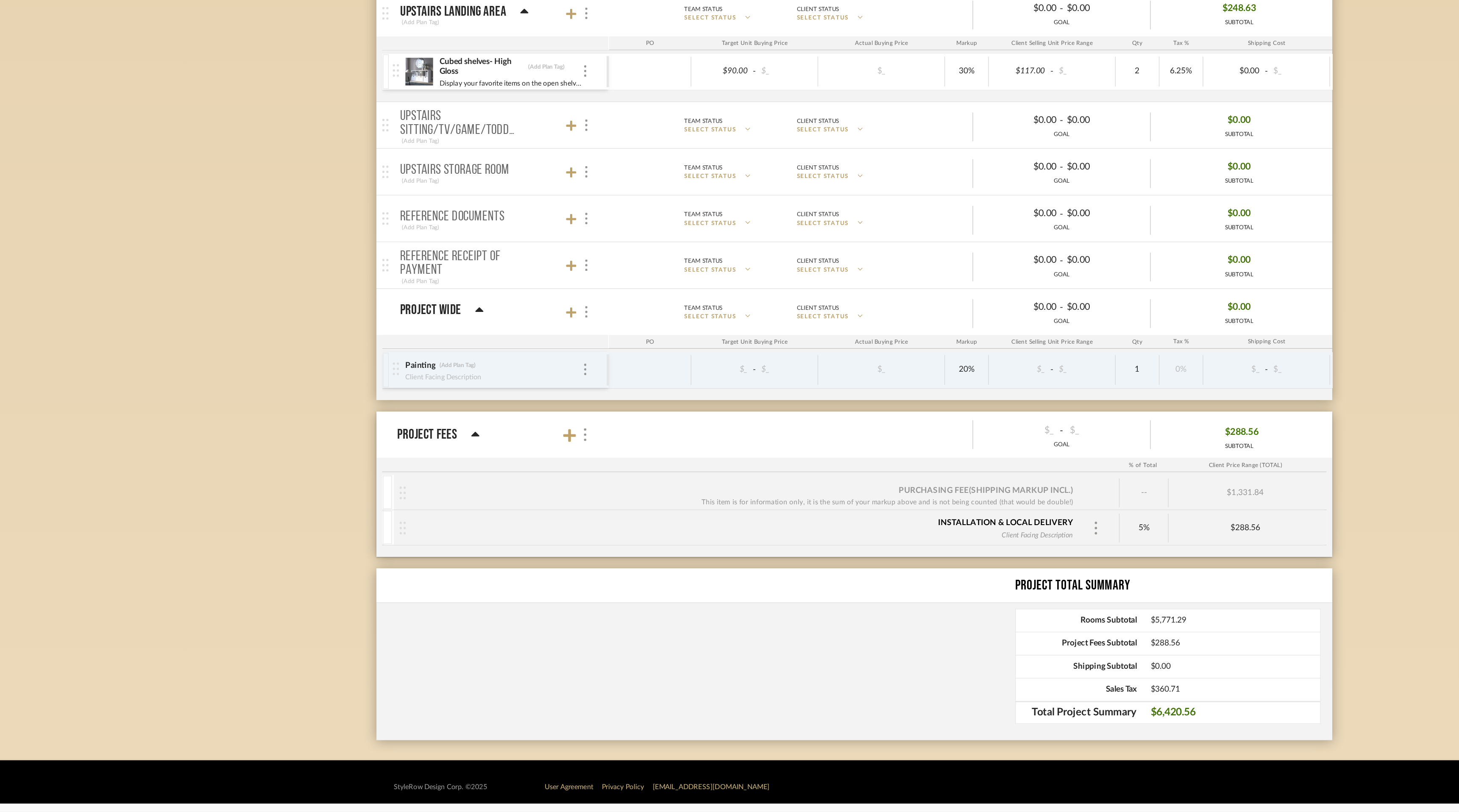
scroll to position [1207, 0]
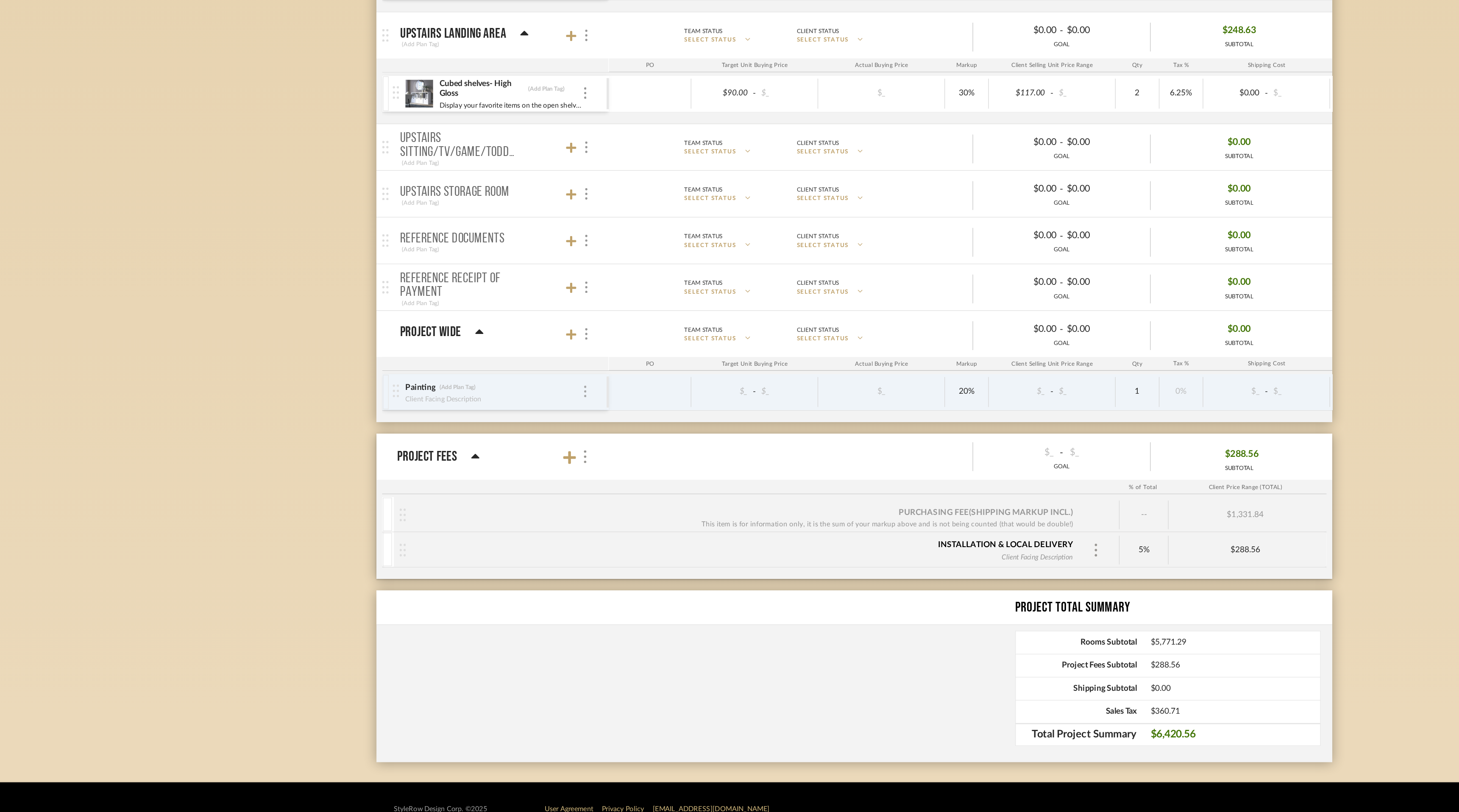
click at [532, 487] on img at bounding box center [531, 487] width 2 height 8
click at [487, 487] on div at bounding box center [730, 406] width 1459 height 812
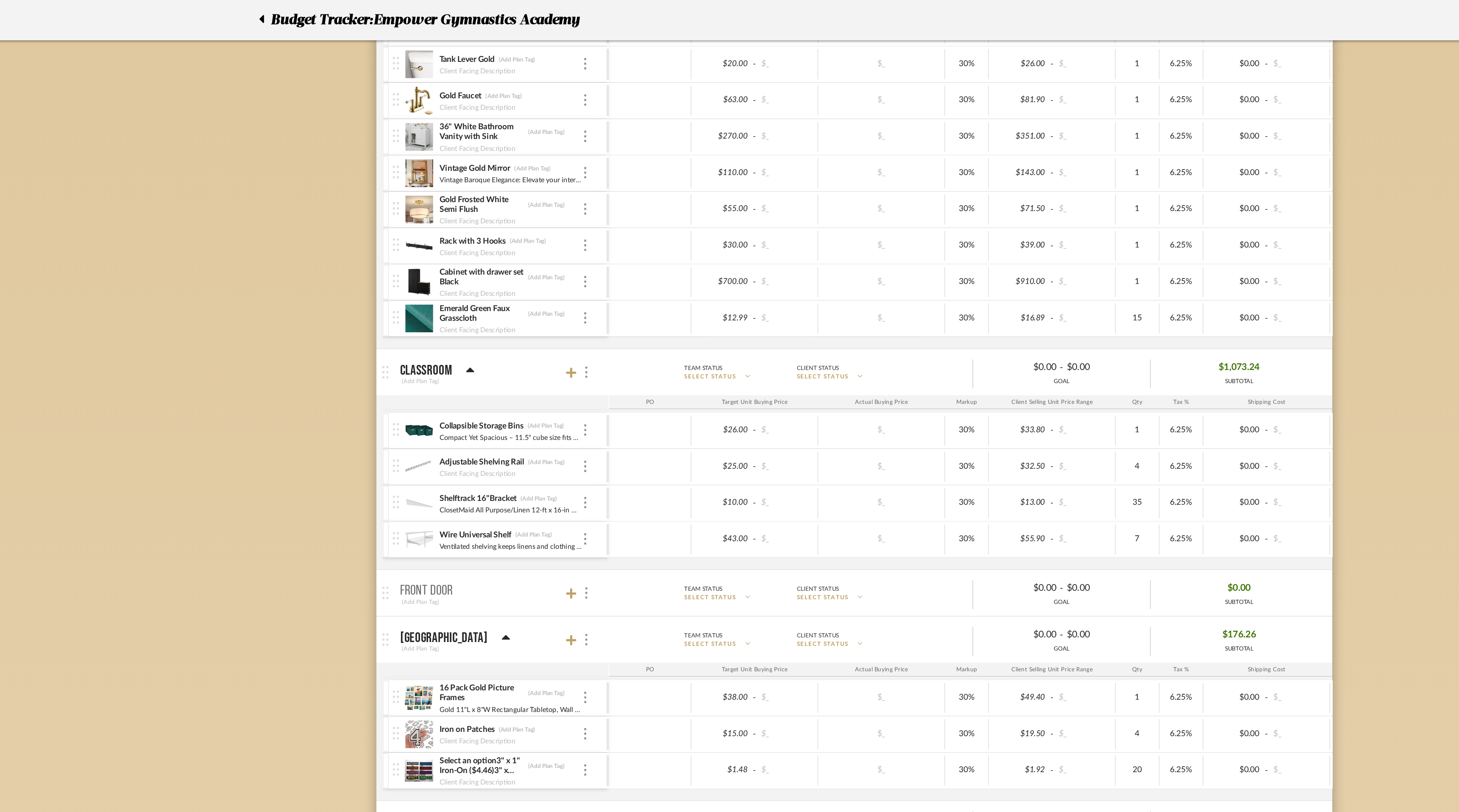
scroll to position [0, 0]
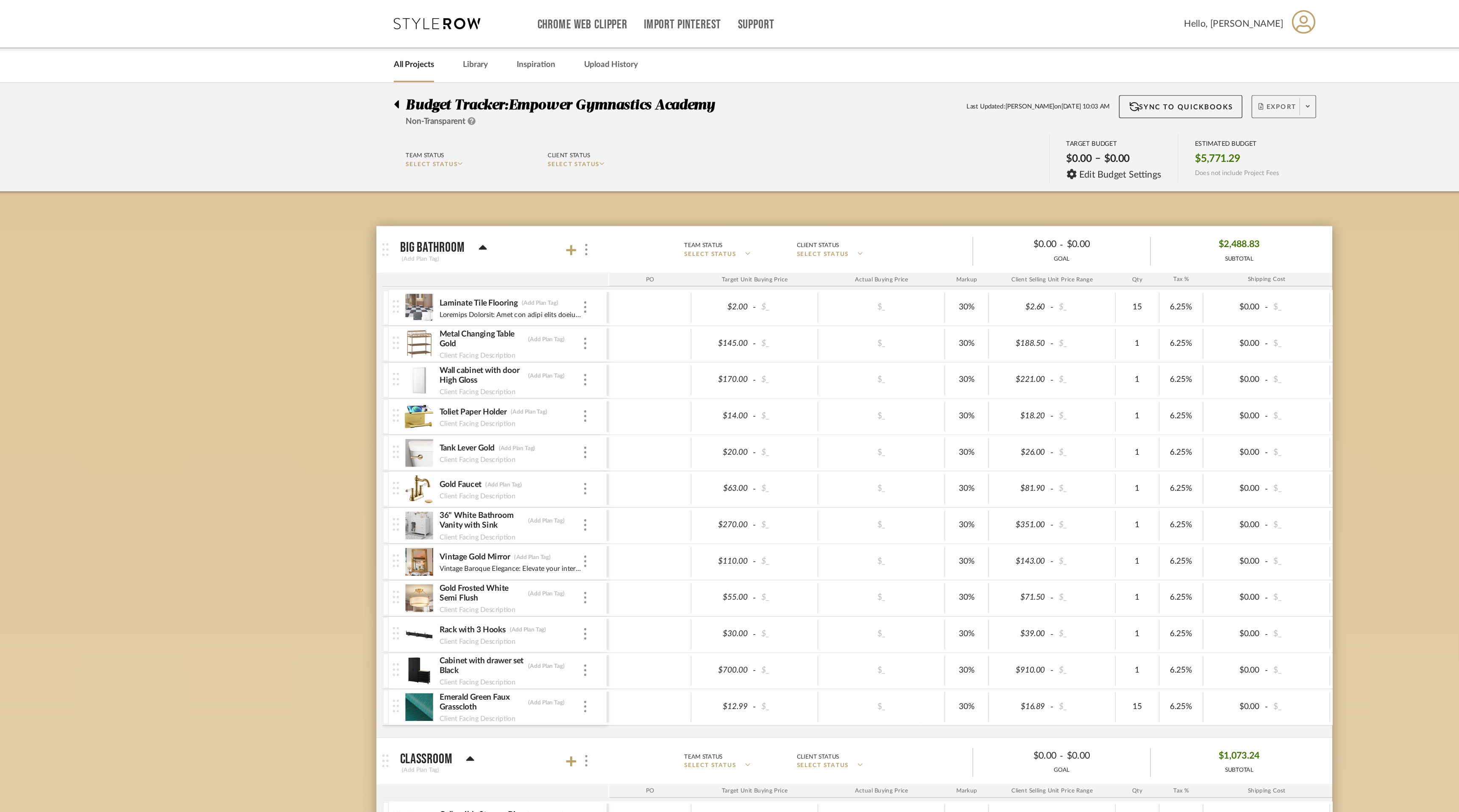
click at [395, 77] on div at bounding box center [395, 75] width 9 height 10
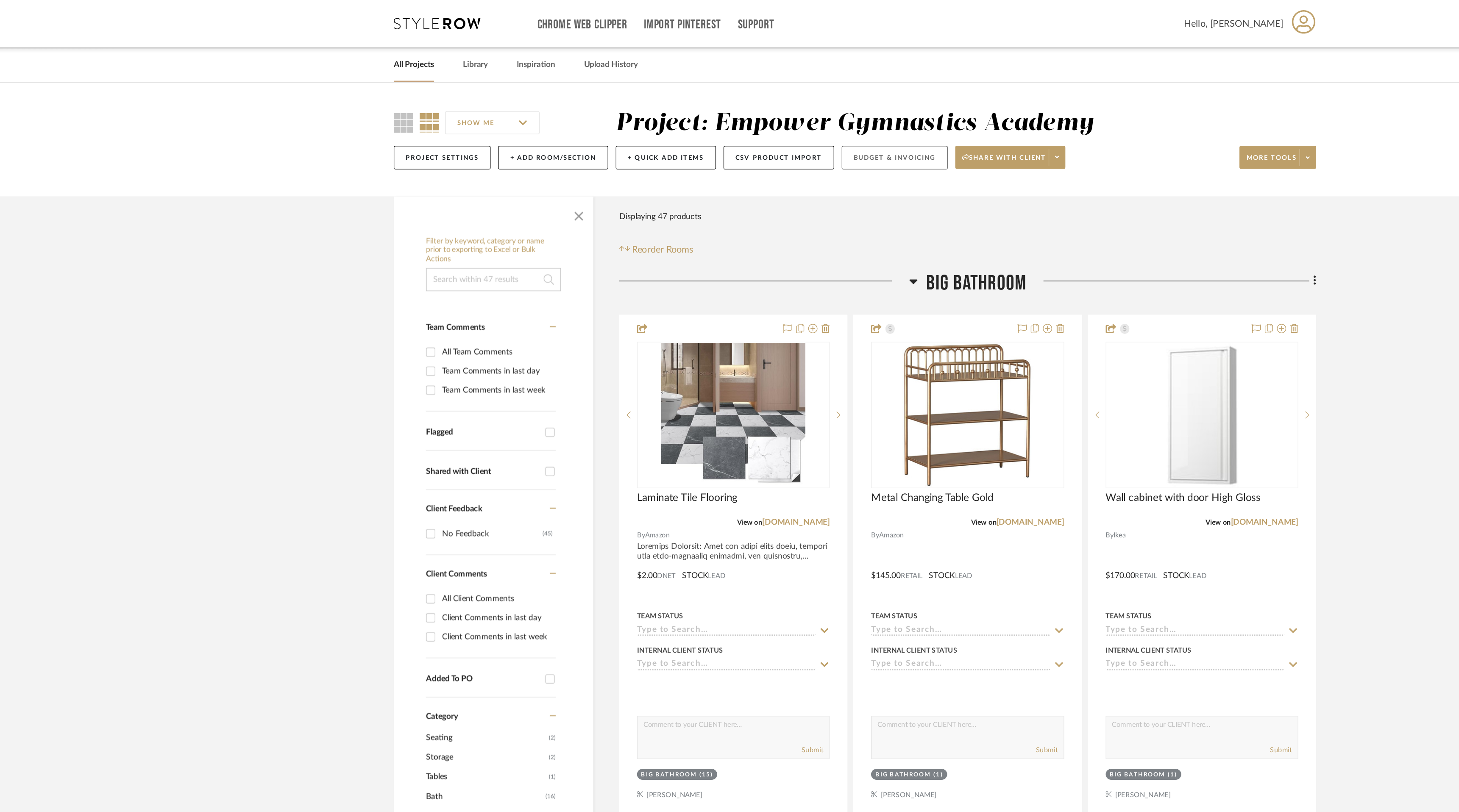
click at [762, 119] on button "Budget & Invoicing" at bounding box center [759, 116] width 78 height 18
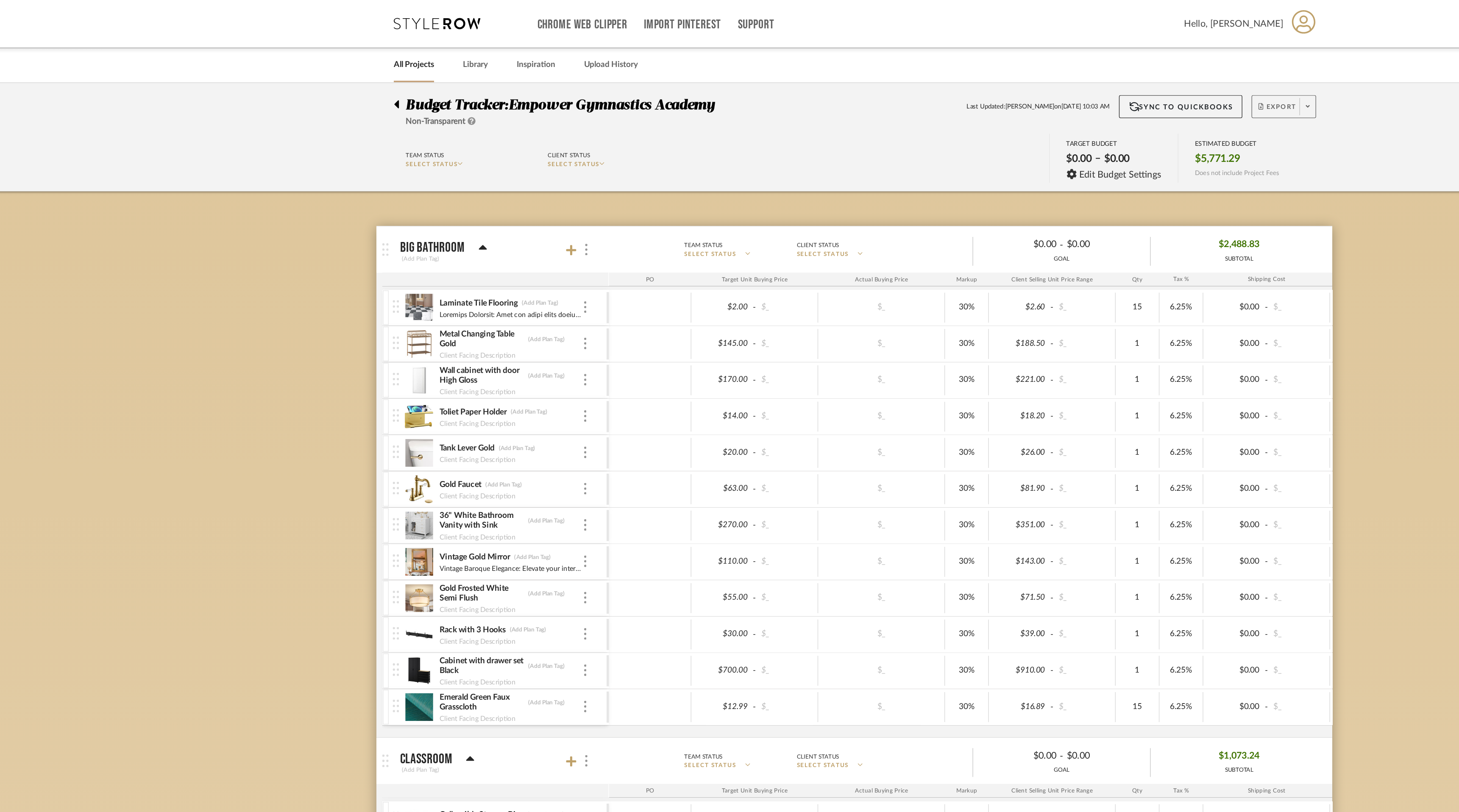
click at [1064, 78] on icon at bounding box center [1062, 78] width 3 height 2
click at [1068, 144] on span "Create PO BETA" at bounding box center [1060, 143] width 64 height 9
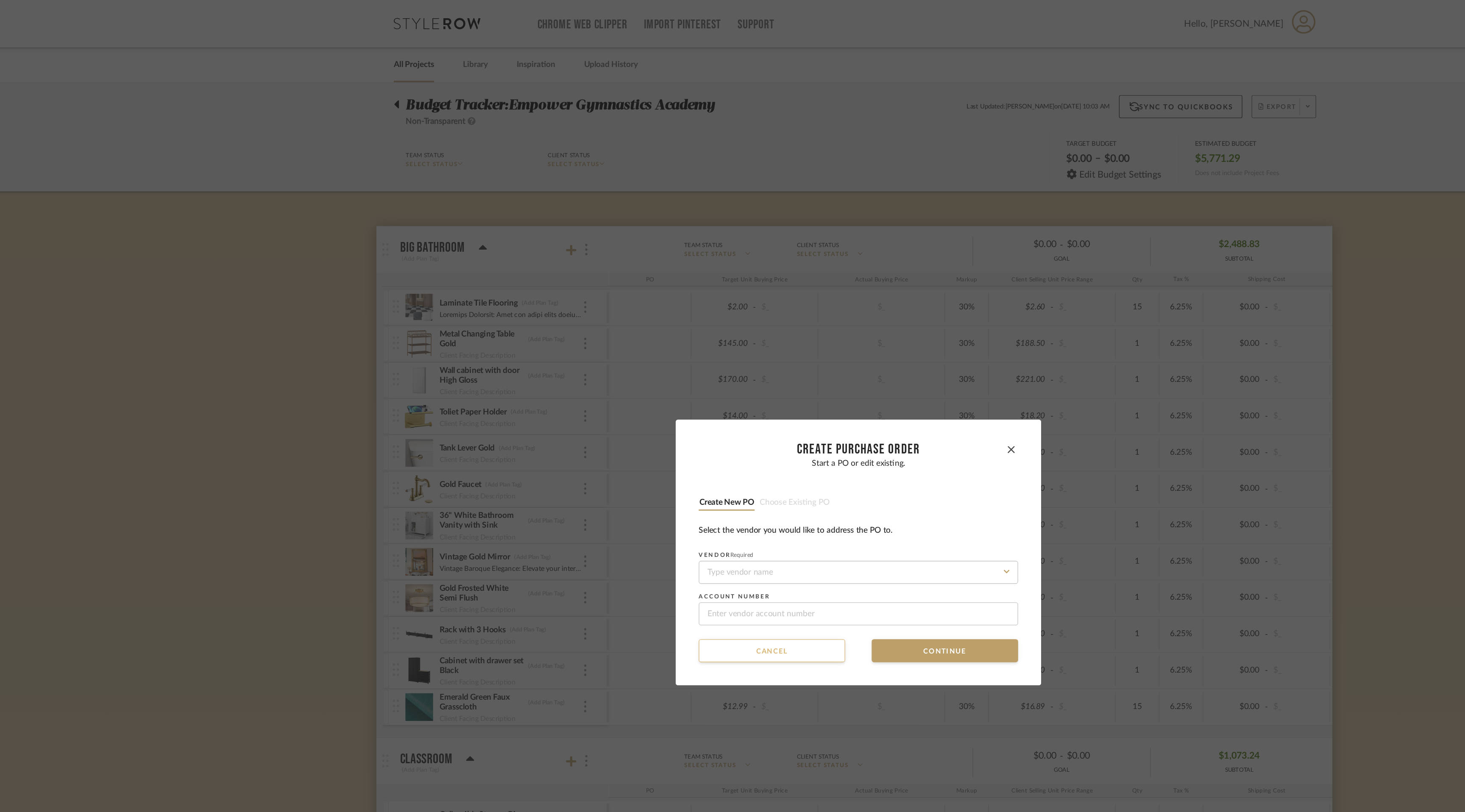
click at [686, 477] on button "Cancel" at bounding box center [669, 479] width 108 height 17
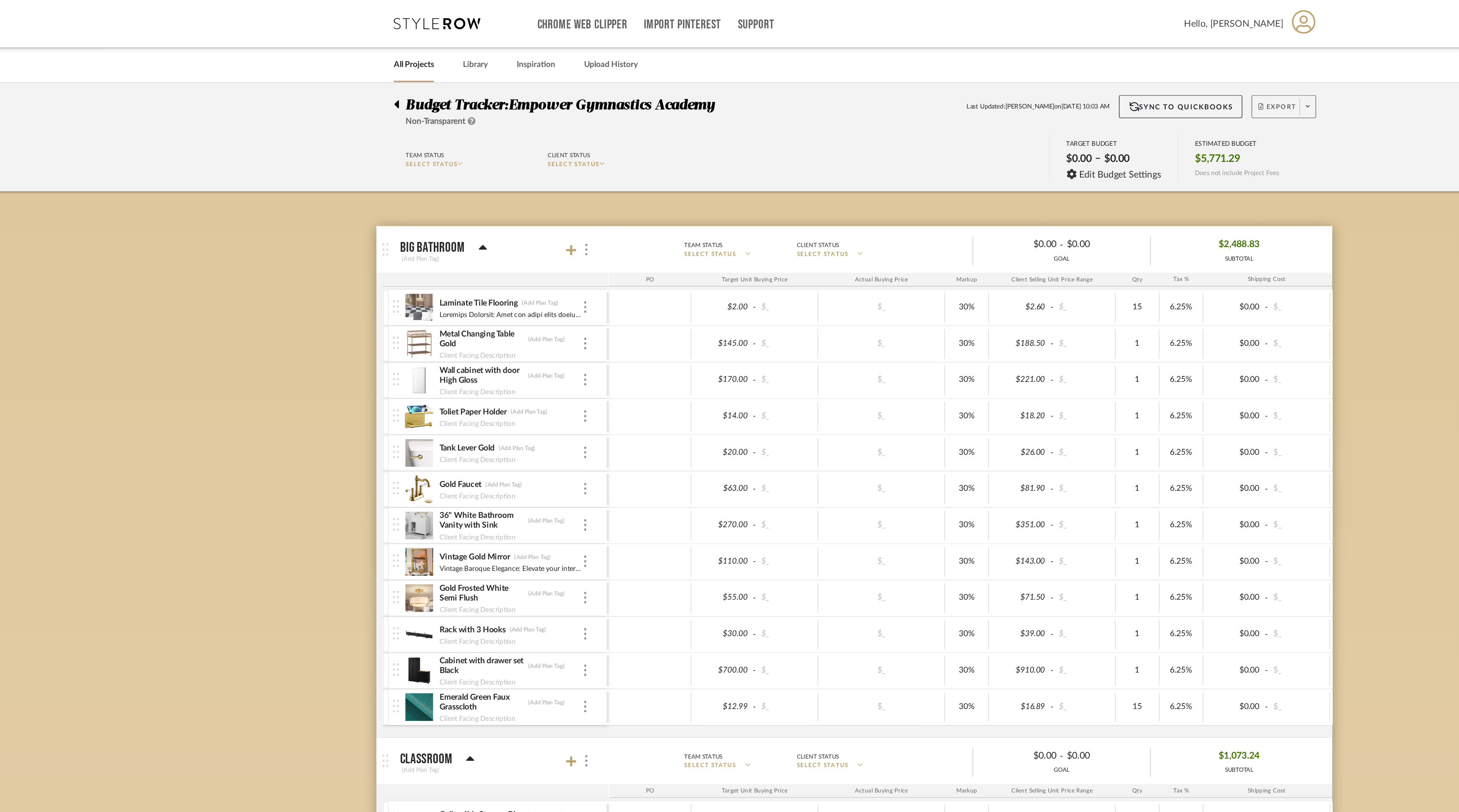
click at [1061, 74] on span at bounding box center [1063, 78] width 12 height 13
click at [1052, 101] on span "Export PDF" at bounding box center [1060, 103] width 64 height 7
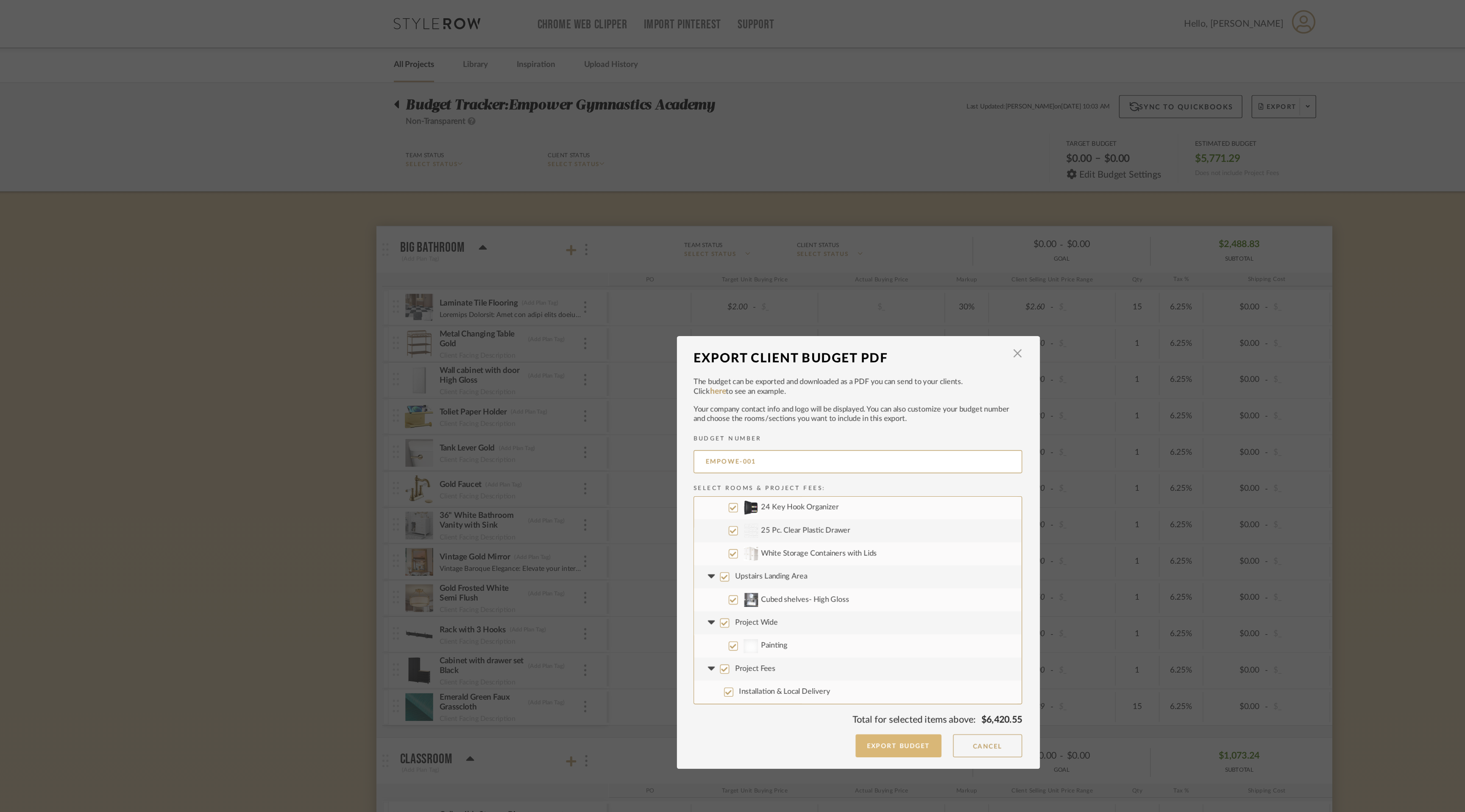
click at [760, 550] on button "Export Budget" at bounding box center [762, 548] width 64 height 17
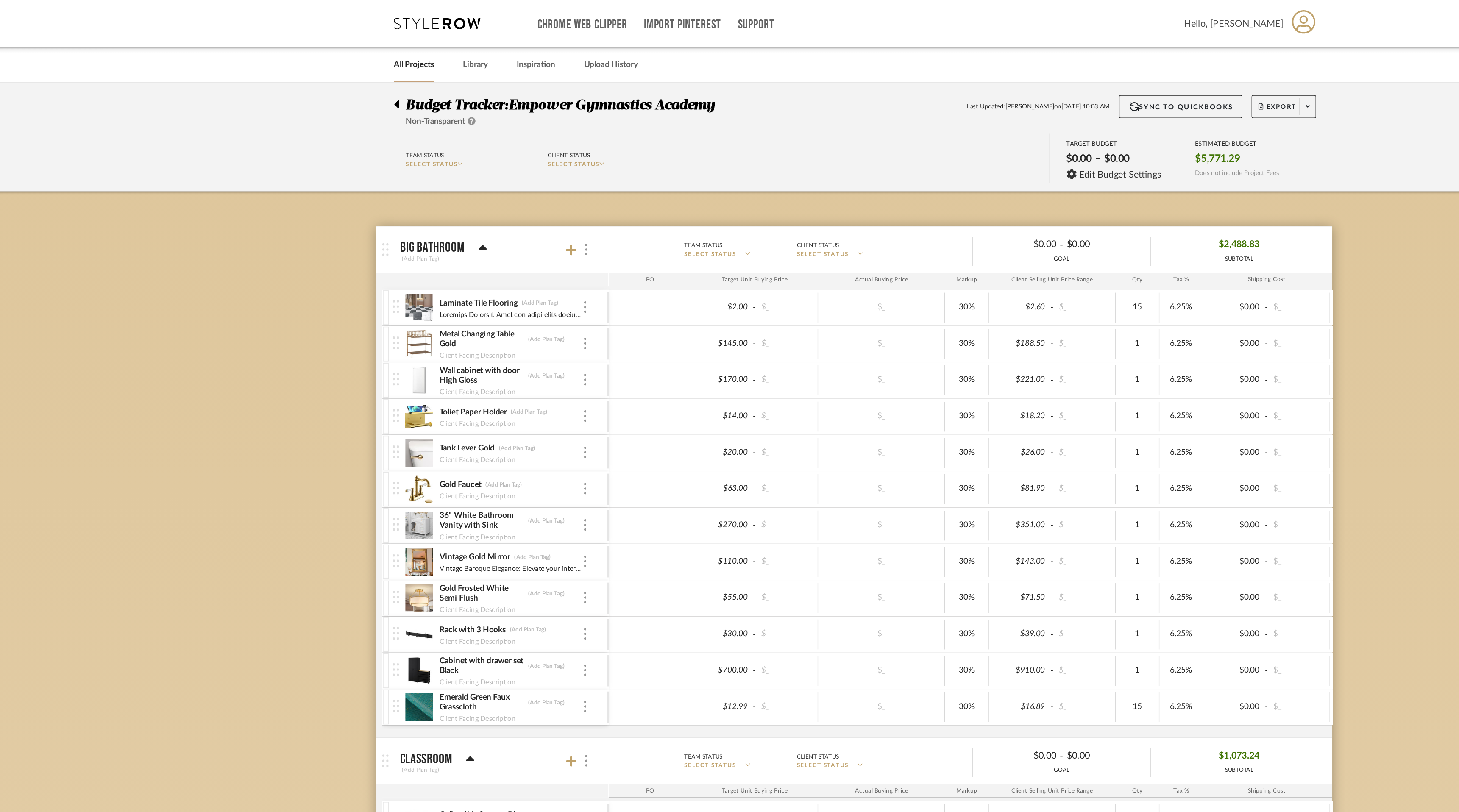
click at [395, 76] on div at bounding box center [395, 75] width 9 height 10
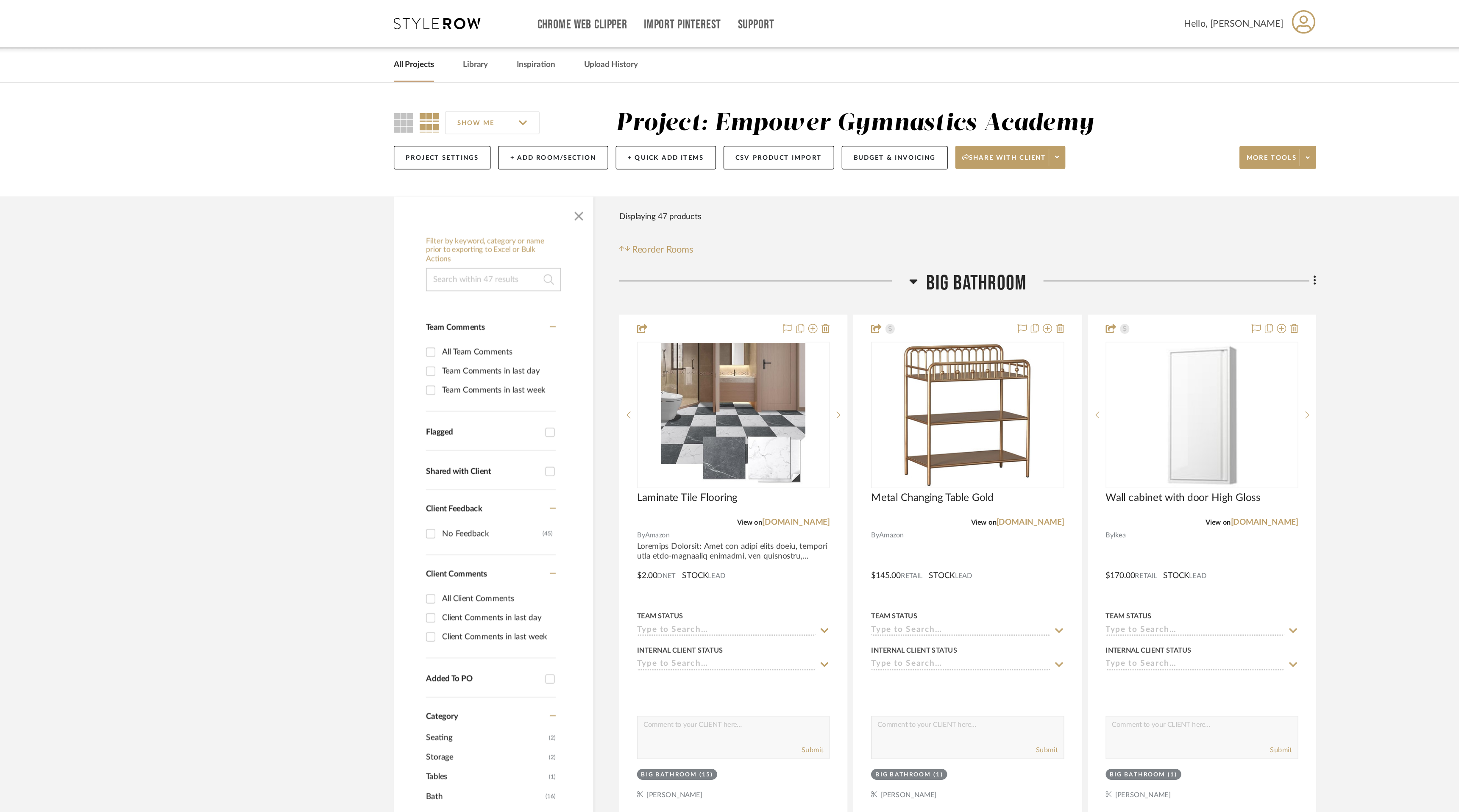
click at [411, 49] on link "All Projects" at bounding box center [405, 48] width 30 height 12
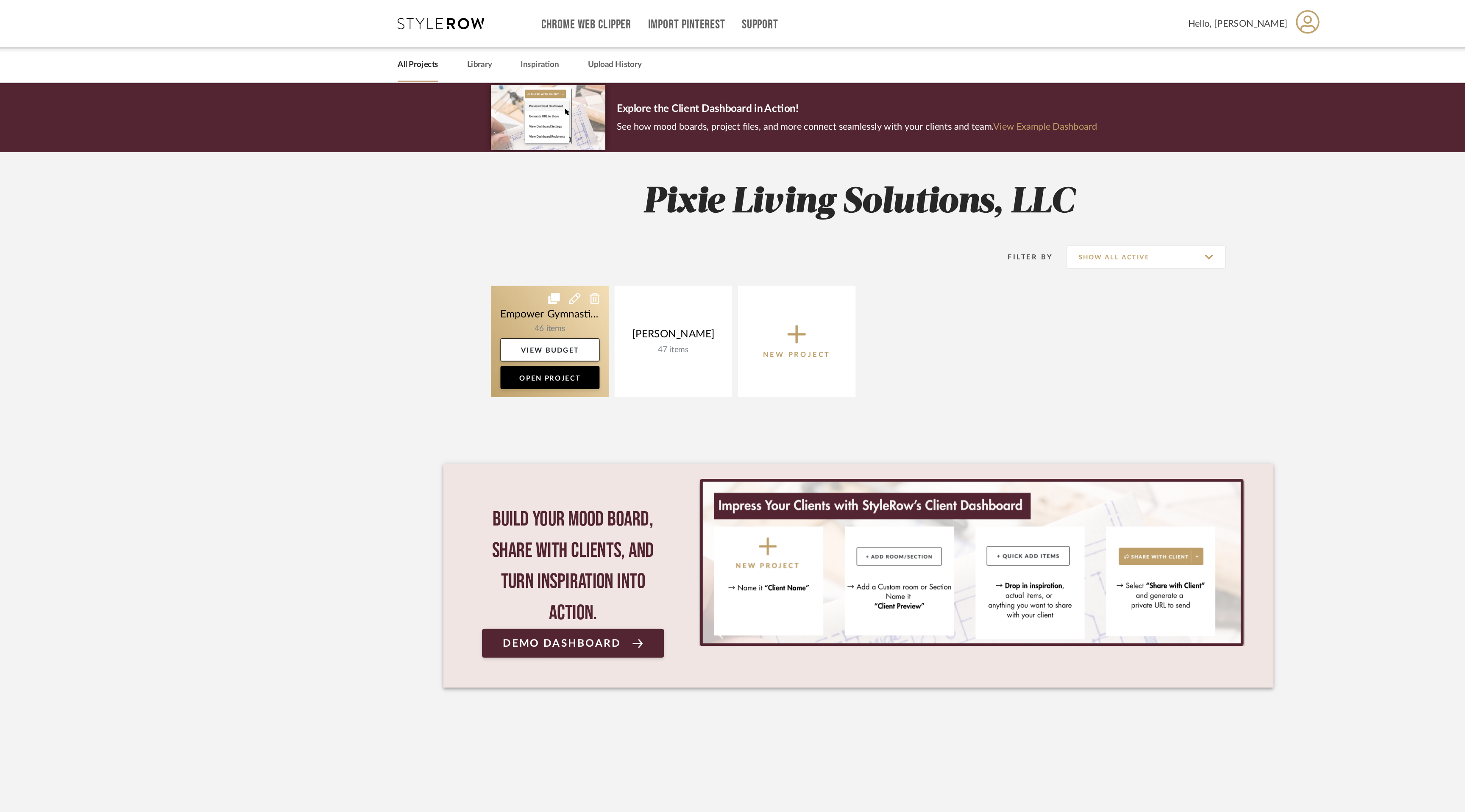
click at [518, 236] on link at bounding box center [506, 251] width 87 height 82
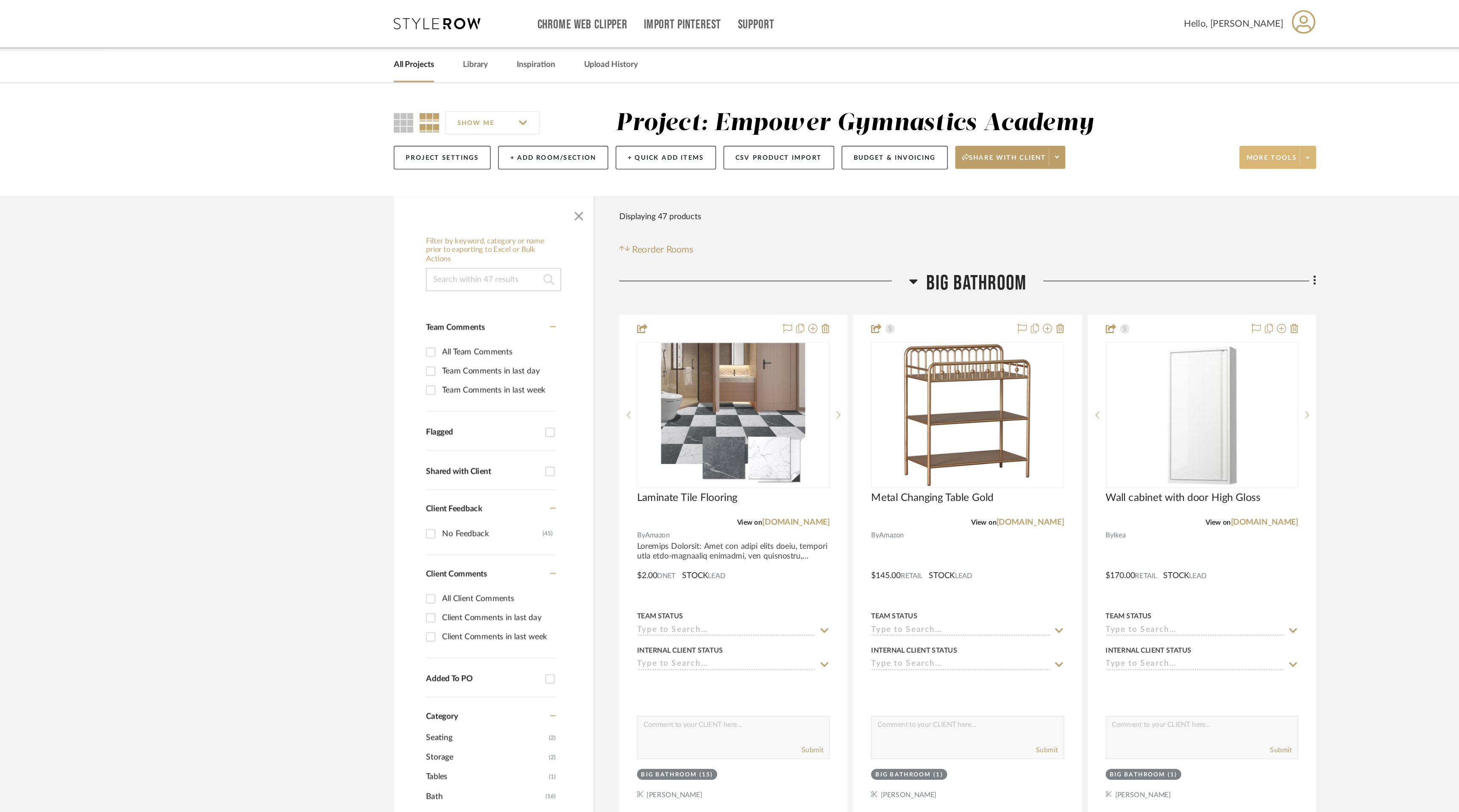
click at [1033, 119] on span "More tools" at bounding box center [1036, 119] width 37 height 13
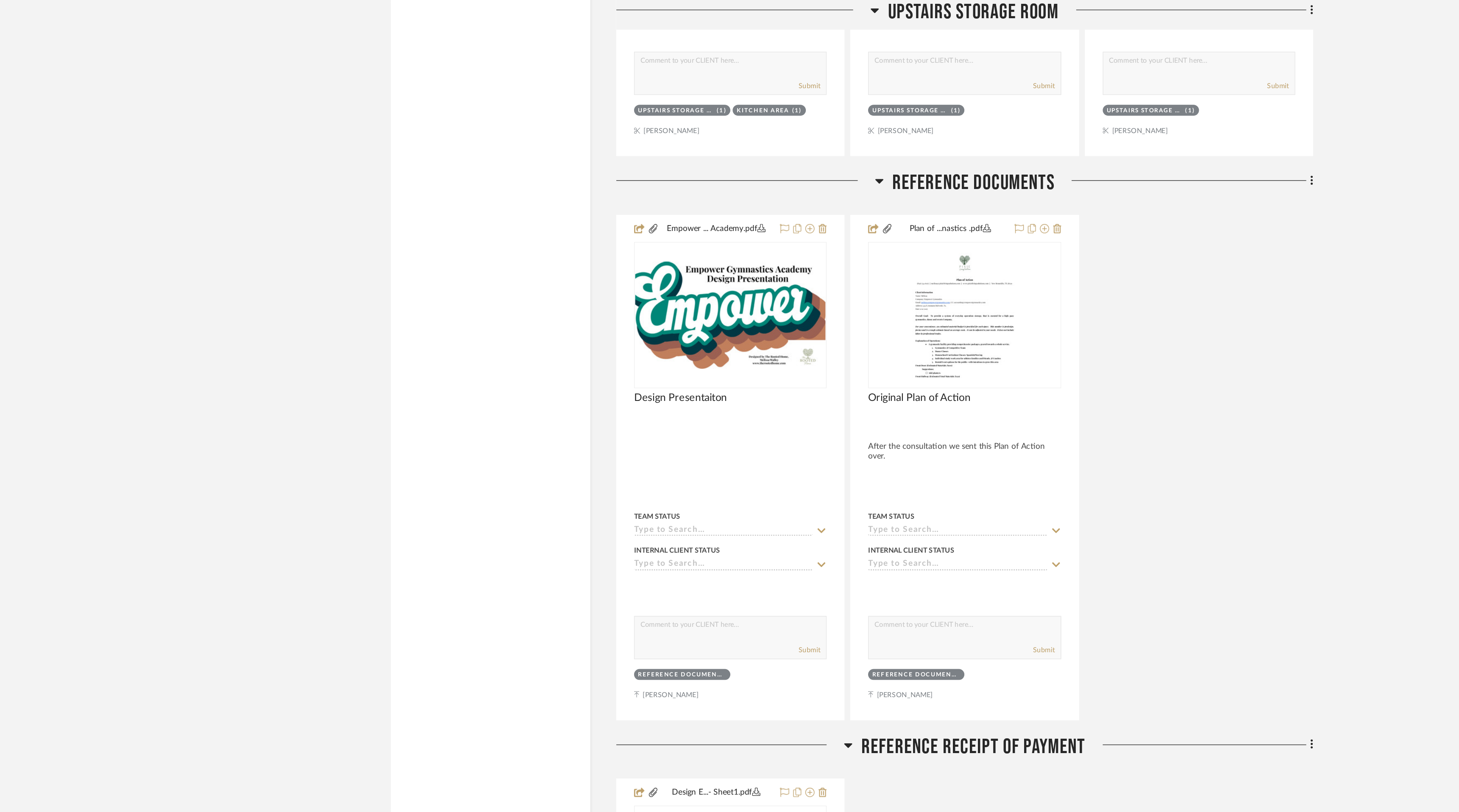
scroll to position [6544, 0]
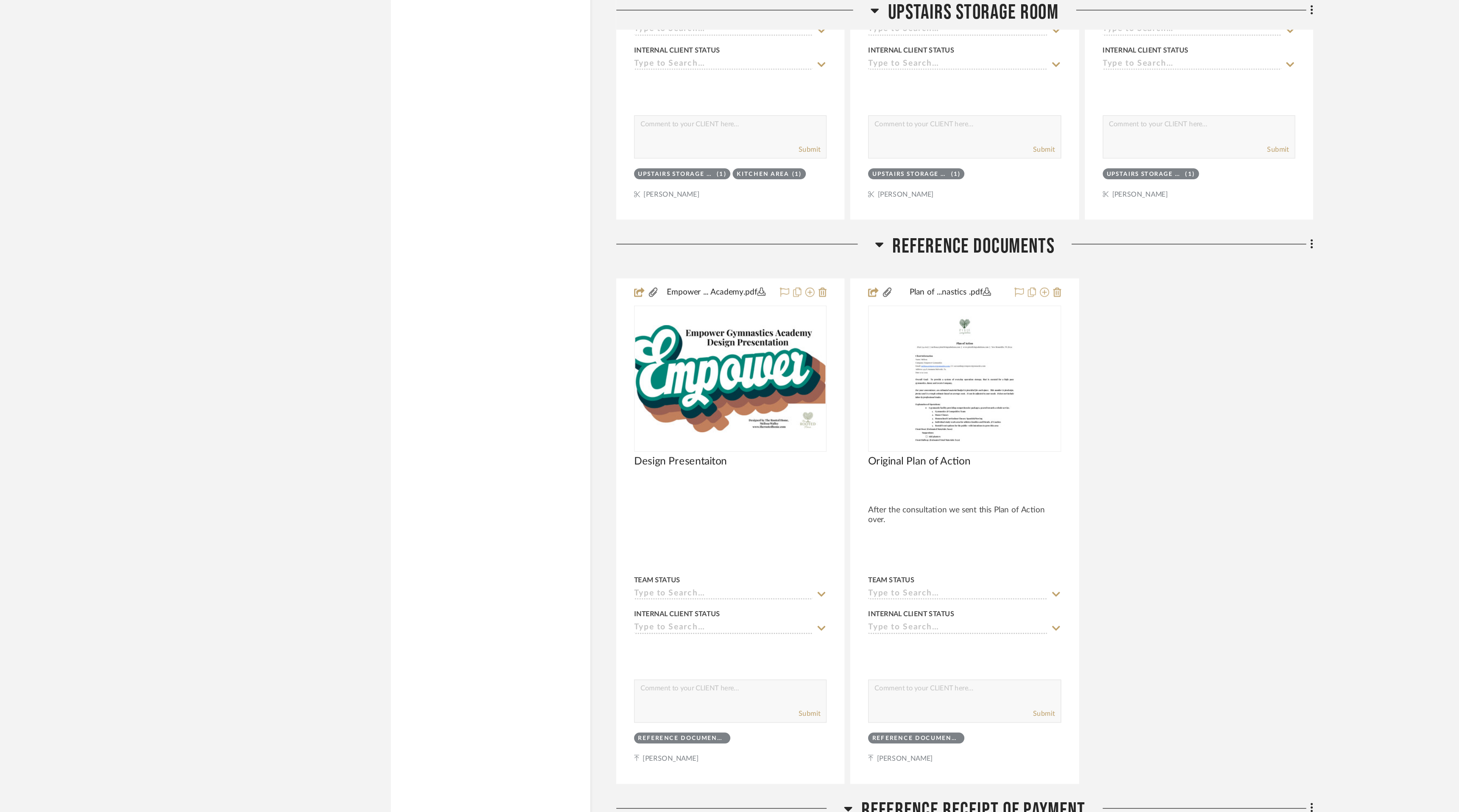
click at [1067, 182] on div at bounding box center [730, 406] width 1459 height 812
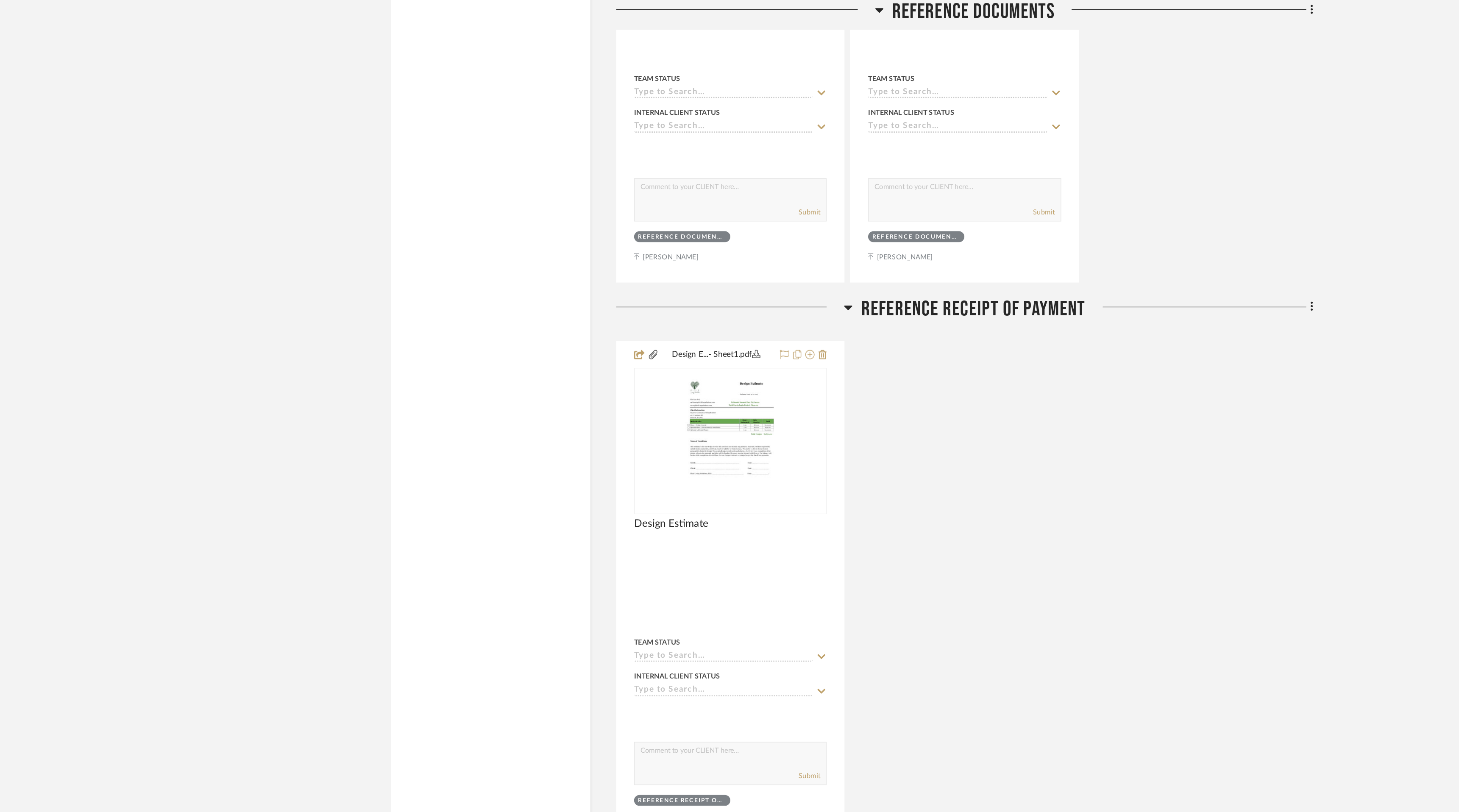
scroll to position [6779, 0]
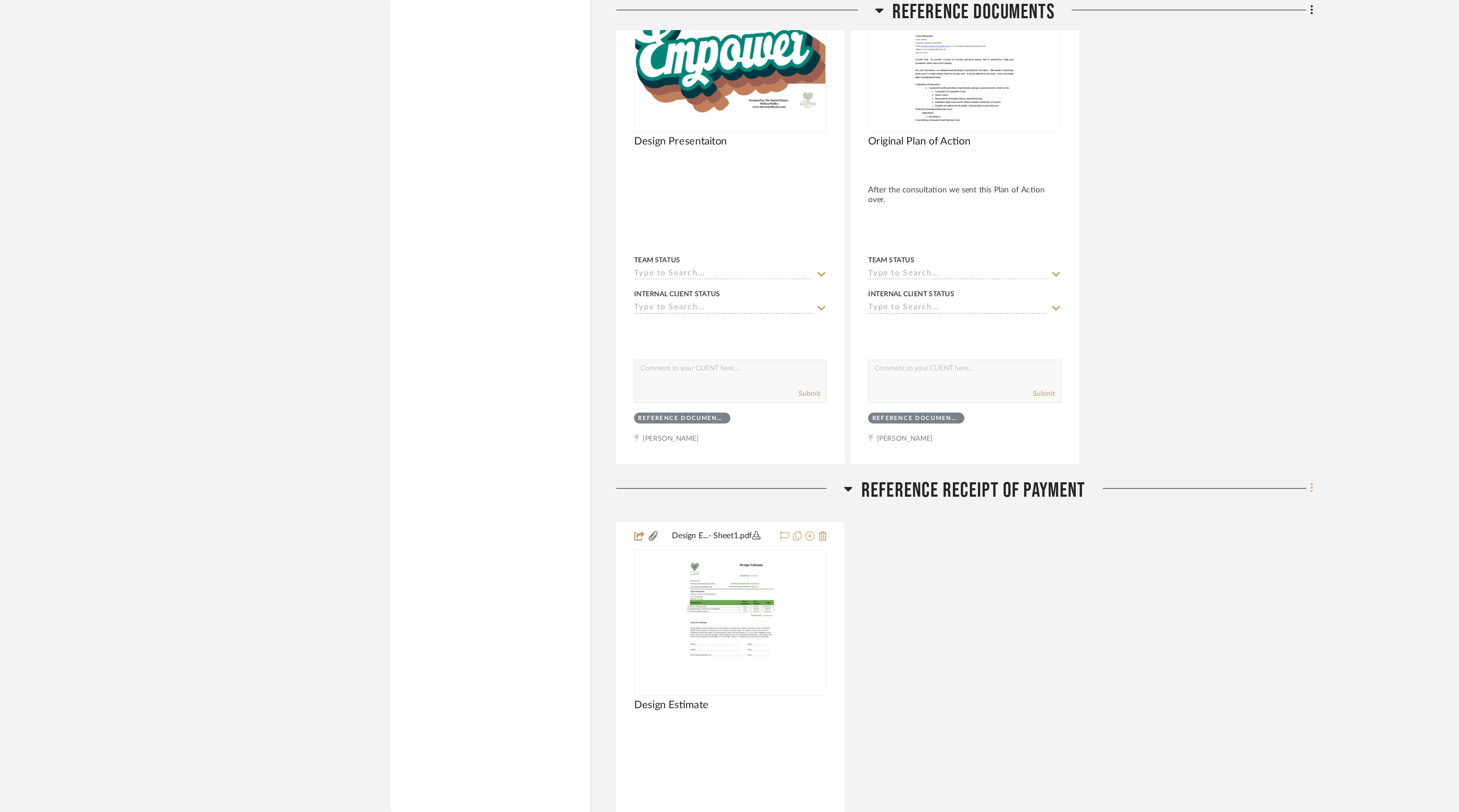
click at [1068, 357] on icon at bounding box center [1068, 359] width 2 height 7
click at [1041, 464] on span "Add Room Below" at bounding box center [1029, 462] width 46 height 7
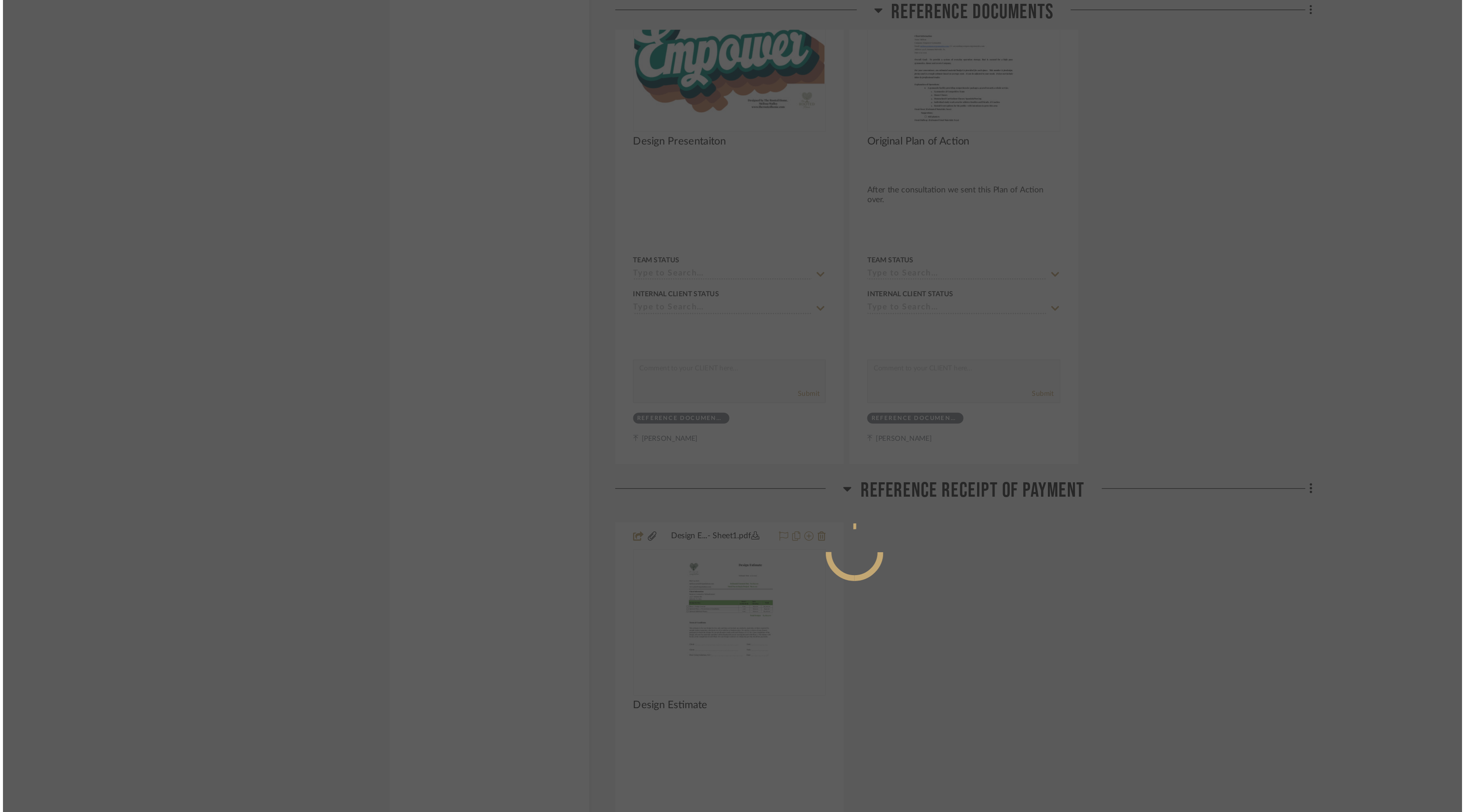
scroll to position [0, 0]
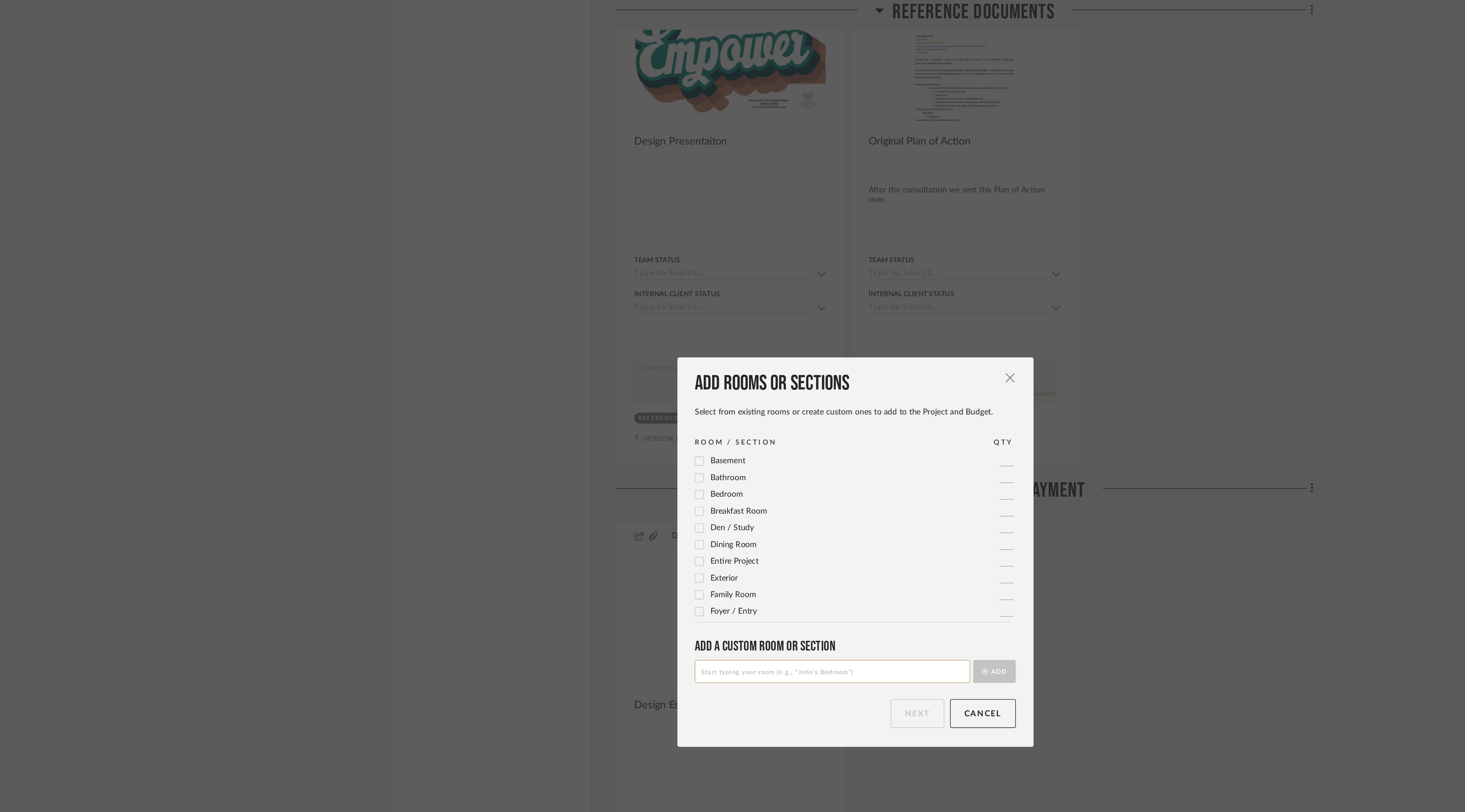
click at [780, 498] on input at bounding box center [716, 494] width 202 height 17
type input "Invoices"
click at [829, 493] on button "Add" at bounding box center [835, 494] width 32 height 17
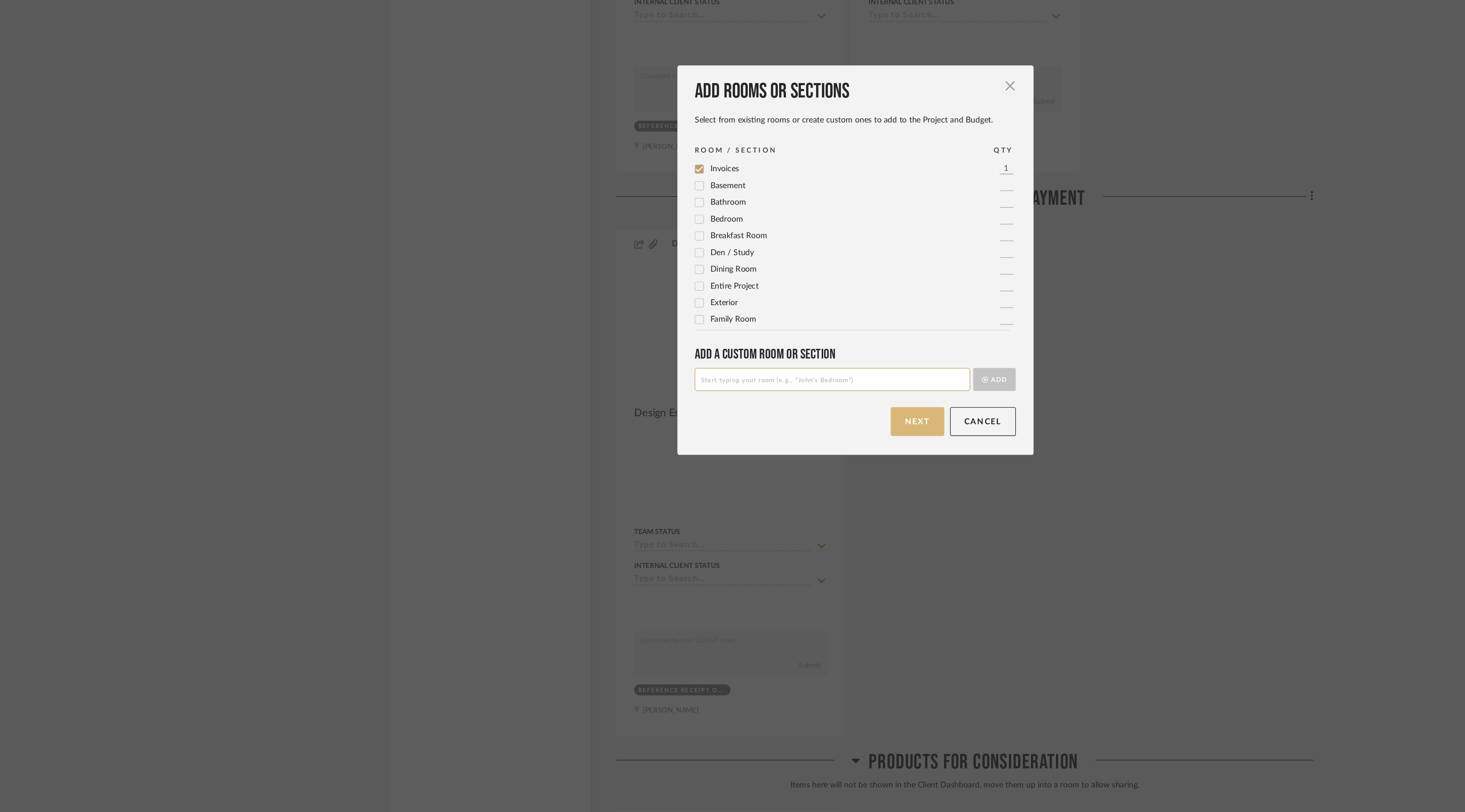
click at [773, 525] on button "Next" at bounding box center [778, 525] width 39 height 21
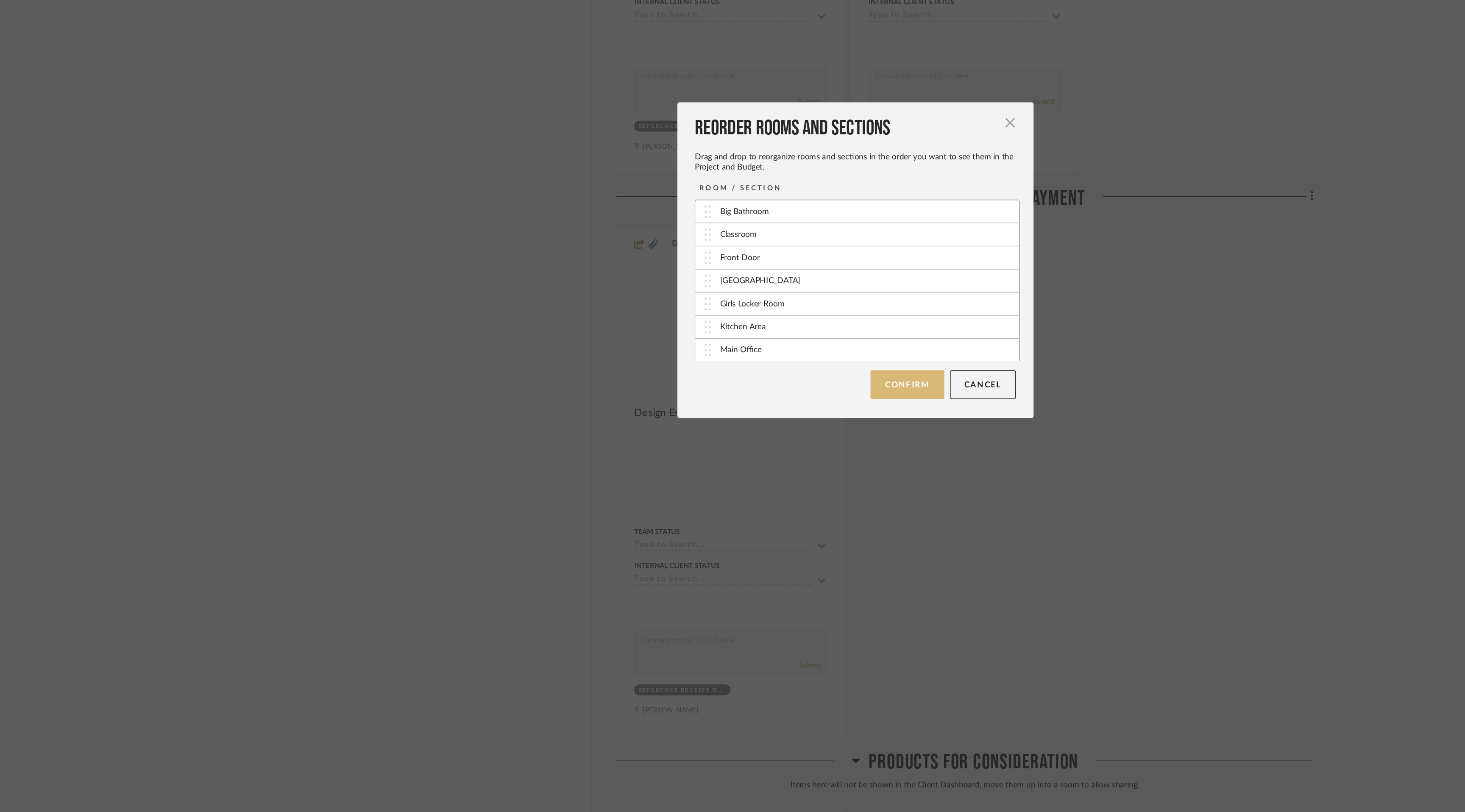
click at [773, 497] on button "Confirm" at bounding box center [771, 498] width 54 height 21
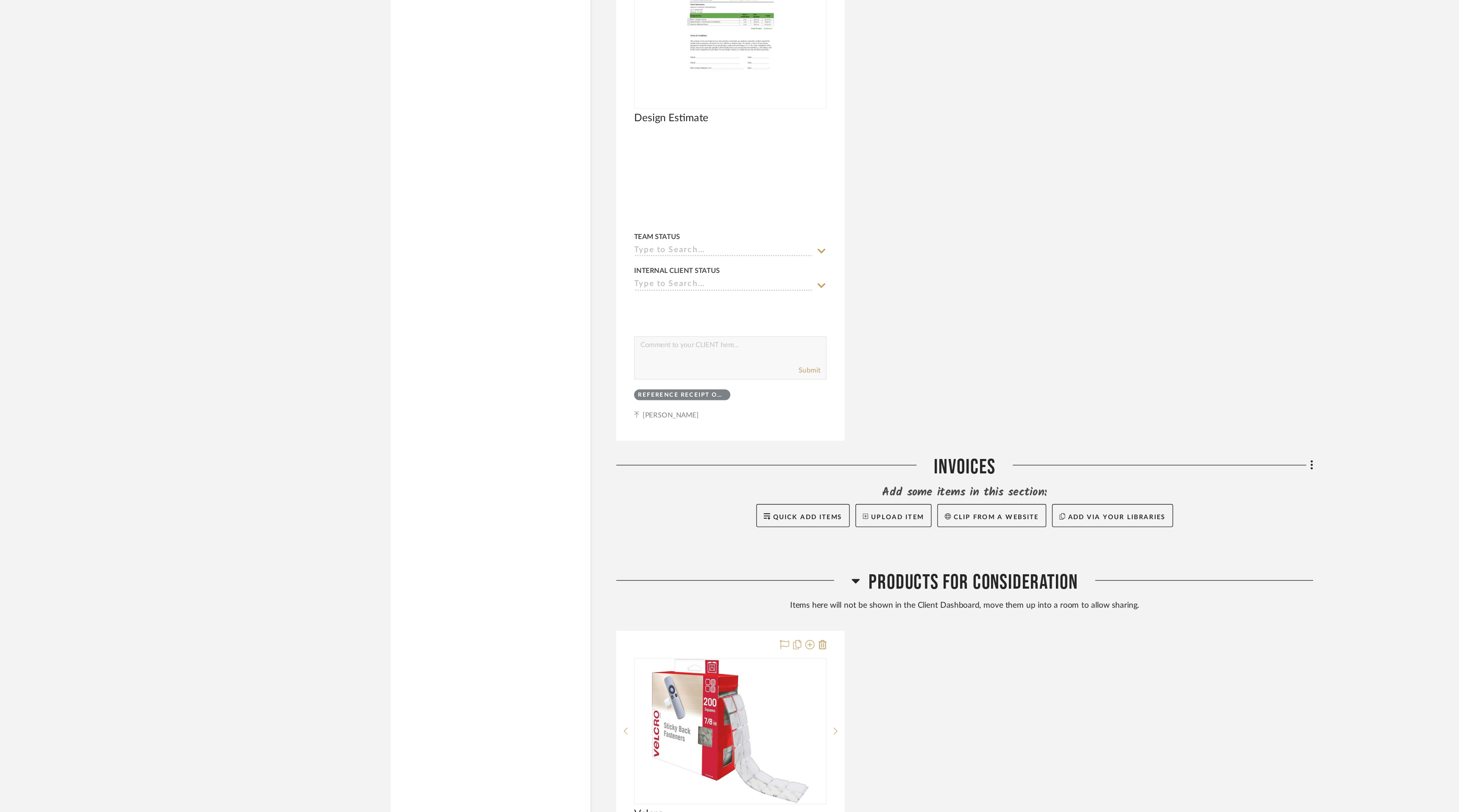
scroll to position [7085, 0]
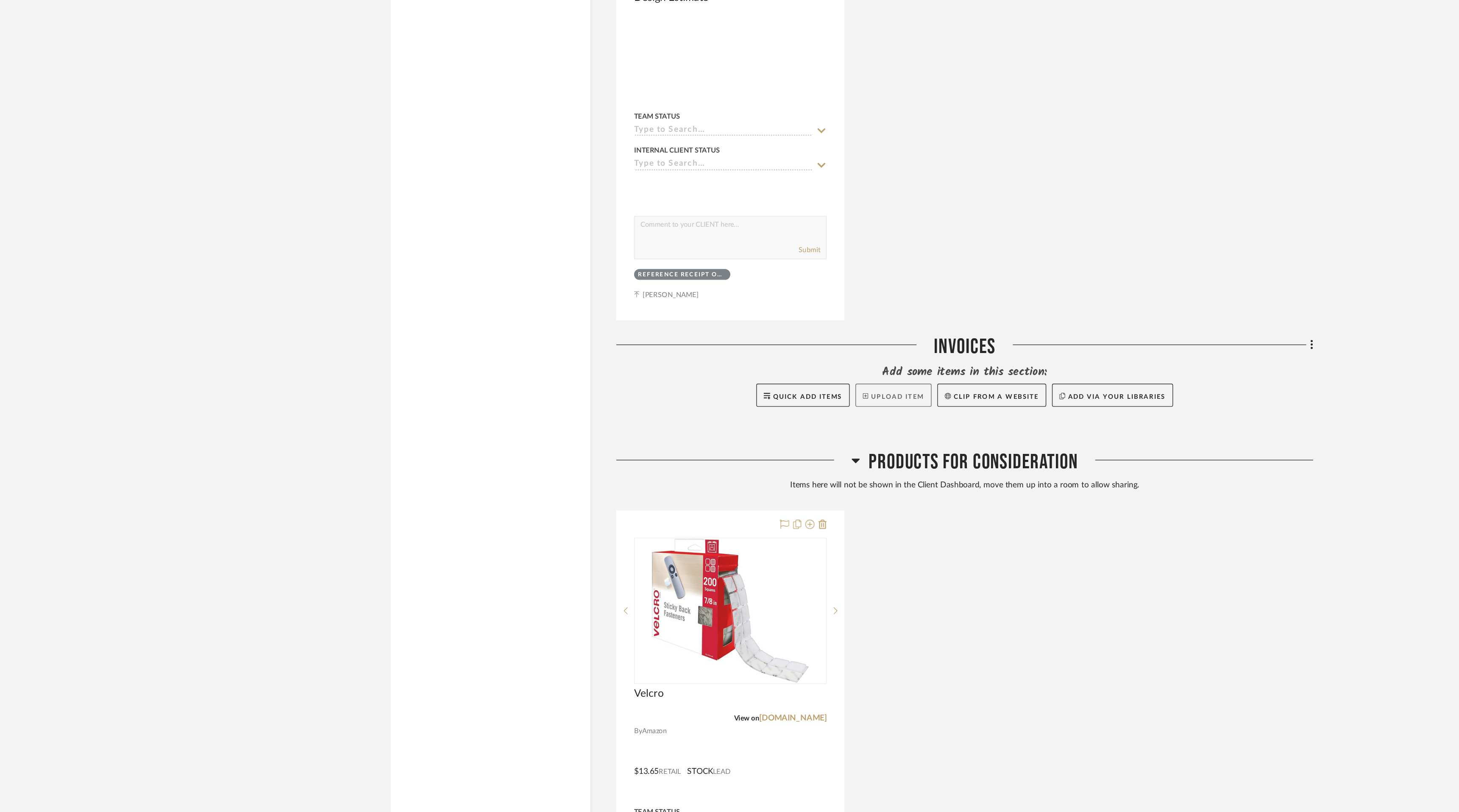
click at [760, 506] on button "Upload Item" at bounding box center [761, 505] width 56 height 17
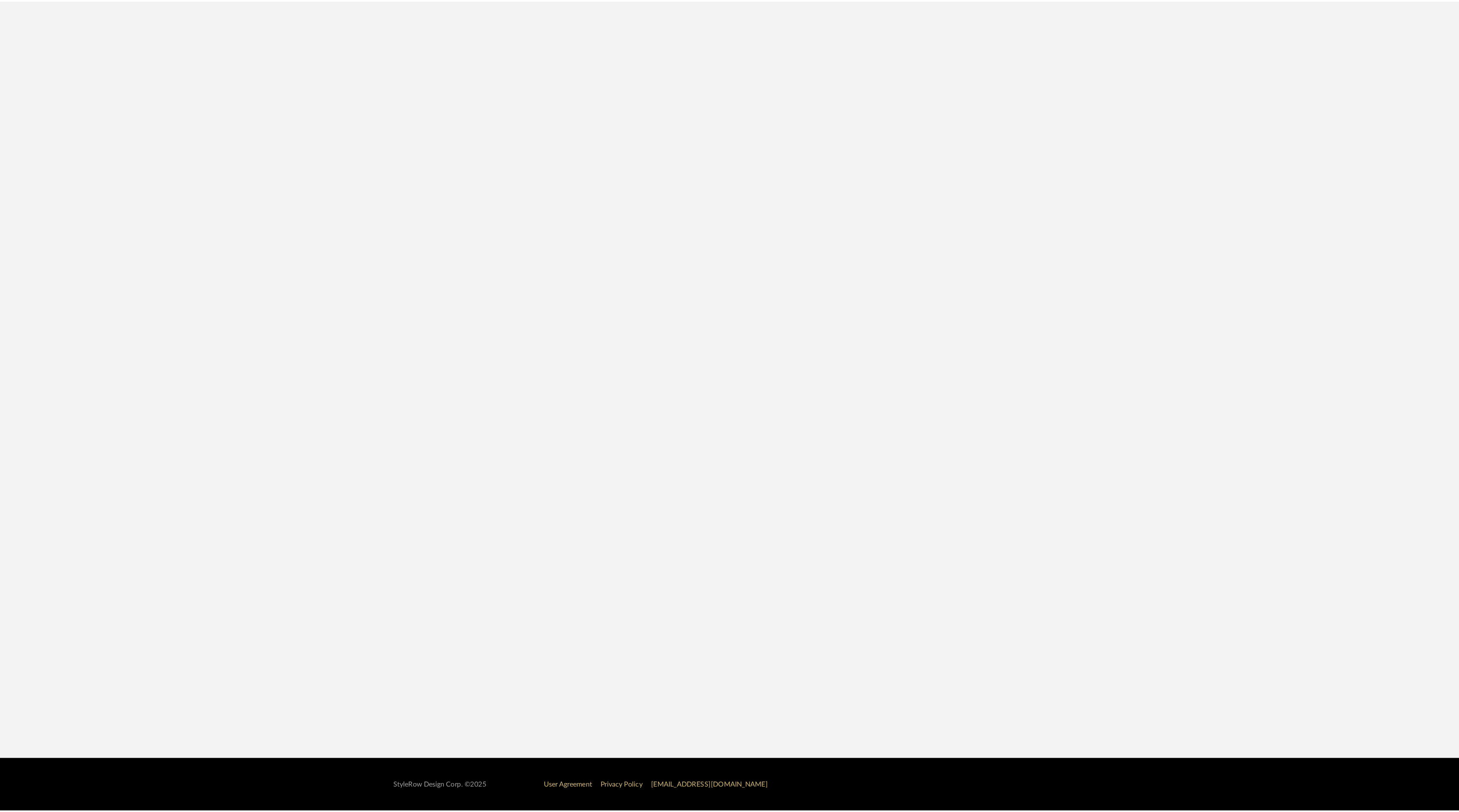
scroll to position [70, 0]
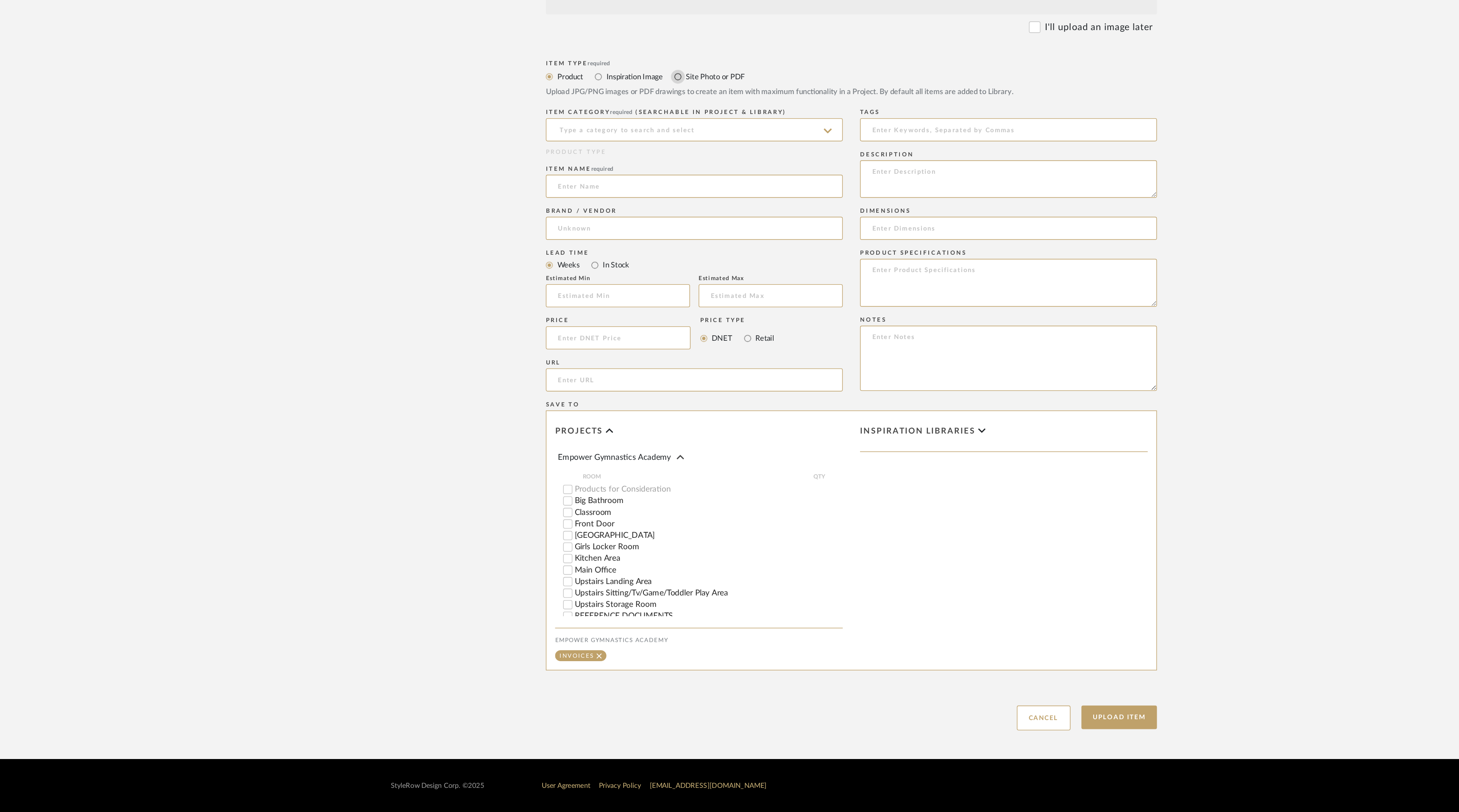
click at [601, 269] on input "Site Photo or PDF" at bounding box center [601, 271] width 10 height 10
radio input "true"
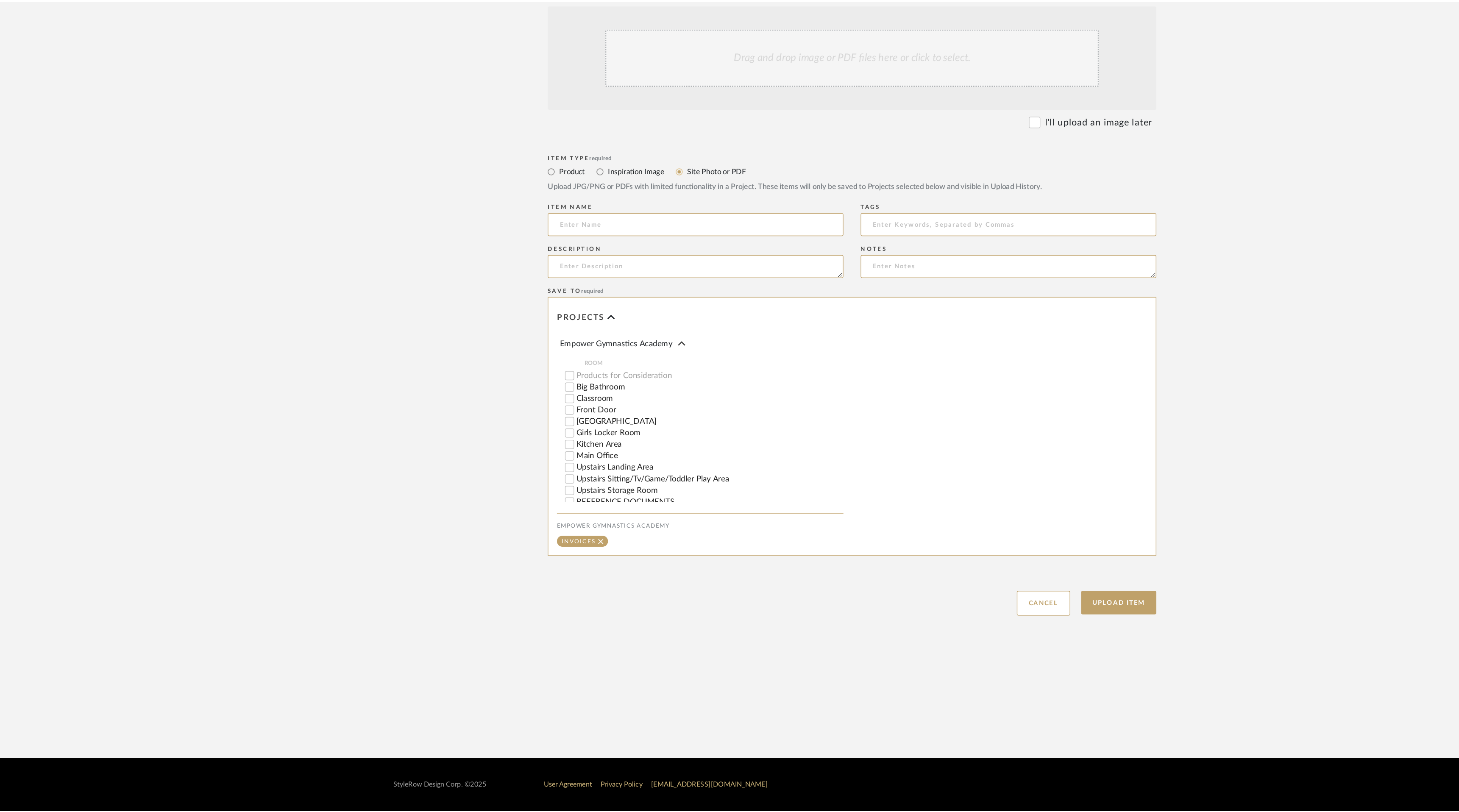
scroll to position [0, 0]
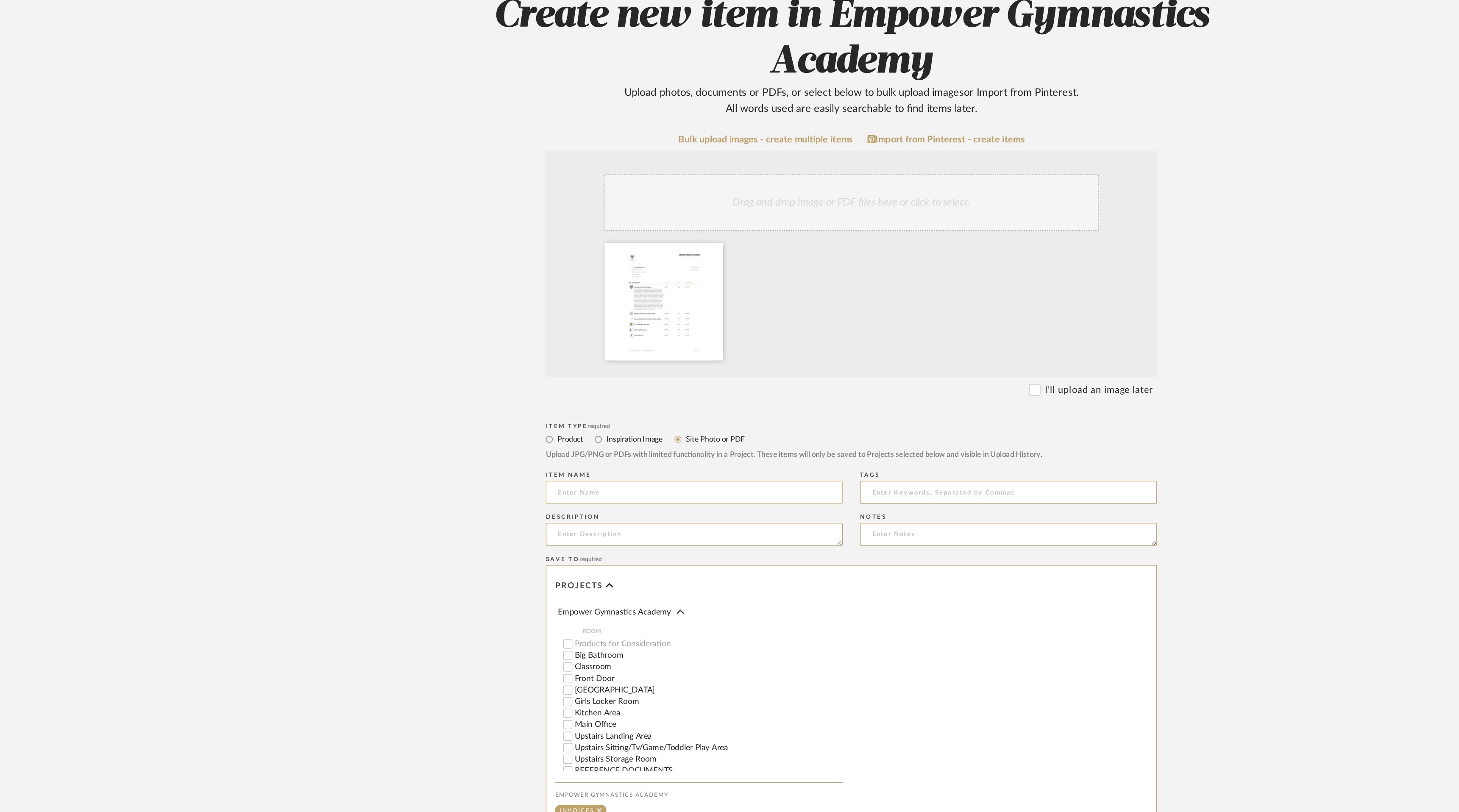
click at [648, 471] on input at bounding box center [614, 469] width 218 height 17
click at [1069, 491] on upload-items "Create new item in Empower Gymnastics Academy Upload photos, documents or PDFs,…" at bounding box center [730, 420] width 1459 height 718
drag, startPoint x: 565, startPoint y: 469, endPoint x: 497, endPoint y: 466, distance: 68.1
click at [497, 466] on form "Bulk upload images - create multiple items Import from Pinterest - create items…" at bounding box center [730, 482] width 540 height 552
type input "Overall Estimate #1"
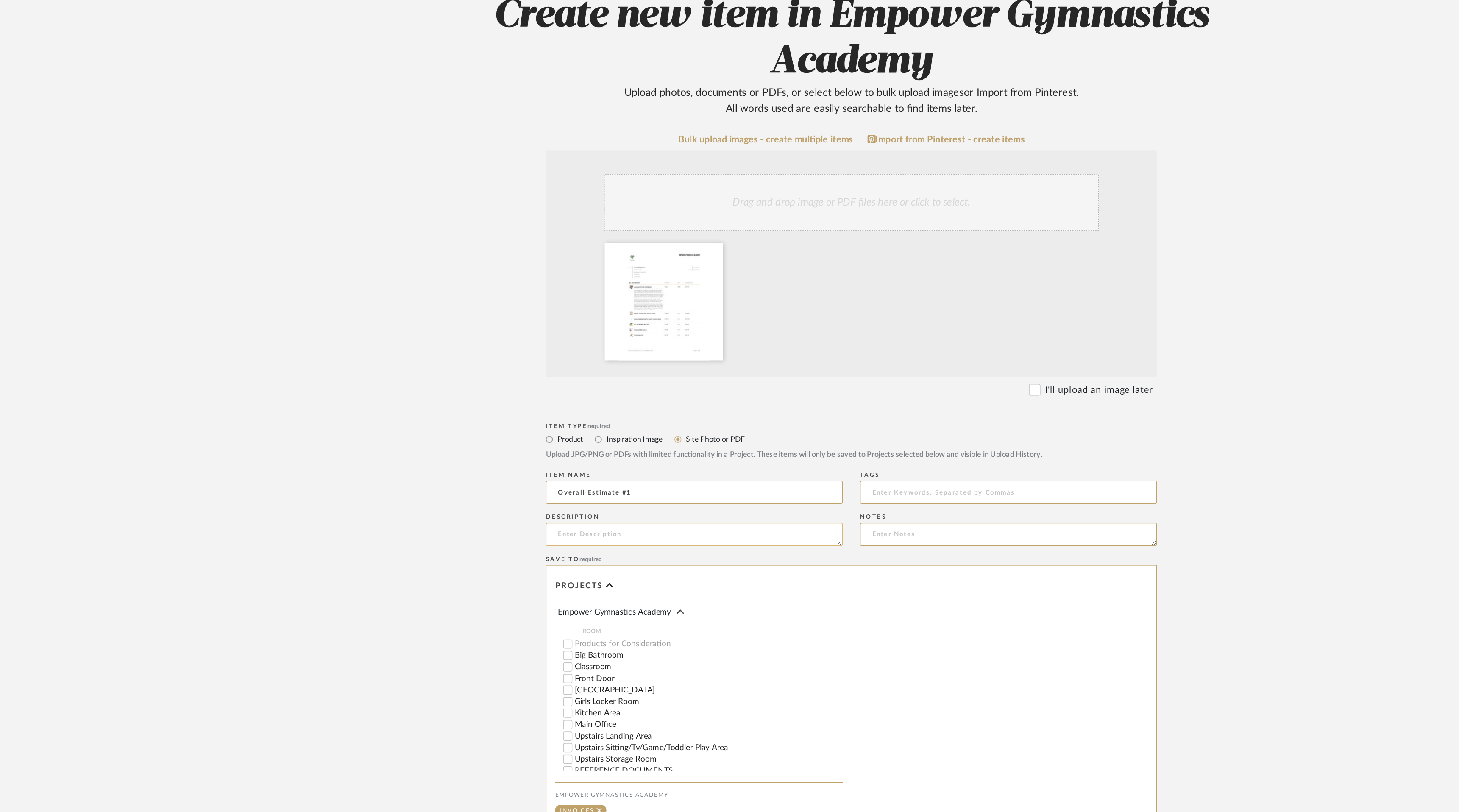
click at [522, 503] on textarea at bounding box center [614, 500] width 218 height 17
click at [618, 494] on textarea "This is every item listed in your Design,excluding hardware, and final organizi…" at bounding box center [614, 500] width 218 height 17
click at [706, 507] on textarea "This is every item listed in your Design, excluding hardware, and final organiz…" at bounding box center [614, 500] width 218 height 17
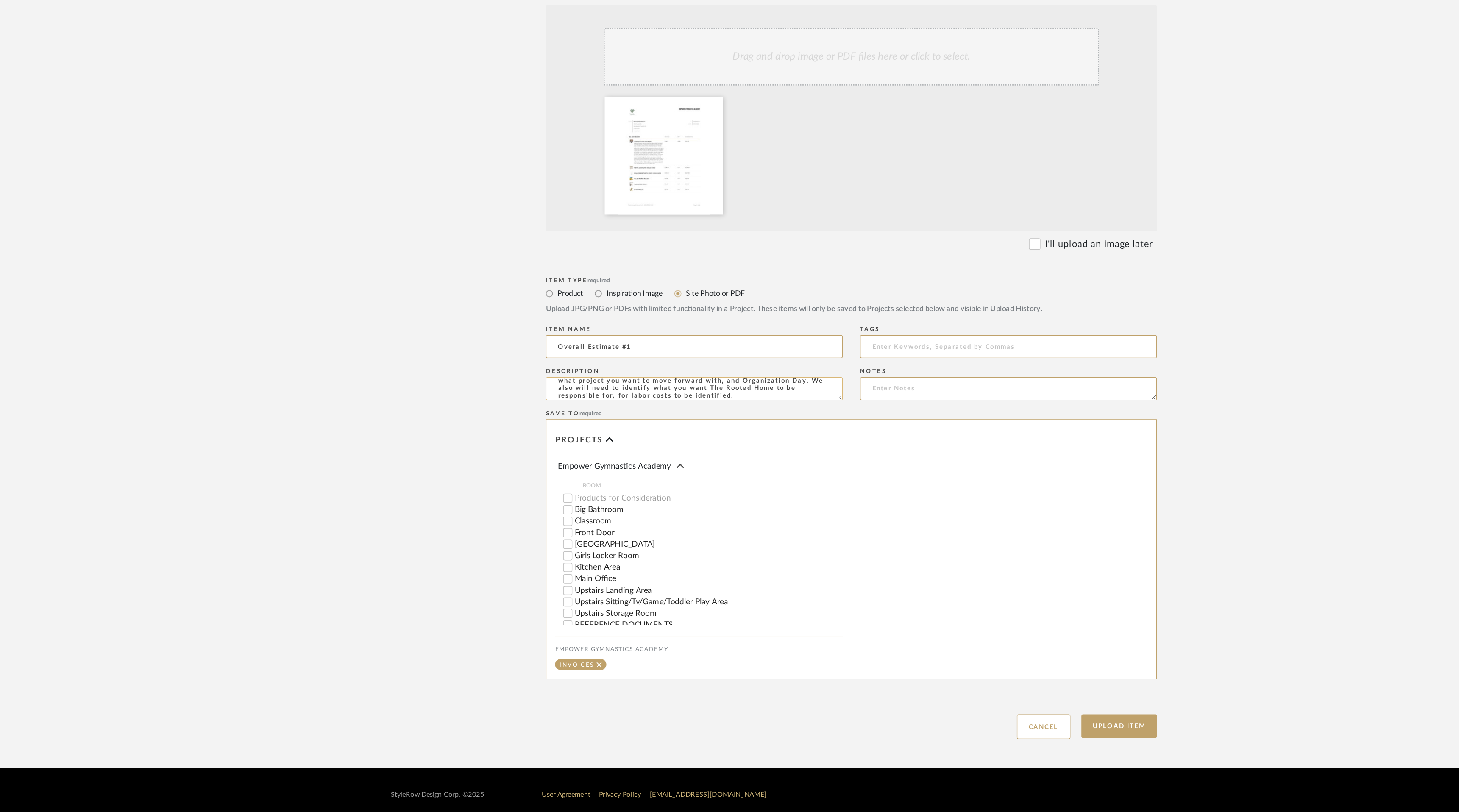
scroll to position [6, 0]
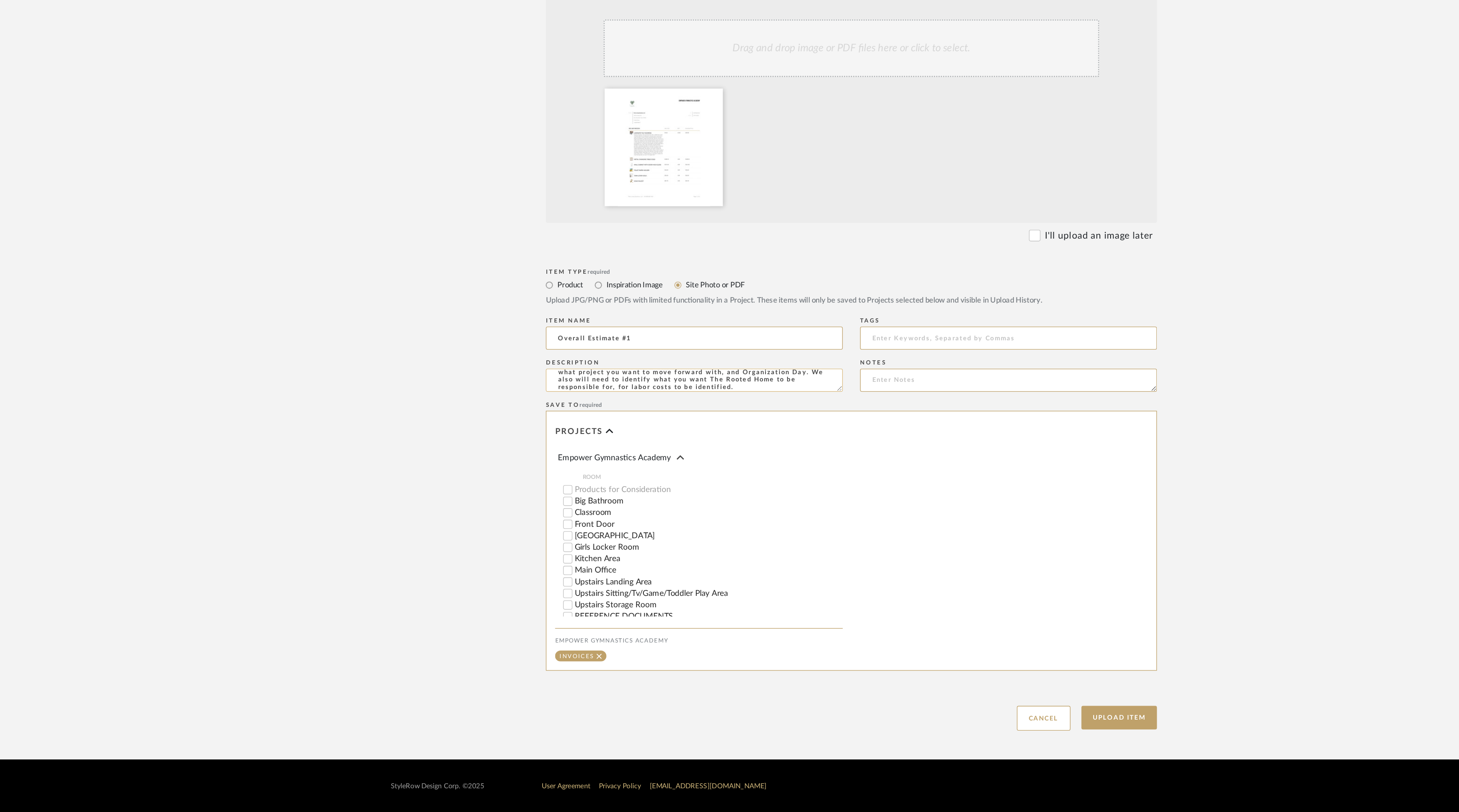
type textarea "This is every item listed in your Design, excluding hardware, and final organiz…"
click at [926, 741] on button "Upload Item" at bounding box center [927, 742] width 56 height 18
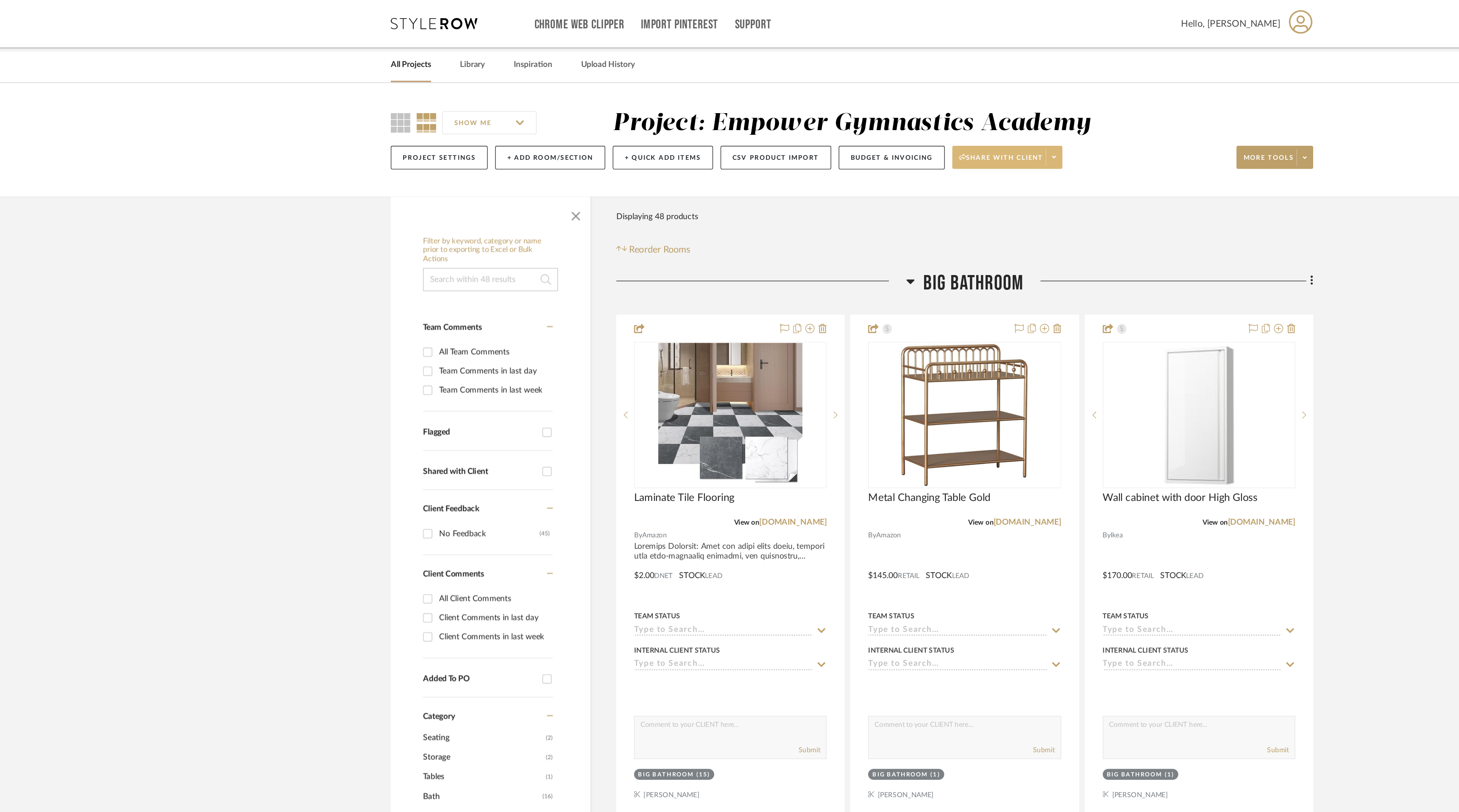
click at [878, 116] on icon at bounding box center [878, 115] width 3 height 5
click at [865, 159] on span "Generate URL to Share" at bounding box center [848, 160] width 73 height 7
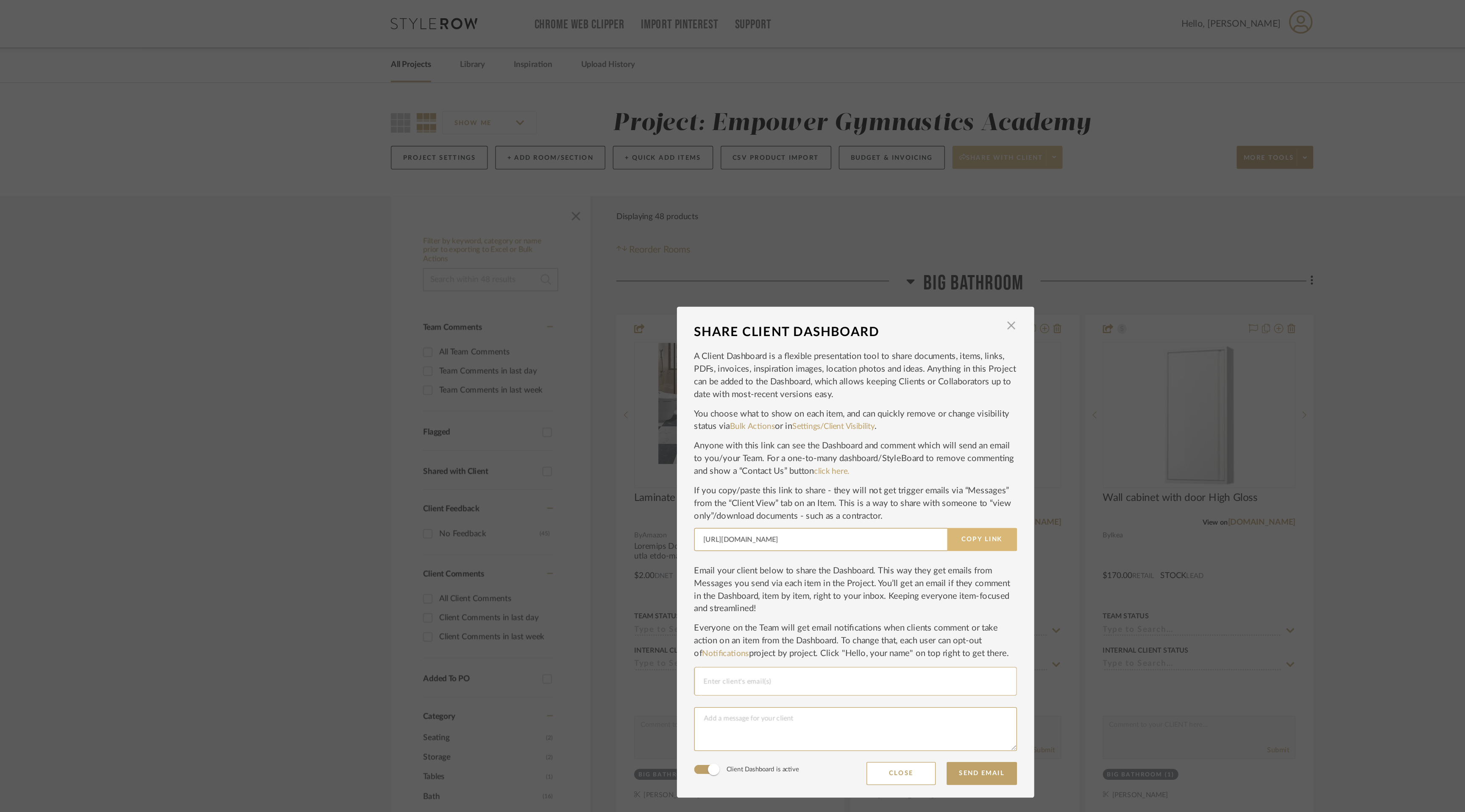
click at [831, 392] on button "Copy Link" at bounding box center [826, 397] width 51 height 17
